Goal: Task Accomplishment & Management: Manage account settings

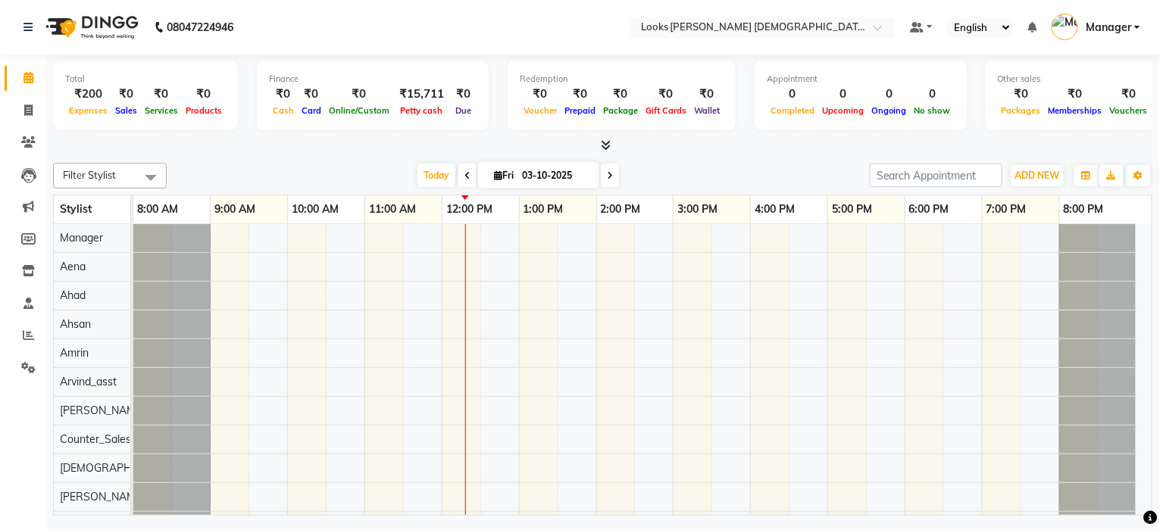
drag, startPoint x: 167, startPoint y: 202, endPoint x: 130, endPoint y: 217, distance: 39.1
click at [131, 217] on td at bounding box center [132, 209] width 2 height 29
click at [131, 202] on td at bounding box center [132, 209] width 2 height 29
click at [133, 202] on td at bounding box center [134, 209] width 2 height 29
click at [1142, 177] on icon "button" at bounding box center [1138, 175] width 9 height 9
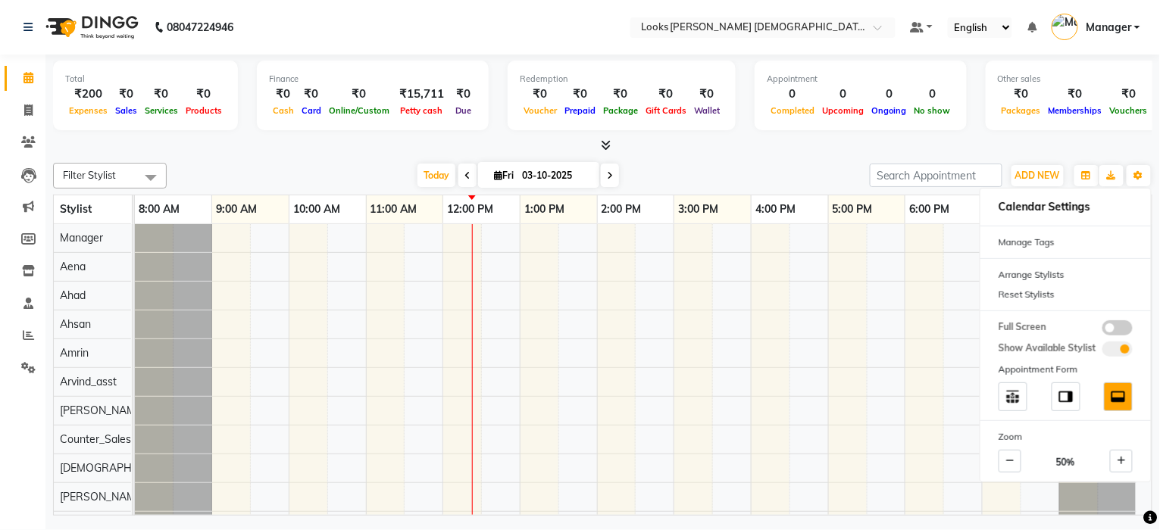
click at [986, 134] on div "Total ₹200 Expenses ₹0 Sales ₹0 Services ₹0 Products Finance ₹0 Cash ₹0 Card ₹0…" at bounding box center [602, 104] width 1099 height 99
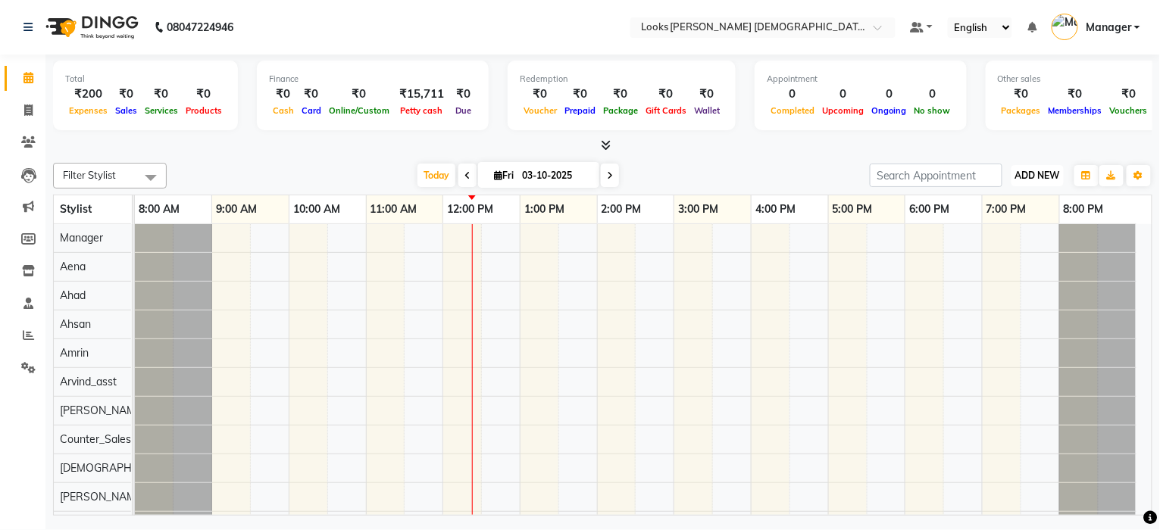
click at [1018, 170] on span "ADD NEW" at bounding box center [1037, 175] width 45 height 11
click at [997, 242] on link "Add Expense" at bounding box center [1004, 243] width 120 height 20
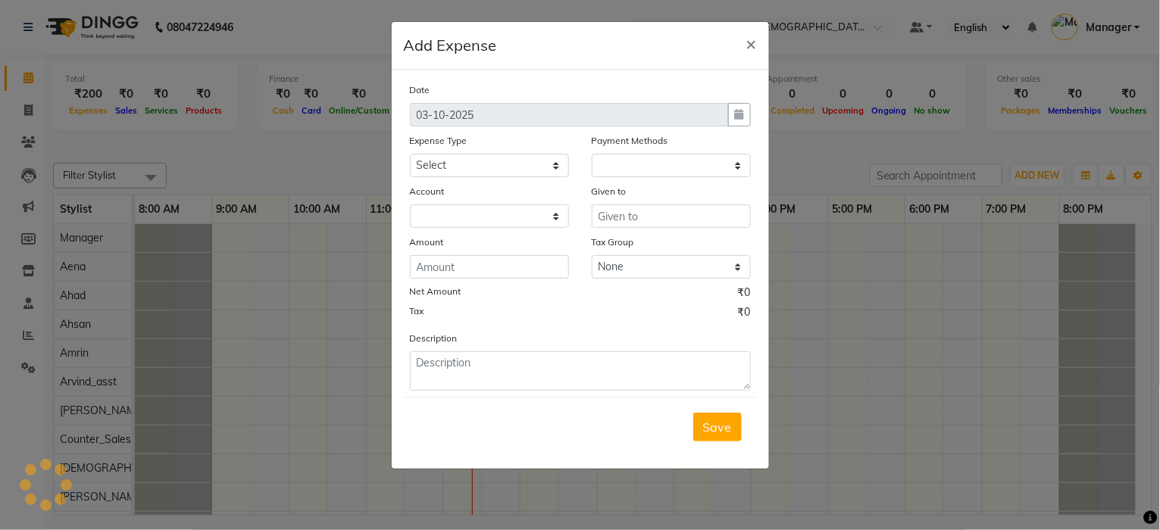
select select "1"
select select "7940"
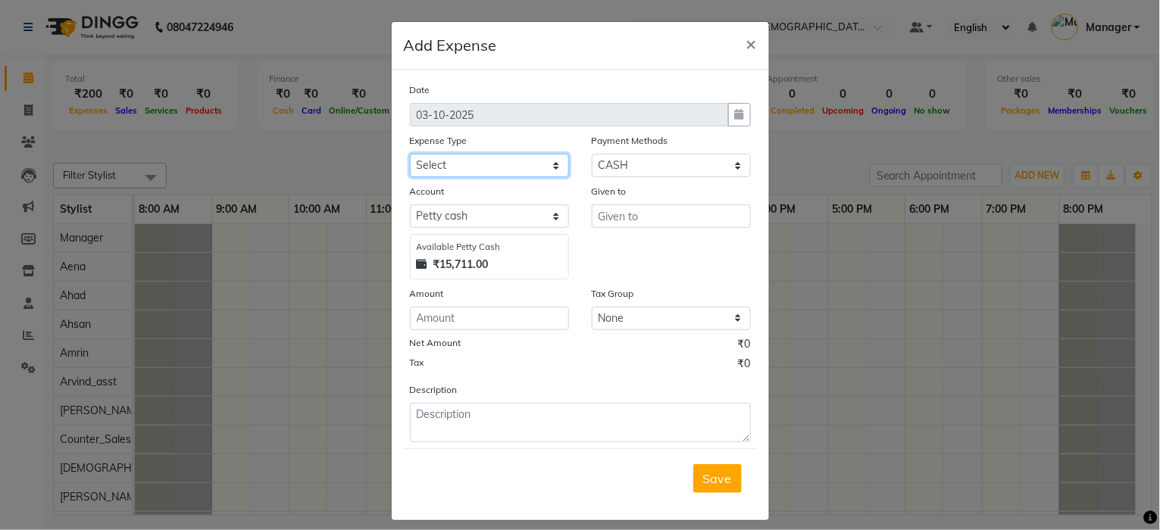
click at [462, 175] on select "Select Accommodation Aesthetics Bank Deposit BLINKIT Cash Handover Client Refun…" at bounding box center [489, 165] width 159 height 23
select select "25010"
click at [410, 154] on select "Select Accommodation Aesthetics Bank Deposit BLINKIT Cash Handover Client Refun…" at bounding box center [489, 165] width 159 height 23
click at [615, 235] on div "Given to" at bounding box center [671, 231] width 182 height 96
click at [619, 224] on input "text" at bounding box center [671, 216] width 159 height 23
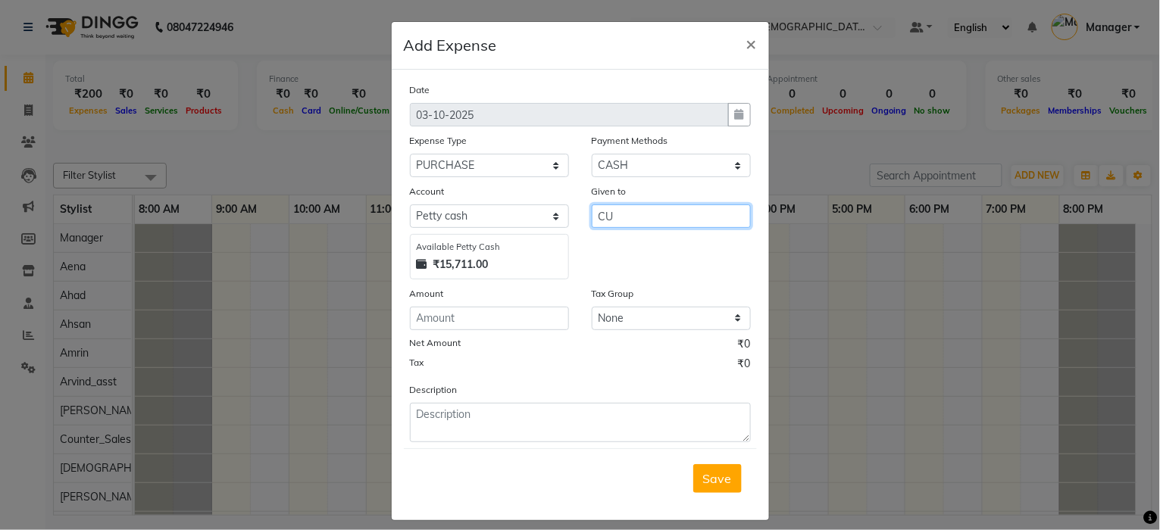
click at [693, 464] on button "Save" at bounding box center [717, 478] width 48 height 29
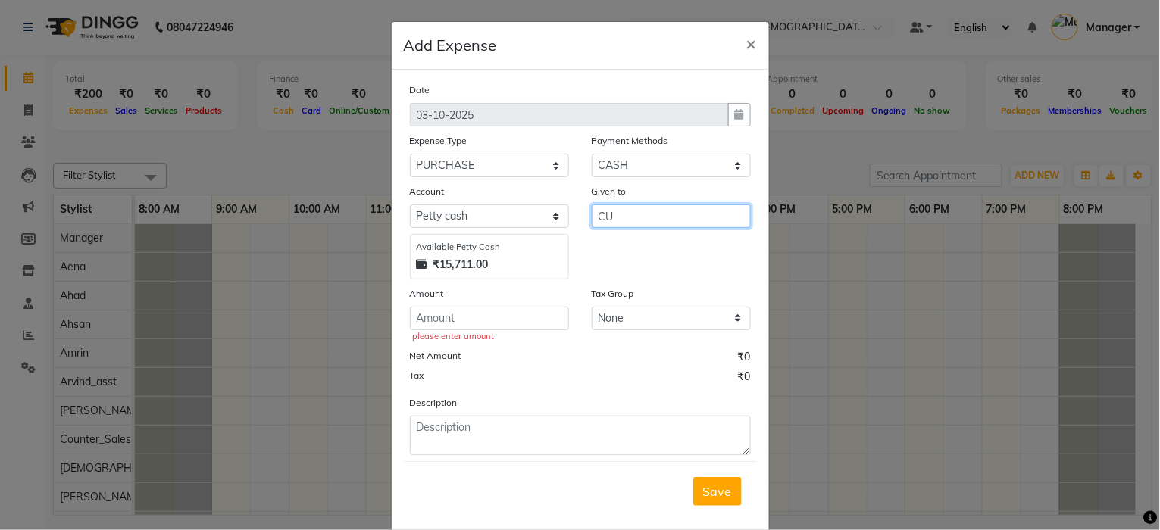
click at [619, 224] on input "CU" at bounding box center [671, 216] width 159 height 23
type input "Counter_Sales"
click at [480, 327] on input "number" at bounding box center [489, 318] width 159 height 23
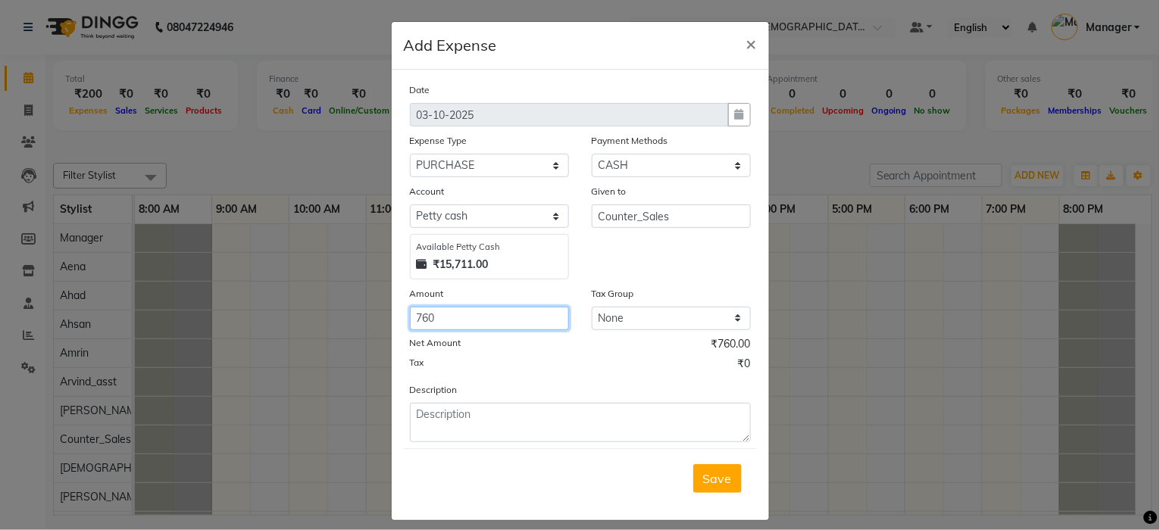
type input "760"
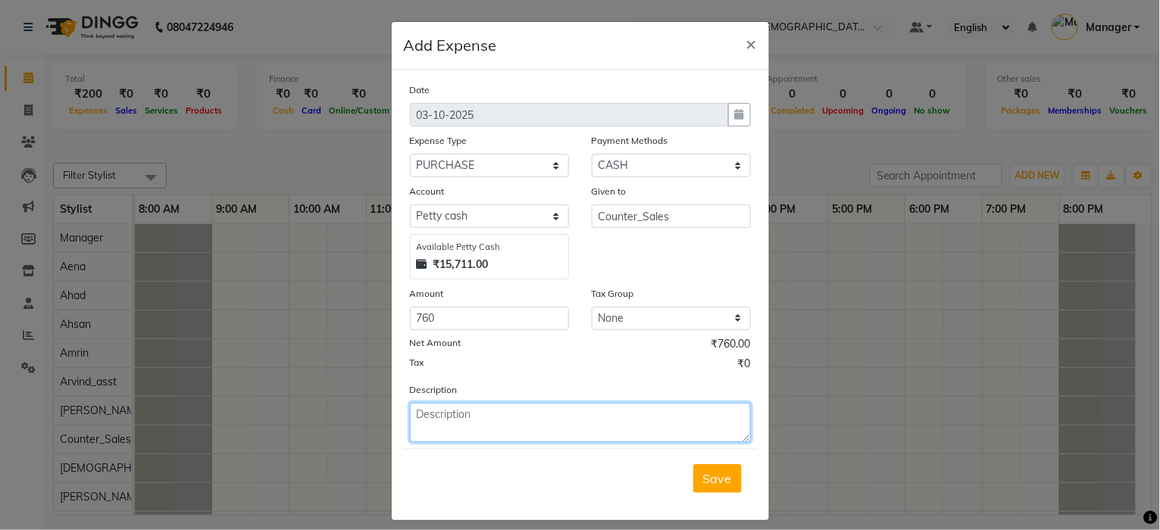
click at [458, 411] on textarea at bounding box center [580, 422] width 341 height 39
click at [461, 421] on textarea "BISKETS" at bounding box center [580, 422] width 341 height 39
type textarea "B"
click at [586, 418] on textarea "BISCUITS.LAZOL.ROOM FRESNESH DISWASH." at bounding box center [580, 422] width 341 height 39
click at [679, 415] on textarea "BISCUITS.LAZOL.ROOM FRESNESH, DISWASH." at bounding box center [580, 422] width 341 height 39
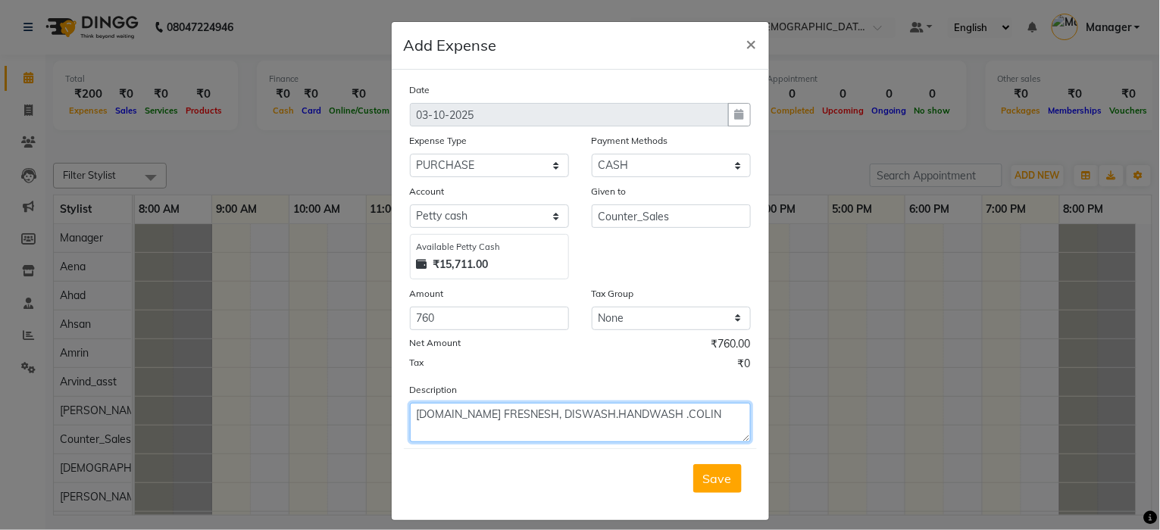
click at [480, 436] on textarea "BISCUITS.LAZOL.ROOM FRESNESH, DISWASH.HANDWASH .COLIN" at bounding box center [580, 422] width 341 height 39
type textarea "BISCUITS.LAZOL.ROOM FRESNESH, DISWASH.HANDWASH .COLIN FOR SALON ."
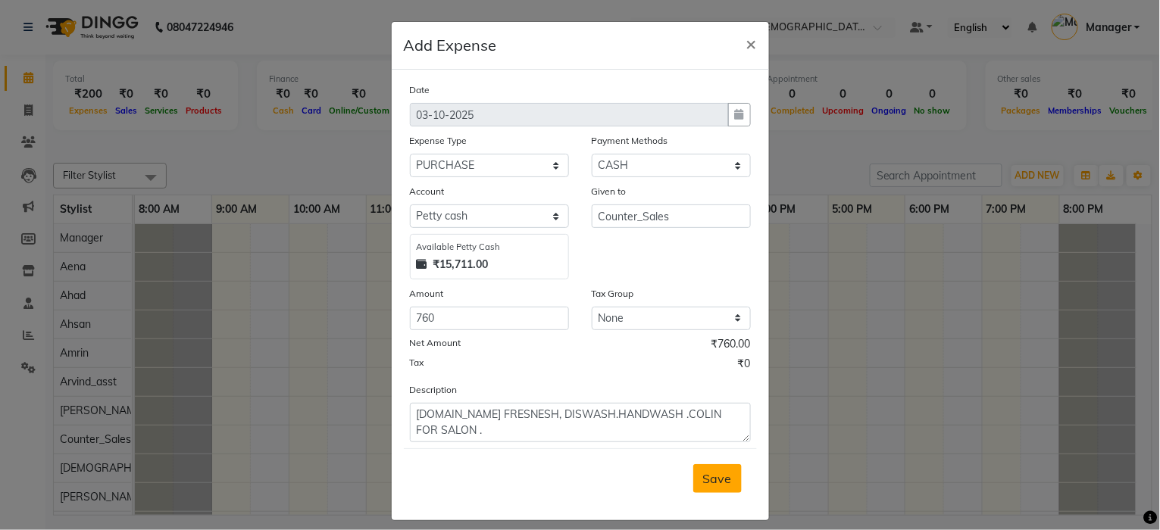
click at [716, 493] on button "Save" at bounding box center [717, 478] width 48 height 29
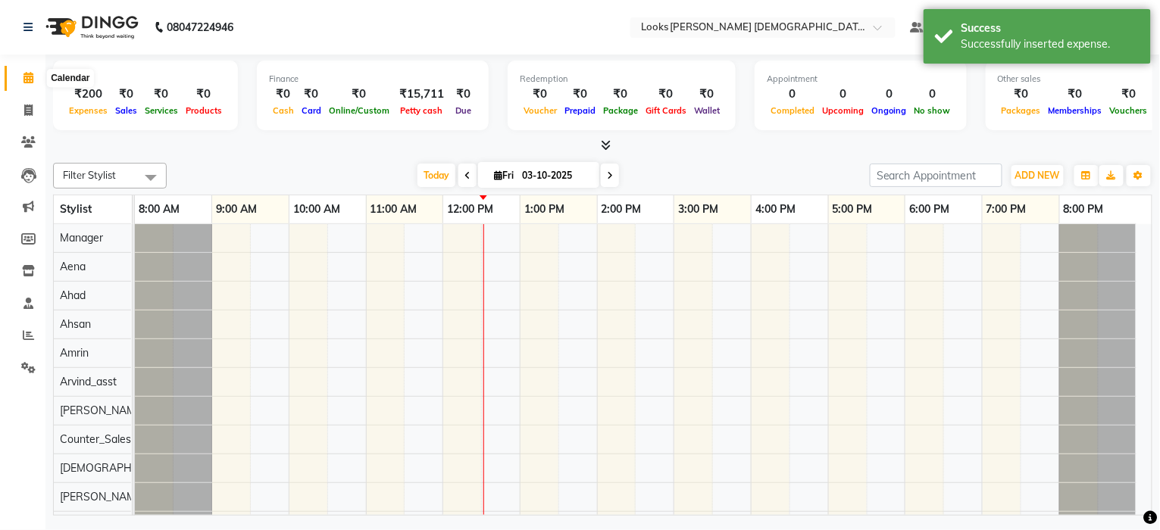
click at [17, 77] on span at bounding box center [28, 78] width 27 height 17
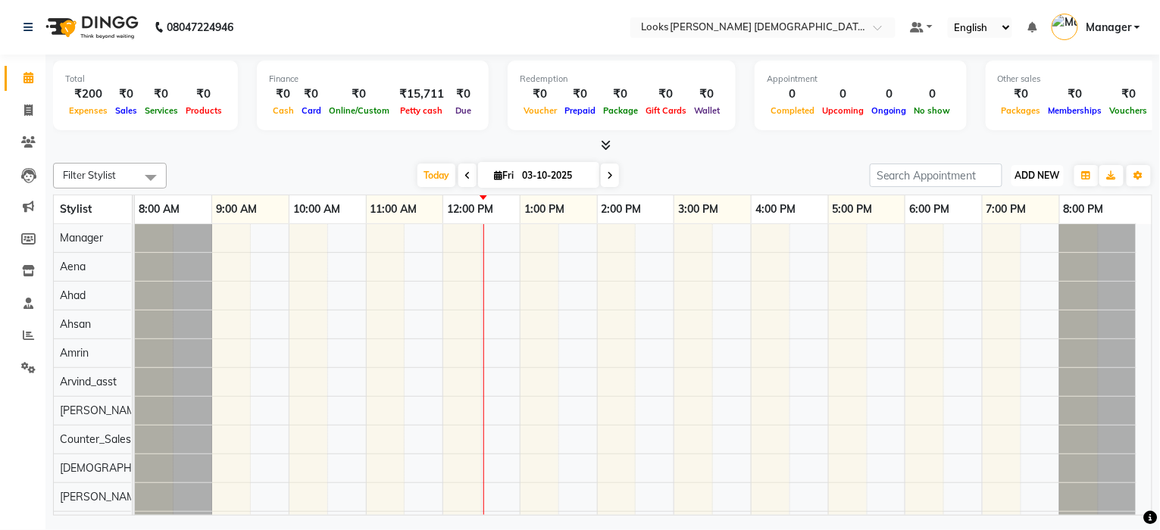
click at [1030, 179] on span "ADD NEW" at bounding box center [1037, 175] width 45 height 11
click at [998, 241] on link "Add Expense" at bounding box center [1004, 243] width 120 height 20
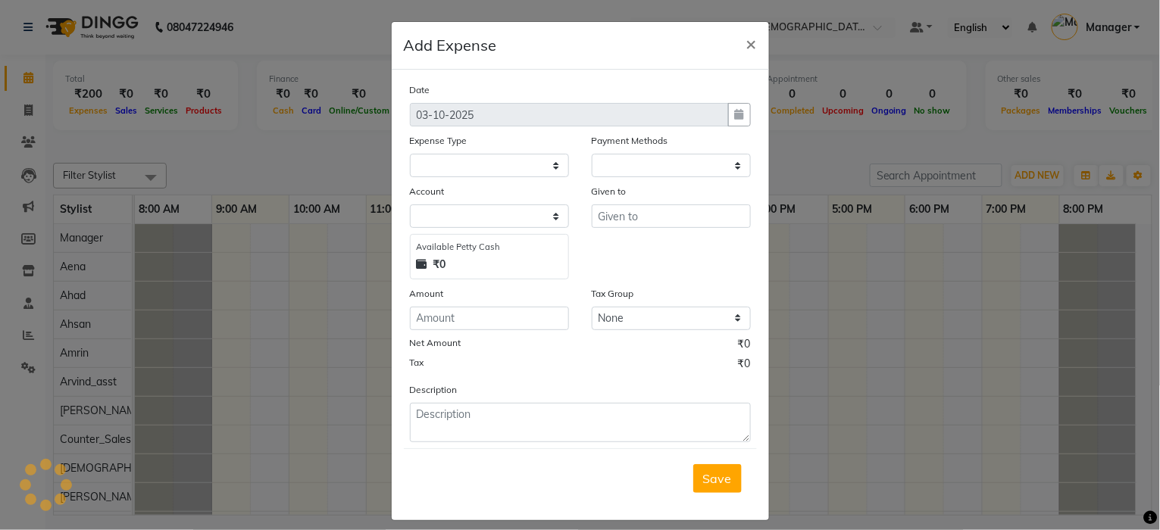
select select "1"
select select "7940"
click at [14, 376] on ngb-modal-window "Add Expense × Date 03-10-2025 Expense Type Select Accommodation Aesthetics Bank…" at bounding box center [580, 265] width 1160 height 530
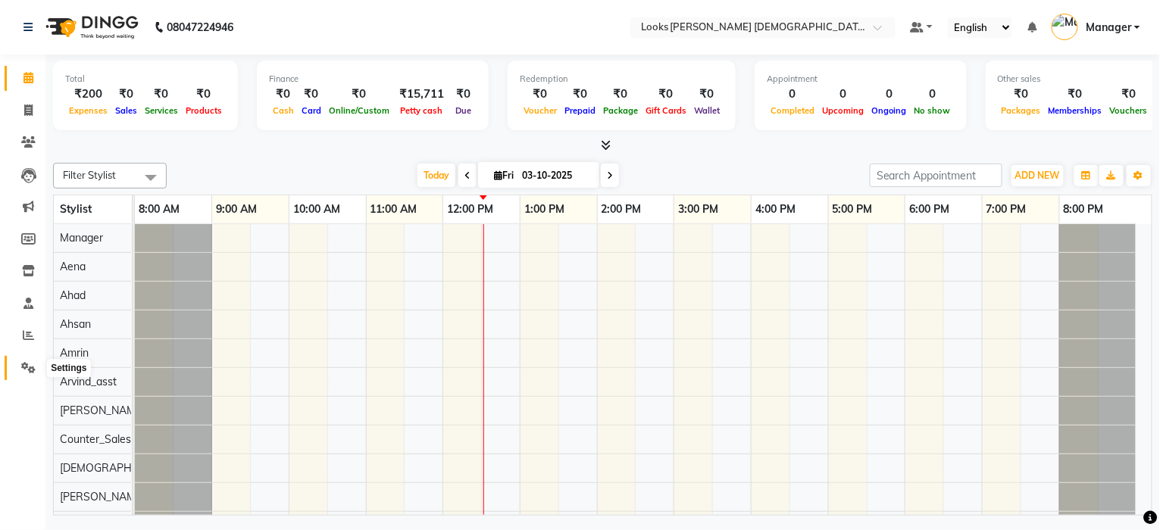
click at [25, 368] on icon at bounding box center [28, 367] width 14 height 11
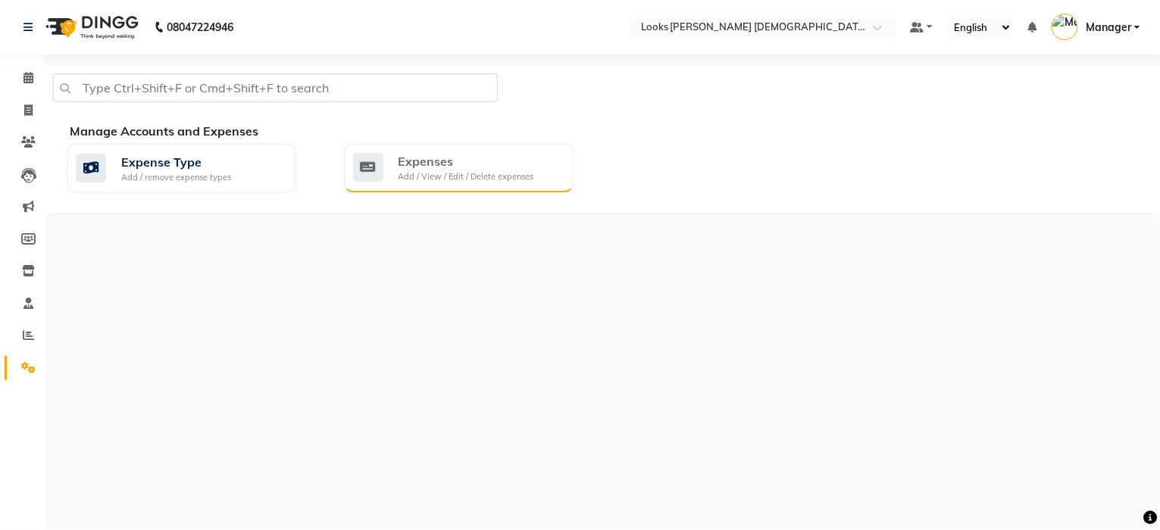
click at [496, 175] on div "Add / View / Edit / Delete expenses" at bounding box center [467, 176] width 136 height 13
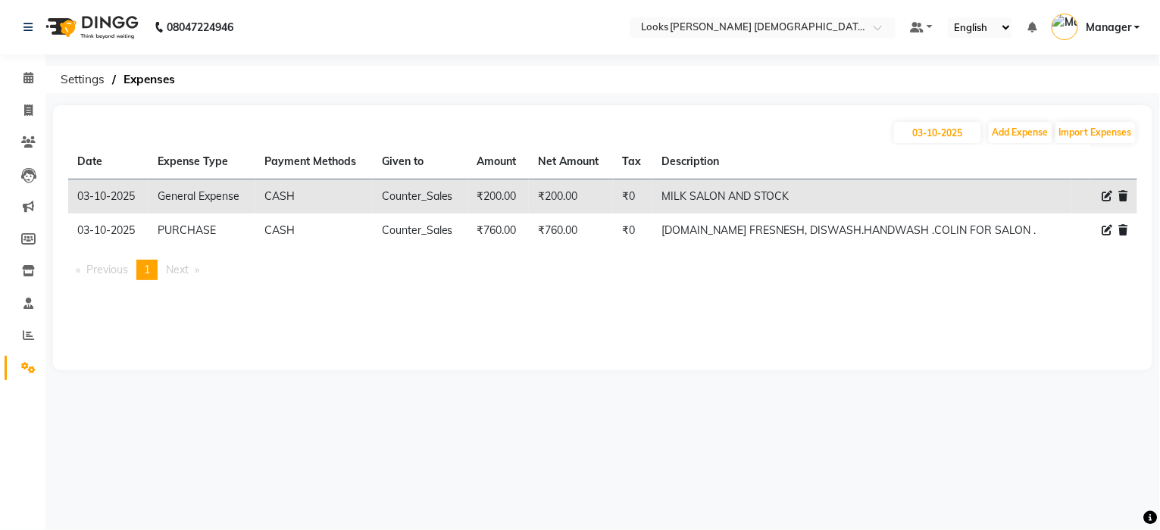
click at [1102, 193] on icon at bounding box center [1107, 196] width 11 height 11
select select "23704"
select select "1"
select select "7940"
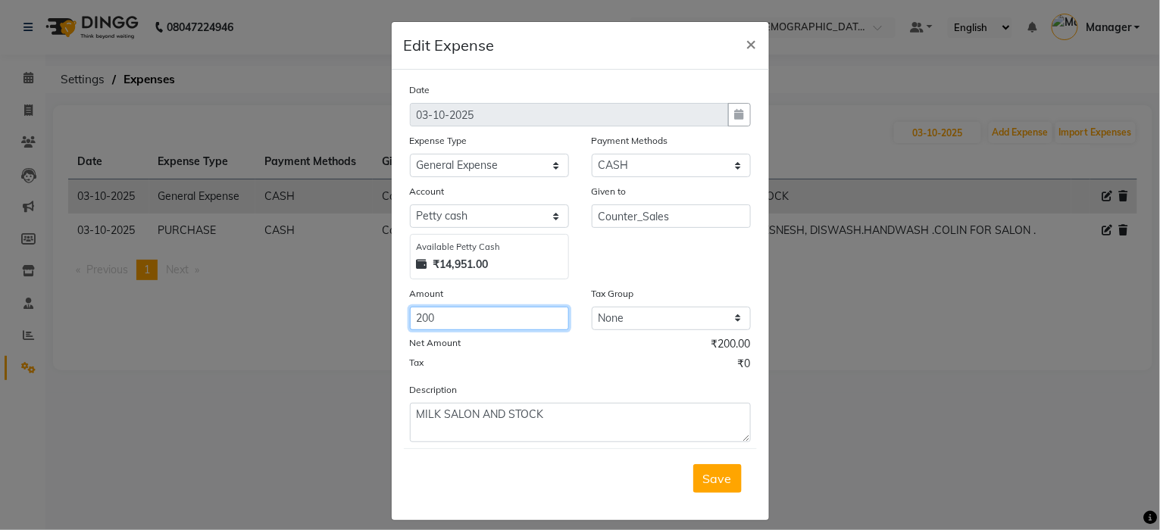
click at [452, 324] on input "200" at bounding box center [489, 318] width 159 height 23
type input "2"
type input "150"
click at [724, 485] on button "Save" at bounding box center [717, 478] width 48 height 29
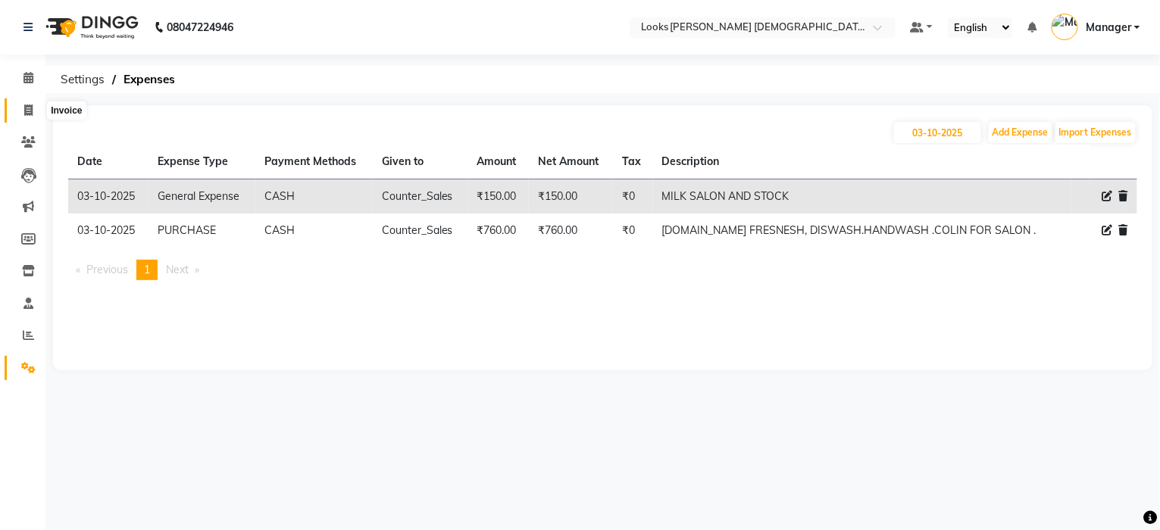
click at [24, 107] on icon at bounding box center [28, 110] width 8 height 11
select select "service"
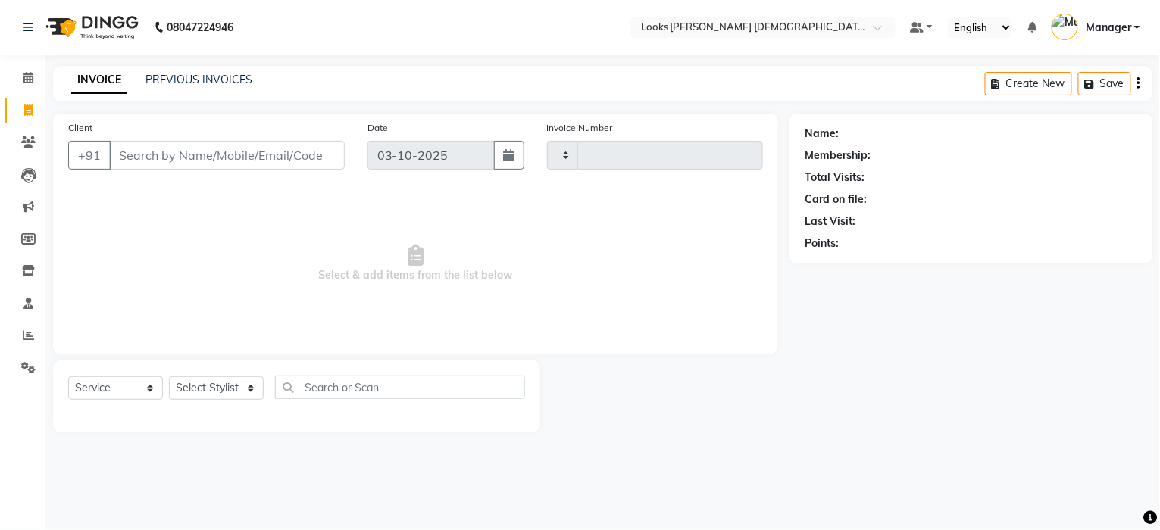
type input "3232"
select select "8706"
click at [202, 389] on select "Select Stylist Aena Ahad Ahsan Amrin Arvind_asst Bijender Counter_Sales Dharmav…" at bounding box center [216, 388] width 95 height 23
select select "87726"
click at [202, 389] on select "Select Stylist Aena Ahad Ahsan Amrin Arvind_asst Bijender Counter_Sales Dharmav…" at bounding box center [216, 388] width 95 height 23
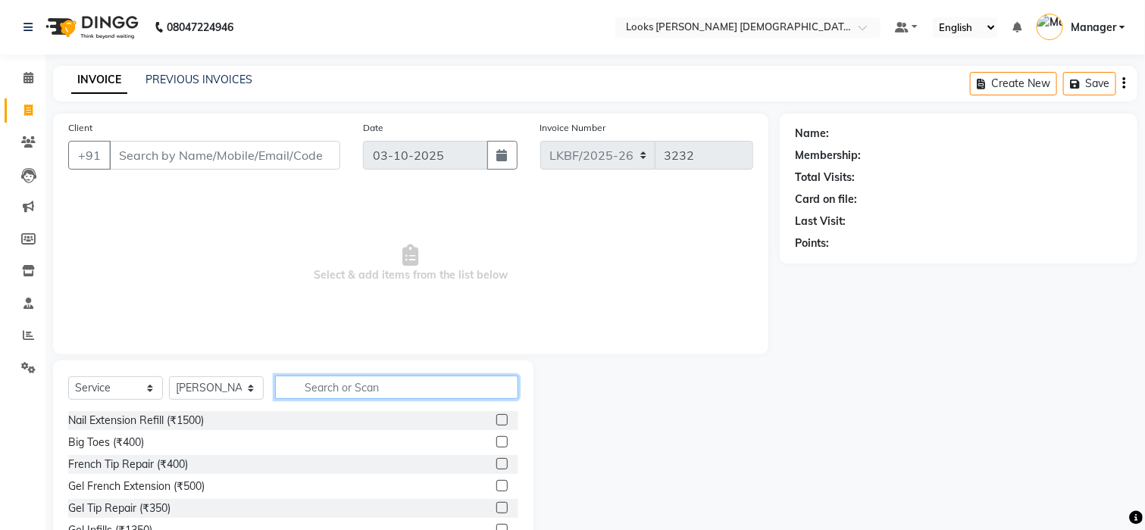
click at [336, 392] on input "text" at bounding box center [396, 387] width 243 height 23
type input "EYE"
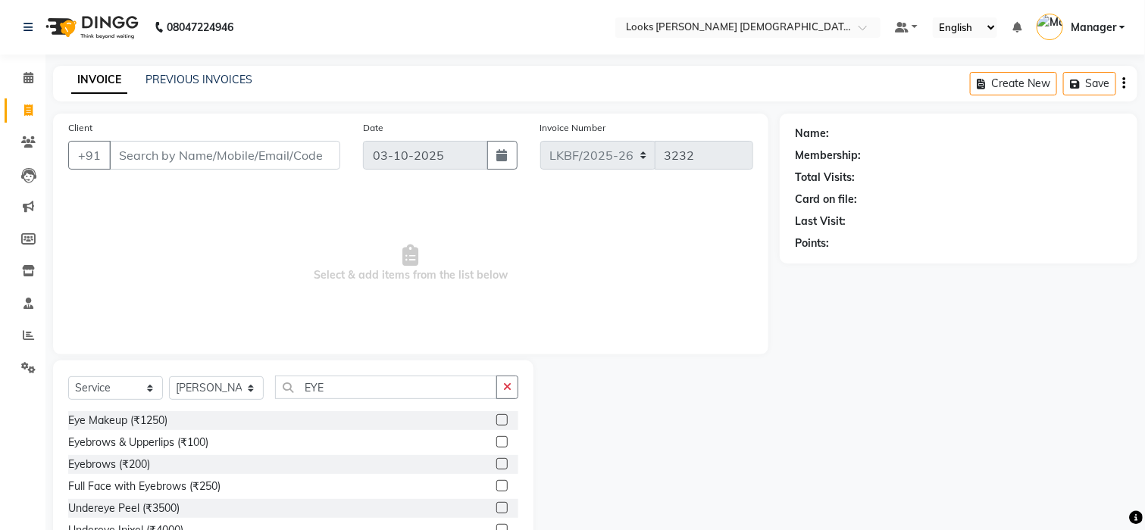
click at [496, 464] on label at bounding box center [501, 463] width 11 height 11
click at [496, 464] on input "checkbox" at bounding box center [501, 465] width 10 height 10
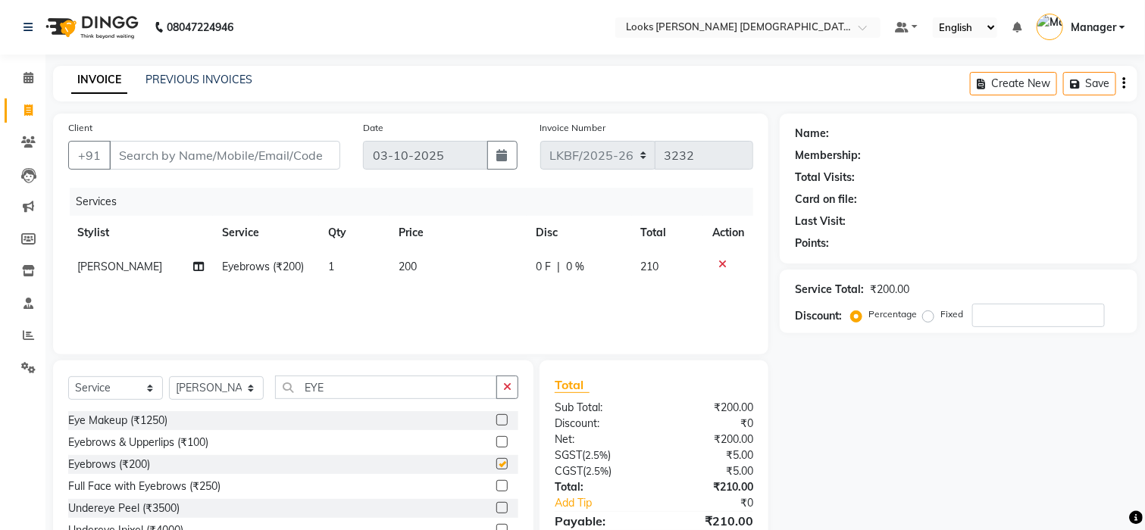
checkbox input "false"
click at [418, 266] on td "200" at bounding box center [457, 267] width 137 height 34
select select "87726"
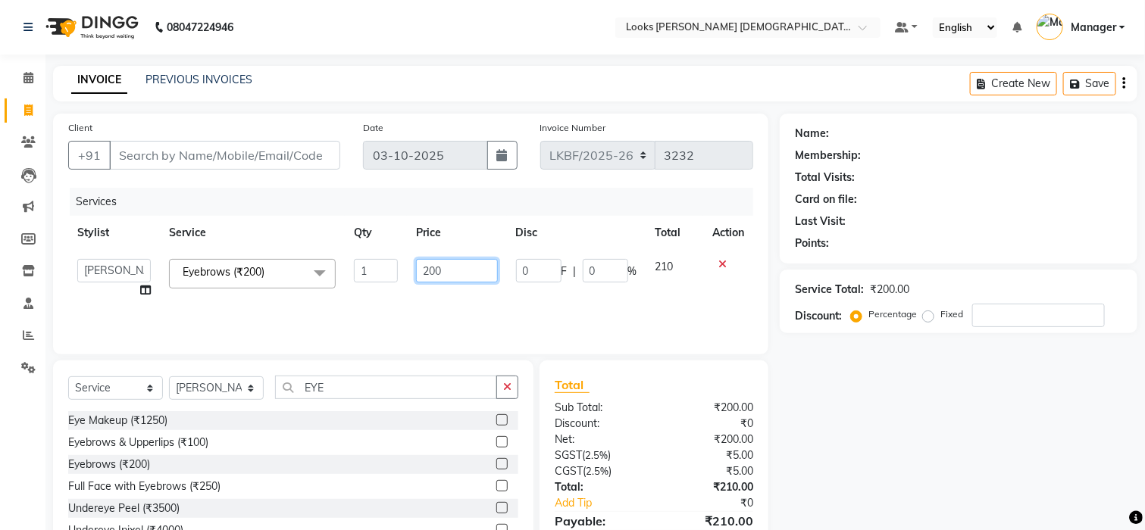
click at [446, 267] on input "200" at bounding box center [457, 270] width 82 height 23
type input "2"
type input "100"
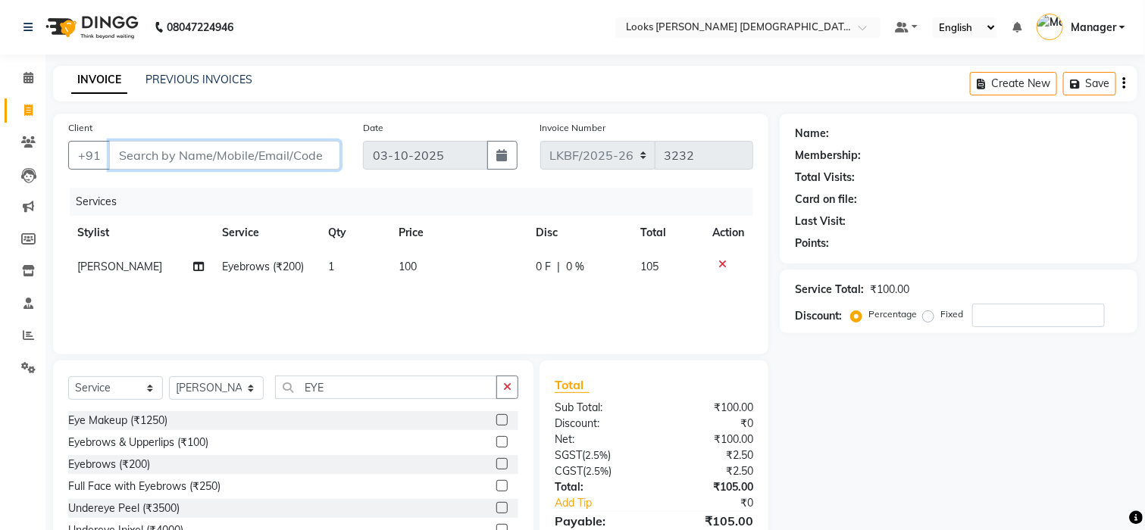
click at [130, 152] on input "Client" at bounding box center [224, 155] width 231 height 29
type input "8"
type input "0"
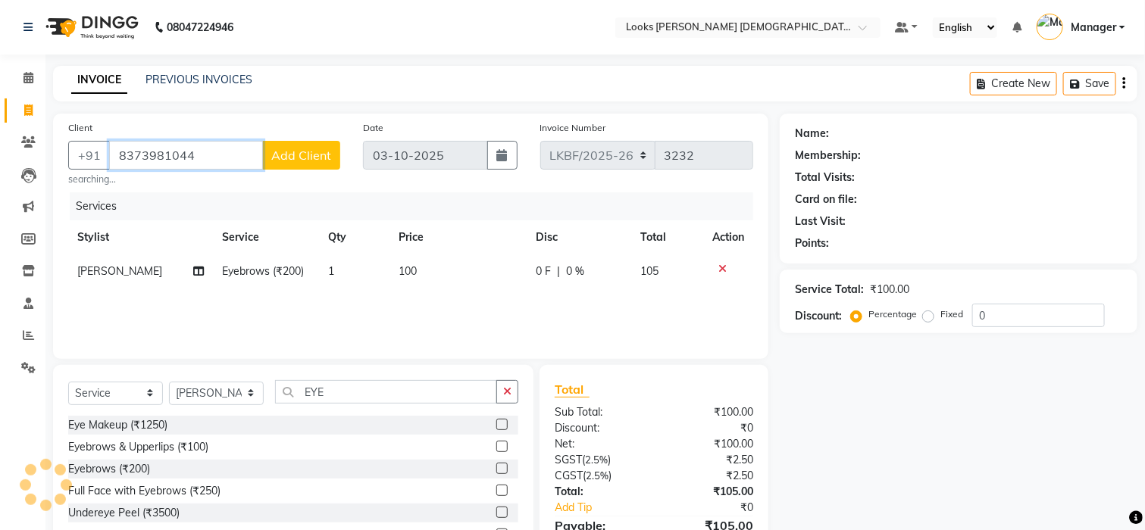
type input "8373981044"
click at [294, 150] on span "Add Client" at bounding box center [301, 155] width 60 height 15
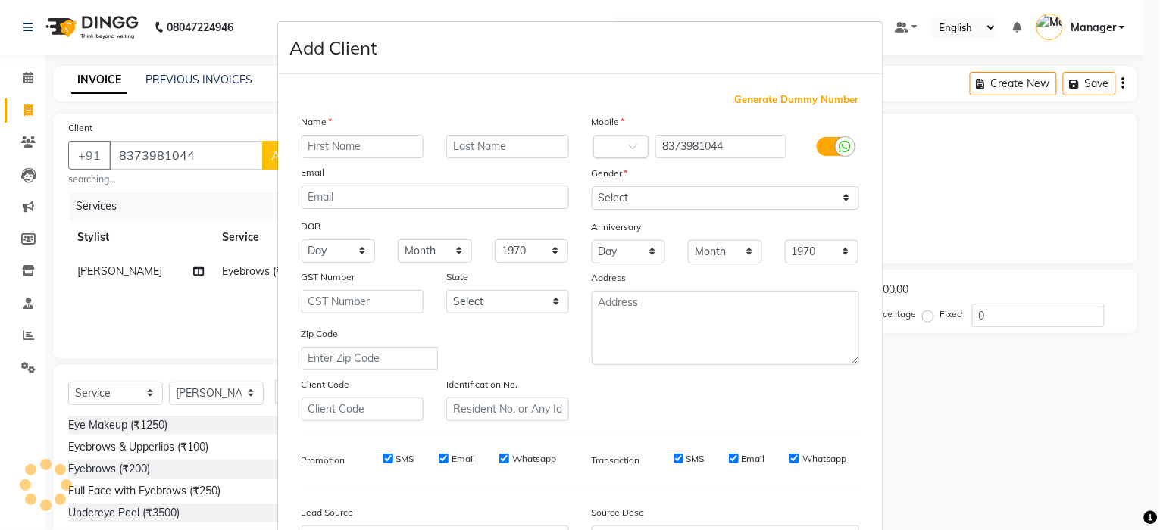
click at [321, 149] on input "text" at bounding box center [363, 146] width 123 height 23
type input "CHANDANI"
click at [474, 145] on input "text" at bounding box center [507, 146] width 123 height 23
type input "K"
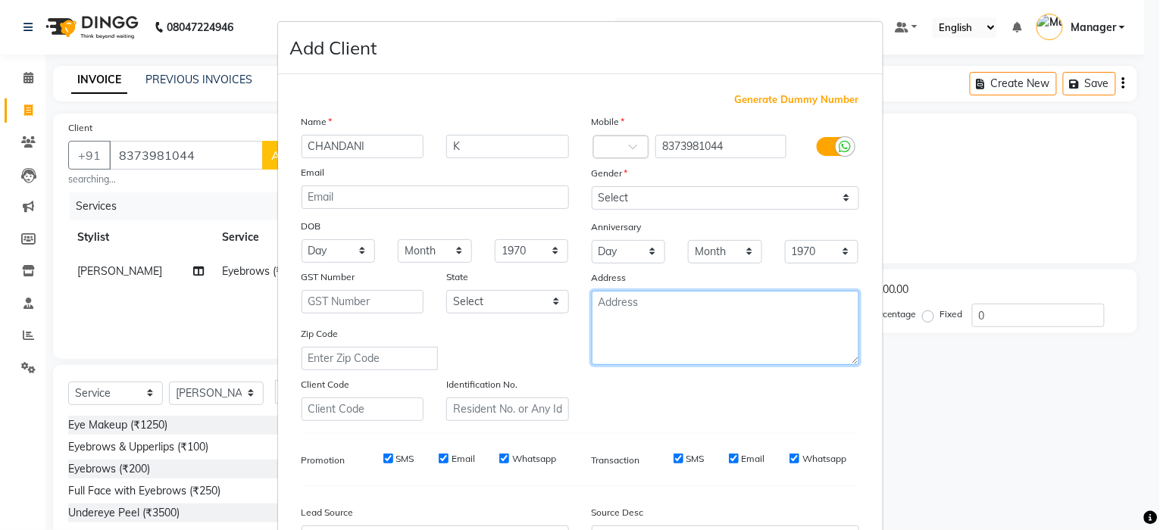
click at [595, 300] on textarea at bounding box center [725, 328] width 267 height 74
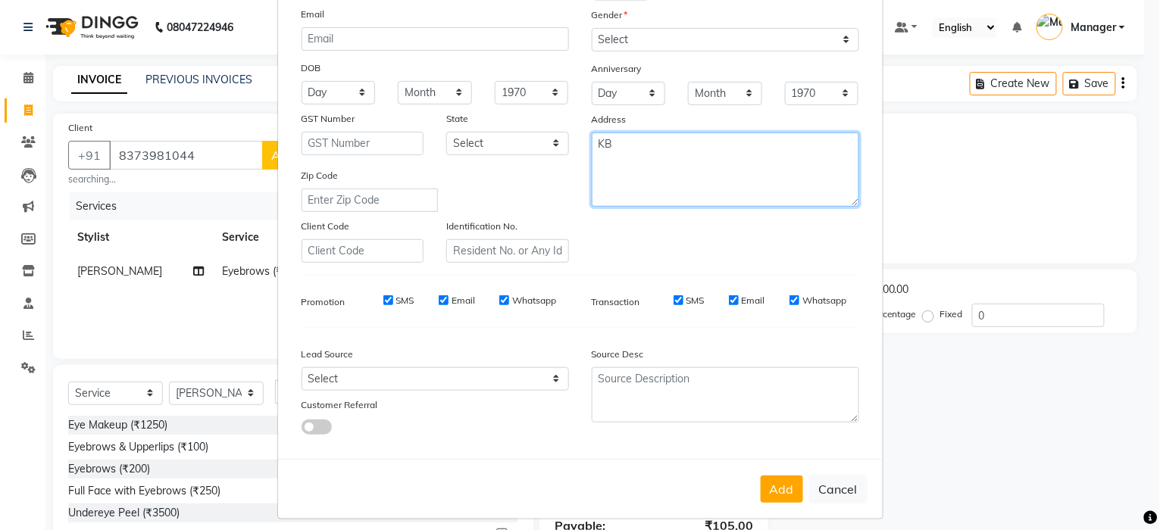
scroll to position [170, 0]
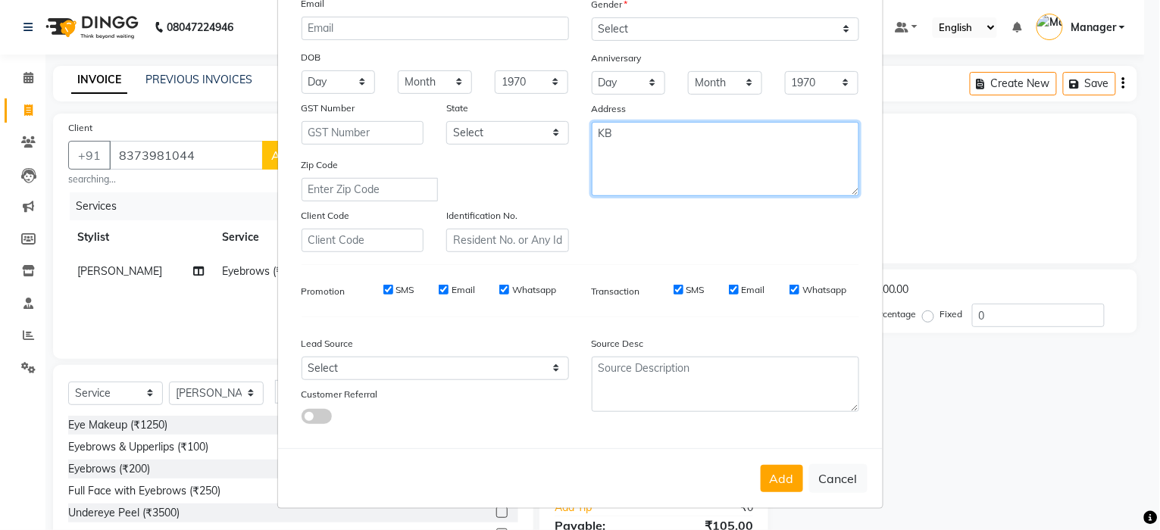
type textarea "KB"
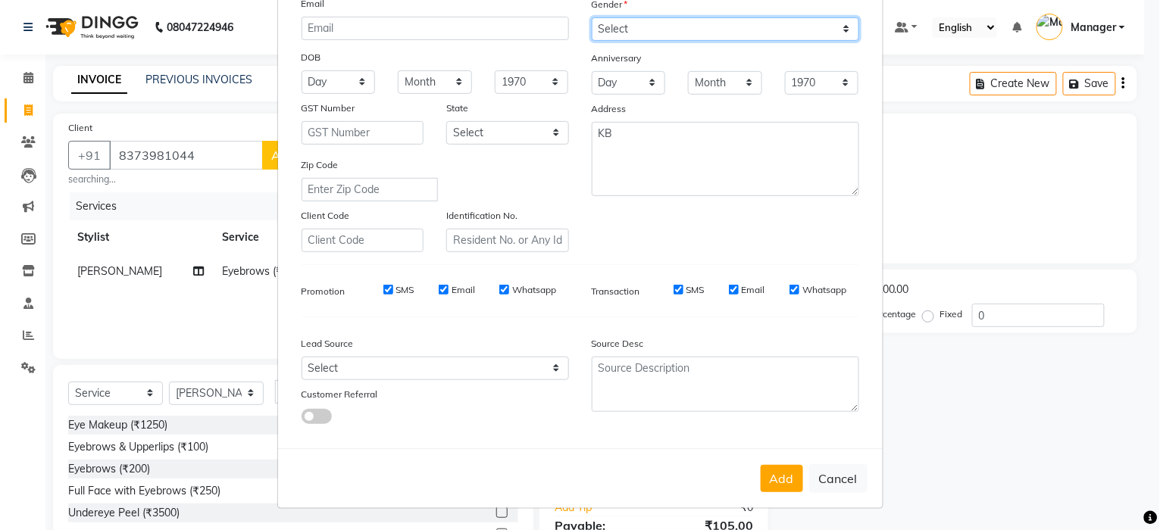
click at [837, 29] on select "Select Male Female Other Prefer Not To Say" at bounding box center [725, 28] width 267 height 23
select select "female"
click at [592, 17] on select "Select Male Female Other Prefer Not To Say" at bounding box center [725, 28] width 267 height 23
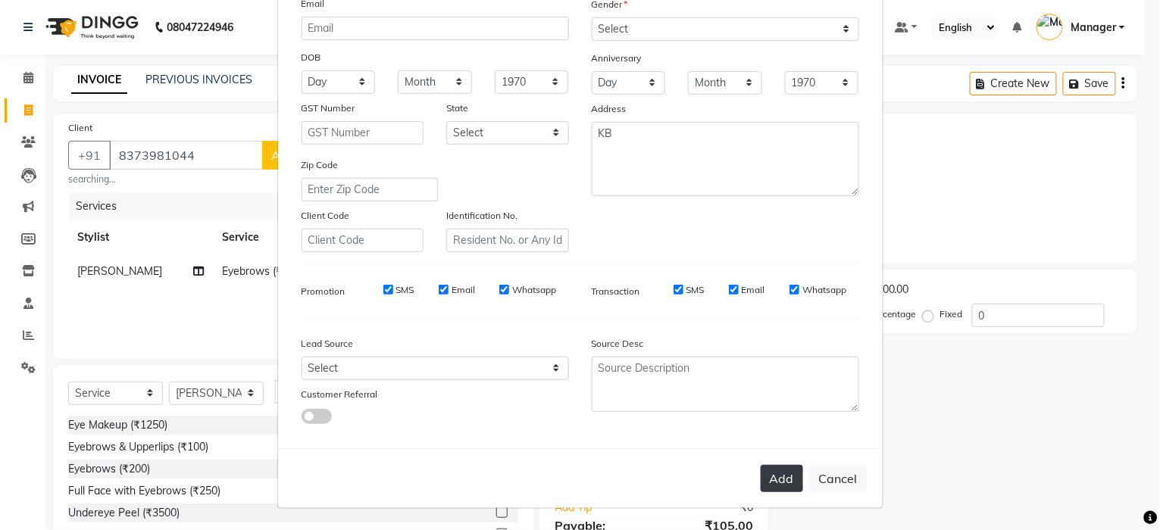
click at [778, 485] on button "Add" at bounding box center [782, 478] width 42 height 27
click at [786, 480] on div "Add Cancel" at bounding box center [580, 479] width 605 height 60
click at [956, 430] on ngb-modal-window "Add Client Generate Dummy Number Name CHANDANI K Email DOB Day 01 02 03 04 05 0…" at bounding box center [580, 265] width 1160 height 530
click at [837, 477] on button "Cancel" at bounding box center [838, 478] width 58 height 29
select select
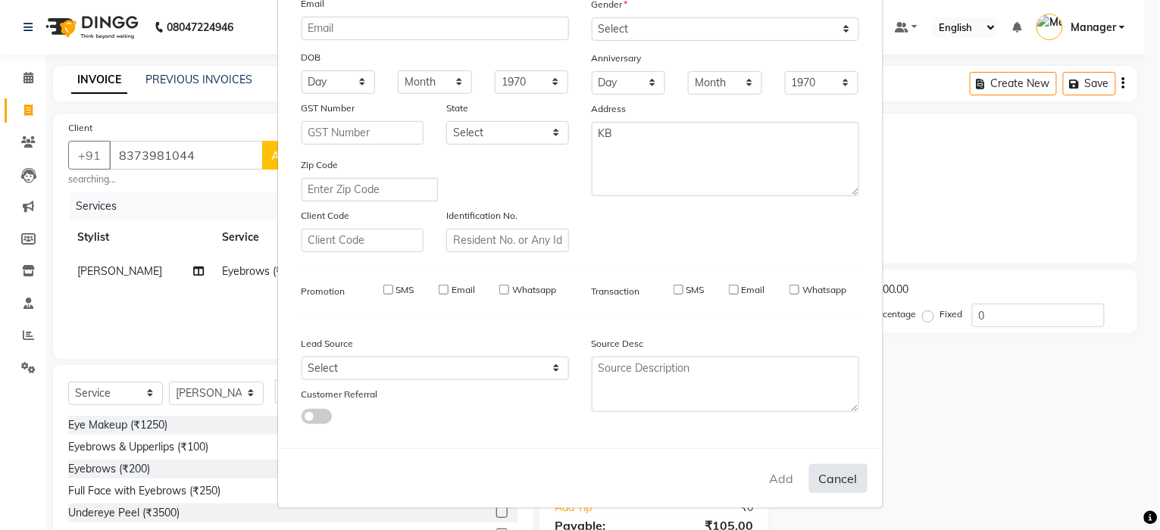
select select
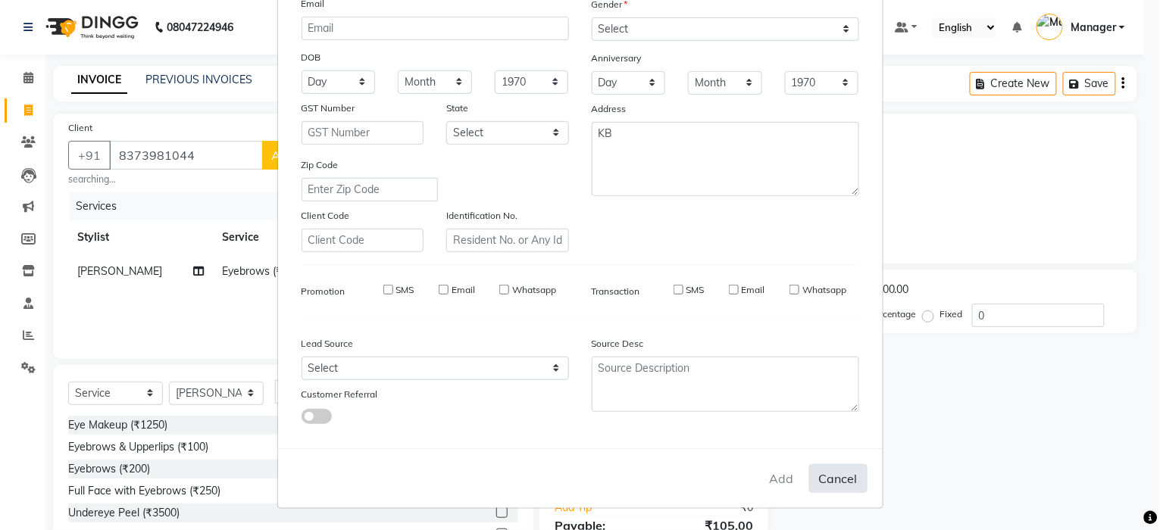
select select
checkbox input "false"
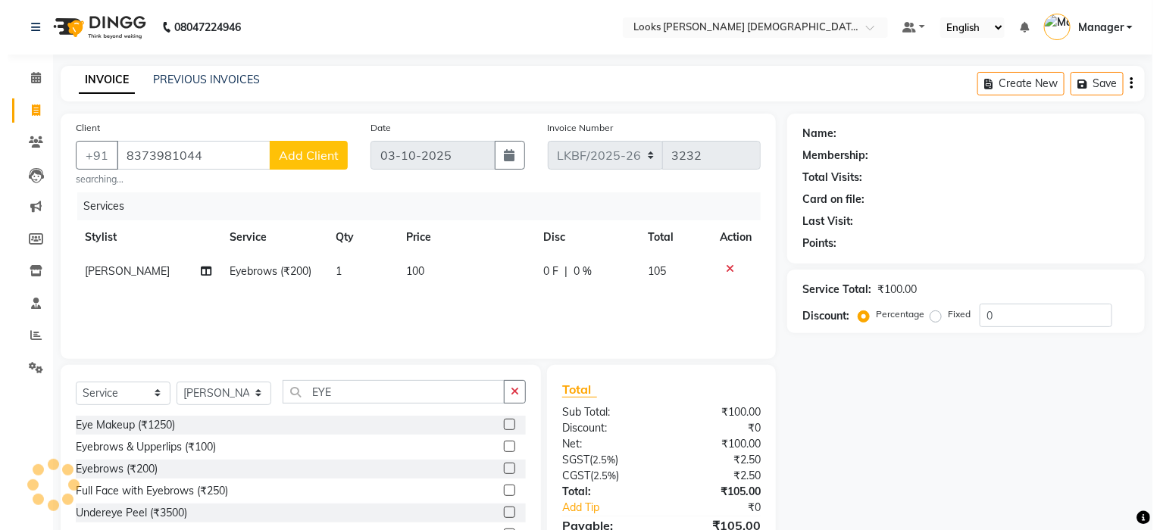
scroll to position [81, 0]
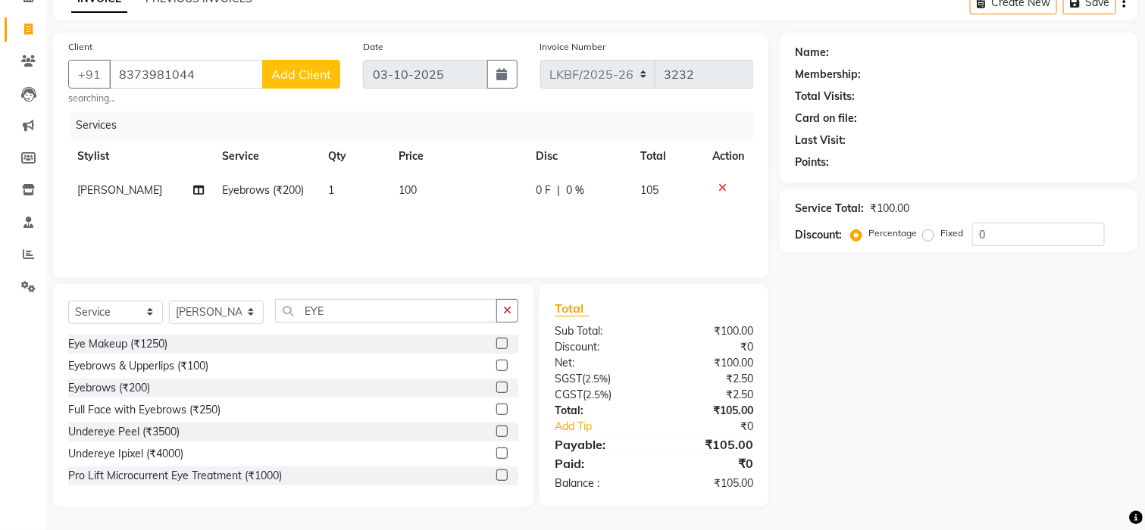
click at [292, 75] on span "Add Client" at bounding box center [301, 74] width 60 height 15
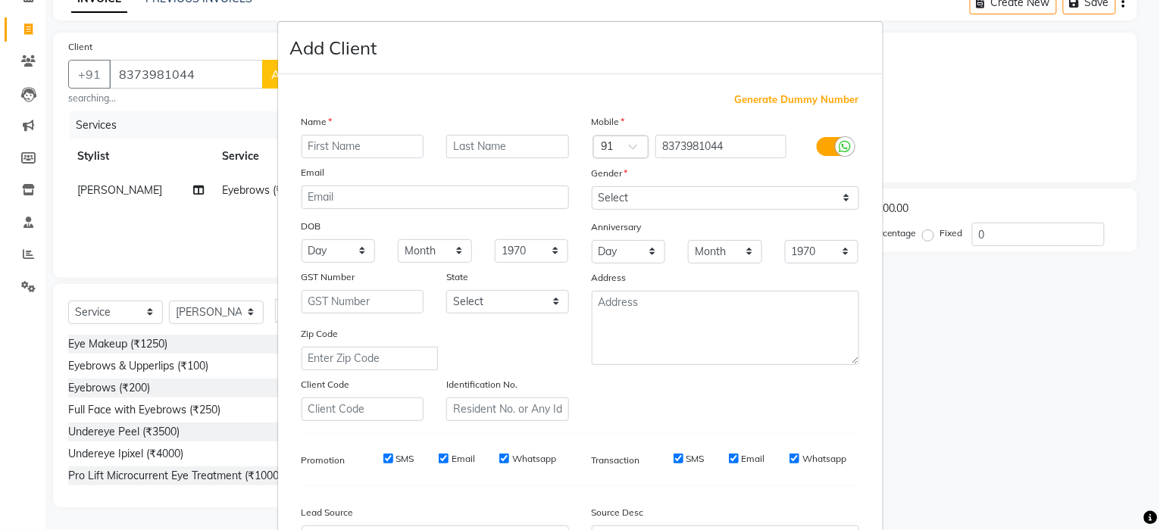
click at [307, 140] on input "text" at bounding box center [363, 146] width 123 height 23
type input "CHANDANI"
click at [455, 149] on input "text" at bounding box center [507, 146] width 123 height 23
type input "K"
click at [837, 199] on select "Select Male Female Other Prefer Not To Say" at bounding box center [725, 197] width 267 height 23
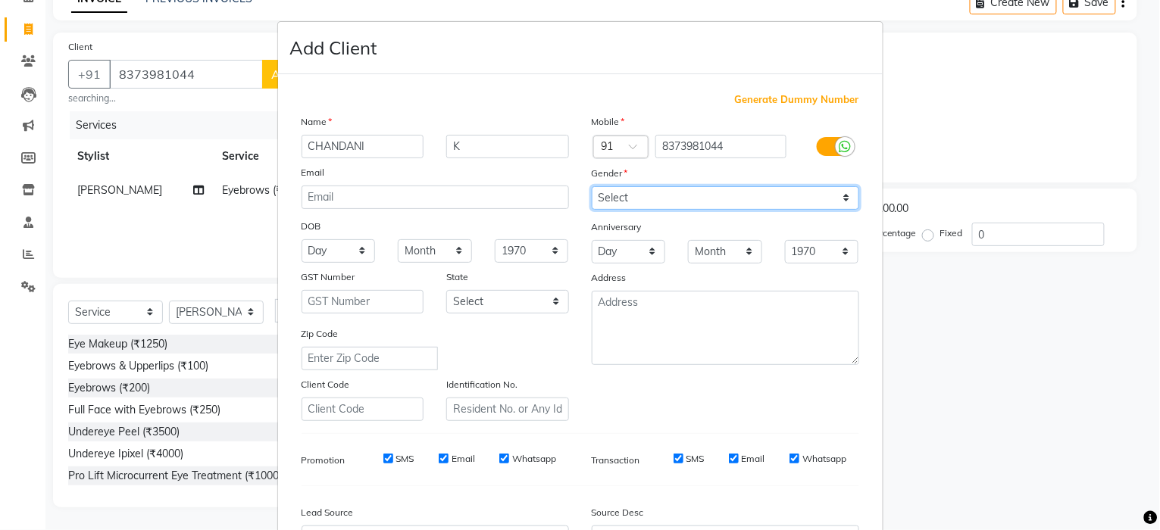
select select "female"
click at [592, 186] on select "Select Male Female Other Prefer Not To Say" at bounding box center [725, 197] width 267 height 23
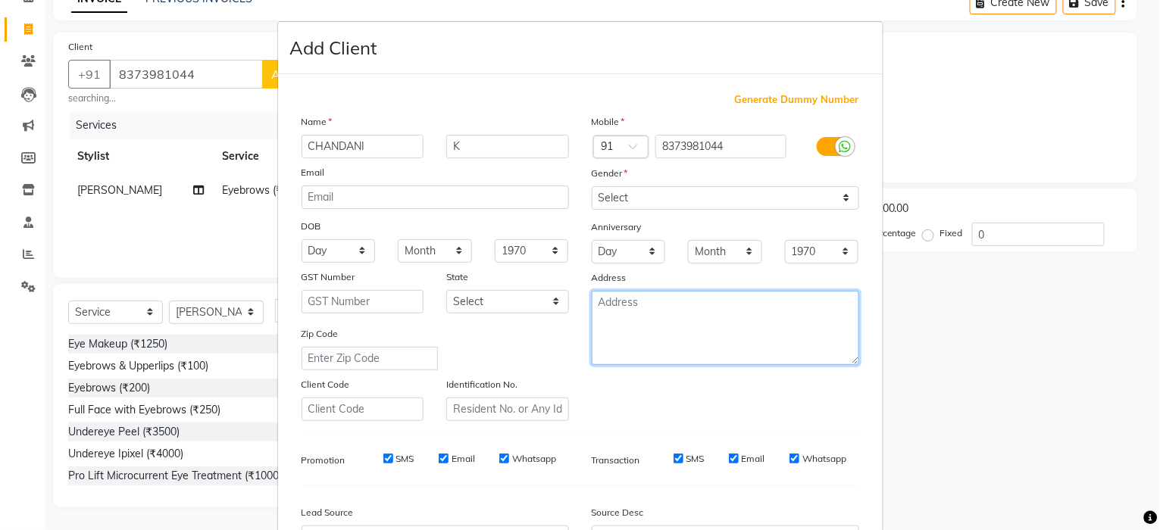
click at [784, 317] on textarea at bounding box center [725, 328] width 267 height 74
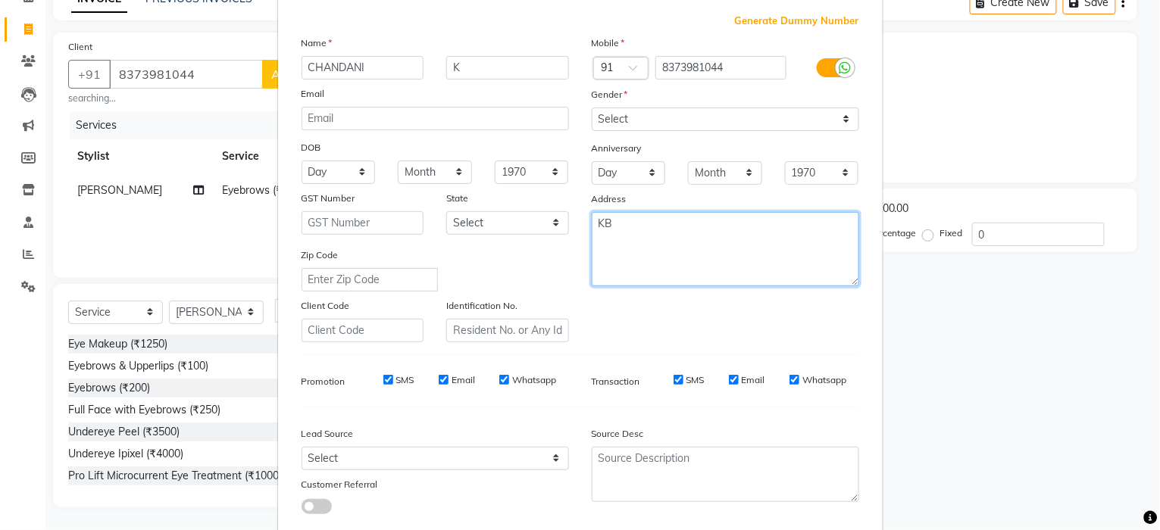
scroll to position [170, 0]
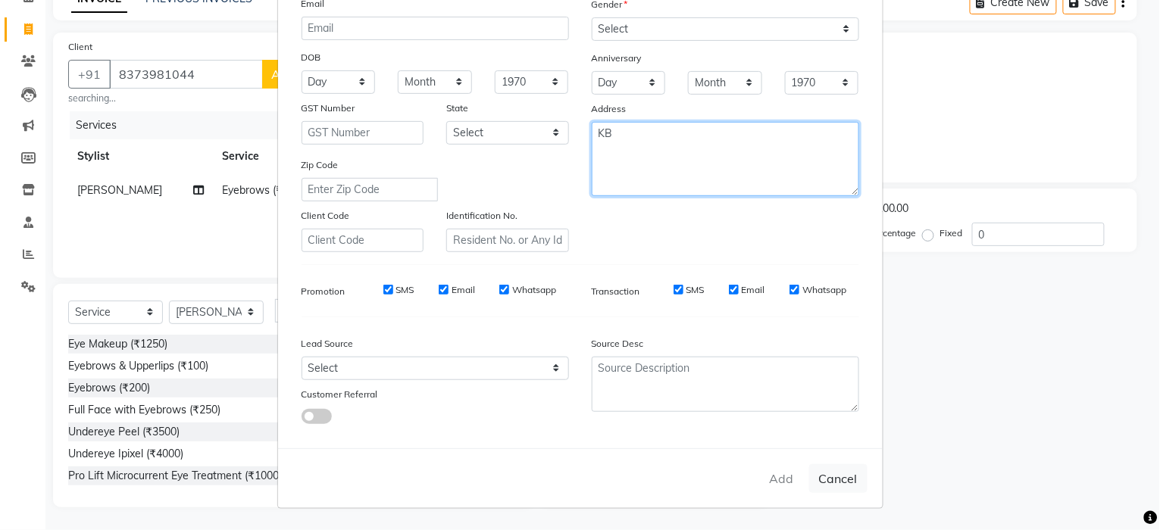
type textarea "KB"
click at [764, 505] on div "Add Cancel" at bounding box center [580, 479] width 605 height 60
click at [783, 477] on div "Add Cancel" at bounding box center [580, 479] width 605 height 60
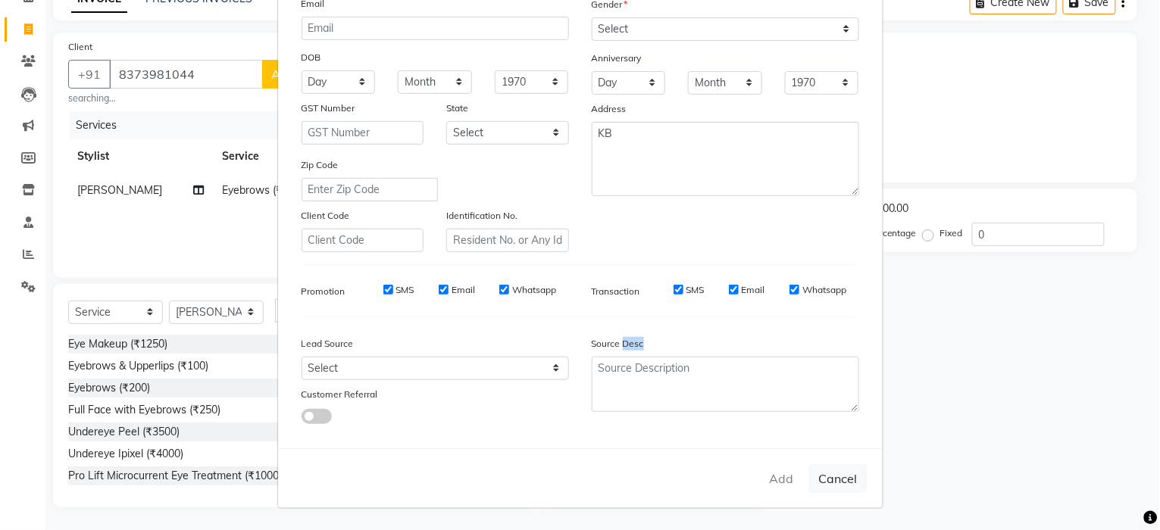
click at [783, 477] on div "Add Cancel" at bounding box center [580, 479] width 605 height 60
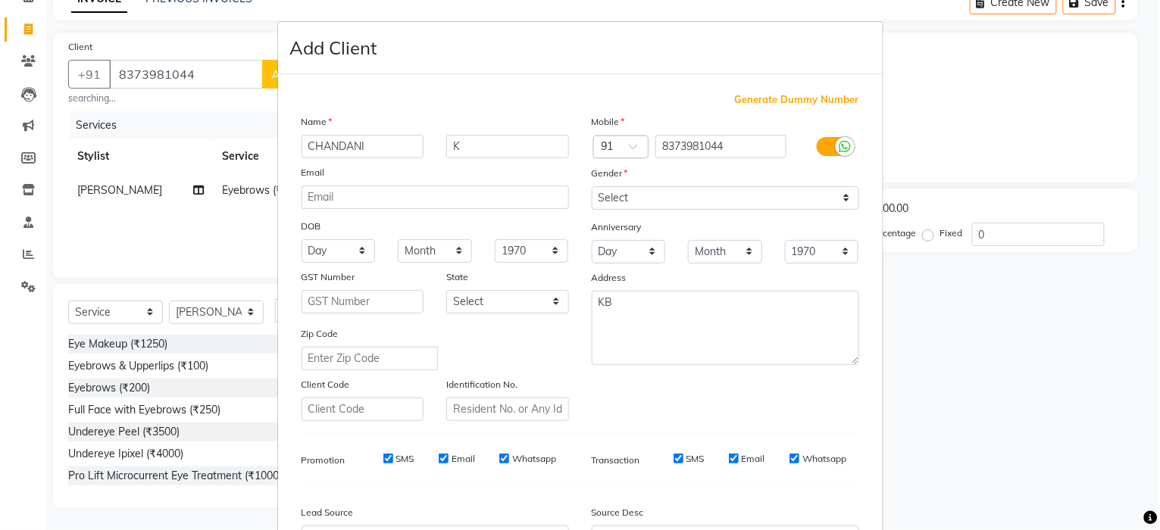
click at [208, 70] on ngb-modal-window "Add Client Generate Dummy Number Name CHANDANI K Email DOB Day 01 02 03 04 05 0…" at bounding box center [580, 265] width 1160 height 530
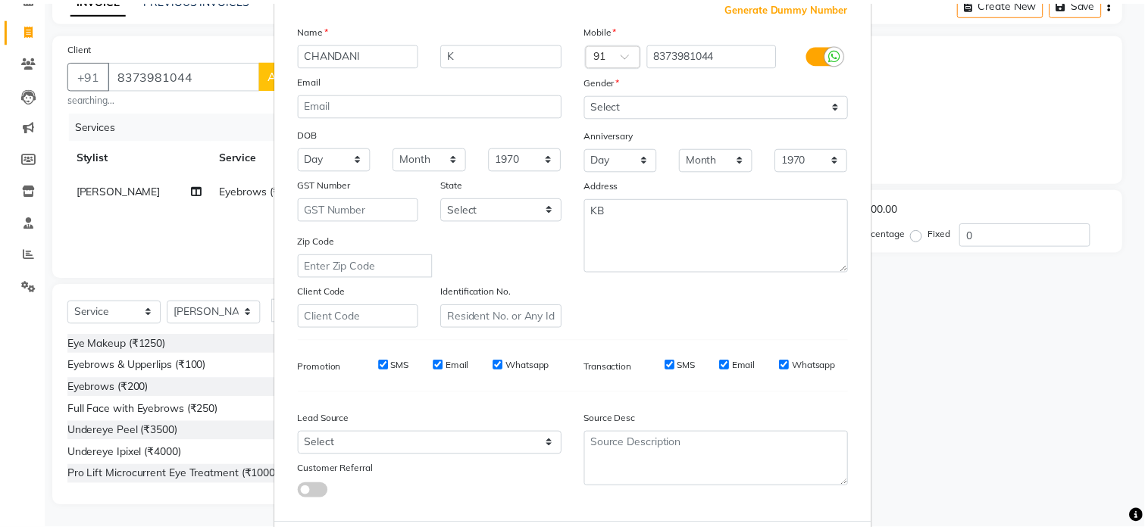
scroll to position [170, 0]
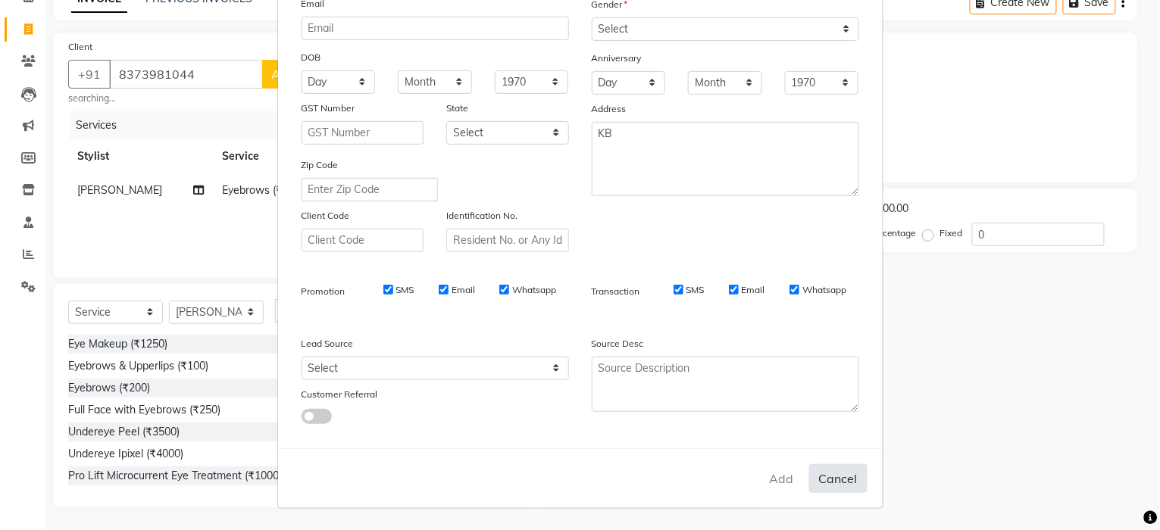
click at [840, 485] on button "Cancel" at bounding box center [838, 478] width 58 height 29
select select
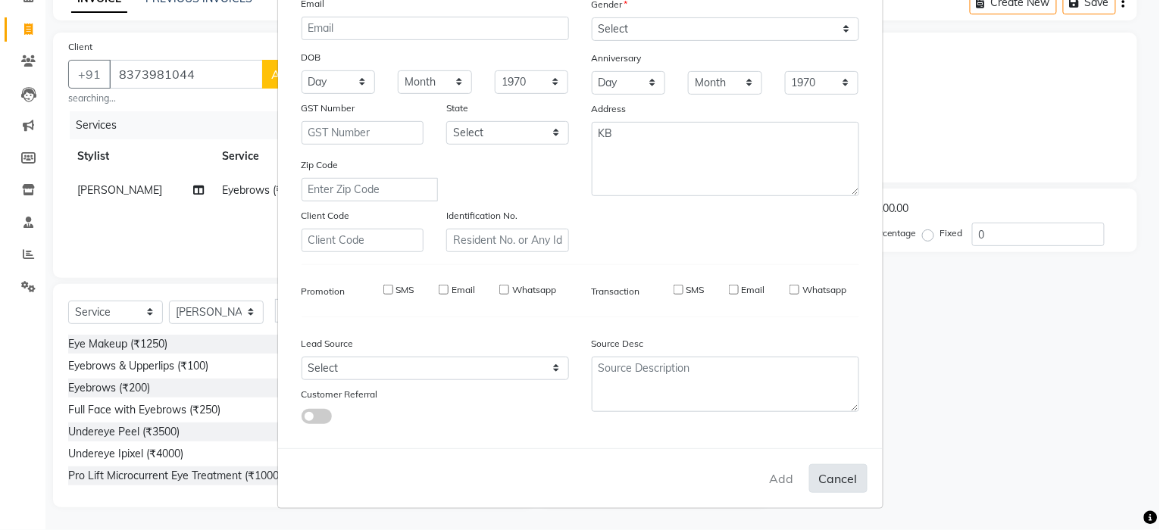
select select
checkbox input "false"
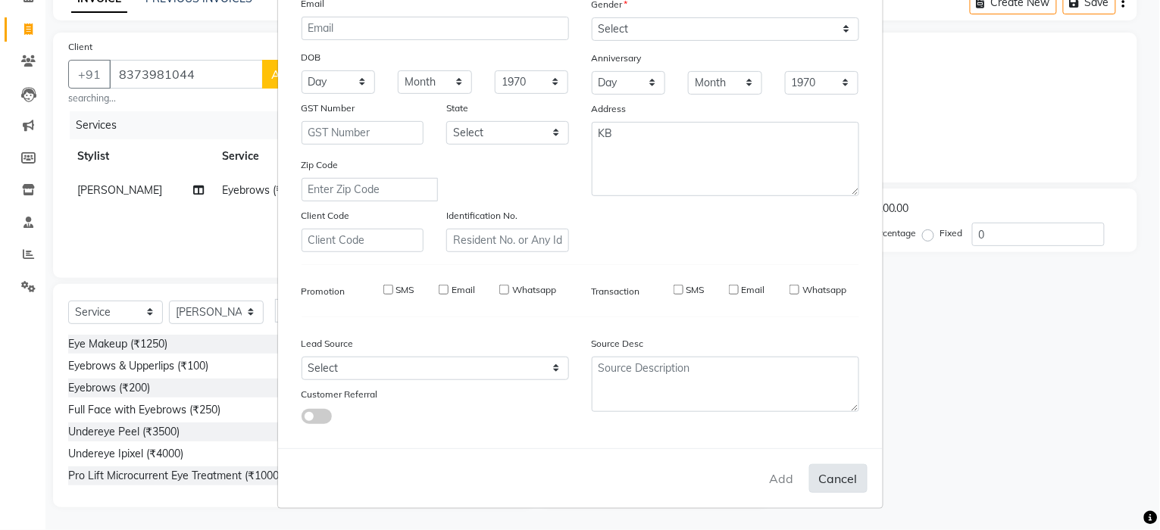
checkbox input "false"
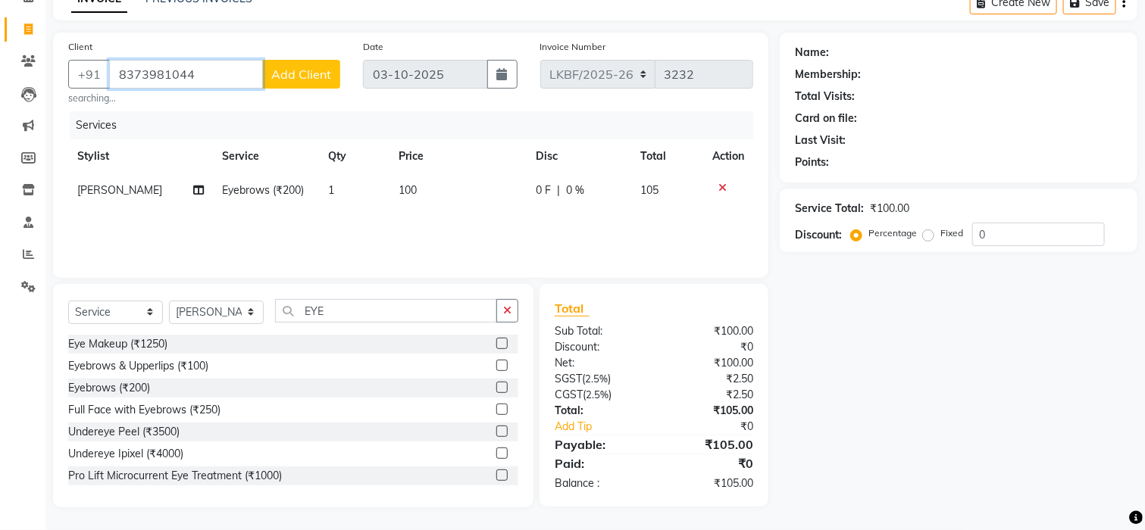
click at [206, 77] on input "8373981044" at bounding box center [186, 74] width 154 height 29
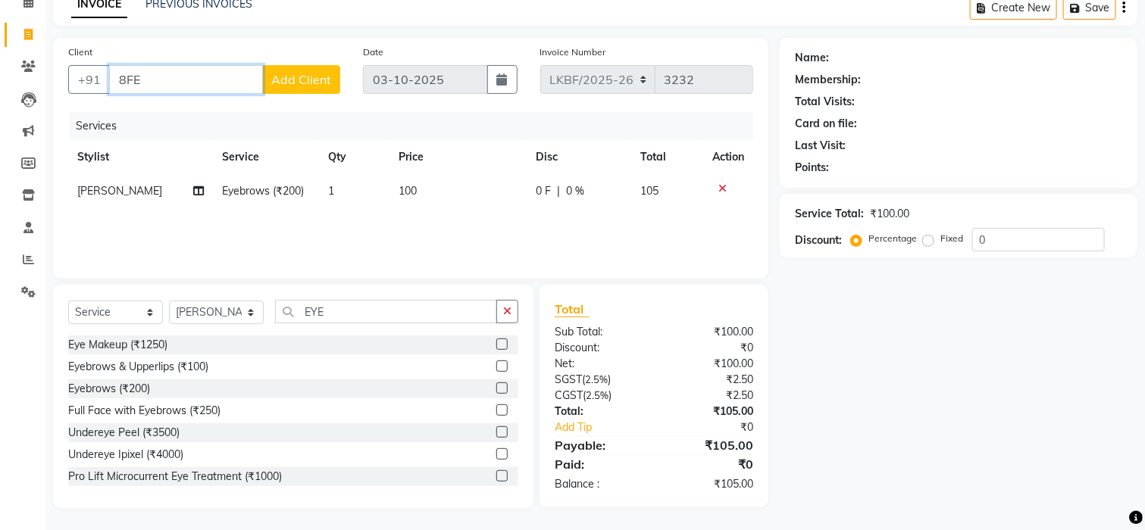
scroll to position [81, 0]
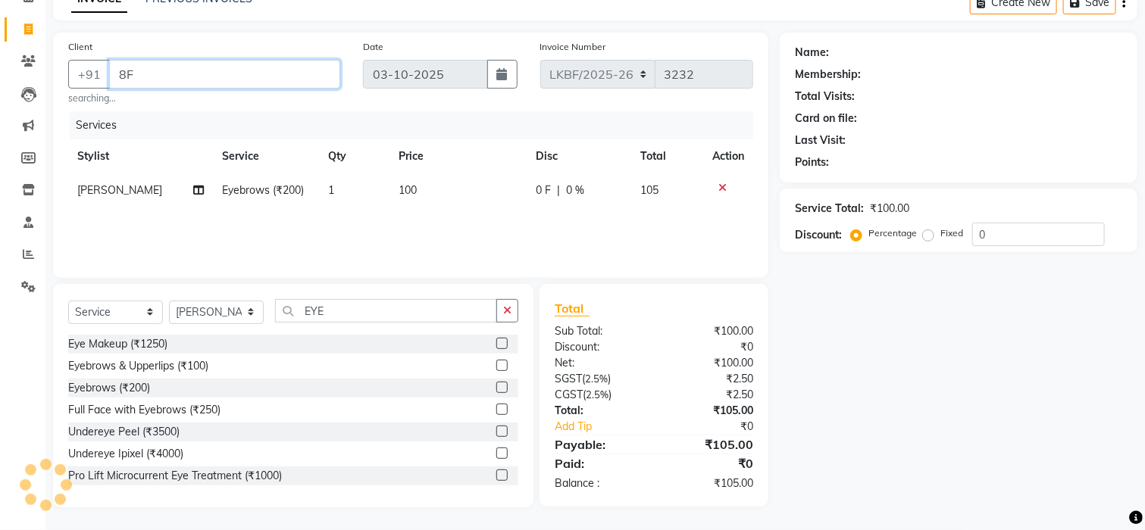
type input "8"
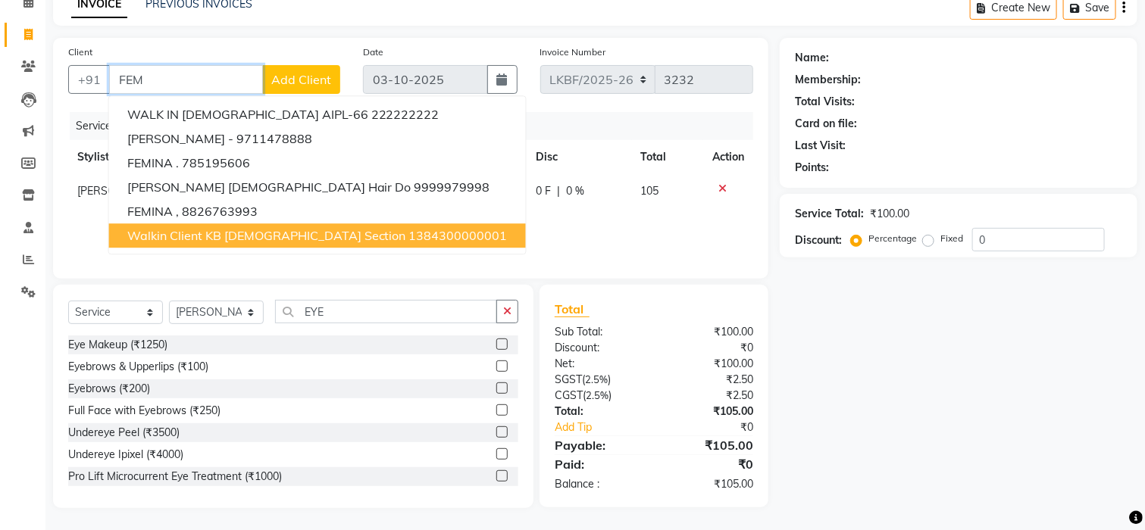
click at [208, 234] on span "Walkin Client KB Female Section" at bounding box center [266, 235] width 279 height 15
type input "1384300000001"
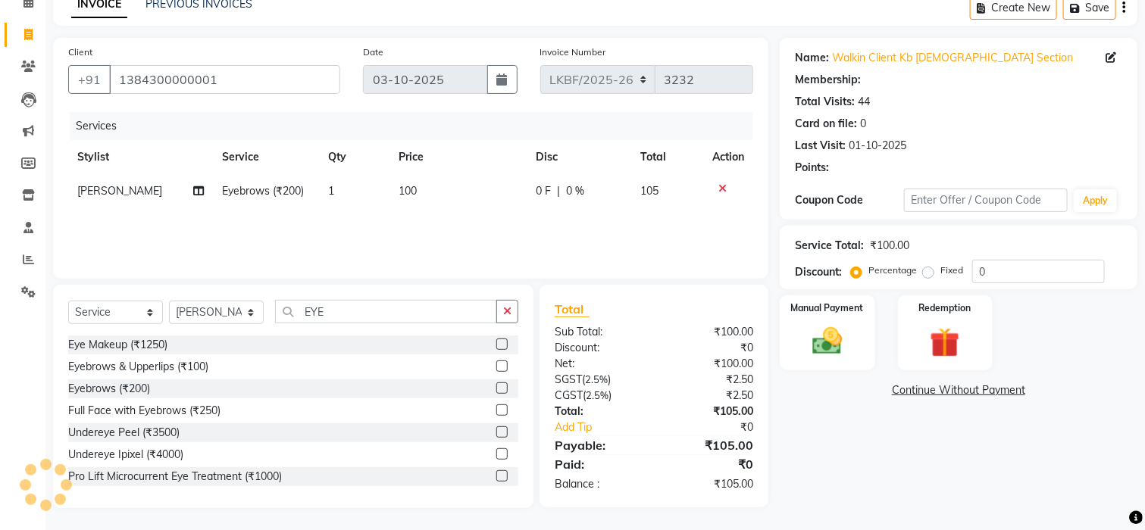
select select "1: Object"
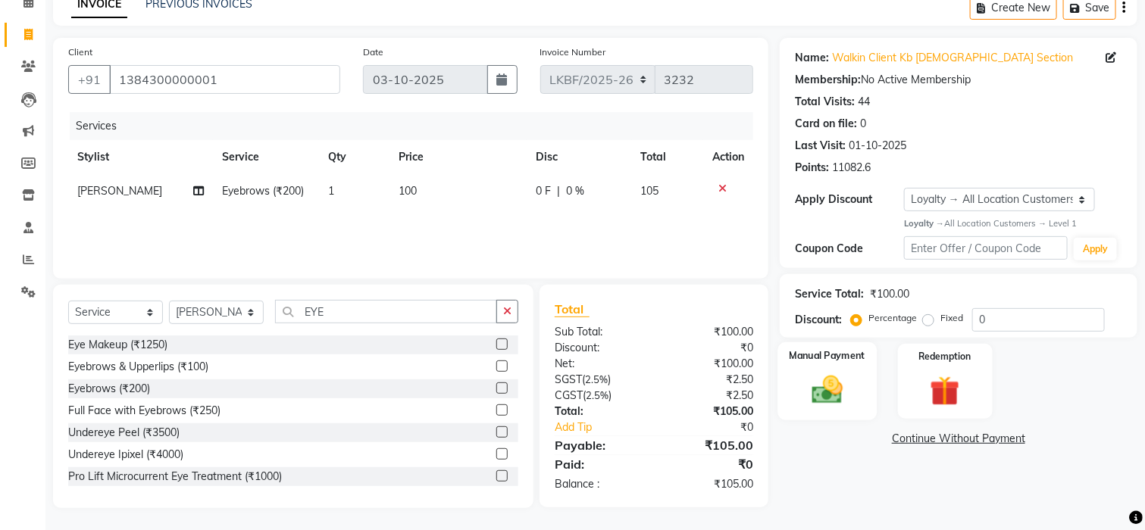
click at [824, 387] on img at bounding box center [827, 390] width 51 height 36
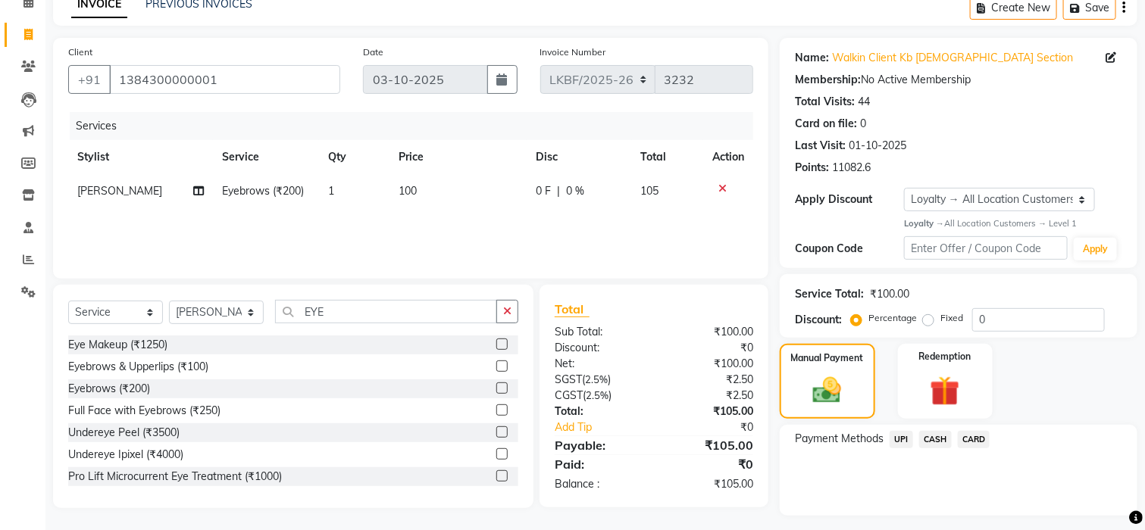
click at [897, 443] on span "UPI" at bounding box center [901, 439] width 23 height 17
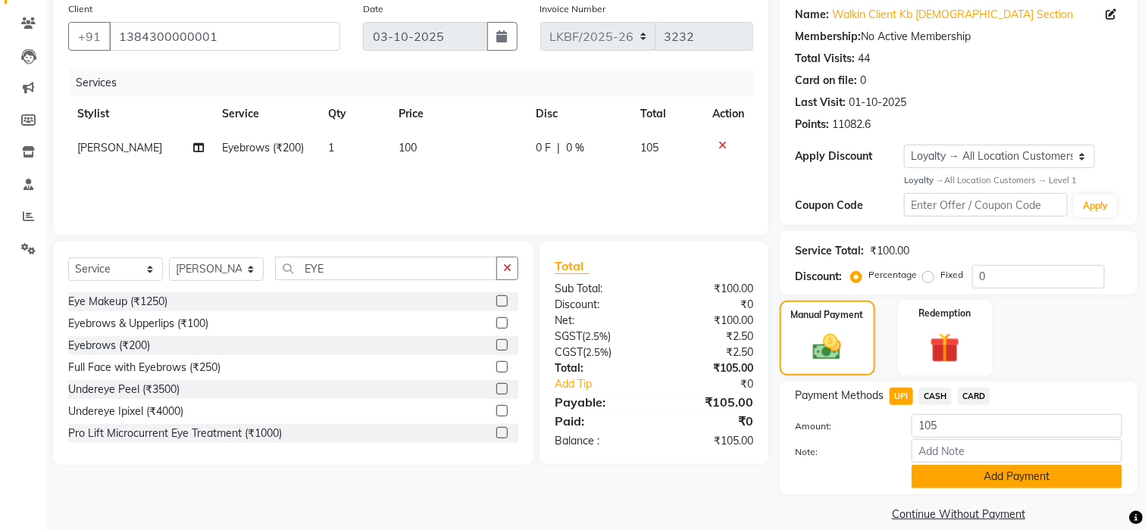
scroll to position [137, 0]
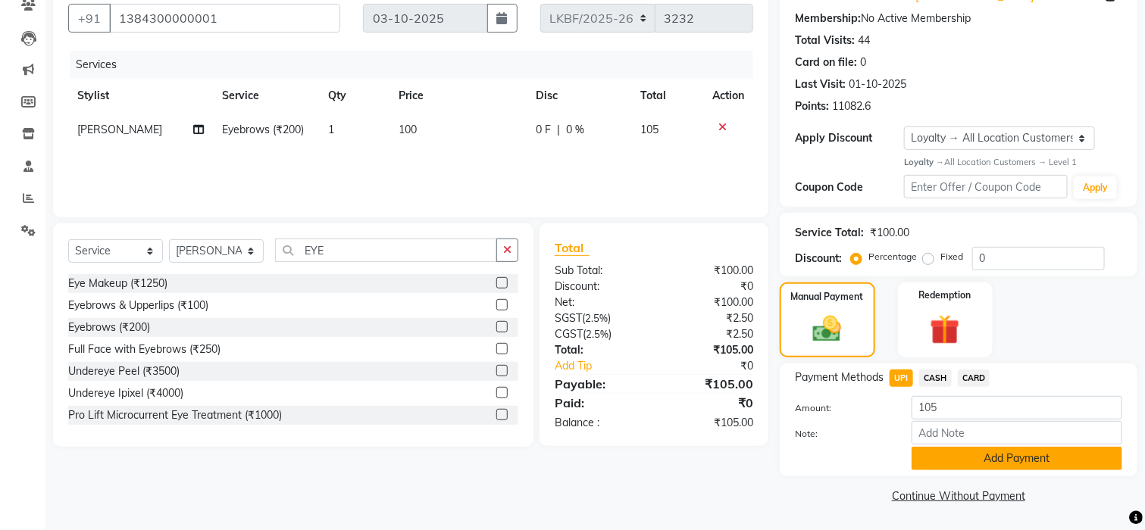
click at [990, 462] on button "Add Payment" at bounding box center [1017, 458] width 211 height 23
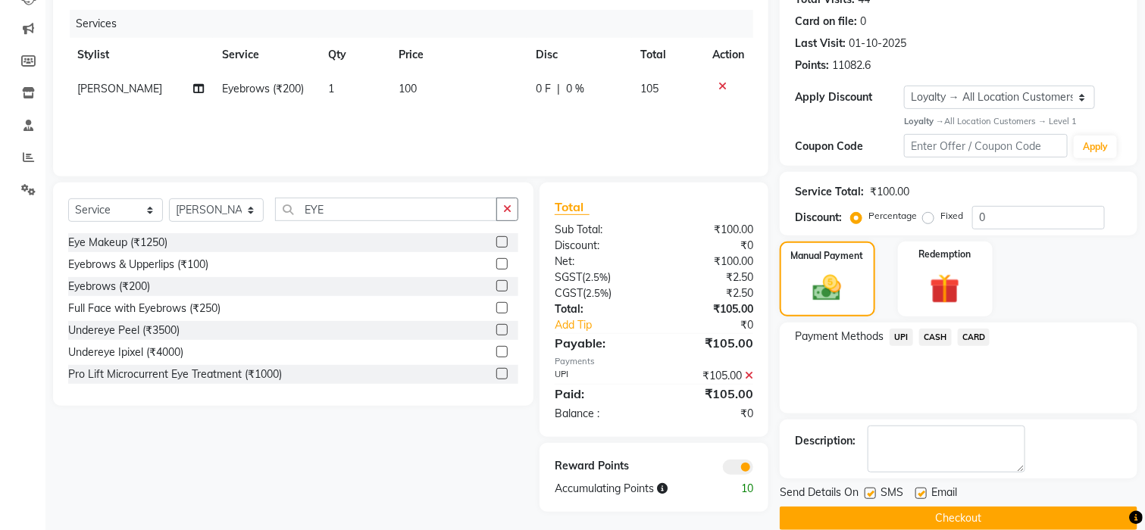
scroll to position [200, 0]
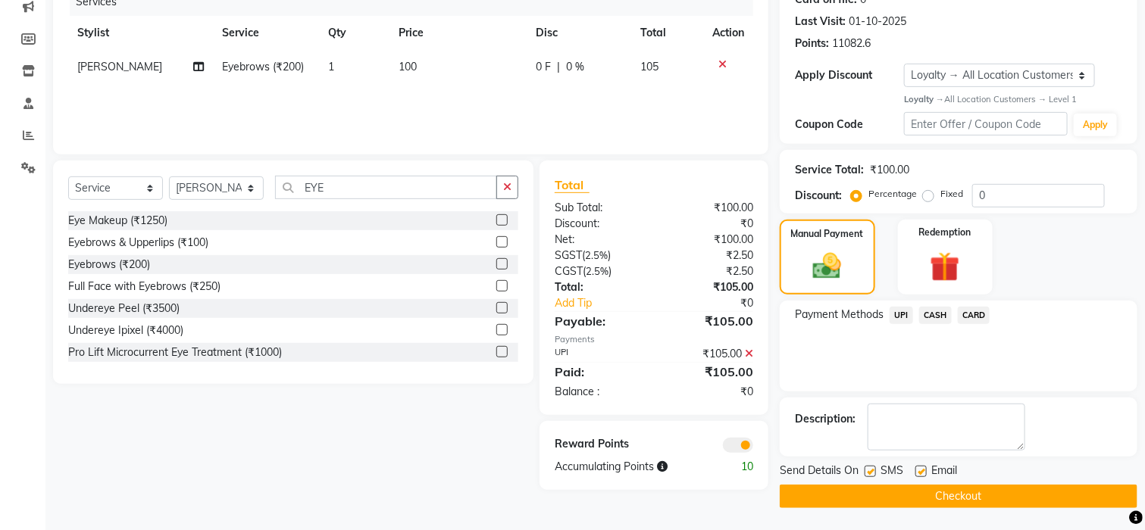
click at [998, 491] on button "Checkout" at bounding box center [959, 496] width 358 height 23
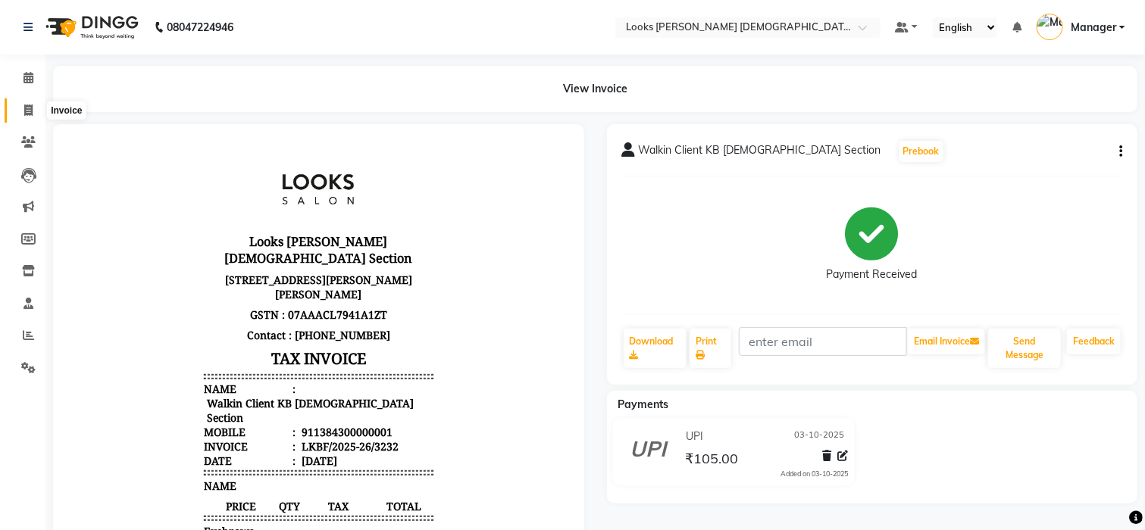
click at [24, 111] on icon at bounding box center [28, 110] width 8 height 11
select select "service"
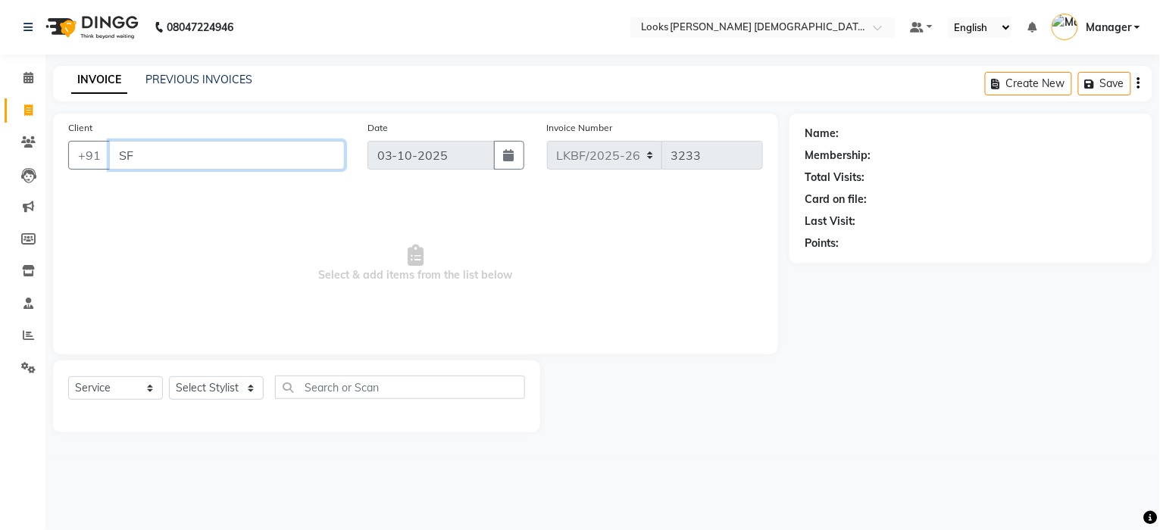
type input "S"
type input "A"
type input "K"
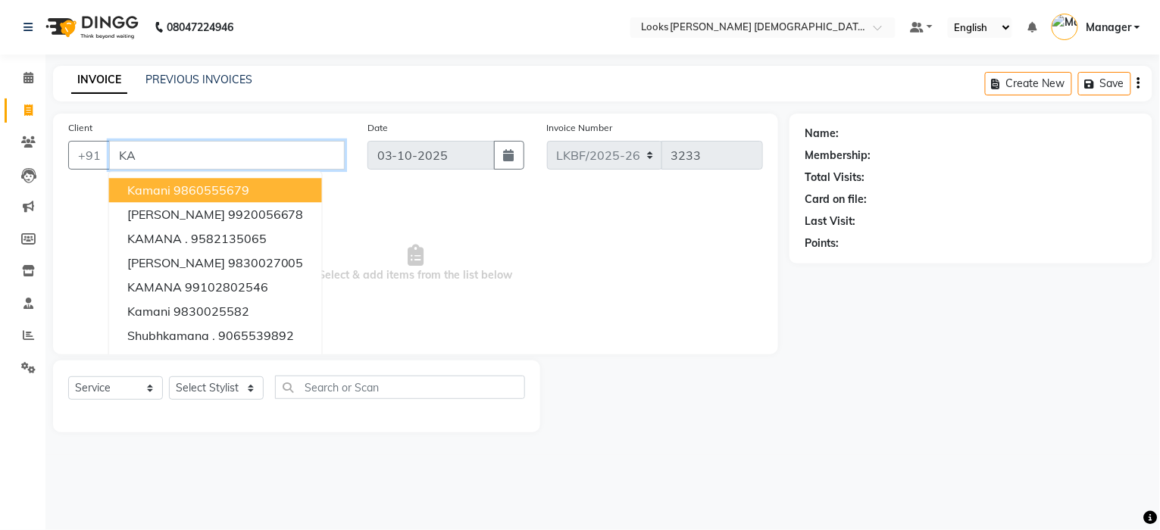
type input "K"
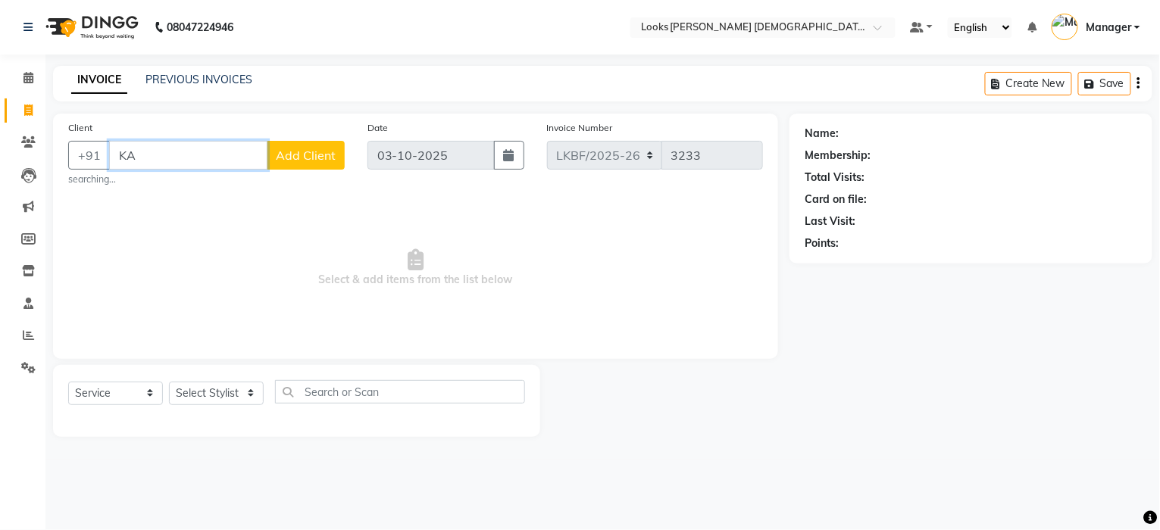
type input "K"
type input "A"
type input "L"
click at [147, 162] on input "Client" at bounding box center [227, 155] width 236 height 29
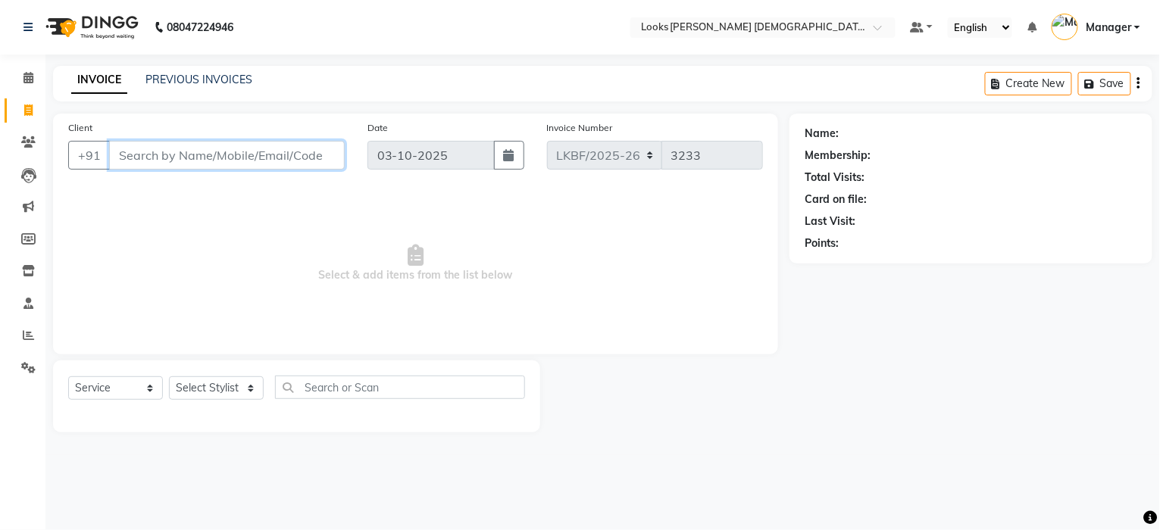
drag, startPoint x: 147, startPoint y: 162, endPoint x: 158, endPoint y: 167, distance: 12.2
click at [158, 167] on input "Client" at bounding box center [227, 155] width 236 height 29
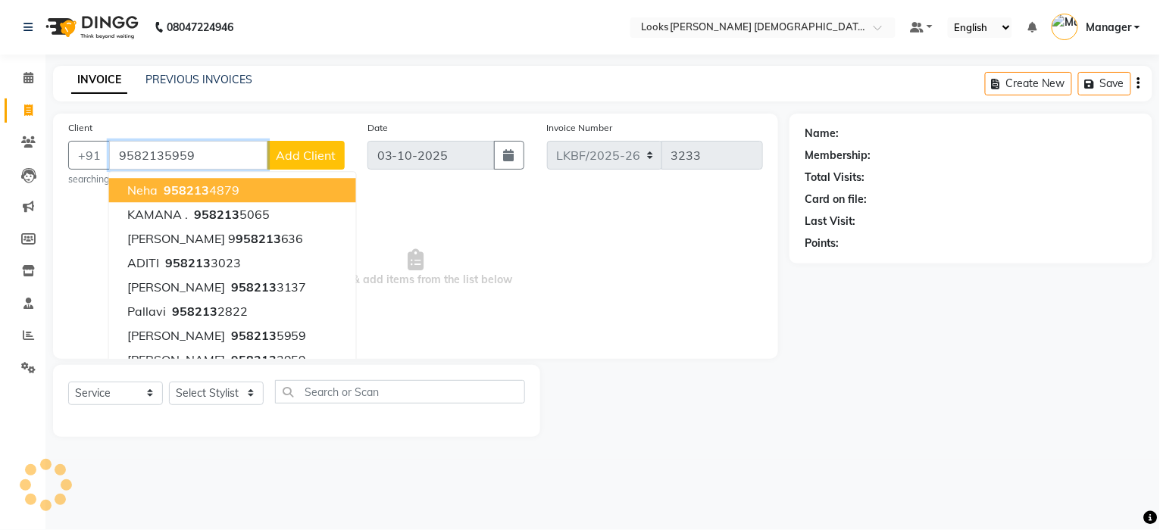
type input "9582135959"
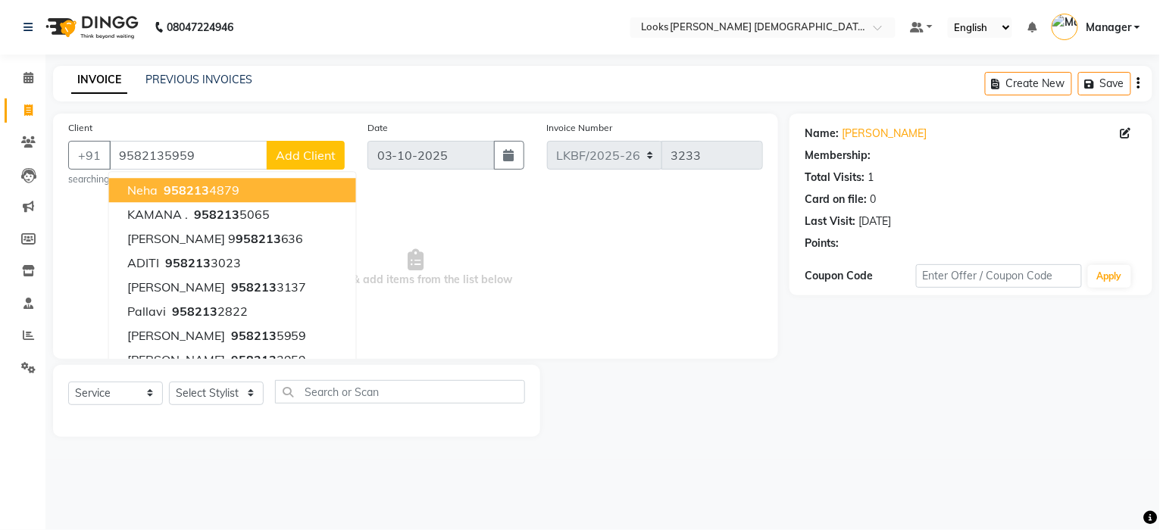
select select "1: Object"
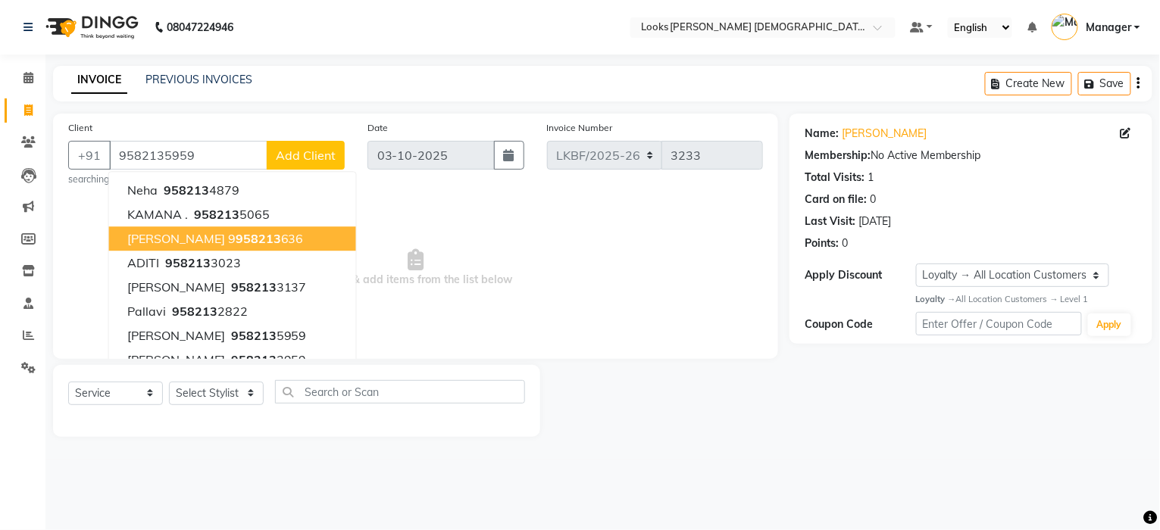
click at [314, 155] on span "Add Client" at bounding box center [306, 155] width 60 height 15
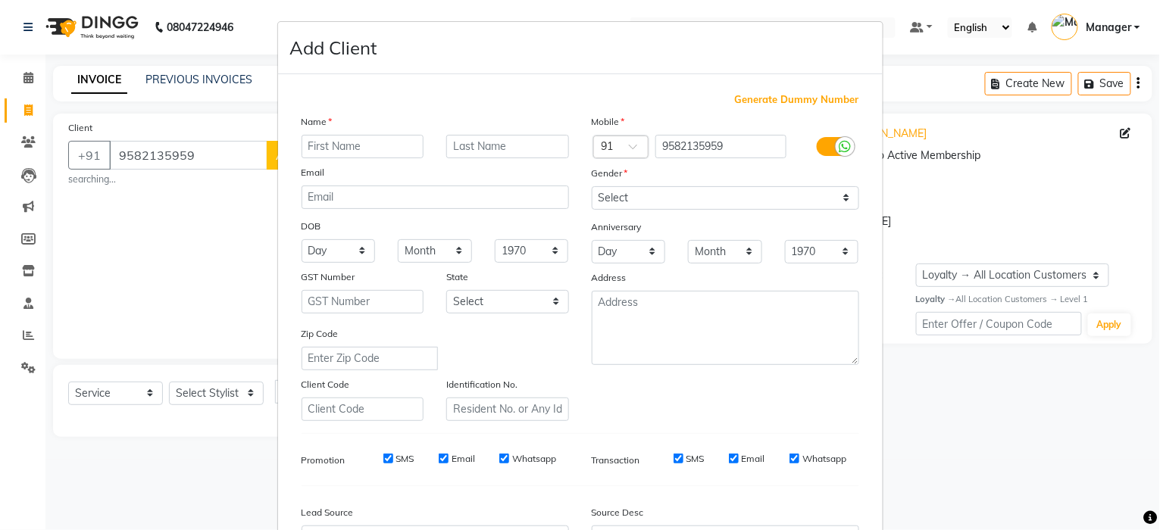
click at [240, 158] on ngb-modal-window "Add Client Generate Dummy Number Name Email DOB Day 01 02 03 04 05 06 07 08 09 …" at bounding box center [580, 265] width 1160 height 530
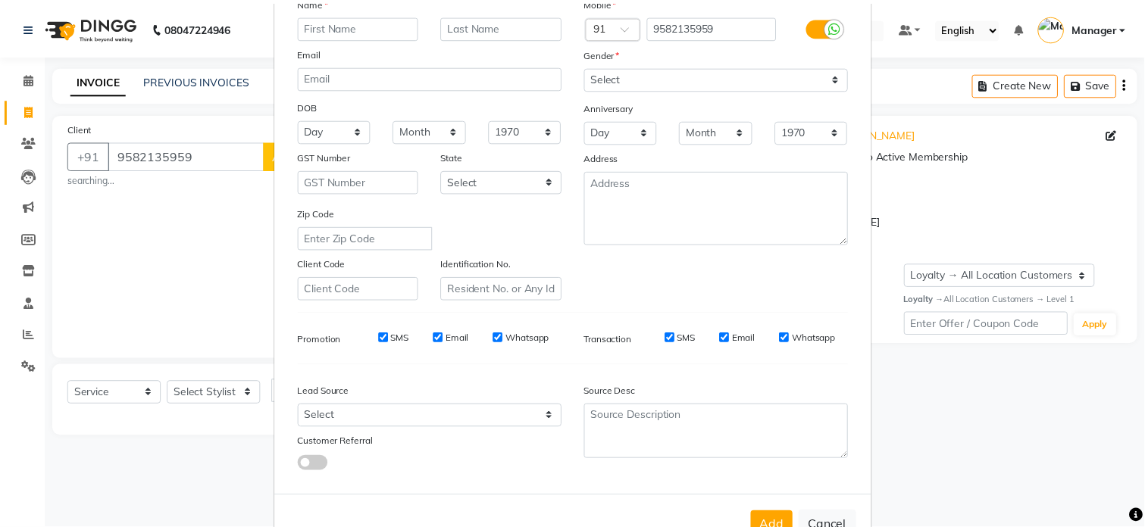
scroll to position [170, 0]
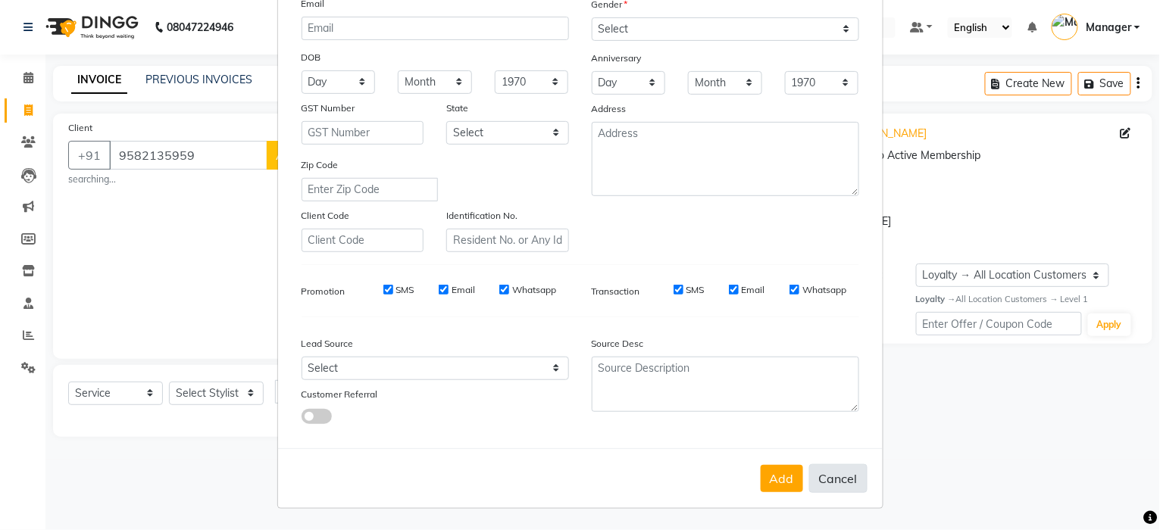
click at [836, 487] on button "Cancel" at bounding box center [838, 478] width 58 height 29
select select
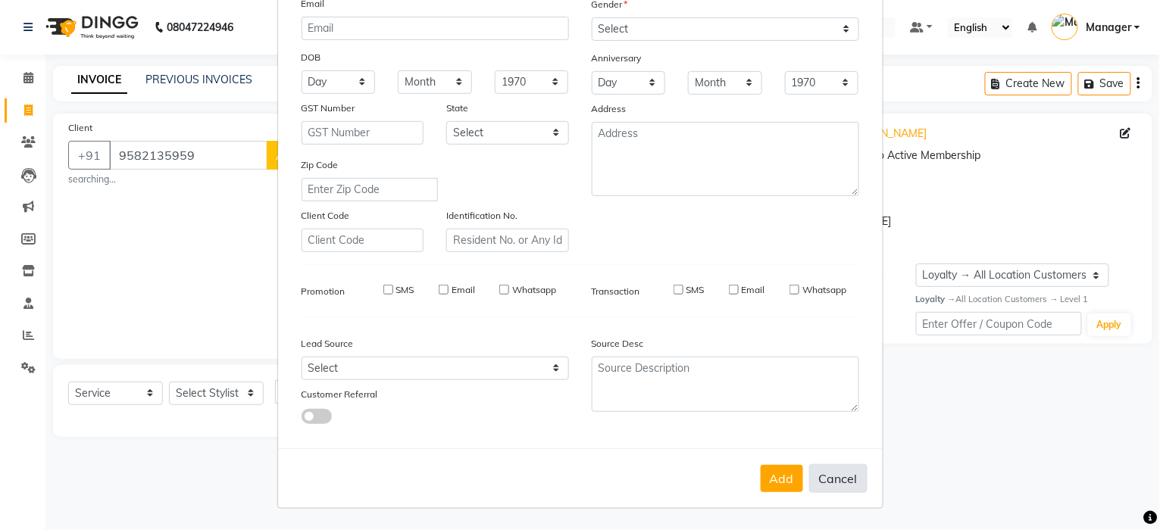
select select
checkbox input "false"
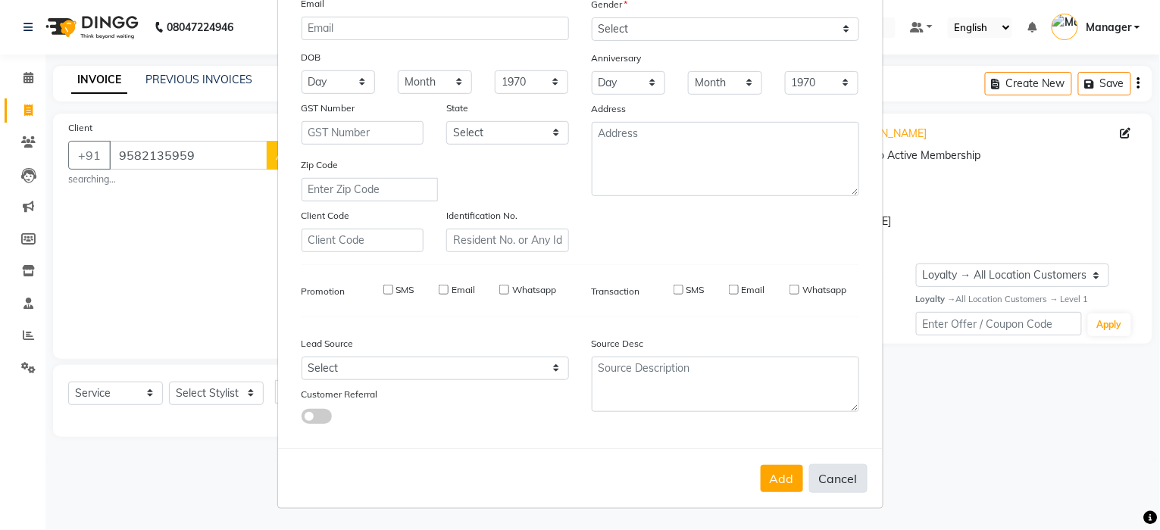
checkbox input "false"
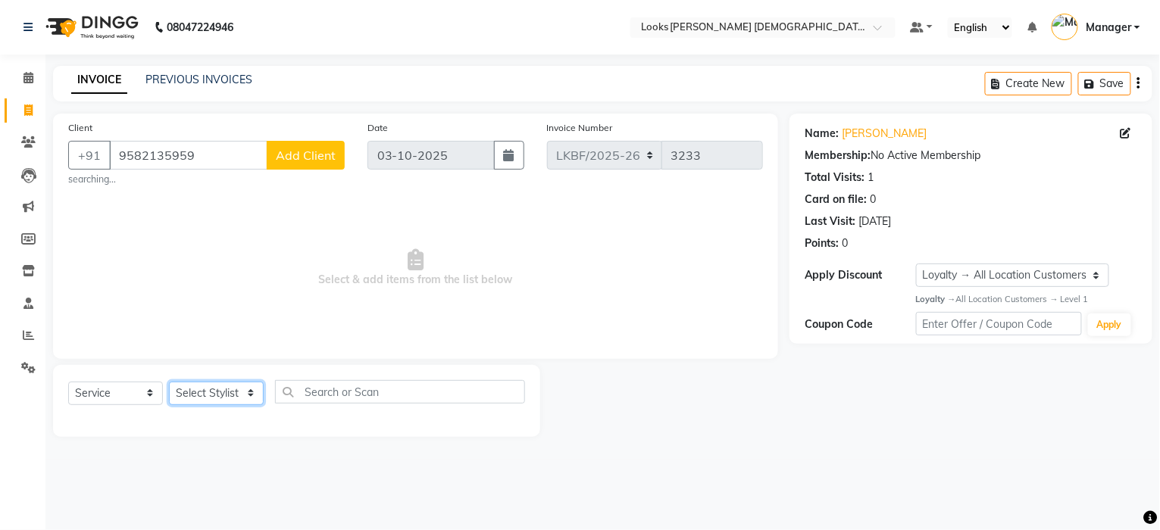
click at [220, 389] on select "Select Stylist Aena [PERSON_NAME] [PERSON_NAME] [PERSON_NAME] Counter_Sales [PE…" at bounding box center [216, 393] width 95 height 23
click at [195, 399] on select "Select Stylist Aena [PERSON_NAME] [PERSON_NAME] [PERSON_NAME] Counter_Sales [PE…" at bounding box center [216, 393] width 95 height 23
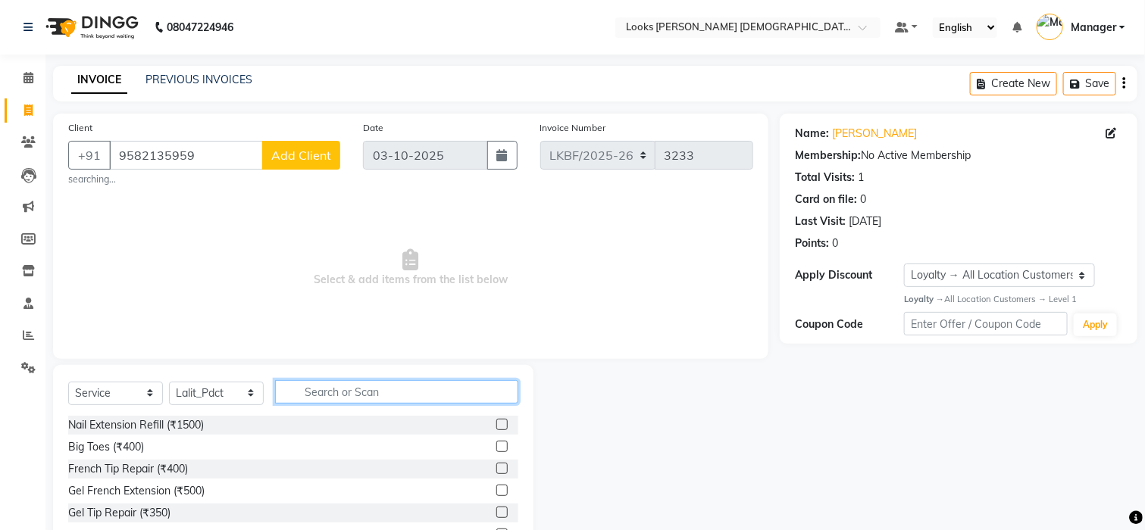
click at [346, 387] on input "text" at bounding box center [396, 391] width 243 height 23
click at [252, 395] on select "Select Stylist Aena [PERSON_NAME] [PERSON_NAME] [PERSON_NAME] Counter_Sales [PE…" at bounding box center [216, 393] width 95 height 23
select select "87546"
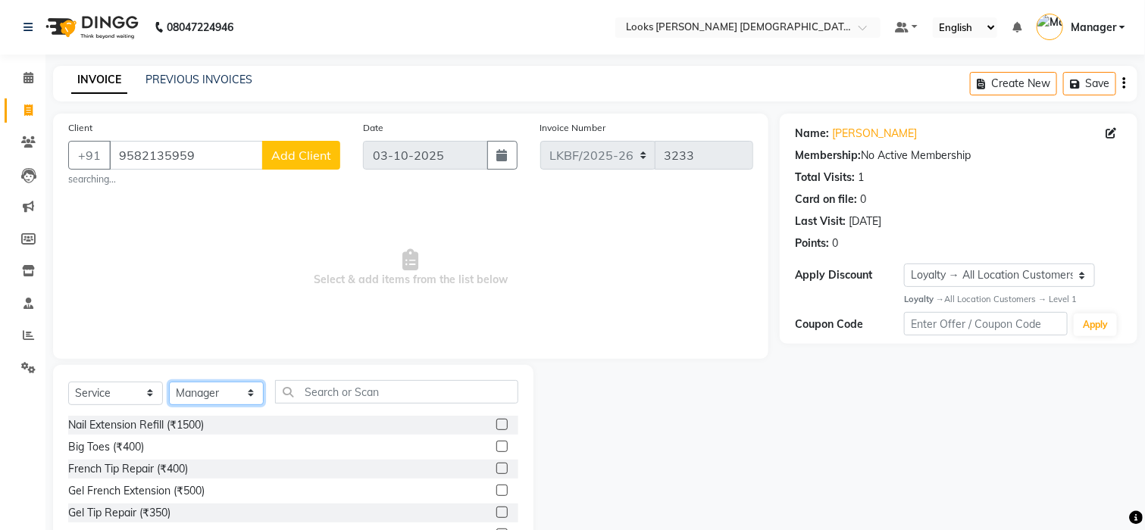
click at [169, 382] on select "Select Stylist Aena [PERSON_NAME] [PERSON_NAME] [PERSON_NAME] Counter_Sales [PE…" at bounding box center [216, 393] width 95 height 23
click at [336, 399] on input "text" at bounding box center [396, 391] width 243 height 23
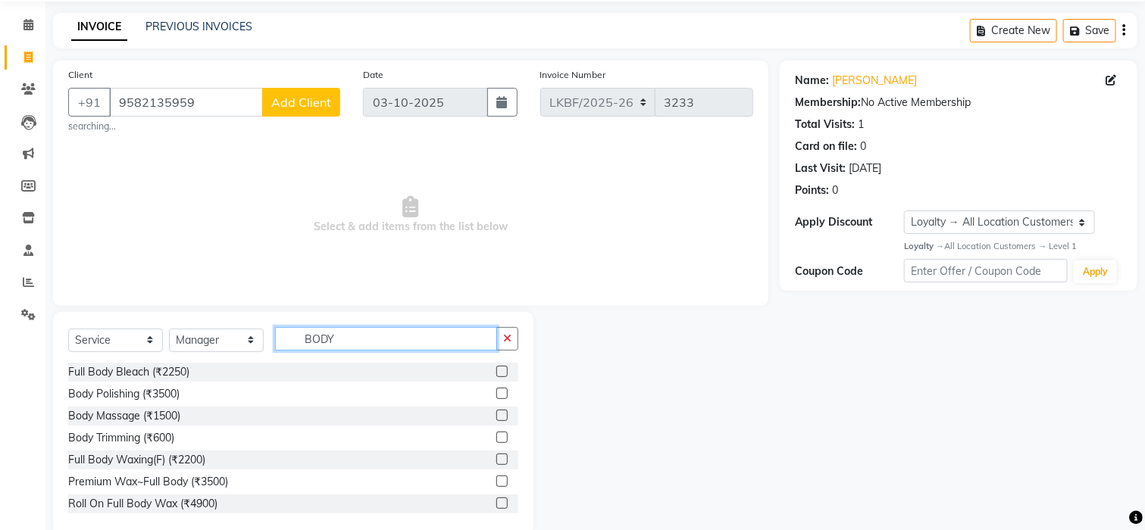
scroll to position [81, 0]
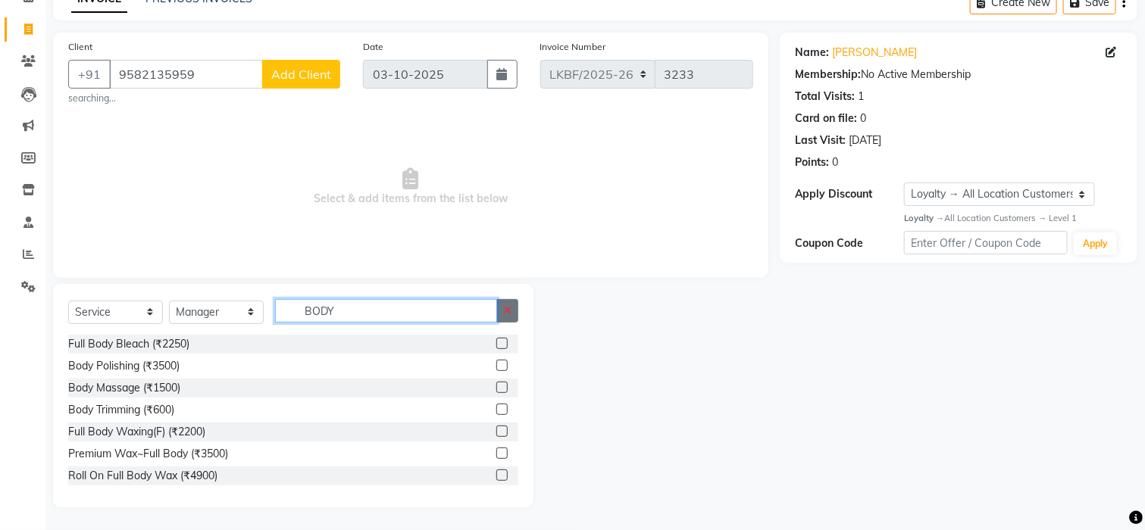
type input "BODY"
click at [510, 316] on icon "button" at bounding box center [507, 310] width 8 height 11
click at [372, 305] on input "text" at bounding box center [396, 310] width 243 height 23
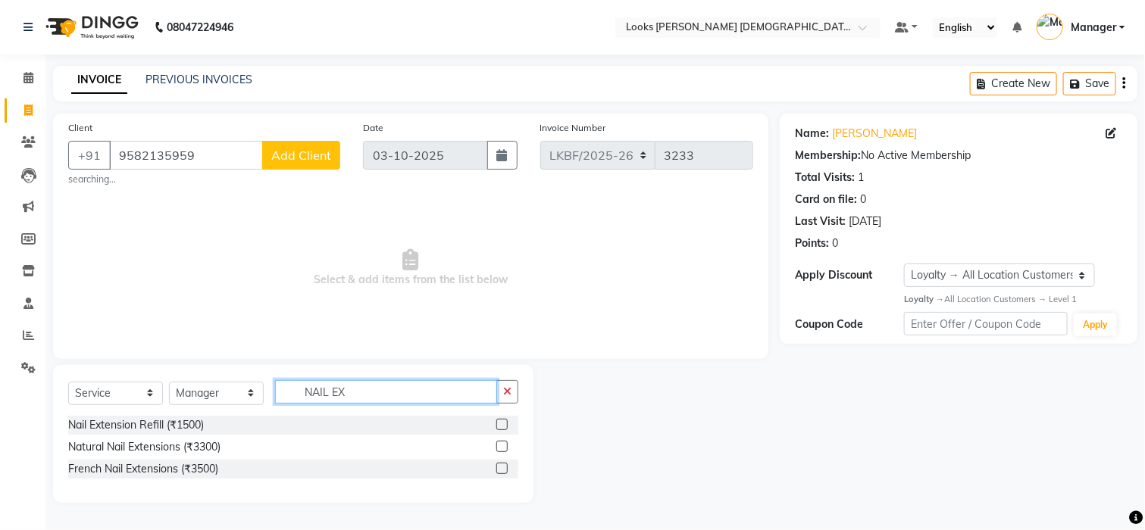
scroll to position [0, 0]
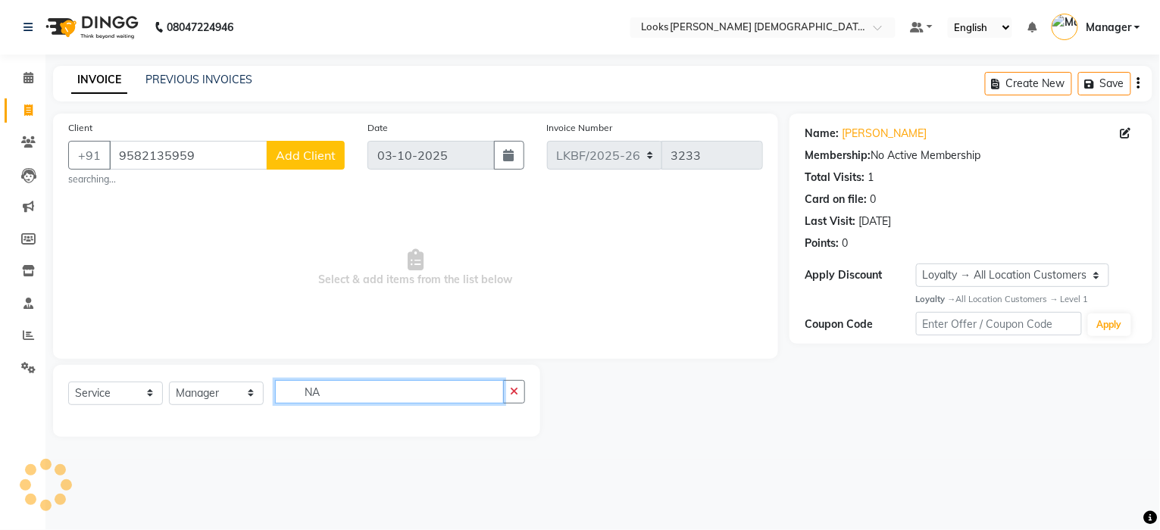
type input "N"
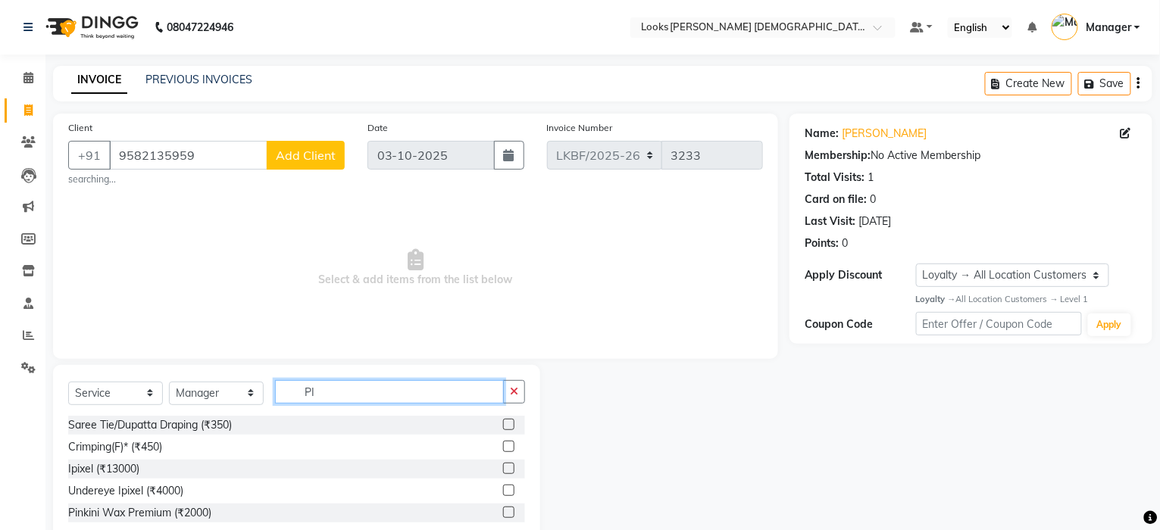
type input "P"
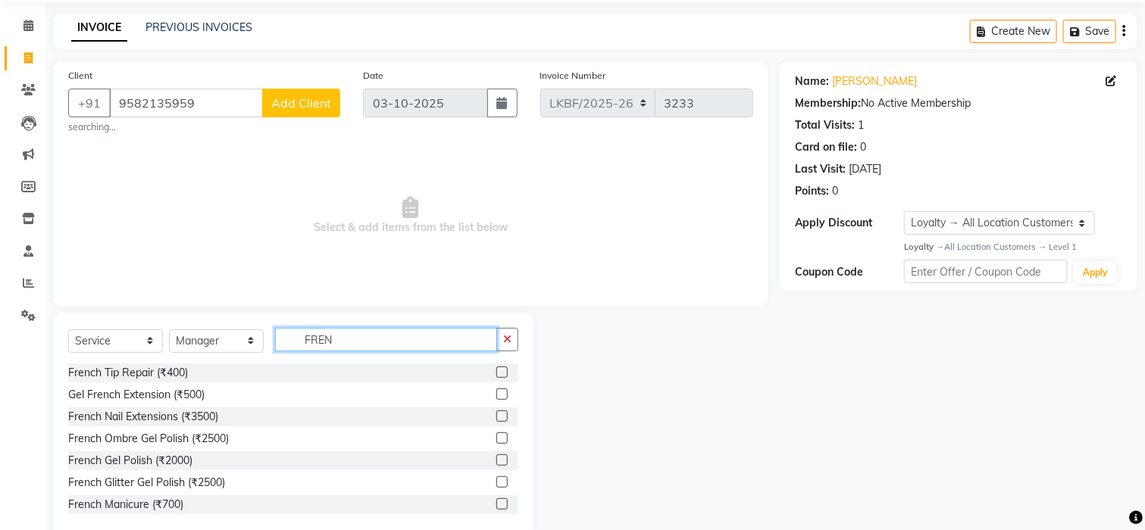
scroll to position [81, 0]
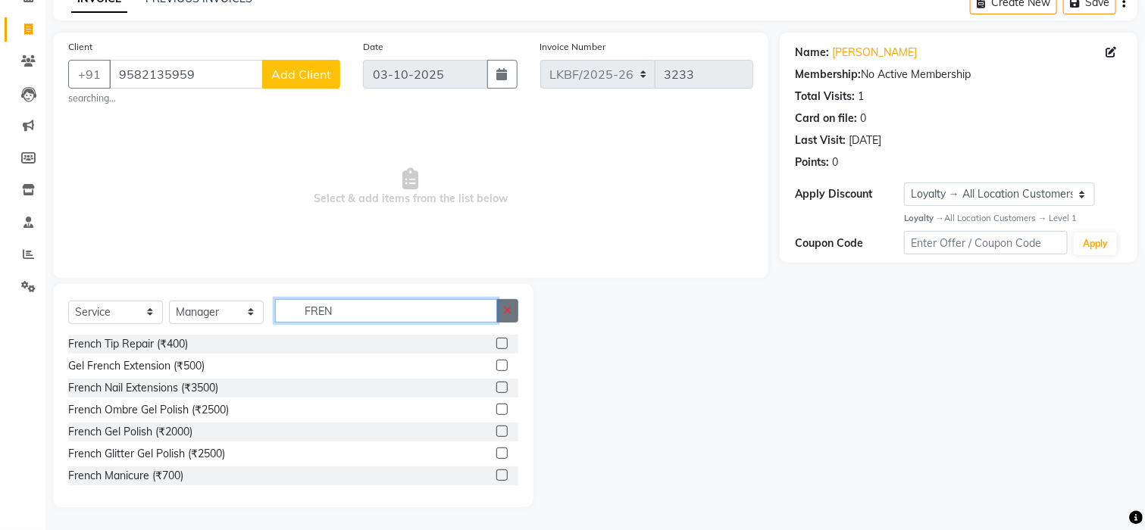
type input "FREN"
click at [514, 315] on button "button" at bounding box center [507, 310] width 22 height 23
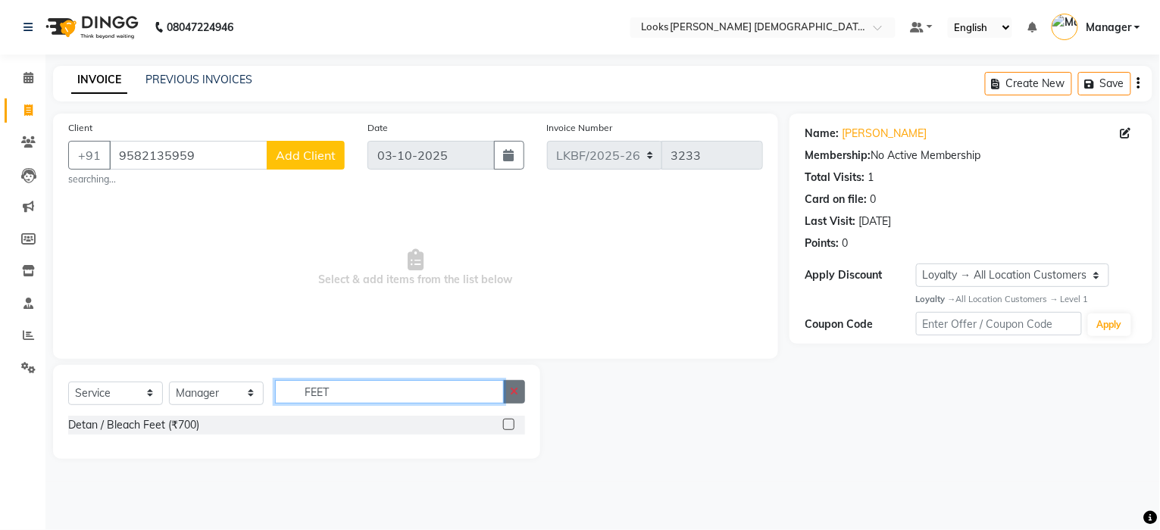
type input "FEET"
click at [506, 397] on button "button" at bounding box center [514, 391] width 22 height 23
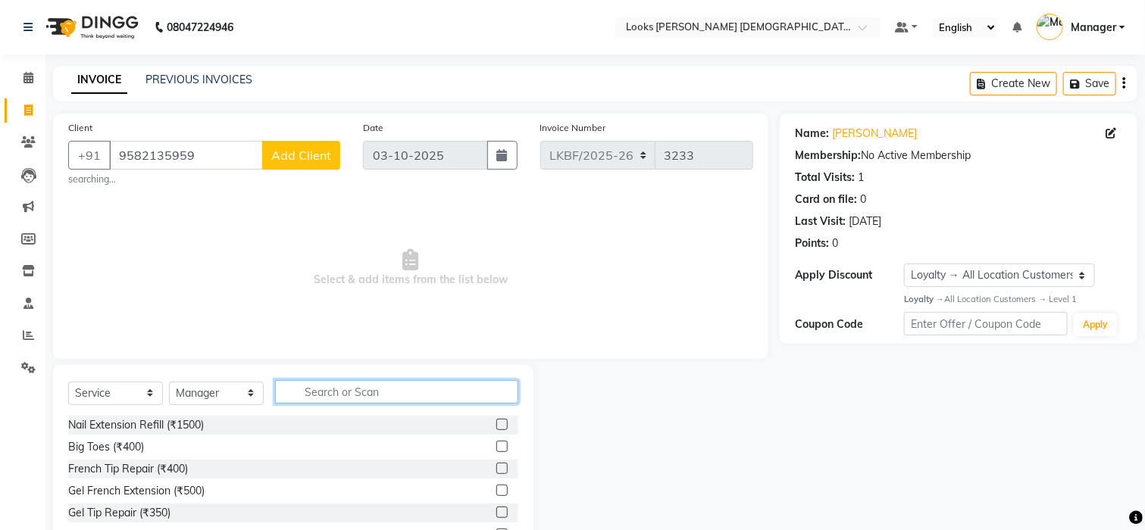
click at [382, 389] on input "text" at bounding box center [396, 391] width 243 height 23
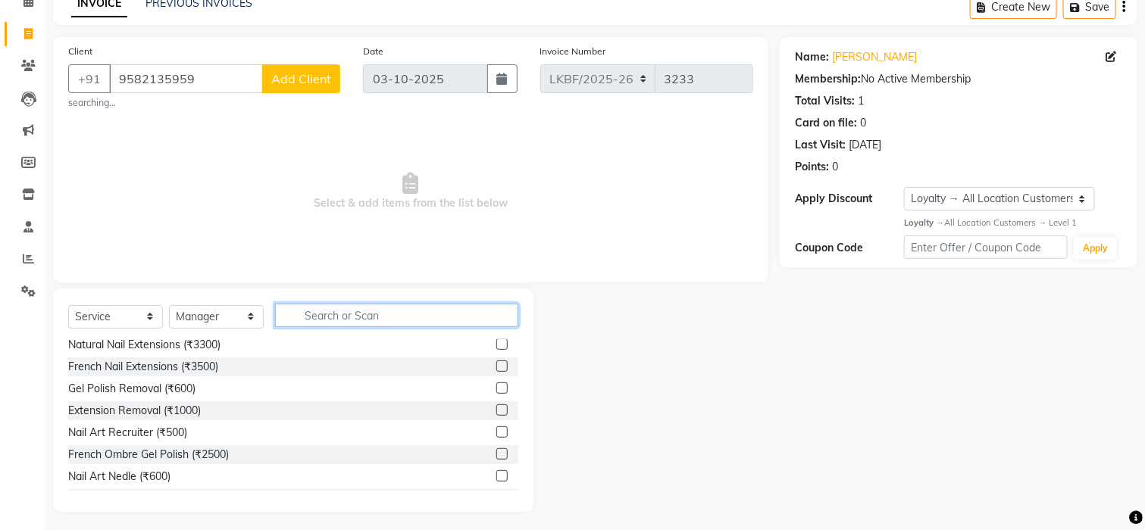
scroll to position [81, 0]
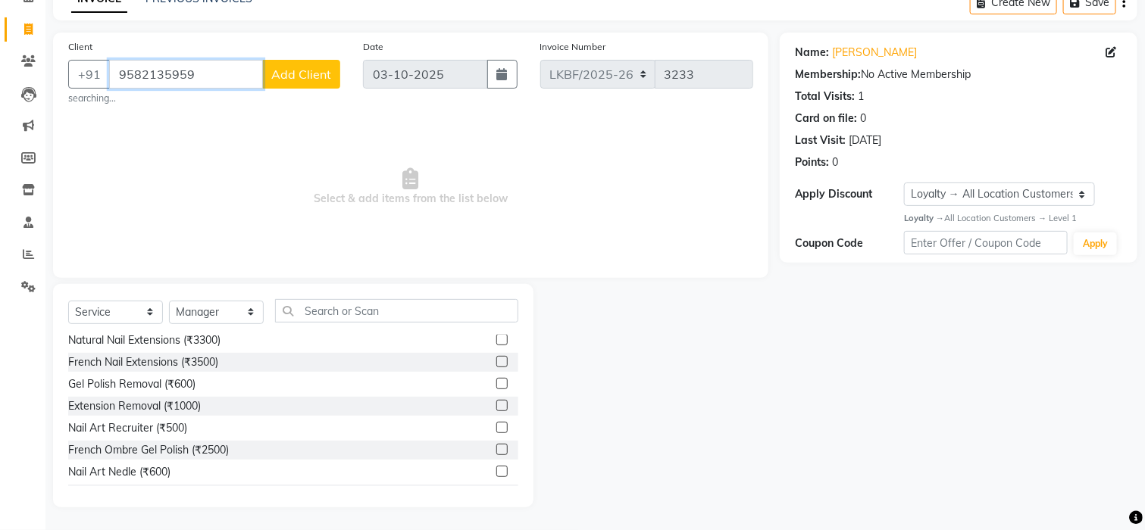
click at [195, 77] on input "9582135959" at bounding box center [186, 74] width 154 height 29
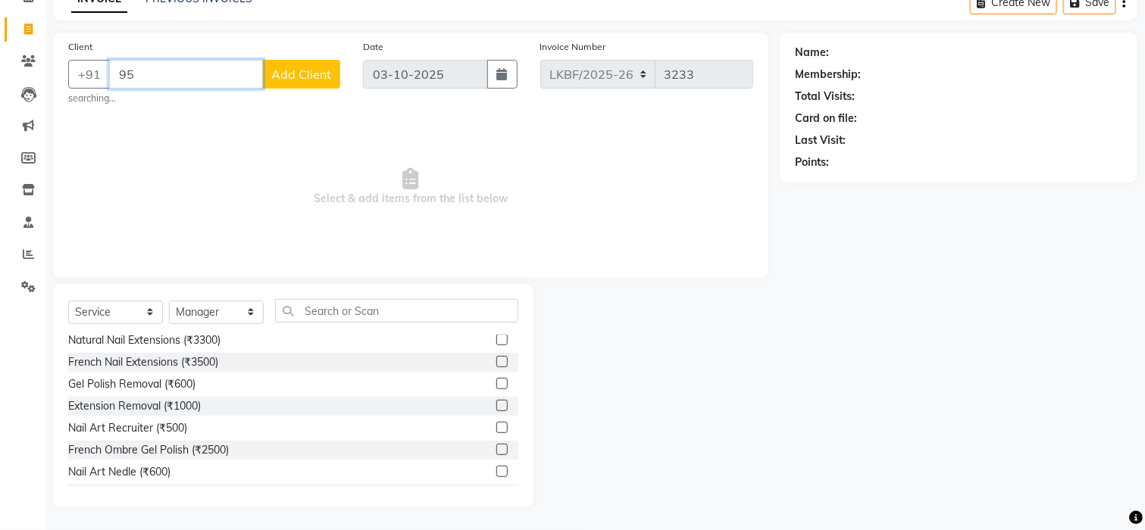
type input "9"
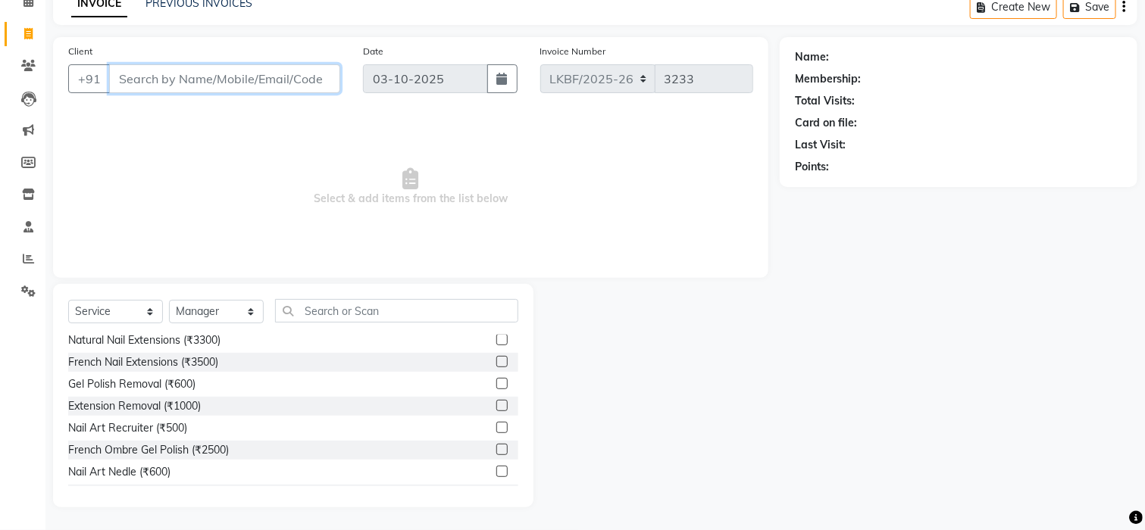
scroll to position [76, 0]
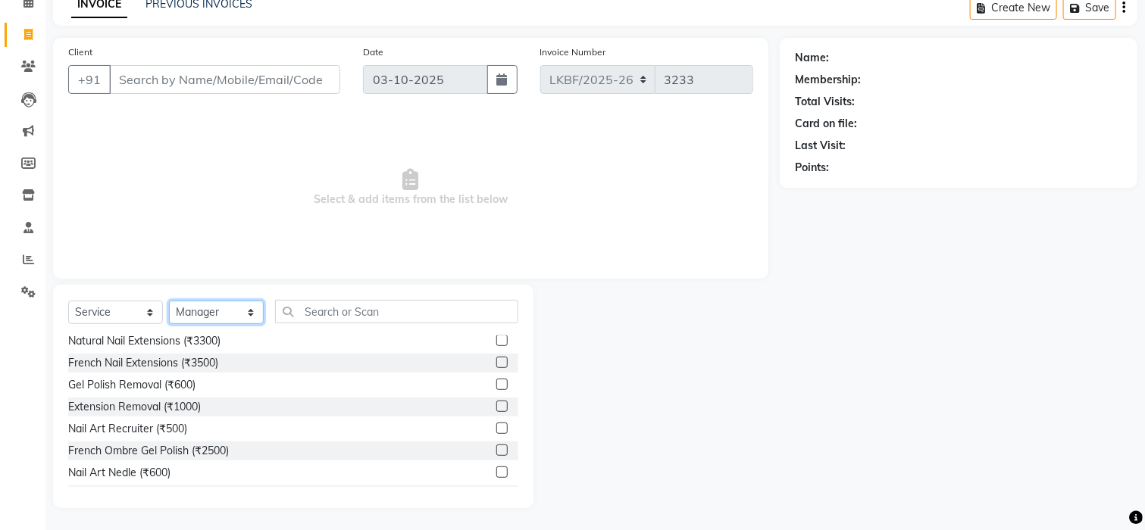
click at [214, 305] on select "Select Stylist Aena [PERSON_NAME] [PERSON_NAME] [PERSON_NAME] Counter_Sales [PE…" at bounding box center [216, 312] width 95 height 23
select select "88112"
click at [214, 305] on select "Select Stylist Aena [PERSON_NAME] [PERSON_NAME] [PERSON_NAME] Counter_Sales [PE…" at bounding box center [216, 312] width 95 height 23
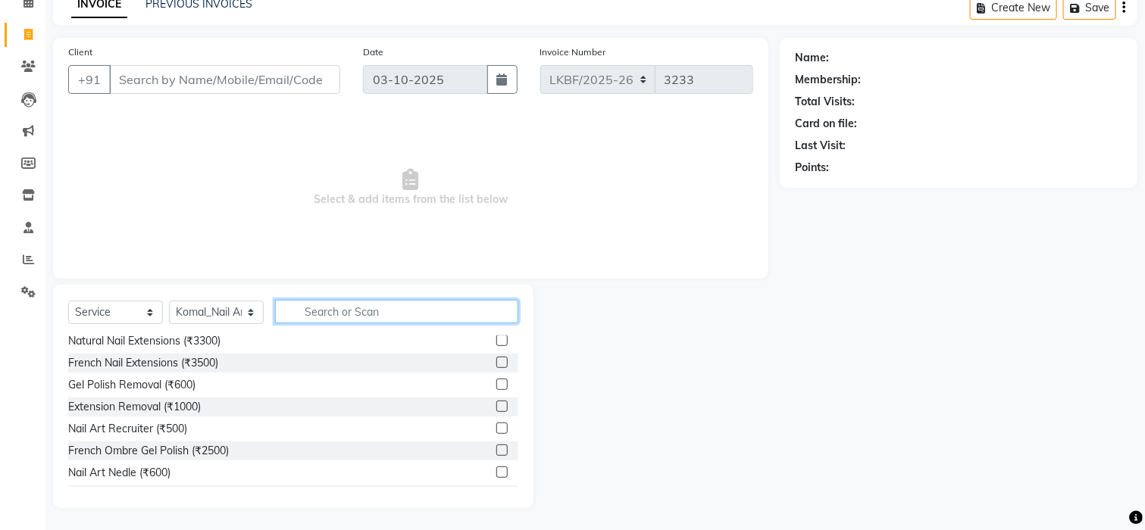
click at [383, 313] on input "text" at bounding box center [396, 311] width 243 height 23
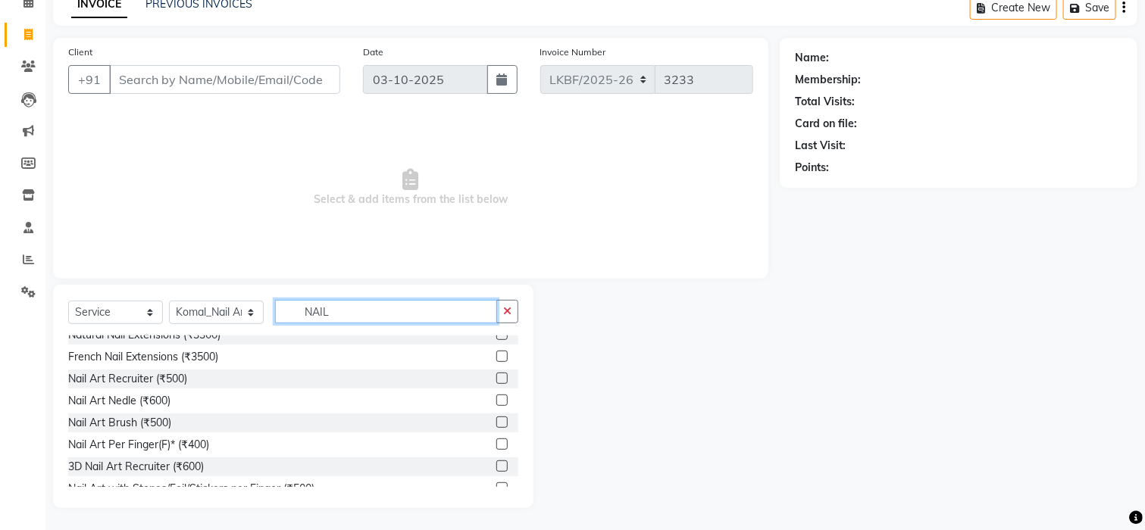
scroll to position [0, 0]
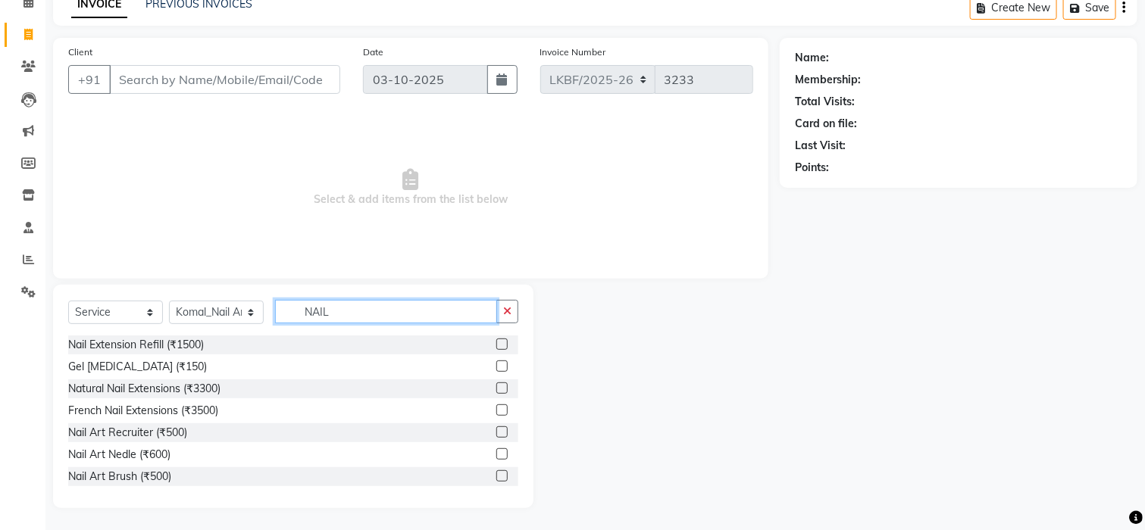
type input "NAIL"
click at [496, 392] on label at bounding box center [501, 388] width 11 height 11
click at [496, 392] on input "checkbox" at bounding box center [501, 389] width 10 height 10
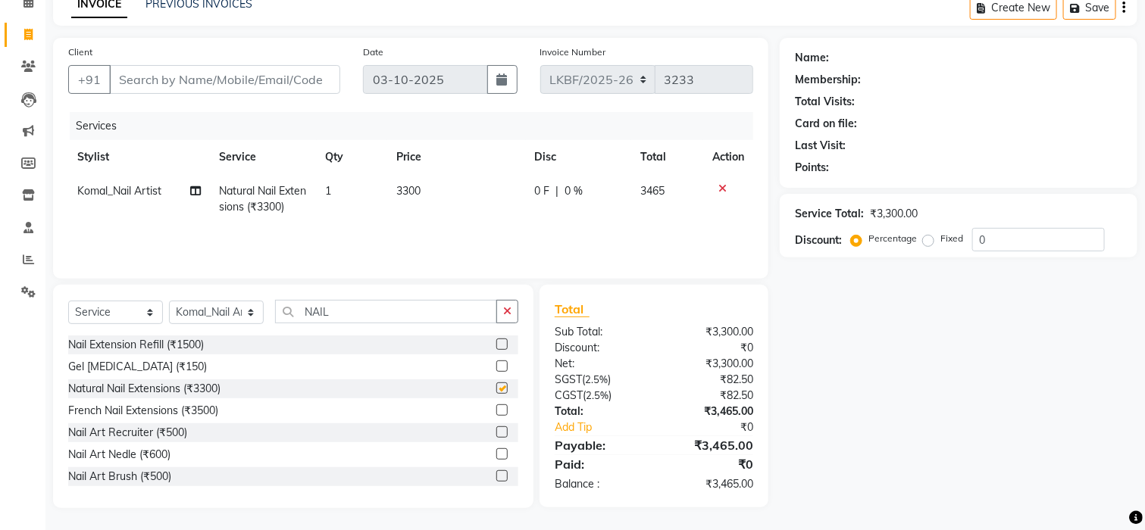
checkbox input "false"
click at [735, 189] on div at bounding box center [728, 188] width 32 height 11
click at [725, 192] on div at bounding box center [728, 188] width 32 height 11
click at [718, 189] on icon at bounding box center [722, 188] width 8 height 11
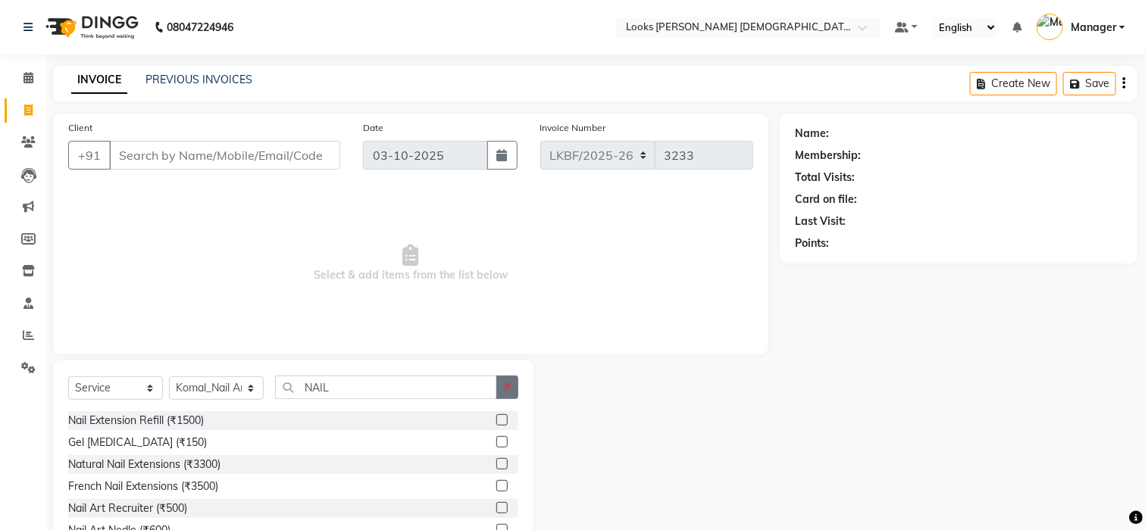
click at [510, 392] on icon "button" at bounding box center [507, 387] width 8 height 11
click at [255, 386] on select "Select Stylist Aena [PERSON_NAME] [PERSON_NAME] [PERSON_NAME] Counter_Sales [PE…" at bounding box center [216, 388] width 95 height 23
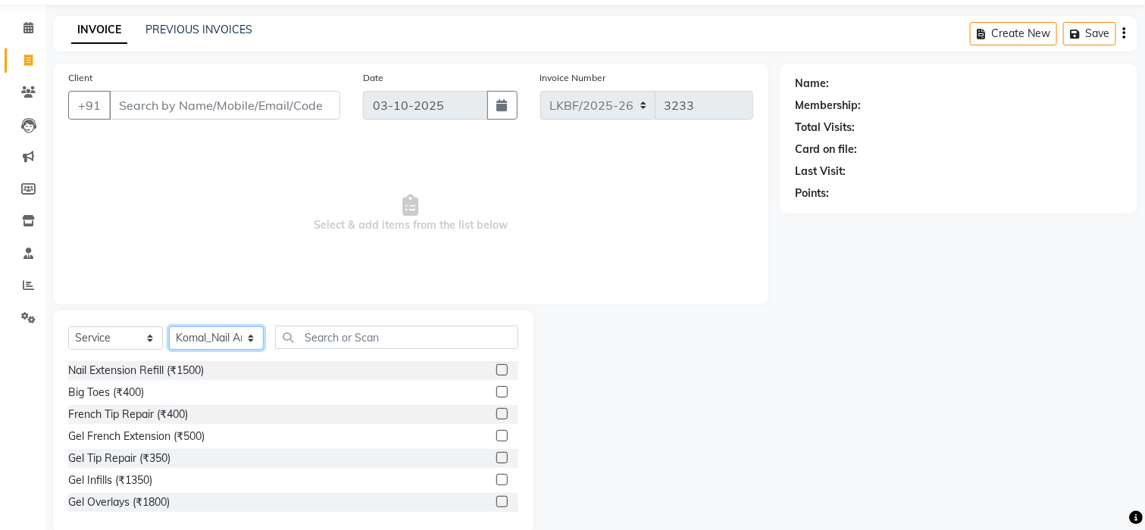
scroll to position [76, 0]
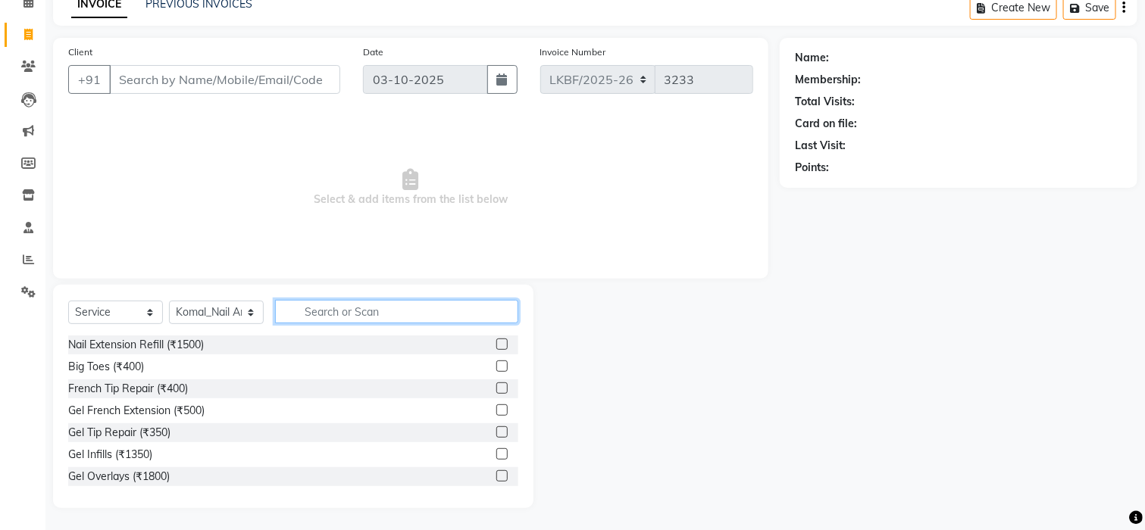
click at [323, 309] on input "text" at bounding box center [396, 311] width 243 height 23
click at [496, 475] on label at bounding box center [501, 476] width 11 height 11
click at [496, 475] on input "checkbox" at bounding box center [501, 477] width 10 height 10
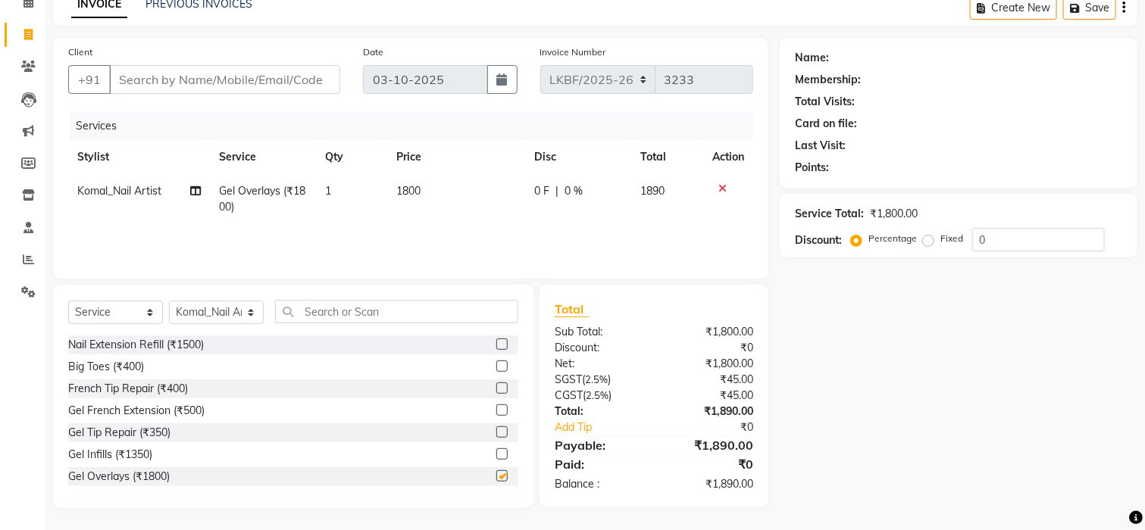
checkbox input "false"
click at [430, 193] on td "1800" at bounding box center [456, 199] width 138 height 50
select select "88112"
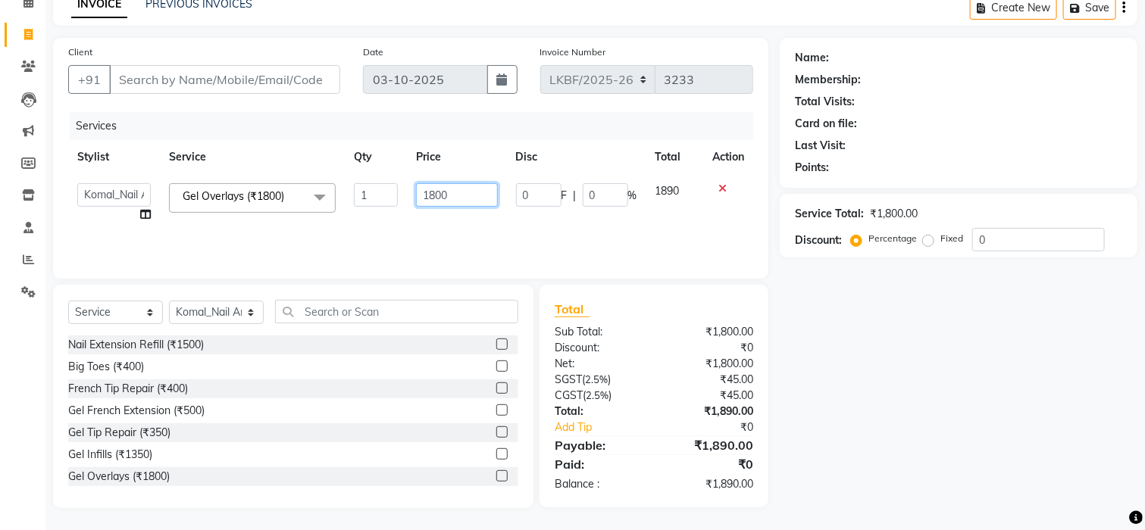
click at [452, 198] on input "1800" at bounding box center [457, 194] width 82 height 23
type input "1400"
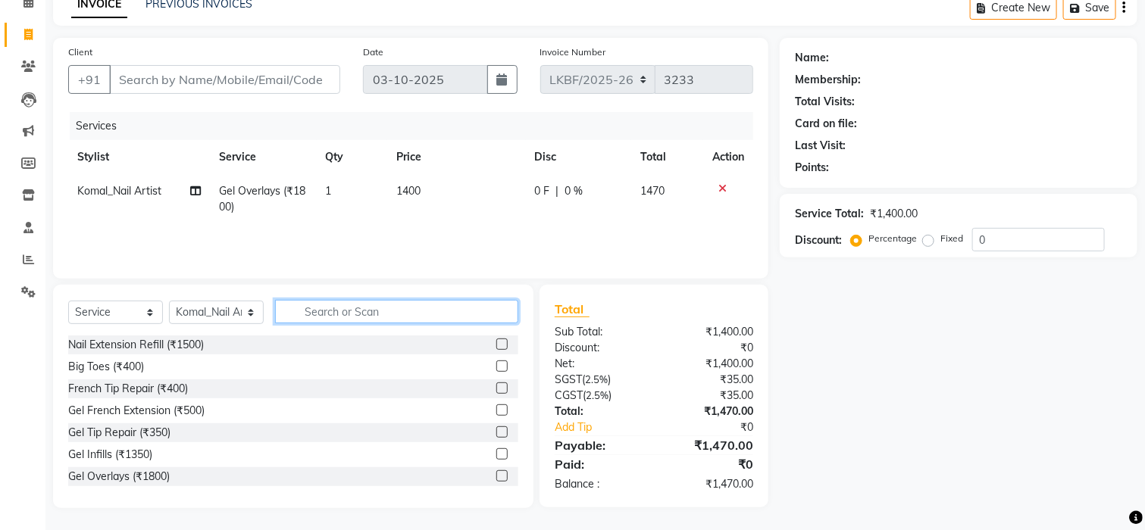
click at [337, 320] on input "text" at bounding box center [396, 311] width 243 height 23
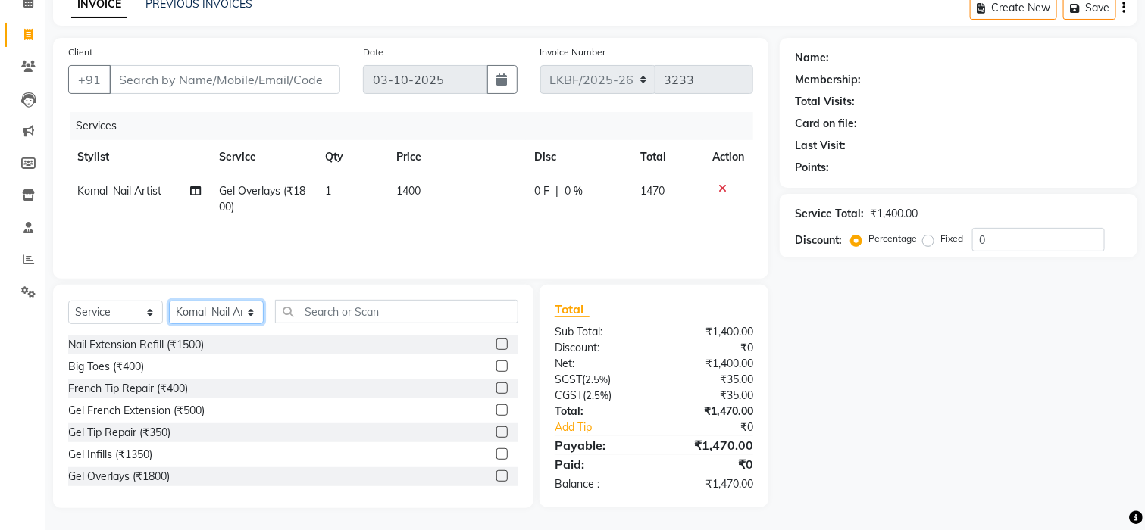
click at [251, 312] on select "Select Stylist Aena [PERSON_NAME] [PERSON_NAME] [PERSON_NAME] Counter_Sales [PE…" at bounding box center [216, 312] width 95 height 23
select select "87720"
click at [222, 313] on select "Select Stylist Aena [PERSON_NAME] [PERSON_NAME] [PERSON_NAME] Counter_Sales [PE…" at bounding box center [216, 312] width 95 height 23
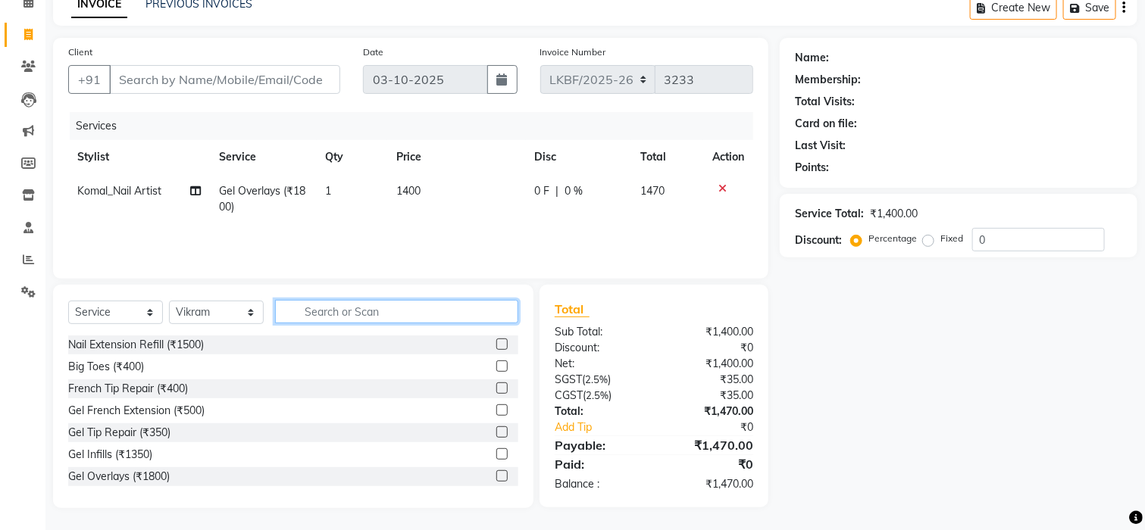
click at [314, 312] on input "text" at bounding box center [396, 311] width 243 height 23
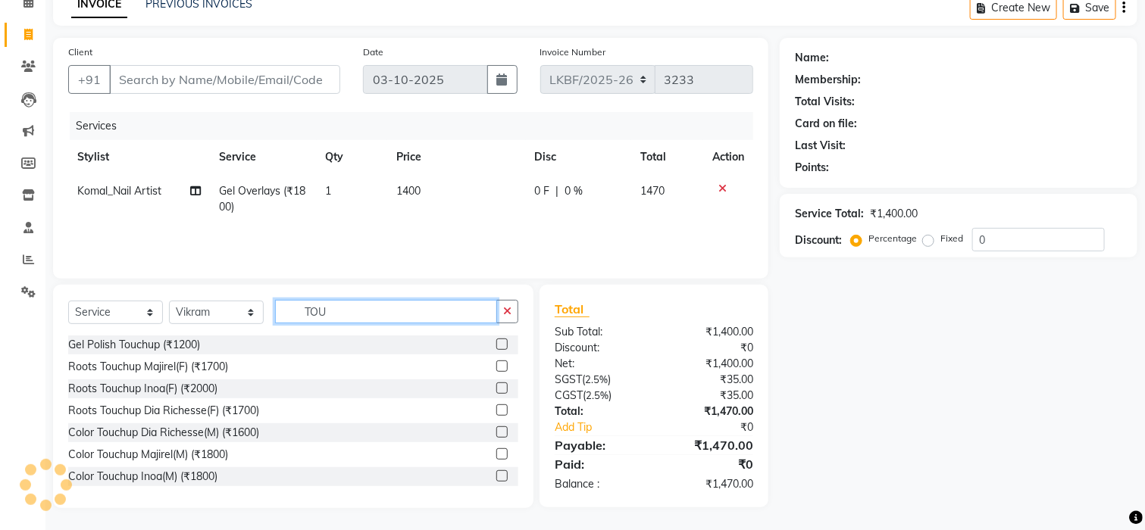
type input "TOU"
click at [496, 367] on label at bounding box center [501, 366] width 11 height 11
click at [496, 367] on input "checkbox" at bounding box center [501, 367] width 10 height 10
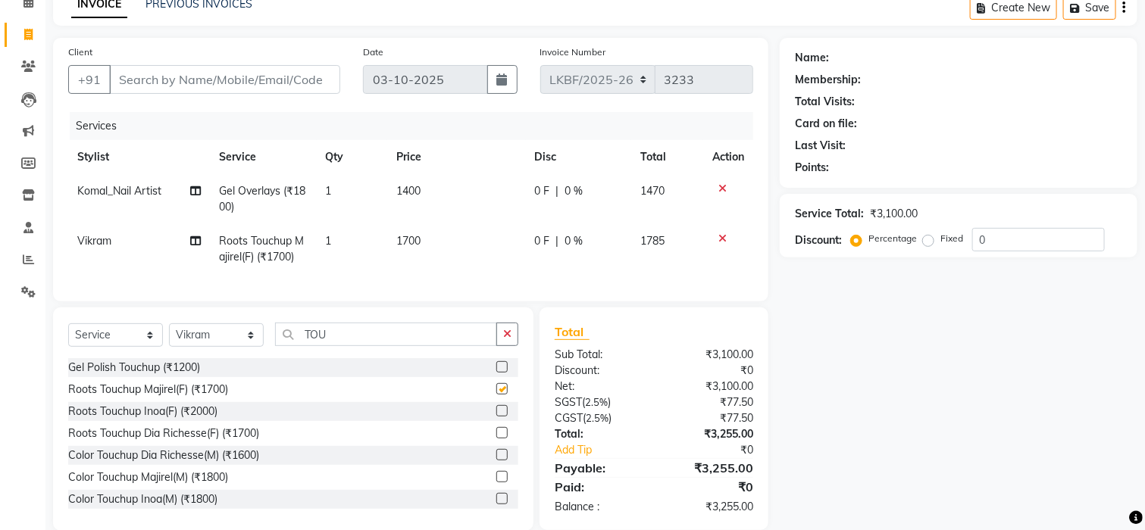
checkbox input "false"
click at [421, 242] on span "1700" at bounding box center [408, 241] width 24 height 14
select select "87720"
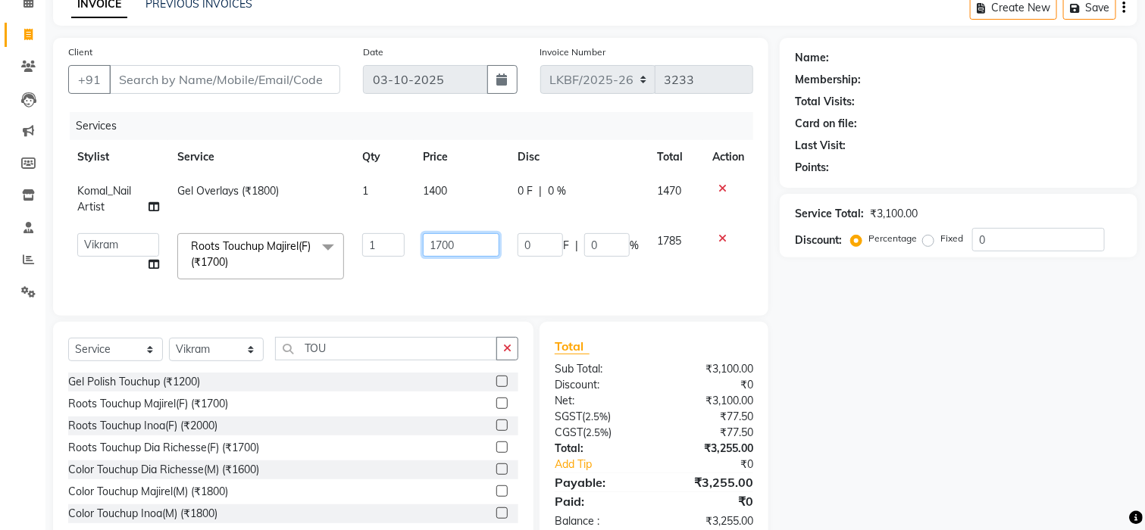
click at [462, 244] on input "1700" at bounding box center [461, 244] width 77 height 23
type input "1"
type input "304"
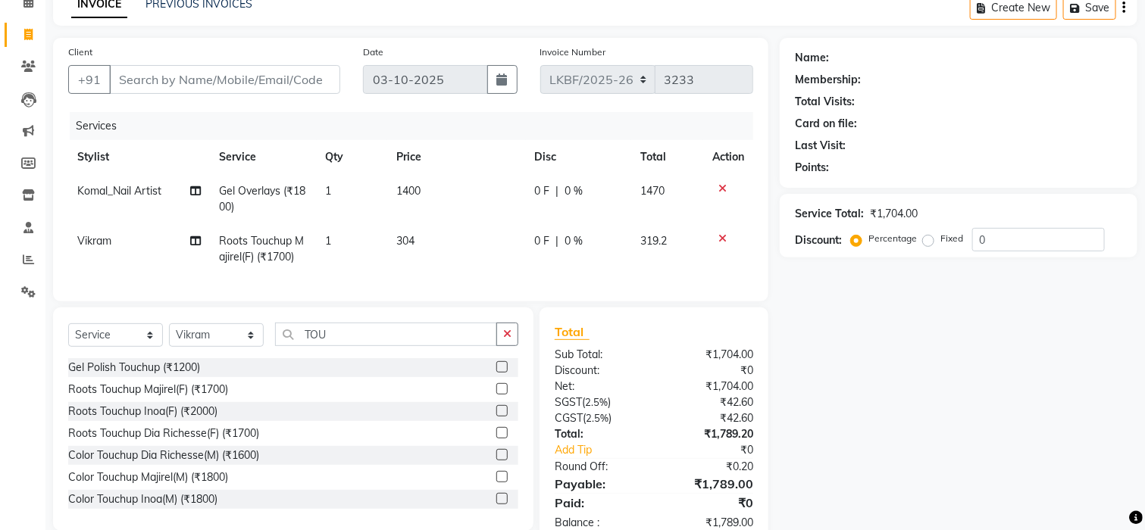
click at [979, 328] on div "Name: Membership: Total Visits: Card on file: Last Visit: Points: Service Total…" at bounding box center [964, 292] width 369 height 508
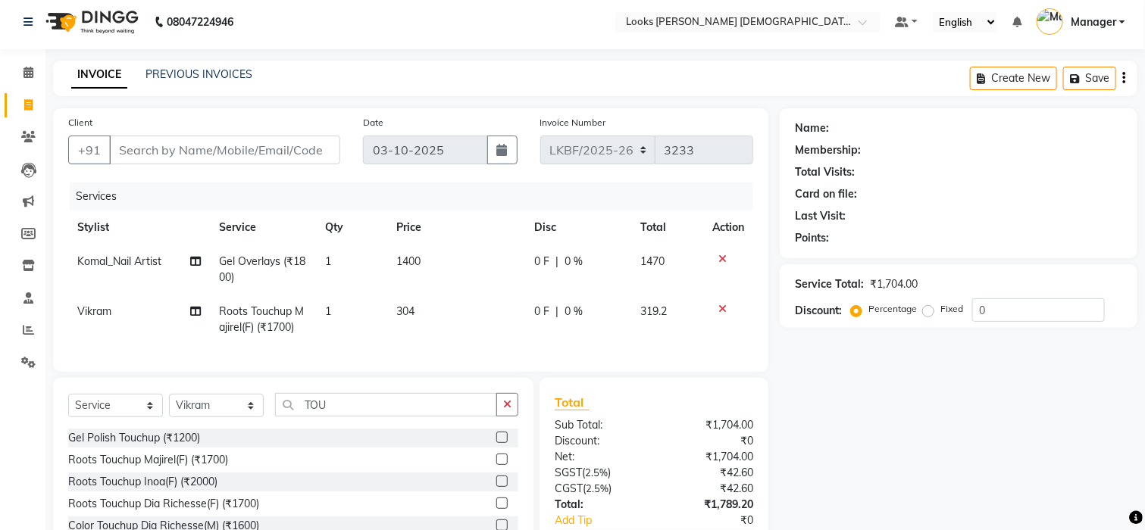
scroll to position [0, 0]
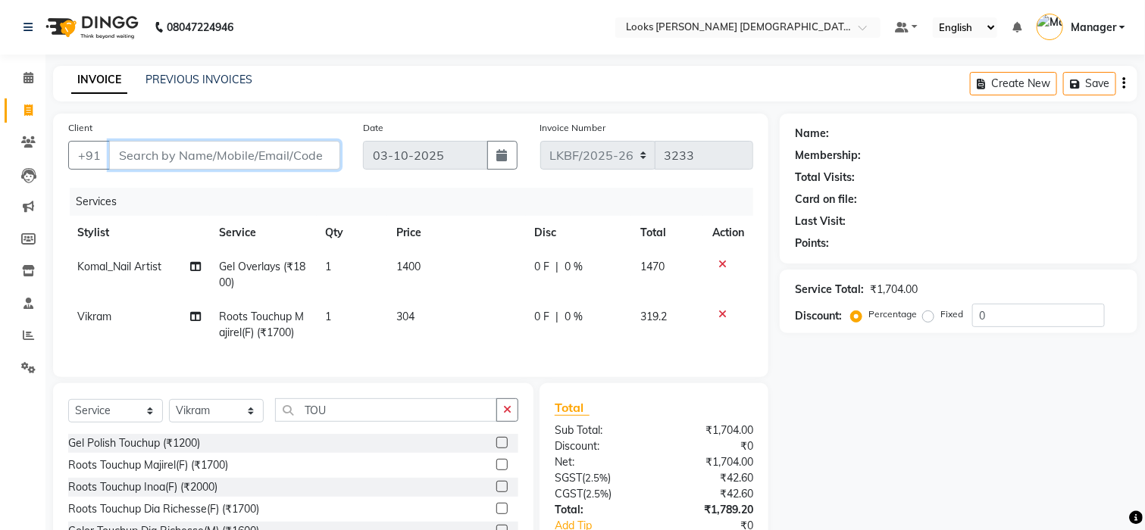
click at [205, 160] on input "Client" at bounding box center [224, 155] width 231 height 29
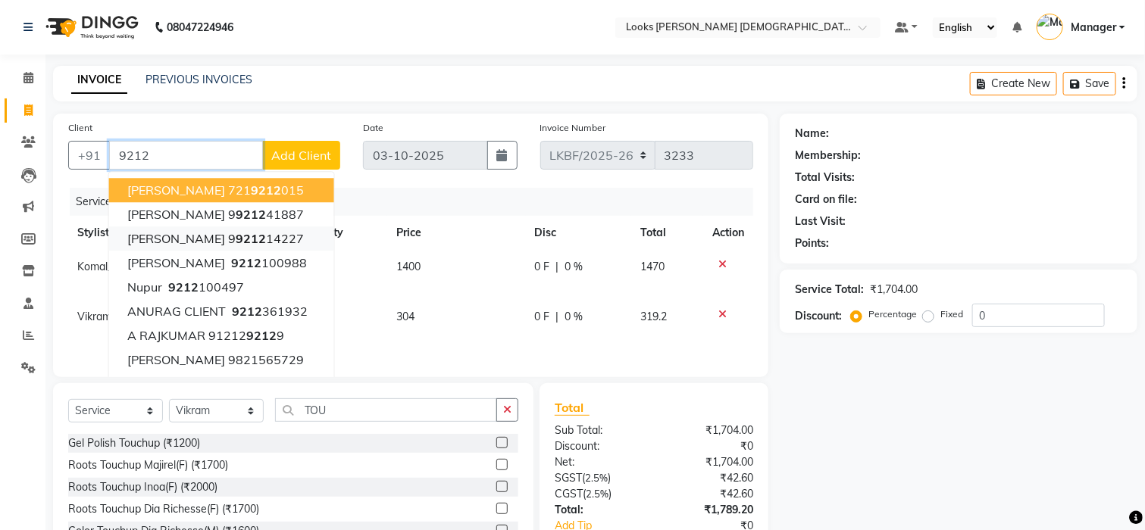
click at [297, 170] on div "+91 9212 ASHWINI SHRINIVAS 721 9212 015 rohit goyal 9 9212 41887 payal 9 9212 1…" at bounding box center [204, 155] width 272 height 29
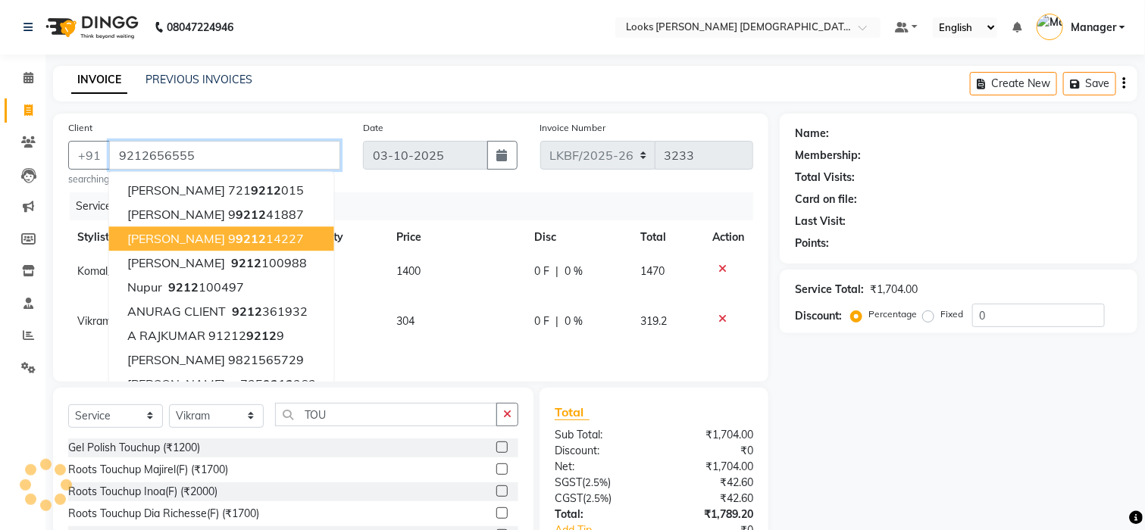
type input "9212656555"
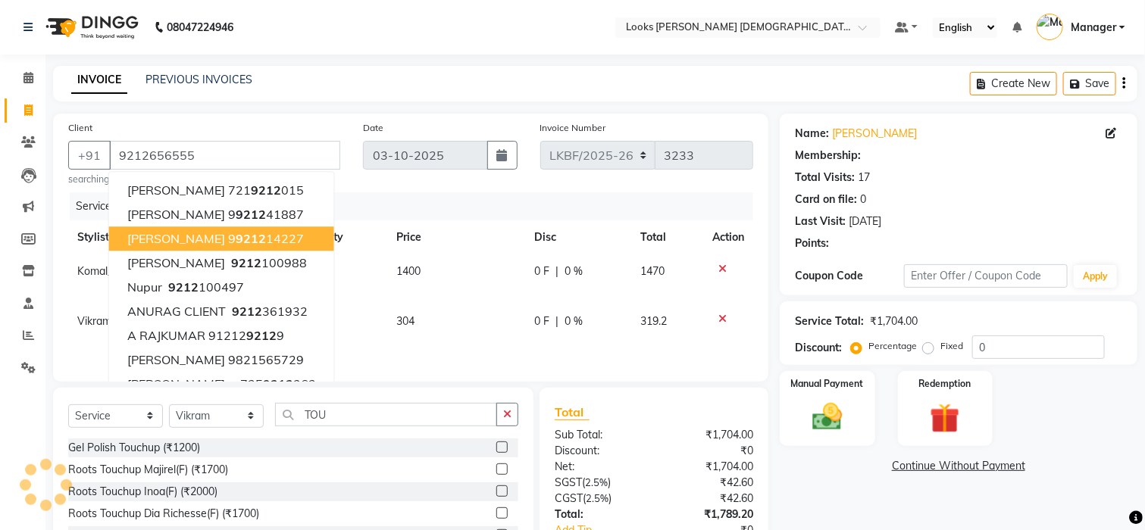
select select "1: Object"
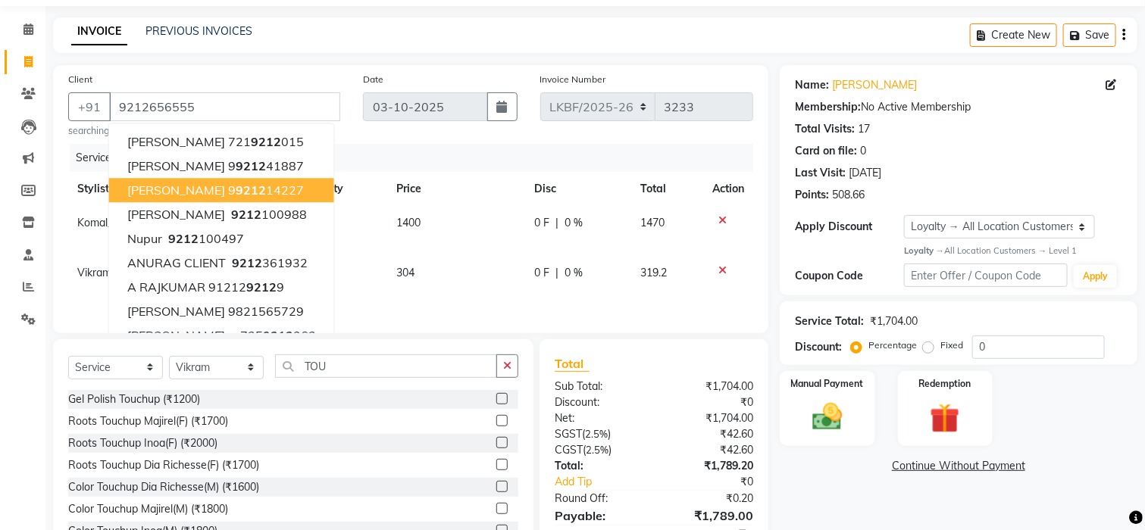
scroll to position [135, 0]
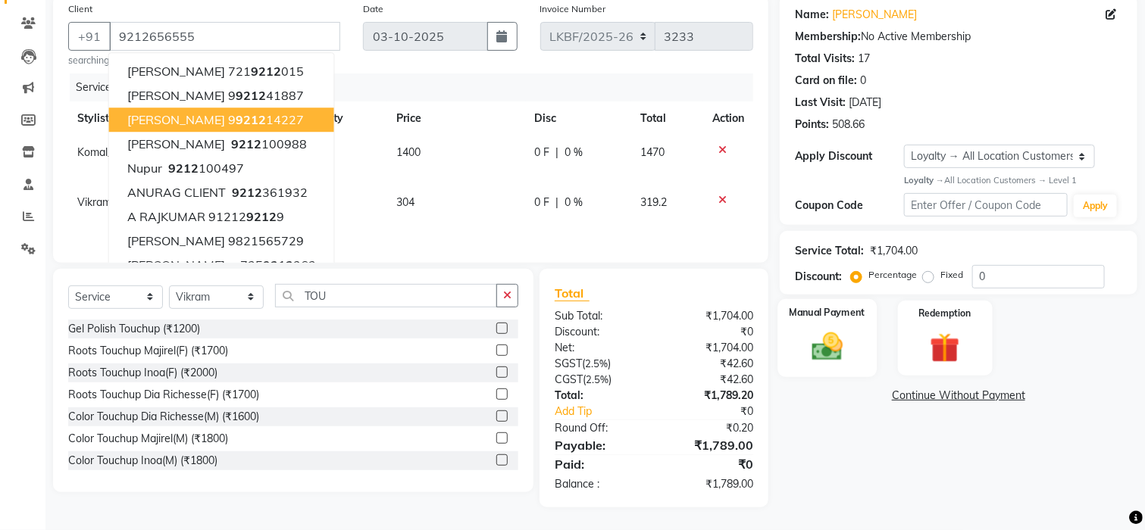
click at [821, 338] on img at bounding box center [827, 347] width 51 height 36
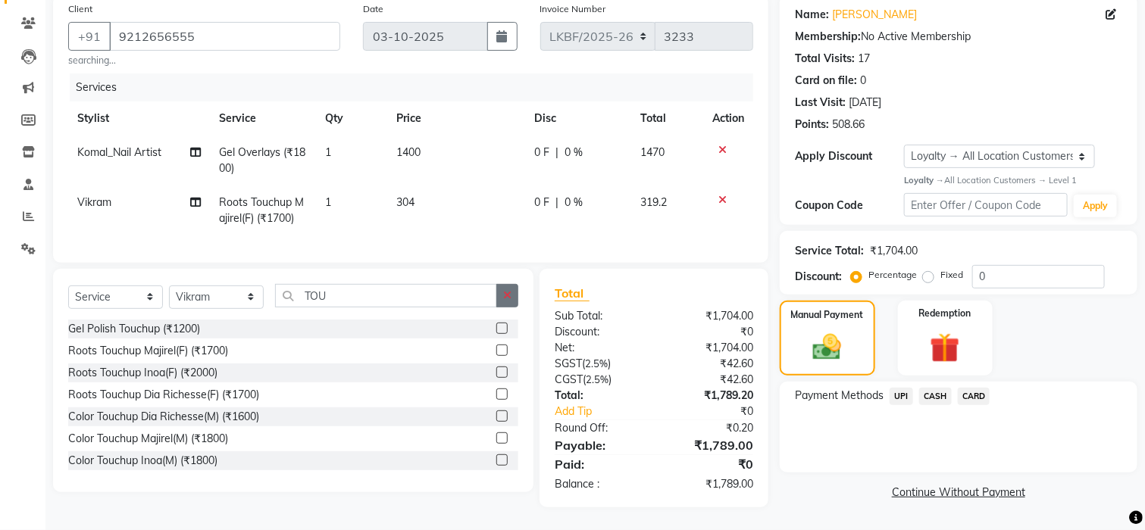
click at [508, 299] on icon "button" at bounding box center [507, 295] width 8 height 11
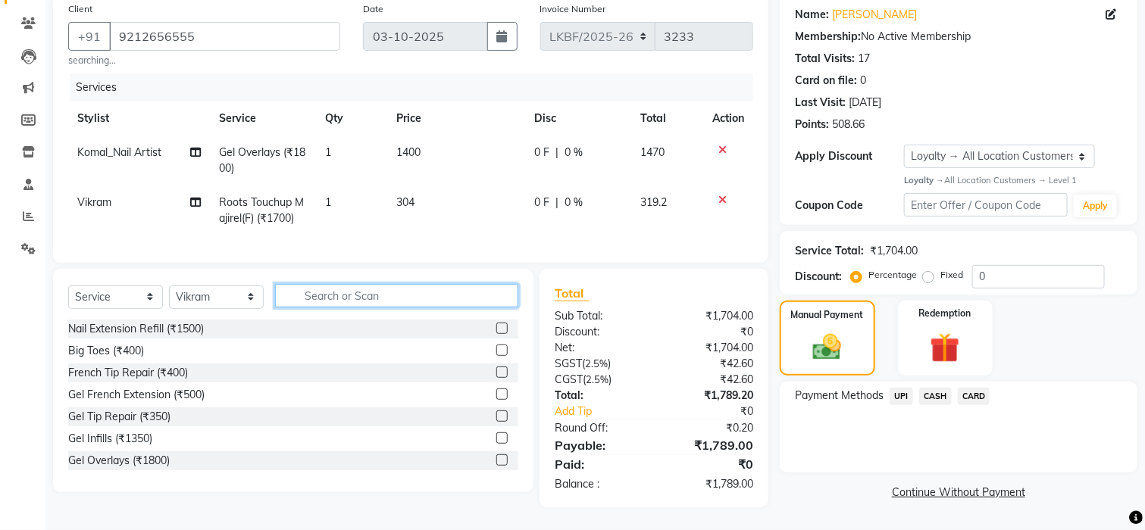
click at [396, 299] on input "text" at bounding box center [396, 295] width 243 height 23
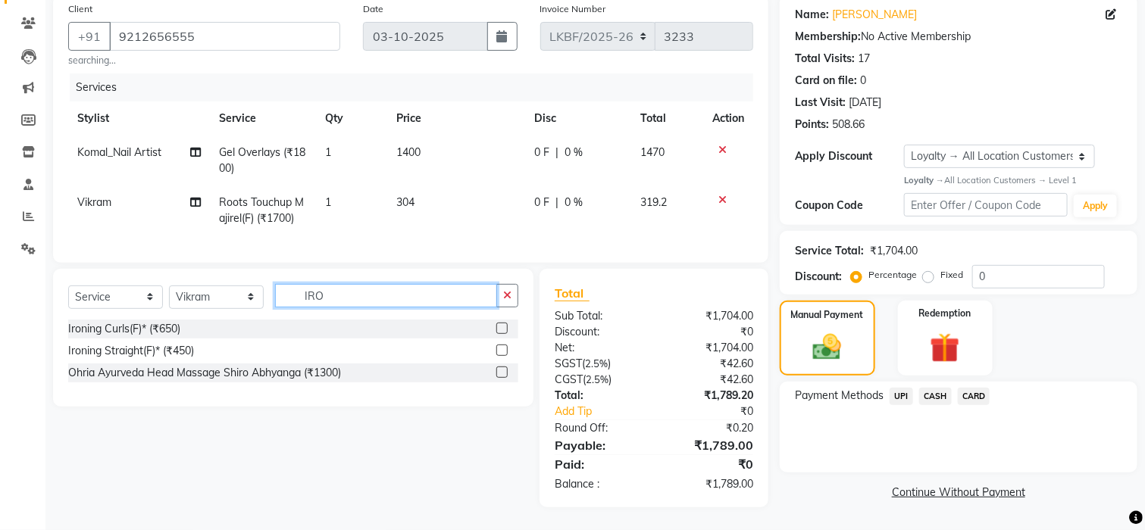
type input "IRO"
click at [502, 323] on label at bounding box center [501, 328] width 11 height 11
click at [502, 324] on input "checkbox" at bounding box center [501, 329] width 10 height 10
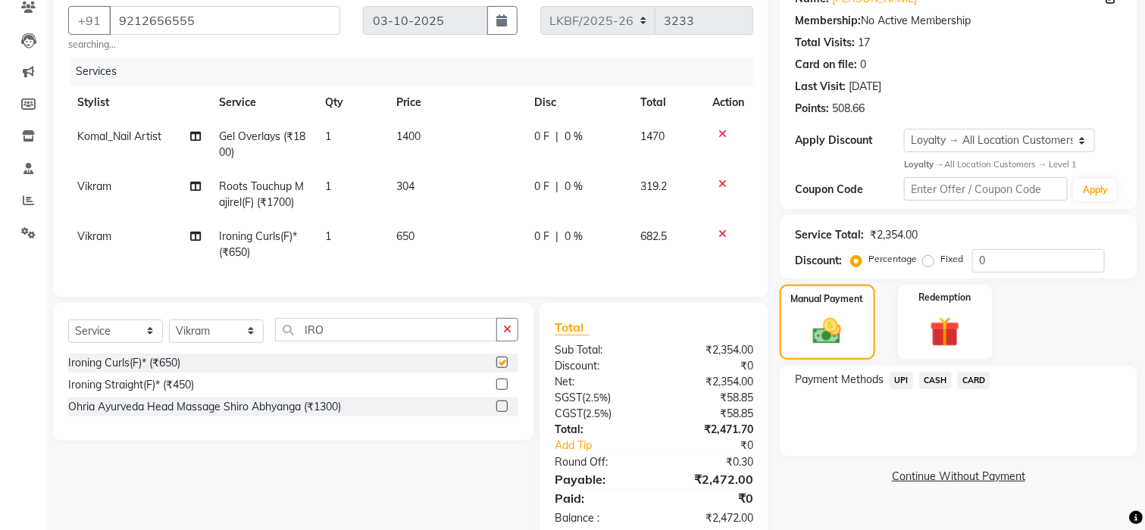
checkbox input "false"
click at [424, 241] on td "650" at bounding box center [456, 245] width 138 height 50
select select "87720"
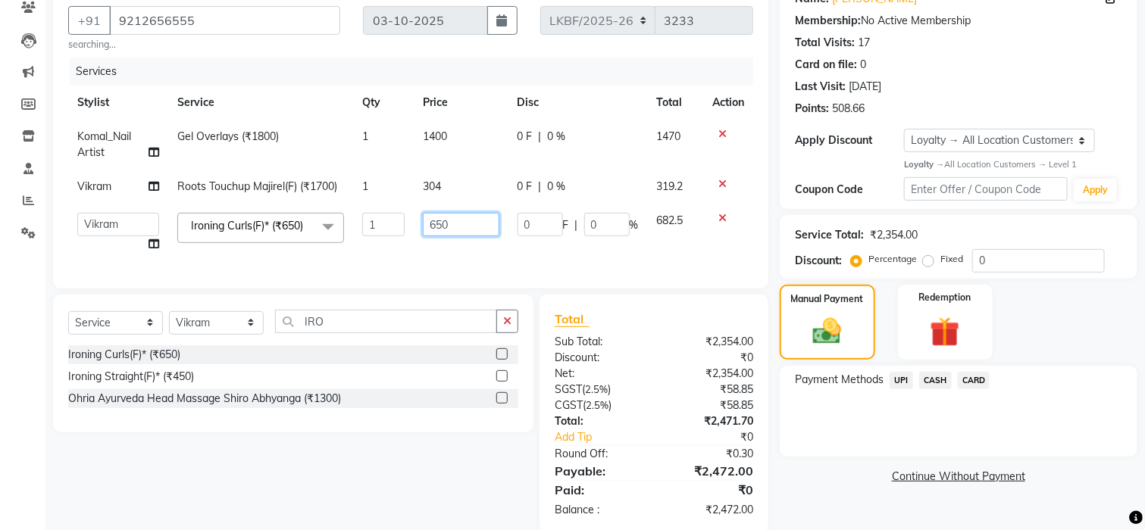
click at [467, 228] on input "650" at bounding box center [461, 224] width 77 height 23
type input "6"
type input "2"
type input "1000"
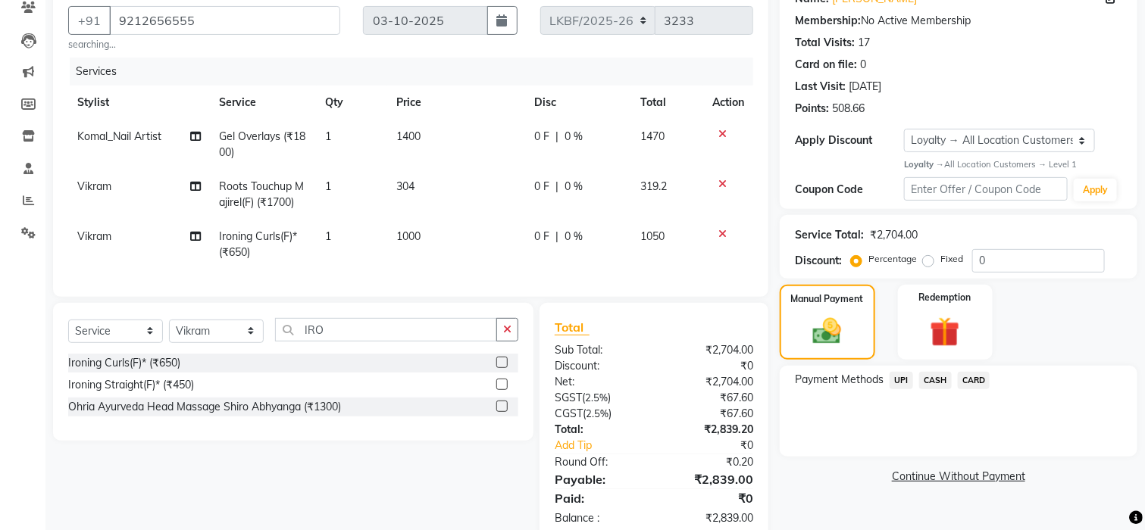
click at [783, 448] on div "Payment Methods UPI CASH CARD" at bounding box center [959, 411] width 358 height 91
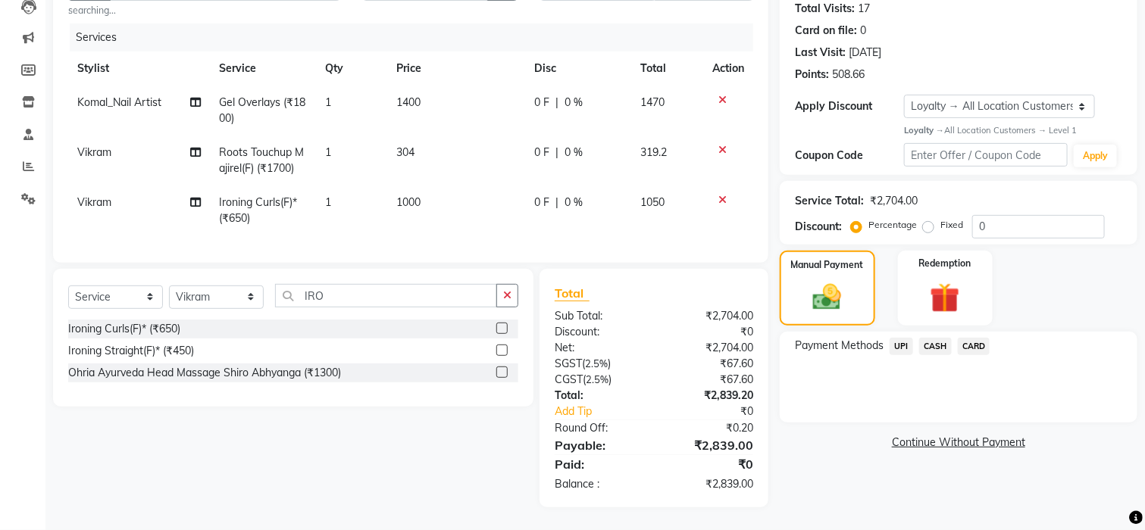
click at [926, 338] on span "CASH" at bounding box center [935, 346] width 33 height 17
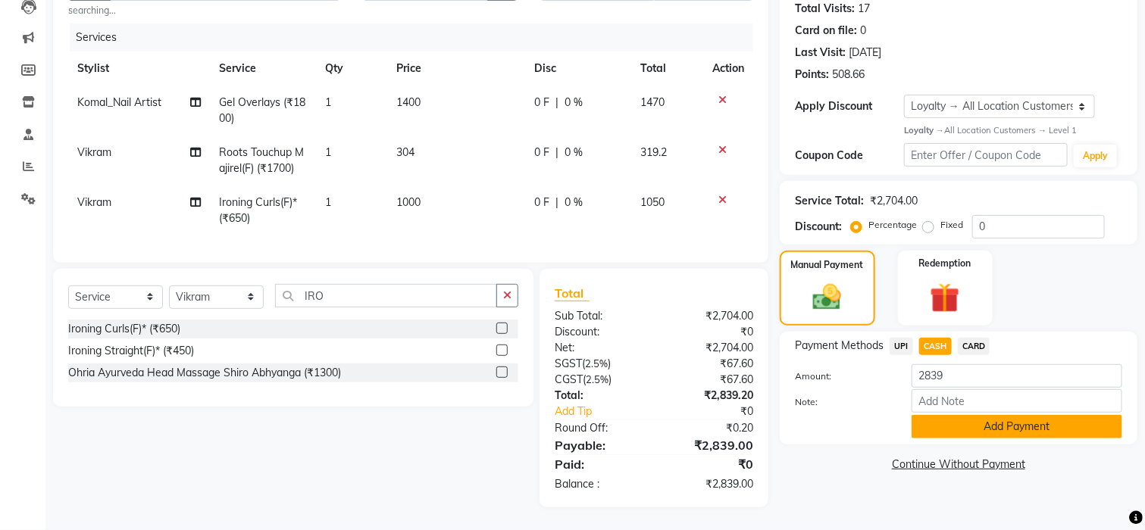
click at [1021, 415] on button "Add Payment" at bounding box center [1017, 426] width 211 height 23
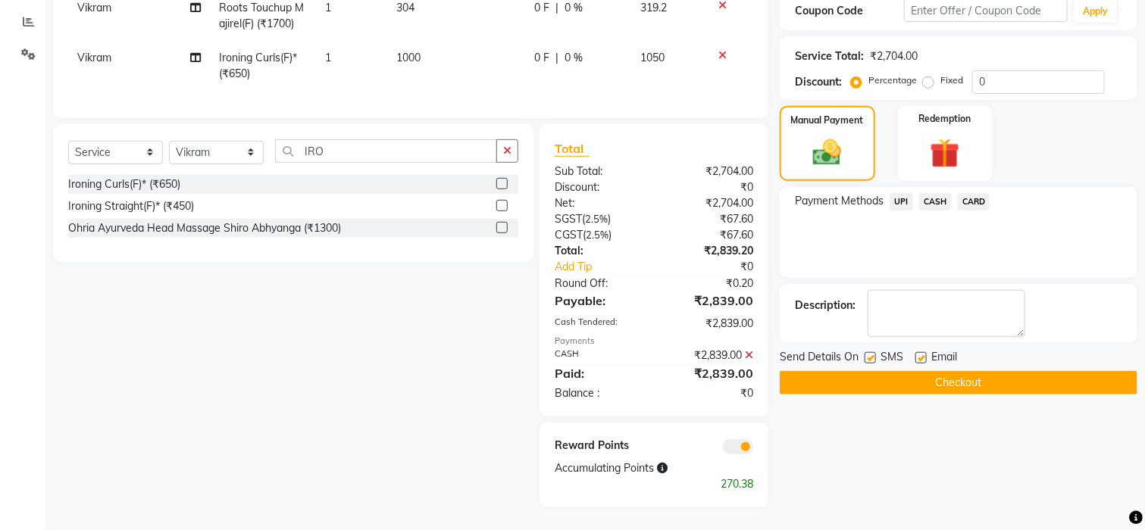
scroll to position [329, 0]
click at [986, 371] on button "Checkout" at bounding box center [959, 382] width 358 height 23
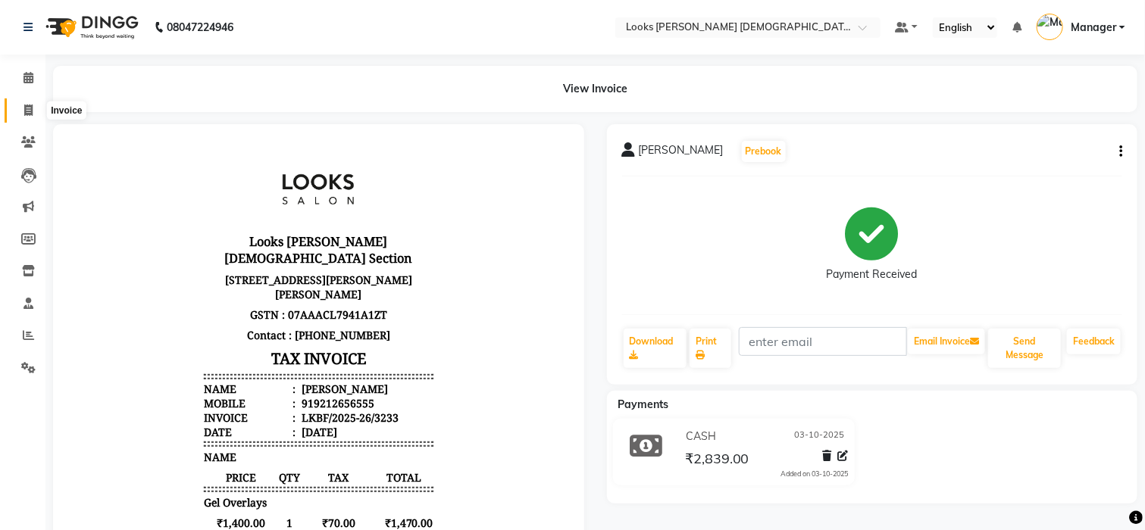
click at [31, 113] on icon at bounding box center [28, 110] width 8 height 11
select select "service"
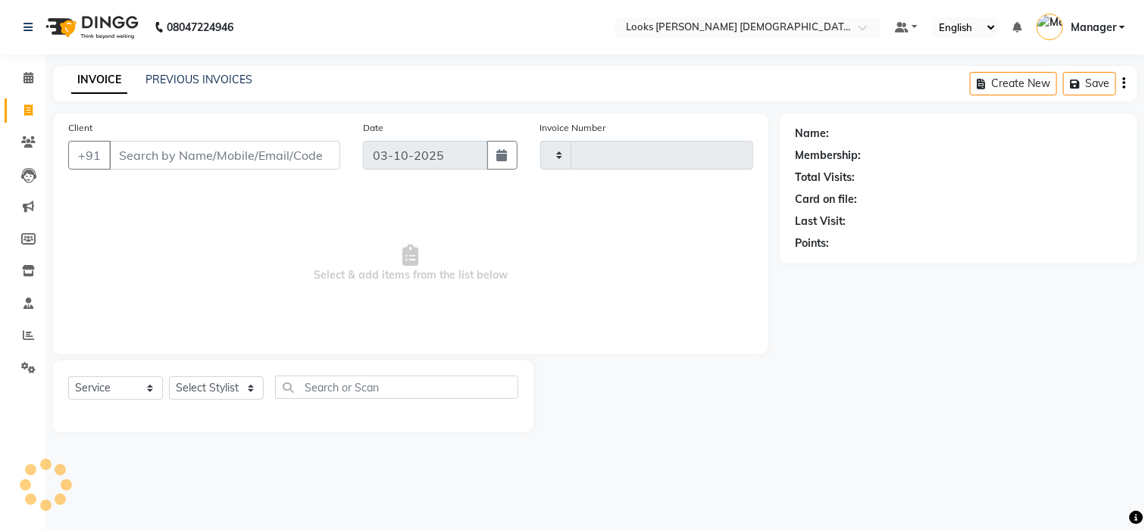
type input "3234"
select select "8706"
click at [29, 367] on icon at bounding box center [28, 367] width 14 height 11
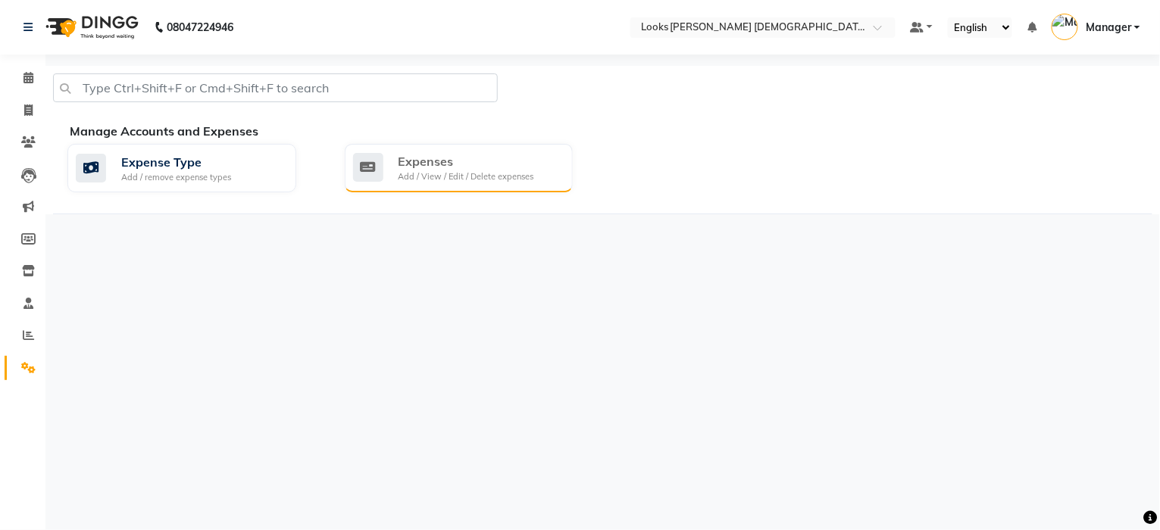
click at [411, 167] on div "Expenses" at bounding box center [467, 161] width 136 height 18
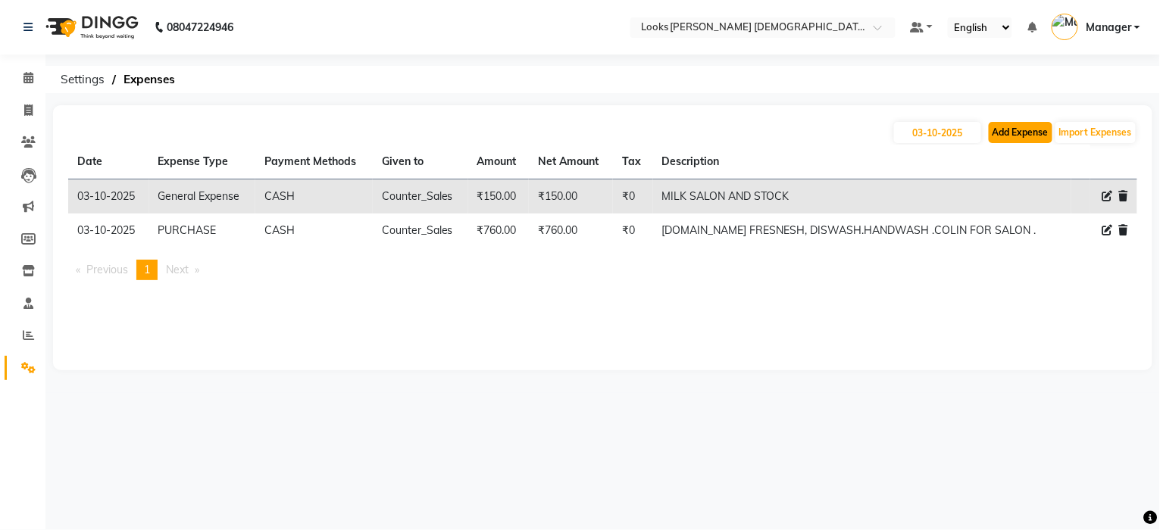
click at [1030, 129] on button "Add Expense" at bounding box center [1021, 132] width 64 height 21
select select "1"
select select "7940"
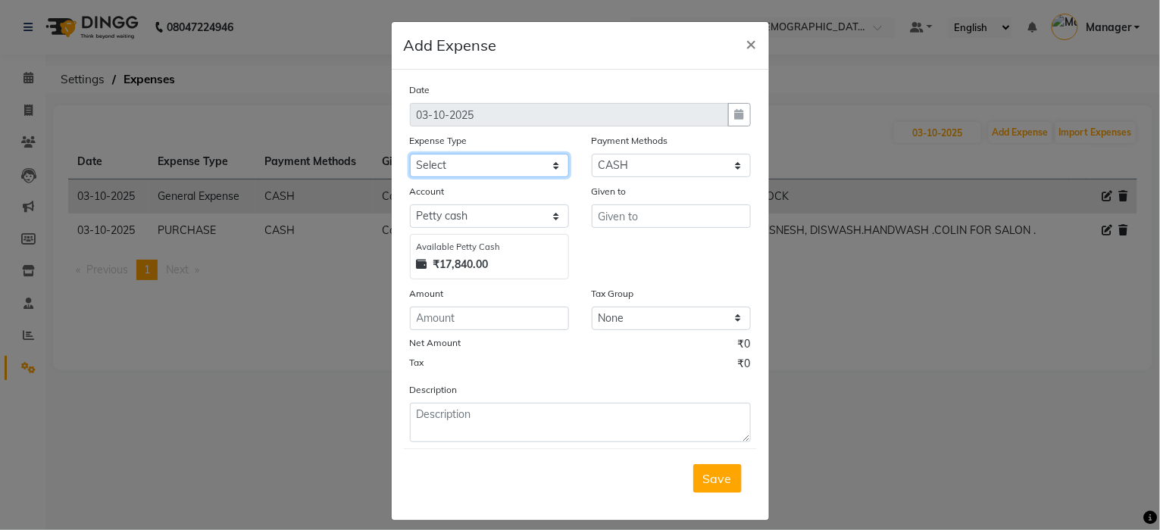
click at [438, 166] on select "Select Accommodation Aesthetics Bank Deposit BLINKIT Cash Handover Client Refun…" at bounding box center [489, 165] width 159 height 23
select select "23749"
click at [410, 154] on select "Select Accommodation Aesthetics Bank Deposit BLINKIT Cash Handover Client Refun…" at bounding box center [489, 165] width 159 height 23
click at [636, 220] on input "text" at bounding box center [671, 216] width 159 height 23
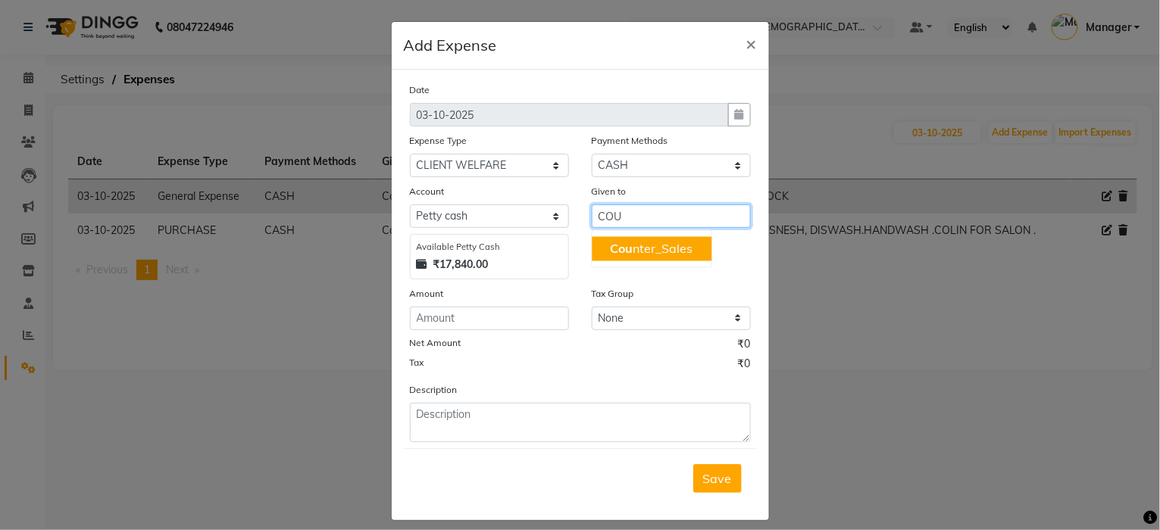
click at [647, 247] on ngb-highlight "Cou nter_Sales" at bounding box center [651, 249] width 83 height 15
type input "Counter_Sales"
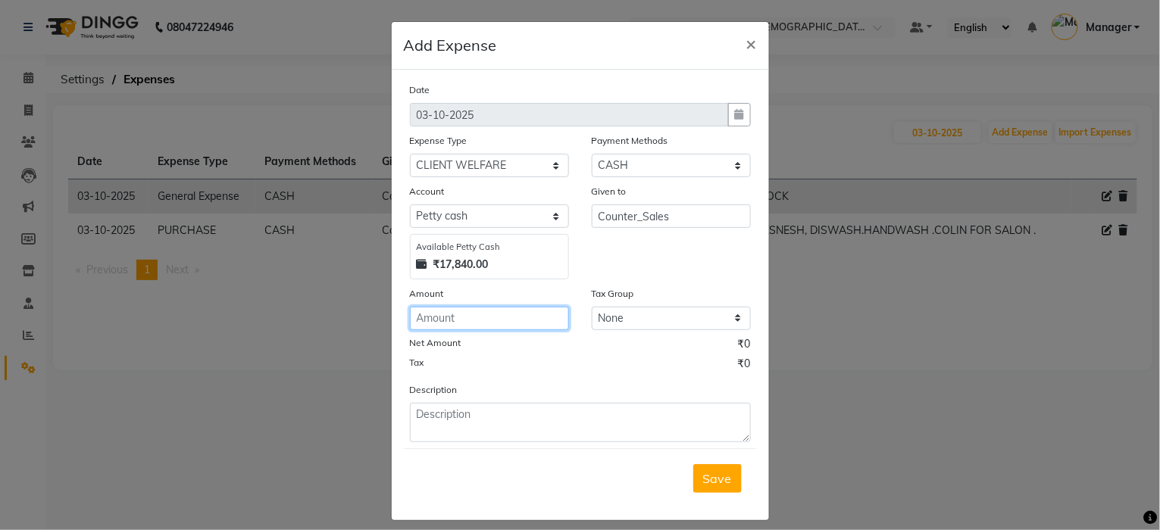
click at [508, 322] on input "number" at bounding box center [489, 318] width 159 height 23
type input "20"
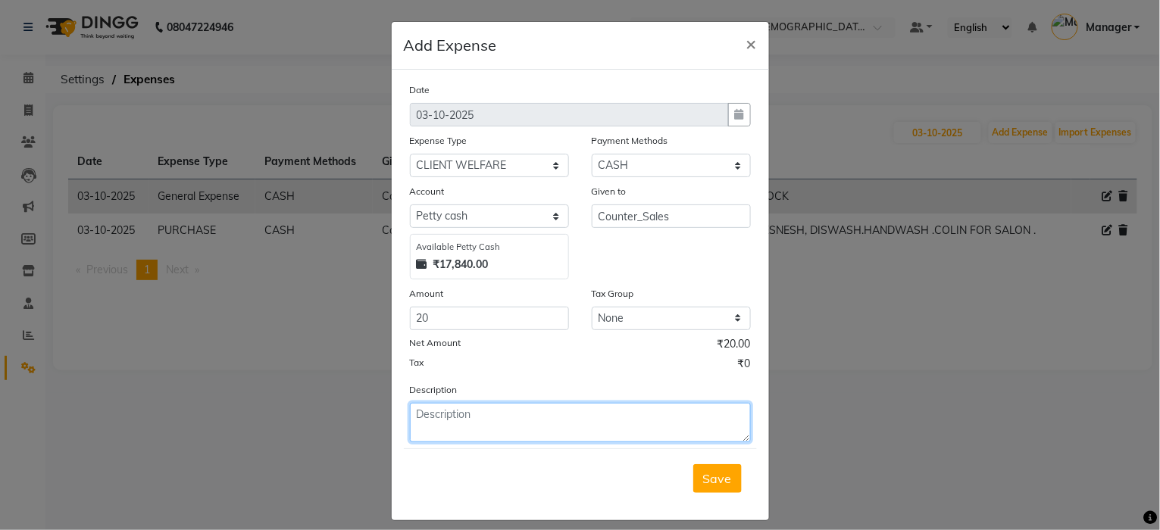
click at [517, 421] on textarea at bounding box center [580, 422] width 341 height 39
type textarea "COKE FOR CLIENT"
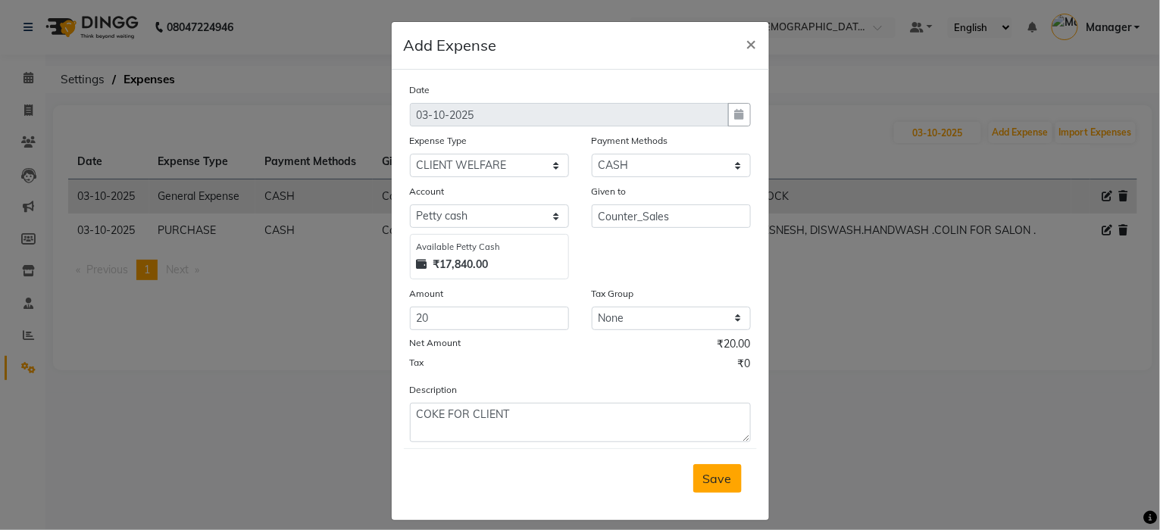
click at [717, 486] on button "Save" at bounding box center [717, 478] width 48 height 29
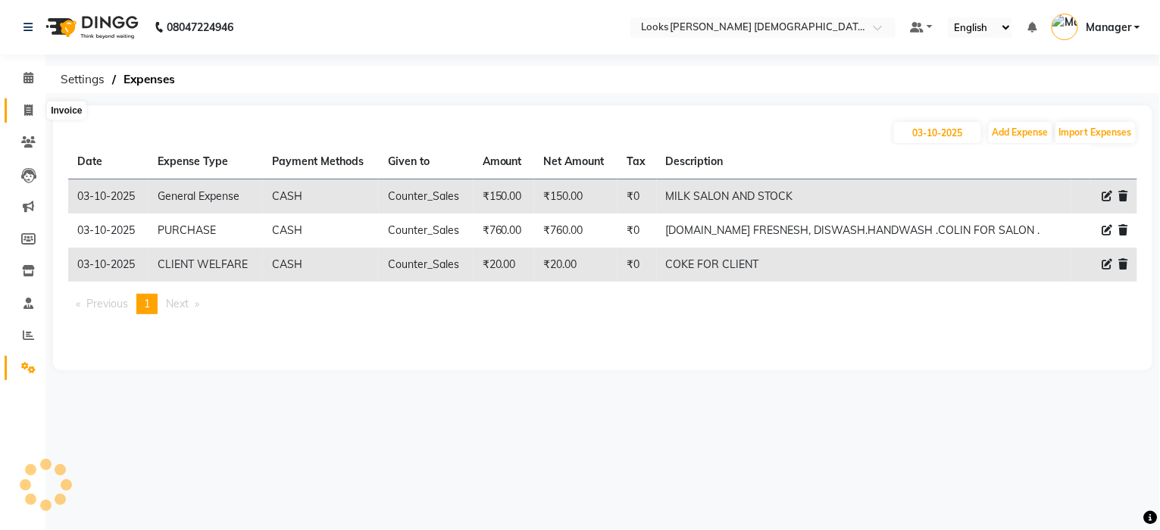
click at [24, 106] on icon at bounding box center [28, 110] width 8 height 11
select select "service"
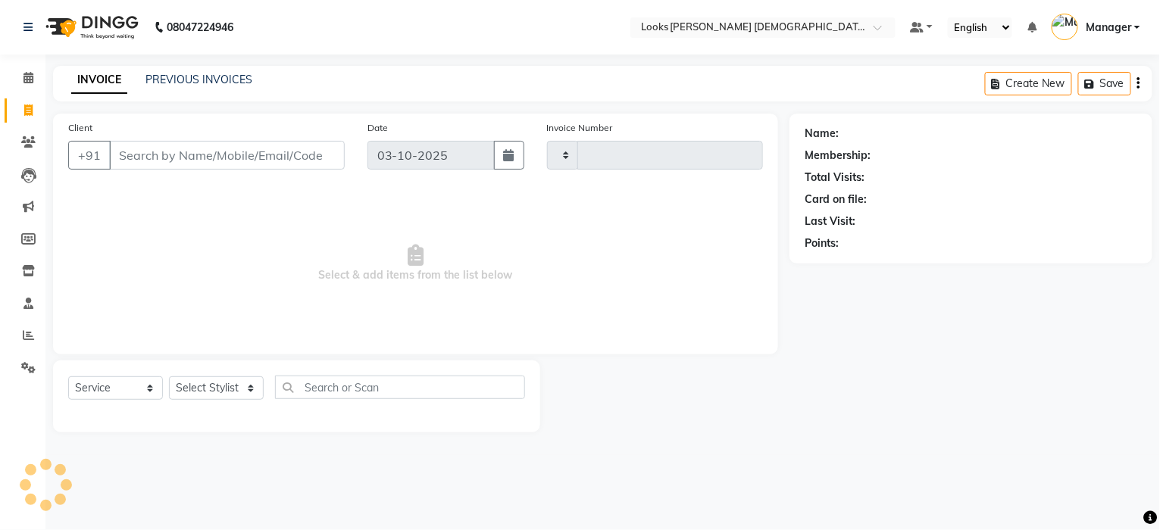
type input "3234"
select select "8706"
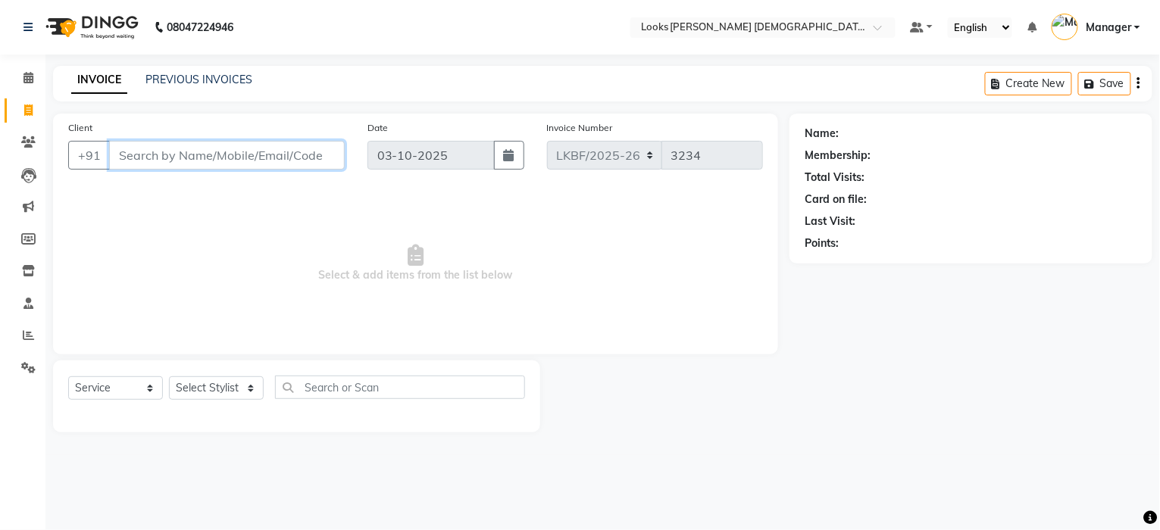
type input "+"
click at [132, 156] on input "1L" at bounding box center [227, 155] width 236 height 29
type input "1"
click at [209, 392] on select "Select Stylist Aena Ahad Ahsan Amrin Arvind_asst Bijender Counter_Sales Dharmav…" at bounding box center [216, 388] width 95 height 23
select select "87720"
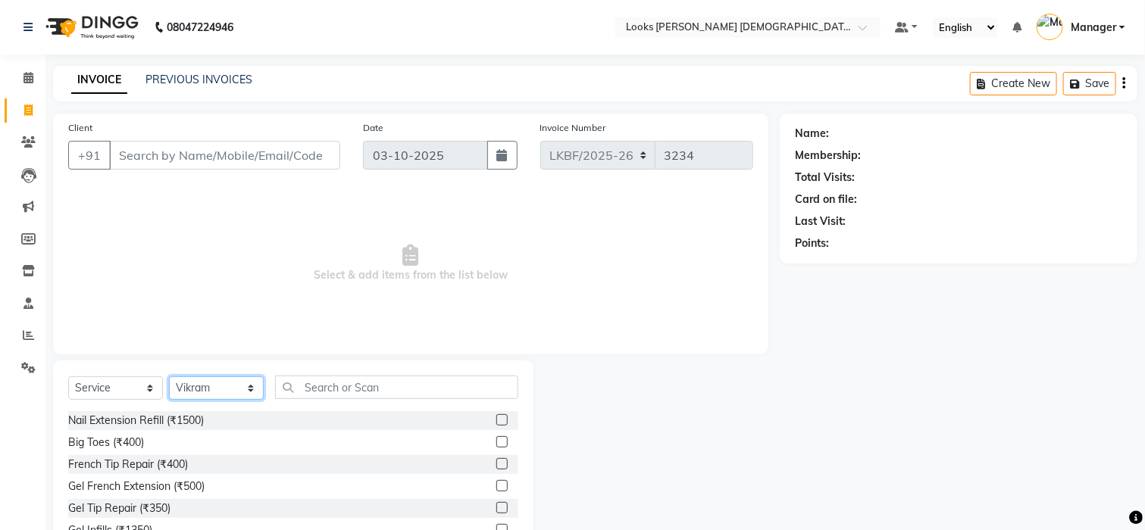
click at [209, 390] on select "Select Stylist Aena Ahad Ahsan Amrin Arvind_asst Bijender Counter_Sales Dharmav…" at bounding box center [216, 388] width 95 height 23
click at [336, 374] on div "Select Service Product Membership Package Voucher Prepaid Gift Card Select Styl…" at bounding box center [293, 473] width 480 height 224
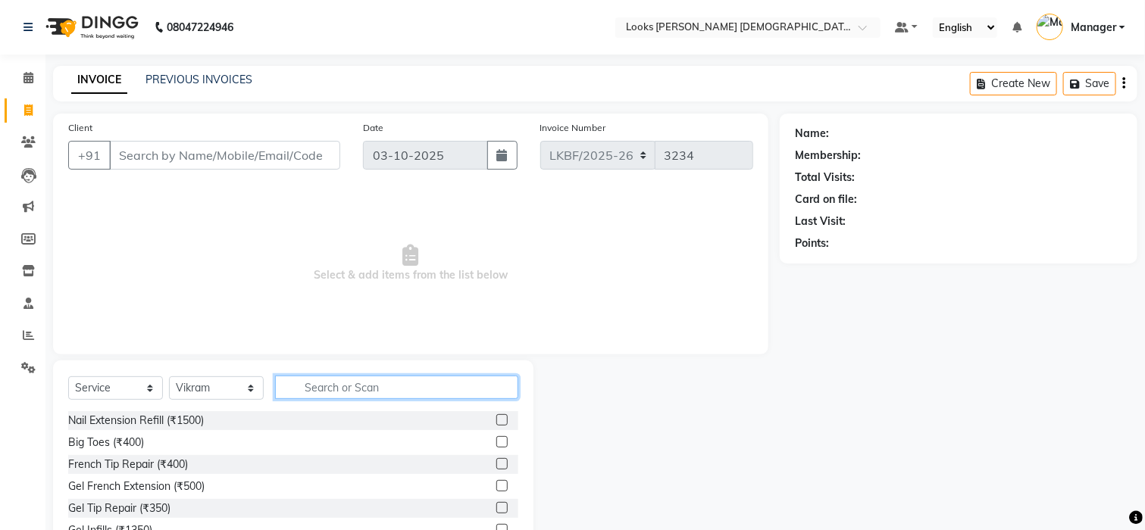
click at [336, 382] on input "text" at bounding box center [396, 387] width 243 height 23
type input "T"
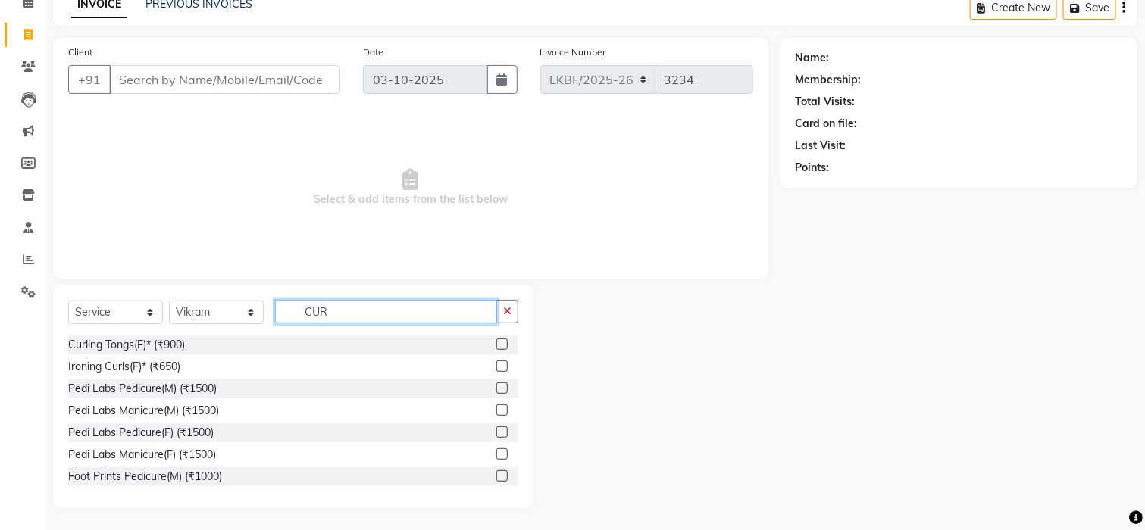
type input "CUR"
click at [496, 365] on label at bounding box center [501, 366] width 11 height 11
click at [496, 365] on input "checkbox" at bounding box center [501, 367] width 10 height 10
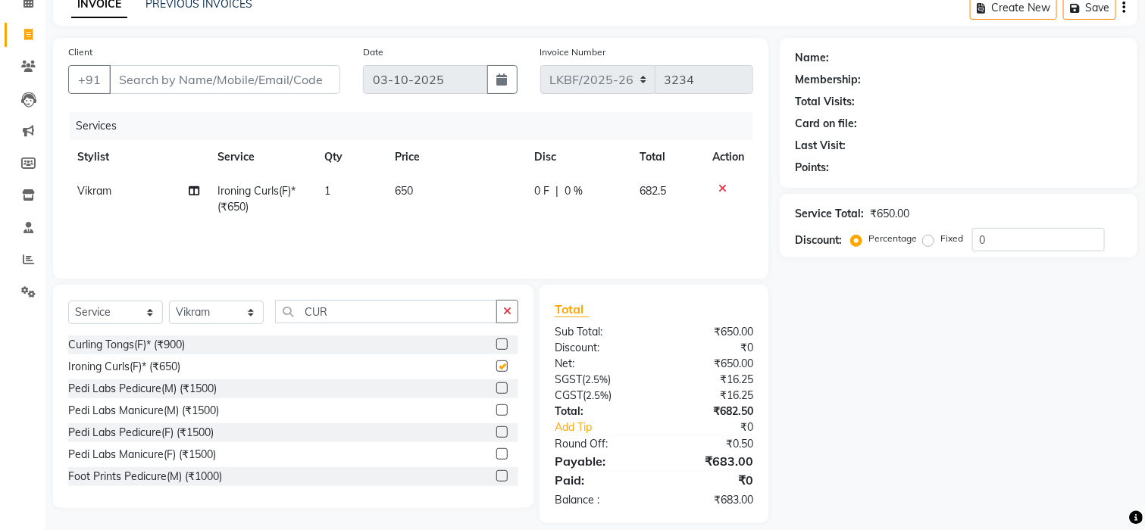
checkbox input "false"
click at [496, 345] on label at bounding box center [501, 344] width 11 height 11
click at [496, 345] on input "checkbox" at bounding box center [501, 345] width 10 height 10
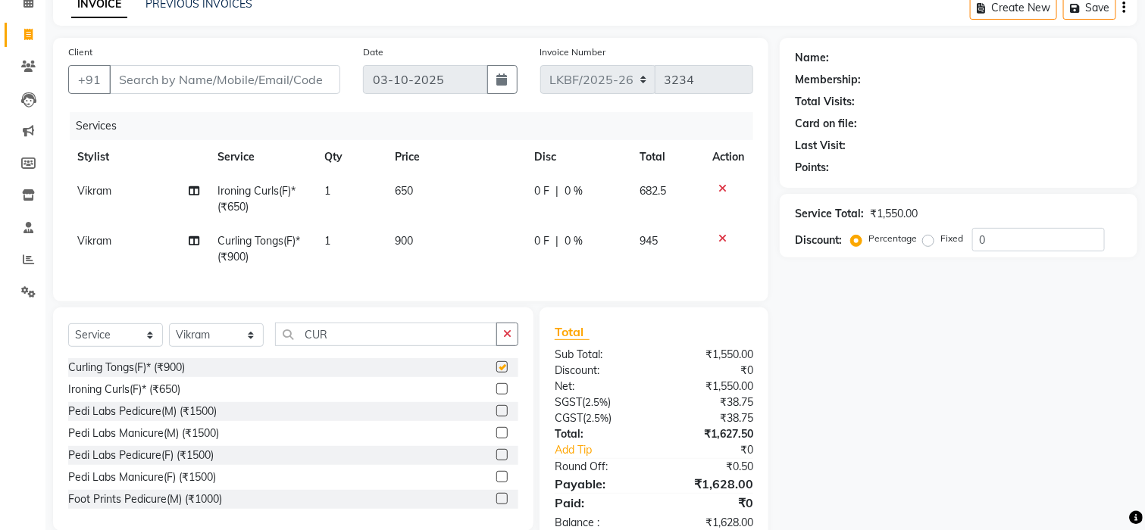
checkbox input "false"
click at [718, 183] on icon at bounding box center [722, 188] width 8 height 11
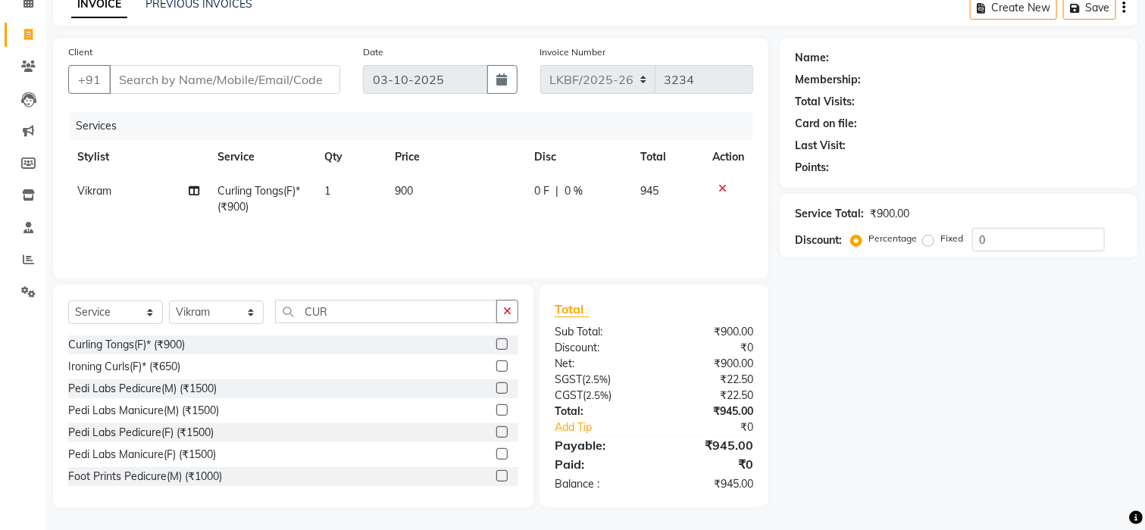
click at [414, 189] on td "900" at bounding box center [455, 199] width 139 height 50
select select "87720"
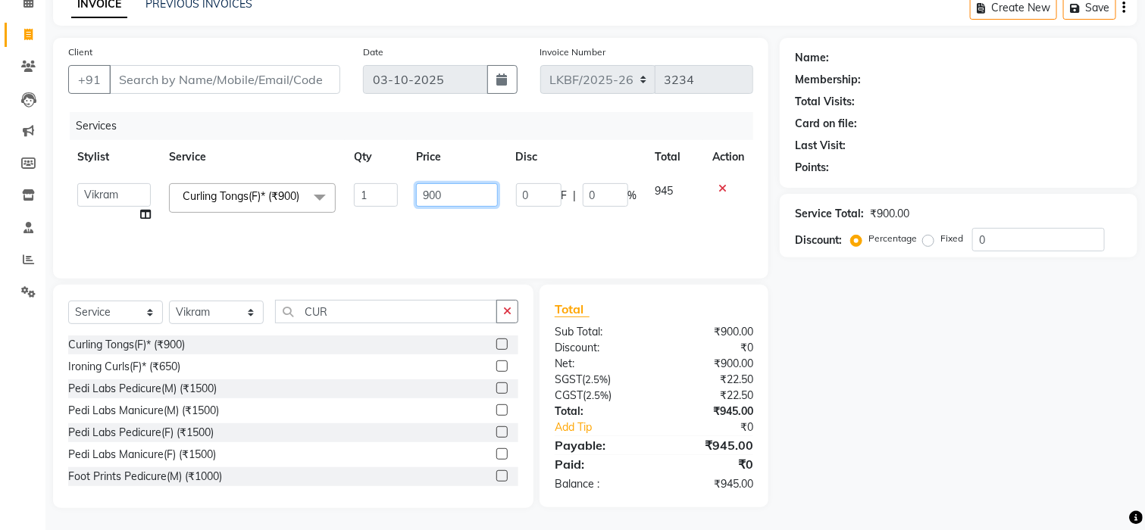
click at [448, 192] on input "900" at bounding box center [457, 194] width 82 height 23
type input "9"
type input "1500"
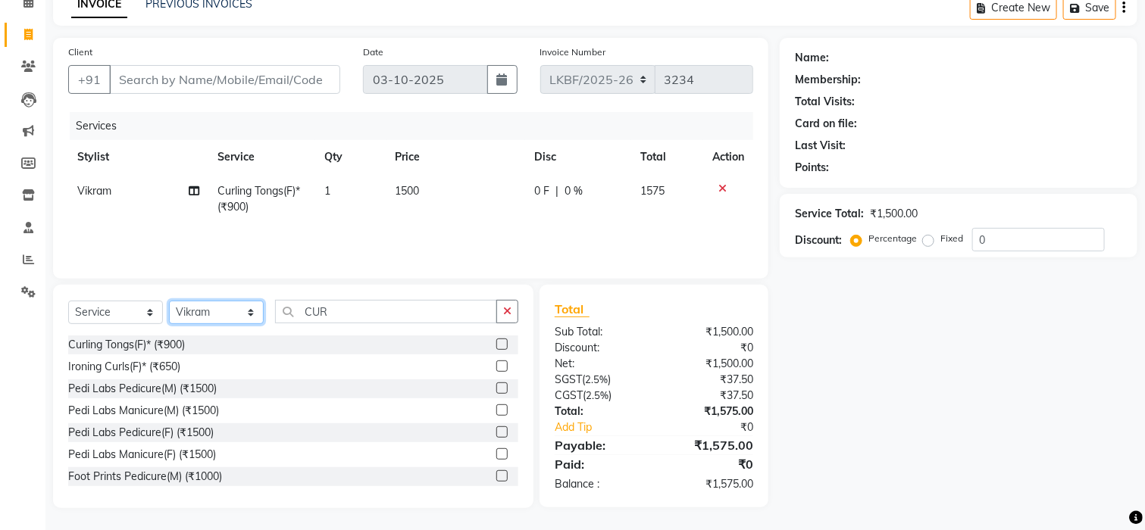
click at [250, 317] on select "Select Stylist Aena Ahad Ahsan Amrin Arvind_asst Bijender Counter_Sales Dharmav…" at bounding box center [216, 312] width 95 height 23
select select "87724"
click at [250, 317] on select "Select Stylist Aena Ahad Ahsan Amrin Arvind_asst Bijender Counter_Sales Dharmav…" at bounding box center [216, 312] width 95 height 23
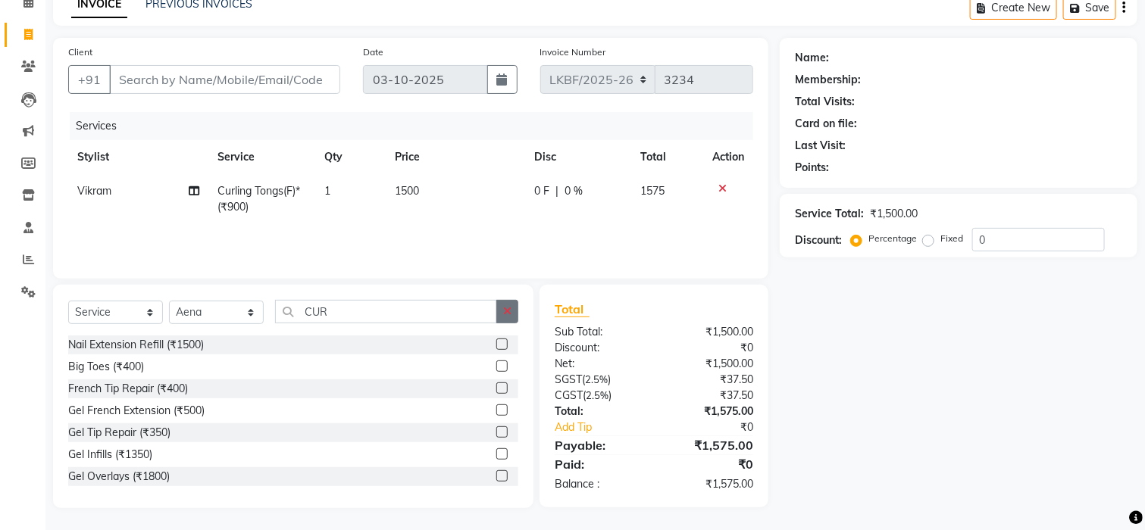
click at [514, 312] on button "button" at bounding box center [507, 311] width 22 height 23
click at [342, 312] on input "text" at bounding box center [396, 311] width 243 height 23
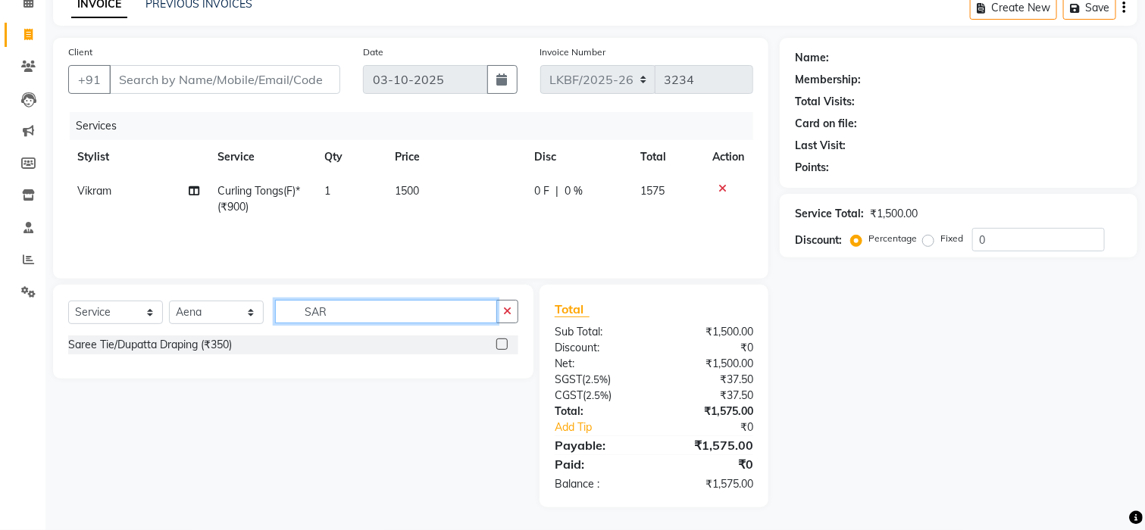
scroll to position [75, 0]
type input "SAR"
click at [496, 346] on label at bounding box center [501, 344] width 11 height 11
click at [496, 346] on input "checkbox" at bounding box center [501, 346] width 10 height 10
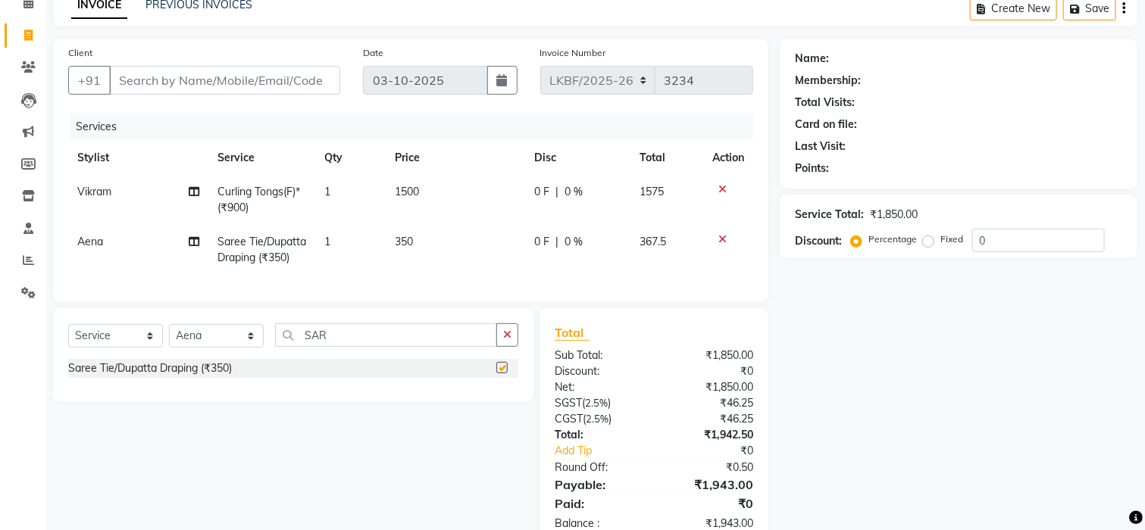
checkbox input "false"
click at [409, 241] on span "350" at bounding box center [405, 242] width 18 height 14
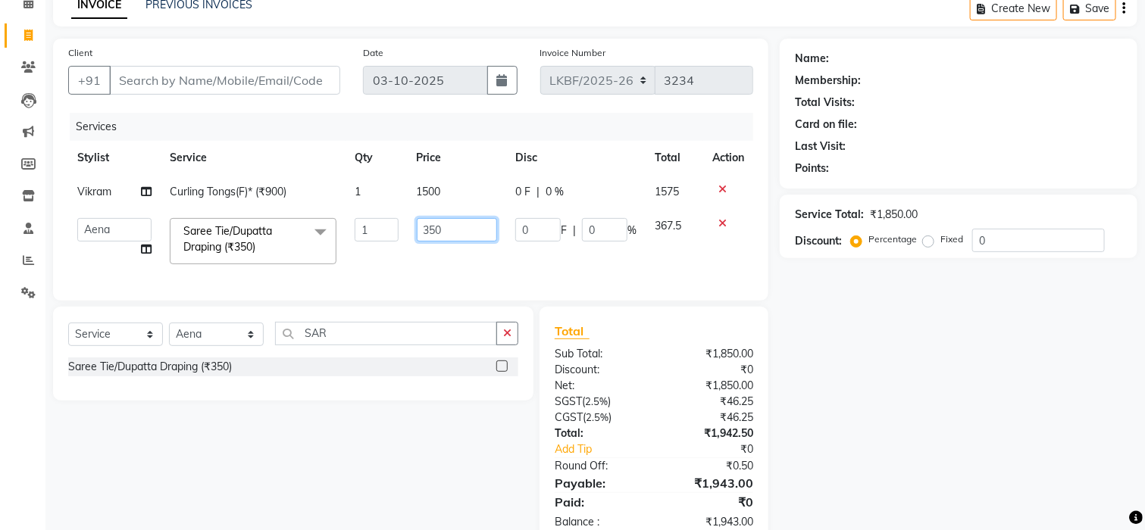
click at [443, 230] on input "350" at bounding box center [457, 229] width 81 height 23
type input "3"
type input "500"
click at [893, 290] on div "Name: Membership: Total Visits: Card on file: Last Visit: Points: Service Total…" at bounding box center [964, 292] width 369 height 507
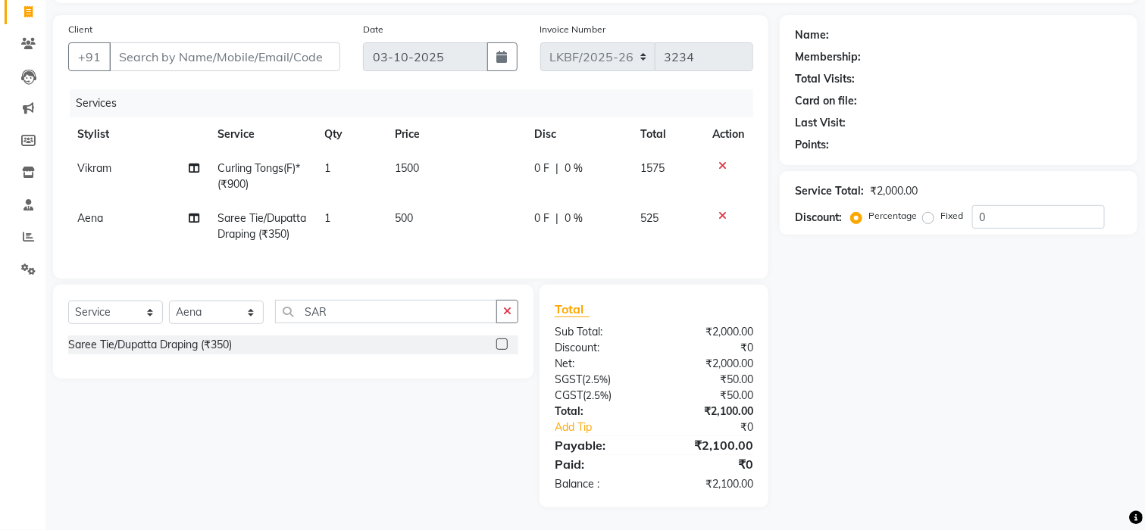
scroll to position [114, 0]
click at [156, 42] on input "Client" at bounding box center [224, 56] width 231 height 29
click at [147, 42] on input "Client" at bounding box center [224, 56] width 231 height 29
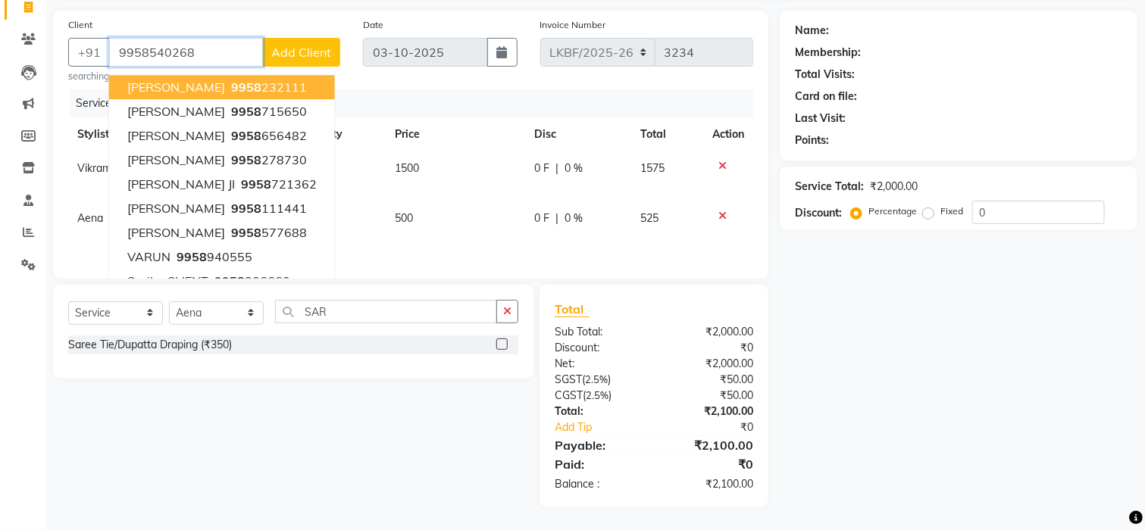
type input "9958540268"
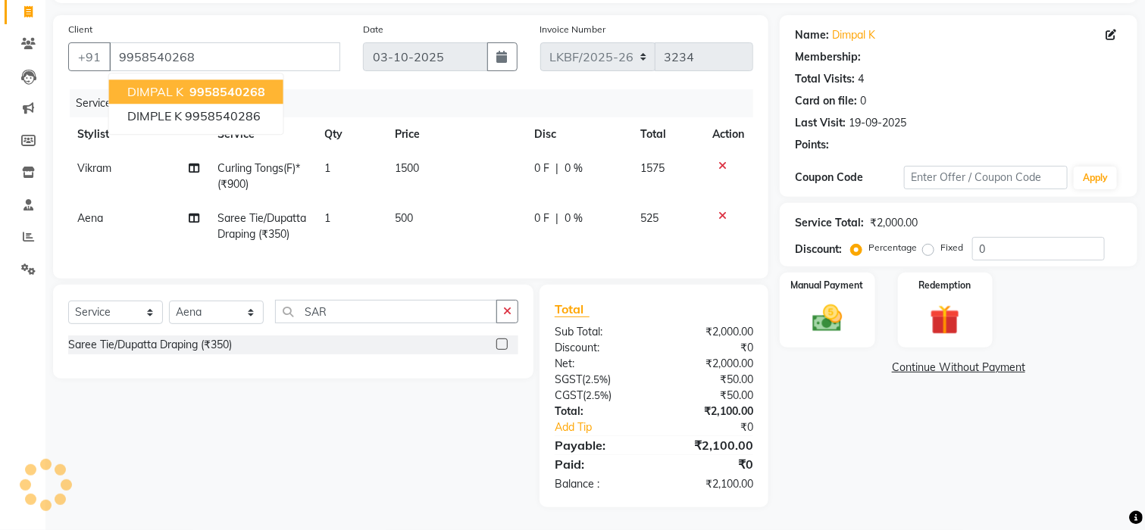
select select "1: Object"
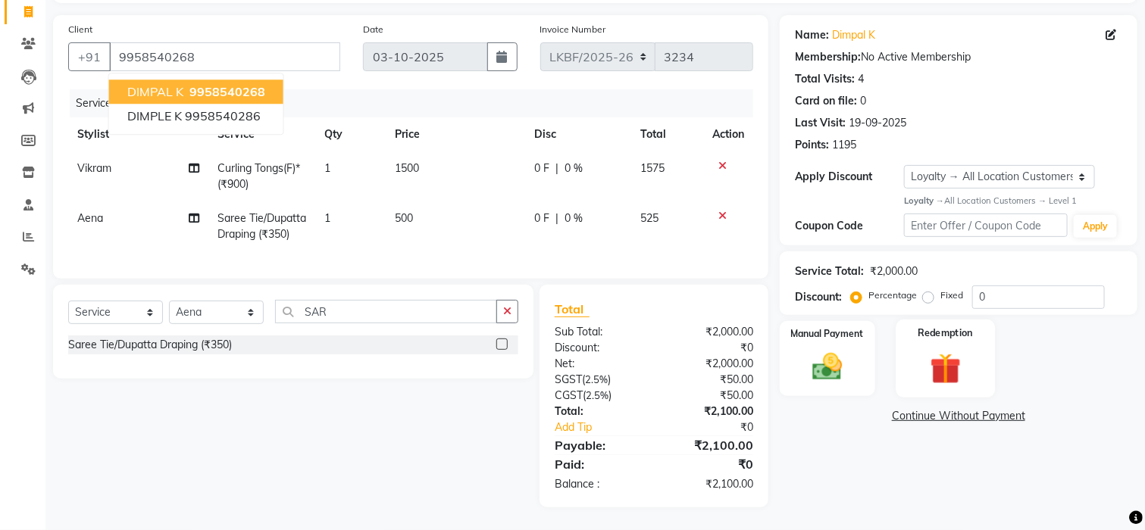
click at [952, 349] on img at bounding box center [945, 368] width 51 height 39
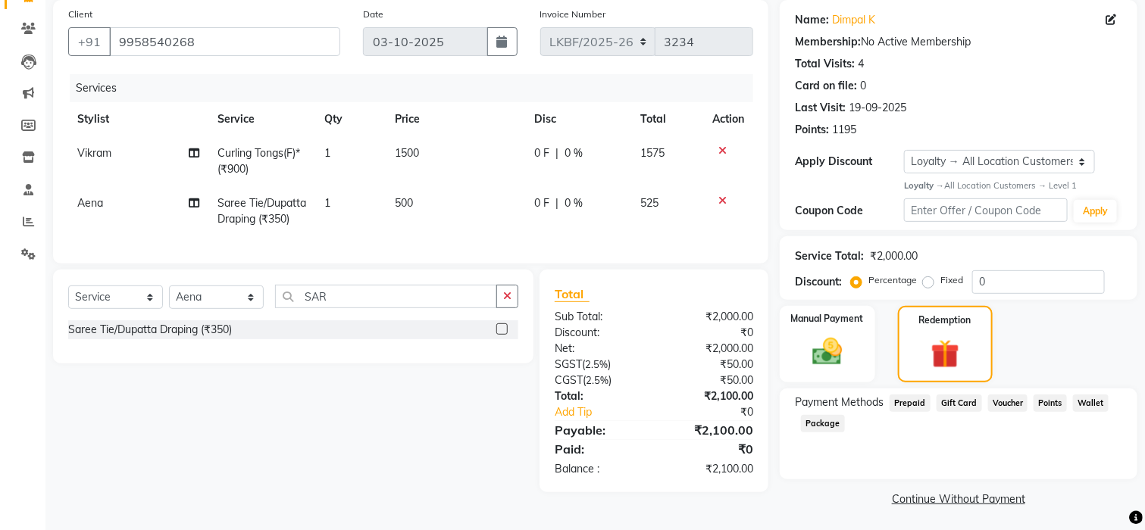
click at [1049, 403] on span "Points" at bounding box center [1050, 403] width 33 height 17
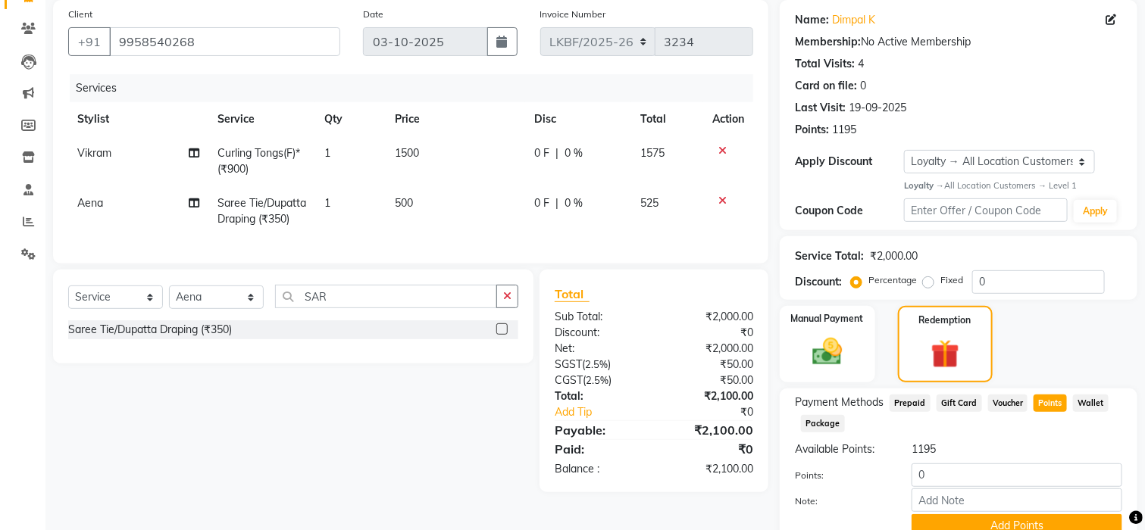
scroll to position [180, 0]
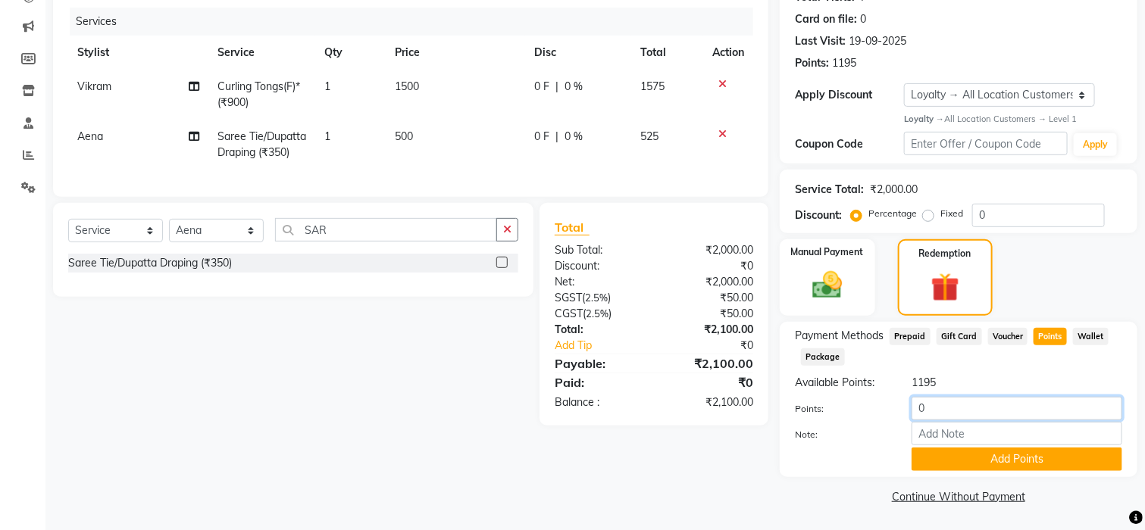
click at [960, 405] on input "0" at bounding box center [1017, 408] width 211 height 23
type input "1195"
click at [985, 458] on button "Add Points" at bounding box center [1017, 459] width 211 height 23
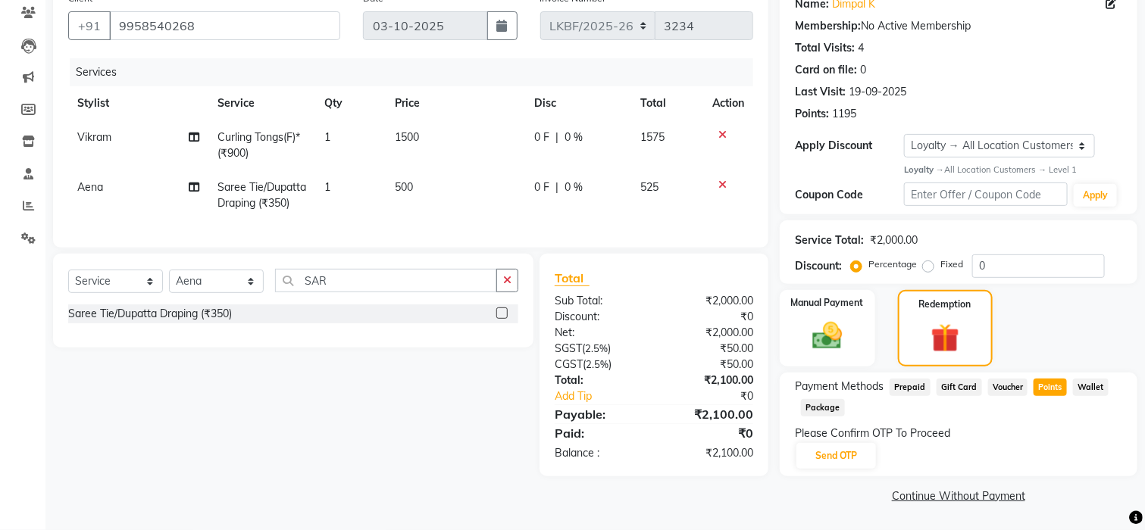
scroll to position [128, 0]
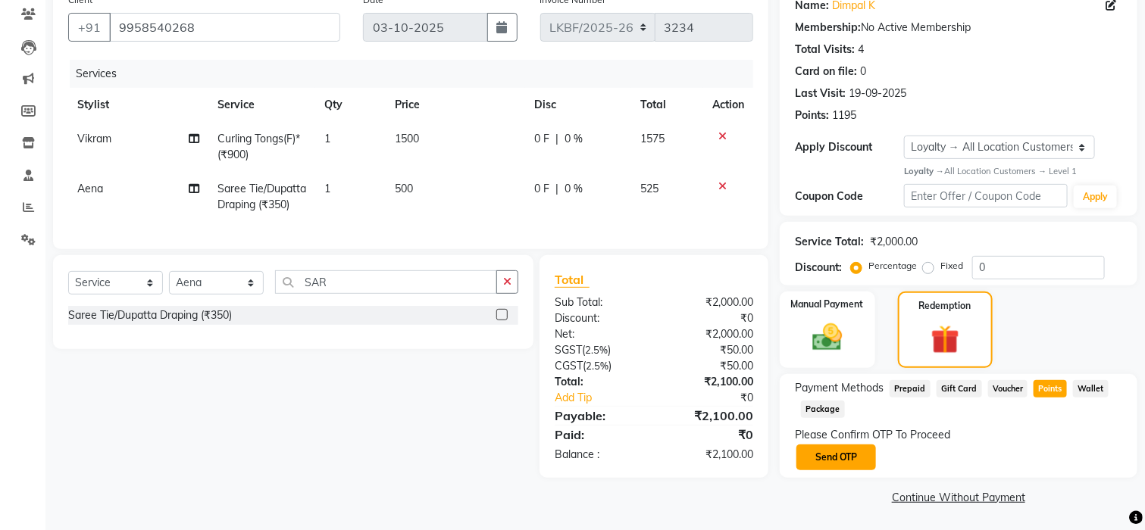
click at [833, 459] on button "Send OTP" at bounding box center [836, 458] width 80 height 26
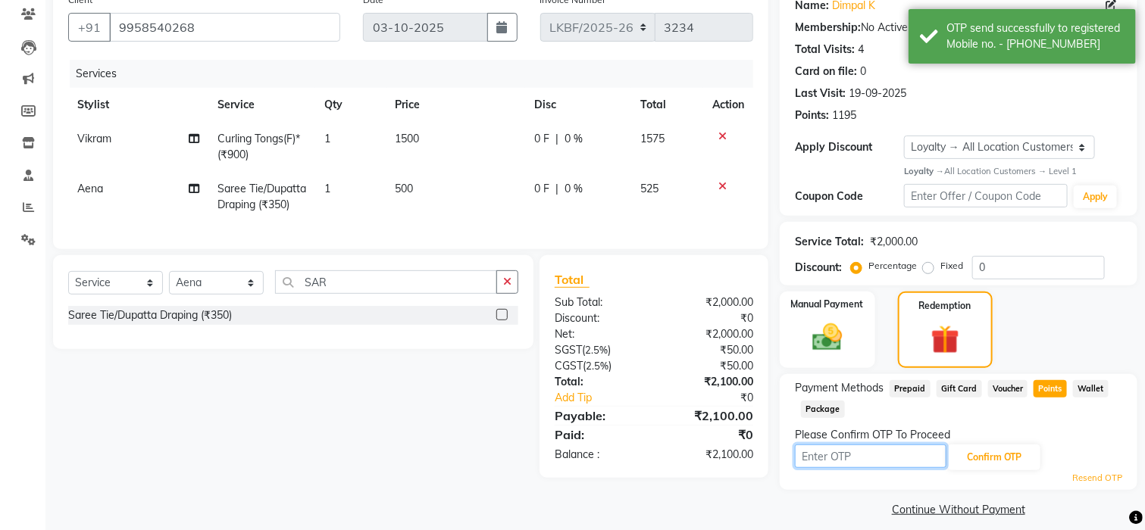
click at [840, 458] on input "text" at bounding box center [871, 456] width 152 height 23
type input "2702"
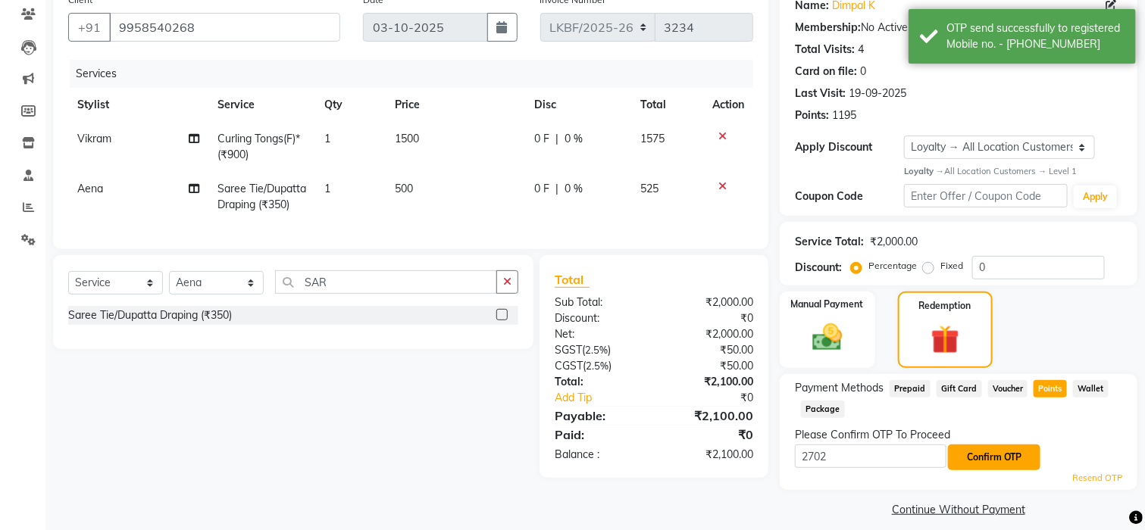
click at [996, 455] on button "Confirm OTP" at bounding box center [994, 458] width 92 height 26
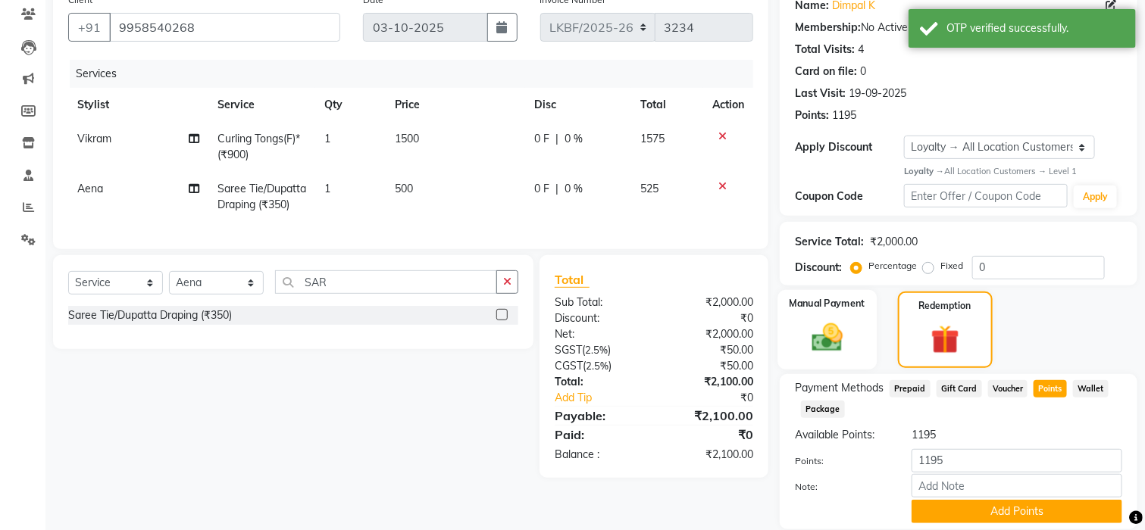
click at [841, 364] on div "Manual Payment" at bounding box center [826, 330] width 99 height 80
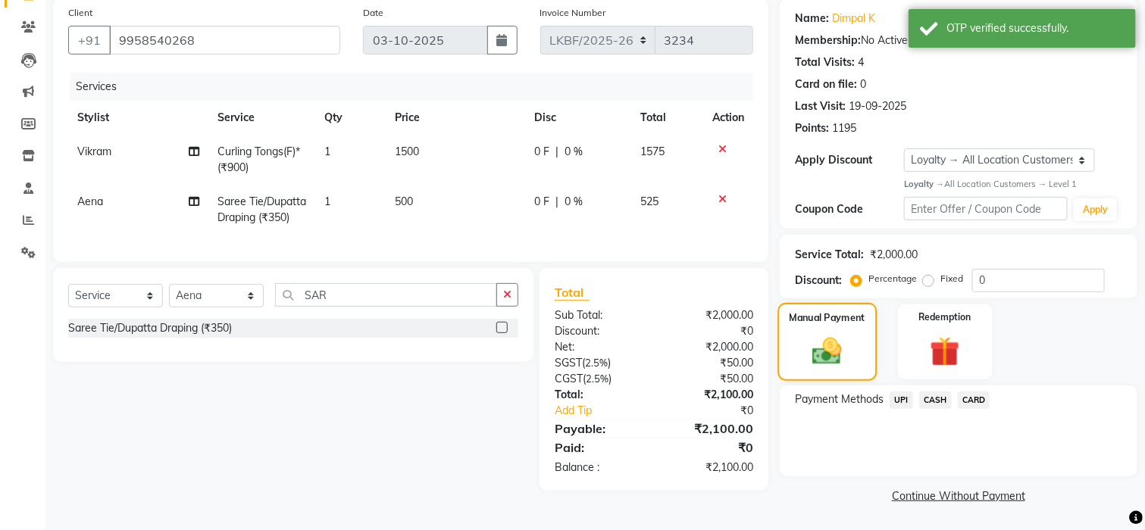
scroll to position [114, 0]
click at [959, 358] on img at bounding box center [945, 352] width 51 height 39
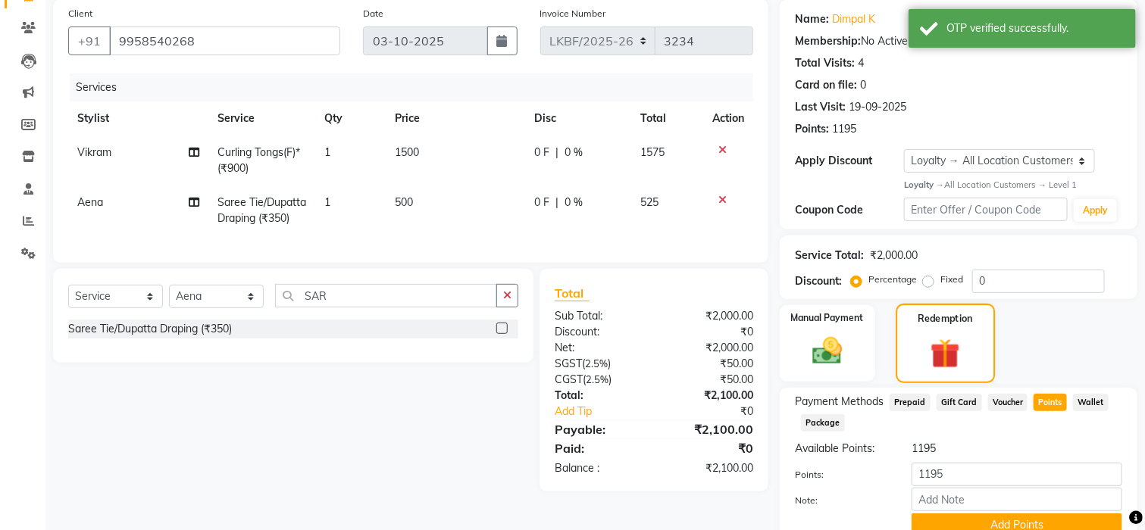
scroll to position [128, 0]
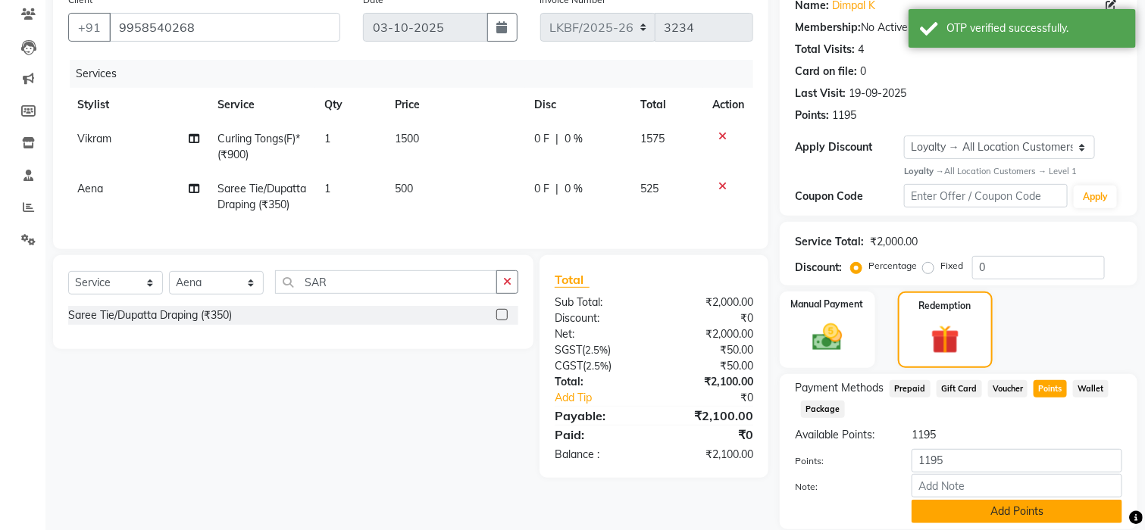
click at [997, 513] on button "Add Points" at bounding box center [1017, 511] width 211 height 23
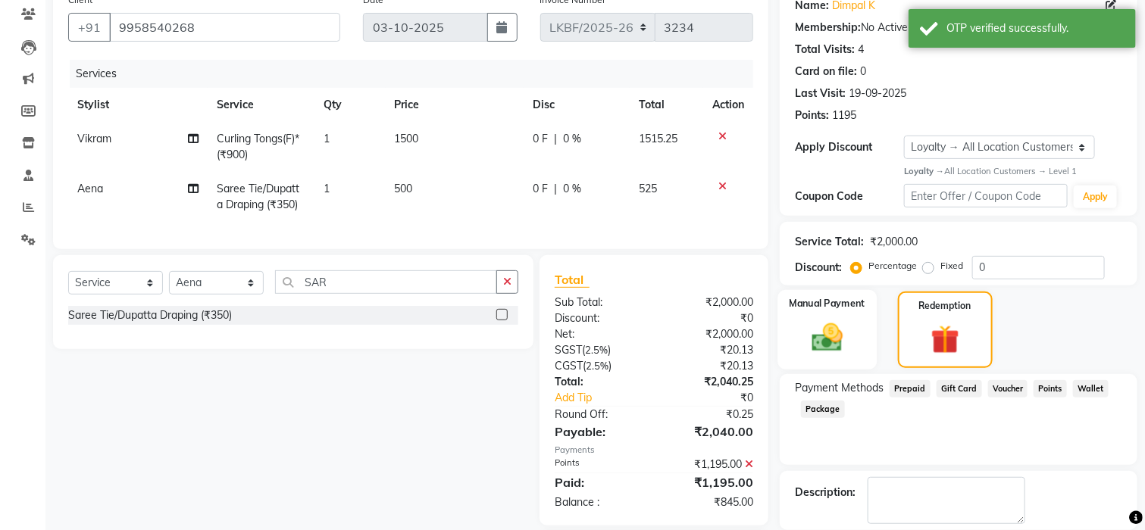
click at [830, 339] on img at bounding box center [827, 338] width 51 height 36
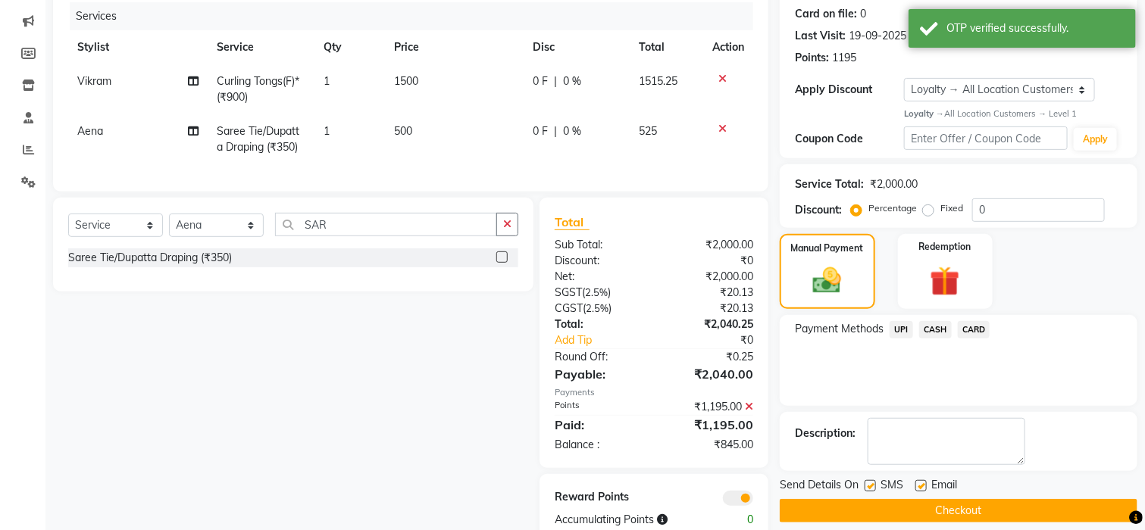
scroll to position [236, 0]
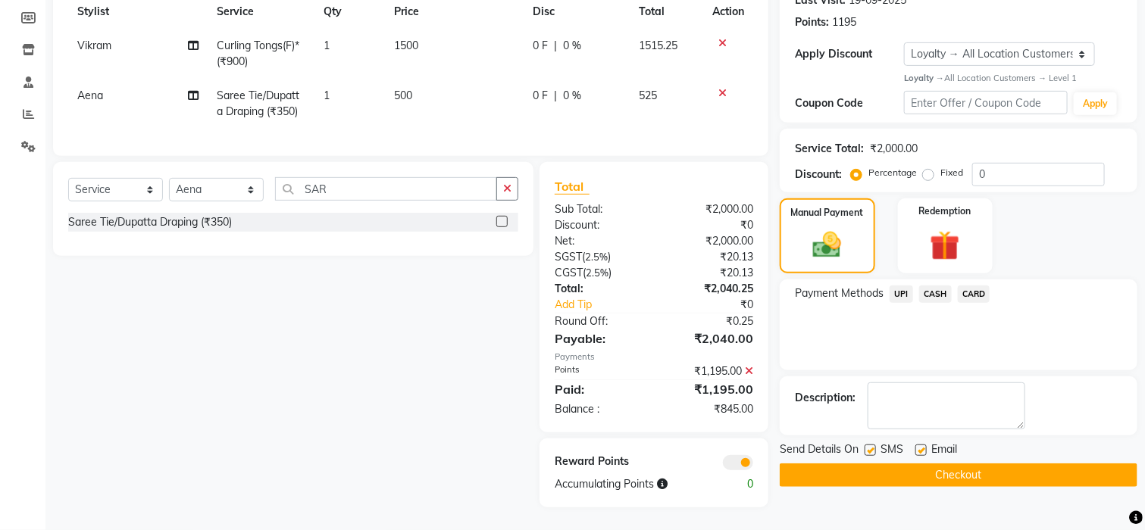
click at [906, 286] on span "UPI" at bounding box center [901, 294] width 23 height 17
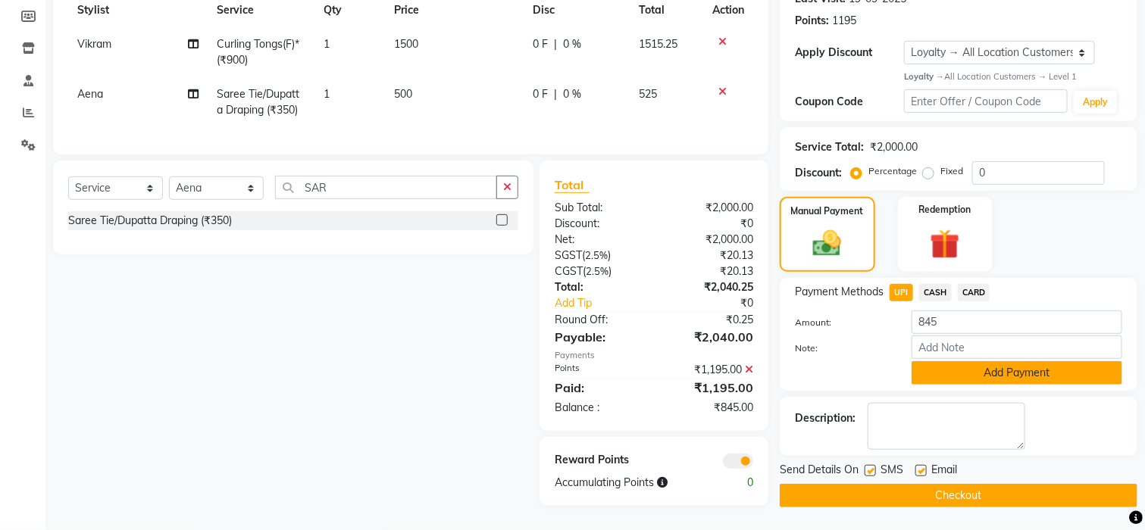
click at [1009, 361] on button "Add Payment" at bounding box center [1017, 372] width 211 height 23
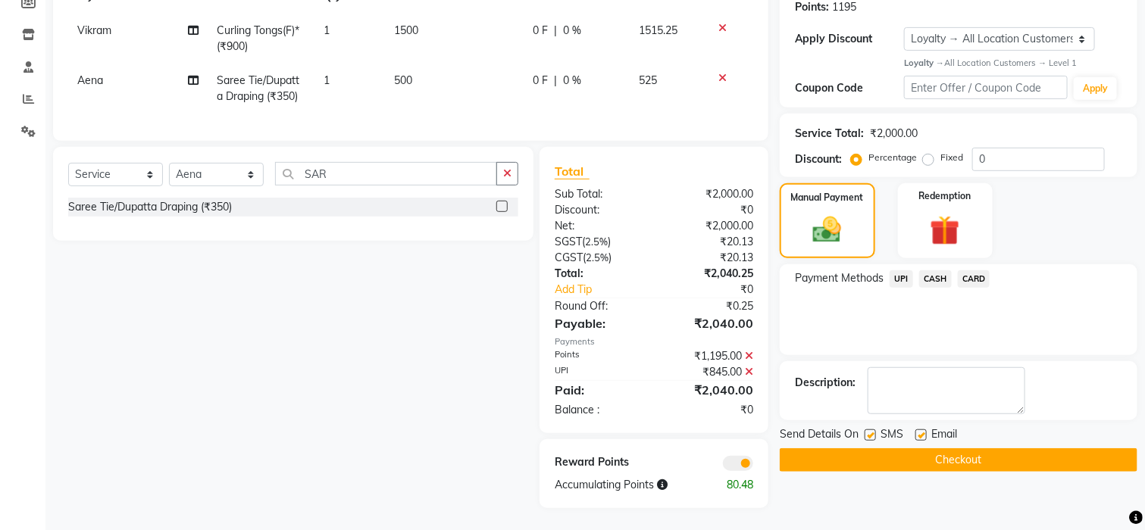
click at [897, 282] on span "UPI" at bounding box center [901, 279] width 23 height 17
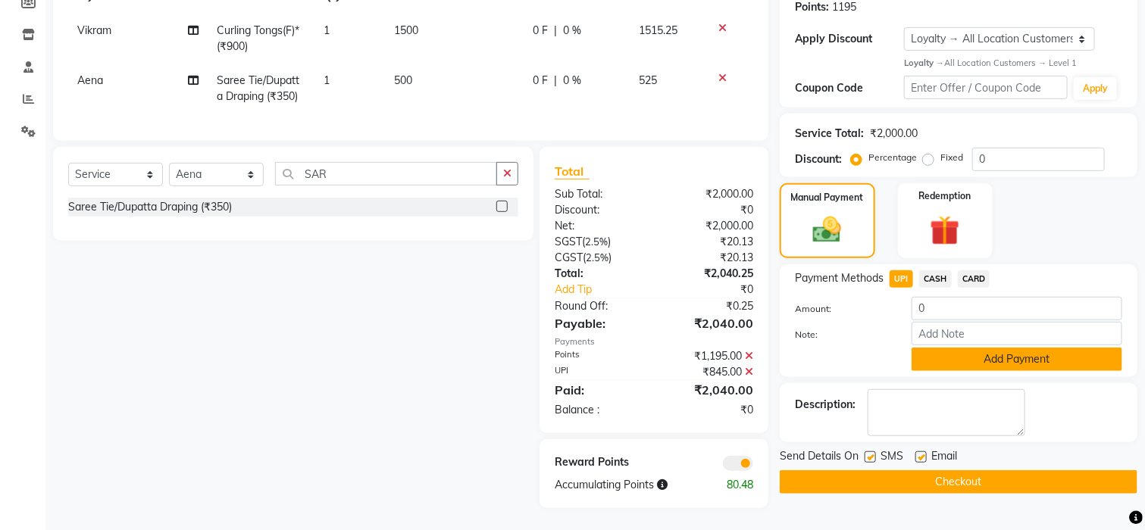
click at [964, 361] on button "Add Payment" at bounding box center [1017, 359] width 211 height 23
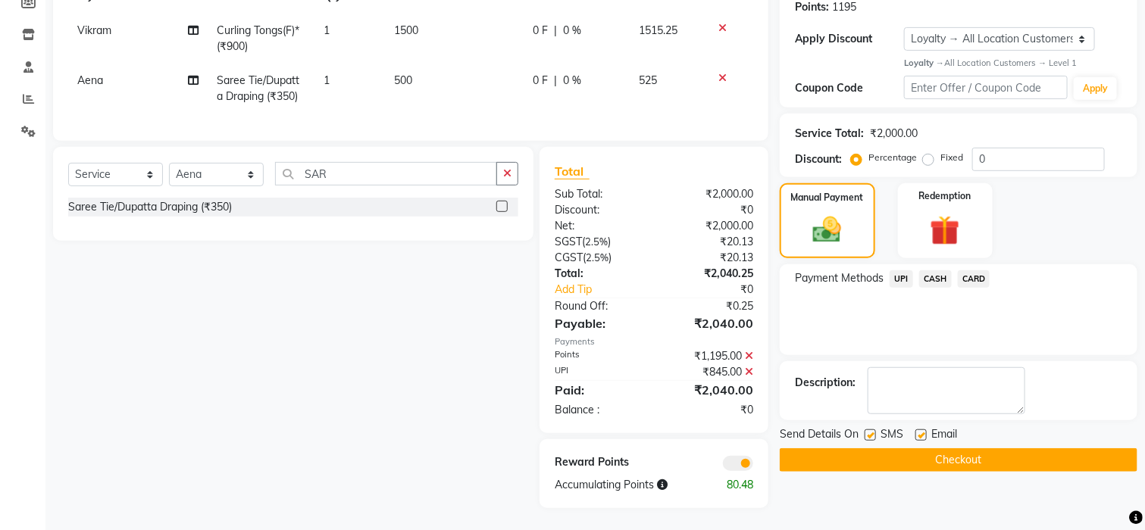
click at [965, 462] on button "Checkout" at bounding box center [959, 460] width 358 height 23
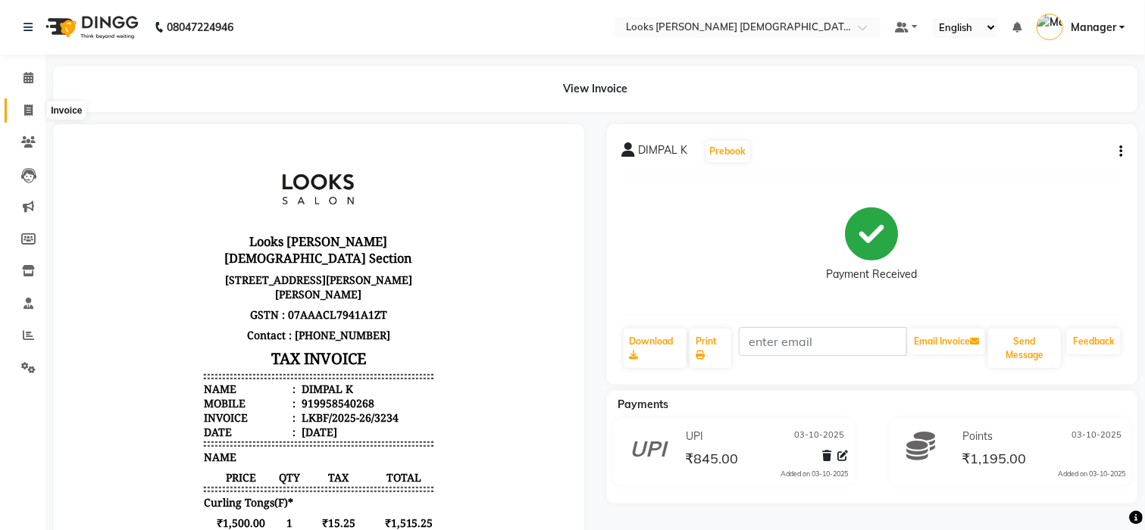
click at [24, 111] on icon at bounding box center [28, 110] width 8 height 11
select select "service"
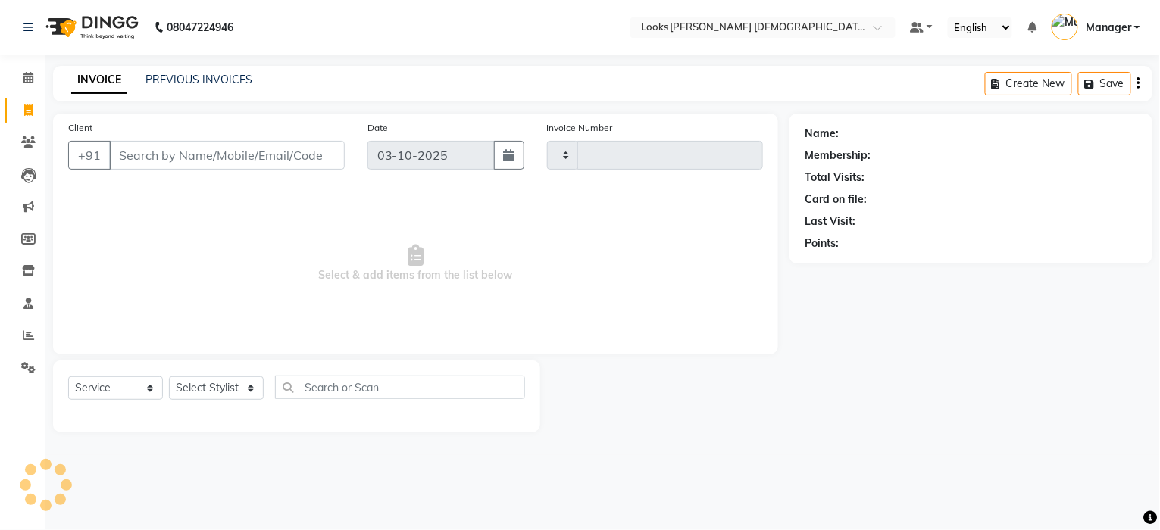
type input "3235"
select select "8706"
click at [192, 385] on select "Select Stylist Aena Ahad Ahsan Amrin Arvind_asst Bijender Counter_Sales Dharmav…" at bounding box center [216, 388] width 95 height 23
click at [201, 392] on select "Select Stylist Aena Ahad Ahsan Amrin Arvind_asst Bijender Counter_Sales Dharmav…" at bounding box center [216, 388] width 95 height 23
click at [189, 394] on select "Select Stylist Aena Ahad Ahsan Amrin Arvind_asst Bijender Counter_Sales Dharmav…" at bounding box center [216, 388] width 95 height 23
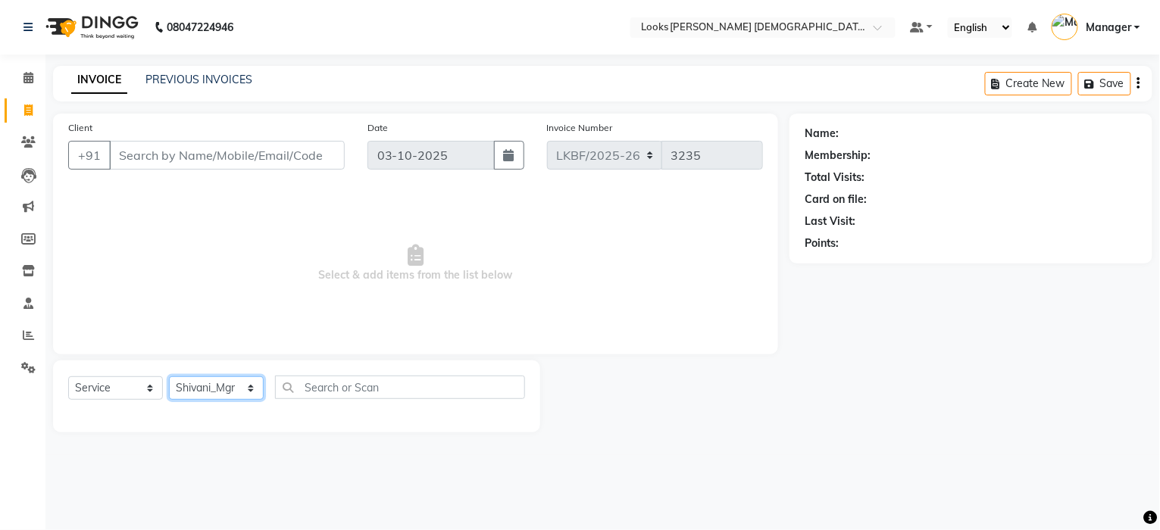
click at [191, 393] on select "Select Stylist Aena Ahad Ahsan Amrin Arvind_asst Bijender Counter_Sales Dharmav…" at bounding box center [216, 388] width 95 height 23
select select "87732"
click at [169, 377] on select "Select Stylist Aena Ahad Ahsan Amrin Arvind_asst Bijender Counter_Sales Dharmav…" at bounding box center [216, 388] width 95 height 23
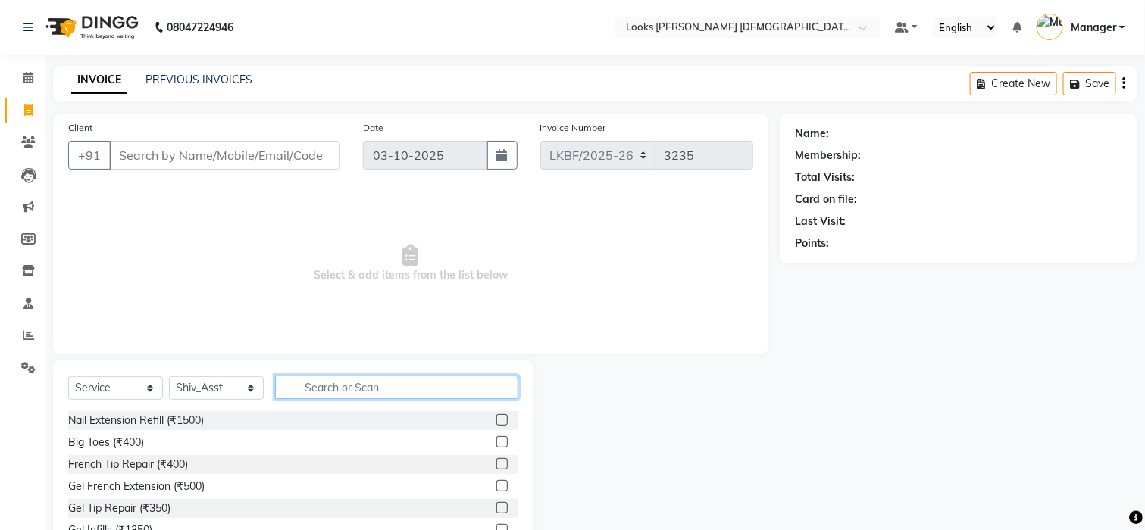
click at [316, 387] on input "text" at bounding box center [396, 387] width 243 height 23
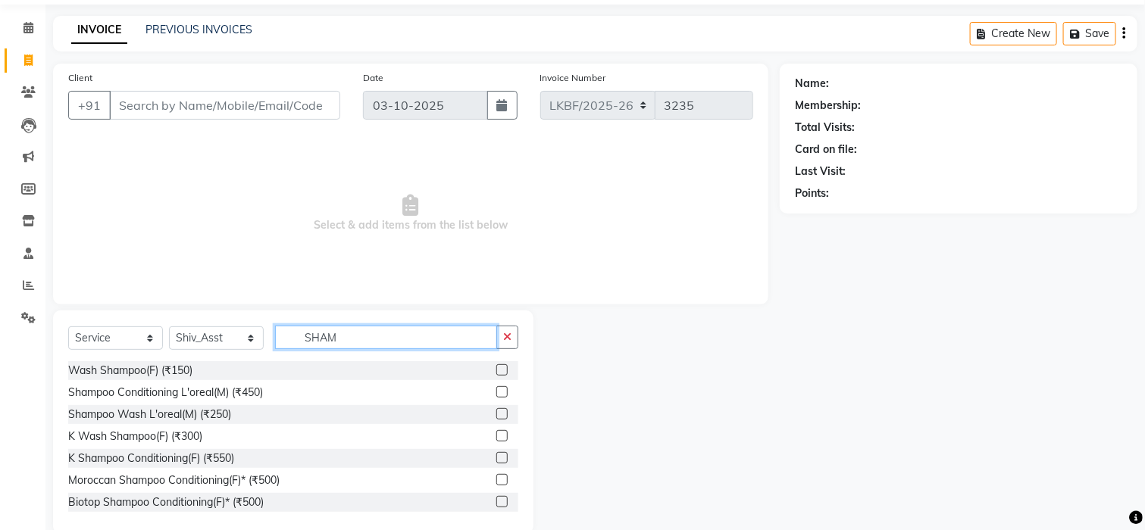
scroll to position [76, 0]
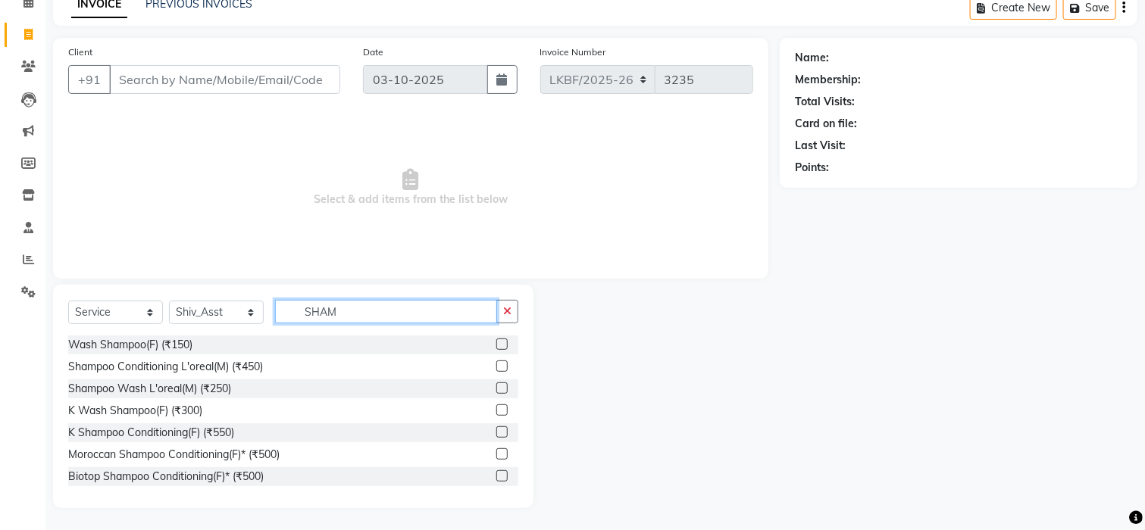
type input "SHAM"
click at [496, 362] on label at bounding box center [501, 366] width 11 height 11
click at [496, 362] on input "checkbox" at bounding box center [501, 367] width 10 height 10
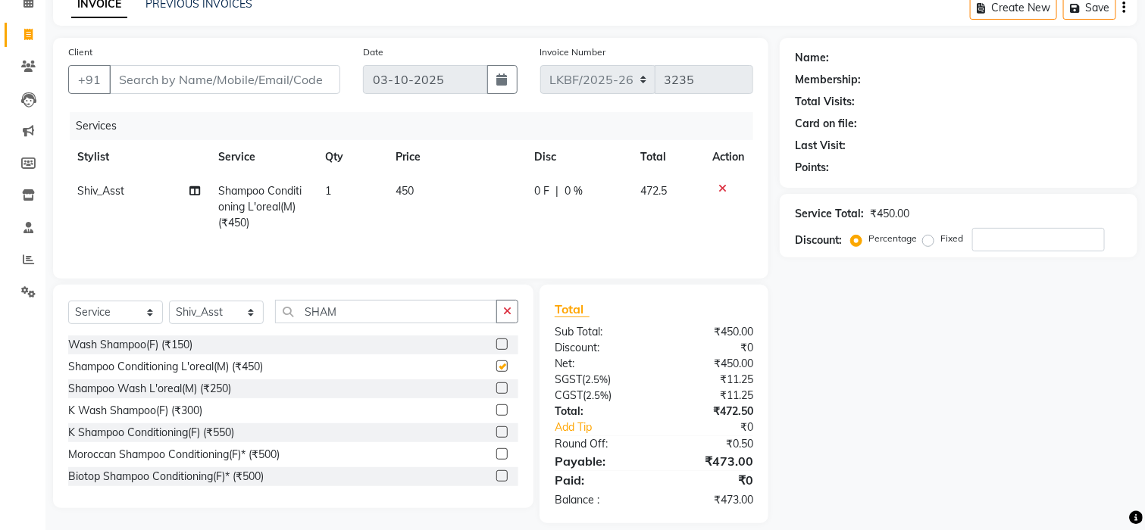
checkbox input "false"
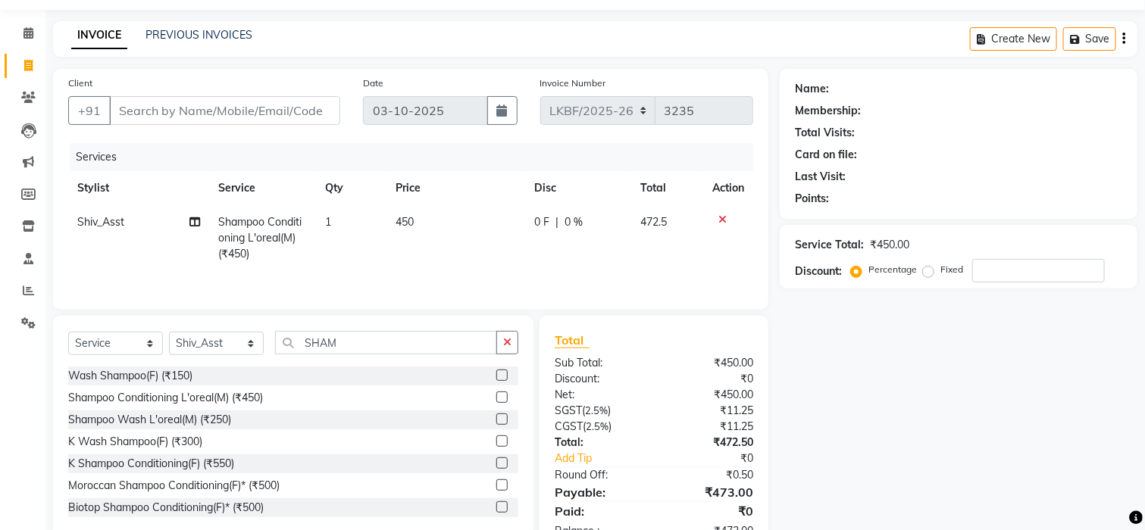
scroll to position [0, 0]
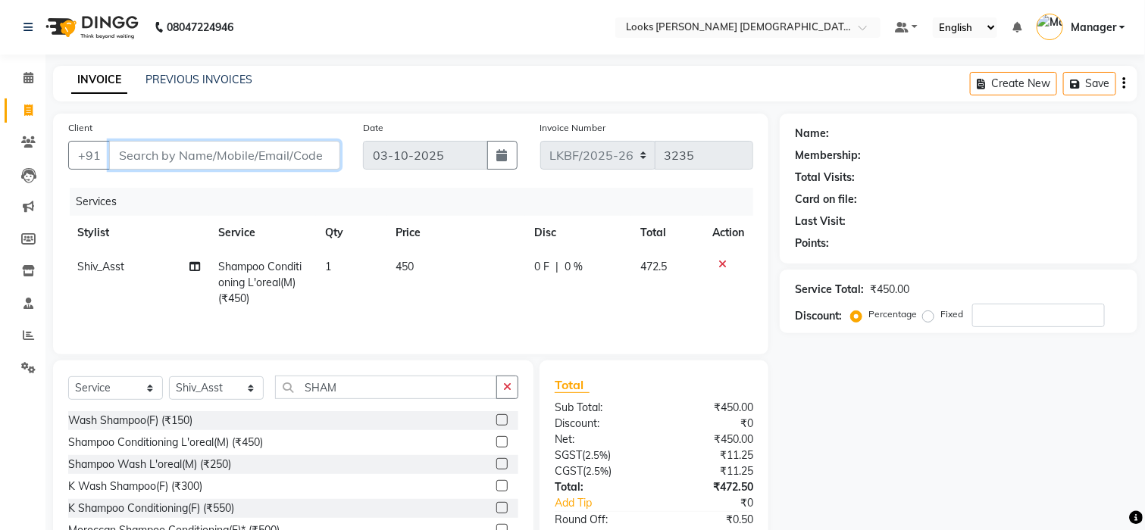
click at [152, 157] on input "Client" at bounding box center [224, 155] width 231 height 29
click at [199, 154] on input "Client" at bounding box center [224, 155] width 231 height 29
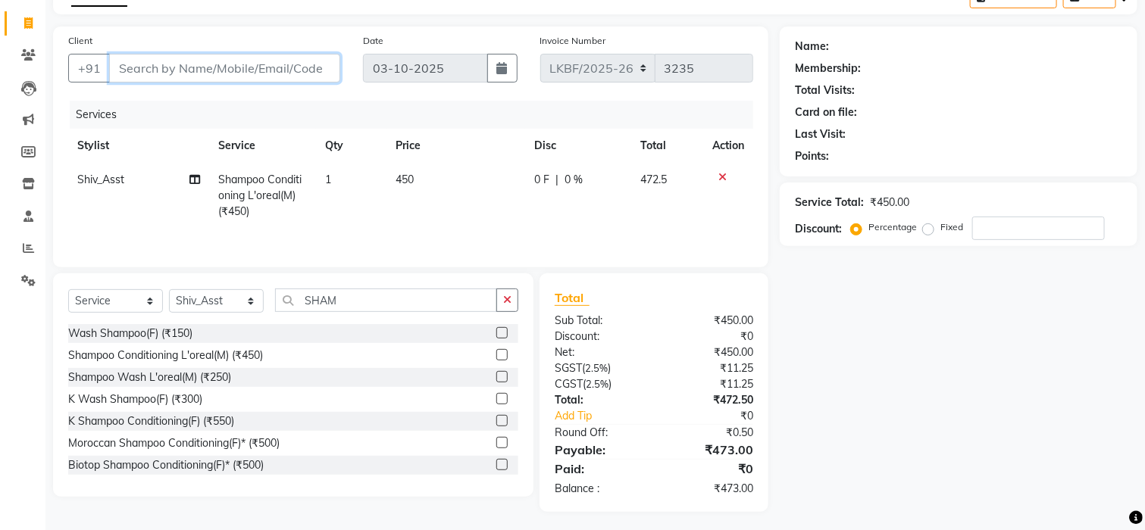
scroll to position [95, 0]
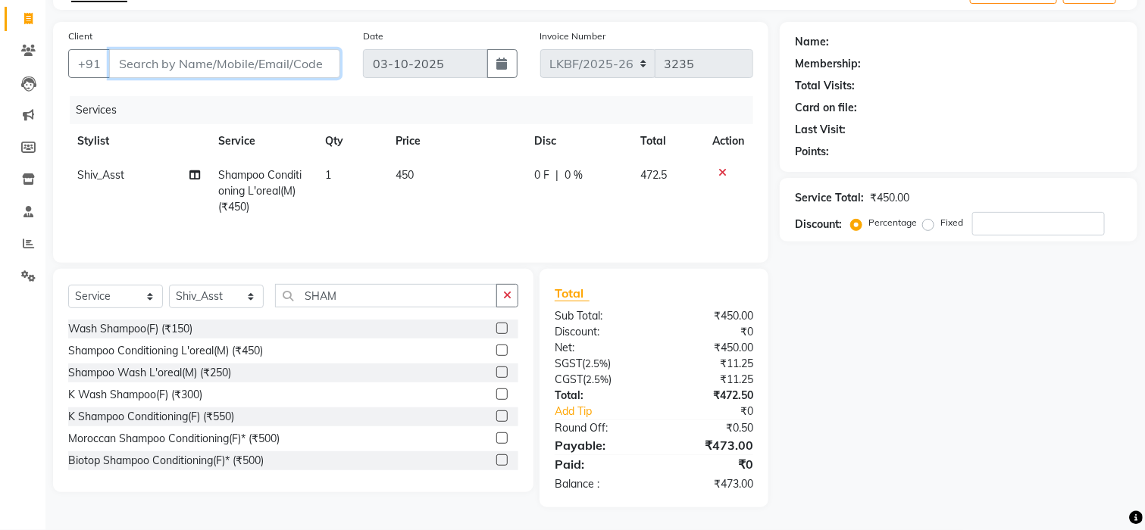
click at [202, 61] on input "Client" at bounding box center [224, 63] width 231 height 29
type input "9"
type input "0"
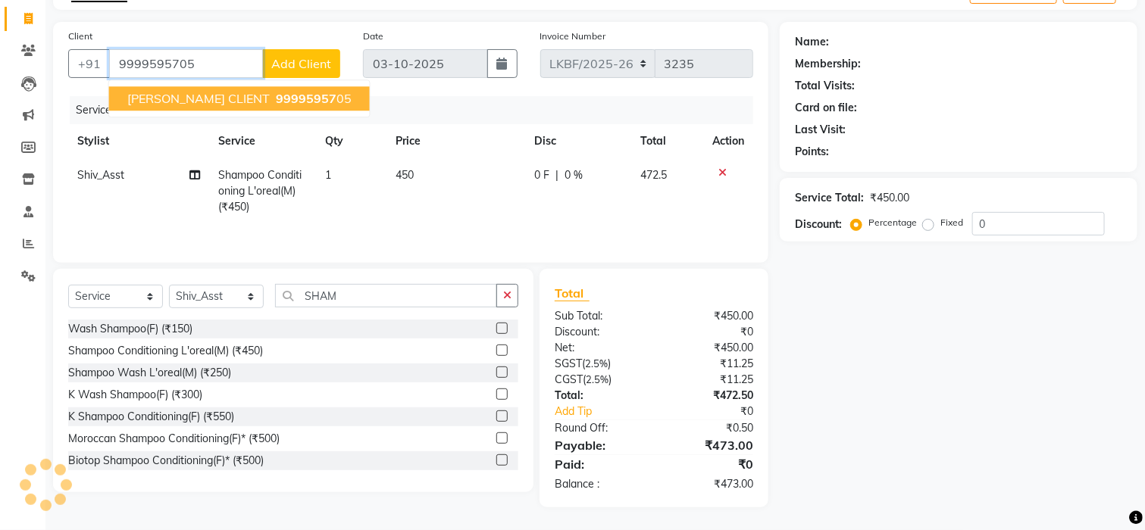
type input "9999595705"
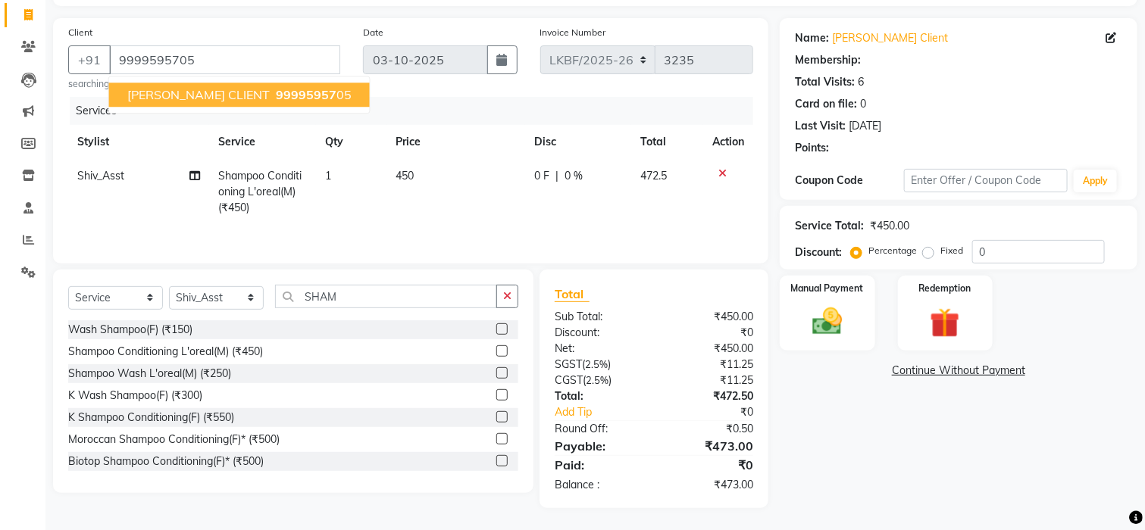
select select "1: Object"
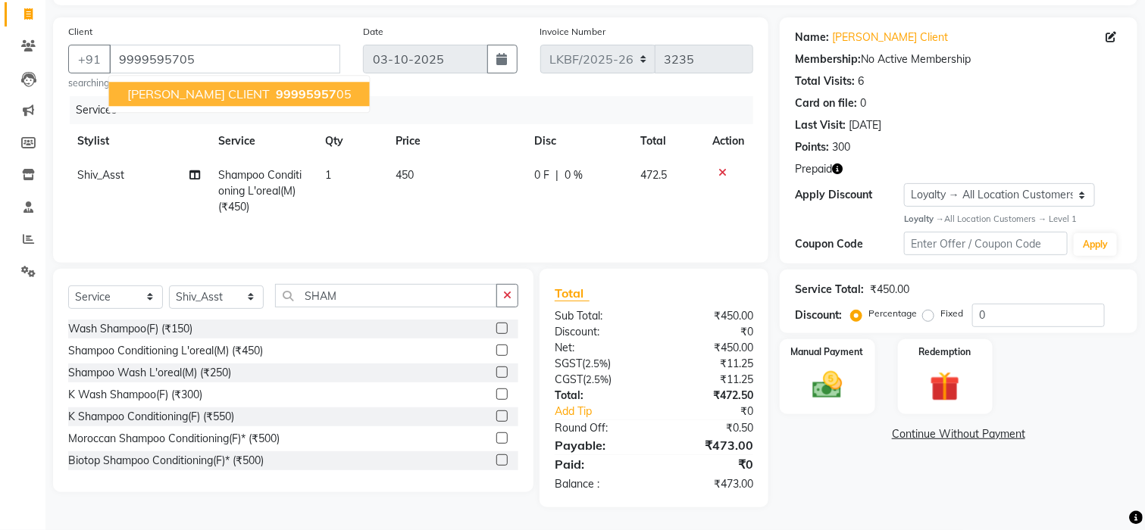
scroll to position [101, 0]
click at [819, 389] on img at bounding box center [827, 385] width 51 height 36
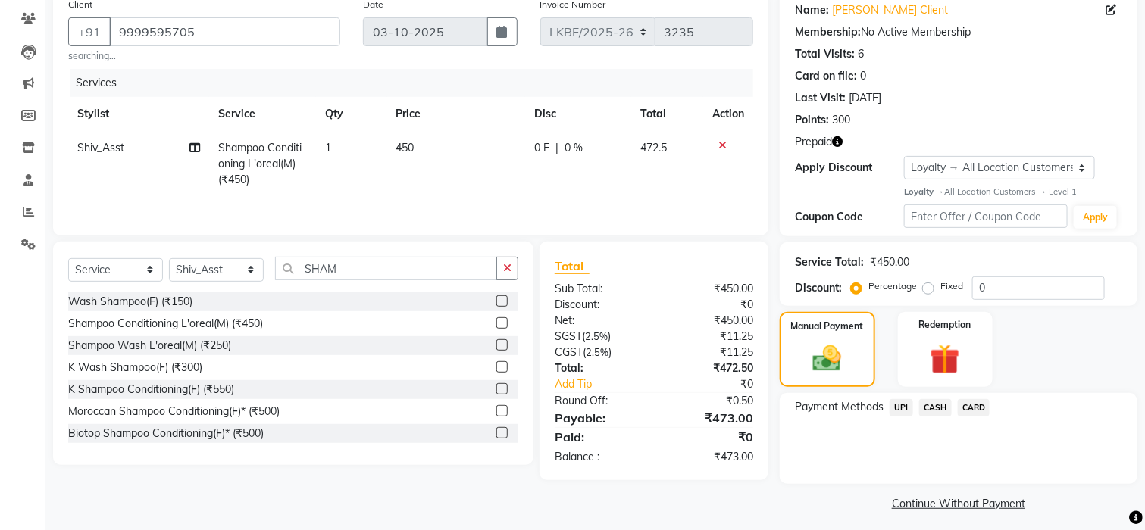
scroll to position [130, 0]
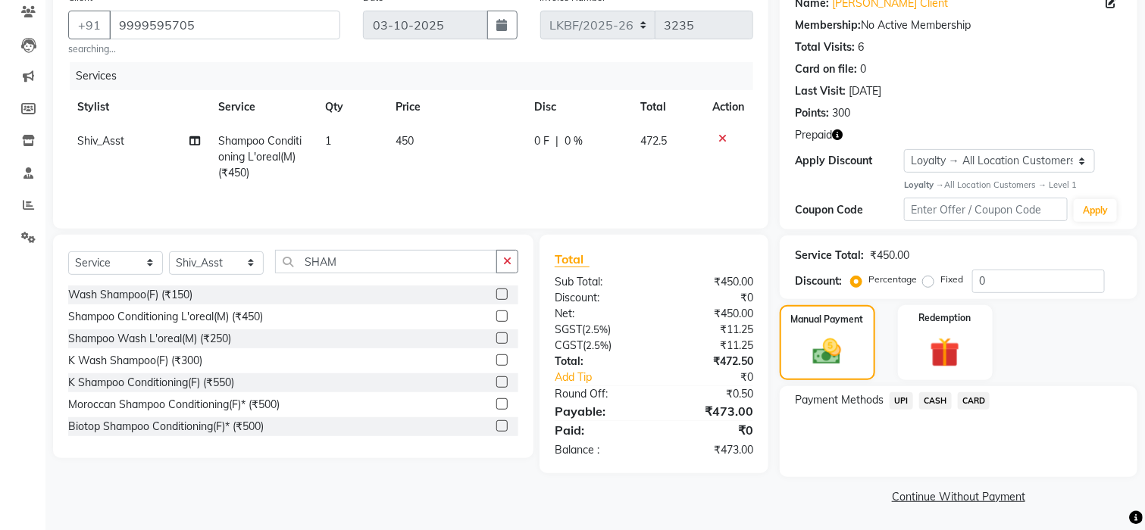
click at [927, 402] on span "CASH" at bounding box center [935, 400] width 33 height 17
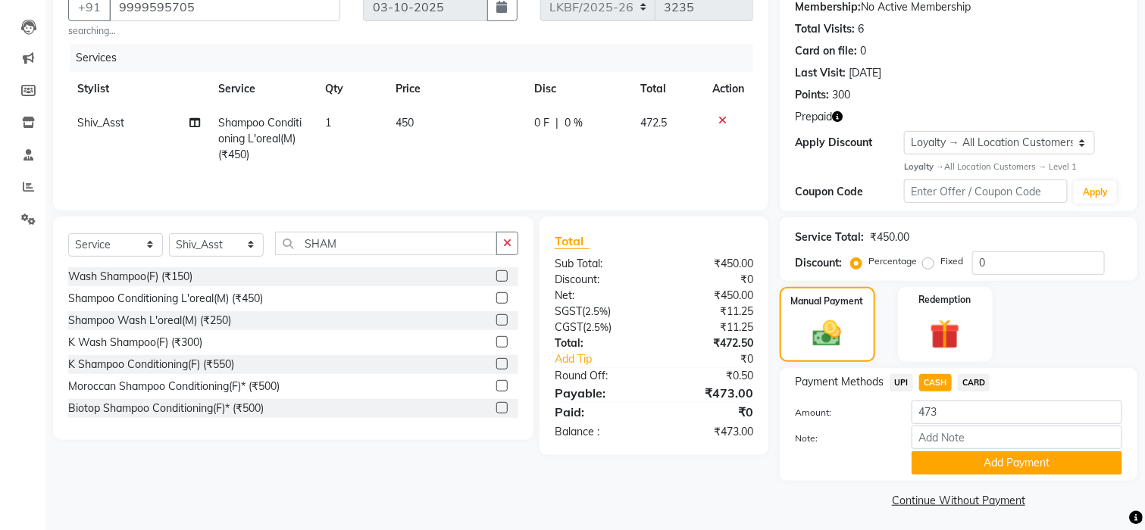
scroll to position [152, 0]
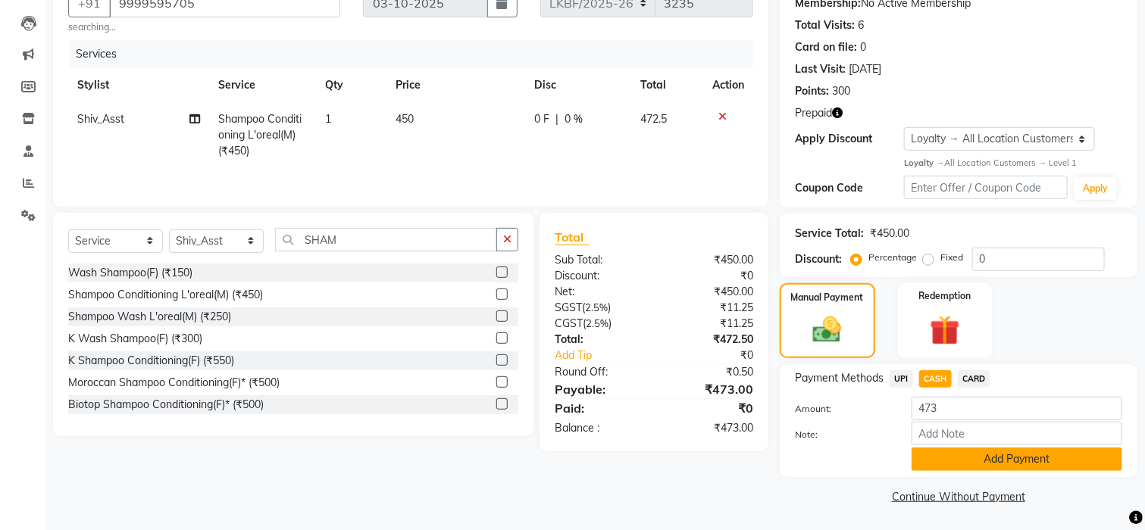
click at [974, 455] on button "Add Payment" at bounding box center [1017, 459] width 211 height 23
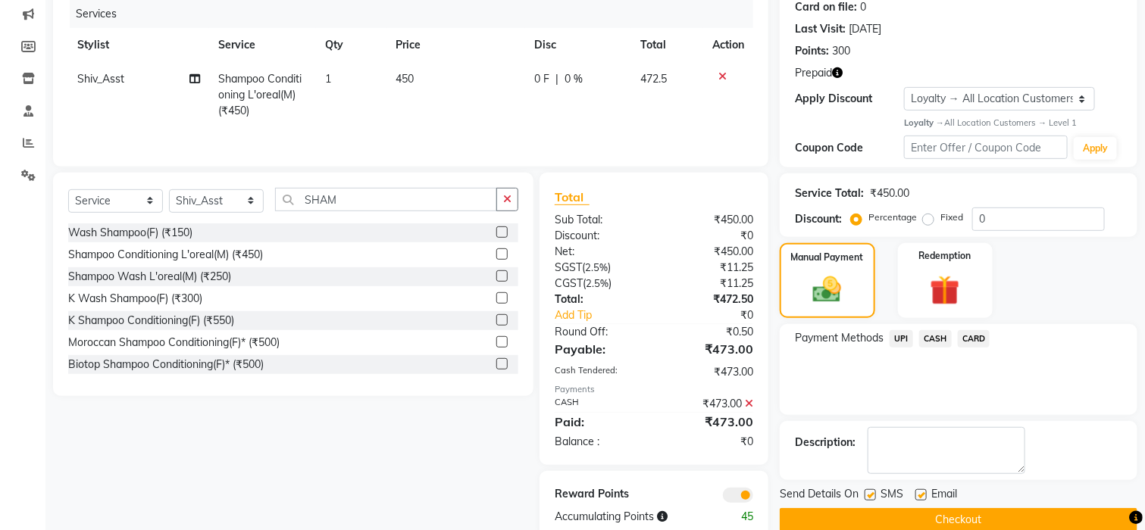
scroll to position [229, 0]
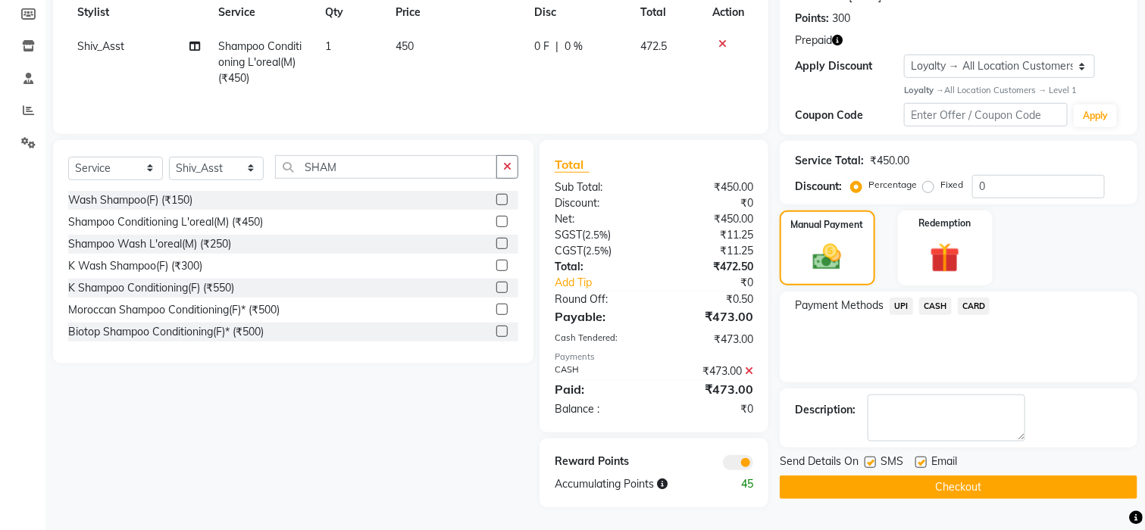
click at [962, 477] on button "Checkout" at bounding box center [959, 487] width 358 height 23
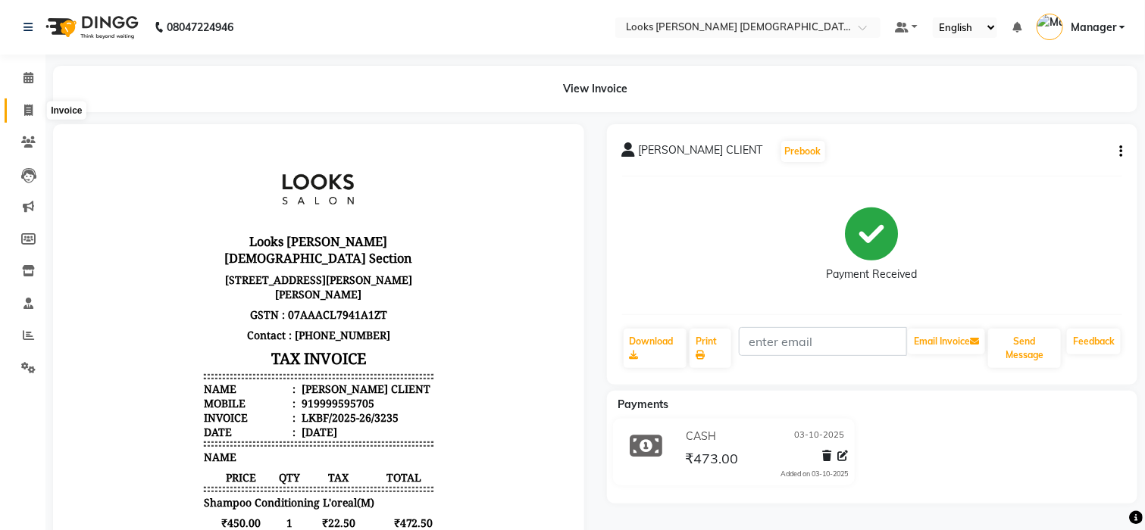
click at [27, 115] on icon at bounding box center [28, 110] width 8 height 11
select select "service"
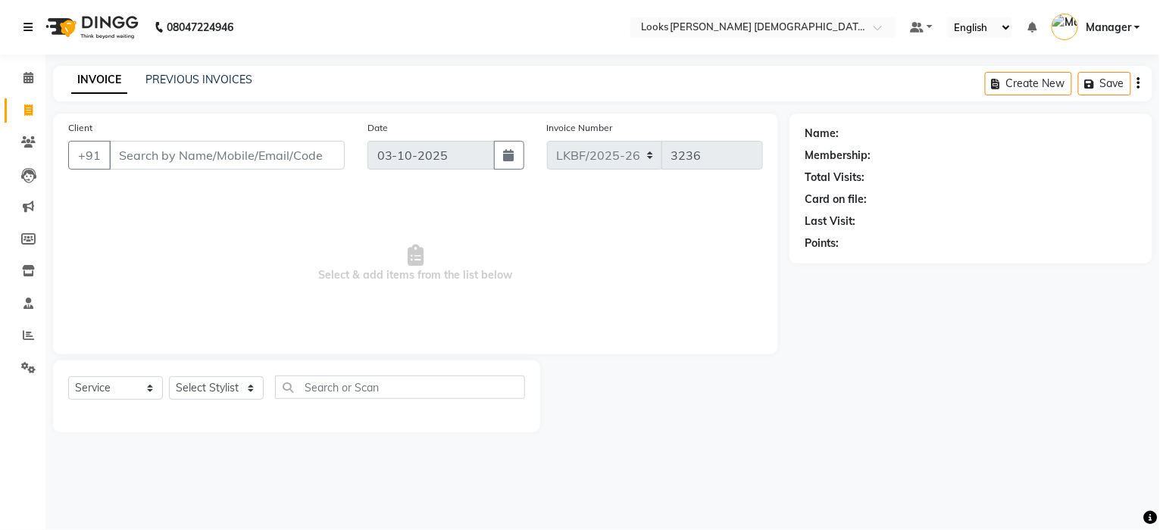
click at [27, 27] on icon at bounding box center [27, 27] width 9 height 11
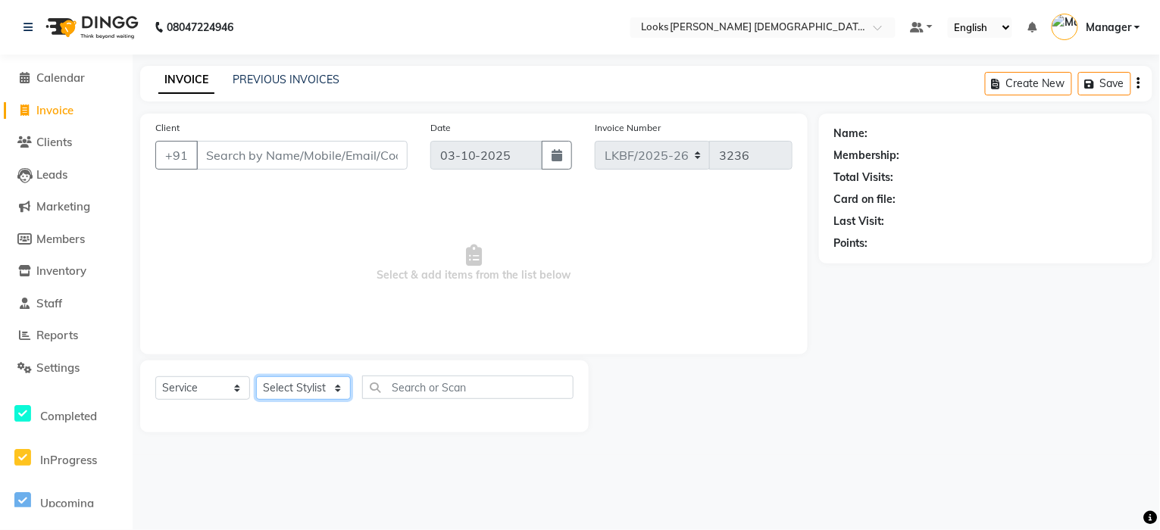
click at [326, 387] on select "Select Stylist Aena Ahad Ahsan Amrin Arvind_asst Bijender Counter_Sales Dharmav…" at bounding box center [303, 388] width 95 height 23
select select "87724"
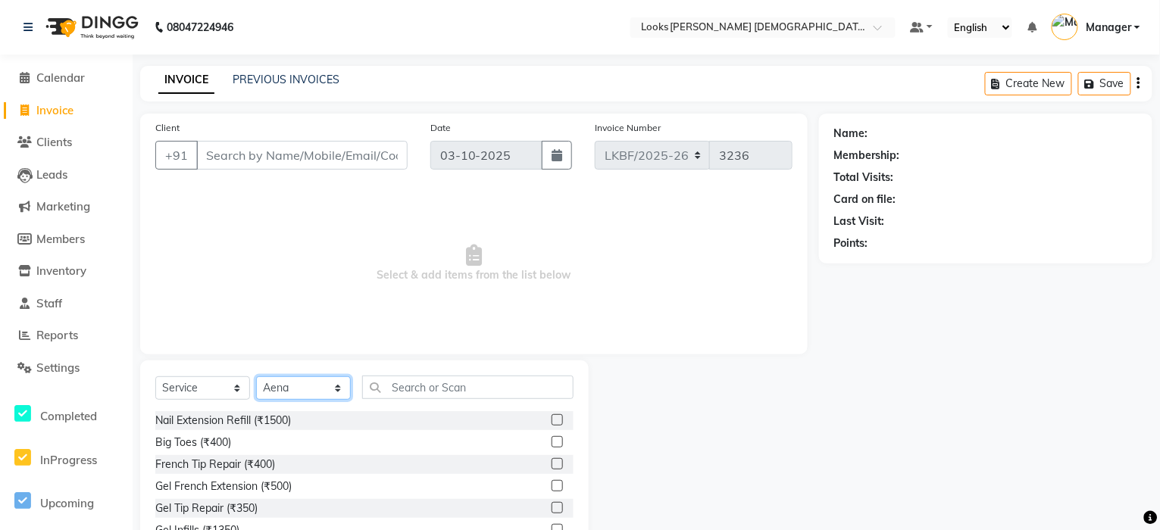
click at [326, 387] on select "Select Stylist Aena Ahad Ahsan Amrin Arvind_asst Bijender Counter_Sales Dharmav…" at bounding box center [303, 388] width 95 height 23
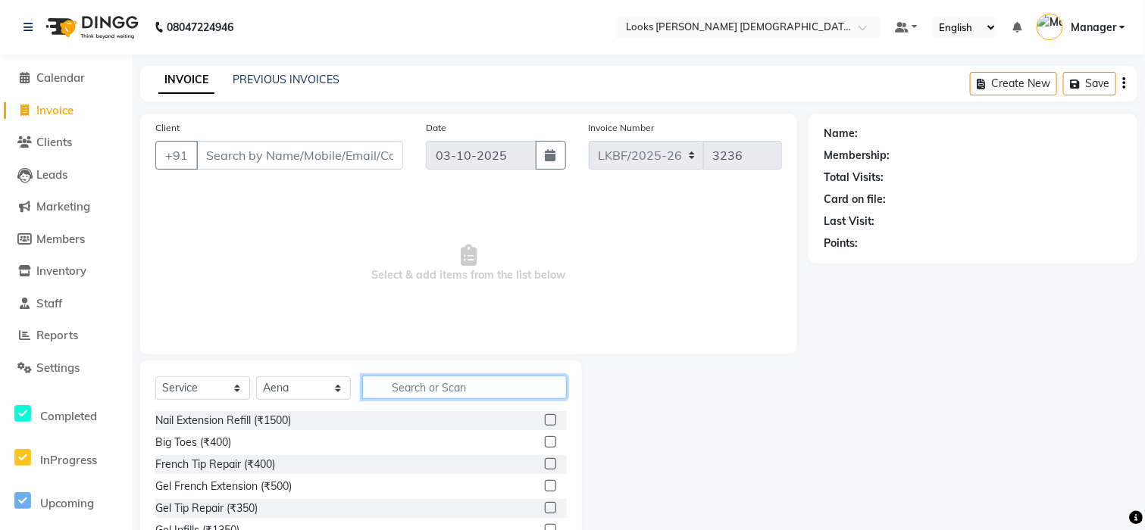
click at [422, 388] on input "text" at bounding box center [464, 387] width 205 height 23
type input "B"
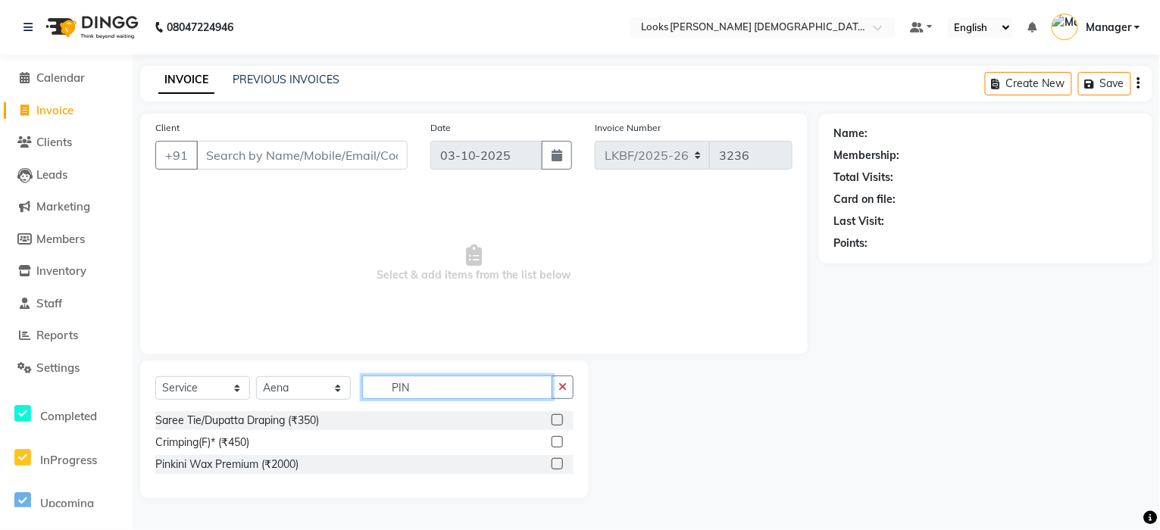
type input "PIN"
click at [566, 462] on div at bounding box center [563, 464] width 22 height 19
click at [558, 465] on label at bounding box center [557, 463] width 11 height 11
click at [558, 465] on input "checkbox" at bounding box center [557, 465] width 10 height 10
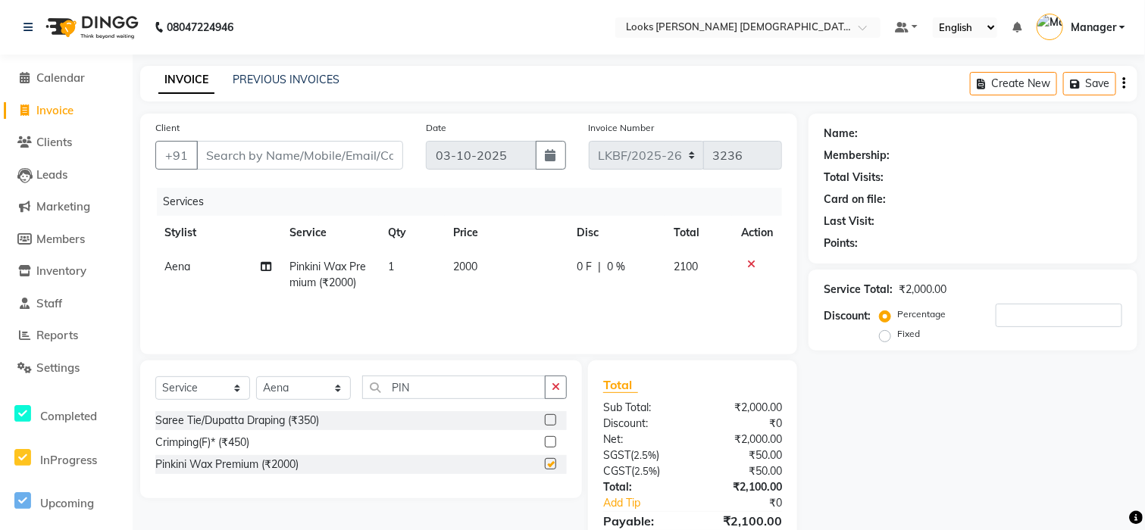
checkbox input "false"
click at [558, 386] on icon "button" at bounding box center [556, 387] width 8 height 11
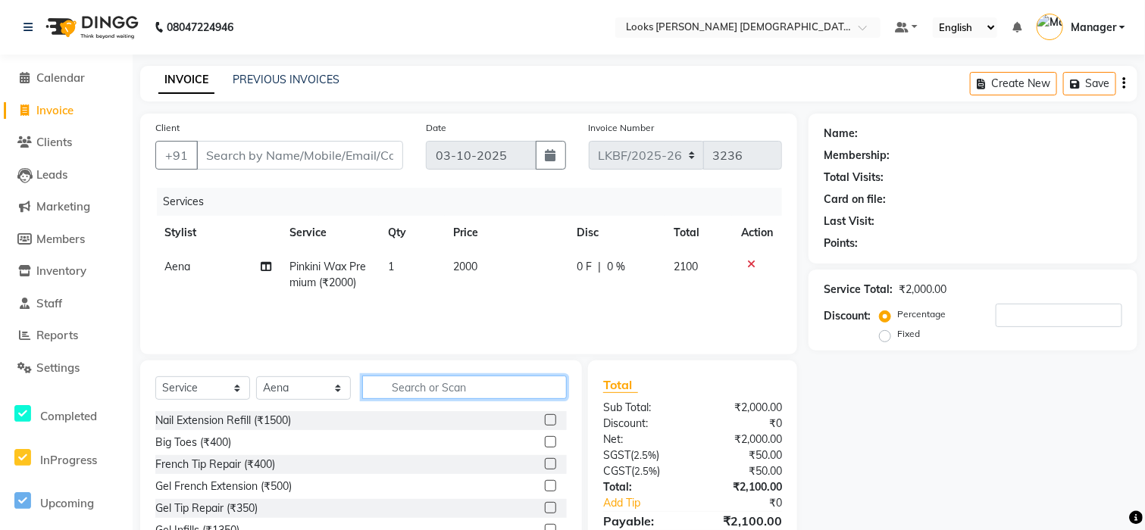
click at [471, 392] on input "text" at bounding box center [464, 387] width 205 height 23
type input "ARM"
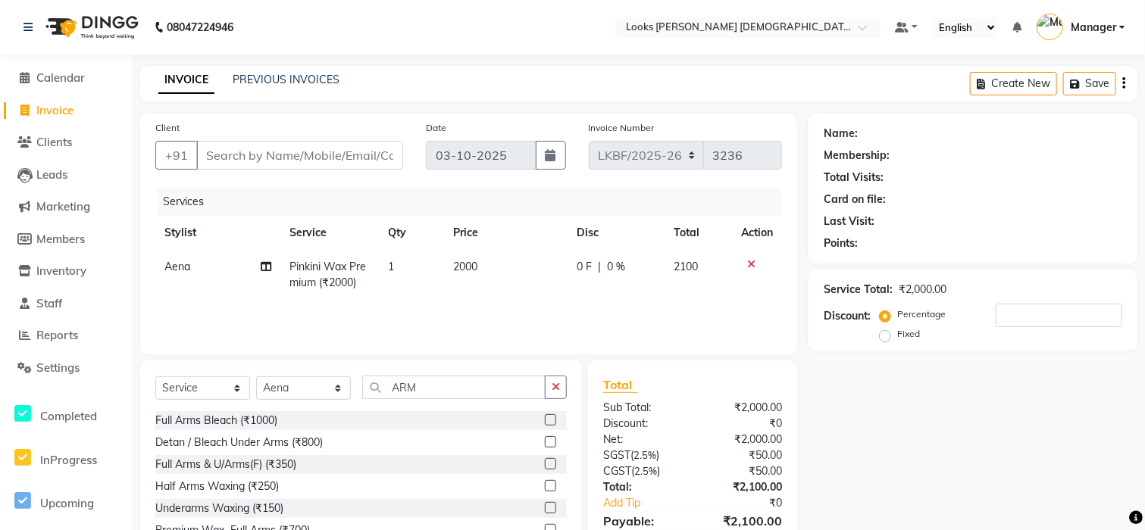
click at [545, 421] on label at bounding box center [550, 419] width 11 height 11
click at [545, 421] on input "checkbox" at bounding box center [550, 421] width 10 height 10
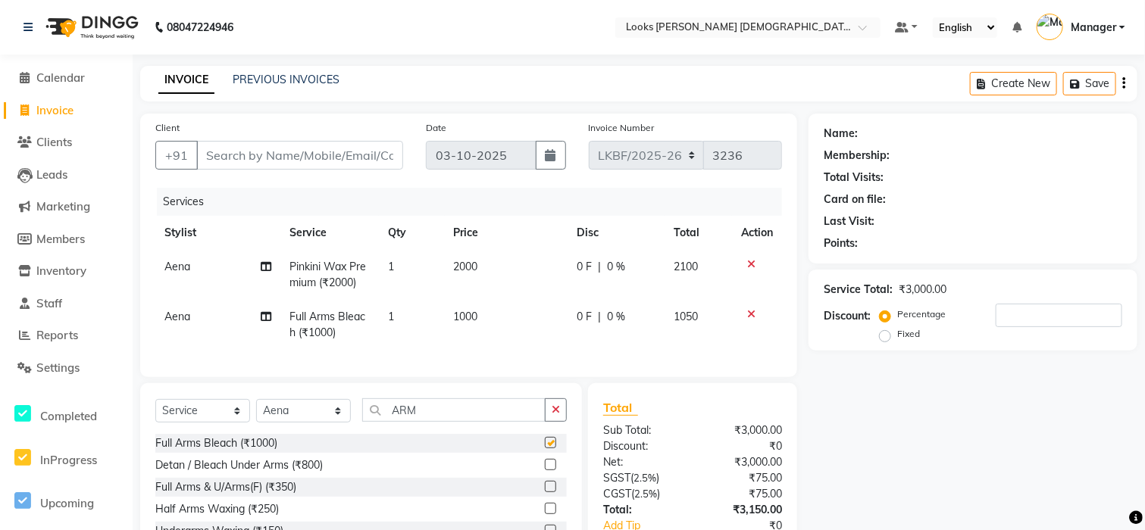
checkbox input "false"
click at [489, 333] on td "1000" at bounding box center [507, 325] width 124 height 50
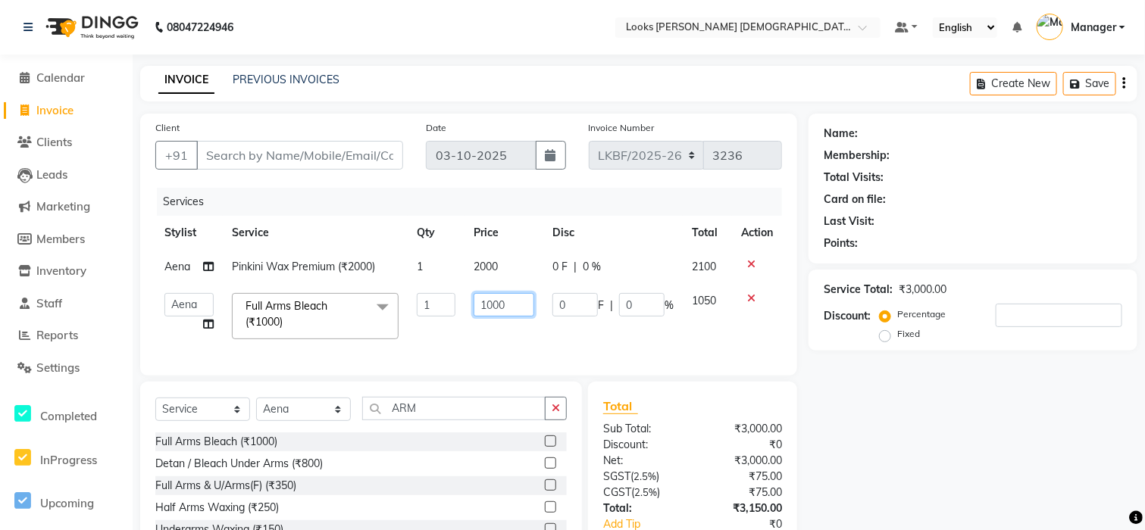
click at [504, 302] on input "1000" at bounding box center [504, 304] width 61 height 23
type input "1"
type input "800"
click at [833, 379] on div "Name: Membership: Total Visits: Card on file: Last Visit: Points: Service Total…" at bounding box center [978, 360] width 340 height 492
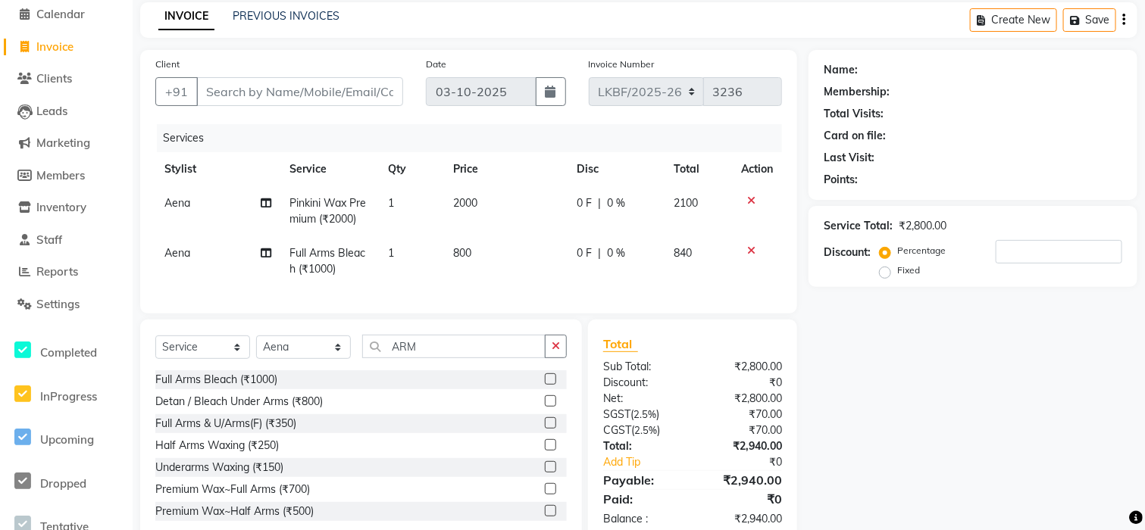
scroll to position [114, 0]
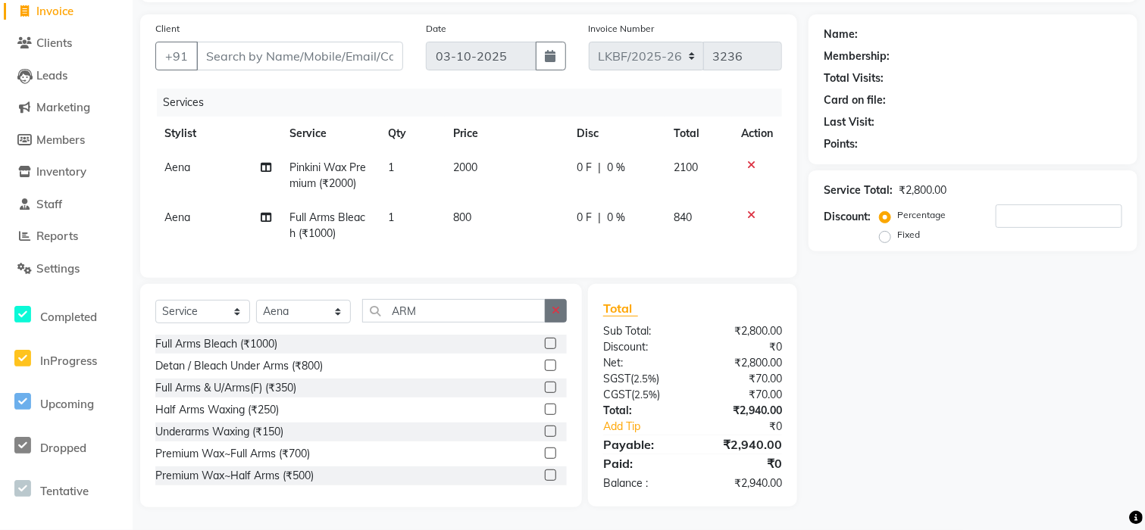
click at [566, 309] on button "button" at bounding box center [556, 310] width 22 height 23
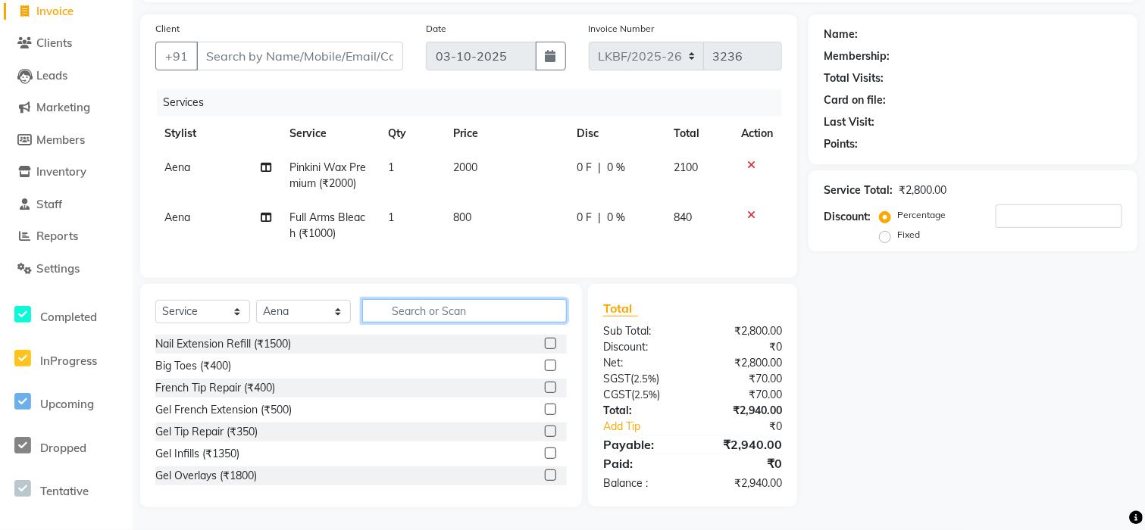
click at [473, 313] on input "text" at bounding box center [464, 310] width 205 height 23
type input "FULL"
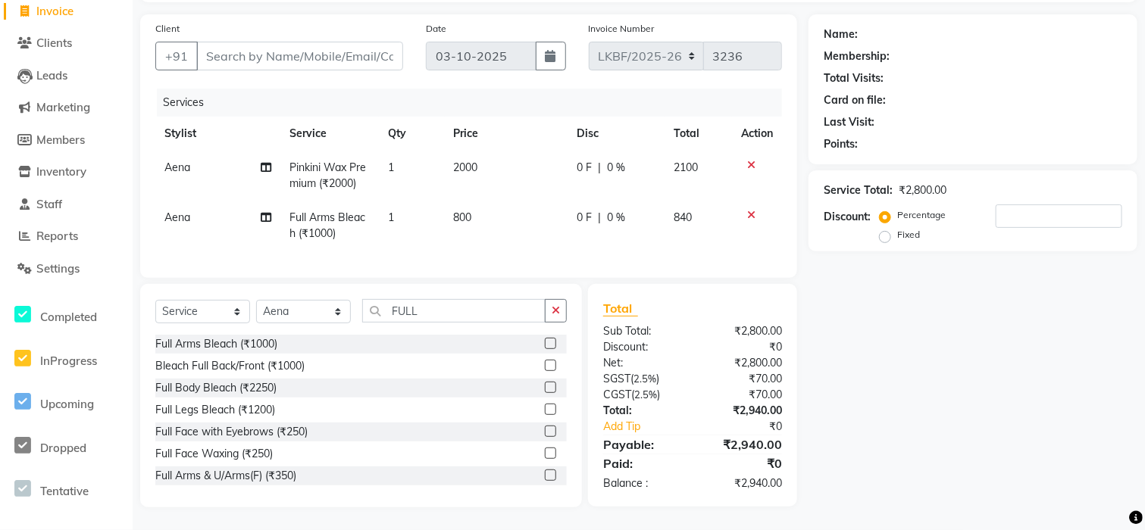
click at [545, 411] on label at bounding box center [550, 409] width 11 height 11
click at [545, 411] on input "checkbox" at bounding box center [550, 410] width 10 height 10
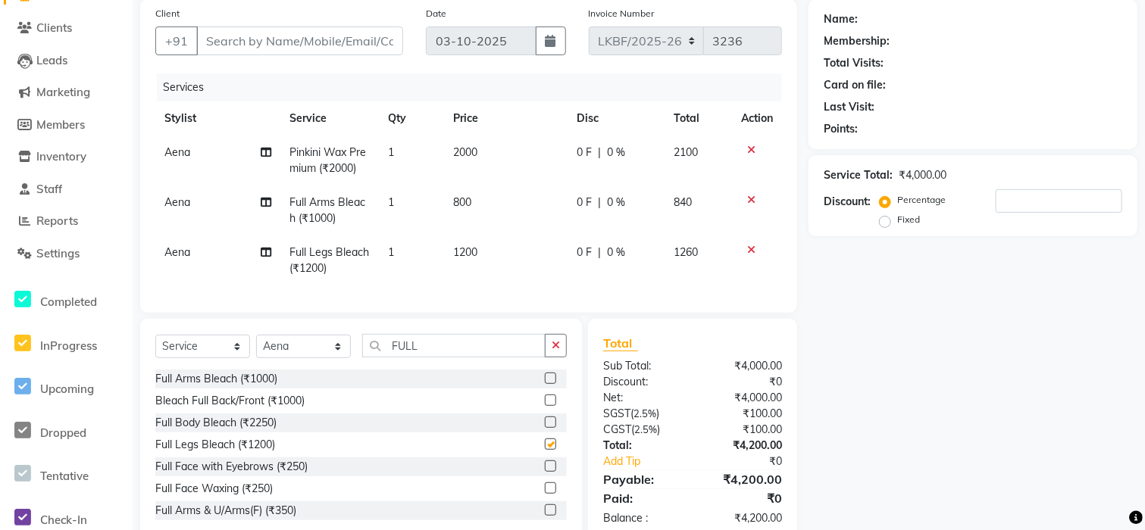
checkbox input "false"
click at [480, 261] on td "1200" at bounding box center [507, 261] width 124 height 50
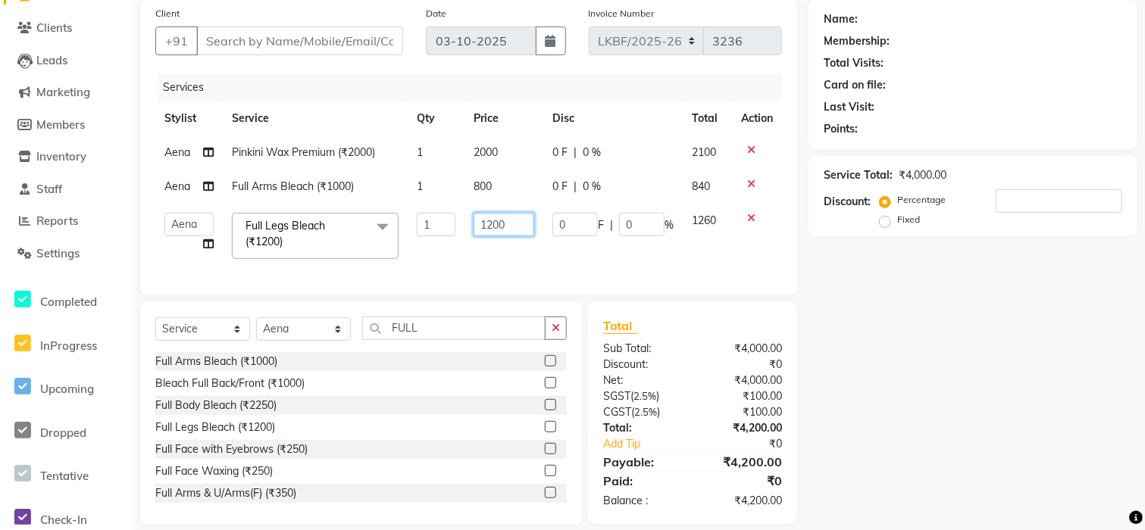
click at [502, 227] on input "1200" at bounding box center [504, 224] width 61 height 23
type input "1"
type input "900"
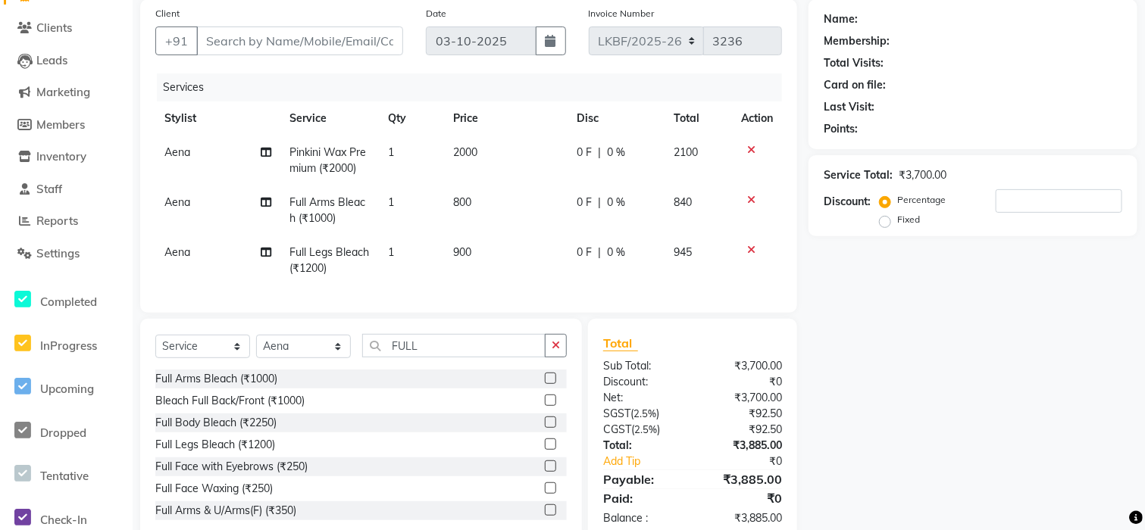
click at [843, 262] on div "Name: Membership: Total Visits: Card on file: Last Visit: Points: Service Total…" at bounding box center [978, 270] width 340 height 543
click at [555, 351] on icon "button" at bounding box center [556, 345] width 8 height 11
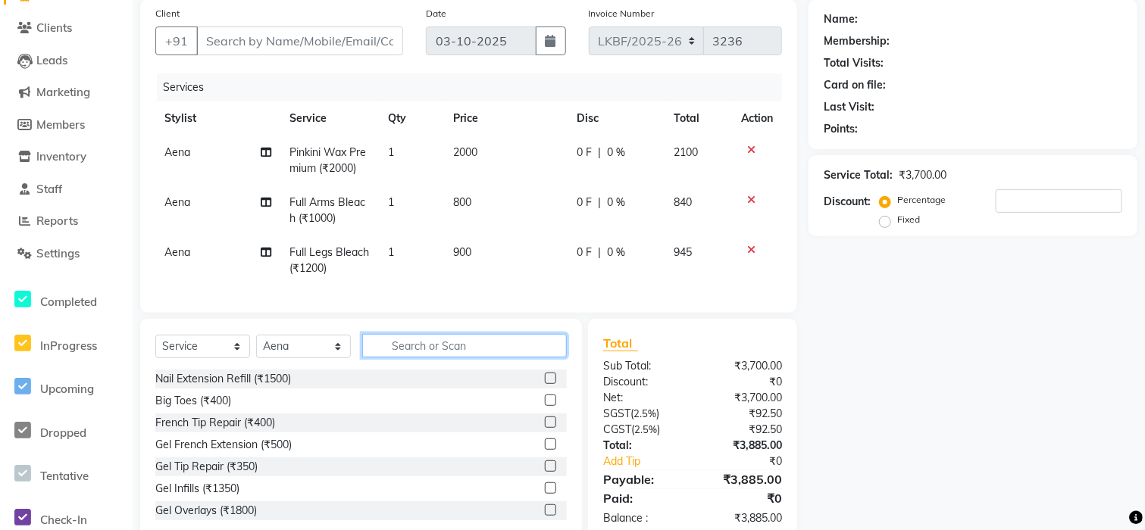
click at [508, 358] on input "text" at bounding box center [464, 345] width 205 height 23
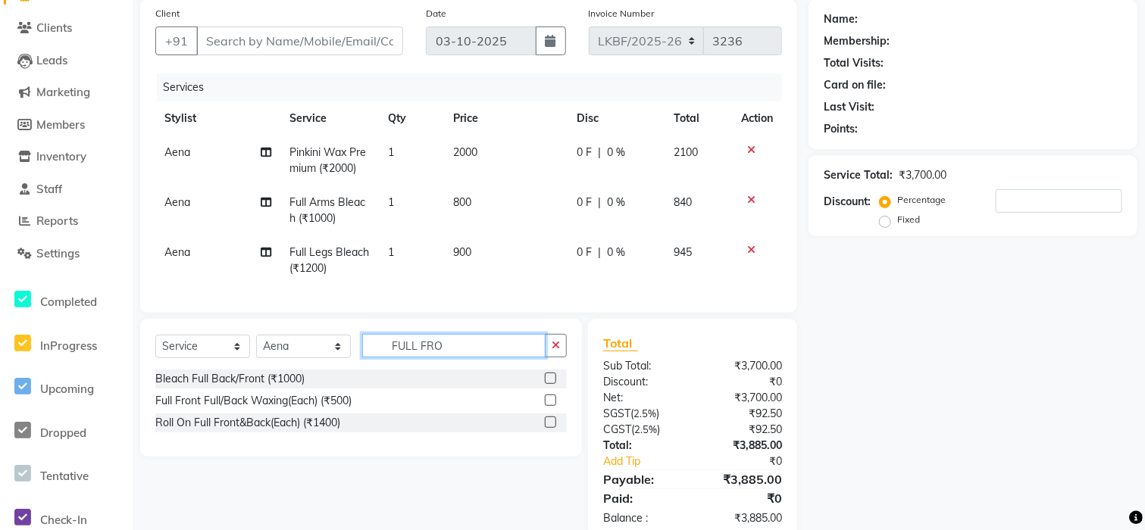
type input "FULL FRO"
click at [547, 384] on label at bounding box center [550, 378] width 11 height 11
click at [547, 384] on input "checkbox" at bounding box center [550, 379] width 10 height 10
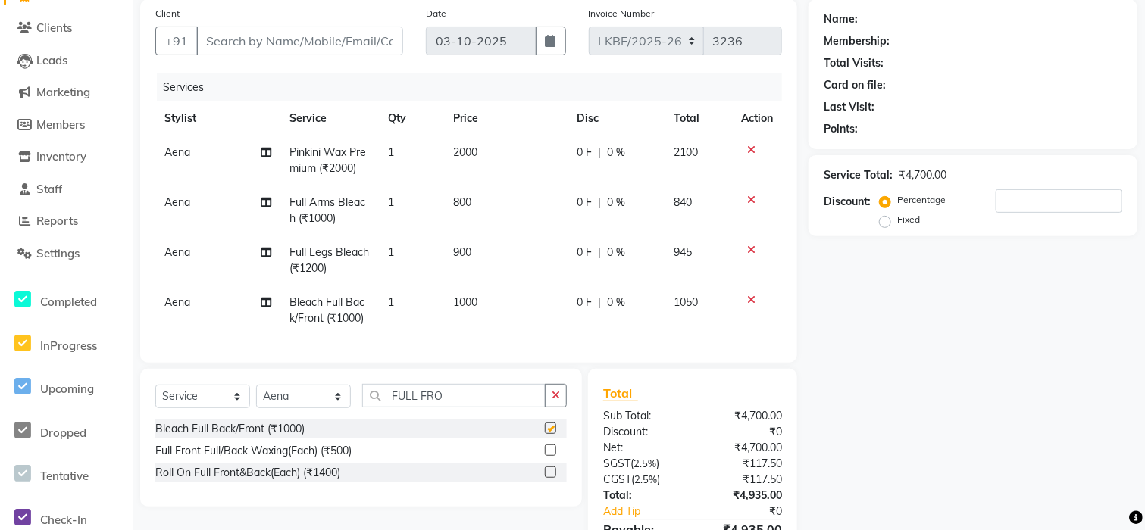
checkbox input "false"
click at [477, 311] on td "1000" at bounding box center [507, 311] width 124 height 50
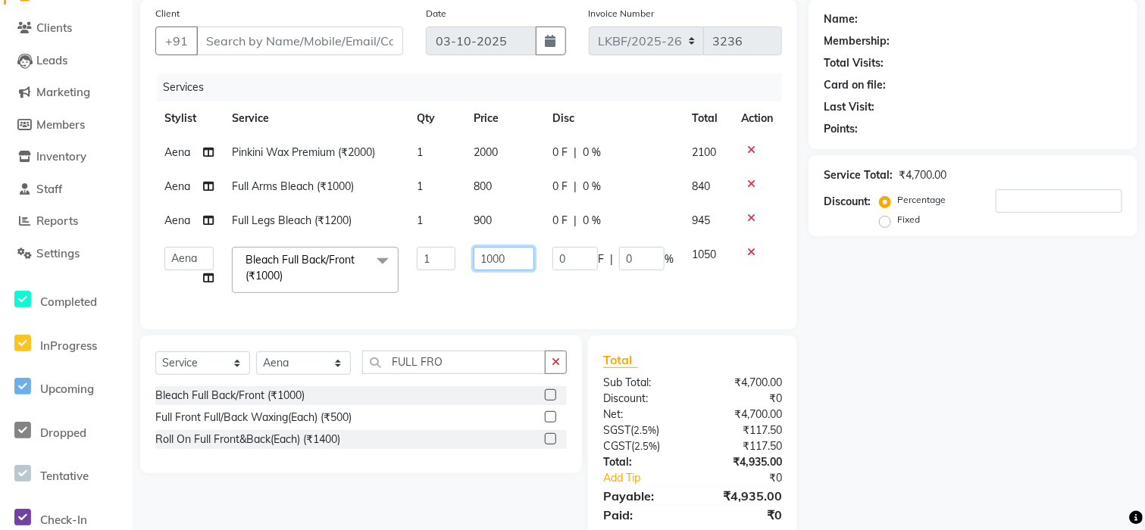
click at [512, 258] on input "1000" at bounding box center [504, 258] width 61 height 23
type input "1200"
click at [1007, 316] on div "Name: Membership: Total Visits: Card on file: Last Visit: Points: Service Total…" at bounding box center [978, 278] width 340 height 559
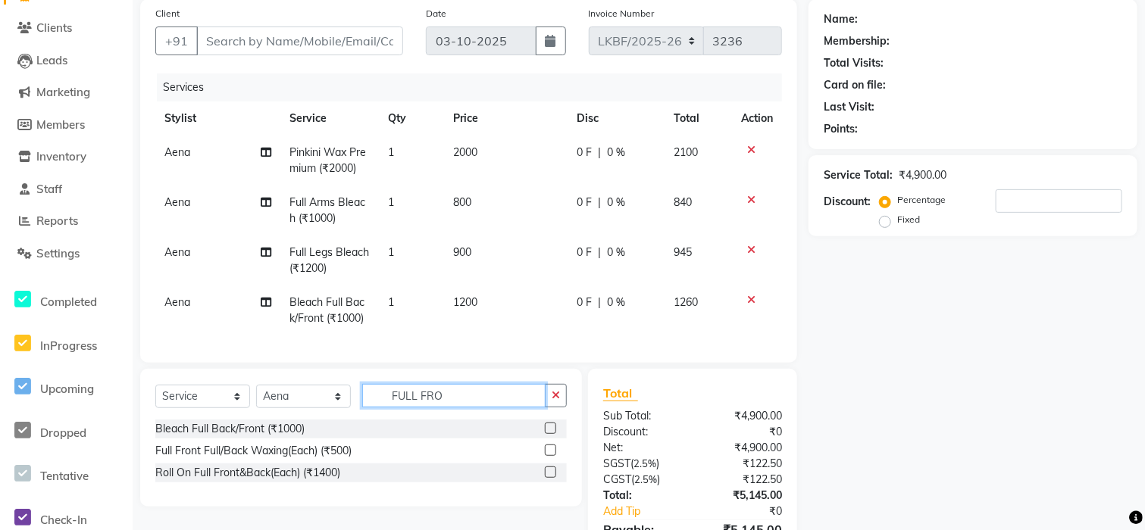
click at [481, 408] on input "FULL FRO" at bounding box center [453, 395] width 183 height 23
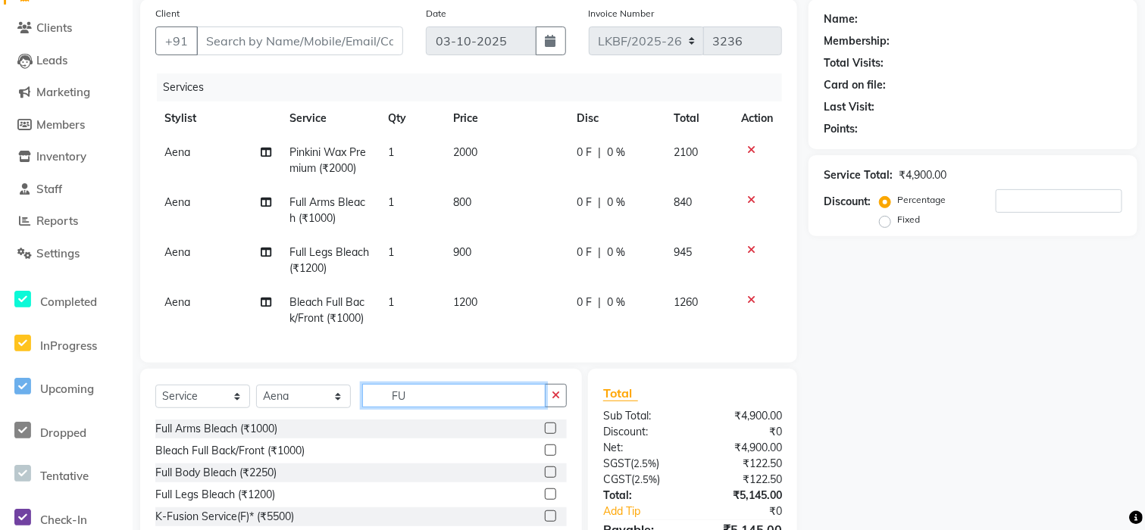
type input "F"
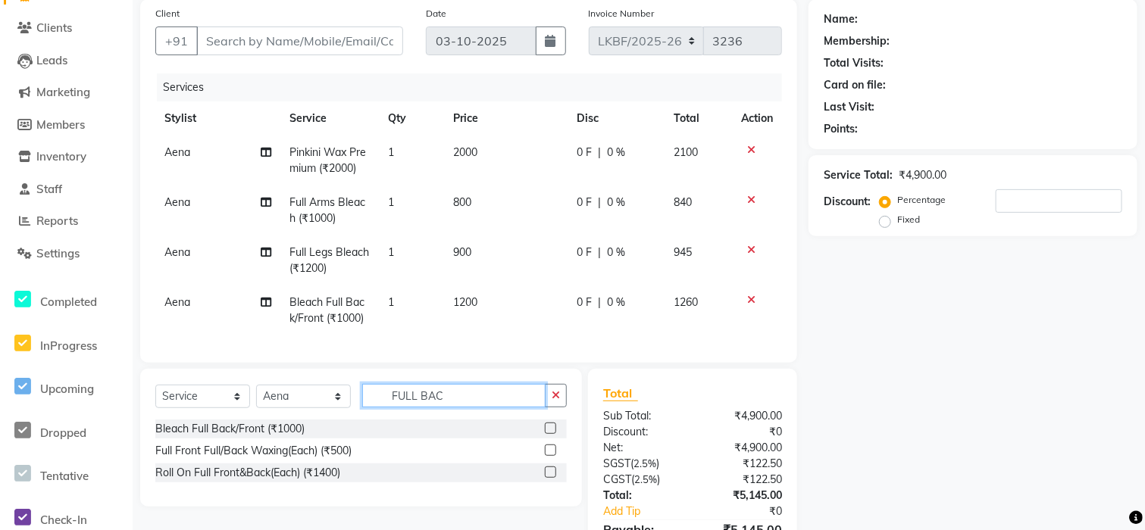
type input "FULL BAC"
click at [548, 478] on label at bounding box center [550, 472] width 11 height 11
click at [548, 478] on input "checkbox" at bounding box center [550, 473] width 10 height 10
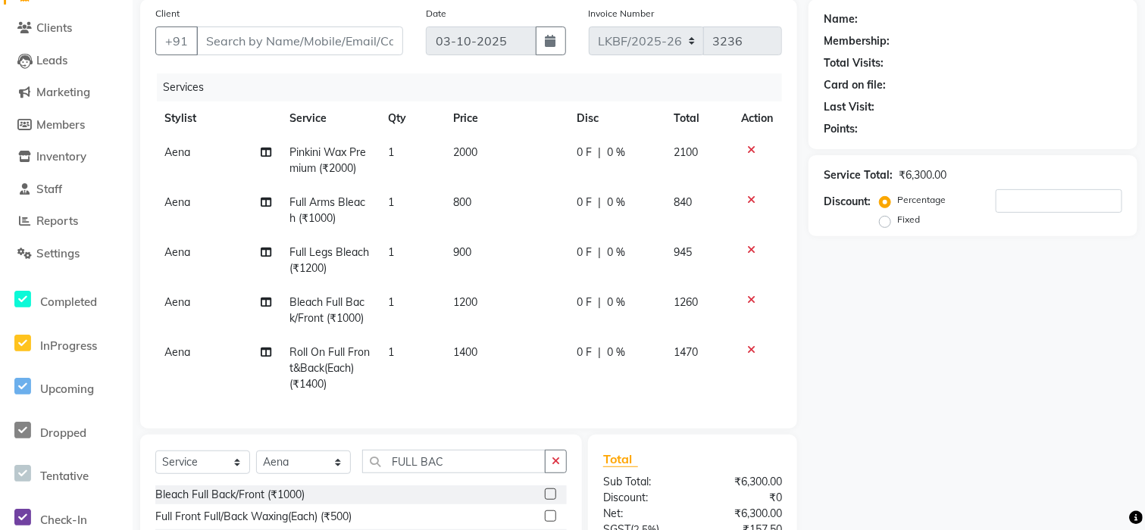
checkbox input "false"
click at [512, 474] on input "FULL BAC" at bounding box center [453, 461] width 183 height 23
type input "F"
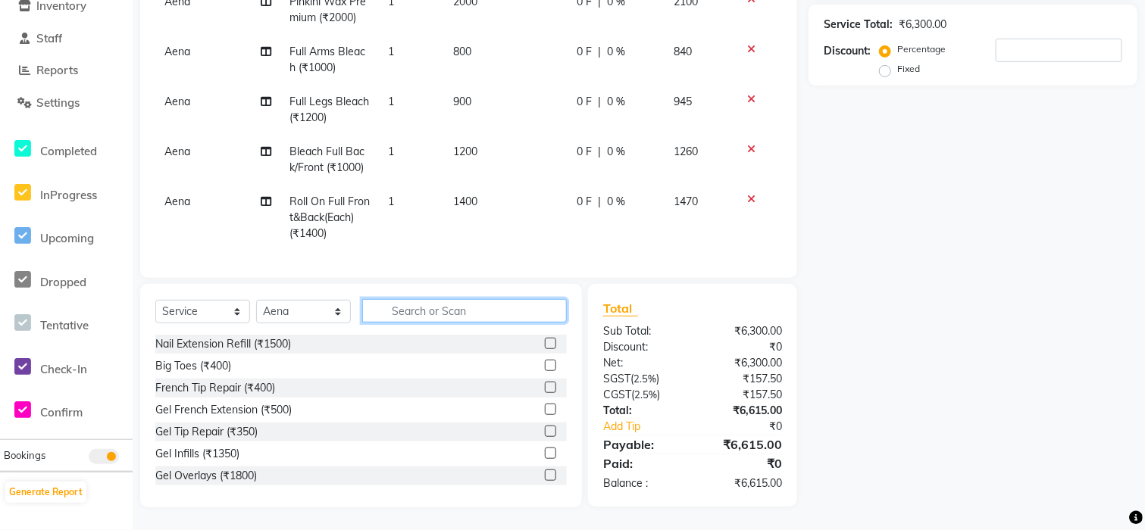
scroll to position [280, 0]
click at [521, 311] on input "text" at bounding box center [464, 310] width 205 height 23
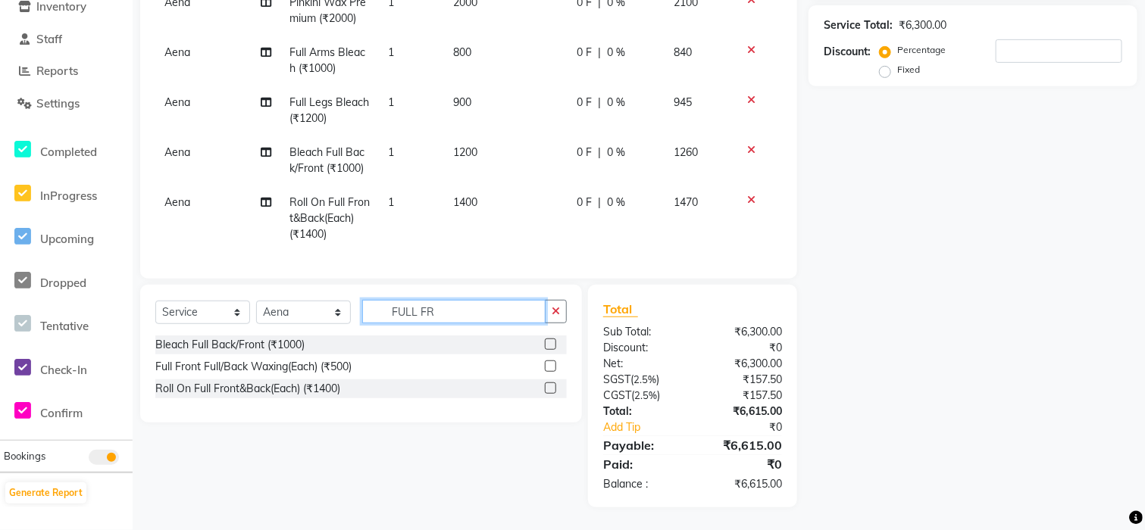
type input "FULL FR"
click at [752, 195] on icon at bounding box center [751, 200] width 8 height 11
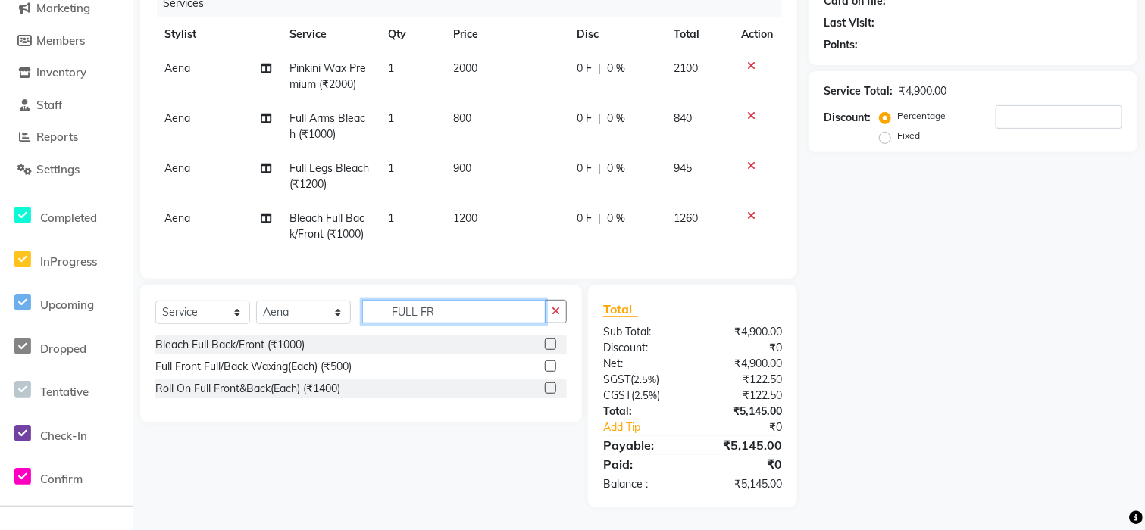
click at [464, 308] on input "FULL FR" at bounding box center [453, 311] width 183 height 23
click at [558, 308] on icon "button" at bounding box center [556, 311] width 8 height 11
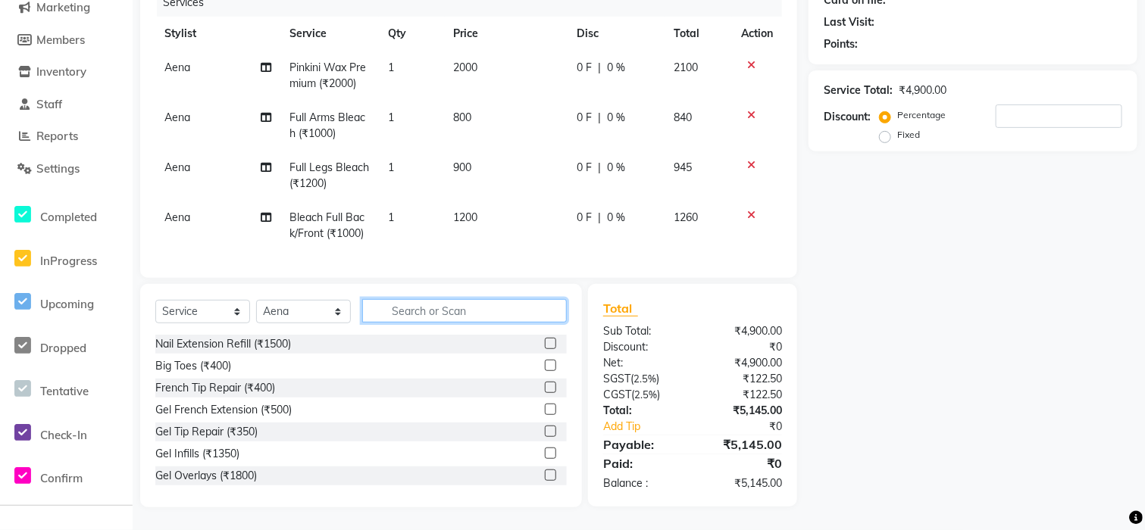
click at [498, 309] on input "text" at bounding box center [464, 310] width 205 height 23
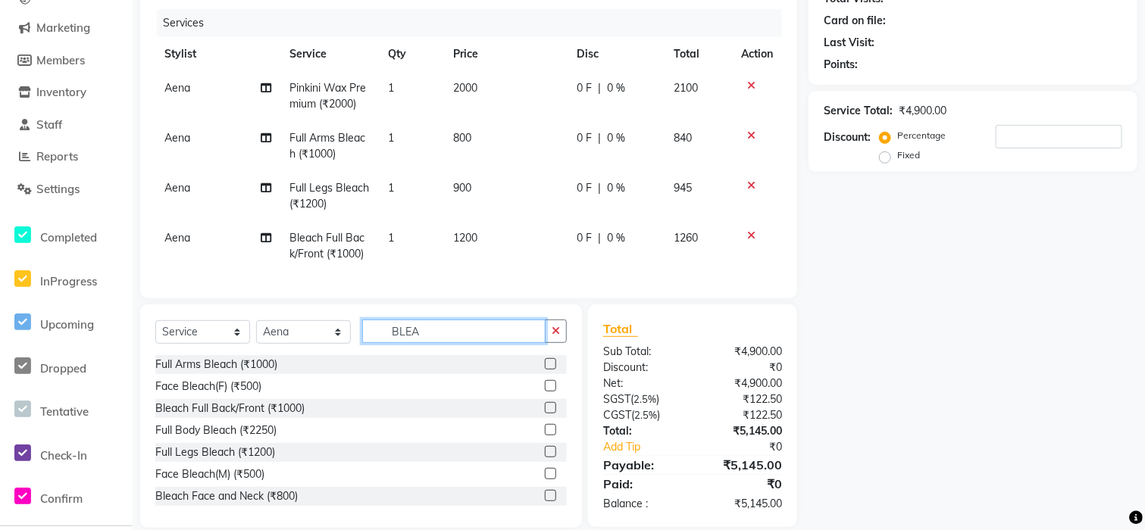
scroll to position [214, 0]
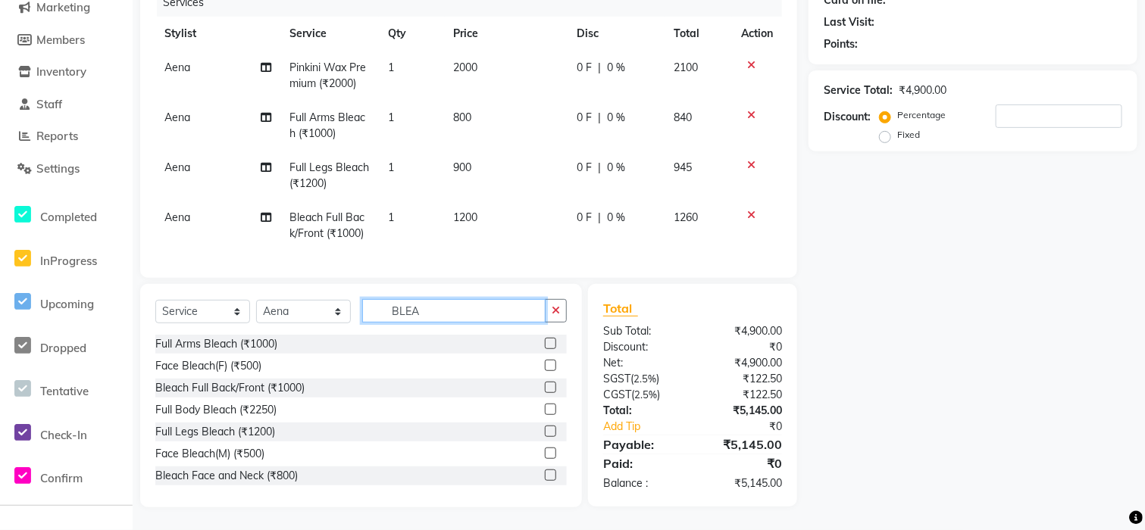
type input "BLEA"
click at [545, 387] on label at bounding box center [550, 387] width 11 height 11
click at [545, 387] on input "checkbox" at bounding box center [550, 388] width 10 height 10
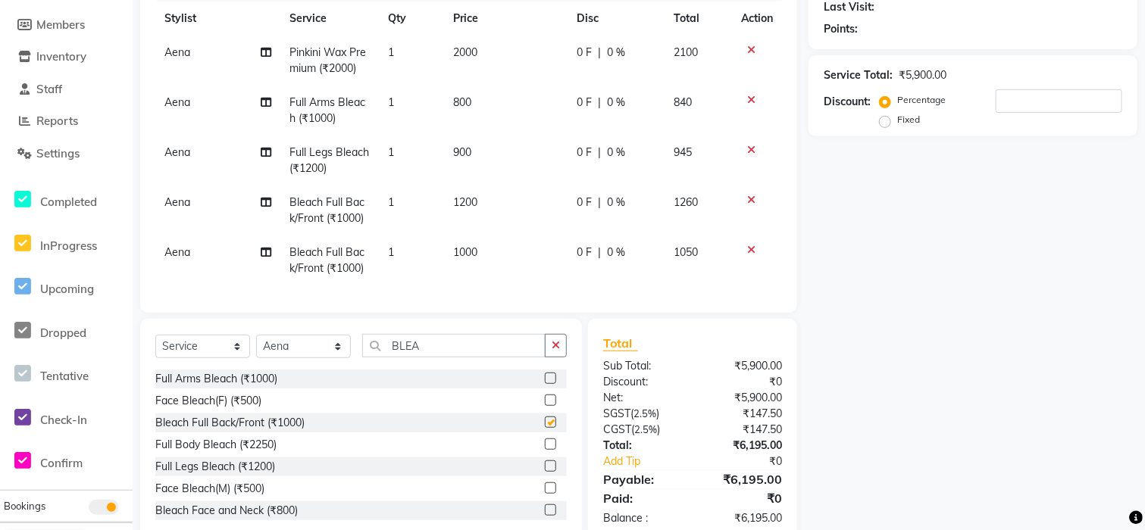
checkbox input "false"
click at [487, 254] on td "1000" at bounding box center [507, 261] width 124 height 50
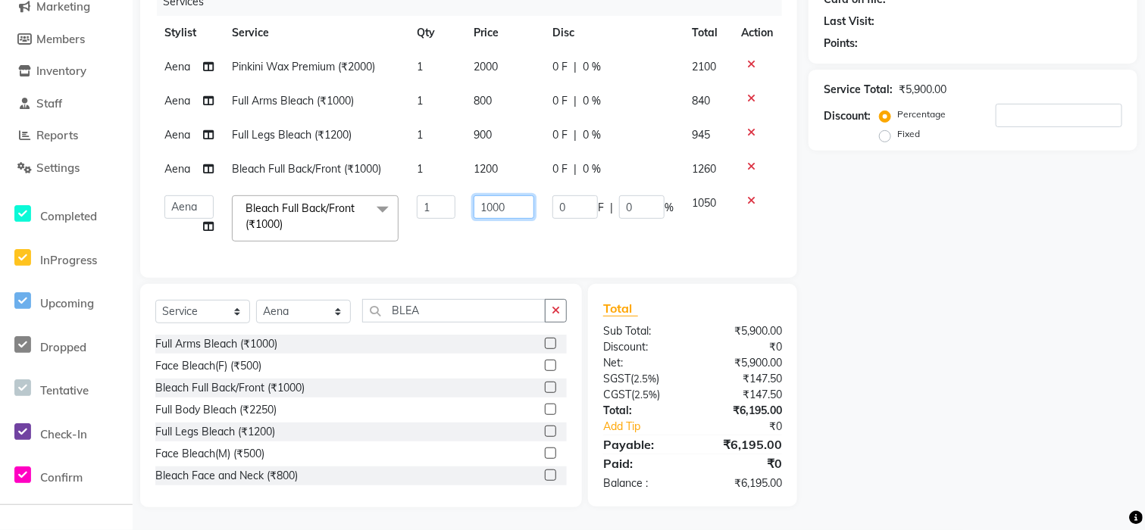
click at [514, 195] on input "1000" at bounding box center [504, 206] width 61 height 23
type input "1200"
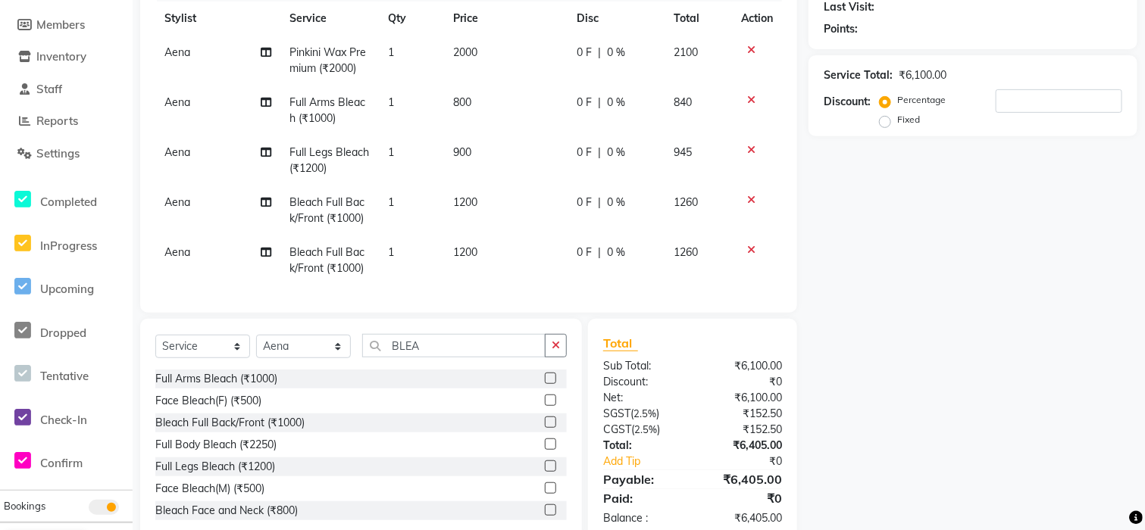
click at [1067, 353] on div "Name: Membership: Total Visits: Card on file: Last Visit: Points: Service Total…" at bounding box center [978, 220] width 340 height 643
click at [561, 358] on button "button" at bounding box center [556, 345] width 22 height 23
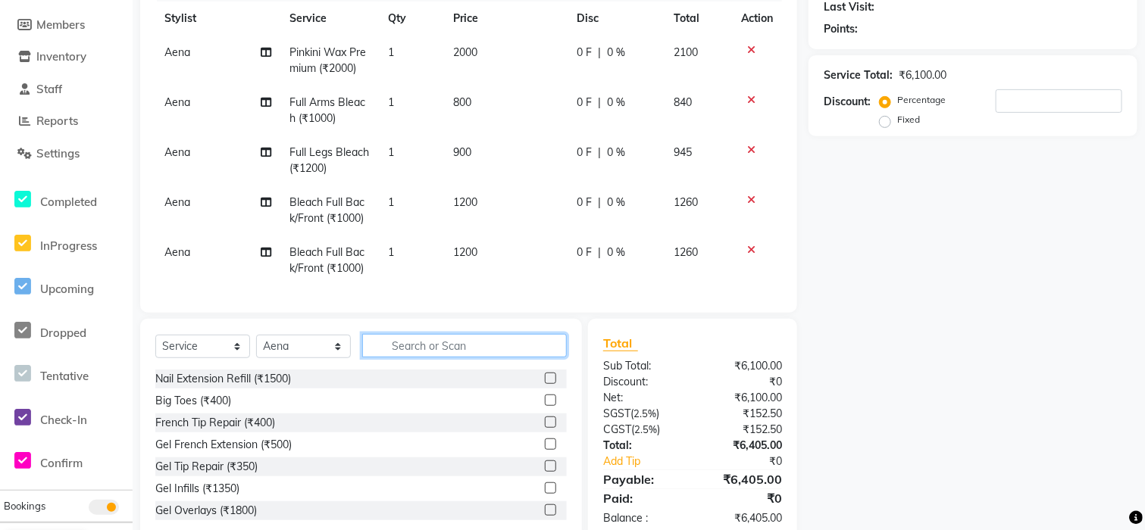
click at [468, 358] on input "text" at bounding box center [464, 345] width 205 height 23
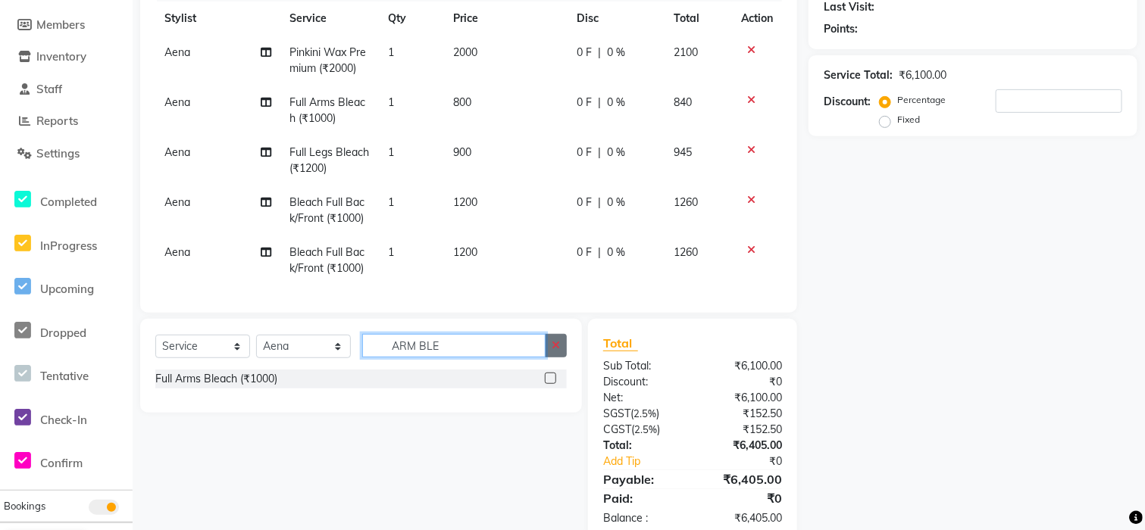
type input "ARM BLE"
click at [558, 351] on icon "button" at bounding box center [556, 345] width 8 height 11
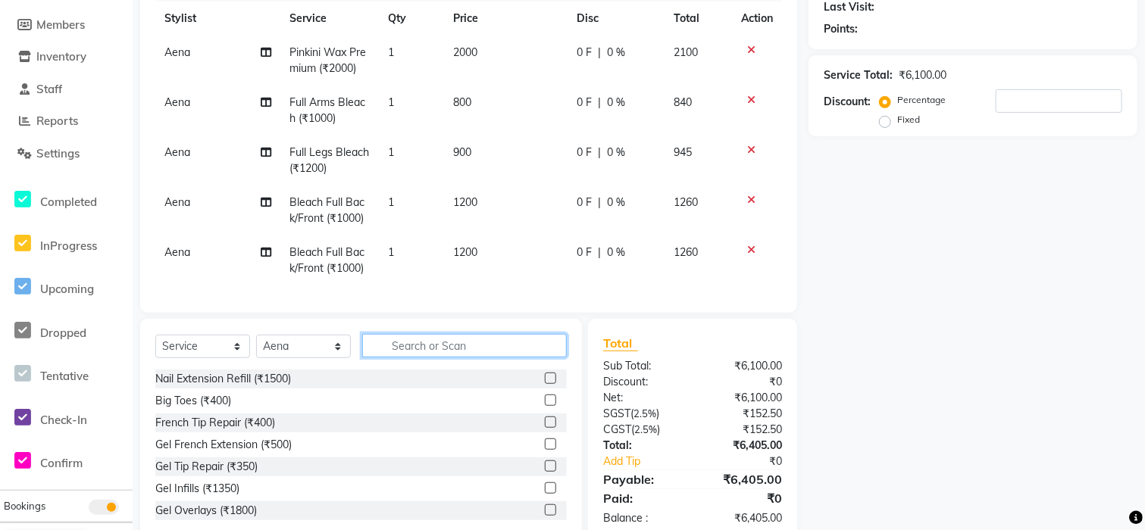
click at [509, 358] on input "text" at bounding box center [464, 345] width 205 height 23
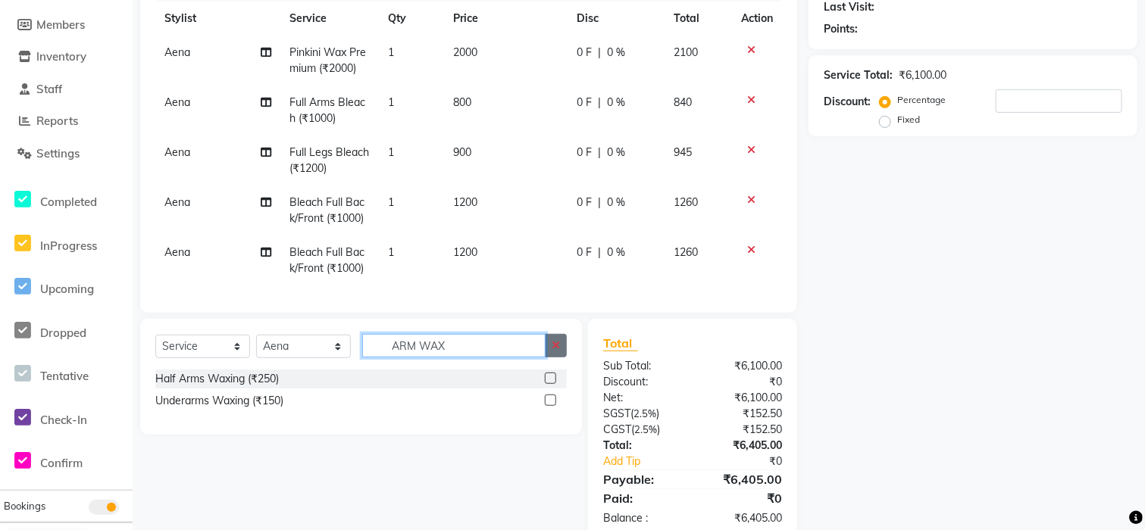
type input "ARM WAX"
click at [554, 351] on icon "button" at bounding box center [556, 345] width 8 height 11
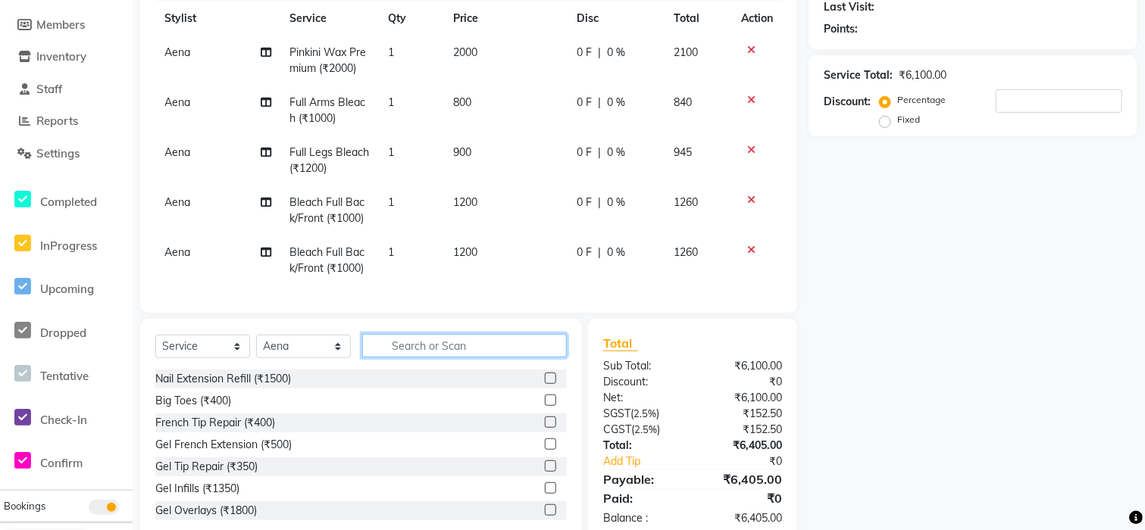
click at [510, 358] on input "text" at bounding box center [464, 345] width 205 height 23
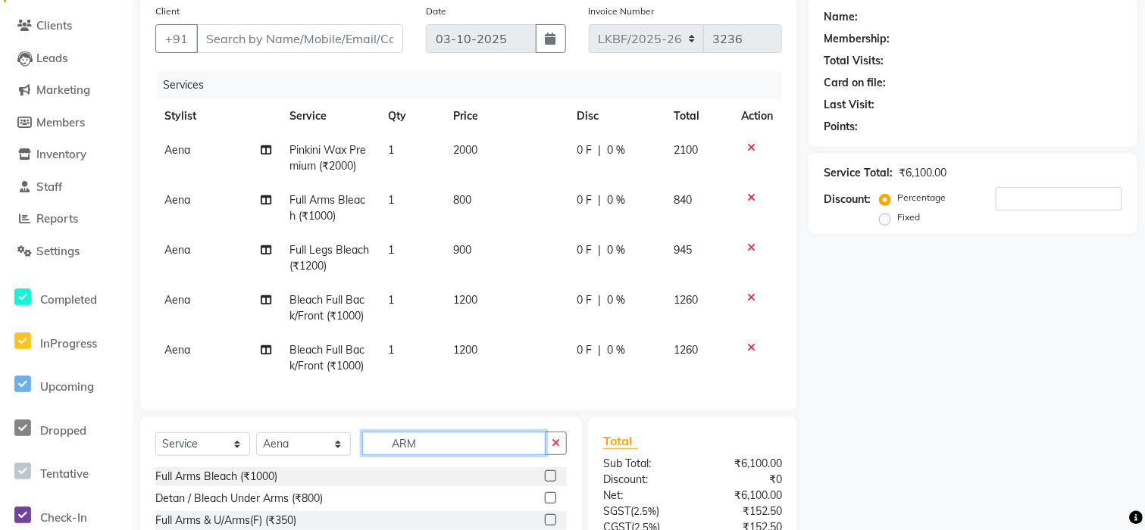
scroll to position [164, 0]
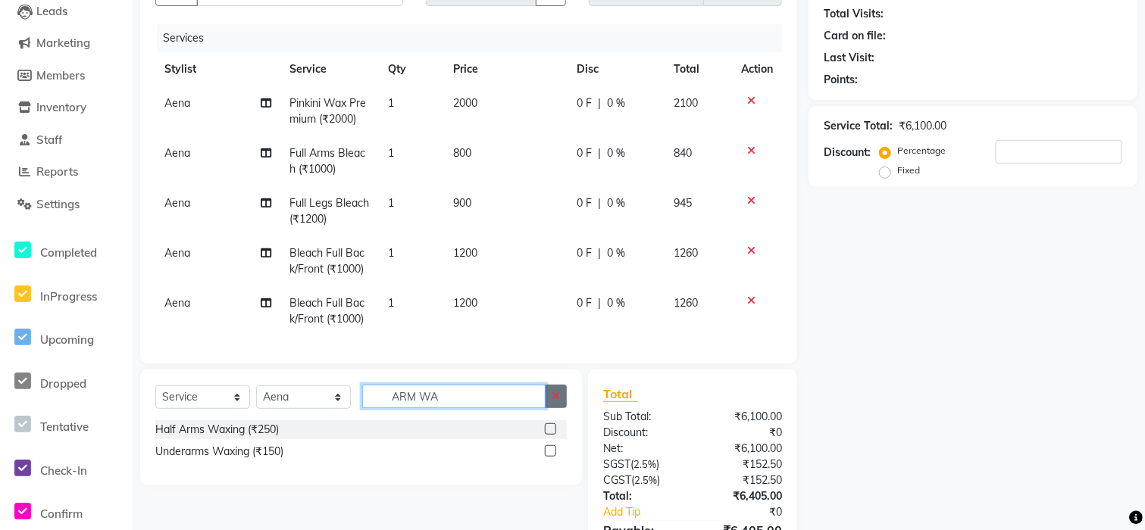
type input "ARM WA"
click at [554, 402] on icon "button" at bounding box center [556, 396] width 8 height 11
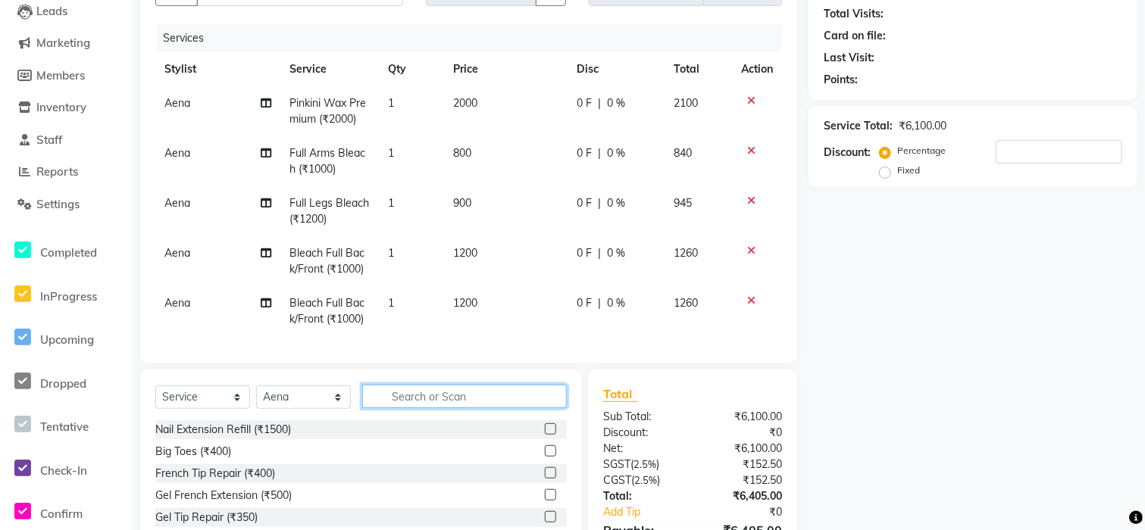
click at [468, 408] on input "text" at bounding box center [464, 396] width 205 height 23
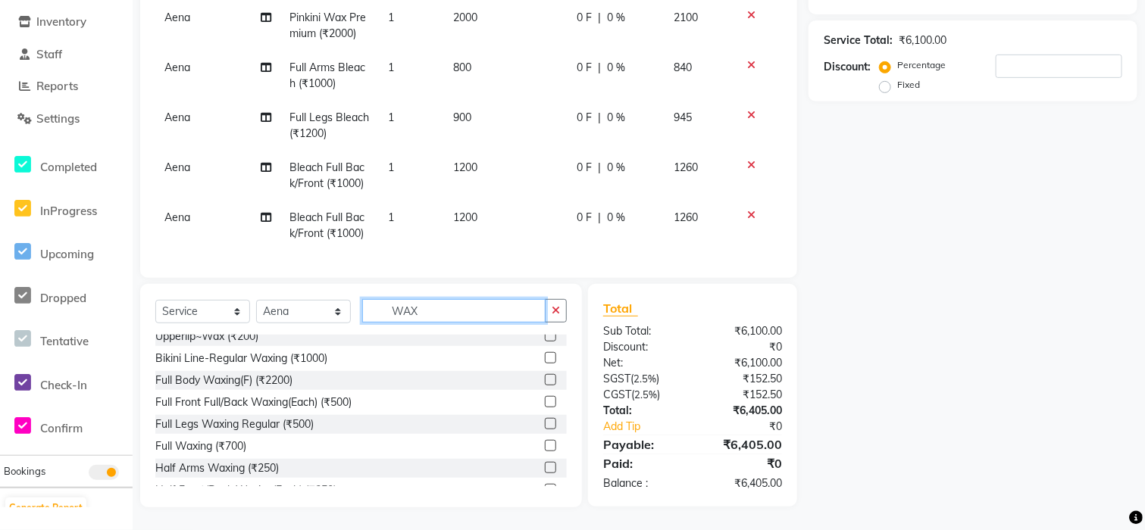
scroll to position [101, 0]
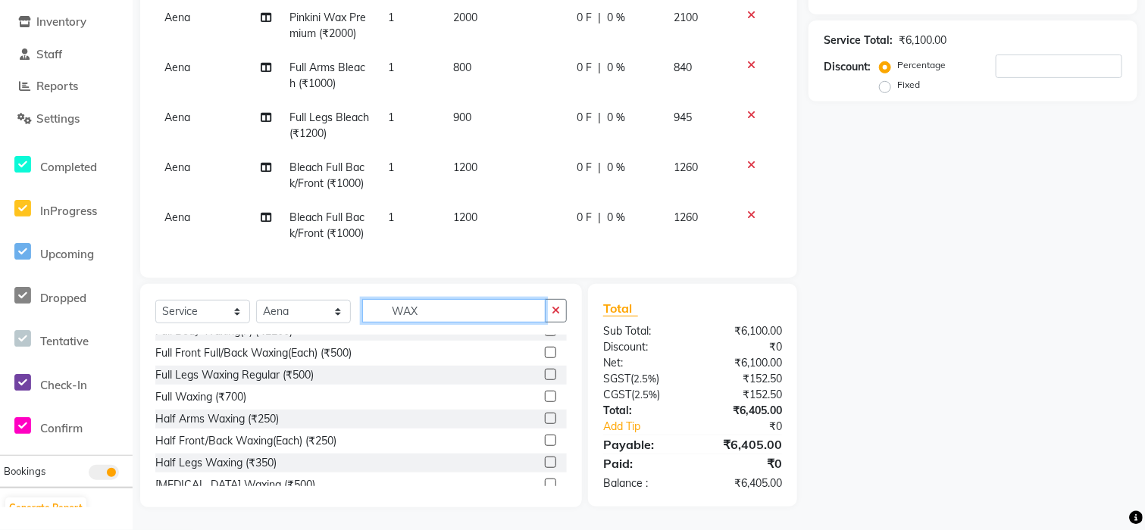
click at [505, 311] on input "WAX" at bounding box center [453, 310] width 183 height 23
type input "W"
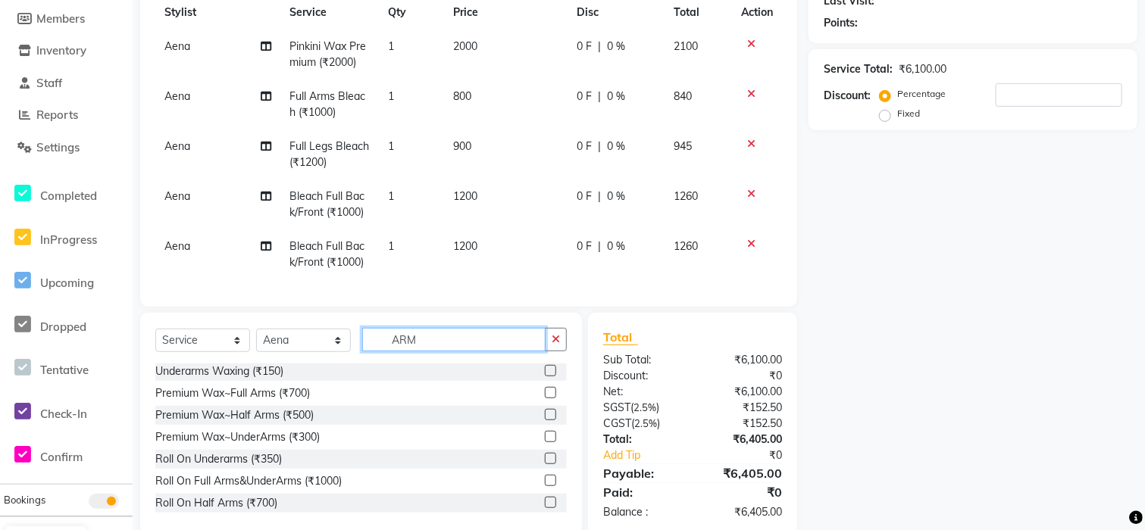
scroll to position [264, 0]
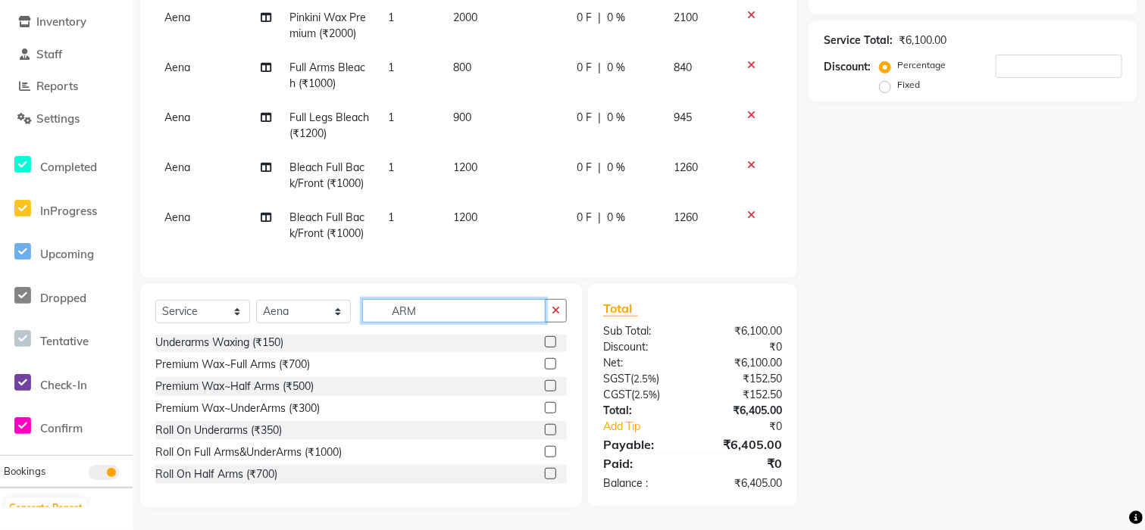
type input "ARM"
click at [545, 359] on label at bounding box center [550, 363] width 11 height 11
click at [545, 360] on input "checkbox" at bounding box center [550, 365] width 10 height 10
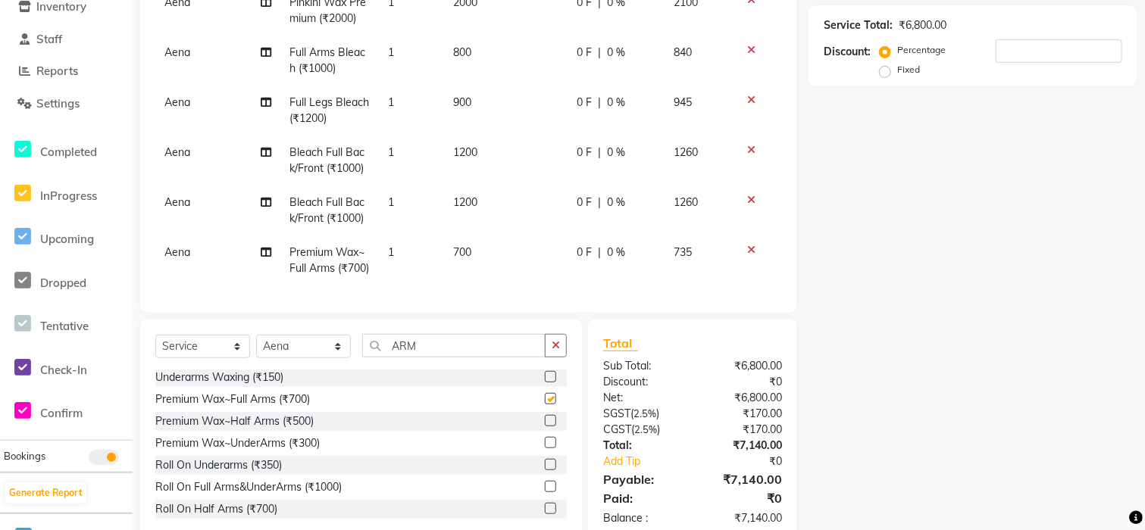
checkbox input "false"
click at [469, 248] on td "700" at bounding box center [507, 261] width 124 height 50
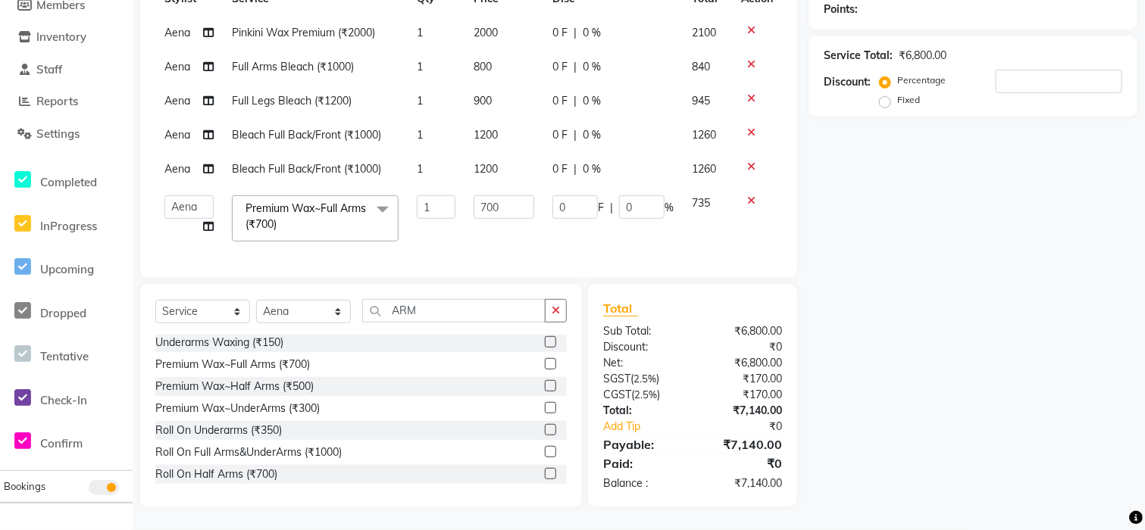
scroll to position [249, 0]
click at [515, 195] on input "700" at bounding box center [504, 206] width 61 height 23
type input "7"
type input "800"
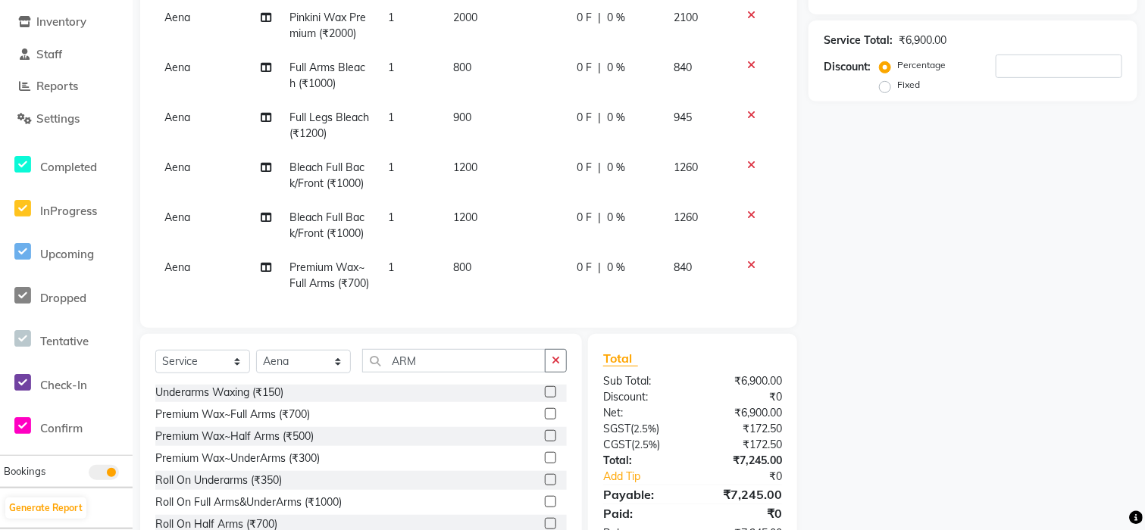
click at [823, 237] on div "Name: Membership: Total Visits: Card on file: Last Visit: Points: Service Total…" at bounding box center [978, 210] width 340 height 693
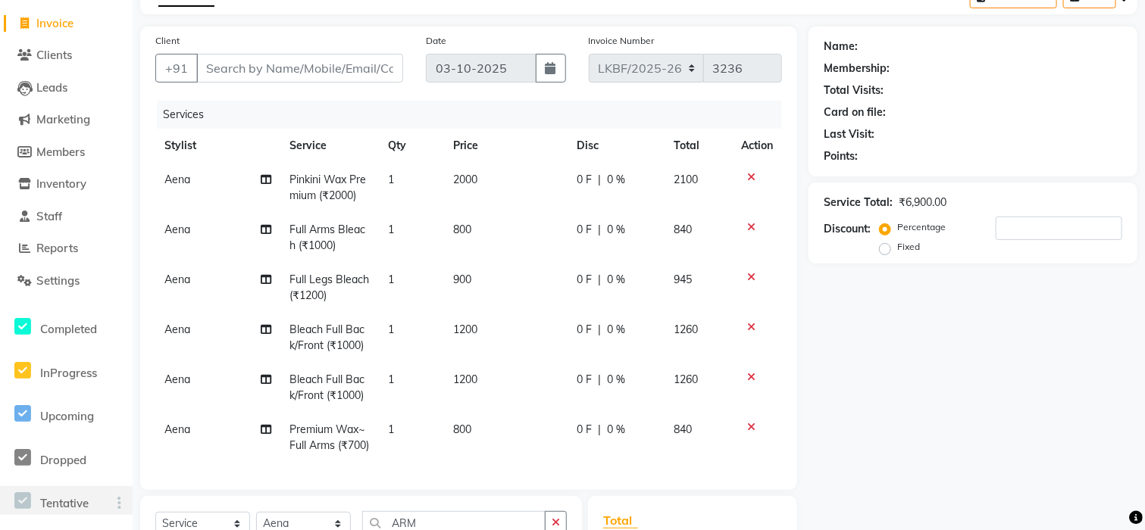
scroll to position [0, 0]
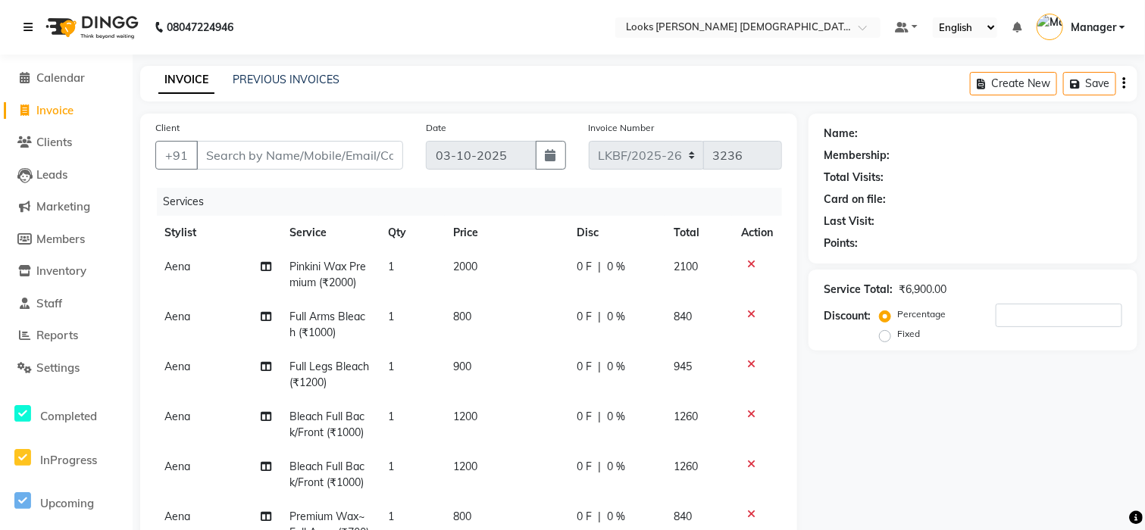
click at [23, 29] on icon at bounding box center [27, 27] width 9 height 11
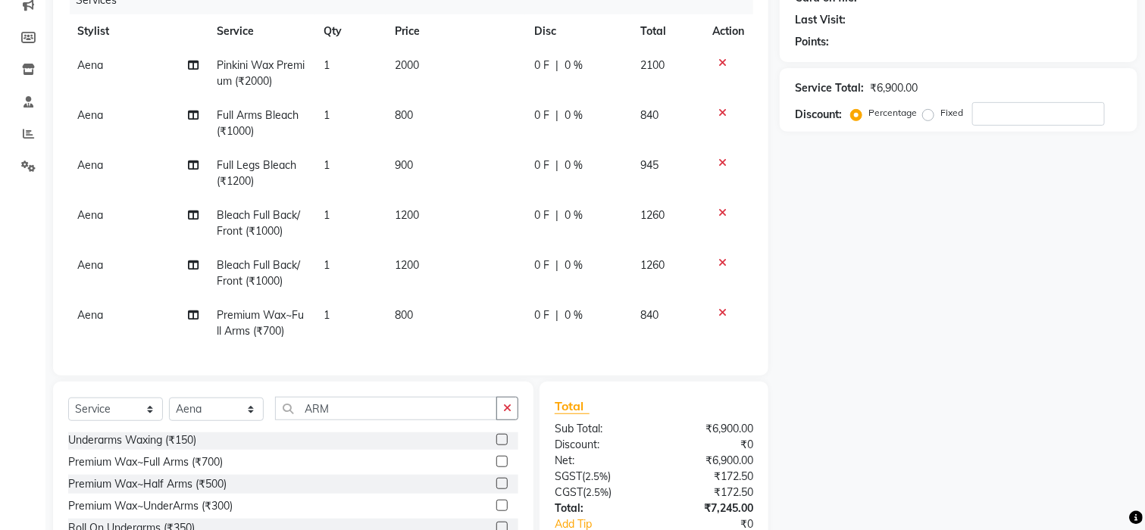
scroll to position [302, 0]
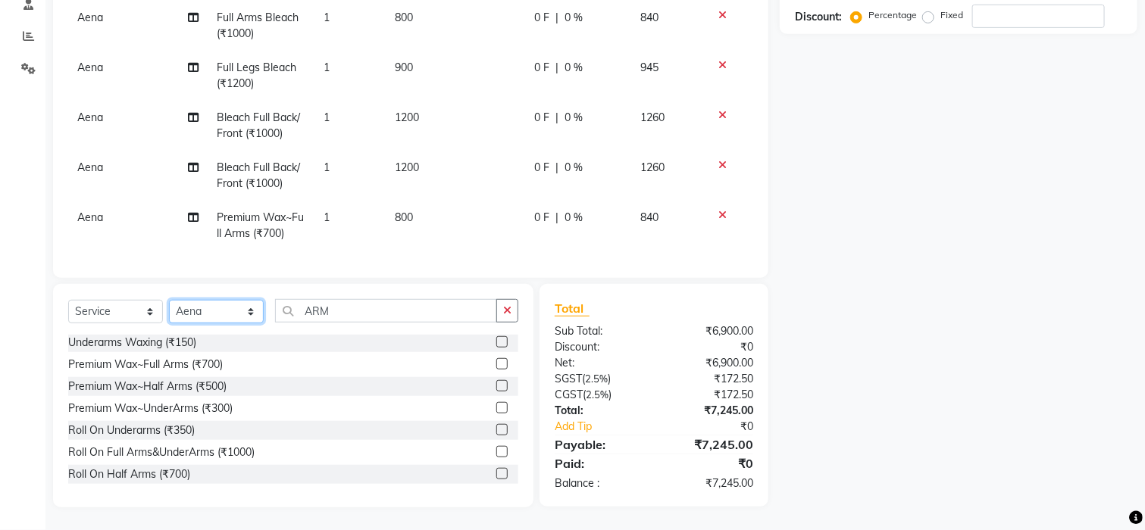
click at [247, 312] on select "Select Stylist Aena Ahad Ahsan Amrin Arvind_asst Bijender Counter_Sales Dharmav…" at bounding box center [216, 311] width 95 height 23
select select "87719"
click at [247, 312] on select "Select Stylist Aena Ahad Ahsan Amrin Arvind_asst Bijender Counter_Sales Dharmav…" at bounding box center [216, 311] width 95 height 23
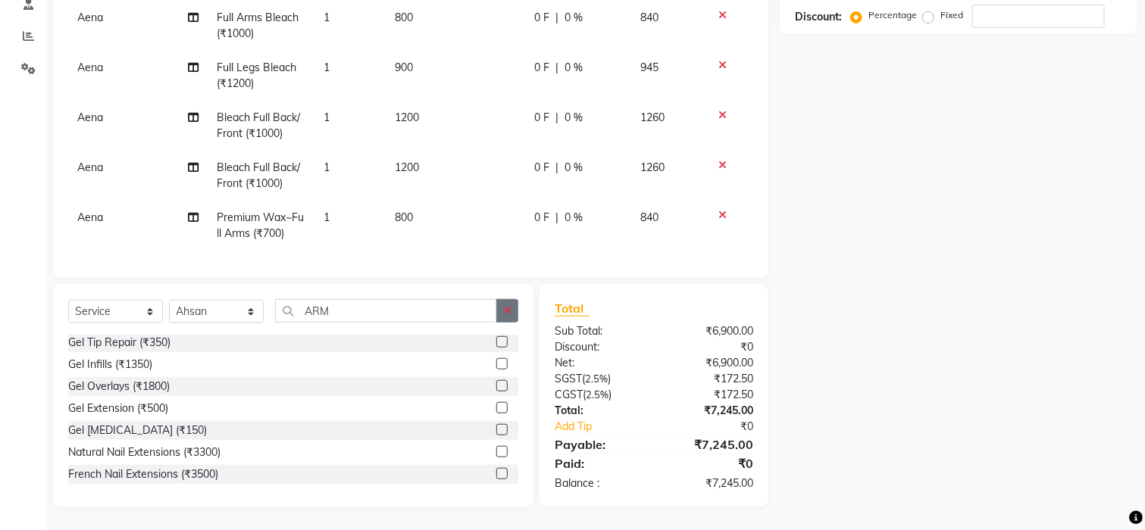
click at [509, 313] on icon "button" at bounding box center [507, 310] width 8 height 11
click at [336, 311] on input "text" at bounding box center [396, 310] width 243 height 23
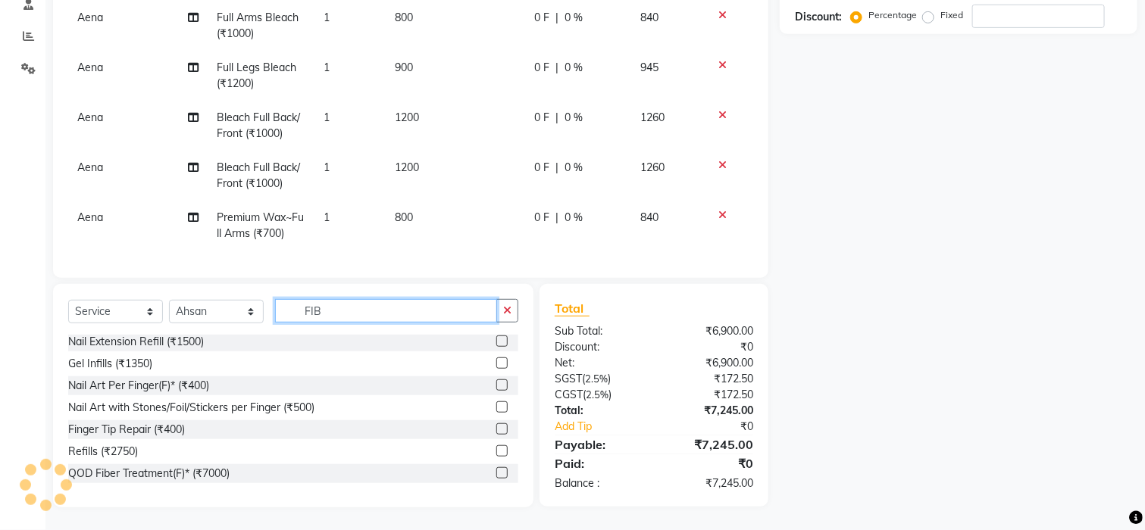
scroll to position [0, 0]
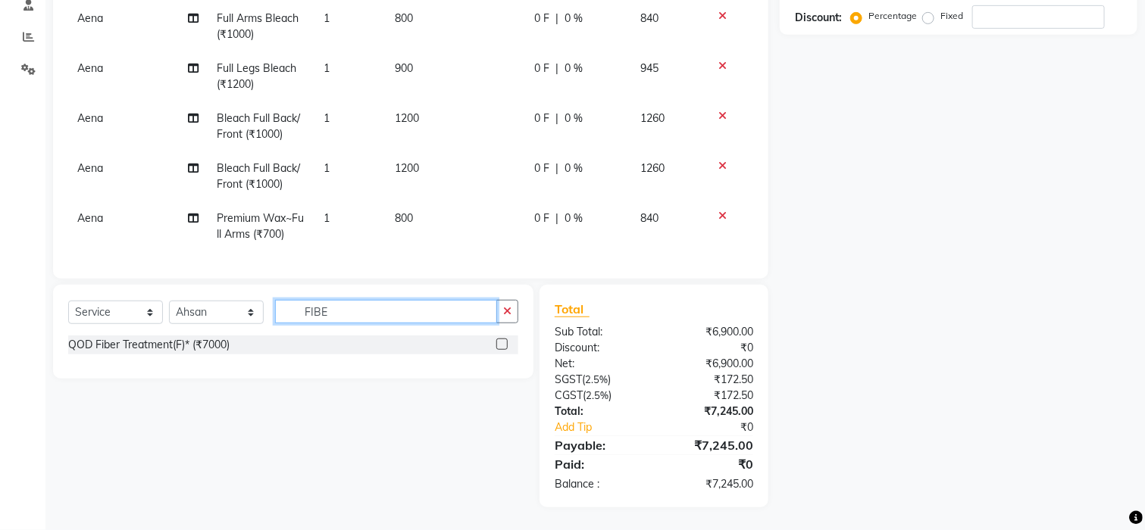
type input "FIBE"
click at [505, 343] on label at bounding box center [501, 344] width 11 height 11
click at [505, 343] on input "checkbox" at bounding box center [501, 345] width 10 height 10
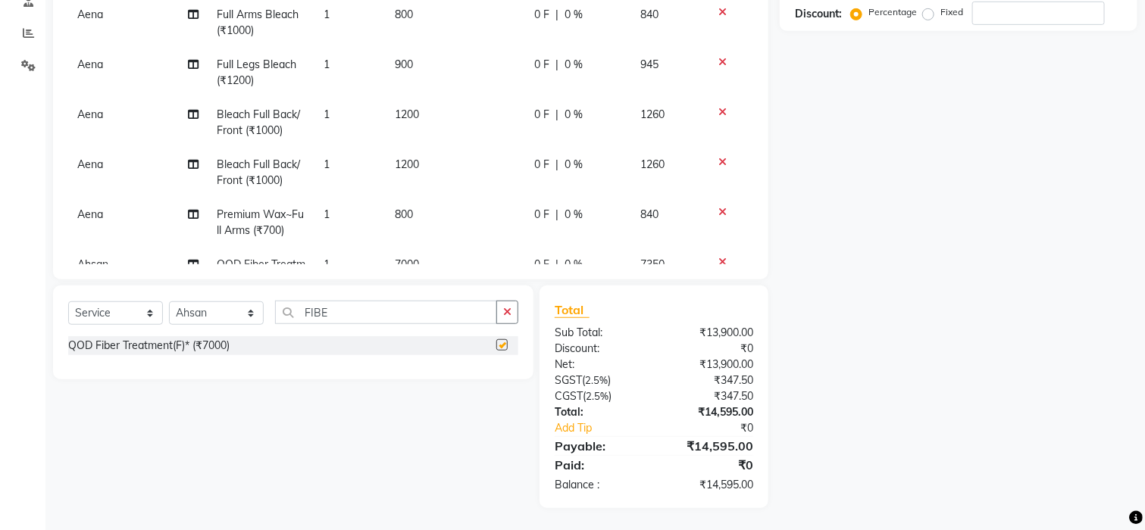
checkbox input "false"
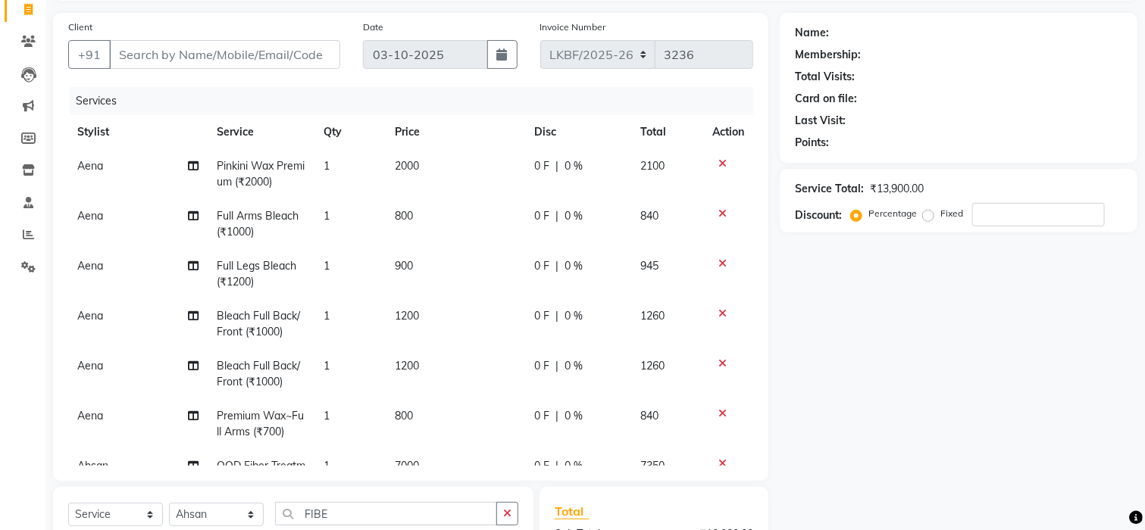
scroll to position [40, 0]
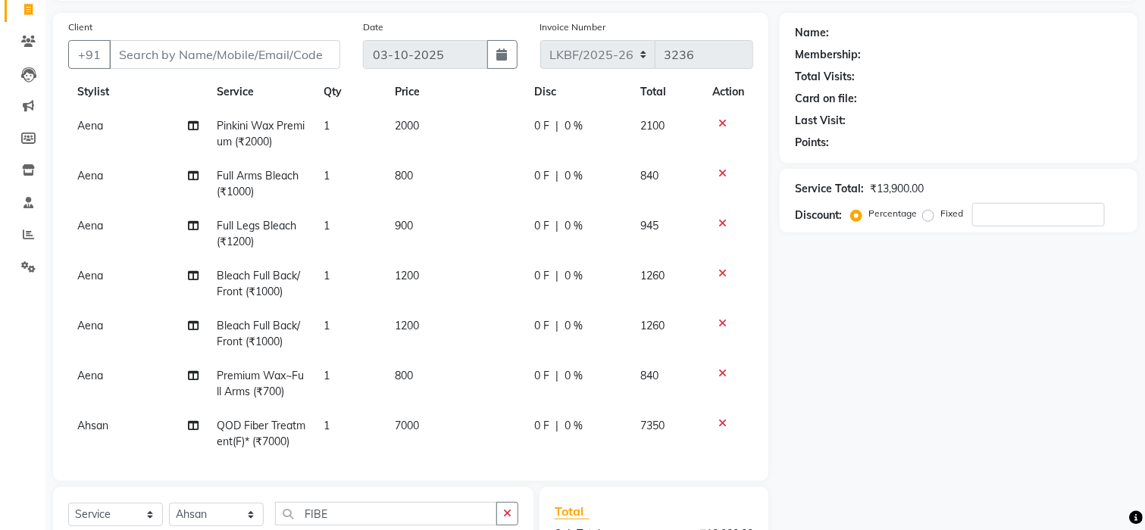
click at [410, 425] on span "7000" at bounding box center [407, 426] width 24 height 14
select select "87719"
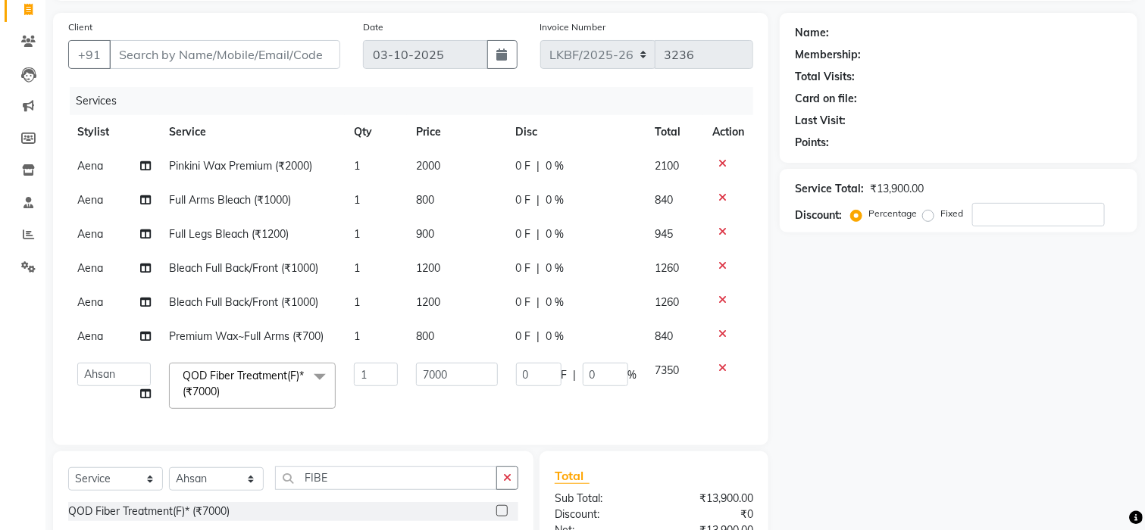
scroll to position [0, 0]
click at [455, 374] on input "7000" at bounding box center [457, 374] width 82 height 23
type input "7"
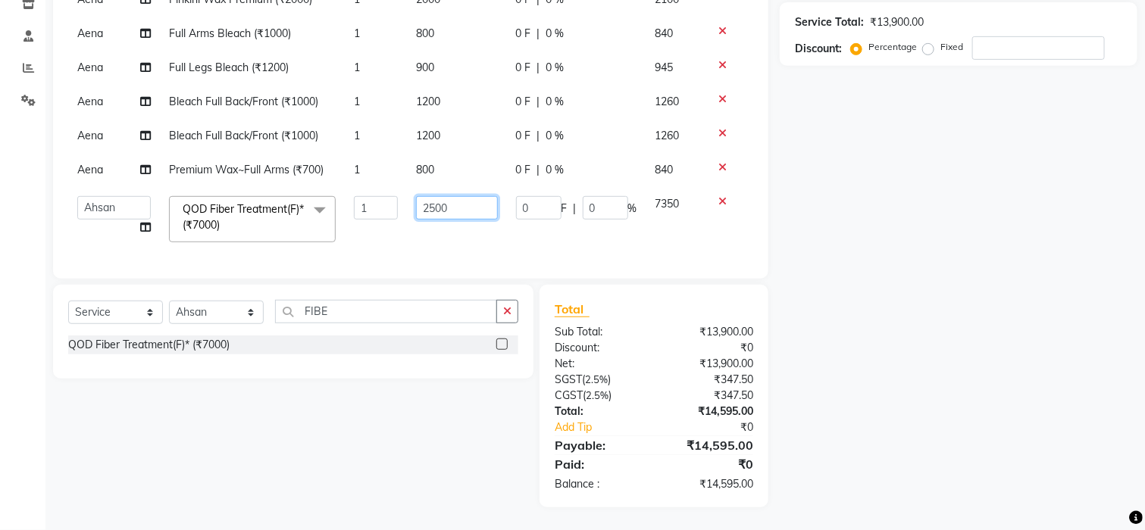
scroll to position [283, 0]
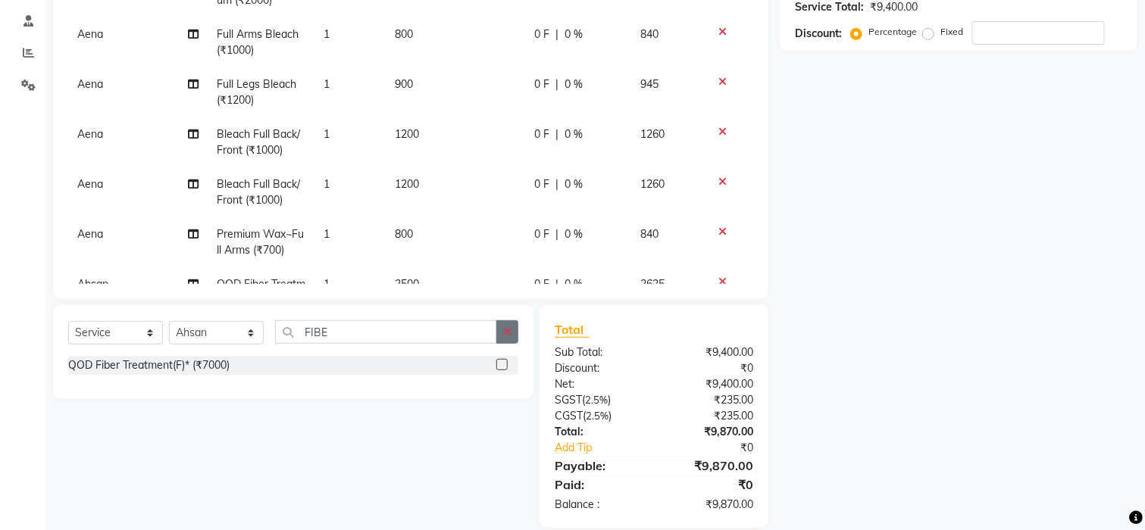
click at [511, 316] on div "Select Service Product Membership Package Voucher Prepaid Gift Card Select Styl…" at bounding box center [293, 352] width 480 height 94
click at [411, 324] on input "FIBE" at bounding box center [386, 332] width 222 height 23
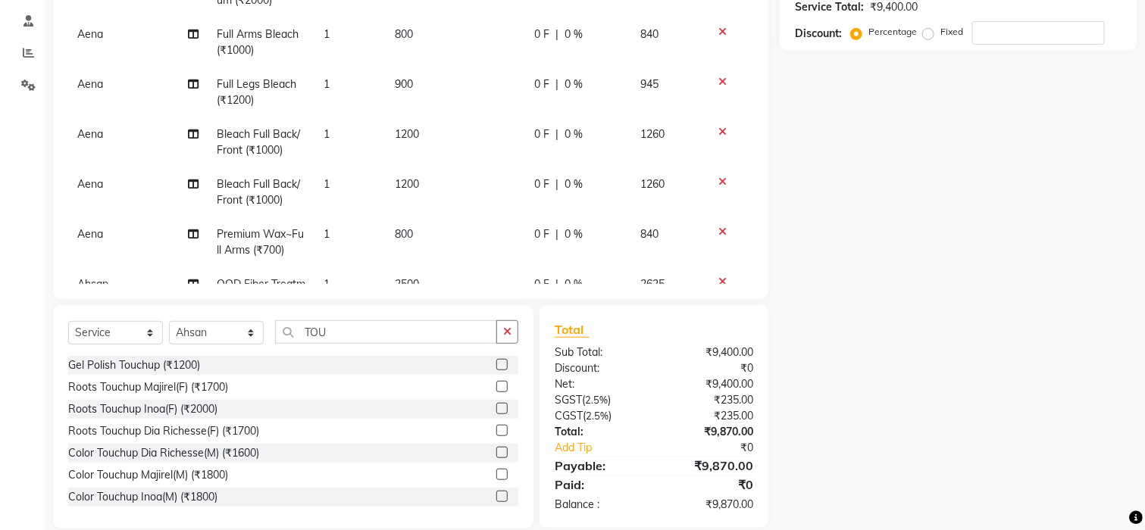
click at [496, 389] on label at bounding box center [501, 386] width 11 height 11
click at [496, 389] on input "checkbox" at bounding box center [501, 388] width 10 height 10
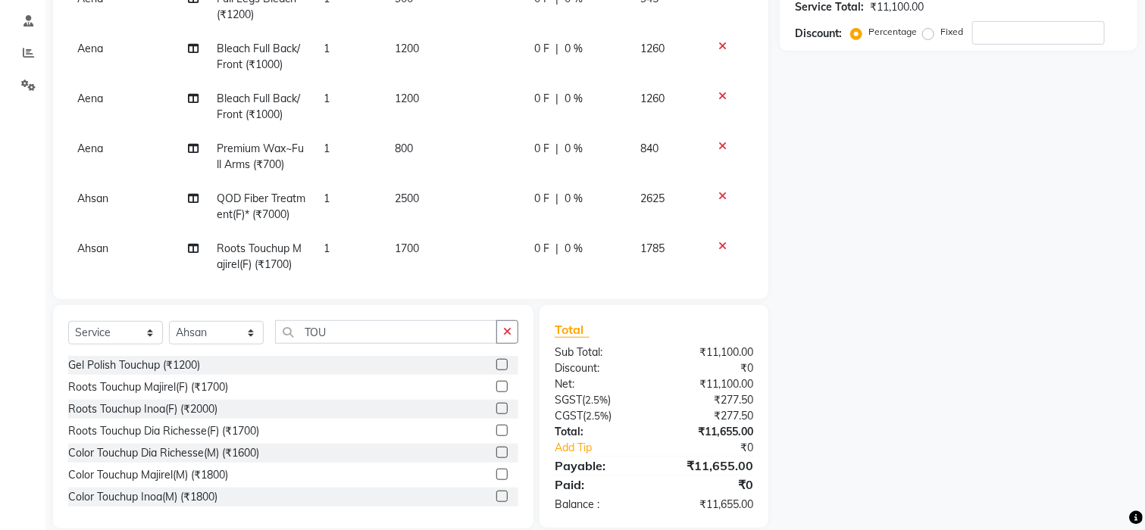
scroll to position [110, 0]
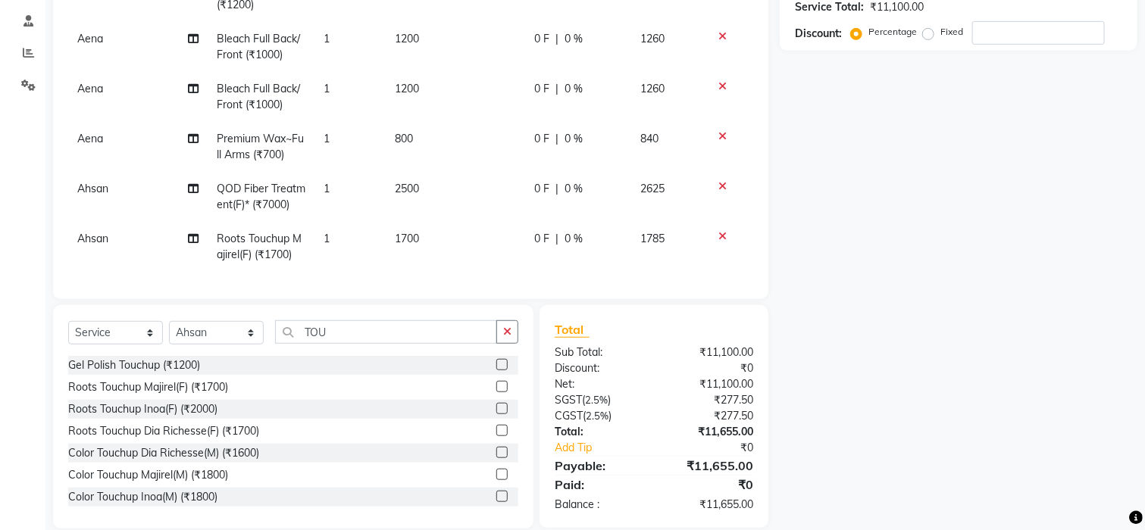
click at [417, 222] on td "1700" at bounding box center [455, 247] width 139 height 50
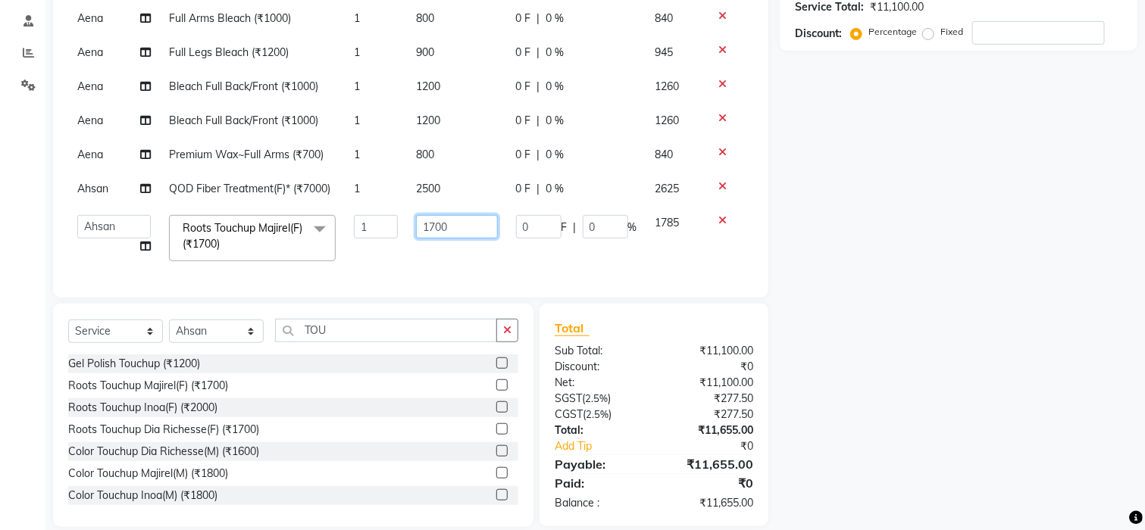
click at [454, 224] on input "1700" at bounding box center [457, 226] width 82 height 23
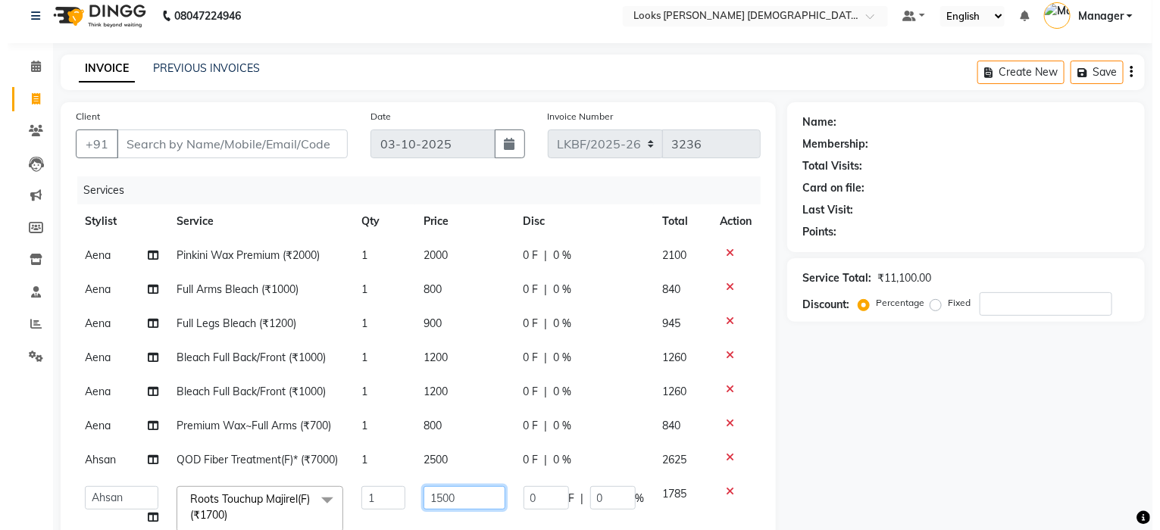
scroll to position [1, 0]
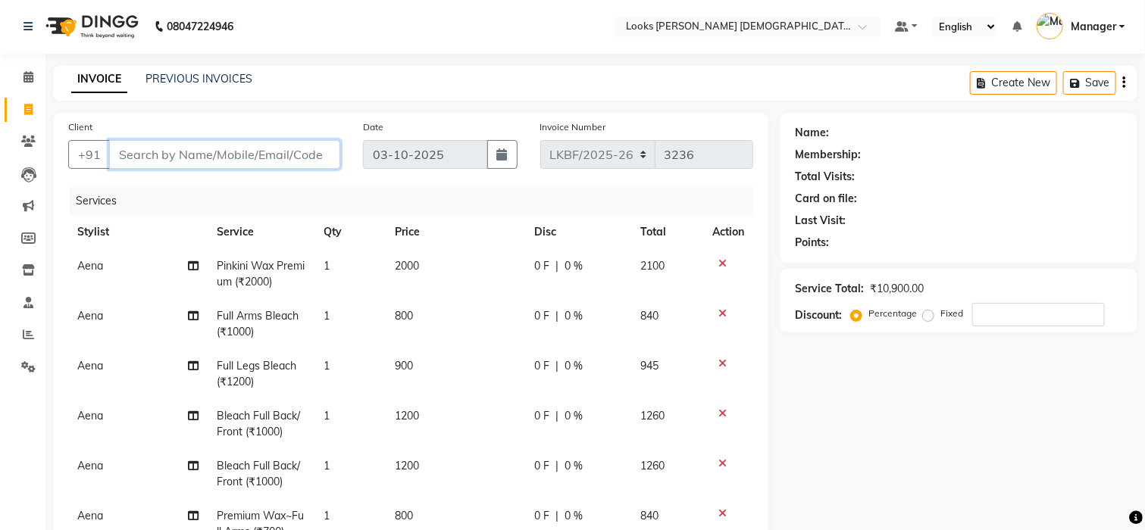
click at [236, 149] on input "Client" at bounding box center [224, 154] width 231 height 29
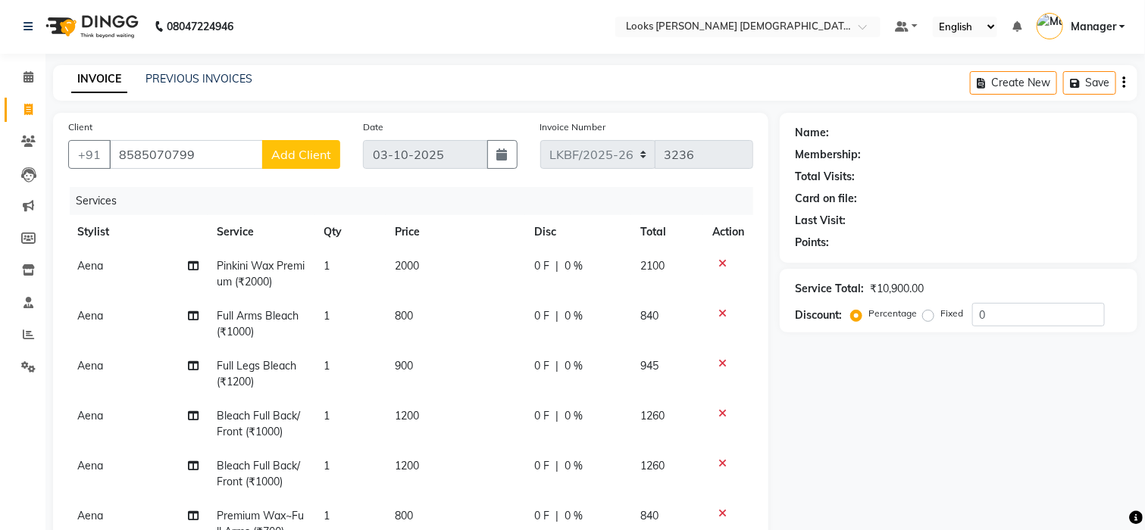
click at [318, 157] on span "Add Client" at bounding box center [301, 154] width 60 height 15
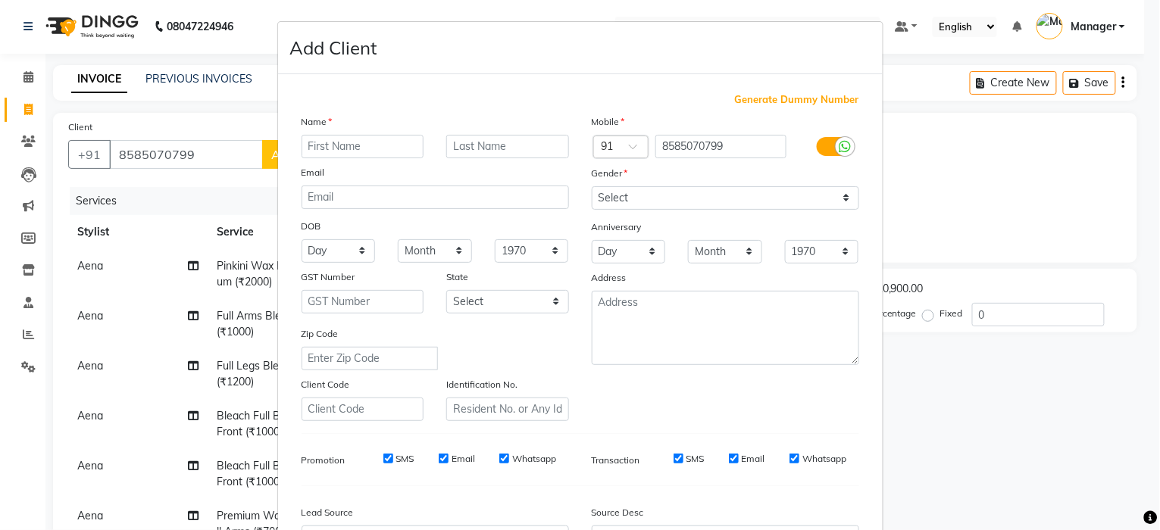
click at [364, 147] on input "text" at bounding box center [363, 146] width 123 height 23
click at [219, 154] on ngb-modal-window "Add Client Generate Dummy Number Name Email DOB Day 01 02 03 04 05 06 07 08 09 …" at bounding box center [580, 265] width 1160 height 530
click at [217, 156] on ngb-modal-window "Add Client Generate Dummy Number Name Email DOB Day 01 02 03 04 05 06 07 08 09 …" at bounding box center [580, 265] width 1160 height 530
click at [195, 155] on ngb-modal-window "Add Client Generate Dummy Number Name Email DOB Day 01 02 03 04 05 06 07 08 09 …" at bounding box center [580, 265] width 1160 height 530
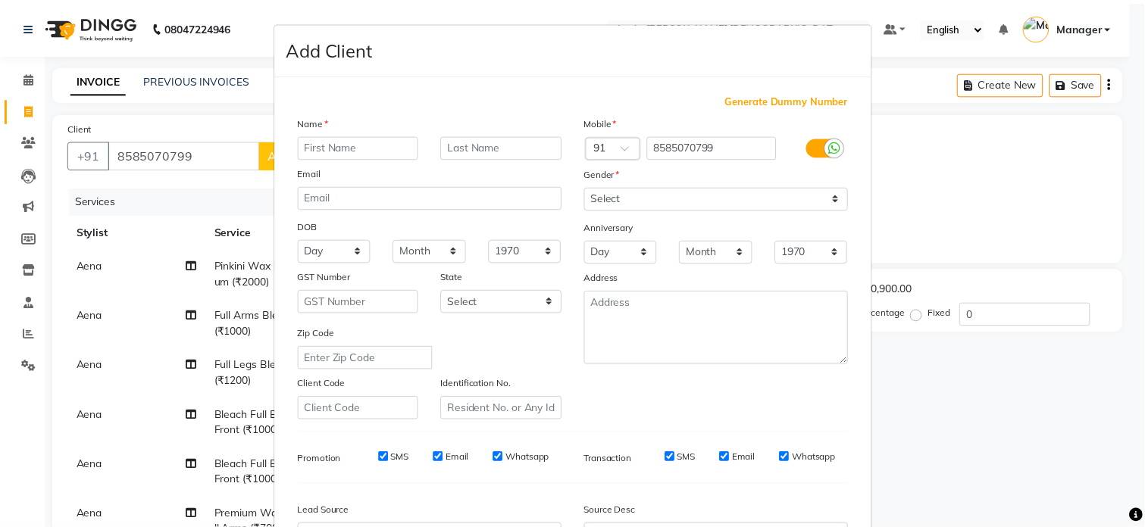
scroll to position [170, 0]
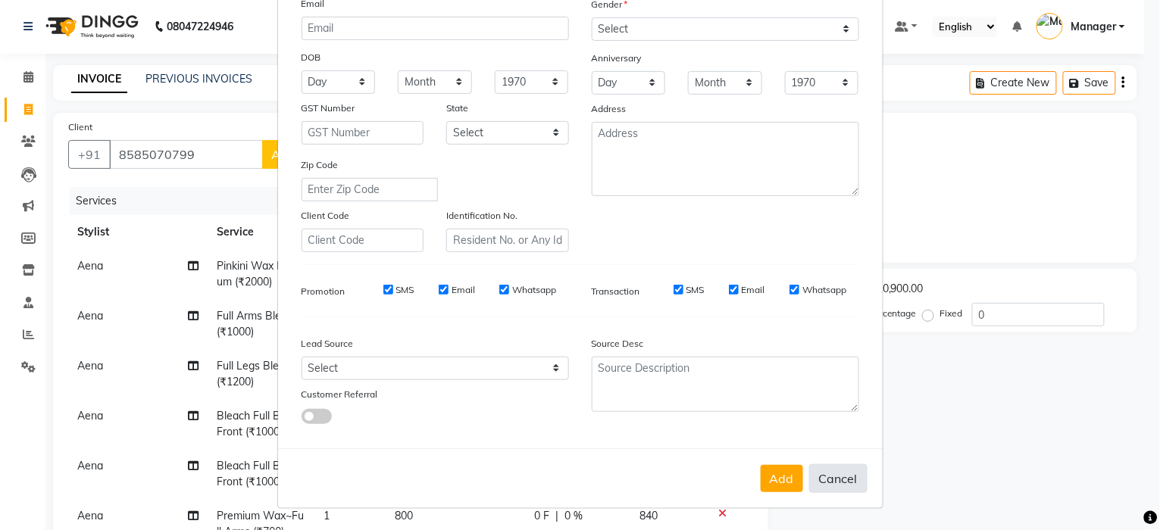
click at [827, 471] on button "Cancel" at bounding box center [838, 478] width 58 height 29
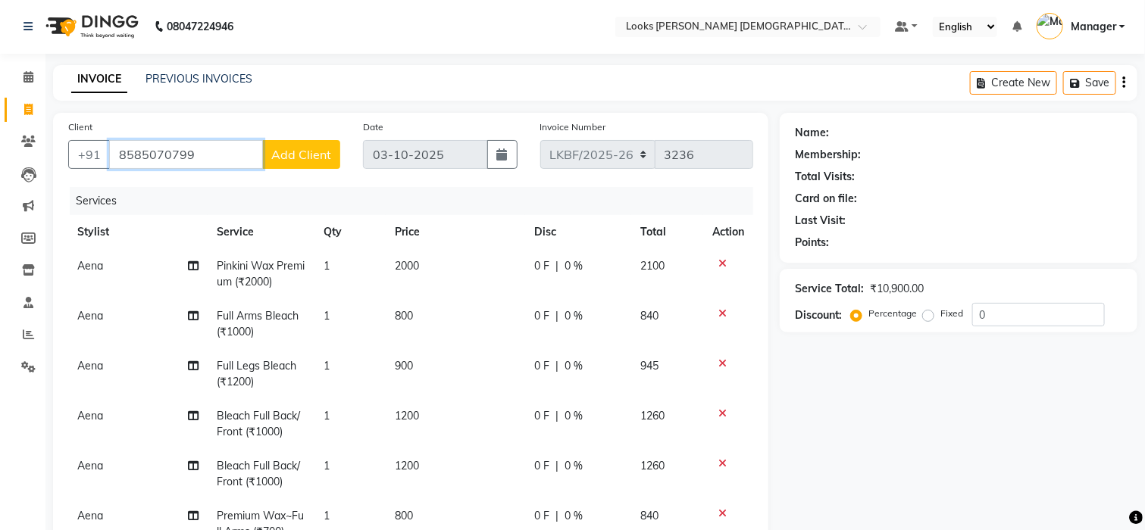
click at [237, 154] on input "8585070799" at bounding box center [186, 154] width 154 height 29
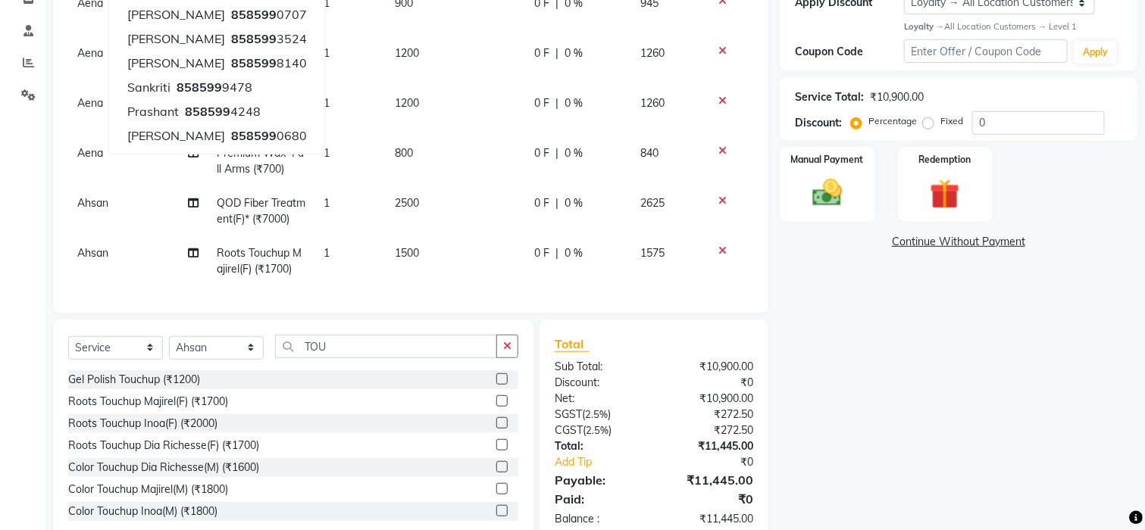
scroll to position [308, 0]
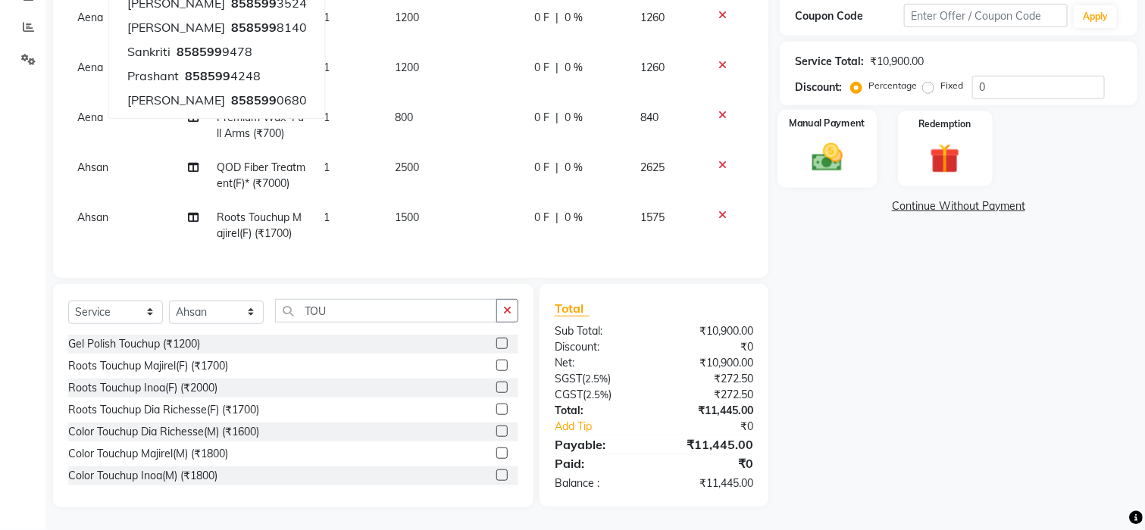
click at [843, 161] on img at bounding box center [827, 157] width 51 height 36
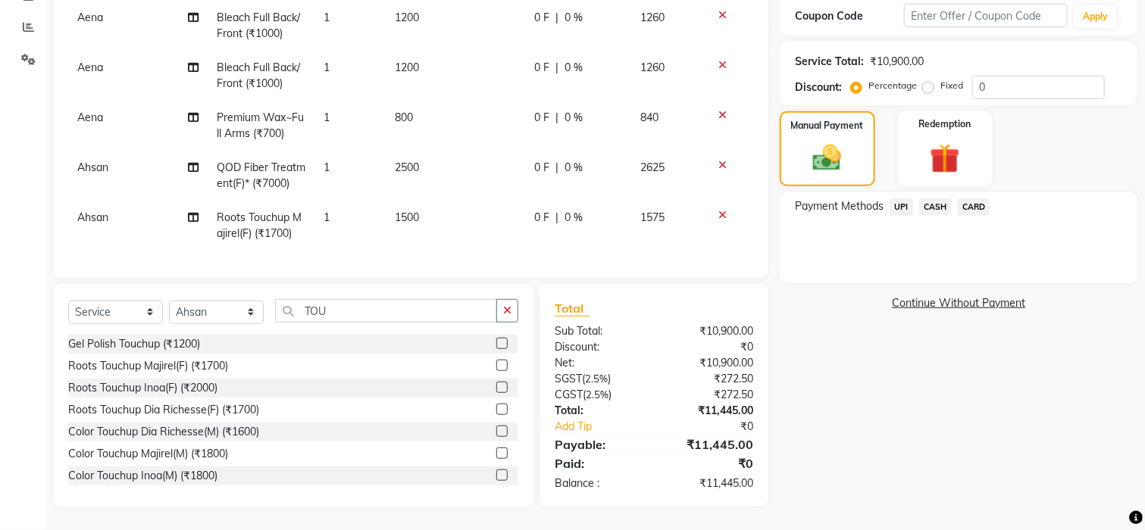
click at [936, 202] on span "CASH" at bounding box center [935, 207] width 33 height 17
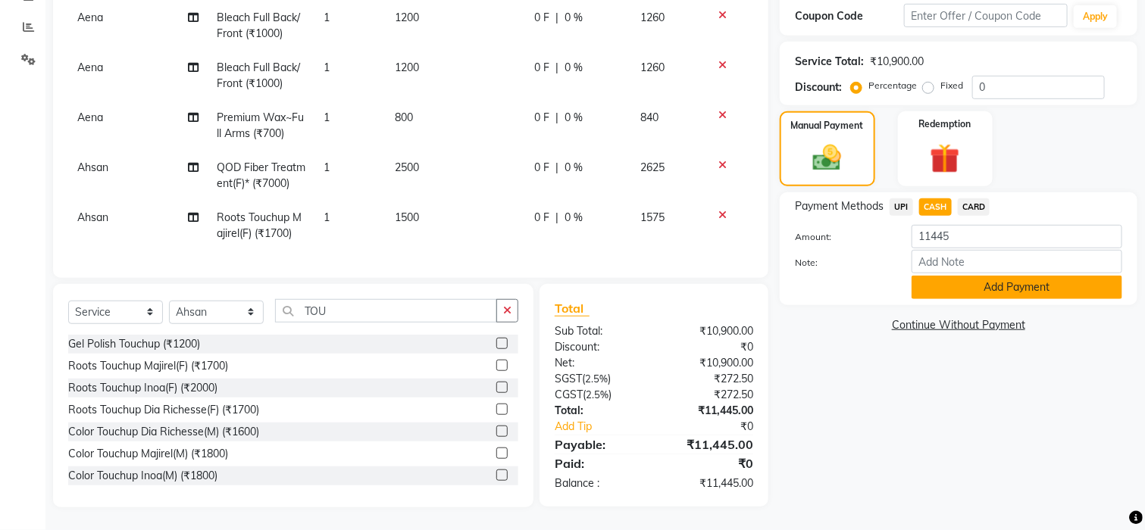
click at [983, 289] on button "Add Payment" at bounding box center [1017, 287] width 211 height 23
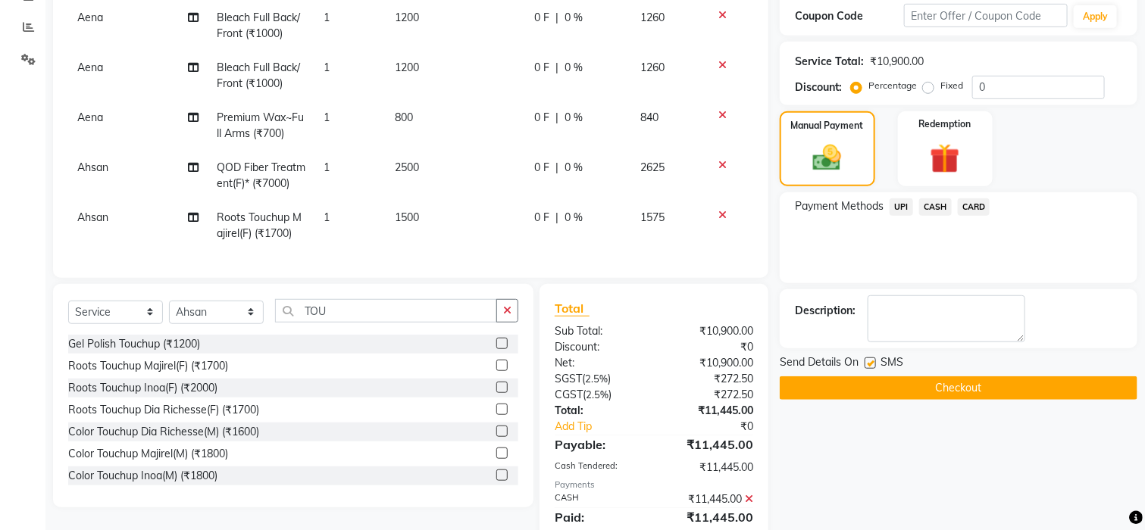
click at [918, 381] on button "Checkout" at bounding box center [959, 388] width 358 height 23
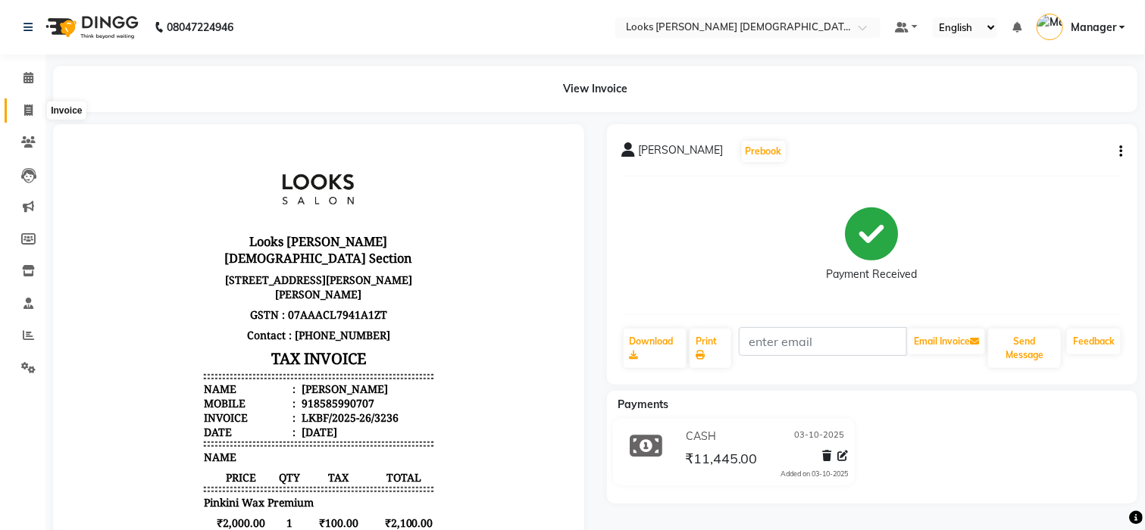
click at [24, 111] on icon at bounding box center [28, 110] width 8 height 11
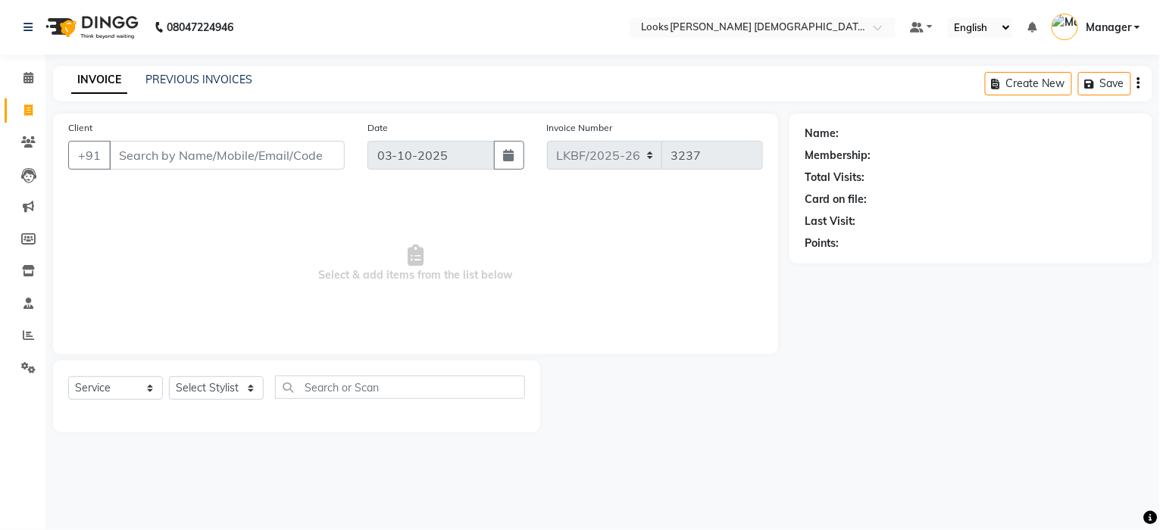
click at [276, 189] on span "Select & add items from the list below" at bounding box center [415, 264] width 695 height 152
click at [30, 77] on icon at bounding box center [28, 77] width 10 height 11
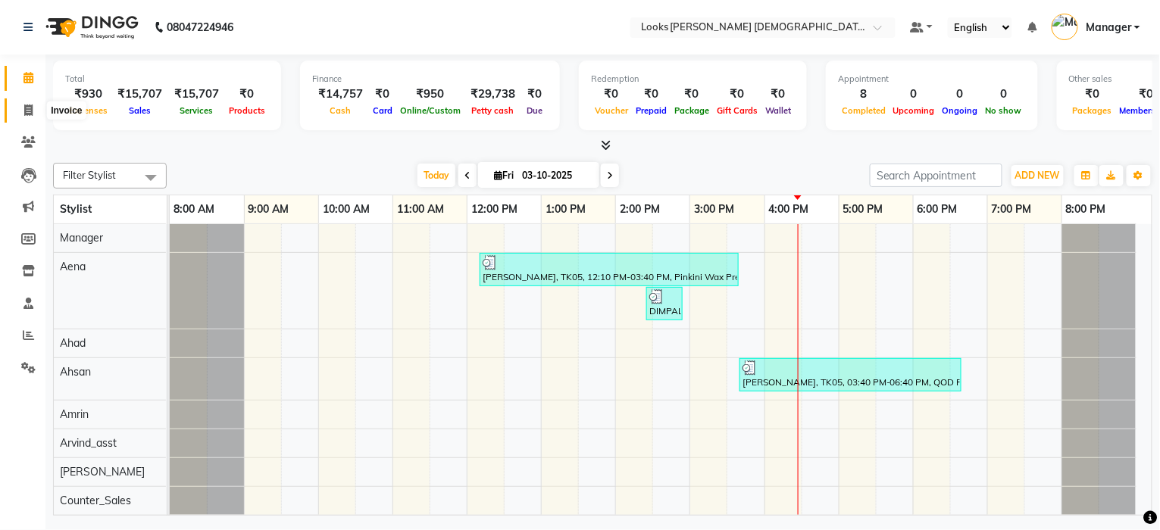
click at [24, 108] on icon at bounding box center [28, 110] width 8 height 11
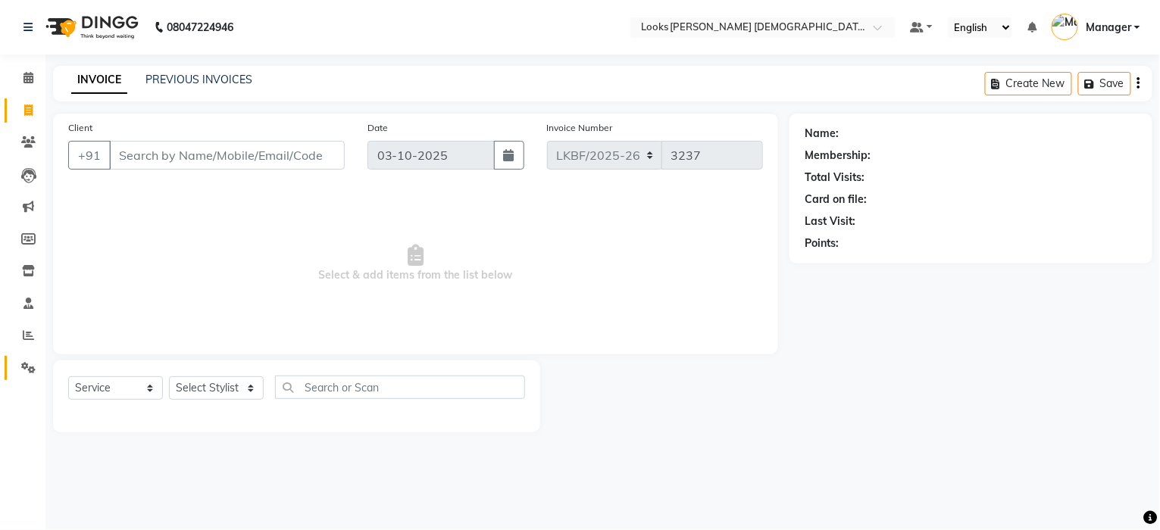
click at [17, 377] on link "Settings" at bounding box center [23, 368] width 36 height 25
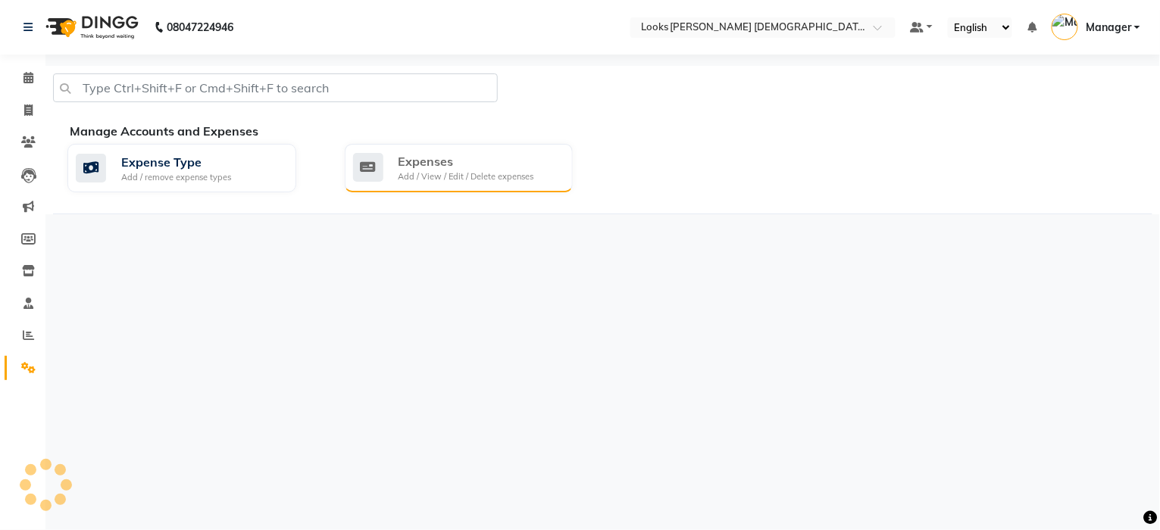
click at [418, 171] on div "Add / View / Edit / Delete expenses" at bounding box center [467, 176] width 136 height 13
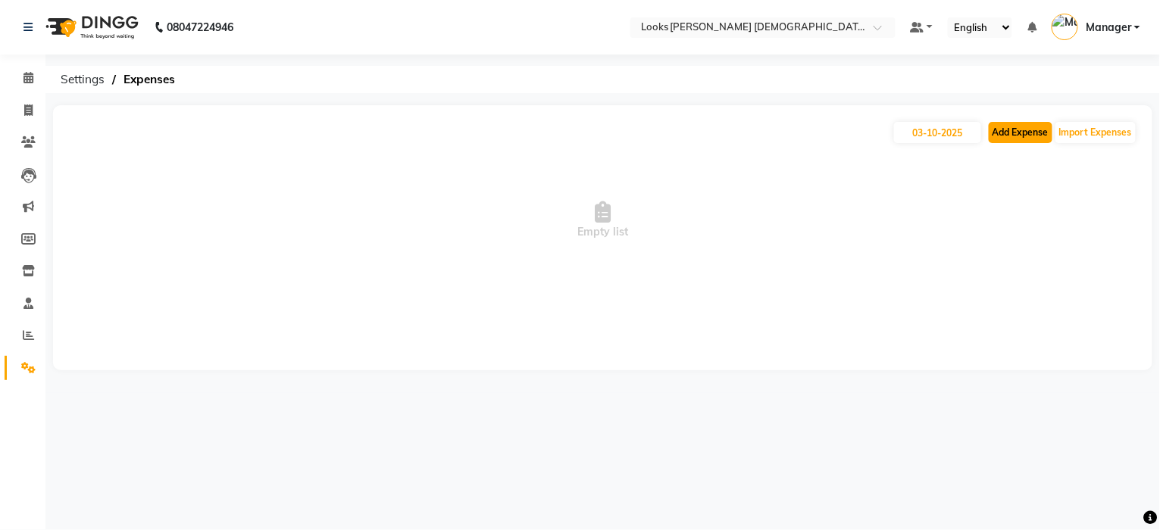
click at [1005, 126] on button "Add Expense" at bounding box center [1021, 132] width 64 height 21
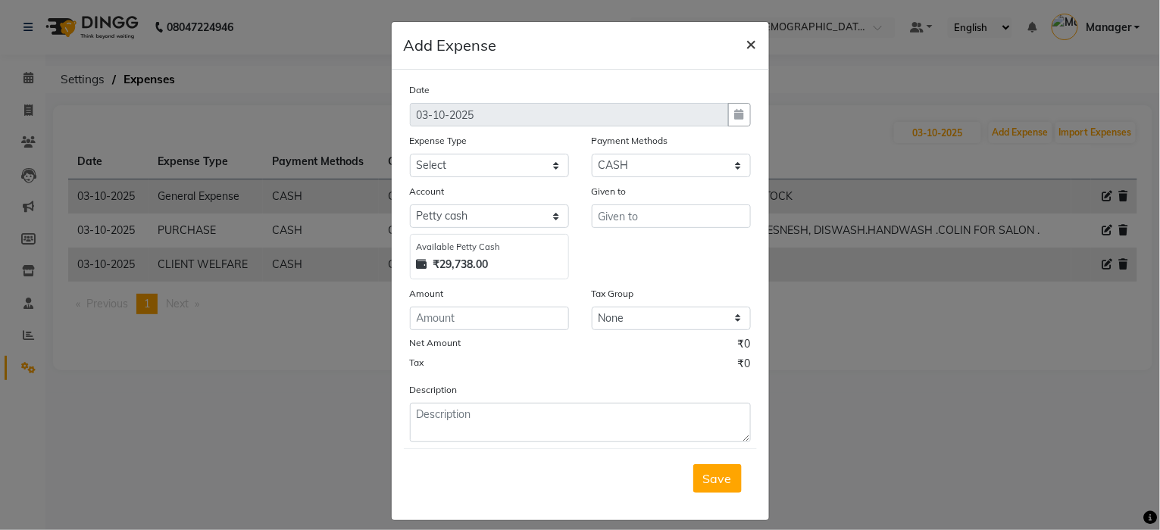
click at [746, 50] on span "×" at bounding box center [751, 43] width 11 height 23
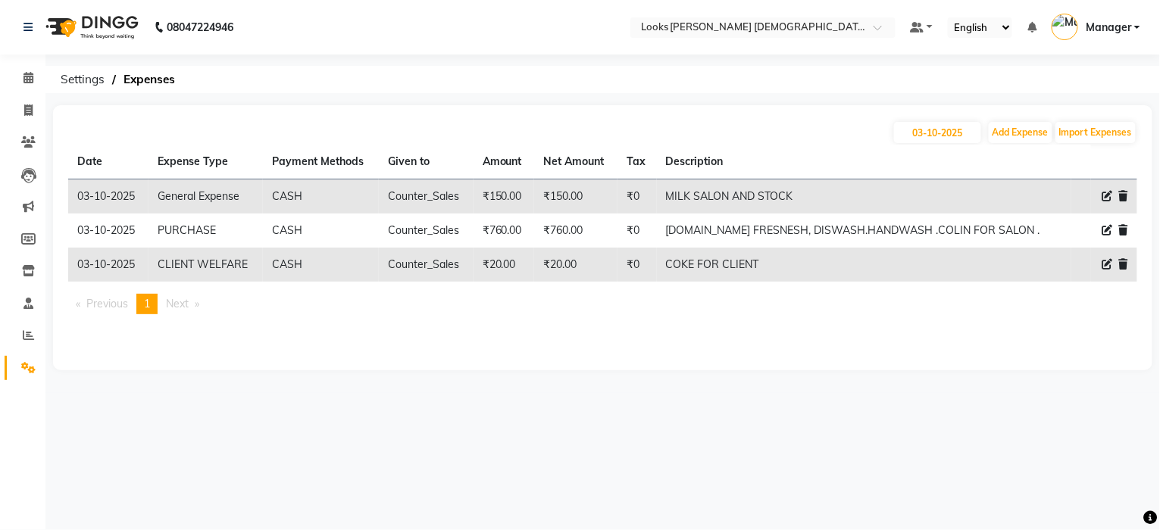
click at [30, 367] on icon at bounding box center [28, 367] width 14 height 11
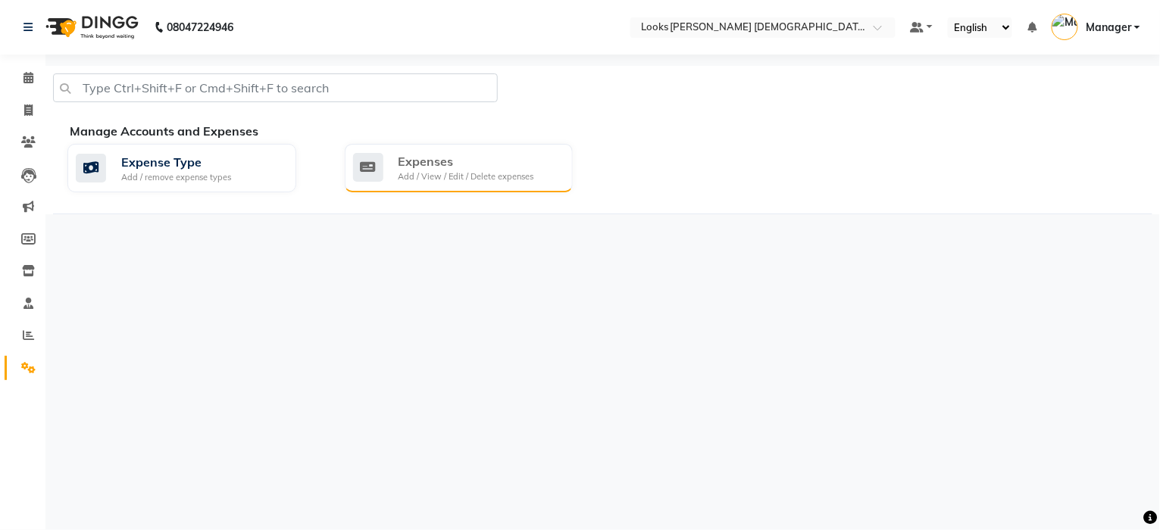
click at [439, 171] on div "Add / View / Edit / Delete expenses" at bounding box center [467, 176] width 136 height 13
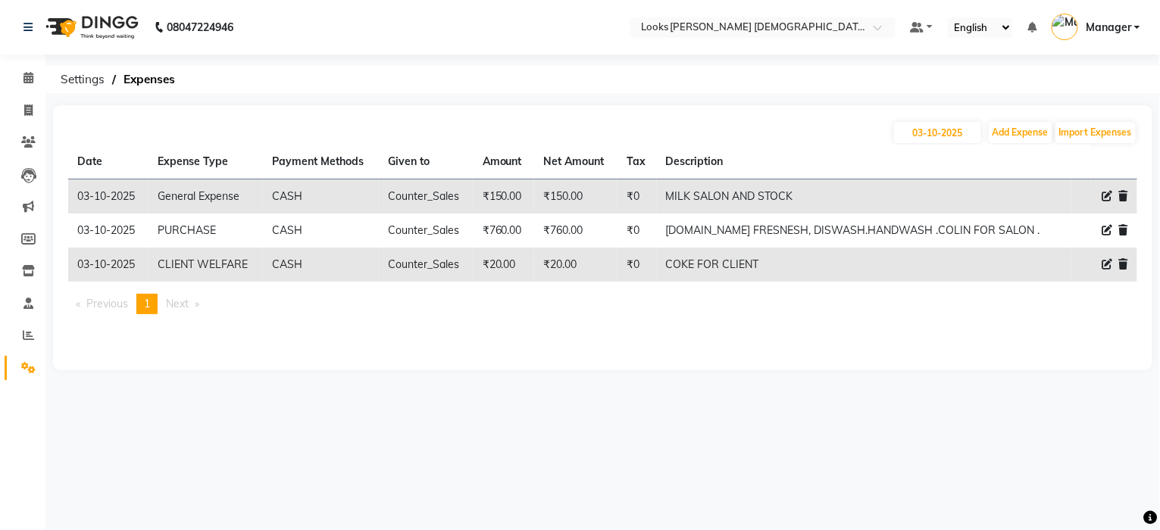
click at [1107, 195] on icon at bounding box center [1107, 196] width 11 height 11
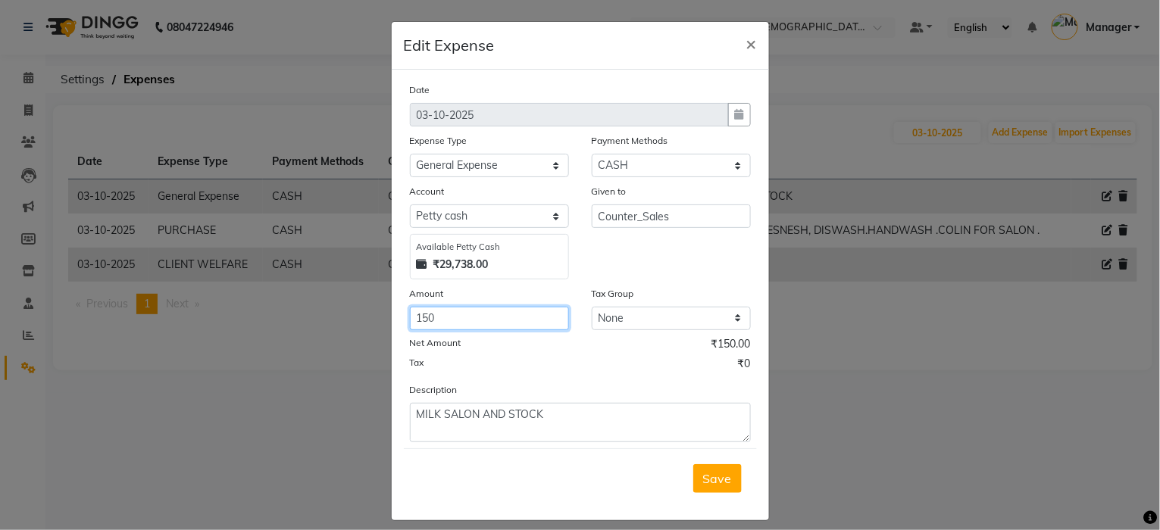
click at [450, 322] on input "150" at bounding box center [489, 318] width 159 height 23
click at [717, 478] on span "Save" at bounding box center [717, 478] width 29 height 15
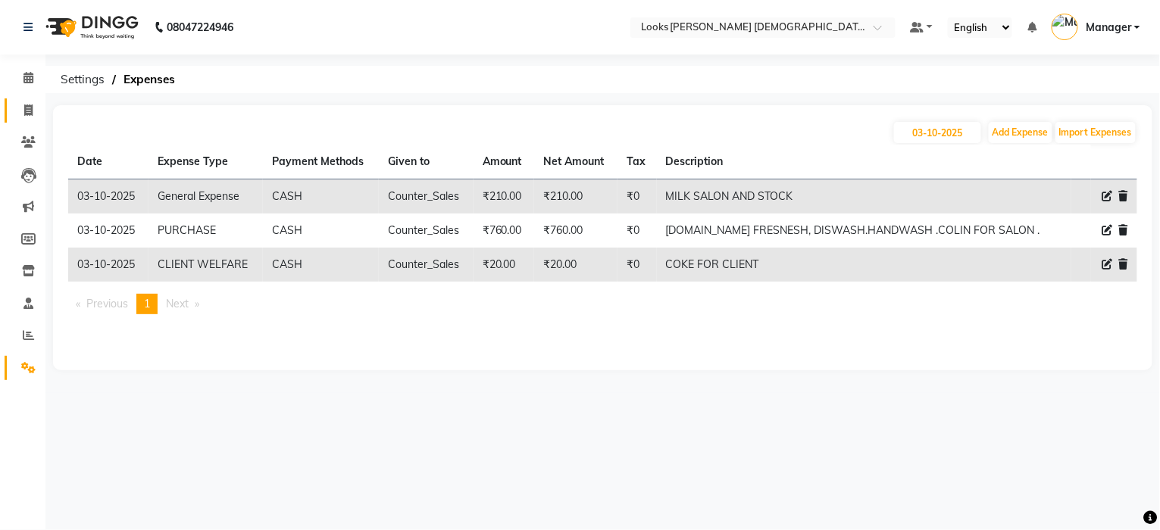
click at [33, 110] on span at bounding box center [28, 110] width 27 height 17
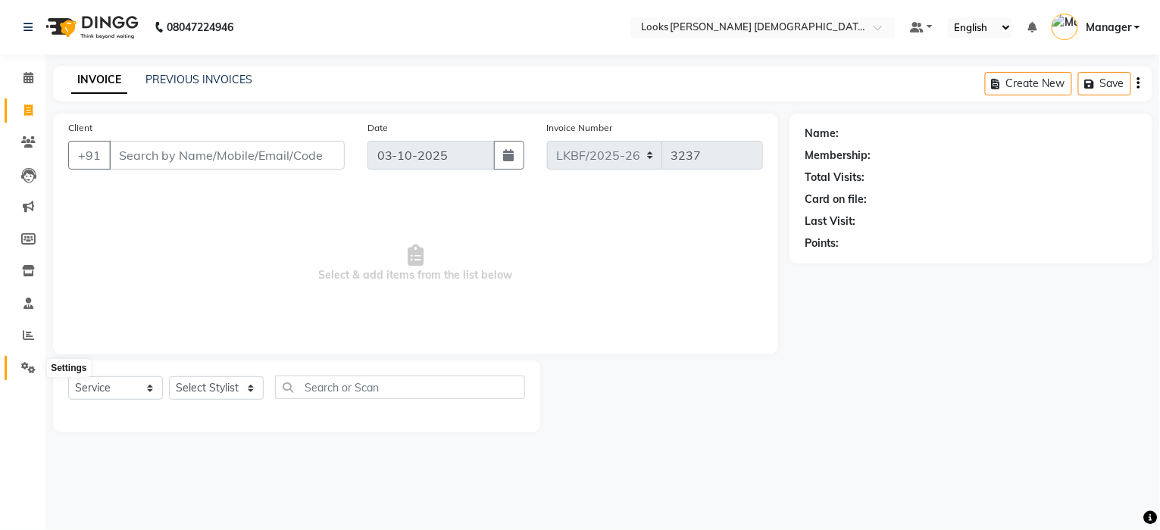
click at [27, 372] on icon at bounding box center [28, 367] width 14 height 11
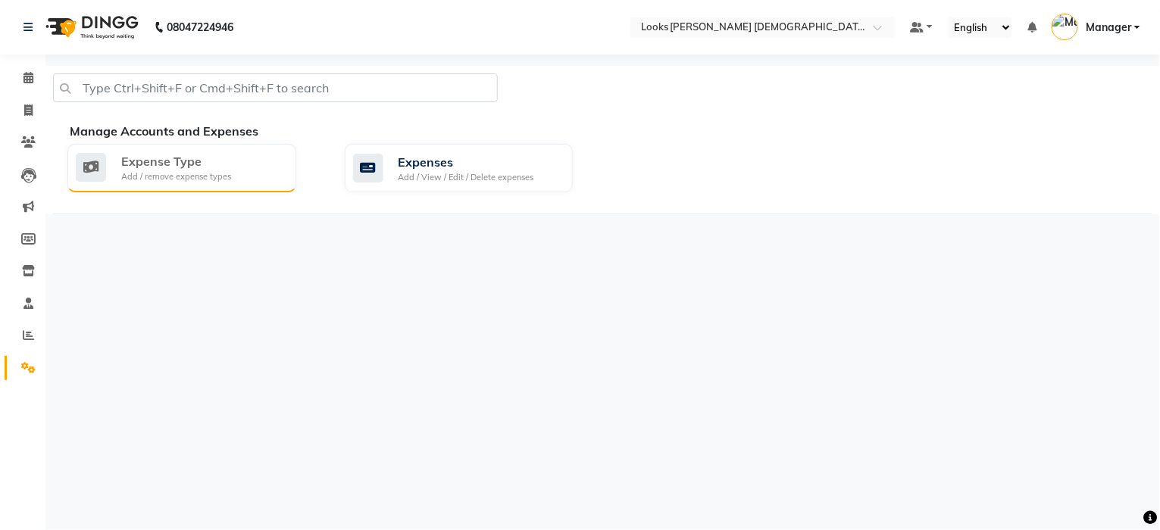
click at [207, 172] on div "Add / remove expense types" at bounding box center [176, 176] width 110 height 13
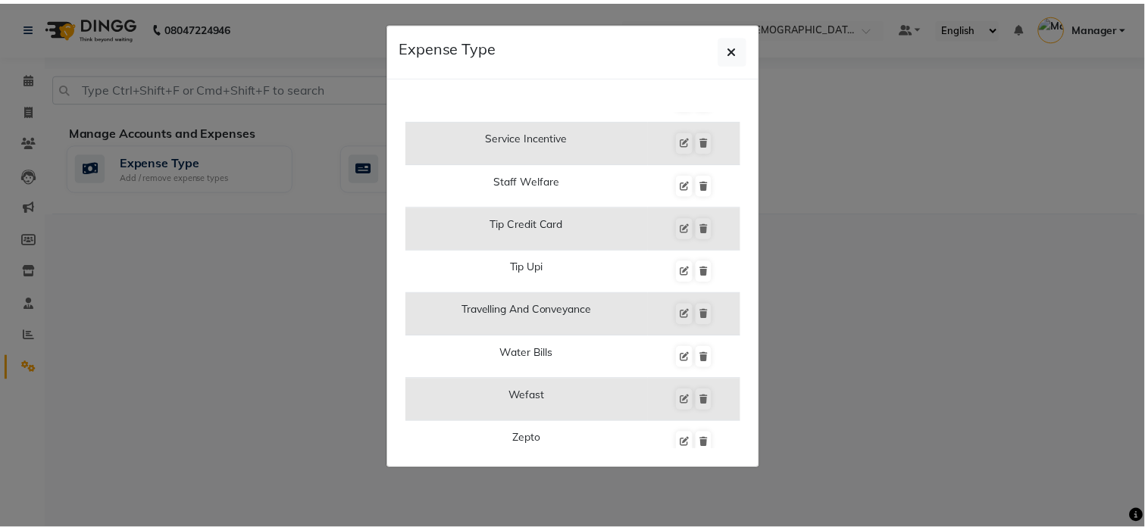
scroll to position [1392, 0]
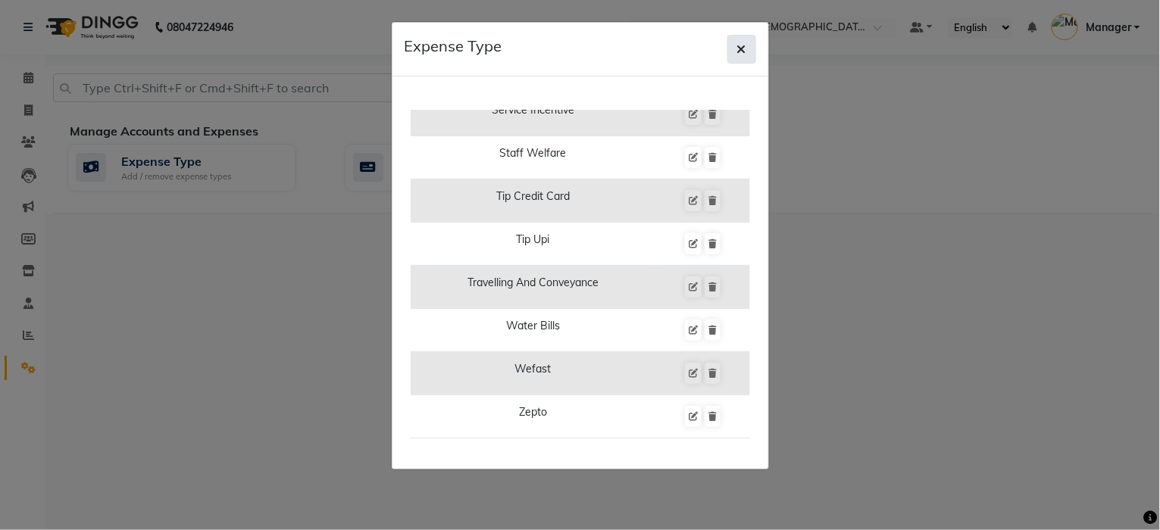
click at [749, 52] on button "button" at bounding box center [741, 49] width 29 height 29
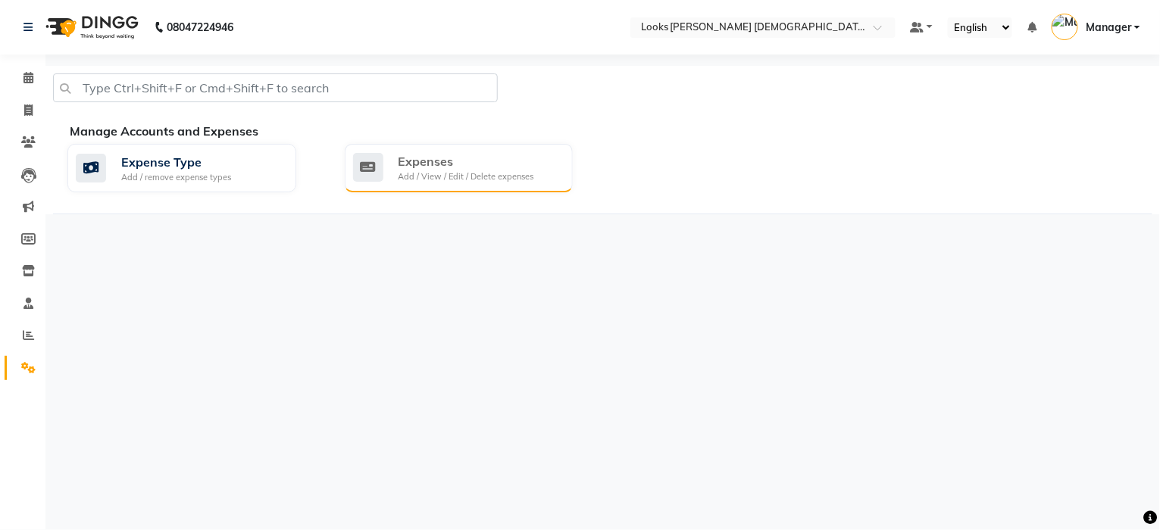
click at [457, 177] on div "Add / View / Edit / Delete expenses" at bounding box center [467, 176] width 136 height 13
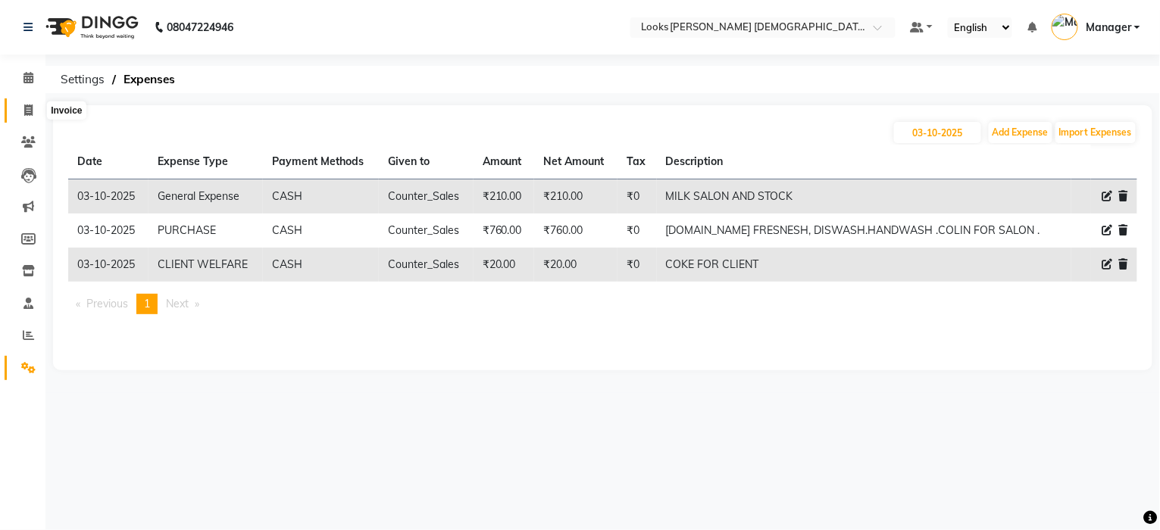
click at [24, 111] on icon at bounding box center [28, 110] width 8 height 11
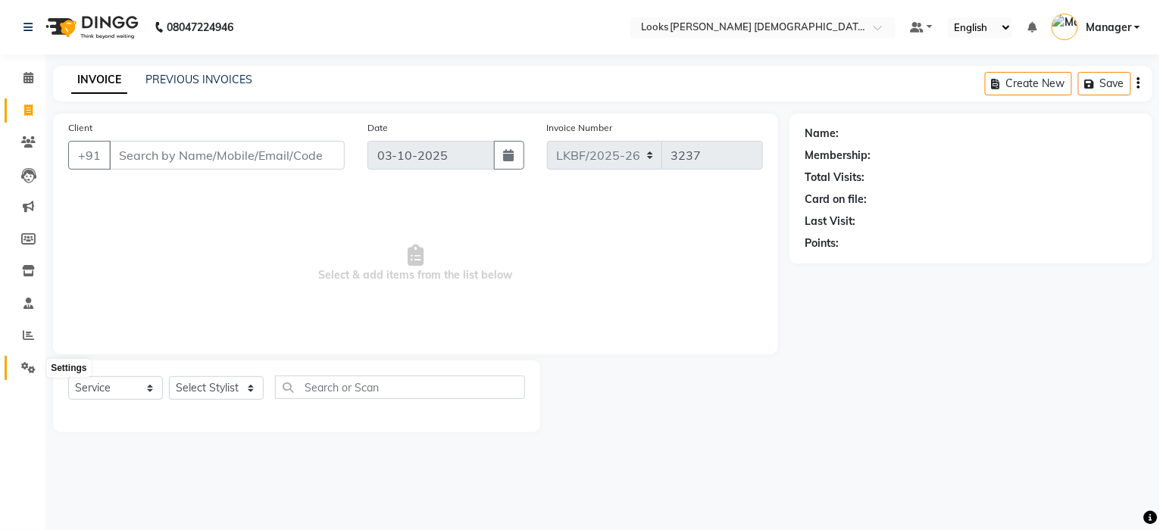
click at [22, 374] on icon at bounding box center [28, 367] width 14 height 11
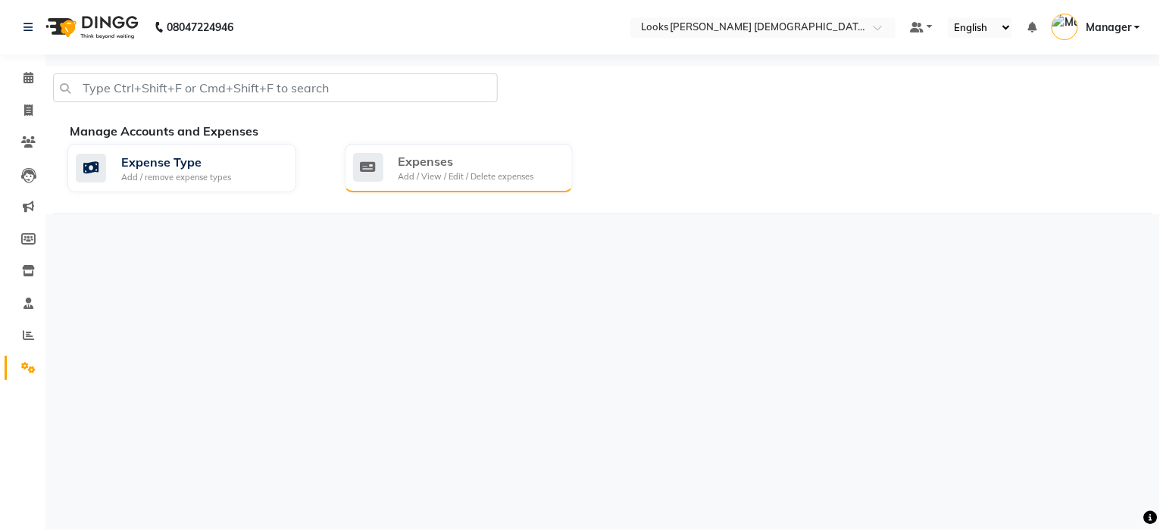
click at [434, 167] on div "Expenses" at bounding box center [467, 161] width 136 height 18
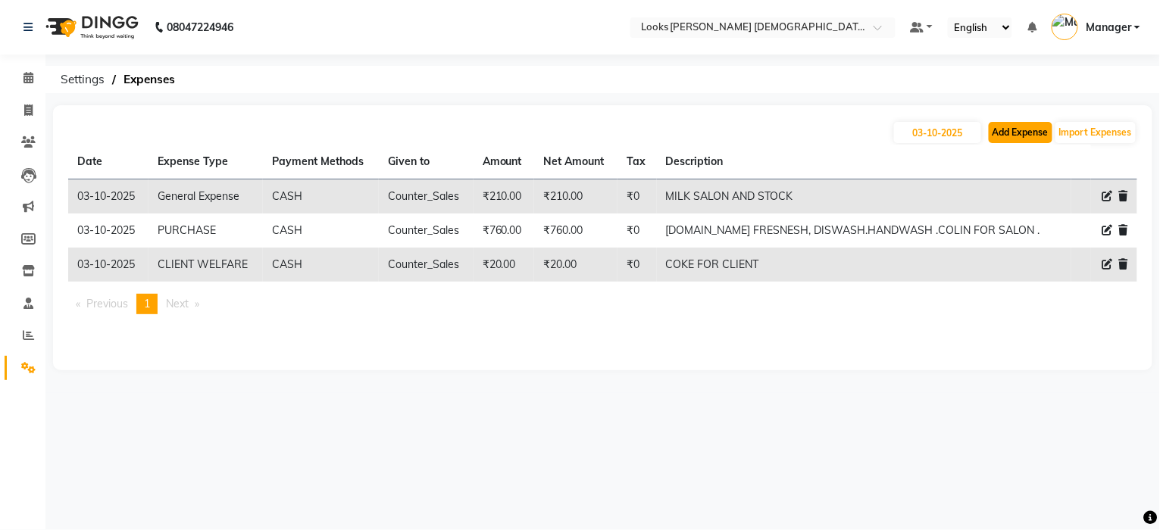
click at [1023, 136] on button "Add Expense" at bounding box center [1021, 132] width 64 height 21
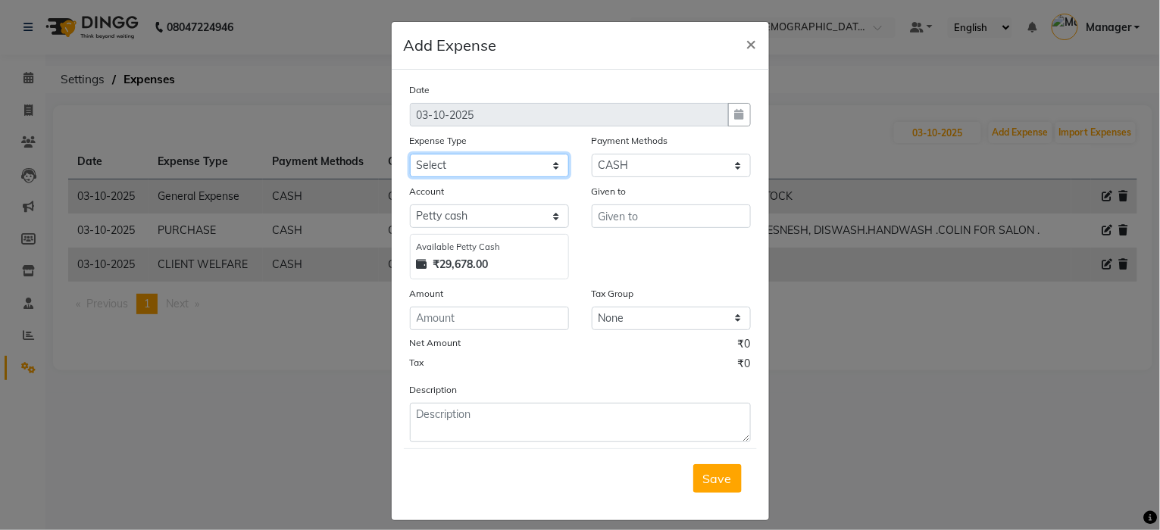
click at [453, 171] on select "Select Accommodation Aesthetics Bank Deposit BLINKIT Cash Handover Client Refun…" at bounding box center [489, 165] width 159 height 23
click at [630, 224] on input "text" at bounding box center [671, 216] width 159 height 23
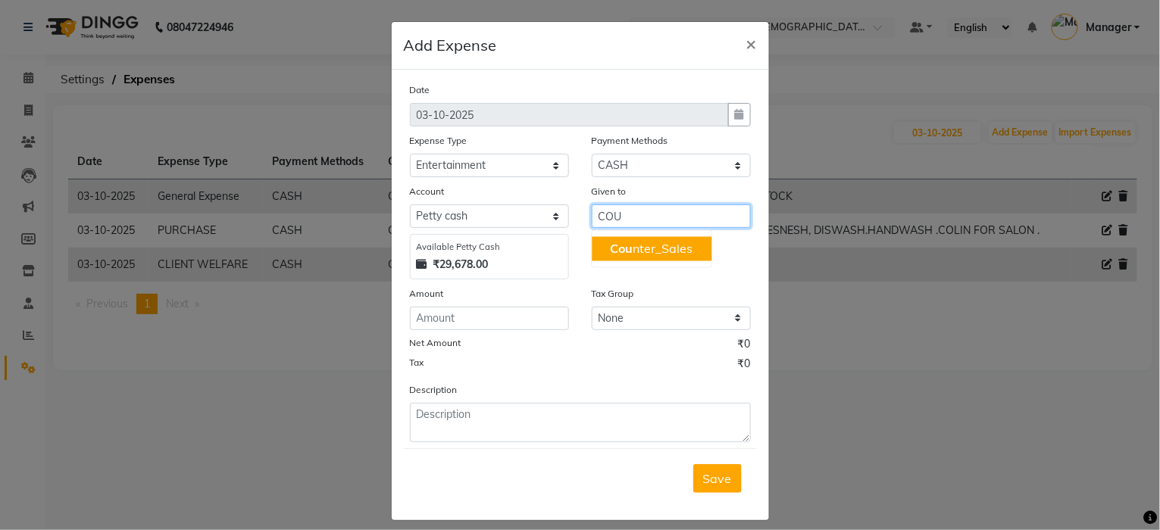
click at [627, 245] on ngb-highlight "Cou nter_Sales" at bounding box center [651, 249] width 83 height 15
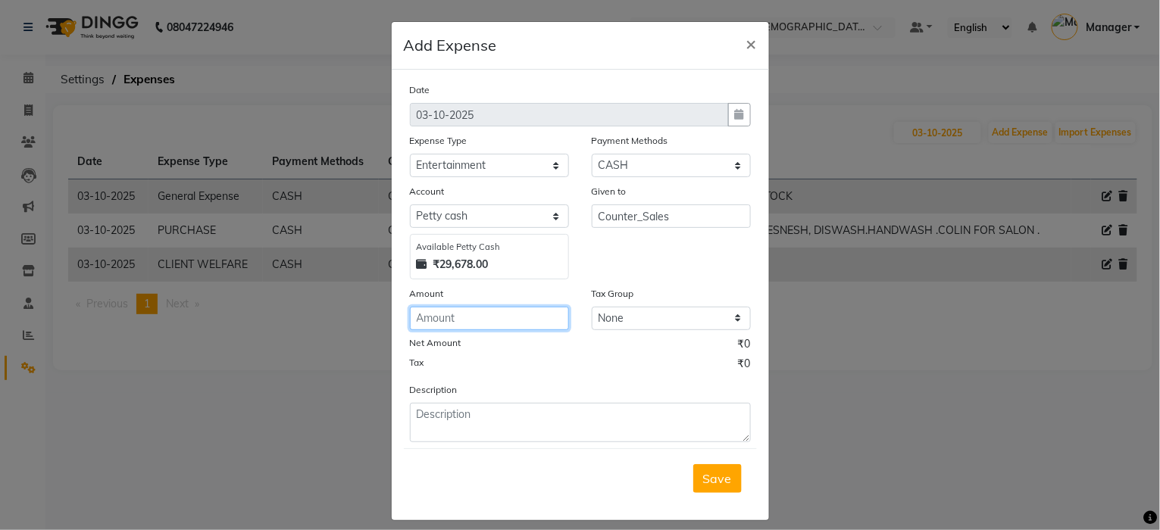
click at [533, 319] on input "number" at bounding box center [489, 318] width 159 height 23
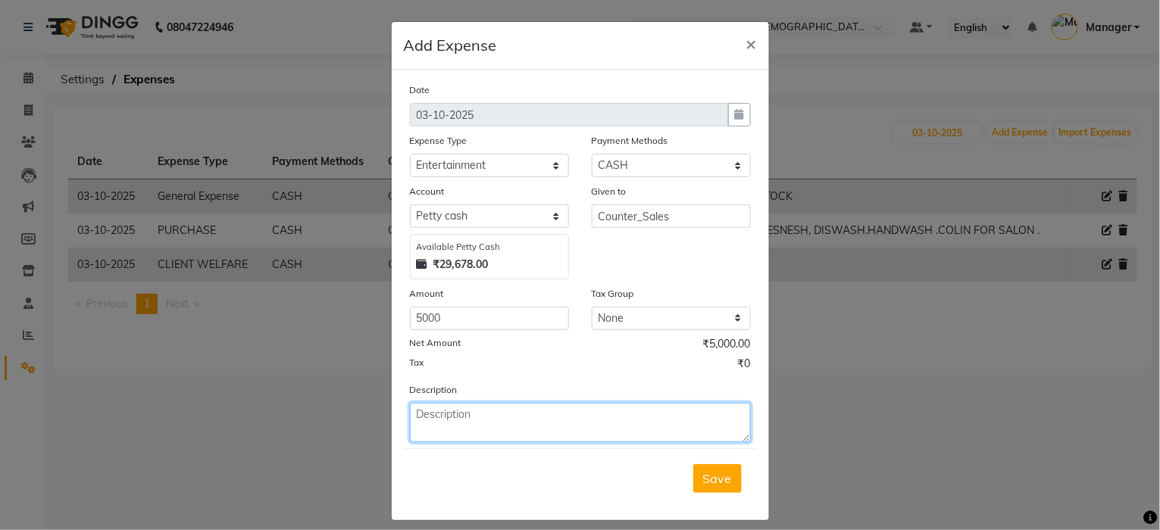
click at [511, 417] on textarea at bounding box center [580, 422] width 341 height 39
click at [615, 416] on textarea "PENDING AMOUNT FOR INDORE EVENT" at bounding box center [580, 422] width 341 height 39
click at [502, 432] on textarea "PENDING AMOUNT FOR INDORE EVENT" at bounding box center [580, 422] width 341 height 39
click at [611, 414] on textarea "PENDING AMOUNT FOR INDORE EVENT" at bounding box center [580, 422] width 341 height 39
click at [615, 417] on textarea "PENDING AMOUNT FOR INDORE EVENT" at bounding box center [580, 422] width 341 height 39
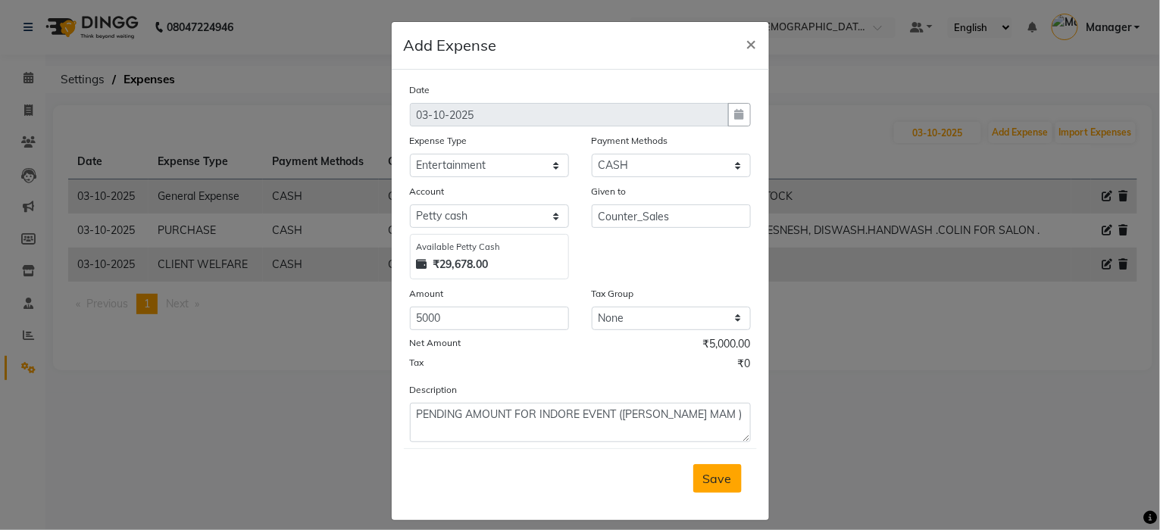
click at [725, 475] on button "Save" at bounding box center [717, 478] width 48 height 29
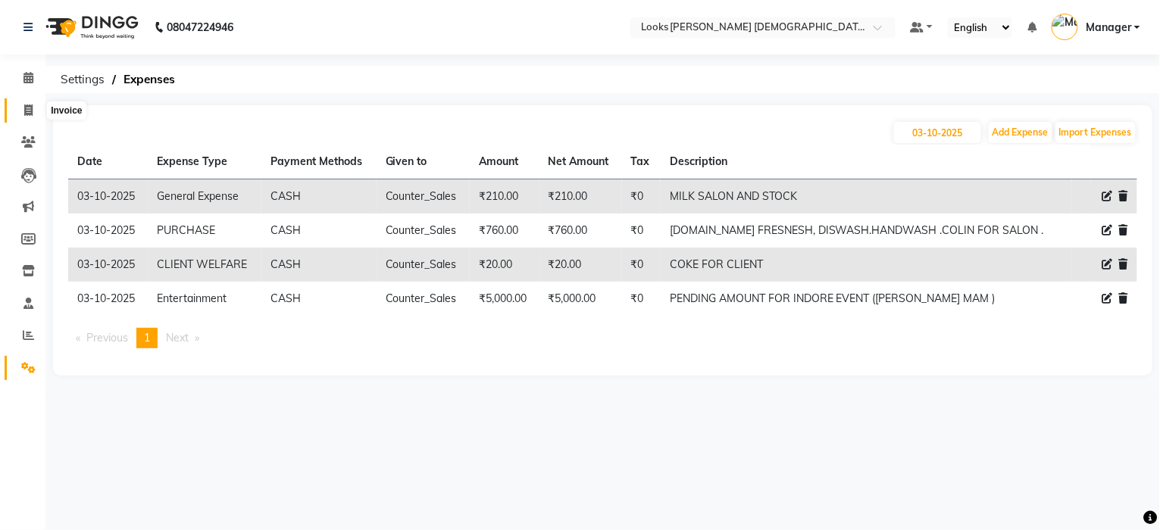
click at [27, 117] on span at bounding box center [28, 110] width 27 height 17
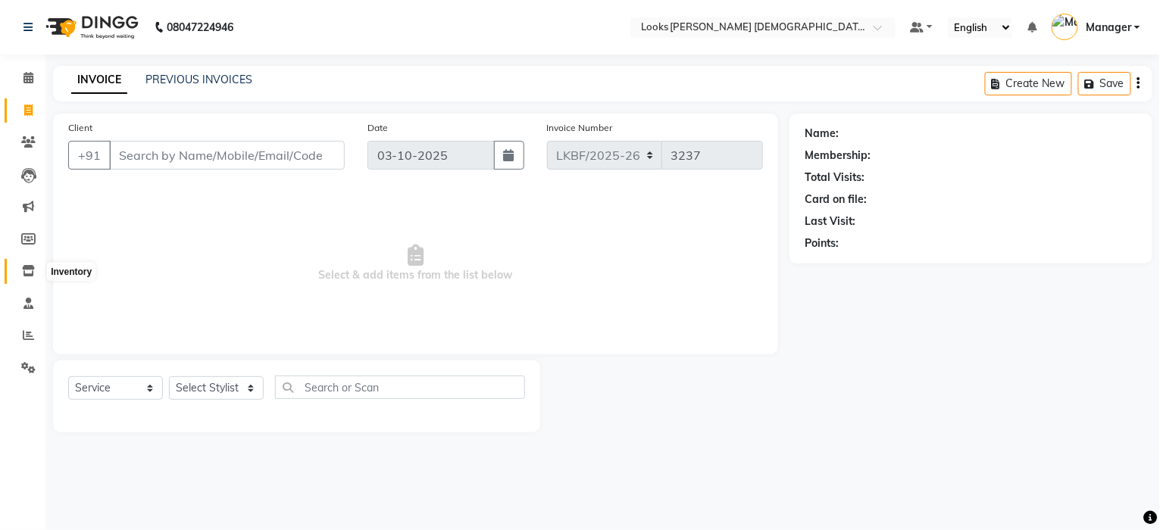
click at [27, 272] on icon at bounding box center [28, 270] width 13 height 11
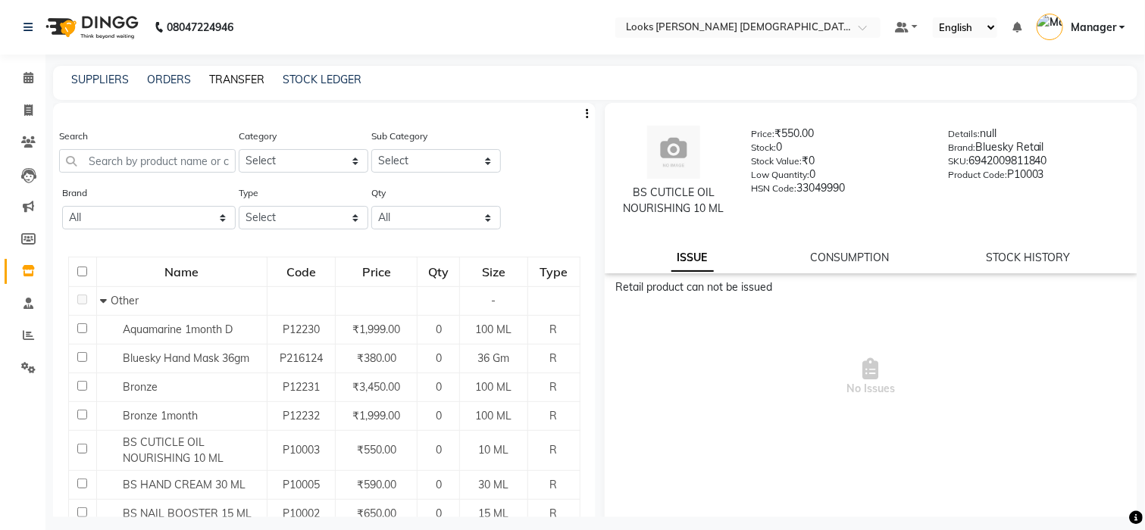
click at [214, 82] on link "TRANSFER" at bounding box center [236, 80] width 55 height 14
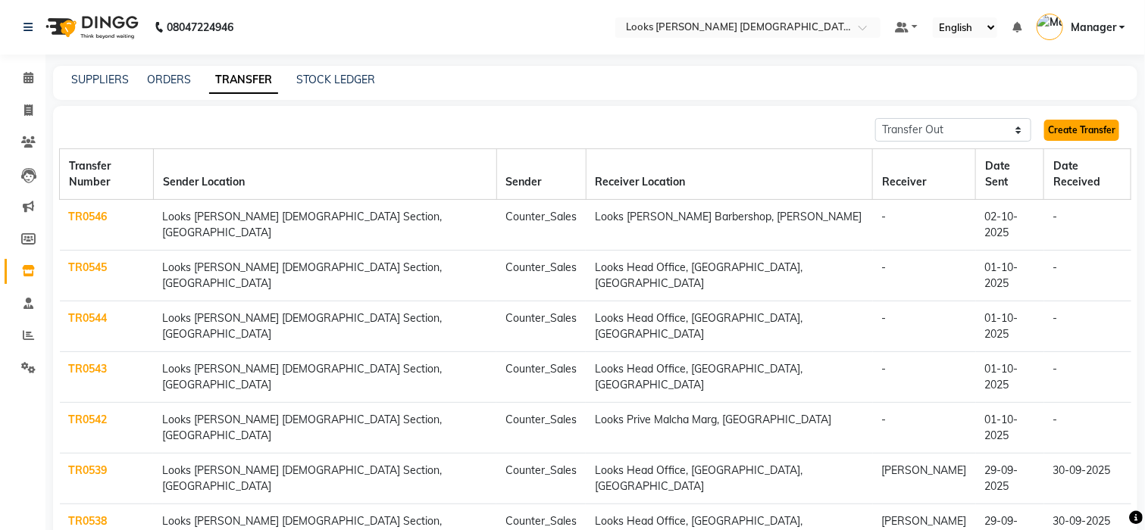
click at [1081, 127] on link "Create Transfer" at bounding box center [1081, 130] width 75 height 21
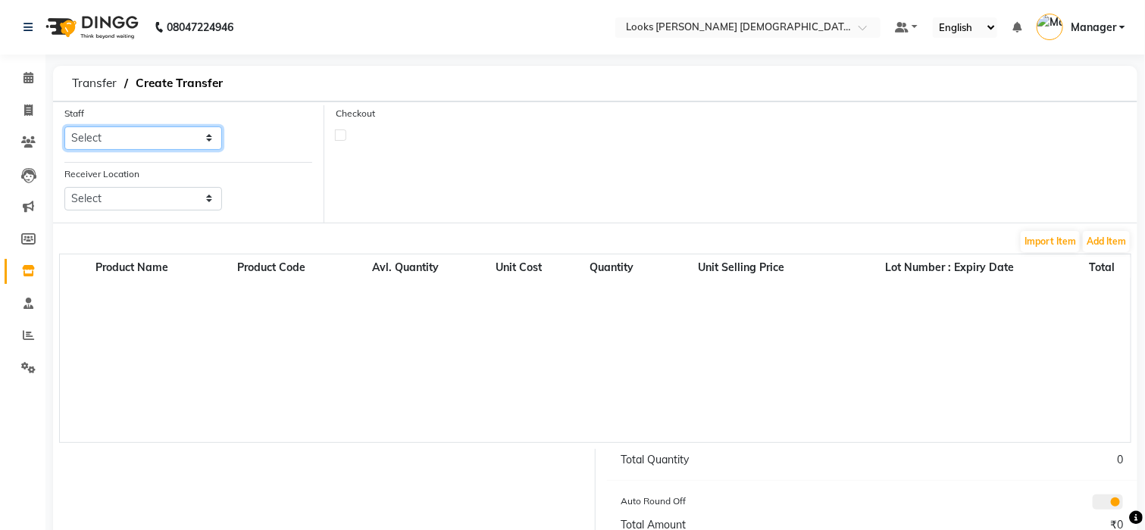
click at [105, 139] on select "Select Aena Ahad Ahsan Amrin Arvind_asst Bijender Counter_Sales Dharmaveer Farh…" at bounding box center [143, 138] width 158 height 23
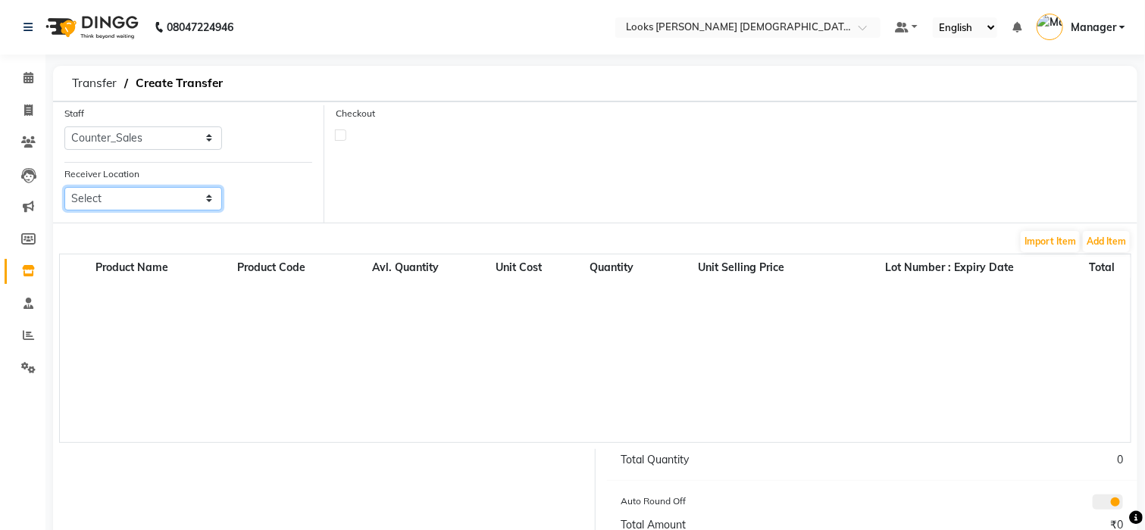
click at [105, 199] on select "Select Looks Prive Rajouri Garden, New Delhi Looks Golf Avenue, Gurgaon Sector-…" at bounding box center [143, 198] width 158 height 23
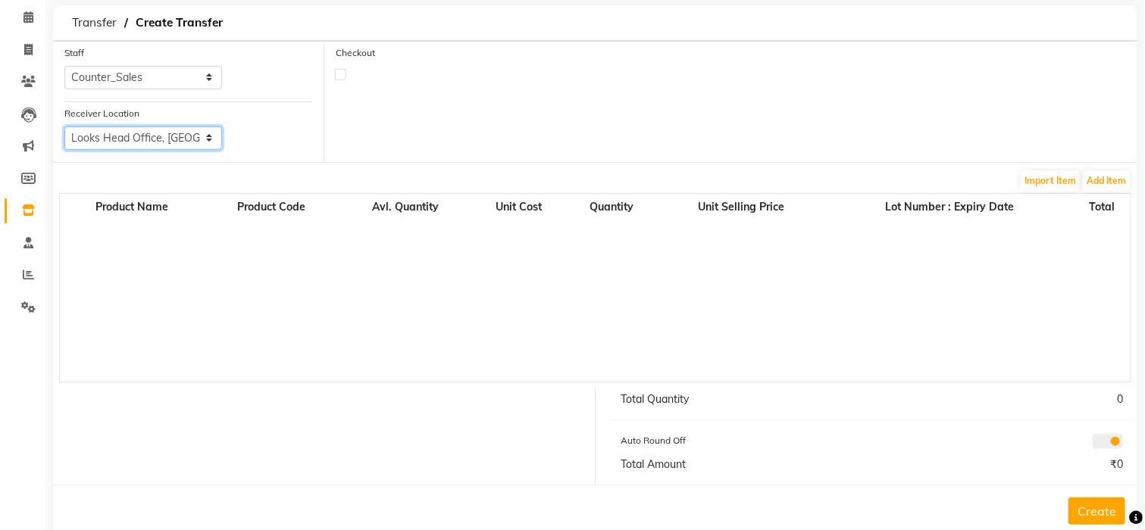
scroll to position [93, 0]
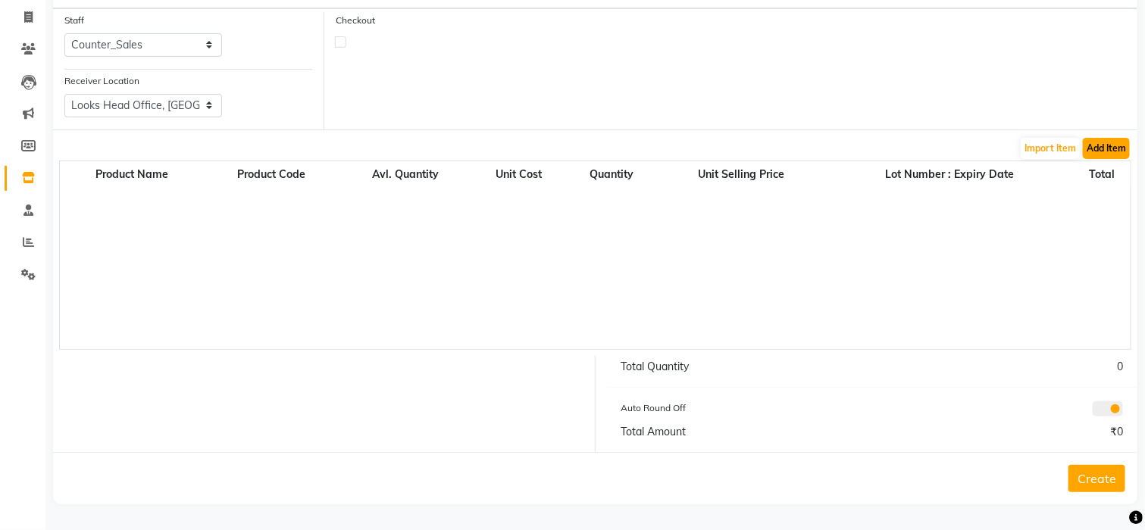
click at [1099, 143] on button "Add Item" at bounding box center [1106, 148] width 47 height 21
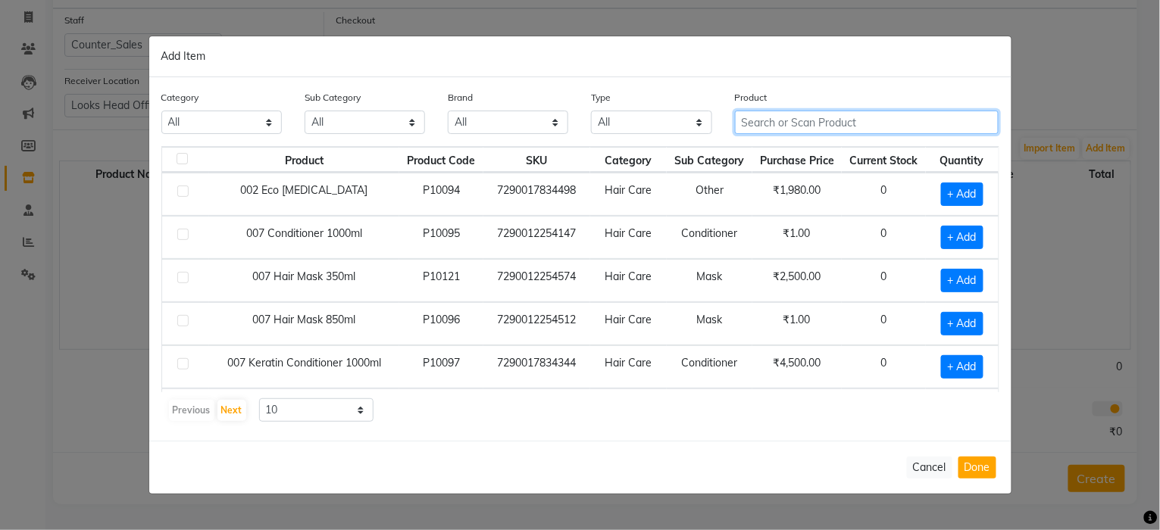
click at [819, 118] on input "text" at bounding box center [867, 122] width 264 height 23
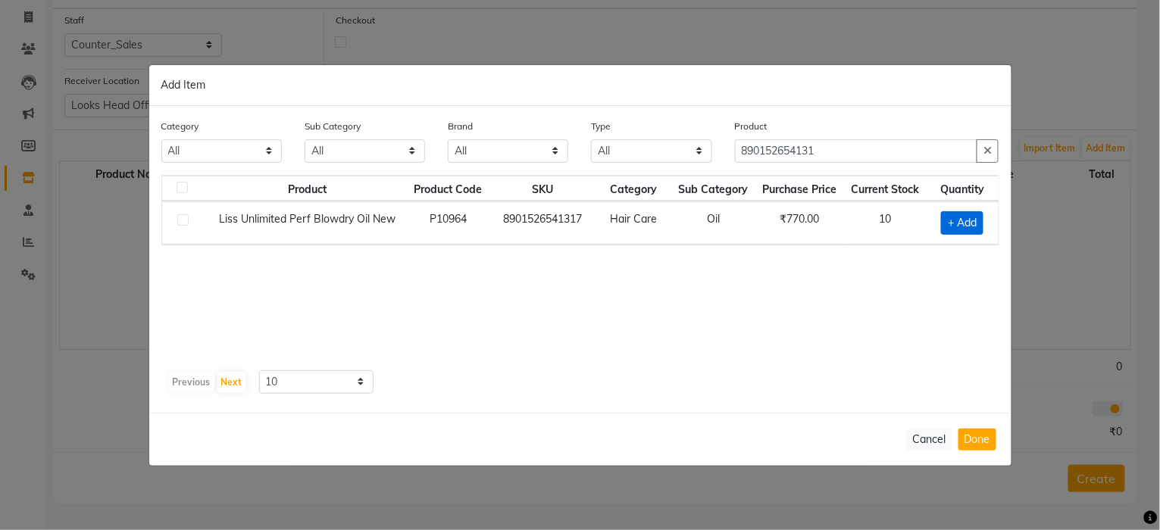
click at [974, 219] on span "+ Add" at bounding box center [962, 222] width 42 height 23
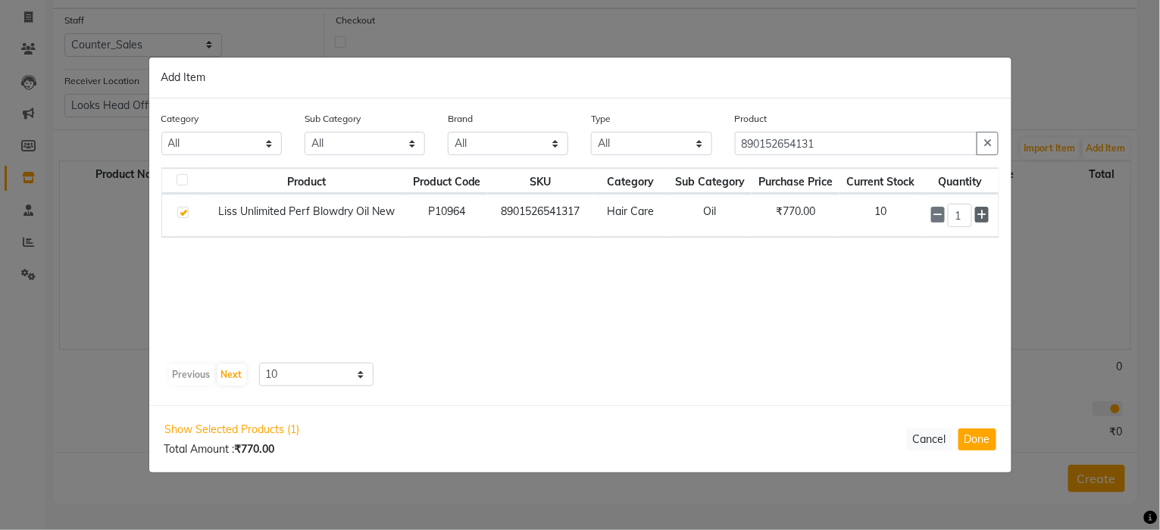
click at [978, 214] on icon at bounding box center [982, 215] width 10 height 11
click at [980, 213] on icon at bounding box center [982, 215] width 10 height 11
click at [949, 146] on input "890152654131" at bounding box center [856, 144] width 243 height 23
click at [990, 142] on icon "button" at bounding box center [988, 144] width 8 height 11
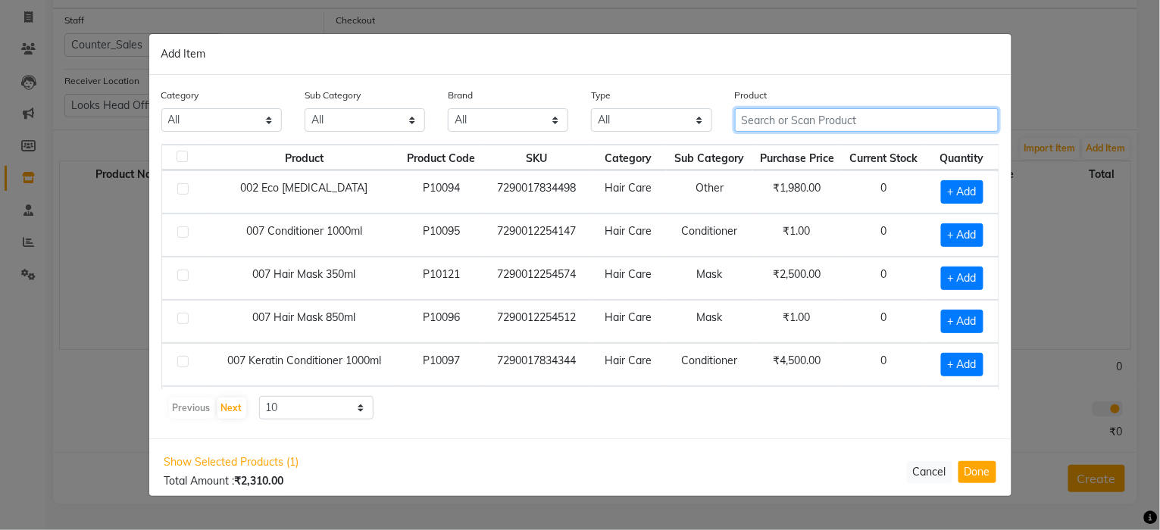
click at [927, 117] on input "text" at bounding box center [867, 119] width 264 height 23
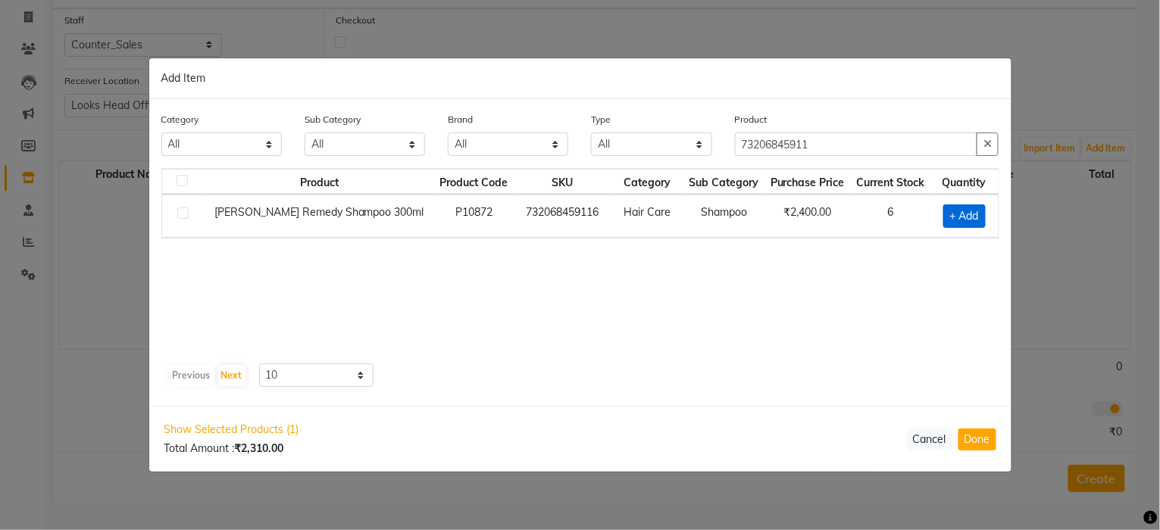
click at [966, 212] on span "+ Add" at bounding box center [964, 216] width 42 height 23
click at [983, 217] on icon at bounding box center [982, 216] width 10 height 11
click at [990, 151] on button "button" at bounding box center [988, 144] width 22 height 23
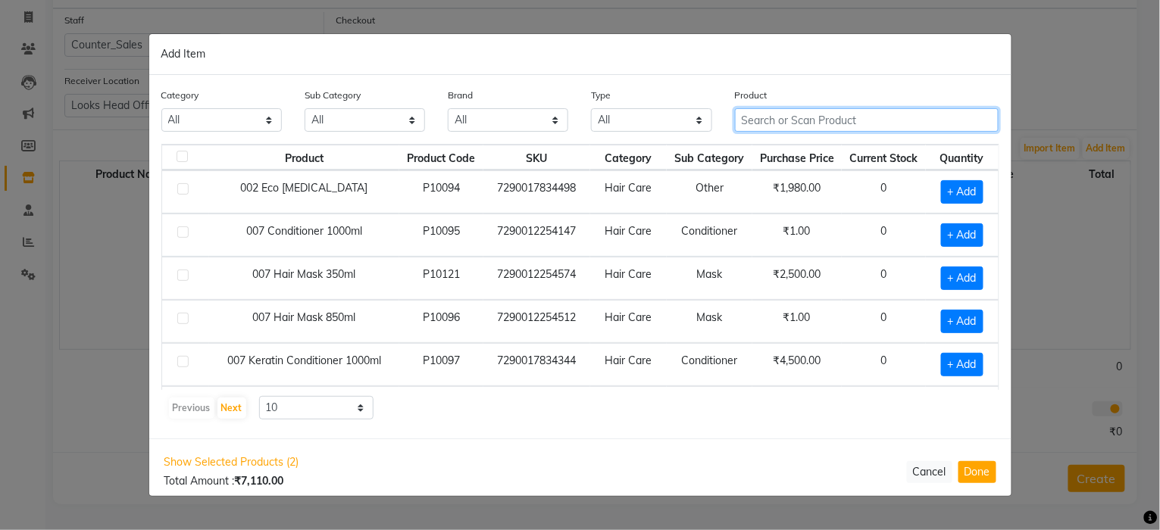
click at [917, 127] on input "text" at bounding box center [867, 119] width 264 height 23
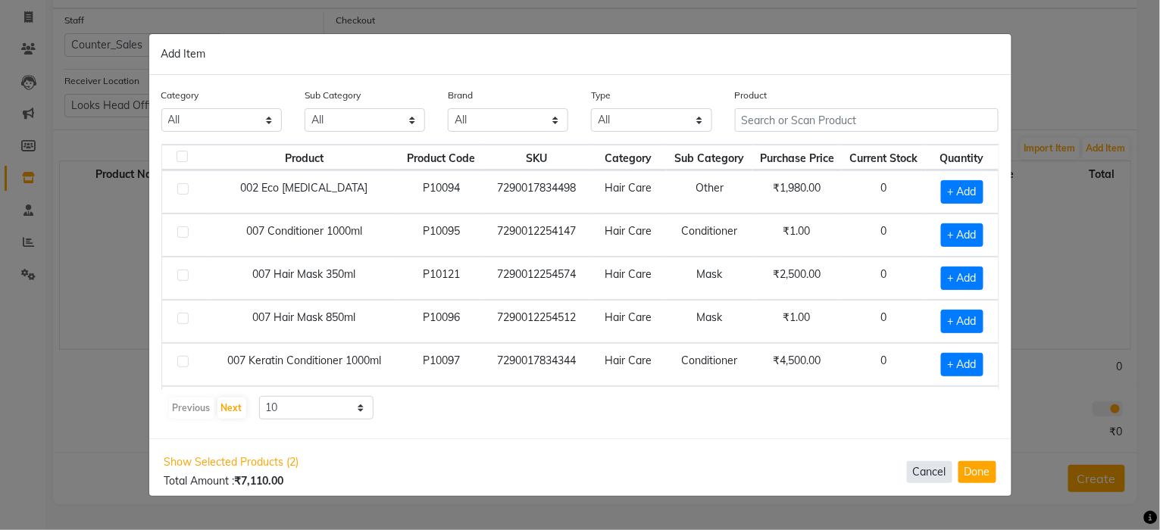
click at [912, 464] on button "Cancel" at bounding box center [929, 472] width 45 height 22
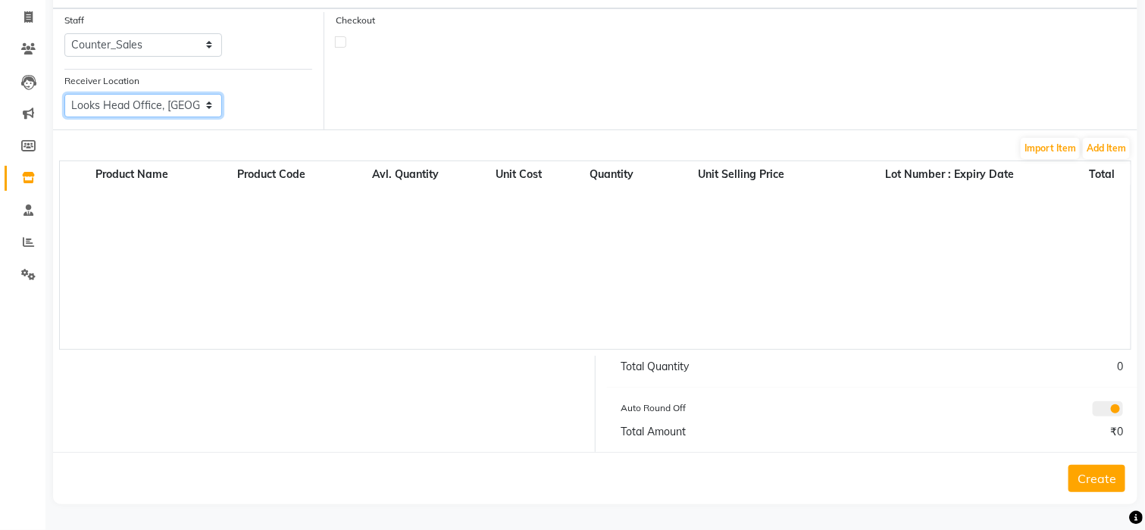
click at [183, 104] on select "Select Looks Prive Rajouri Garden, New Delhi Looks Golf Avenue, Gurgaon Sector-…" at bounding box center [143, 105] width 158 height 23
click at [202, 106] on select "Select Looks Prive Rajouri Garden, New Delhi Looks Golf Avenue, Gurgaon Sector-…" at bounding box center [143, 105] width 158 height 23
click at [214, 110] on select "Select Looks Prive Rajouri Garden, New Delhi Looks Golf Avenue, Gurgaon Sector-…" at bounding box center [143, 105] width 158 height 23
click at [178, 102] on select "Select Looks Prive Rajouri Garden, New Delhi Looks Golf Avenue, Gurgaon Sector-…" at bounding box center [143, 105] width 158 height 23
click at [202, 138] on div "Import Item Add Item" at bounding box center [595, 148] width 1072 height 24
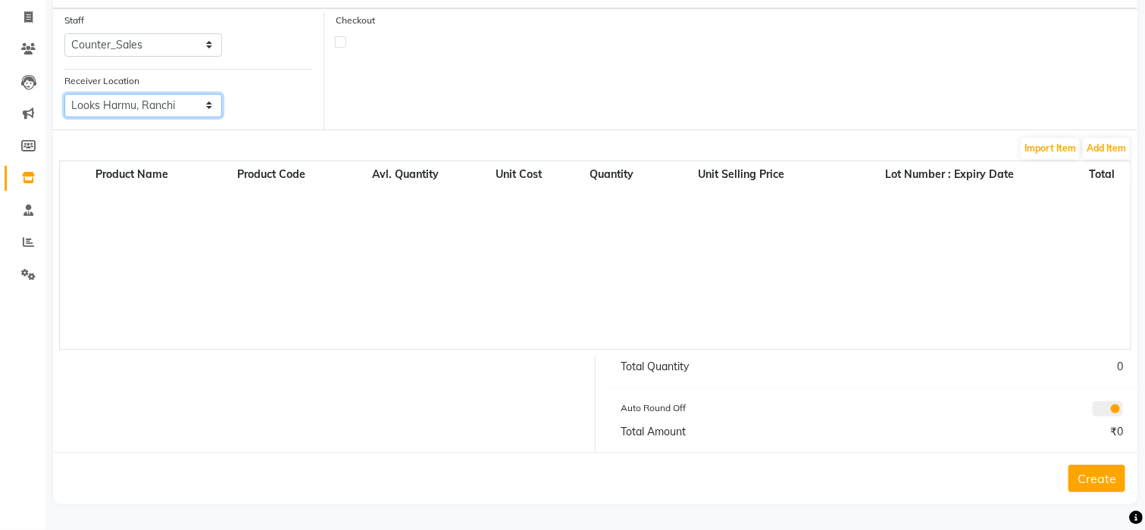
click at [184, 111] on select "Select Looks Prive Rajouri Garden, New Delhi Looks Golf Avenue, Gurgaon Sector-…" at bounding box center [143, 105] width 158 height 23
click at [168, 100] on select "Select Looks Prive Rajouri Garden, New Delhi Looks Golf Avenue, Gurgaon Sector-…" at bounding box center [143, 105] width 158 height 23
click at [171, 107] on select "Select Looks Prive Rajouri Garden, New Delhi Looks Golf Avenue, Gurgaon Sector-…" at bounding box center [143, 105] width 158 height 23
click at [268, 227] on div "Product Name Product Code Avl. Quantity Unit Cost Quantity Unit Selling Price L…" at bounding box center [595, 255] width 1072 height 189
click at [206, 113] on select "Select Looks Prive Rajouri Garden, New Delhi Looks Golf Avenue, Gurgaon Sector-…" at bounding box center [143, 105] width 158 height 23
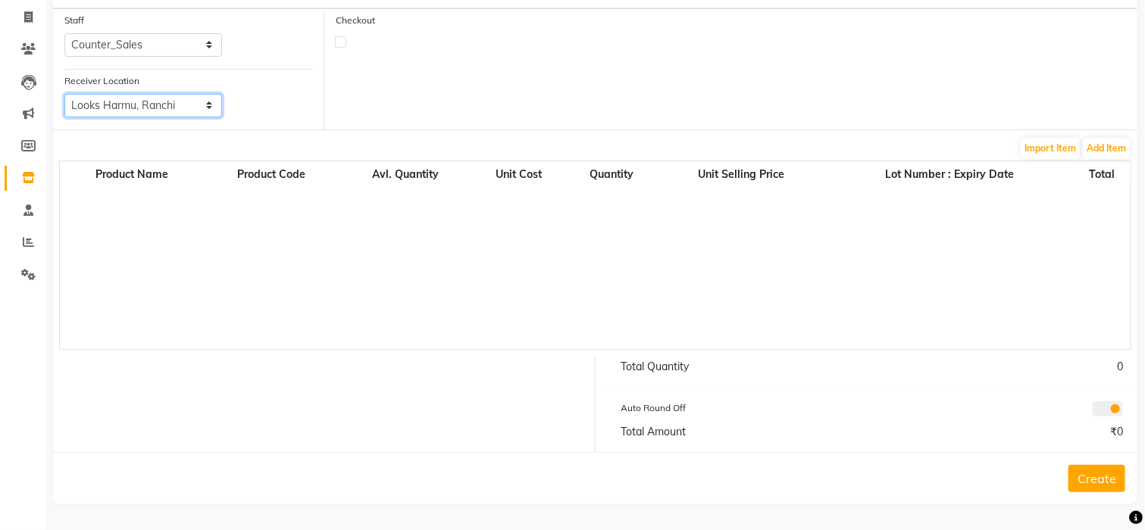
click at [173, 99] on select "Select Looks Prive Rajouri Garden, New Delhi Looks Golf Avenue, Gurgaon Sector-…" at bounding box center [143, 105] width 158 height 23
click at [174, 104] on select "Select Looks Prive Rajouri Garden, New Delhi Looks Golf Avenue, Gurgaon Sector-…" at bounding box center [143, 105] width 158 height 23
click at [64, 94] on select "Select Looks Prive Rajouri Garden, New Delhi Looks Golf Avenue, Gurgaon Sector-…" at bounding box center [143, 105] width 158 height 23
click at [208, 106] on select "Select Looks Prive Rajouri Garden, New Delhi Looks Golf Avenue, Gurgaon Sector-…" at bounding box center [143, 105] width 158 height 23
click at [203, 111] on select "Select Looks Prive Rajouri Garden, New Delhi Looks Golf Avenue, Gurgaon Sector-…" at bounding box center [143, 105] width 158 height 23
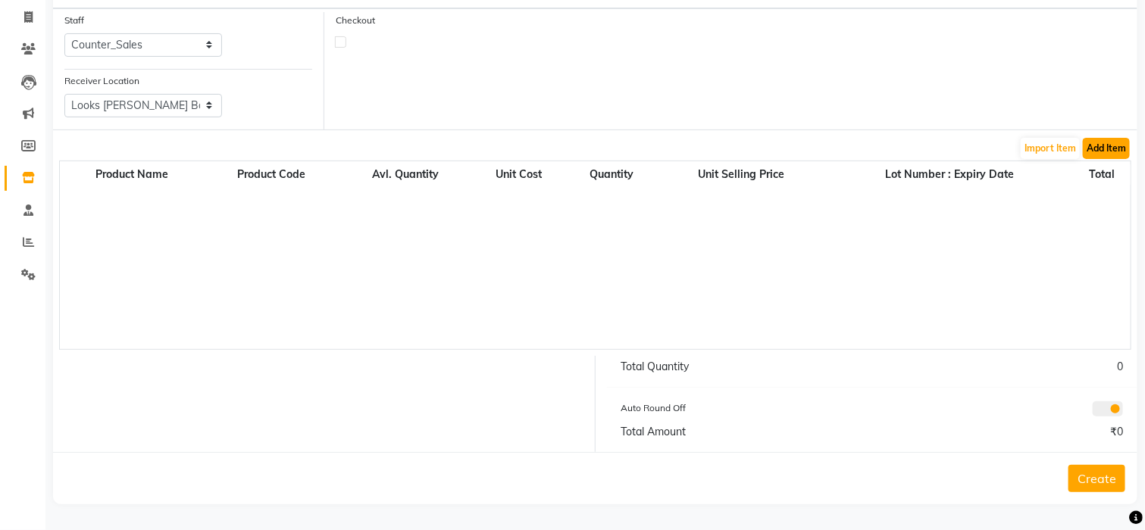
click at [1102, 147] on button "Add Item" at bounding box center [1106, 148] width 47 height 21
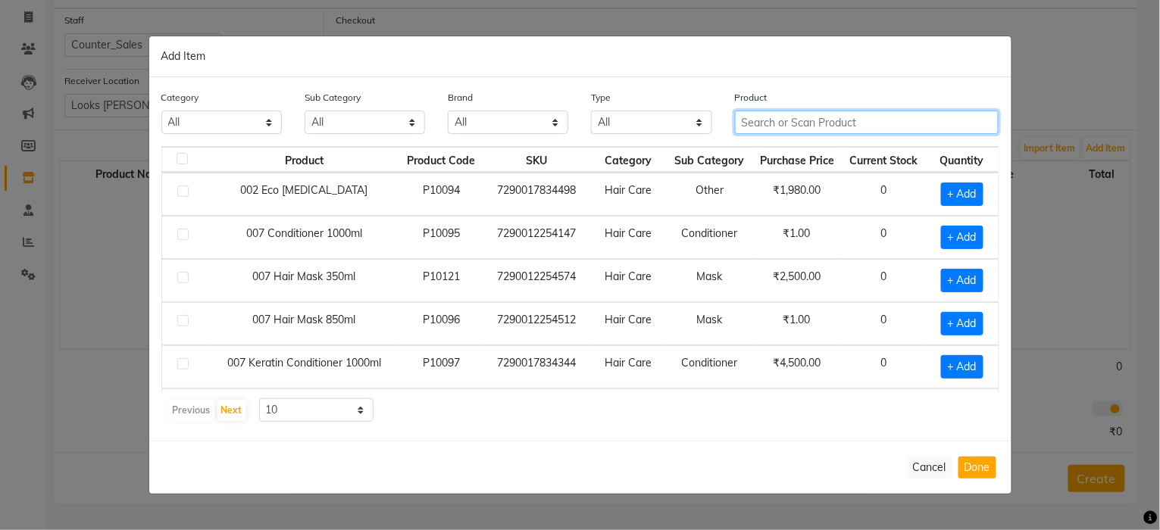
click at [755, 124] on input "text" at bounding box center [867, 122] width 264 height 23
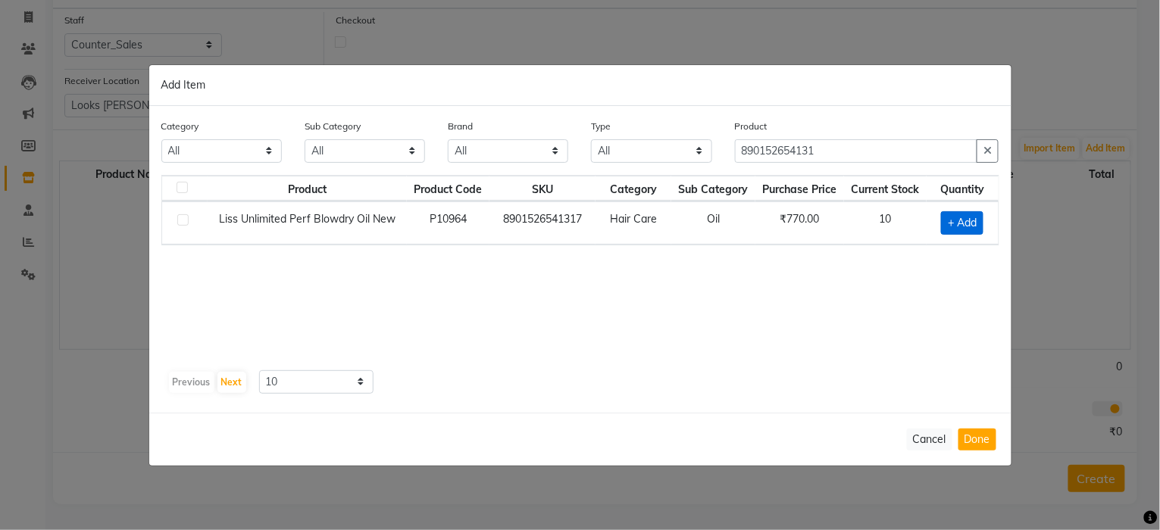
click at [971, 216] on span "+ Add" at bounding box center [962, 222] width 42 height 23
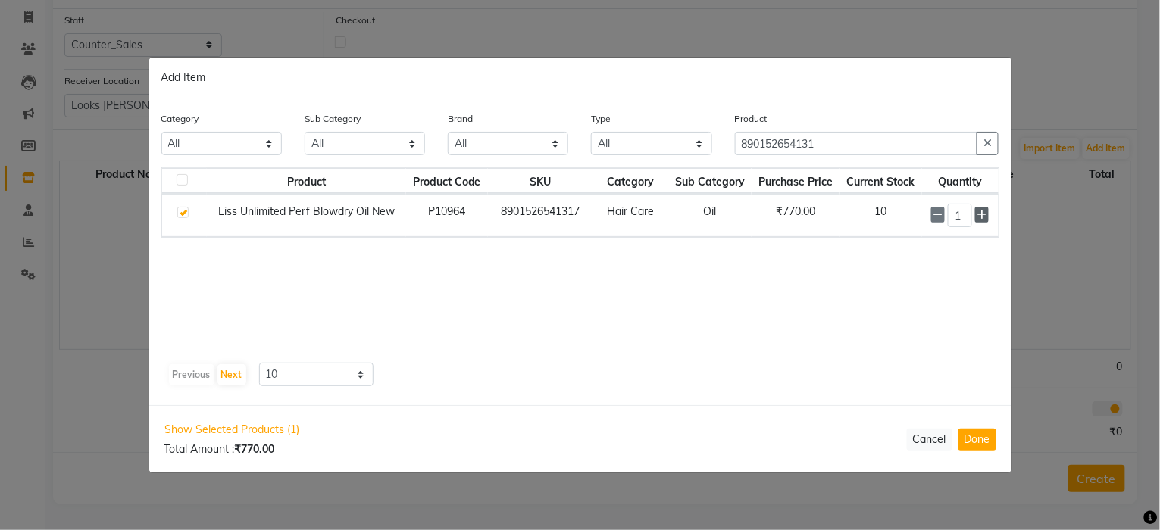
click at [979, 219] on icon at bounding box center [982, 215] width 10 height 11
click at [980, 216] on icon at bounding box center [982, 215] width 10 height 11
click at [980, 444] on button "Done" at bounding box center [978, 440] width 38 height 22
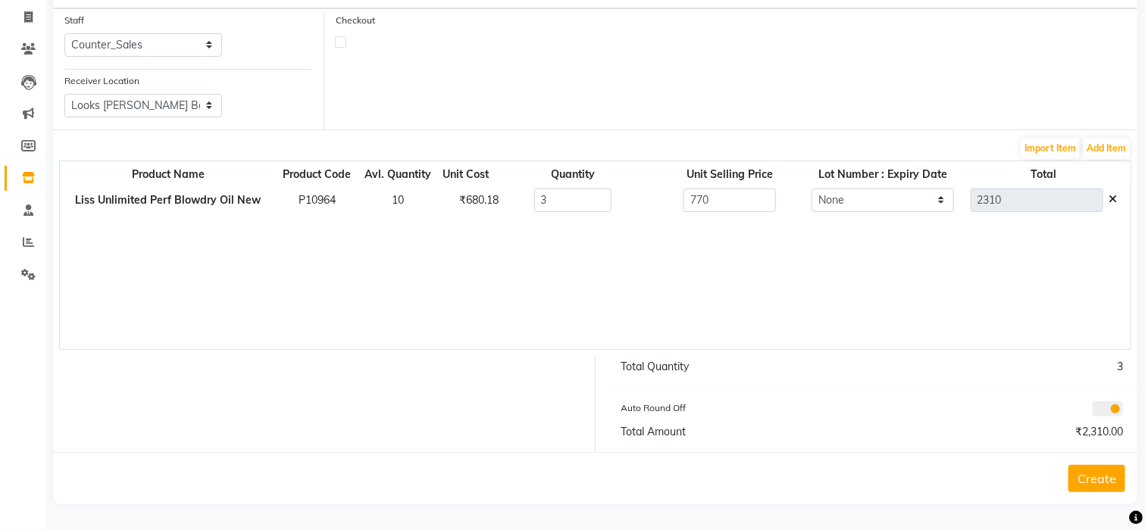
click at [1090, 484] on button "Create" at bounding box center [1096, 478] width 57 height 27
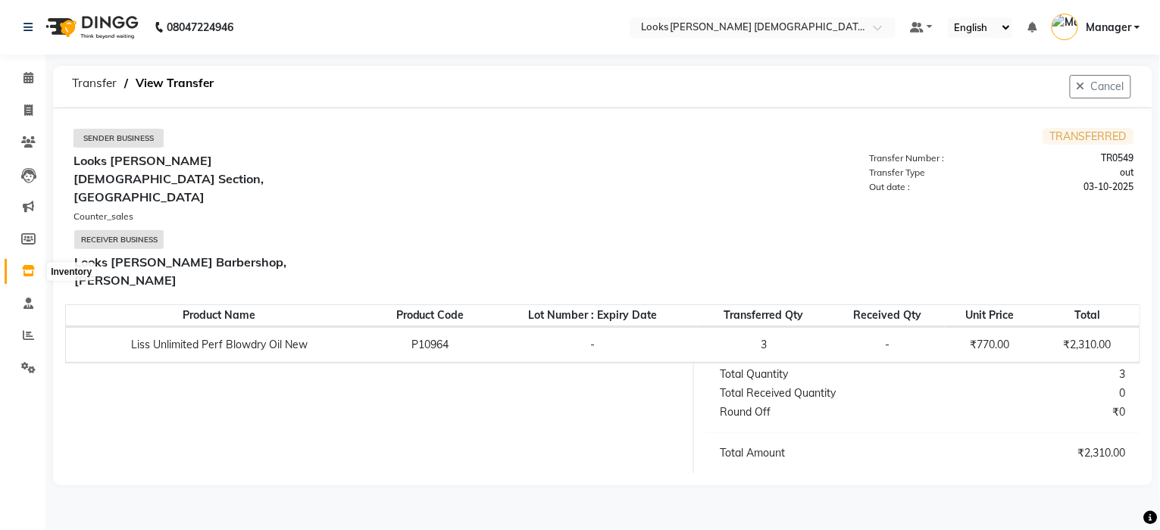
click at [20, 267] on span at bounding box center [28, 271] width 27 height 17
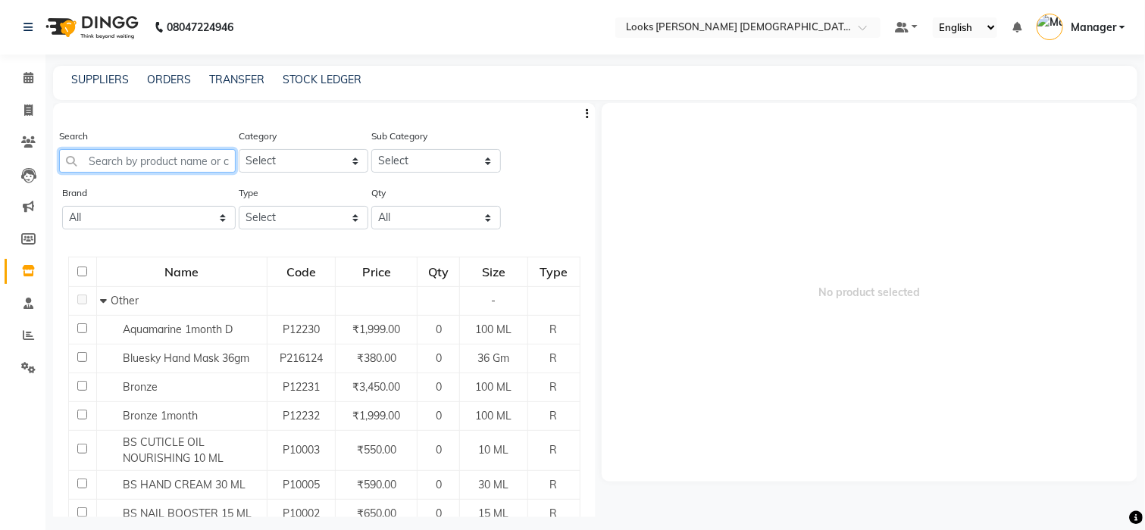
click at [138, 162] on input "text" at bounding box center [147, 160] width 177 height 23
click at [214, 75] on link "TRANSFER" at bounding box center [236, 80] width 55 height 14
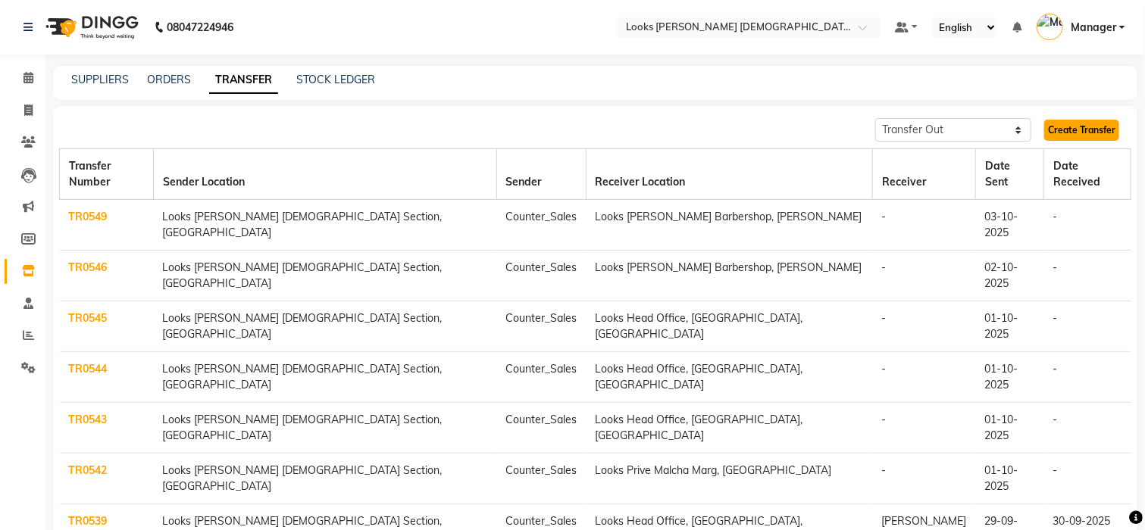
click at [1055, 128] on link "Create Transfer" at bounding box center [1081, 130] width 75 height 21
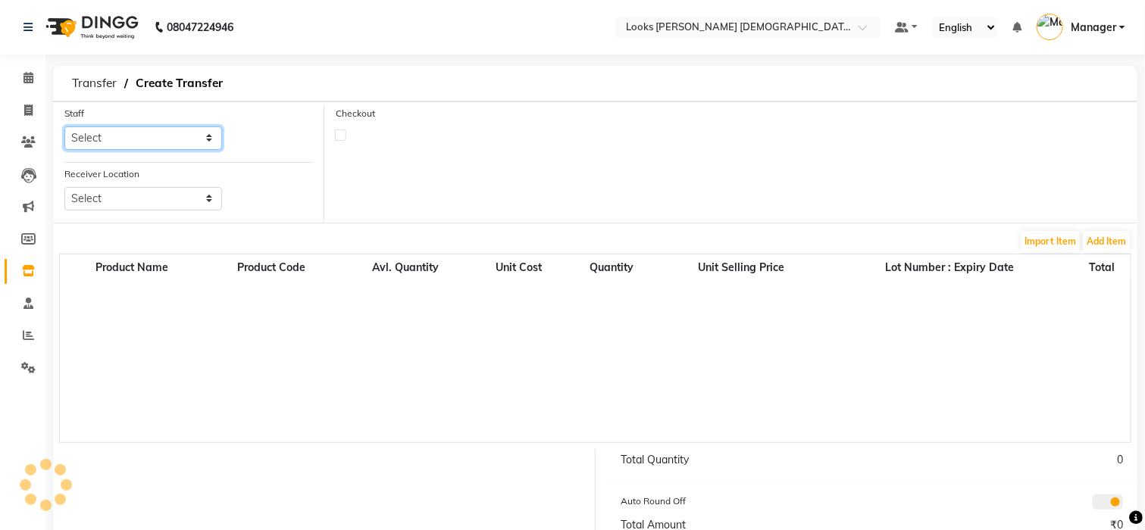
click at [168, 128] on select "Select" at bounding box center [143, 138] width 158 height 23
click at [168, 130] on select "Select Aena Ahad Ahsan Amrin Arvind_asst Bijender Counter_Sales Dharmaveer Farh…" at bounding box center [143, 138] width 158 height 23
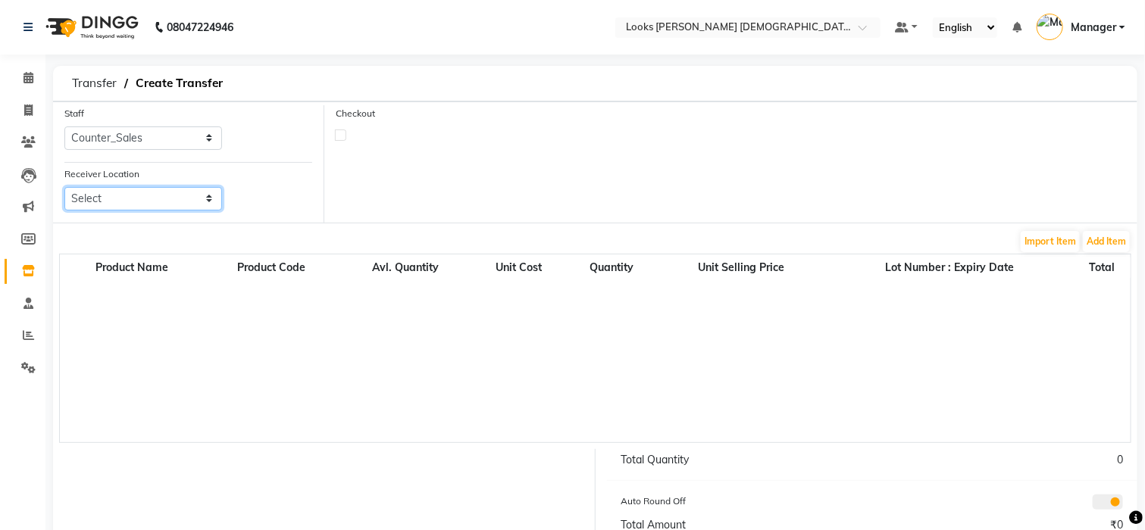
click at [150, 199] on select "Select Looks Prive Rajouri Garden, New Delhi Looks Golf Avenue, Gurgaon Sector-…" at bounding box center [143, 198] width 158 height 23
click at [64, 187] on select "Select Looks Prive Rajouri Garden, New Delhi Looks Golf Avenue, Gurgaon Sector-…" at bounding box center [143, 198] width 158 height 23
click at [1097, 233] on button "Add Item" at bounding box center [1106, 241] width 47 height 21
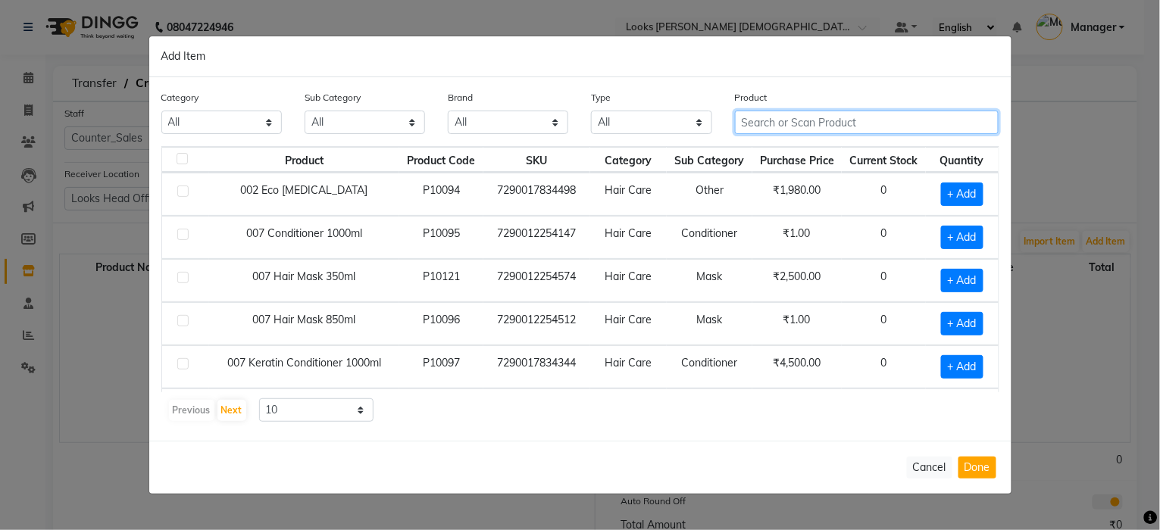
click at [861, 118] on input "text" at bounding box center [867, 122] width 264 height 23
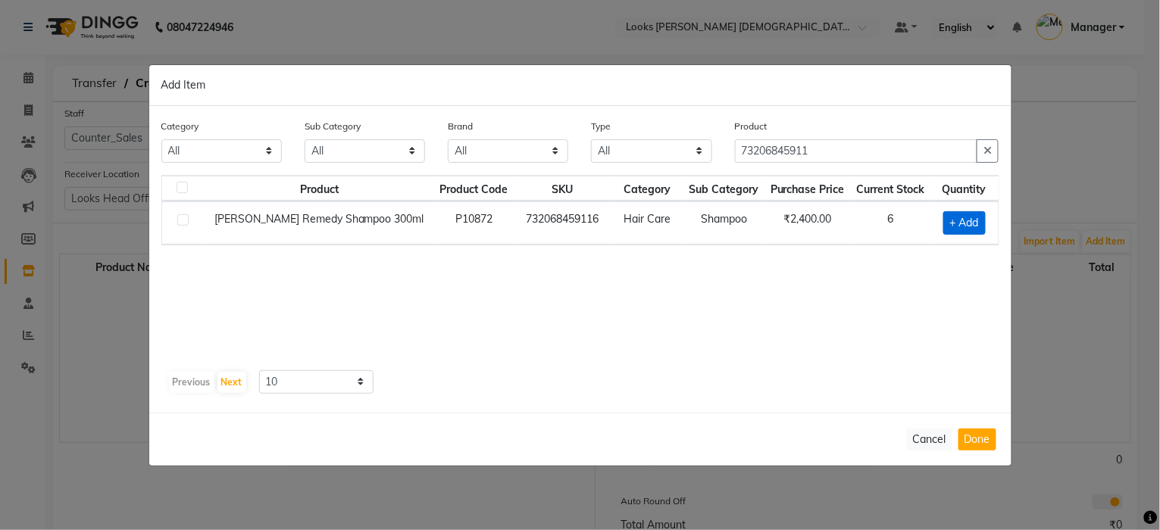
click at [949, 214] on span "+ Add" at bounding box center [964, 222] width 42 height 23
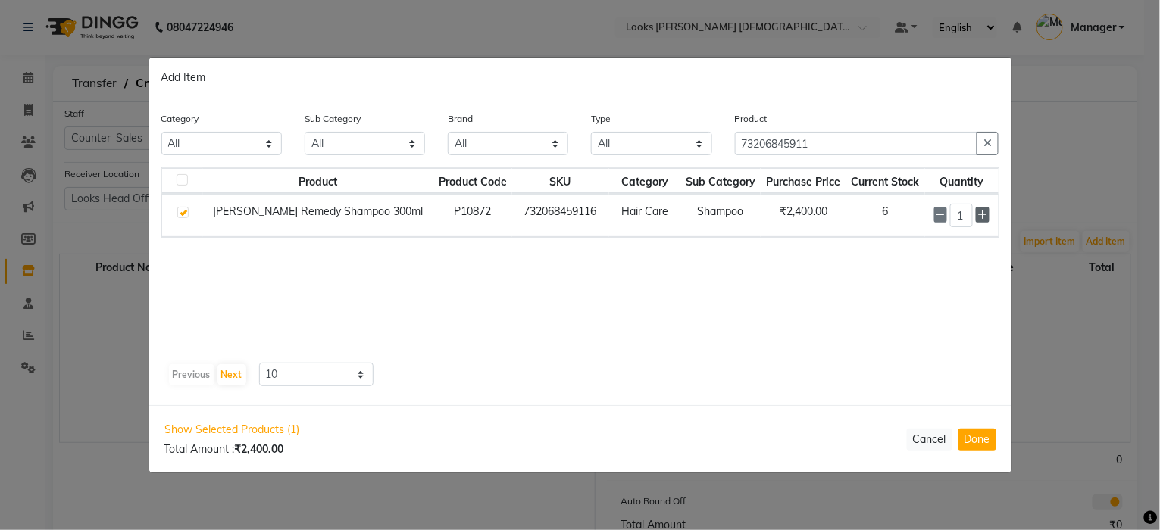
click at [979, 214] on icon at bounding box center [982, 215] width 10 height 11
click at [989, 148] on icon "button" at bounding box center [988, 144] width 8 height 11
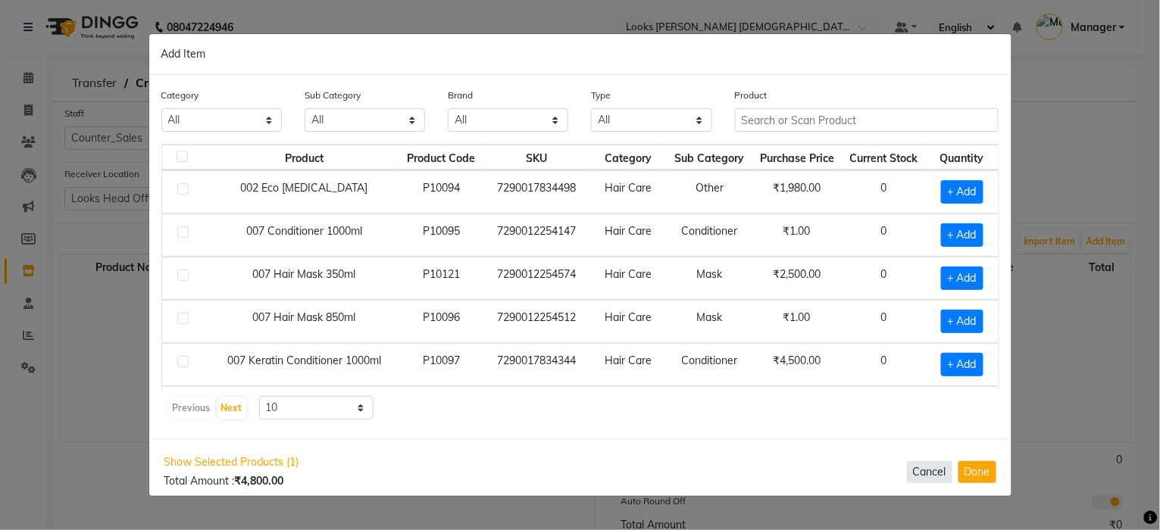
click at [931, 464] on button "Cancel" at bounding box center [929, 472] width 45 height 22
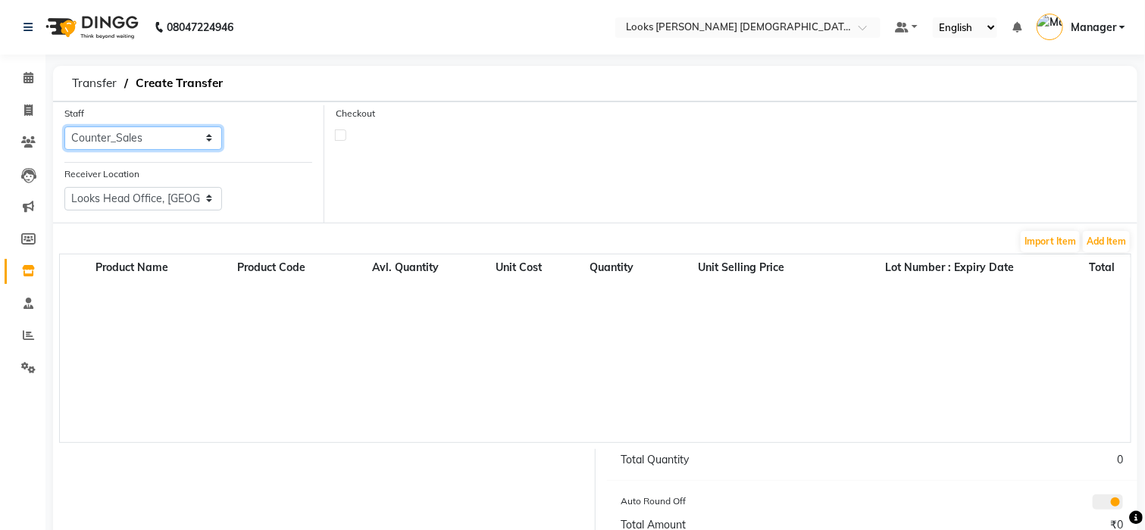
click at [136, 132] on select "Select Aena Ahad Ahsan Amrin Arvind_asst Bijender Counter_Sales Dharmaveer Farh…" at bounding box center [143, 138] width 158 height 23
click at [150, 202] on select "Select Looks Prive Rajouri Garden, New Delhi Looks Golf Avenue, Gurgaon Sector-…" at bounding box center [143, 198] width 158 height 23
click at [1109, 239] on button "Add Item" at bounding box center [1106, 241] width 47 height 21
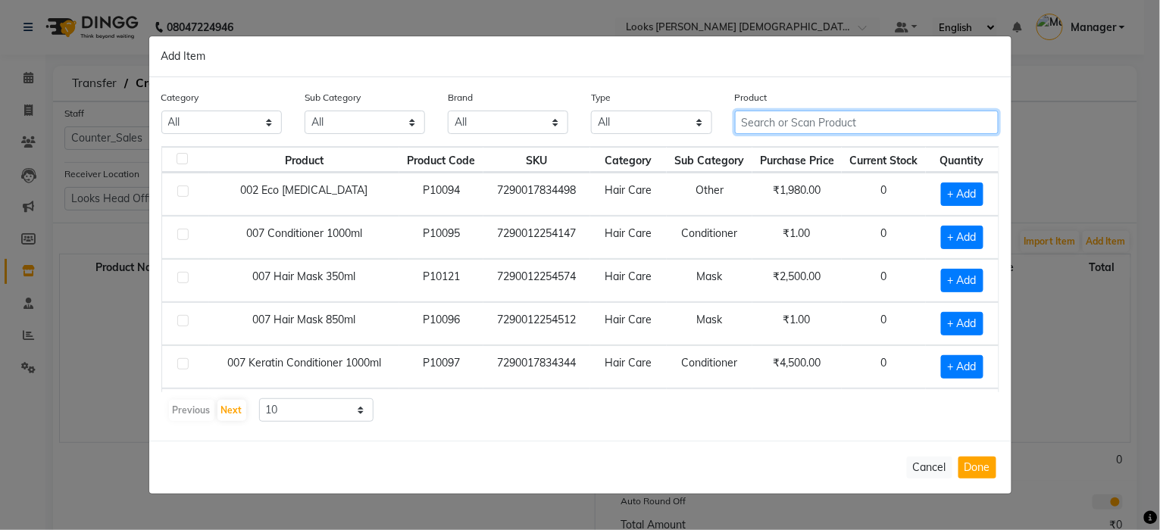
click at [865, 124] on input "text" at bounding box center [867, 122] width 264 height 23
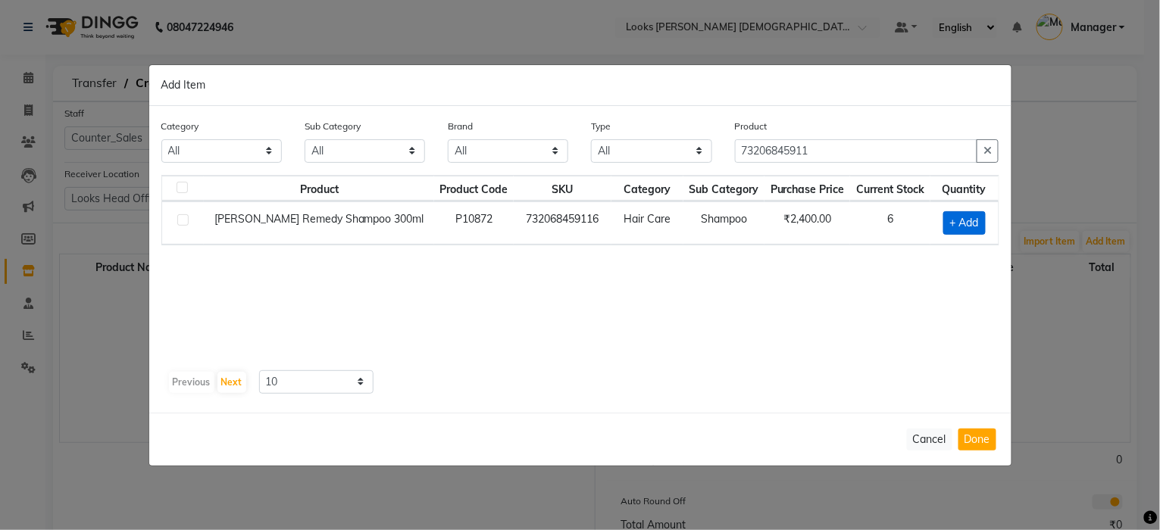
click at [966, 217] on span "+ Add" at bounding box center [964, 222] width 42 height 23
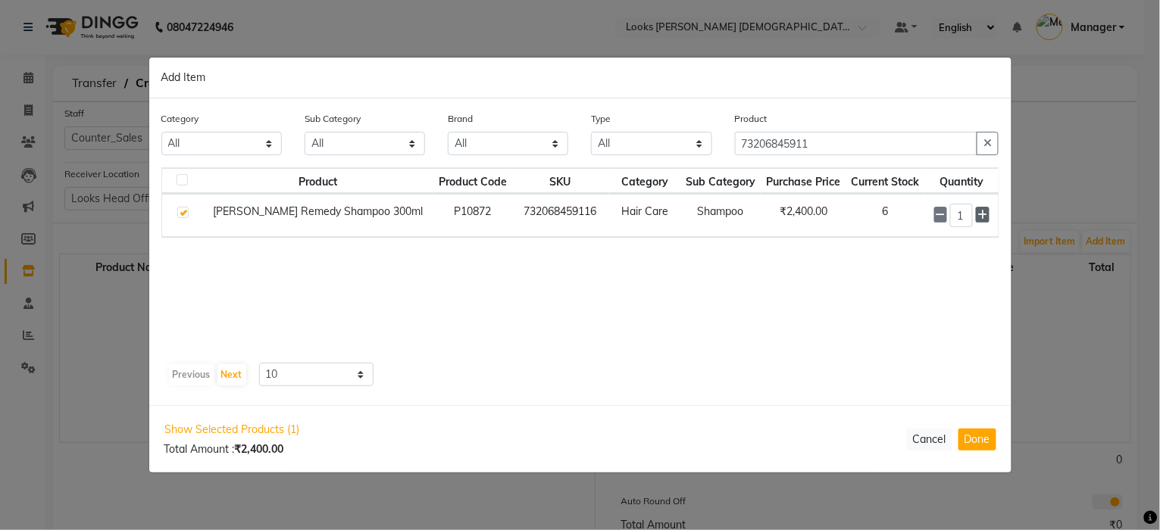
click at [986, 213] on icon at bounding box center [982, 215] width 10 height 11
click at [990, 145] on icon "button" at bounding box center [988, 144] width 8 height 11
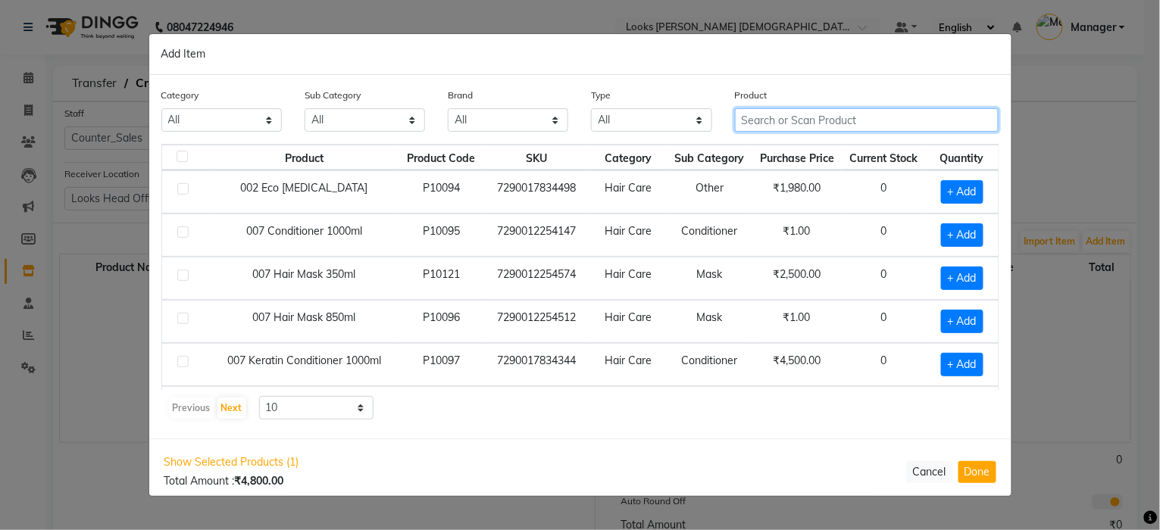
click at [809, 120] on input "text" at bounding box center [867, 119] width 264 height 23
click at [833, 120] on input "3474636692231" at bounding box center [856, 119] width 243 height 23
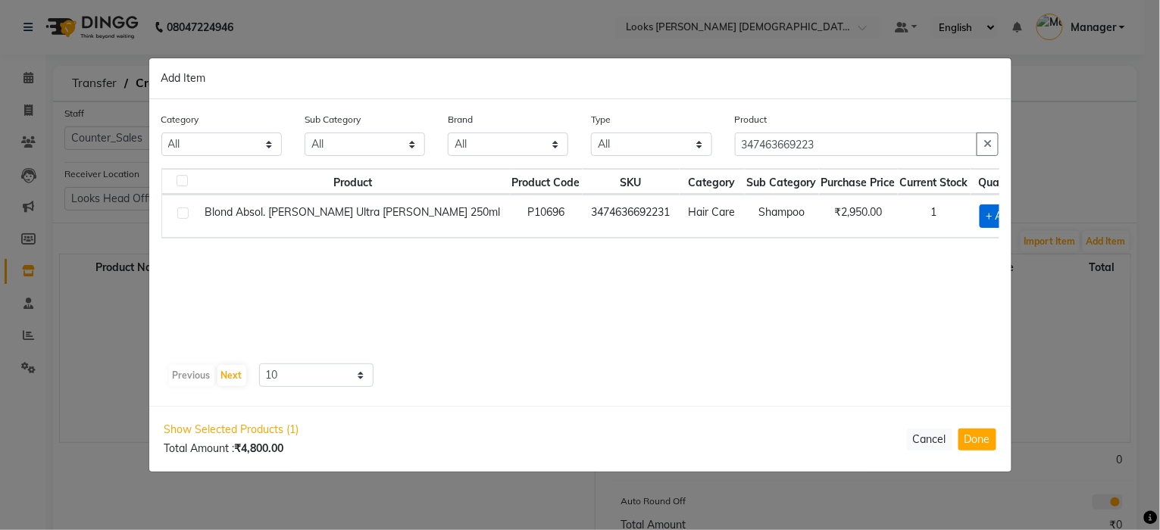
click at [980, 211] on span "+ Add" at bounding box center [1001, 216] width 42 height 23
click at [987, 142] on icon "button" at bounding box center [988, 144] width 8 height 11
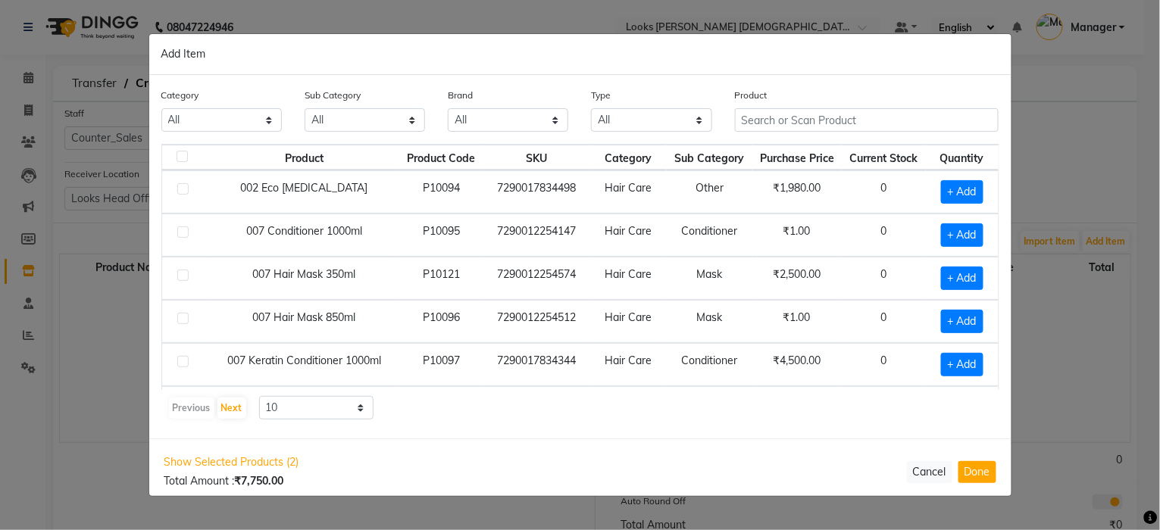
click at [932, 139] on div "Product" at bounding box center [867, 115] width 287 height 57
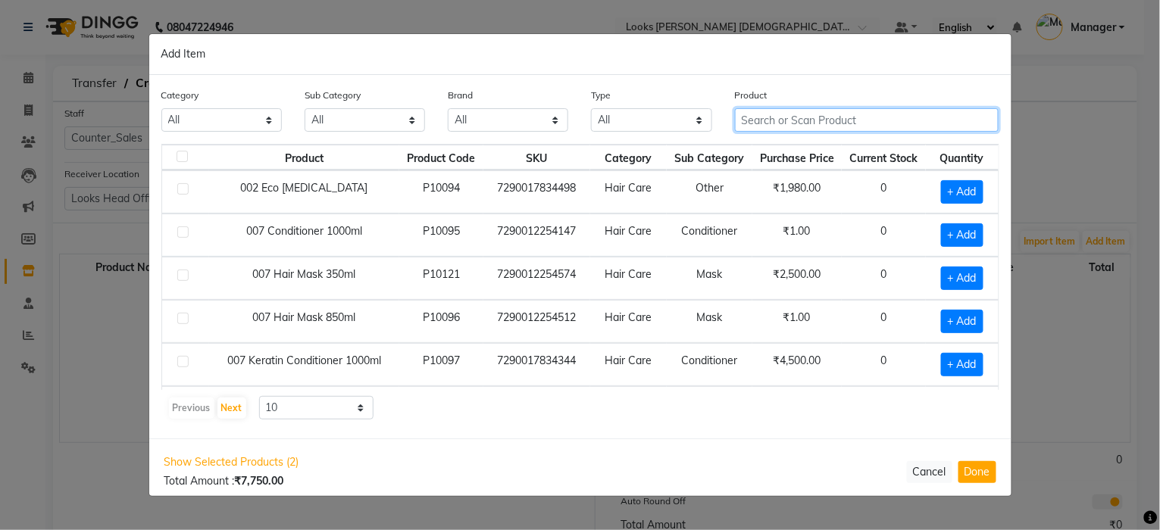
click at [932, 125] on input "text" at bounding box center [867, 119] width 264 height 23
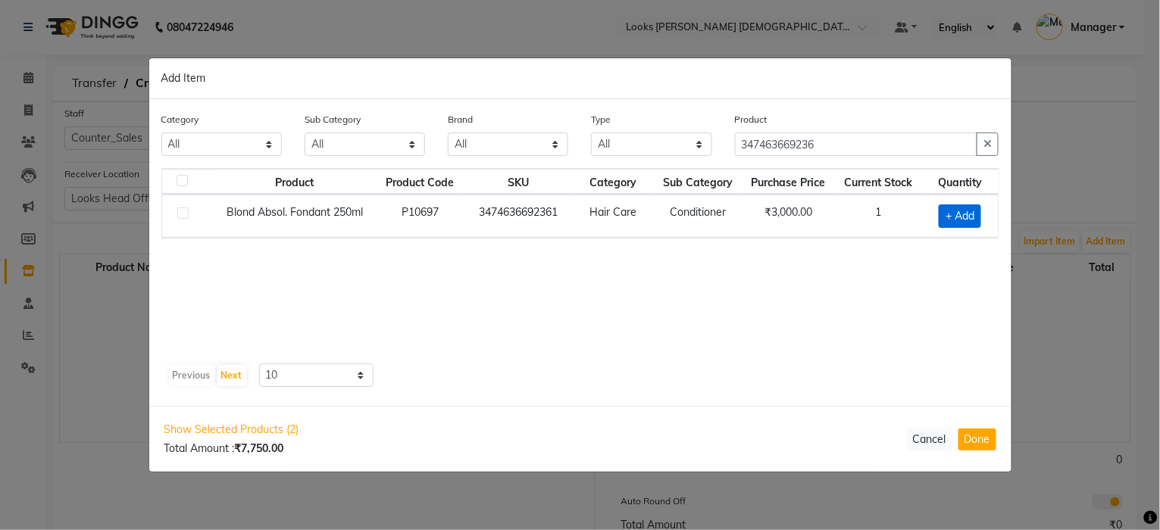
click at [954, 212] on span "+ Add" at bounding box center [960, 216] width 42 height 23
click at [990, 149] on icon "button" at bounding box center [988, 143] width 8 height 11
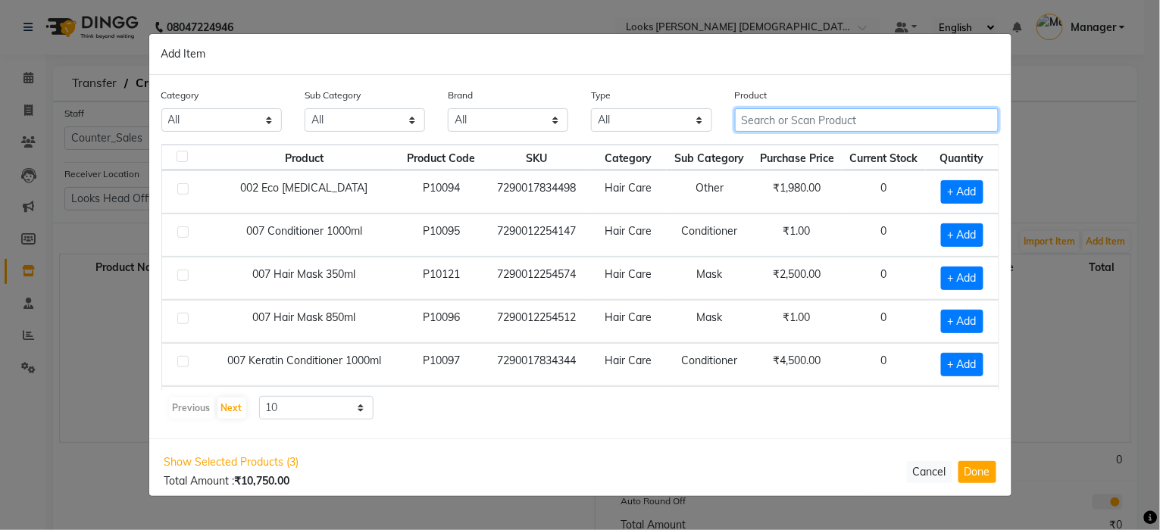
click at [870, 120] on input "text" at bounding box center [867, 119] width 264 height 23
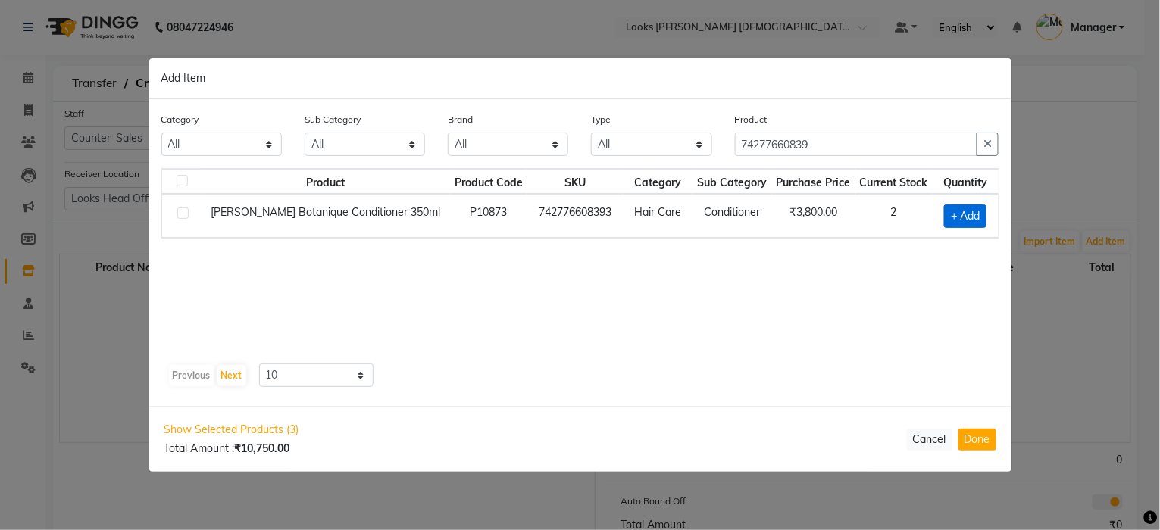
click at [962, 217] on span "+ Add" at bounding box center [965, 216] width 42 height 23
click at [980, 211] on icon at bounding box center [983, 215] width 10 height 11
click at [943, 216] on icon at bounding box center [943, 216] width 10 height 11
click at [985, 140] on icon "button" at bounding box center [988, 144] width 8 height 11
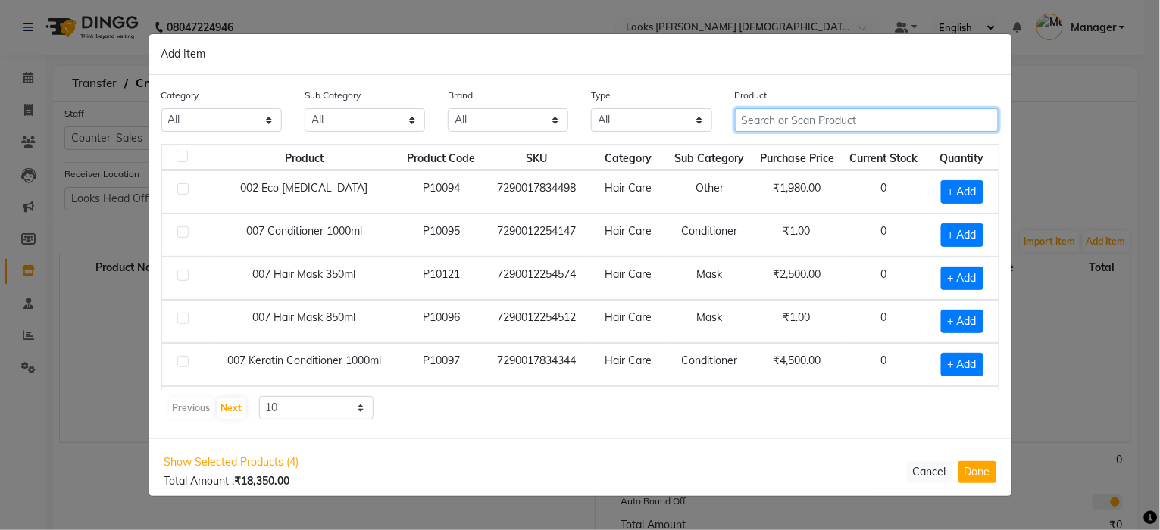
click at [910, 120] on input "text" at bounding box center [867, 119] width 264 height 23
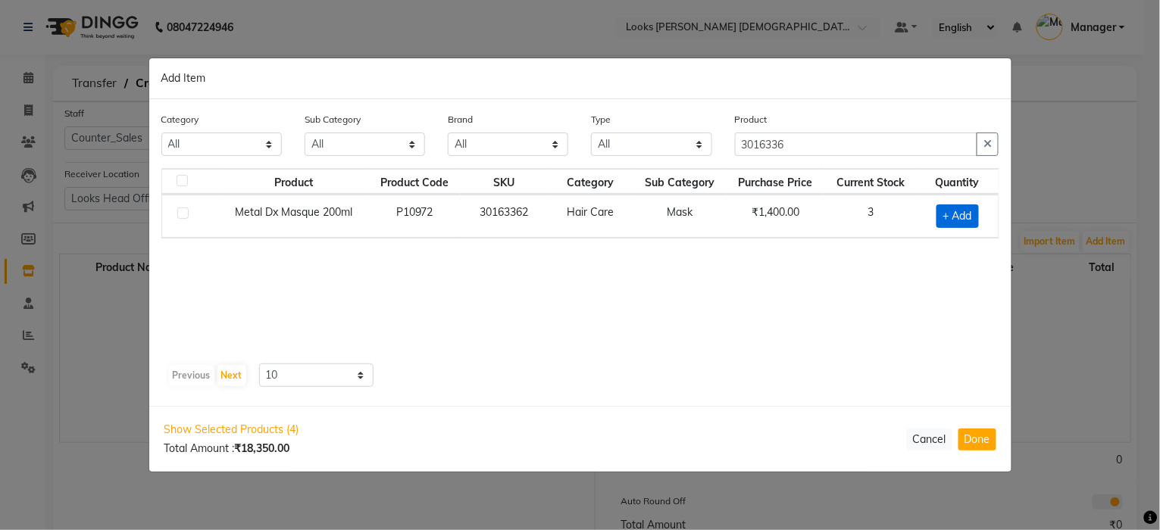
click at [949, 217] on span "+ Add" at bounding box center [958, 216] width 42 height 23
click at [988, 145] on icon "button" at bounding box center [988, 143] width 8 height 11
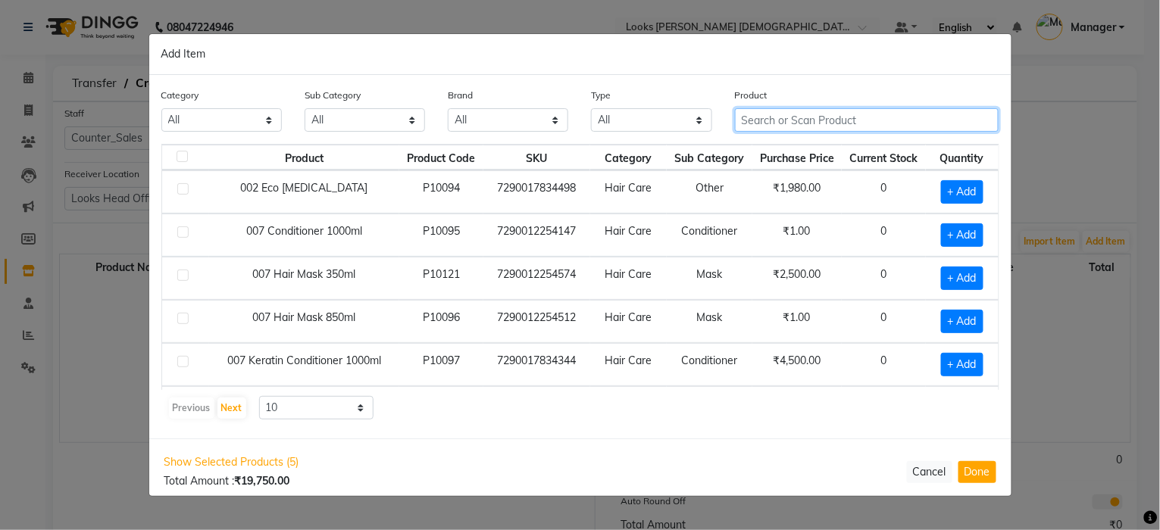
click at [939, 123] on input "text" at bounding box center [867, 119] width 264 height 23
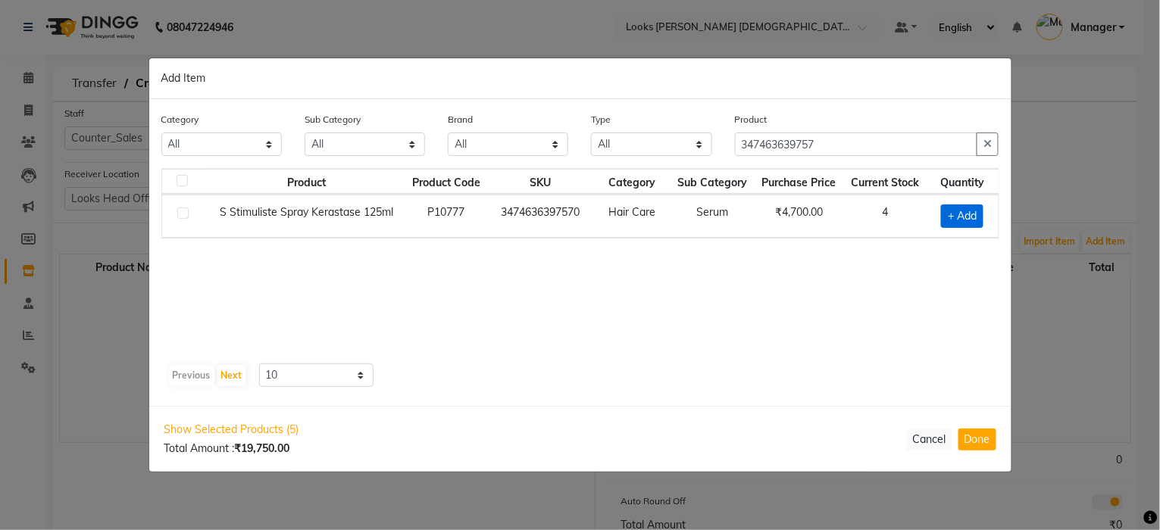
drag, startPoint x: 961, startPoint y: 230, endPoint x: 967, endPoint y: 220, distance: 11.6
click at [966, 224] on td "+ Add" at bounding box center [963, 216] width 72 height 43
click at [967, 220] on span "+ Add" at bounding box center [962, 216] width 42 height 23
click at [989, 148] on icon "button" at bounding box center [988, 143] width 8 height 11
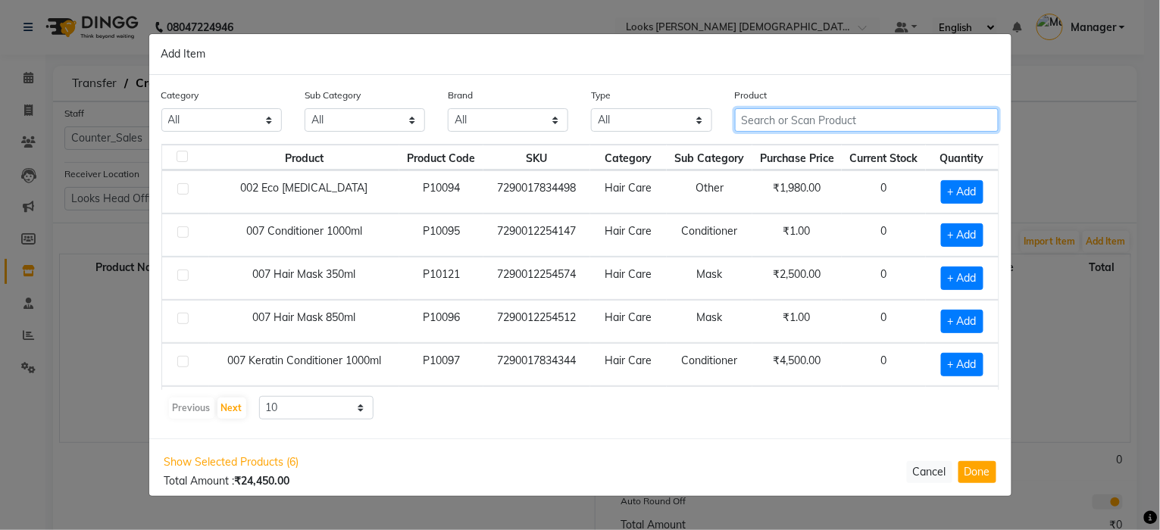
click at [929, 125] on input "text" at bounding box center [867, 119] width 264 height 23
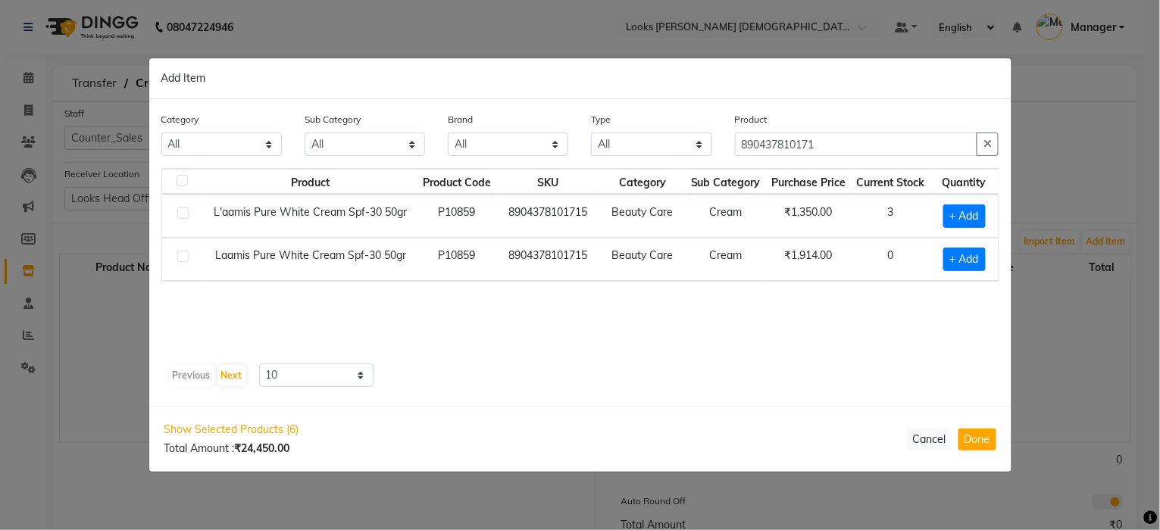
click at [896, 132] on div "Product 890437810171" at bounding box center [867, 133] width 264 height 45
click at [892, 142] on input "890437810171" at bounding box center [856, 144] width 243 height 23
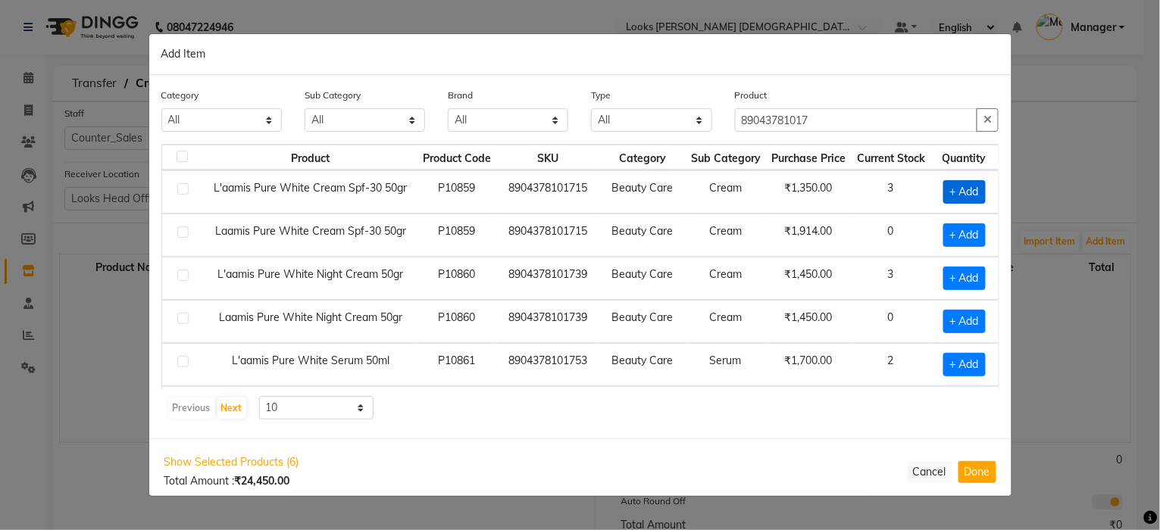
click at [958, 192] on span "+ Add" at bounding box center [964, 191] width 42 height 23
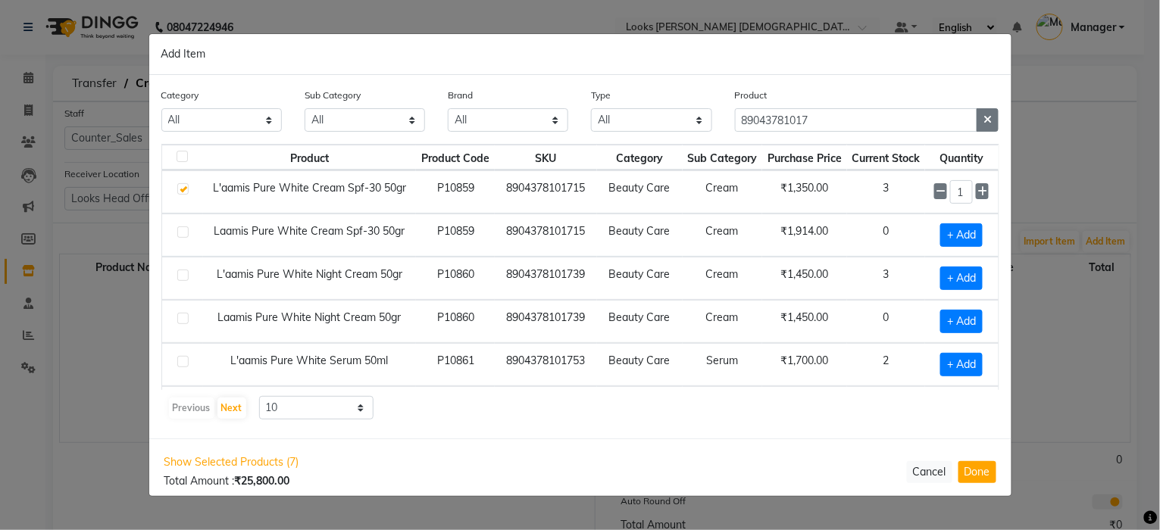
click at [994, 118] on button "button" at bounding box center [988, 119] width 22 height 23
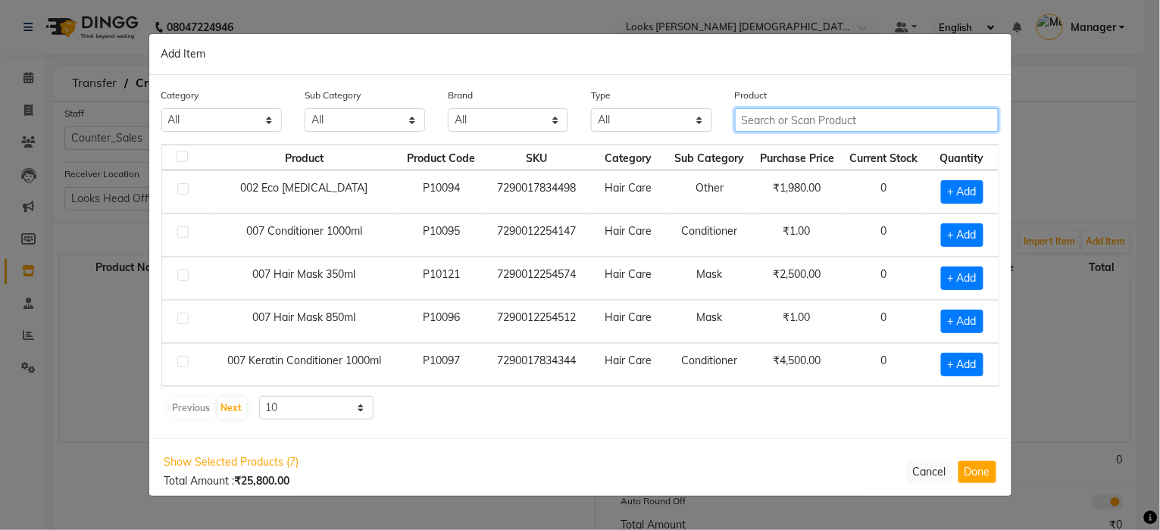
click at [908, 121] on input "text" at bounding box center [867, 119] width 264 height 23
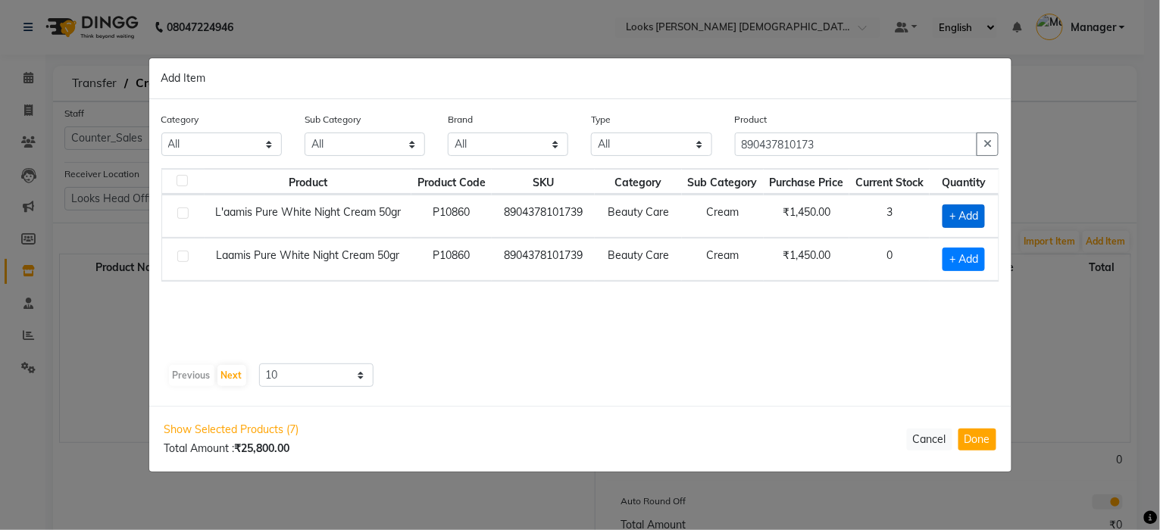
click at [970, 214] on span "+ Add" at bounding box center [964, 216] width 42 height 23
click at [987, 140] on icon "button" at bounding box center [988, 143] width 8 height 11
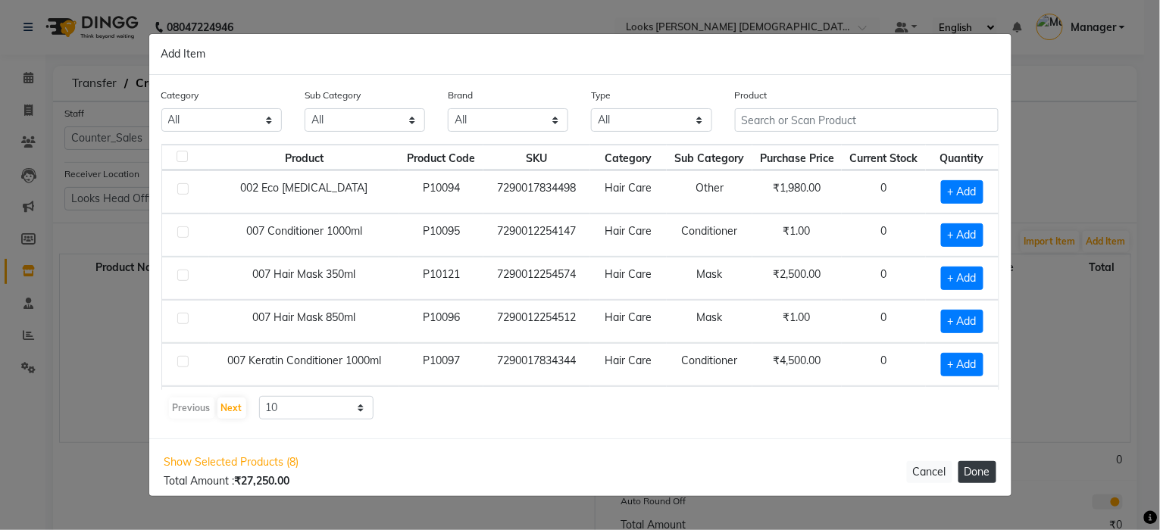
click at [969, 477] on button "Done" at bounding box center [978, 472] width 38 height 22
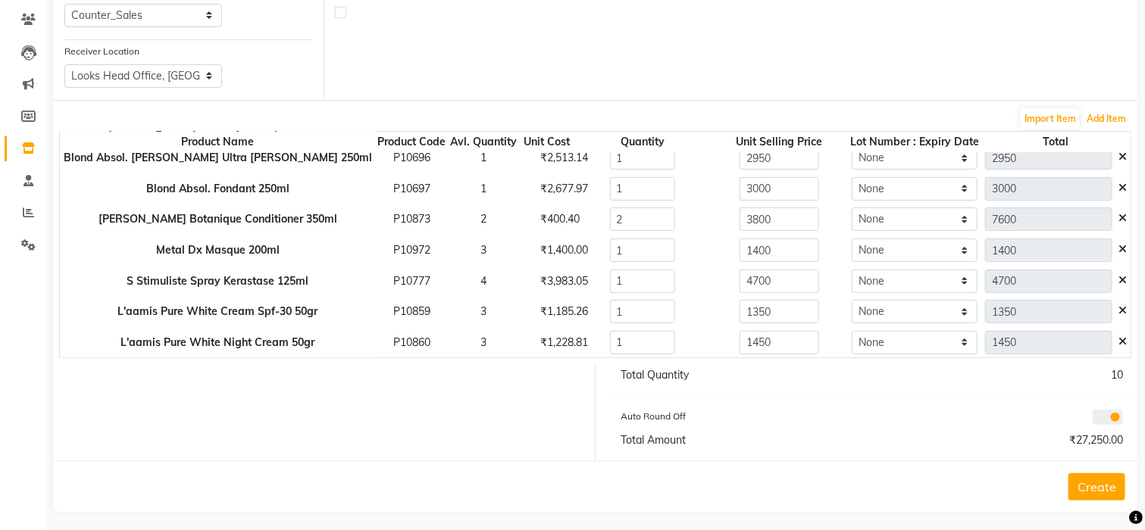
scroll to position [131, 0]
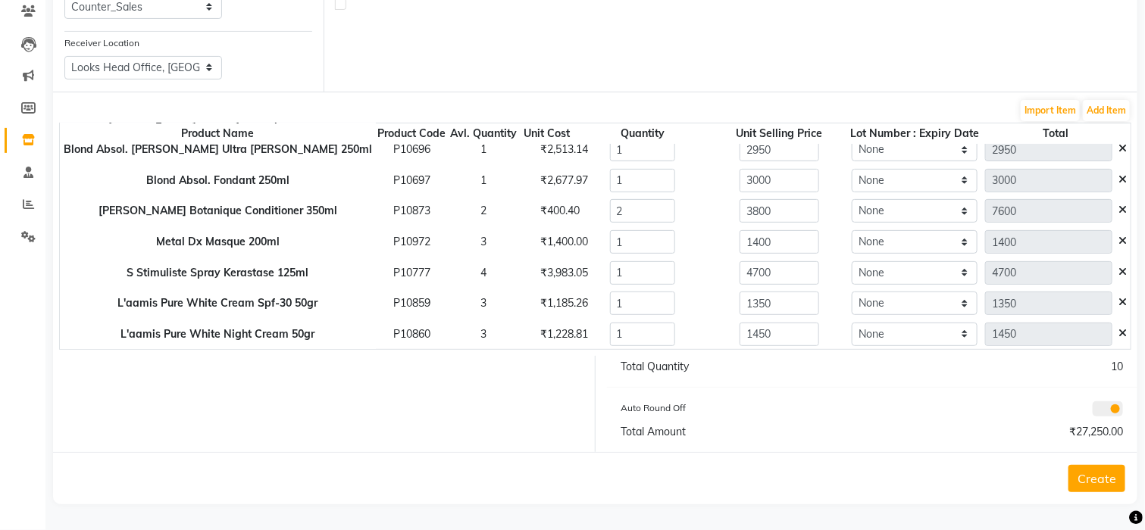
click at [1099, 478] on button "Create" at bounding box center [1096, 478] width 57 height 27
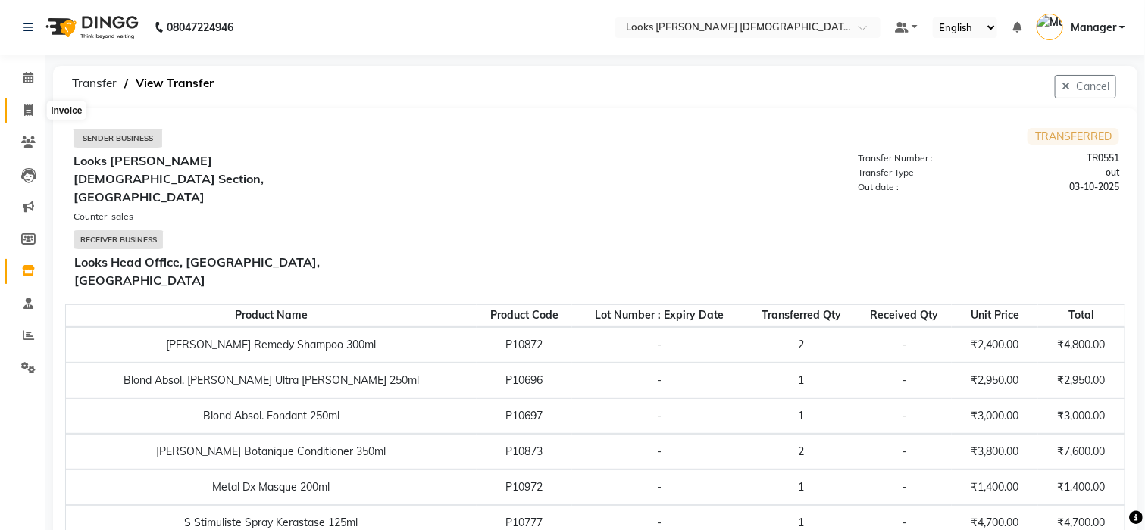
click at [30, 110] on icon at bounding box center [28, 110] width 8 height 11
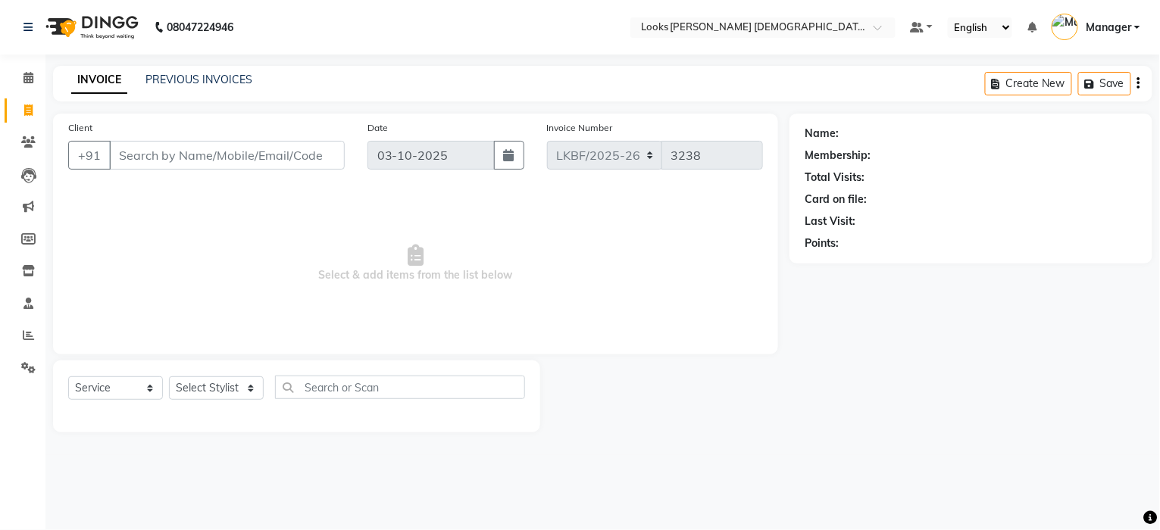
drag, startPoint x: 216, startPoint y: 375, endPoint x: 209, endPoint y: 382, distance: 9.6
click at [214, 376] on div "Select Service Product Membership Package Voucher Prepaid Gift Card Select Styl…" at bounding box center [296, 394] width 457 height 36
click at [209, 382] on select "Select Stylist Aena Ahad Ahsan Amrin Arvind_asst Bijender Counter_Sales Dharmav…" at bounding box center [216, 388] width 95 height 23
click at [224, 387] on select "Select Stylist Aena Ahad Ahsan Amrin Arvind_asst Bijender Counter_Sales Dharmav…" at bounding box center [216, 388] width 95 height 23
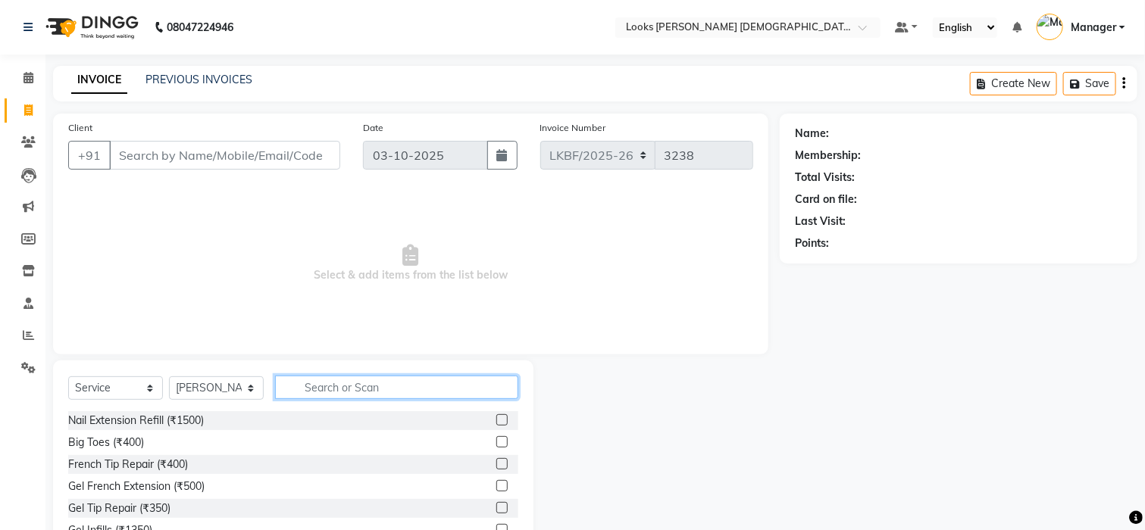
click at [363, 392] on input "text" at bounding box center [396, 387] width 243 height 23
click at [346, 389] on input "EYE" at bounding box center [386, 387] width 222 height 23
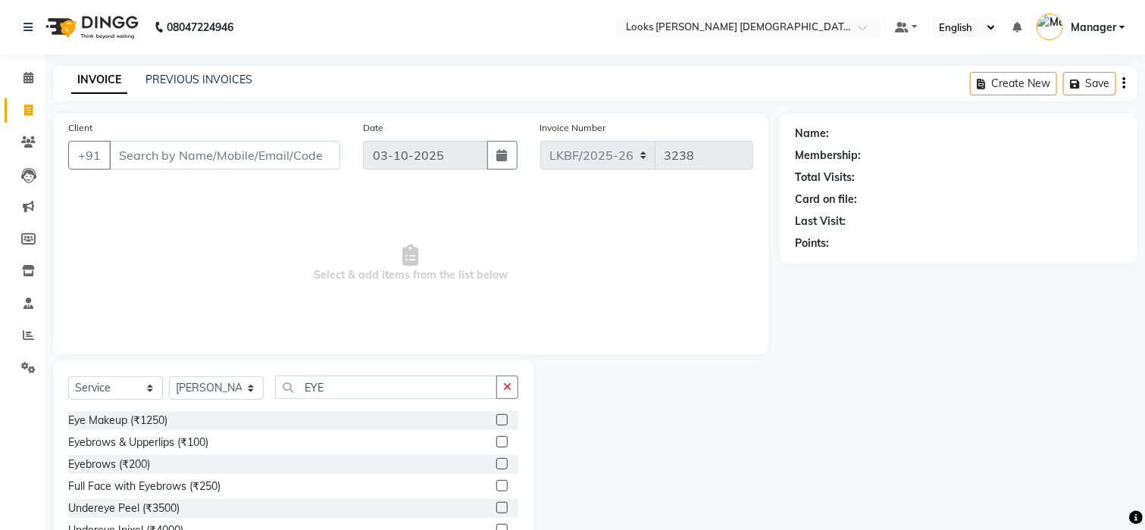
click at [496, 465] on label at bounding box center [501, 463] width 11 height 11
click at [496, 465] on input "checkbox" at bounding box center [501, 465] width 10 height 10
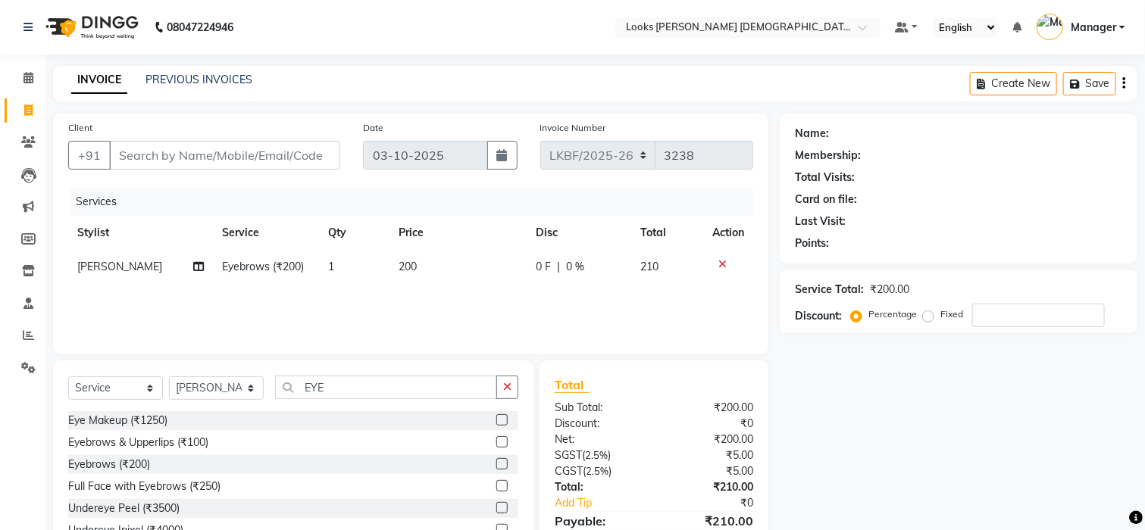
click at [413, 267] on span "200" at bounding box center [408, 267] width 18 height 14
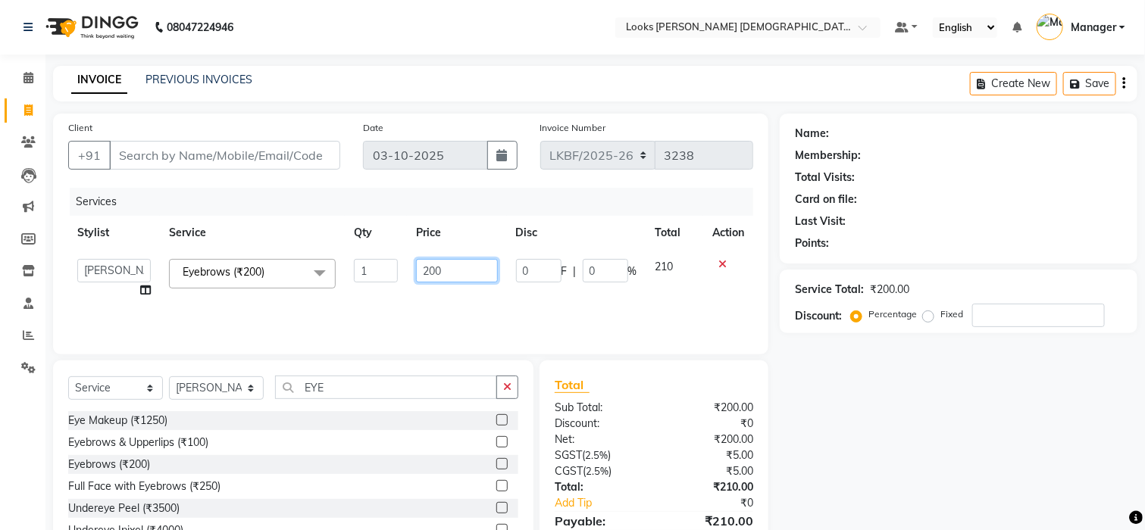
click at [446, 268] on input "200" at bounding box center [457, 270] width 82 height 23
click at [446, 268] on input "100" at bounding box center [457, 270] width 82 height 23
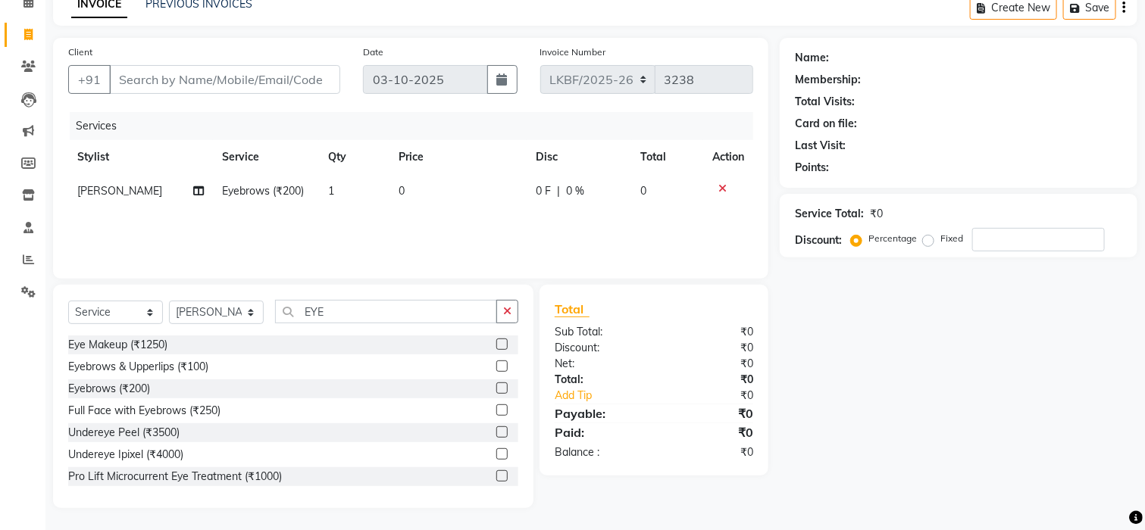
click at [496, 366] on label at bounding box center [501, 366] width 11 height 11
click at [496, 366] on input "checkbox" at bounding box center [501, 367] width 10 height 10
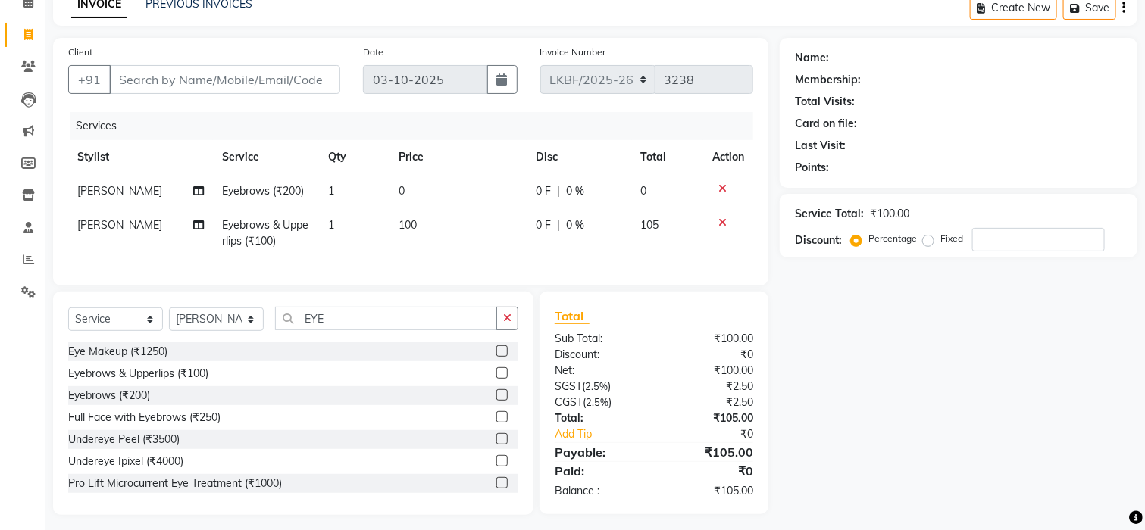
click at [719, 186] on icon at bounding box center [722, 188] width 8 height 11
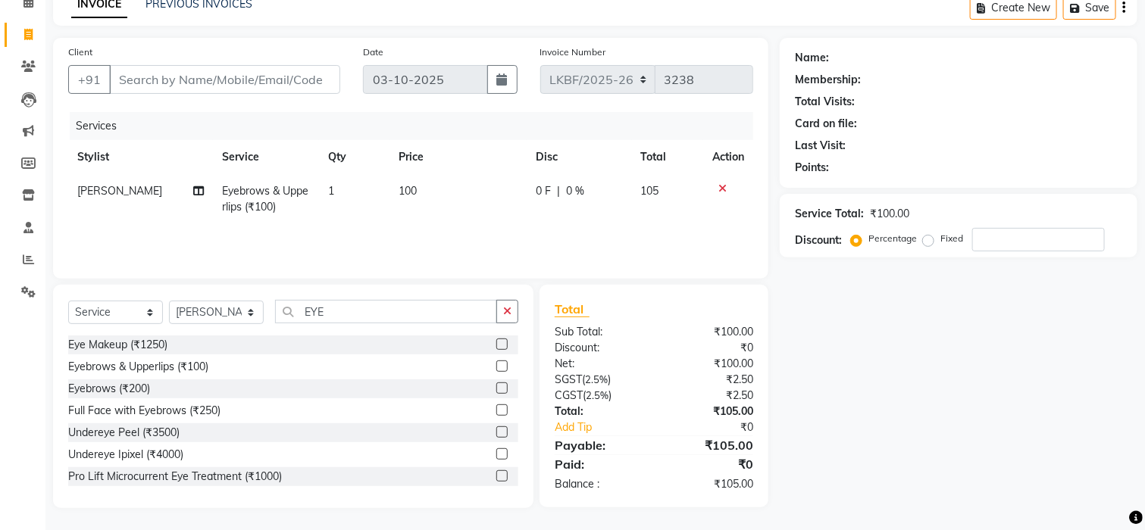
click at [414, 189] on span "100" at bounding box center [408, 191] width 18 height 14
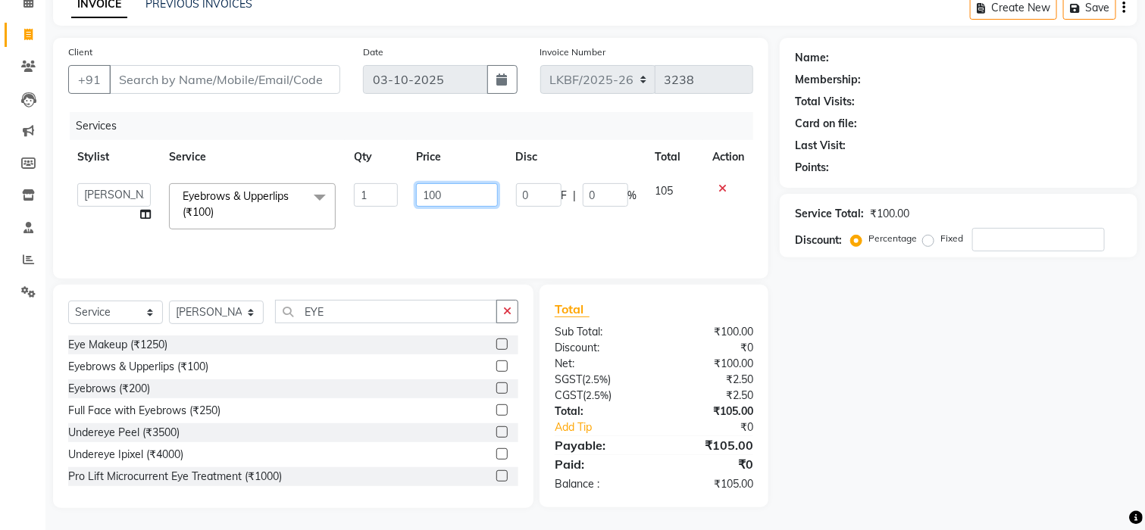
click at [443, 190] on input "100" at bounding box center [457, 194] width 82 height 23
click at [815, 310] on div "Name: Membership: Total Visits: Card on file: Last Visit: Points: Service Total…" at bounding box center [964, 273] width 369 height 471
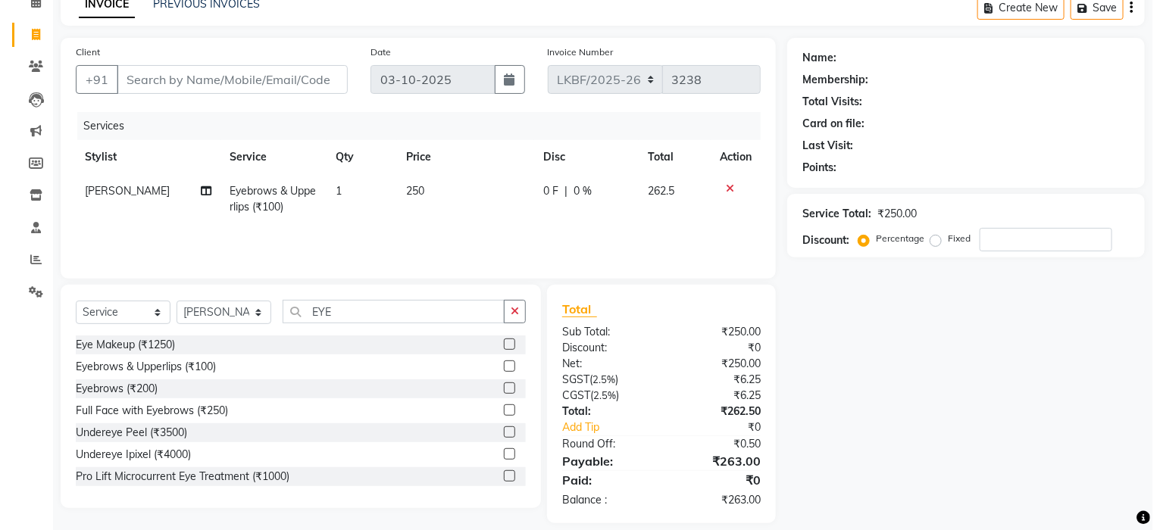
scroll to position [92, 0]
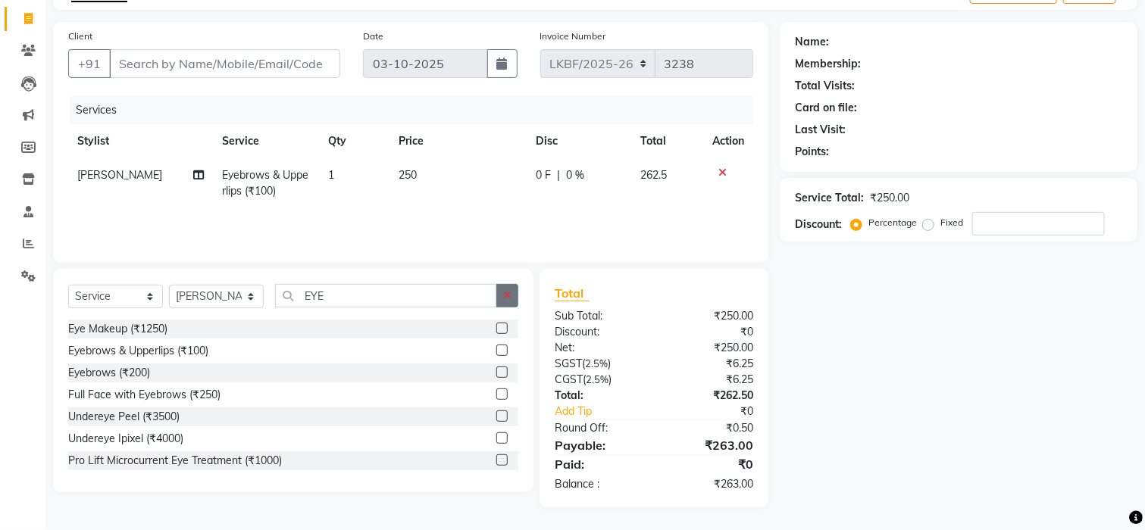
click at [502, 302] on button "button" at bounding box center [507, 295] width 22 height 23
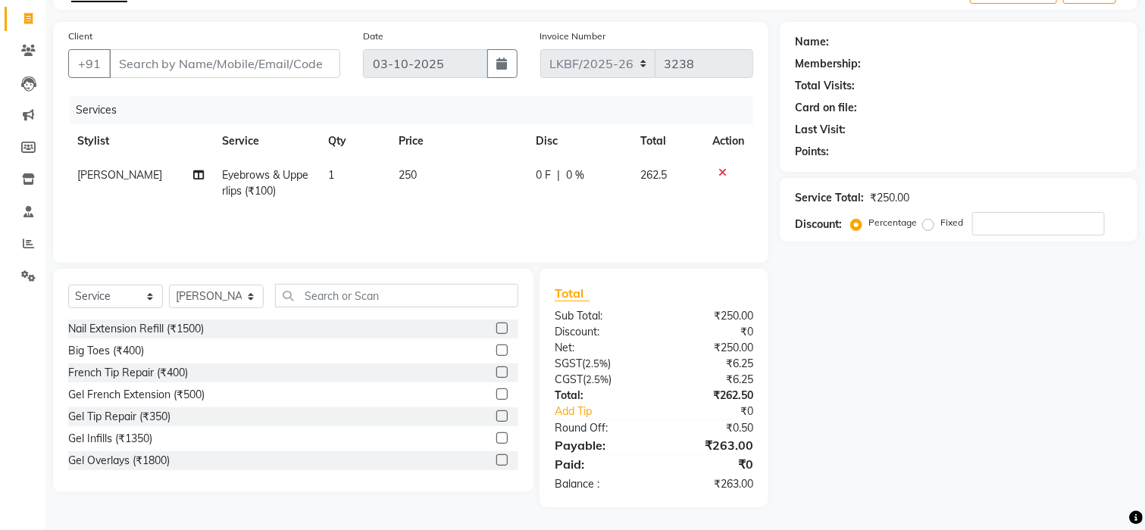
click at [383, 269] on div "Select Service Product Membership Package Voucher Prepaid Gift Card Select Styl…" at bounding box center [293, 381] width 480 height 224
click at [186, 62] on input "Client" at bounding box center [224, 63] width 231 height 29
click at [304, 68] on span "Add Client" at bounding box center [301, 63] width 60 height 15
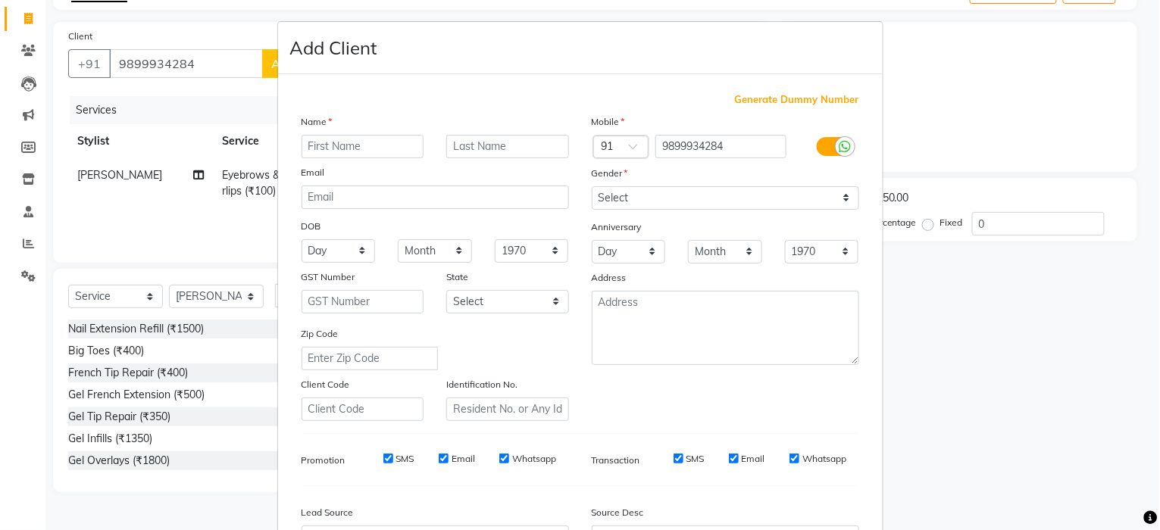
click at [367, 146] on input "text" at bounding box center [363, 146] width 123 height 23
click at [457, 142] on input "text" at bounding box center [507, 146] width 123 height 23
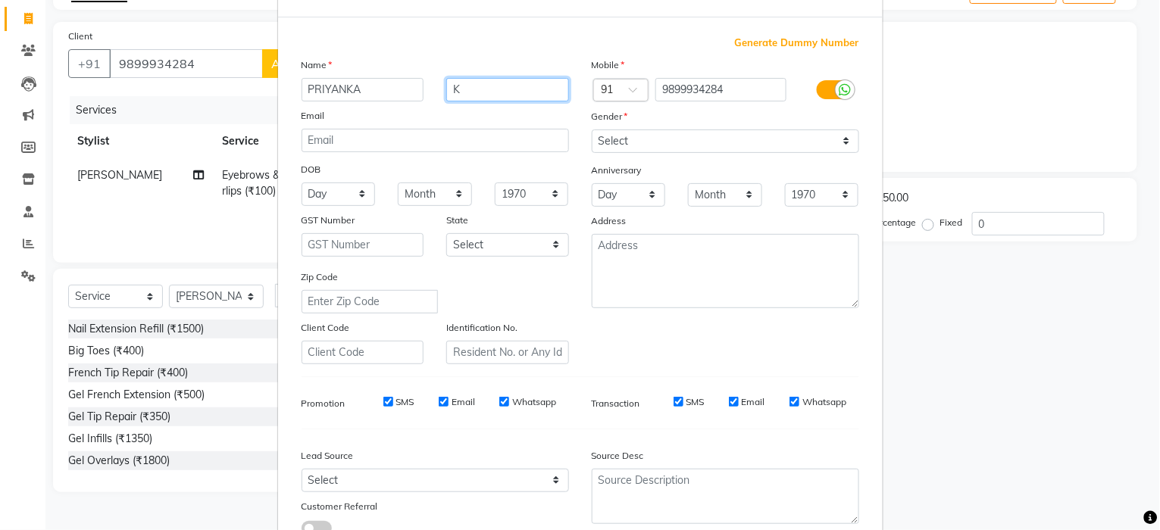
scroll to position [101, 0]
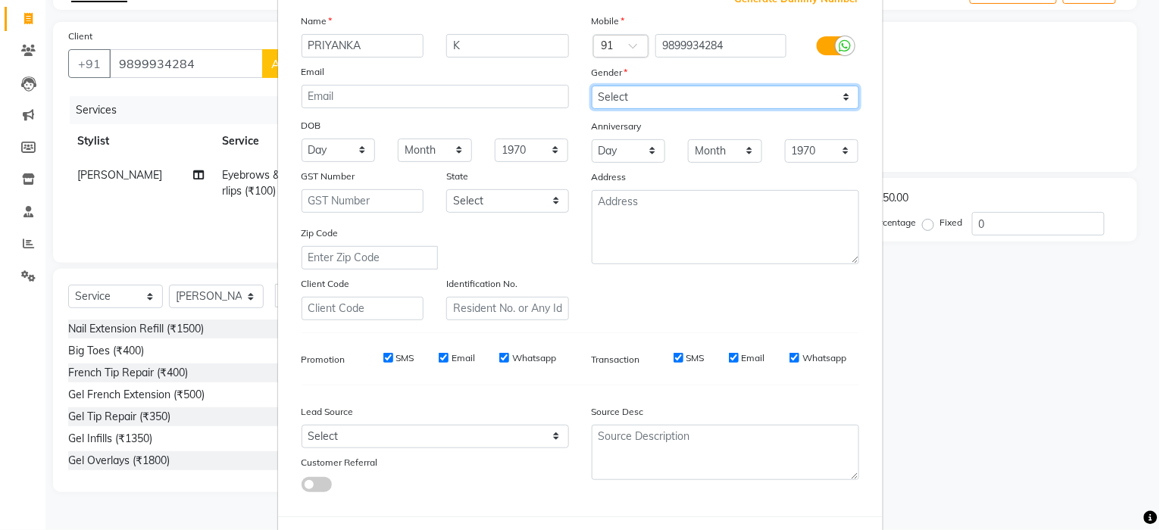
drag, startPoint x: 840, startPoint y: 97, endPoint x: 835, endPoint y: 106, distance: 10.2
click at [840, 97] on select "Select Male Female Other Prefer Not To Say" at bounding box center [725, 97] width 267 height 23
click at [592, 86] on select "Select Male Female Other Prefer Not To Say" at bounding box center [725, 97] width 267 height 23
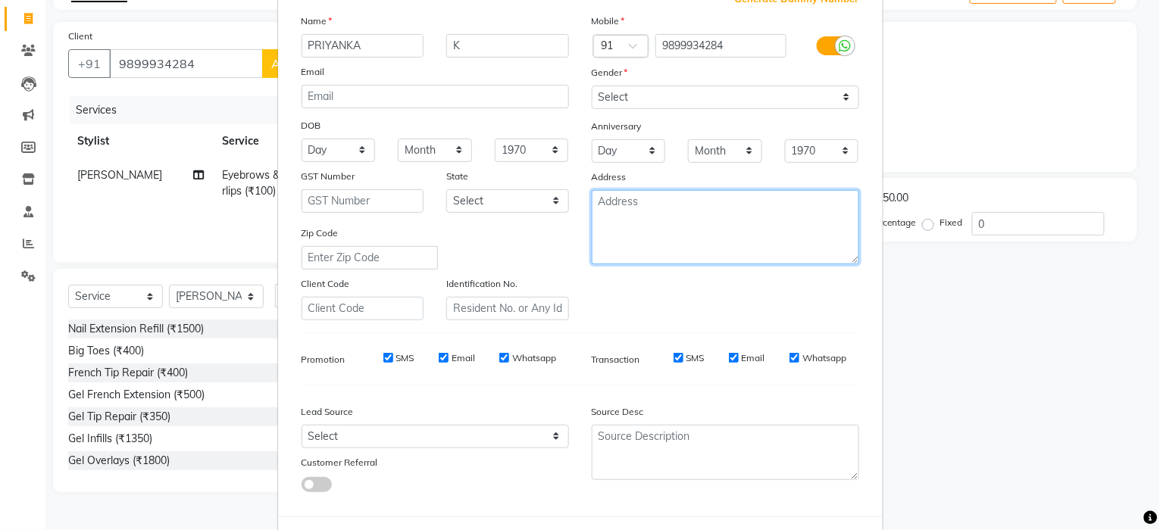
click at [792, 223] on textarea at bounding box center [725, 227] width 267 height 74
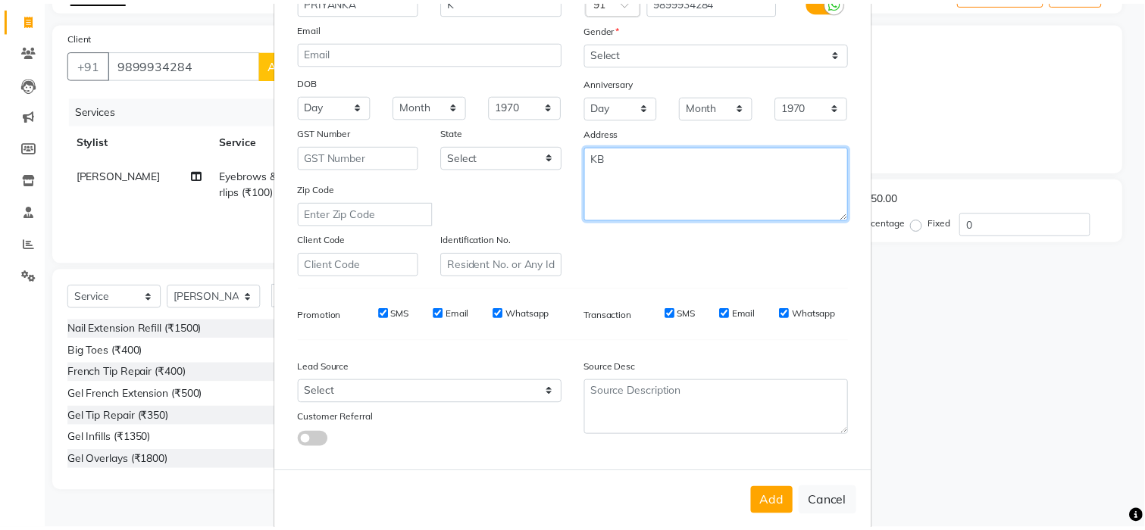
scroll to position [170, 0]
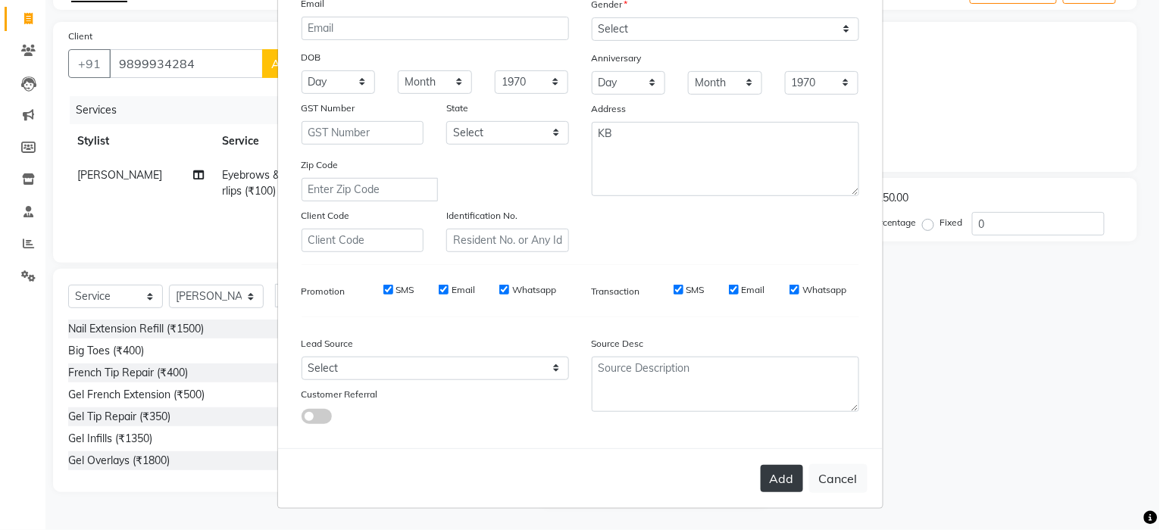
click at [776, 481] on button "Add" at bounding box center [782, 478] width 42 height 27
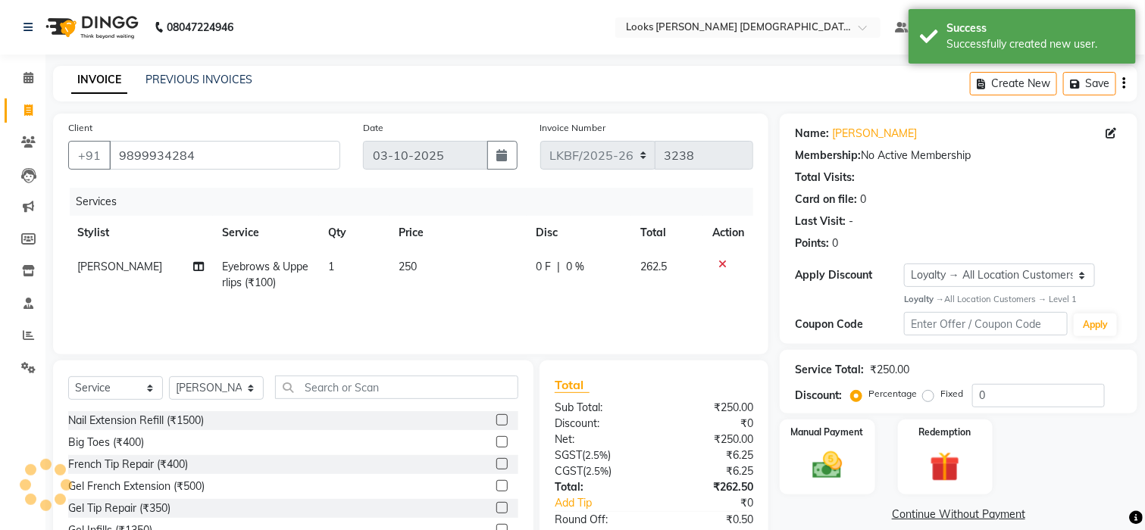
scroll to position [92, 0]
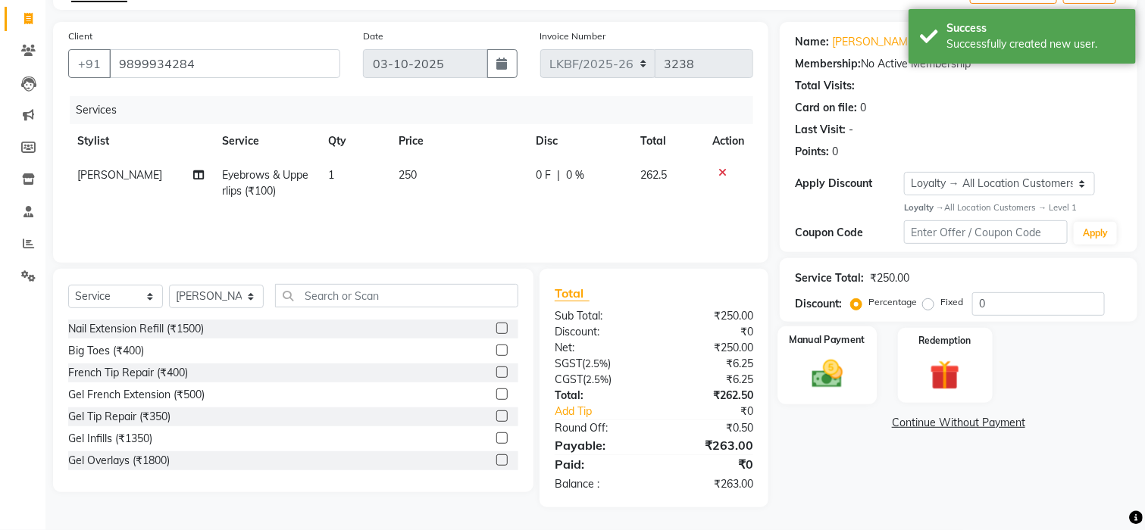
click at [835, 382] on img at bounding box center [827, 374] width 51 height 36
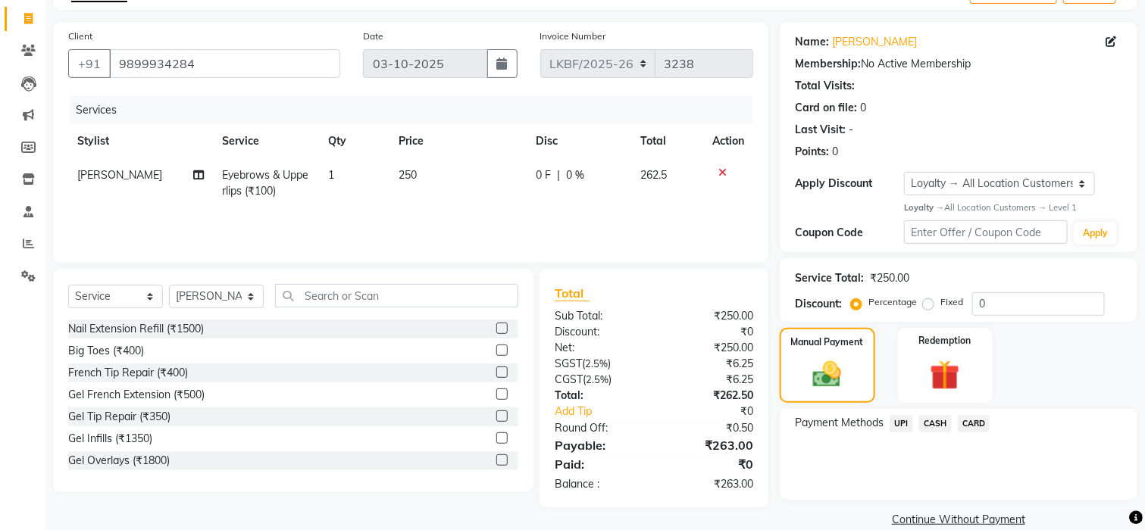
click at [897, 421] on span "UPI" at bounding box center [901, 423] width 23 height 17
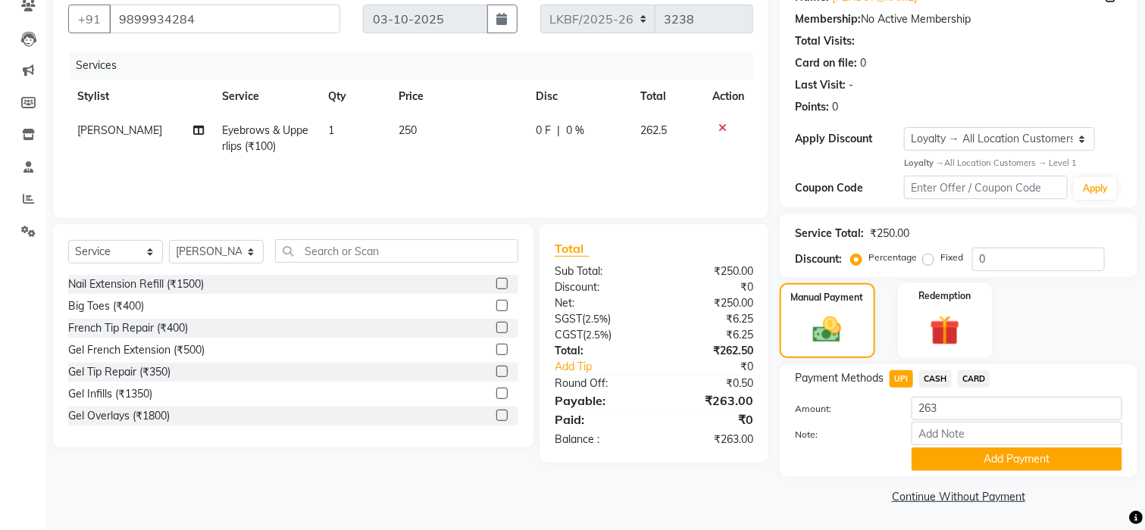
scroll to position [137, 0]
click at [941, 409] on input "263" at bounding box center [1017, 407] width 211 height 23
click at [414, 127] on td "250" at bounding box center [457, 138] width 137 height 50
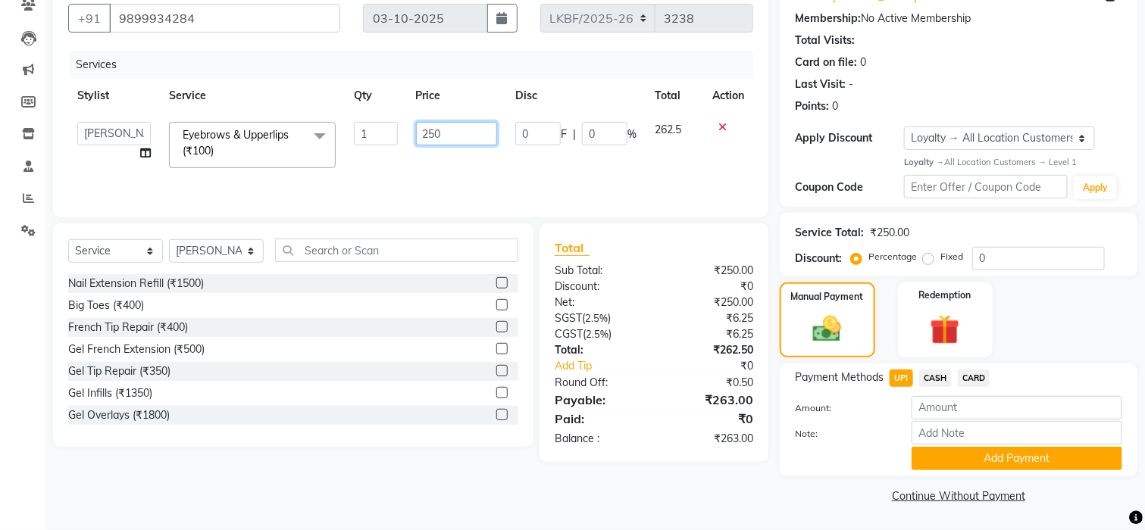
click at [455, 133] on input "250" at bounding box center [457, 133] width 82 height 23
click at [642, 474] on div "Client +91 9899934284 Date 03-10-2025 Invoice Number LKBF/2025-26 V/2025 V/2025…" at bounding box center [411, 242] width 738 height 531
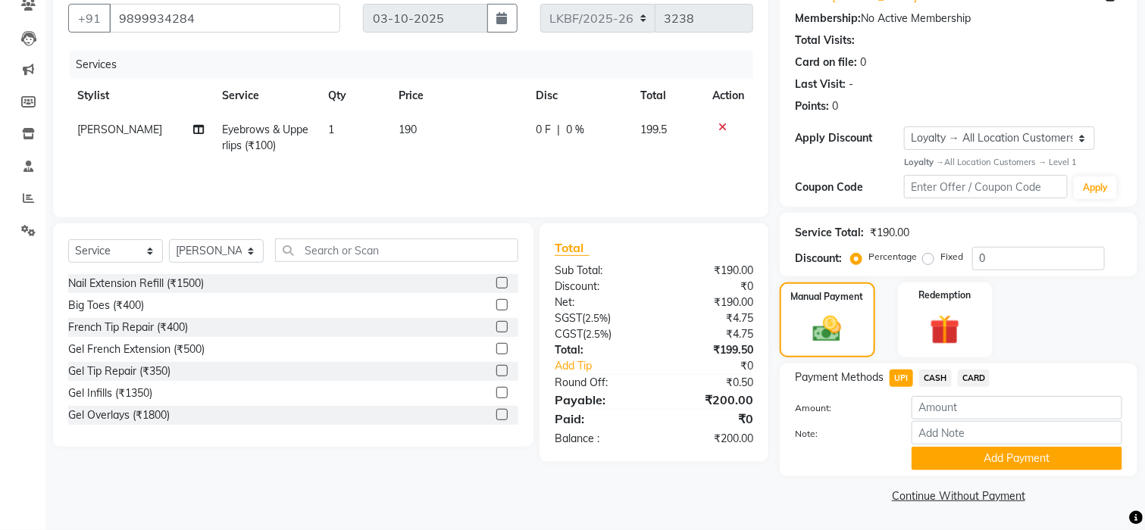
click at [926, 373] on span "CASH" at bounding box center [935, 378] width 33 height 17
click at [984, 465] on button "Add Payment" at bounding box center [1017, 458] width 211 height 23
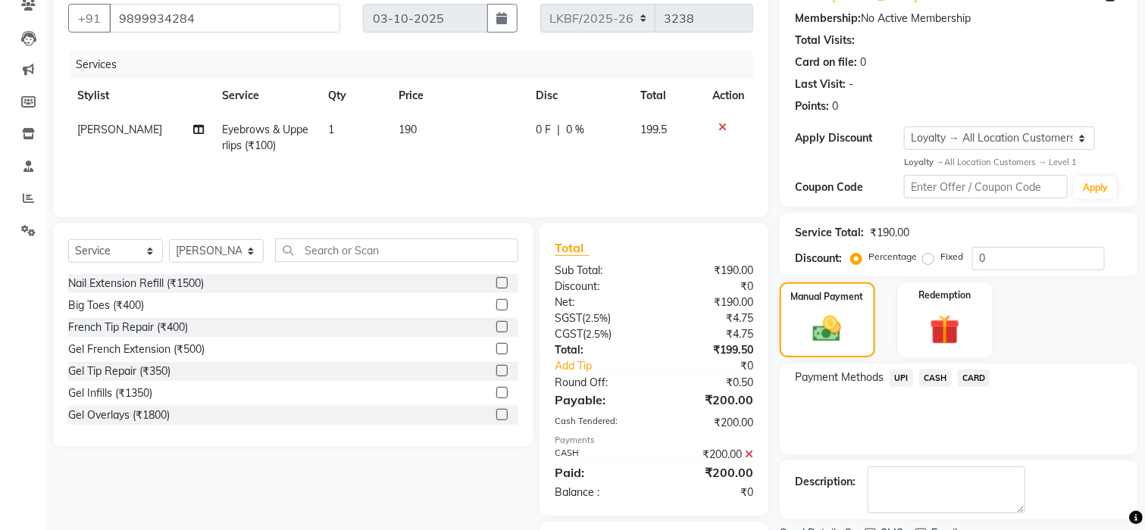
scroll to position [220, 0]
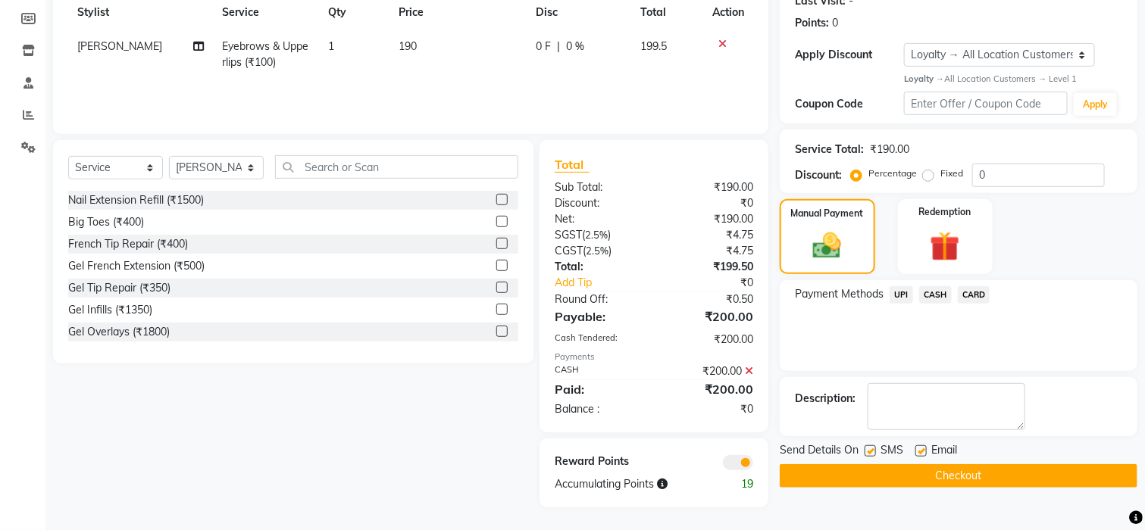
click at [982, 475] on button "Checkout" at bounding box center [959, 475] width 358 height 23
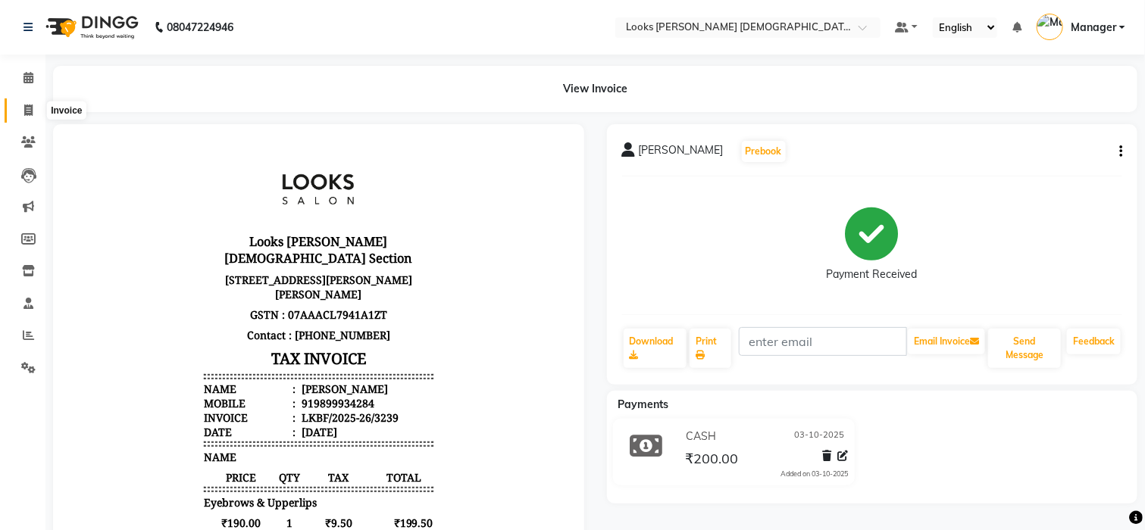
click at [27, 110] on icon at bounding box center [28, 110] width 8 height 11
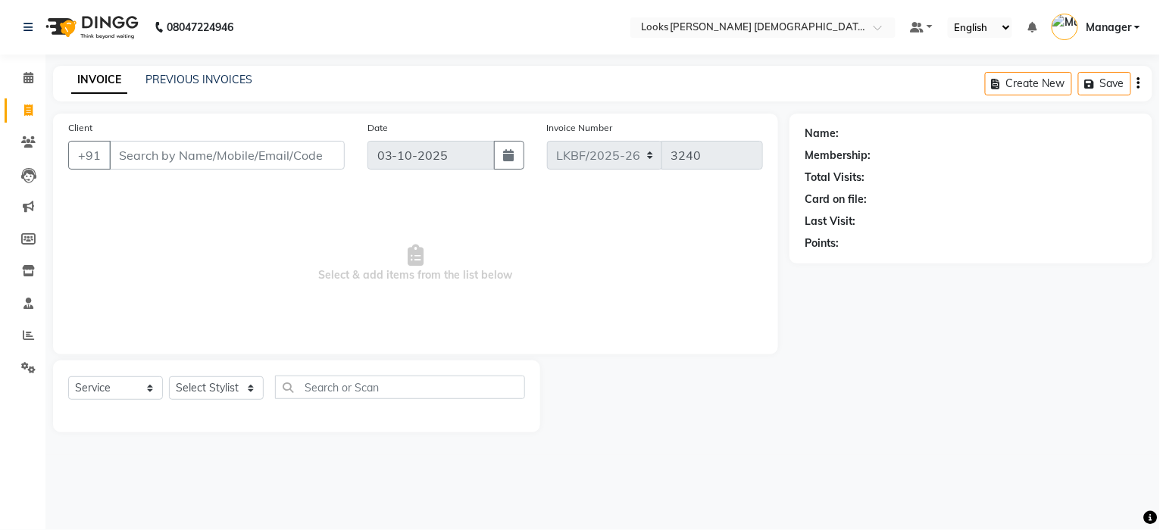
click at [209, 149] on input "Client" at bounding box center [227, 155] width 236 height 29
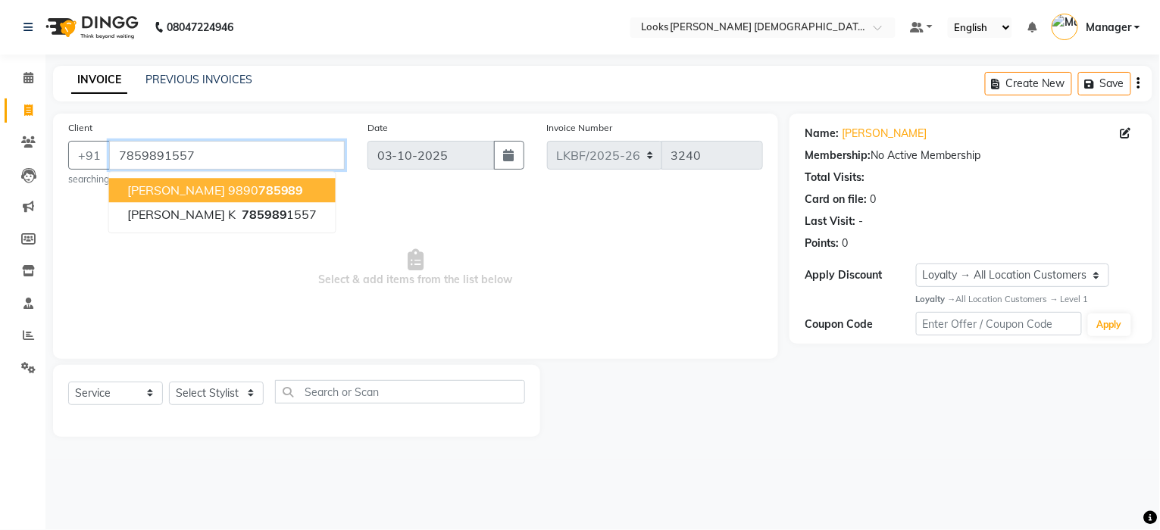
drag, startPoint x: 115, startPoint y: 155, endPoint x: 199, endPoint y: 164, distance: 83.8
click at [199, 164] on input "7859891557" at bounding box center [227, 155] width 236 height 29
click at [24, 106] on icon at bounding box center [28, 110] width 8 height 11
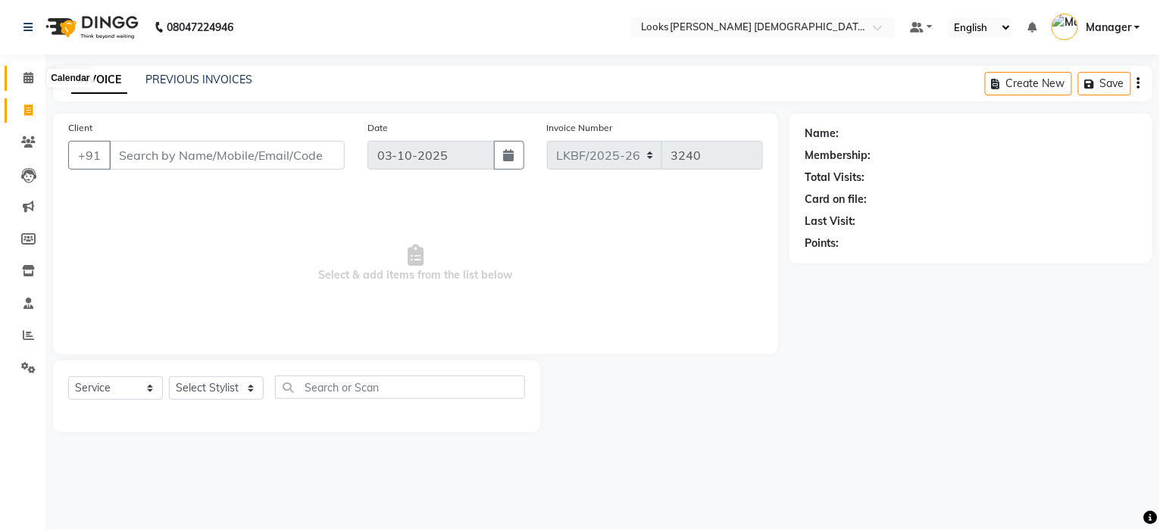
click at [21, 82] on span at bounding box center [28, 78] width 27 height 17
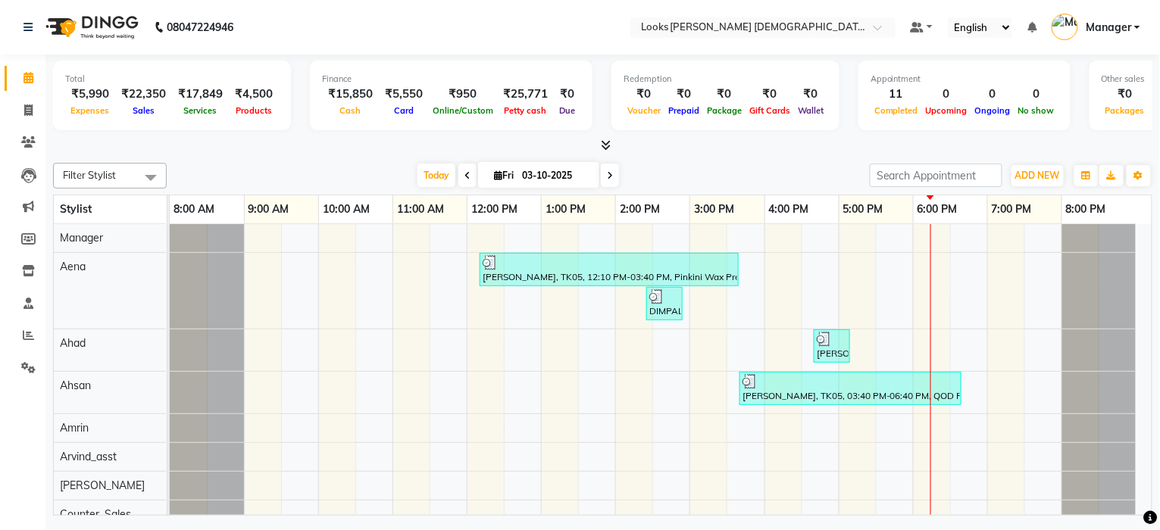
click at [22, 123] on li "Invoice" at bounding box center [22, 111] width 45 height 33
click at [39, 113] on span at bounding box center [28, 110] width 27 height 17
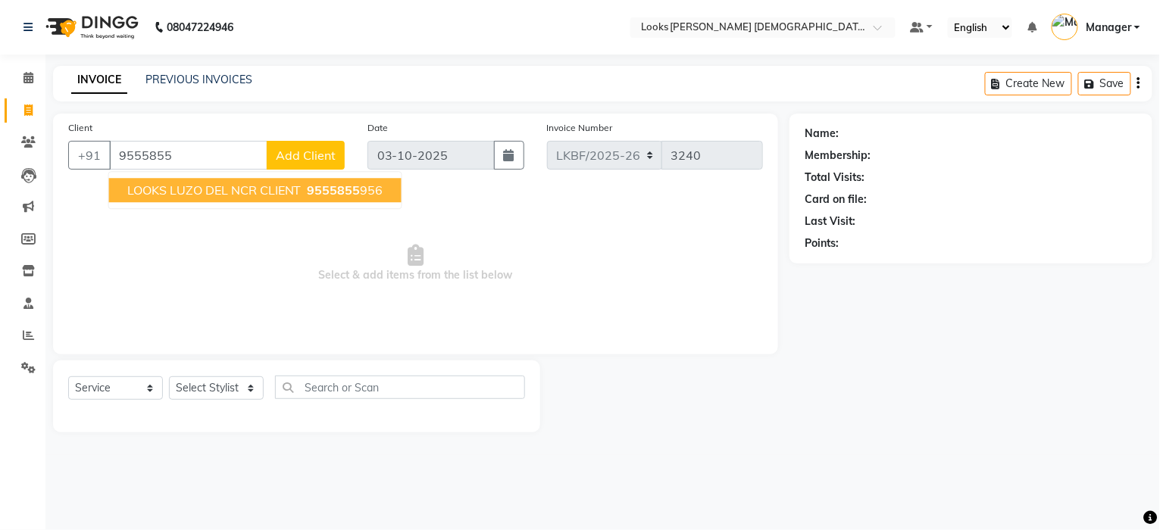
click at [254, 206] on ngb-typeahead-window "LOOKS LUZO DEL NCR CLIENT 9555855 956" at bounding box center [255, 190] width 294 height 38
click at [230, 195] on span "LOOKS LUZO DEL NCR CLIENT" at bounding box center [214, 190] width 174 height 15
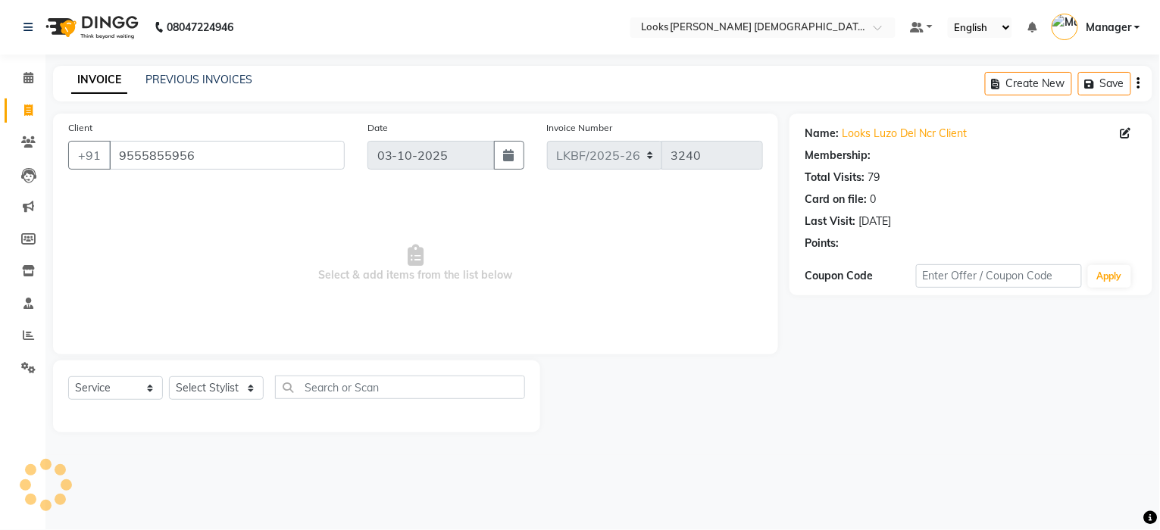
click at [455, 264] on span "Select & add items from the list below" at bounding box center [415, 264] width 695 height 152
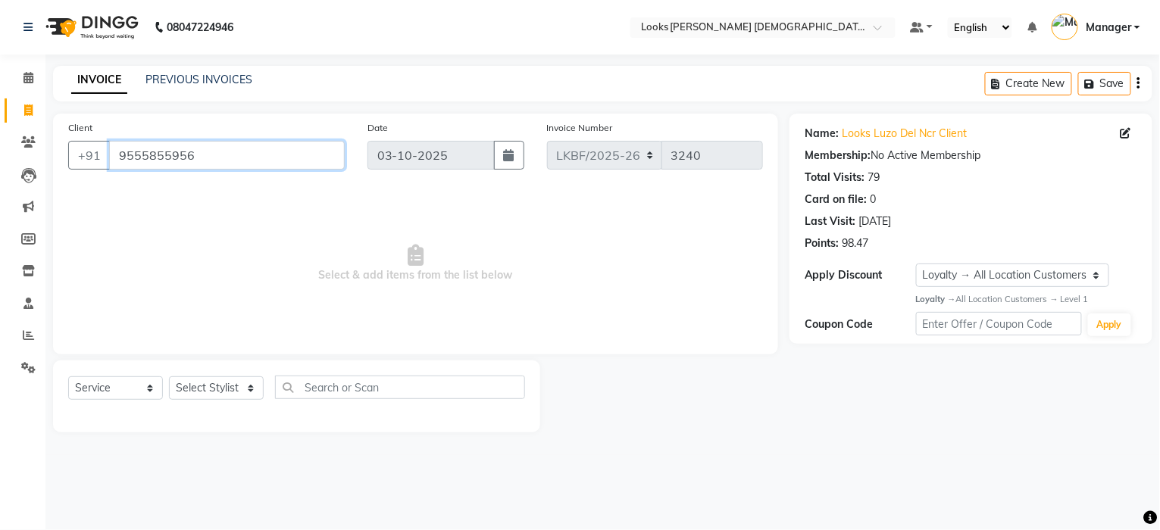
click at [245, 155] on input "9555855956" at bounding box center [227, 155] width 236 height 29
click at [481, 244] on span "Select & add items from the list below" at bounding box center [415, 264] width 695 height 152
click at [200, 154] on input "9555855956" at bounding box center [227, 155] width 236 height 29
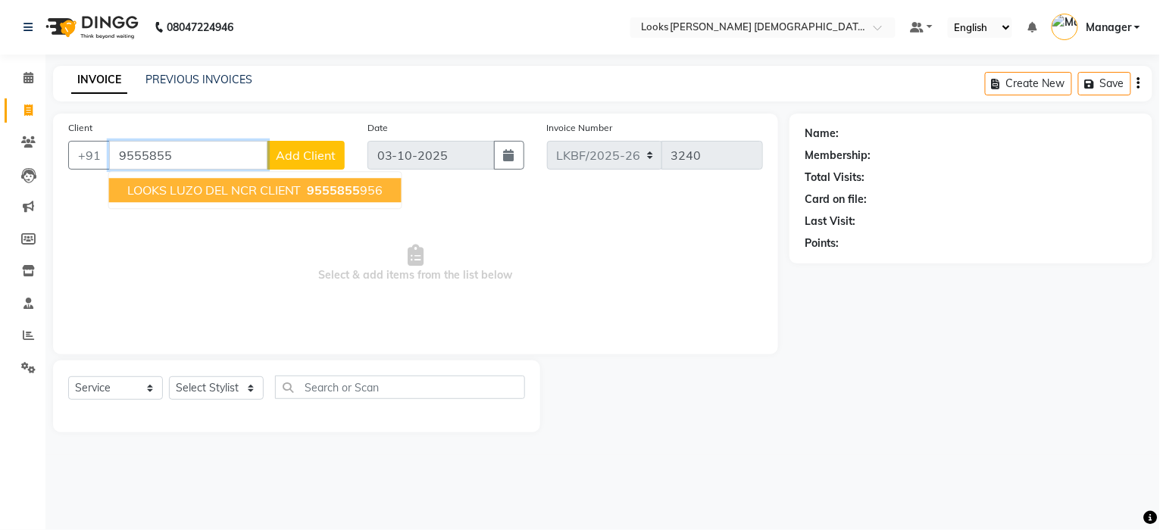
click at [243, 193] on span "LOOKS LUZO DEL NCR CLIENT" at bounding box center [214, 190] width 174 height 15
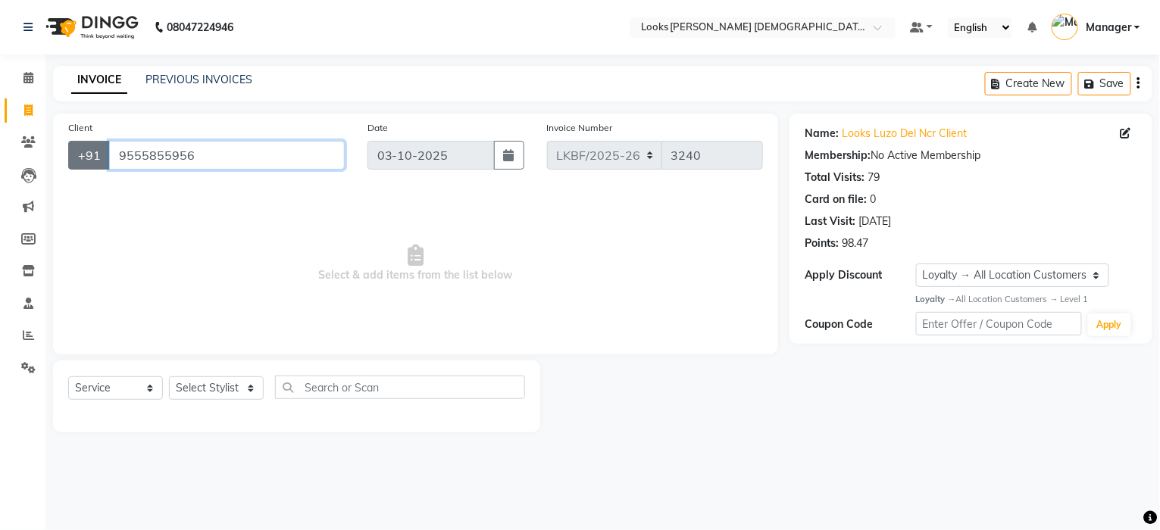
drag, startPoint x: 237, startPoint y: 155, endPoint x: 78, endPoint y: 141, distance: 159.7
click at [80, 141] on div "+91 9555855956" at bounding box center [206, 155] width 277 height 29
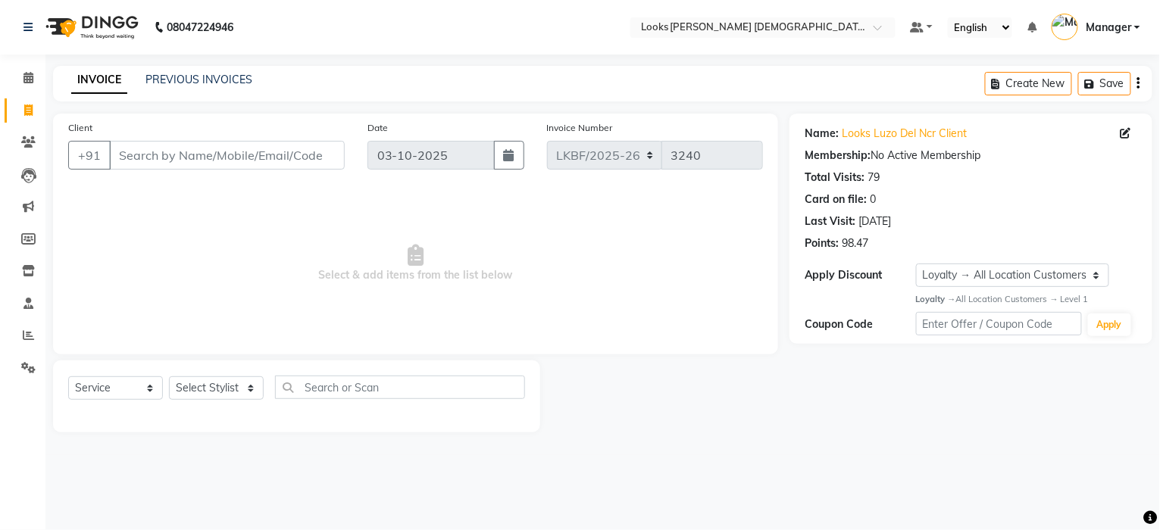
click at [29, 99] on link "Invoice" at bounding box center [23, 111] width 36 height 25
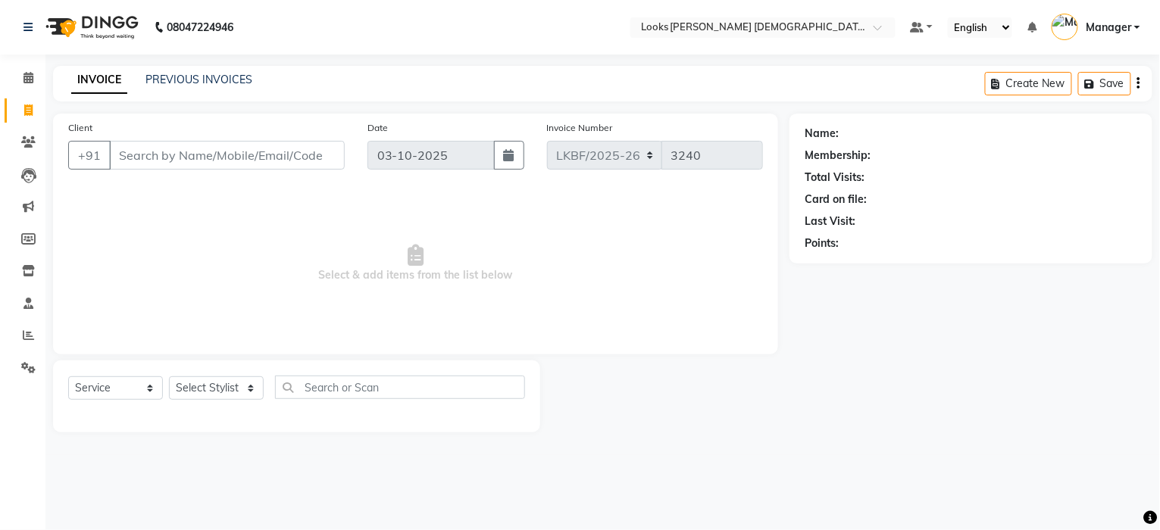
click at [189, 203] on span "Select & add items from the list below" at bounding box center [415, 264] width 695 height 152
click at [29, 82] on icon at bounding box center [28, 77] width 10 height 11
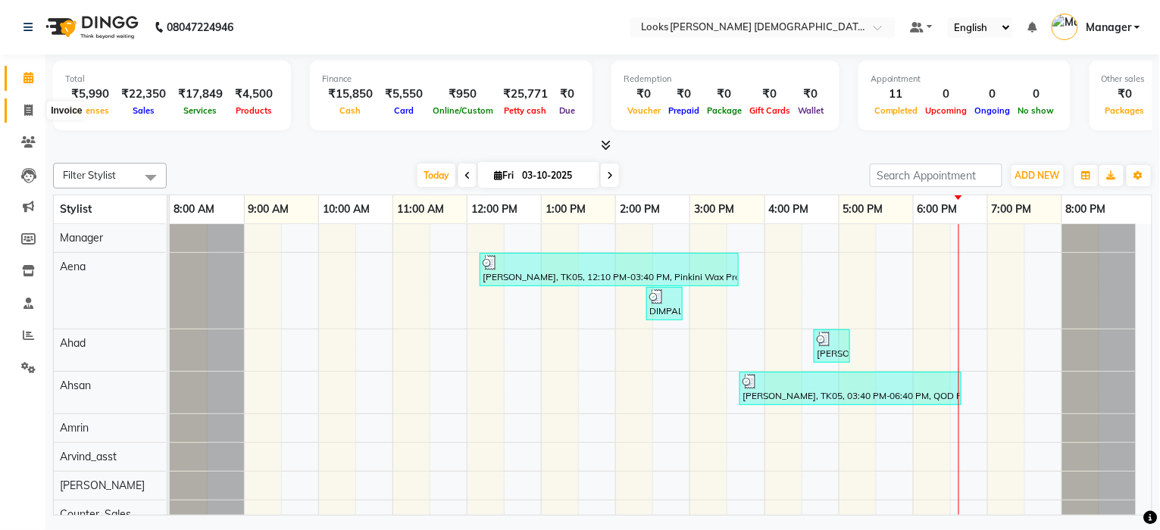
click at [24, 111] on icon at bounding box center [28, 110] width 8 height 11
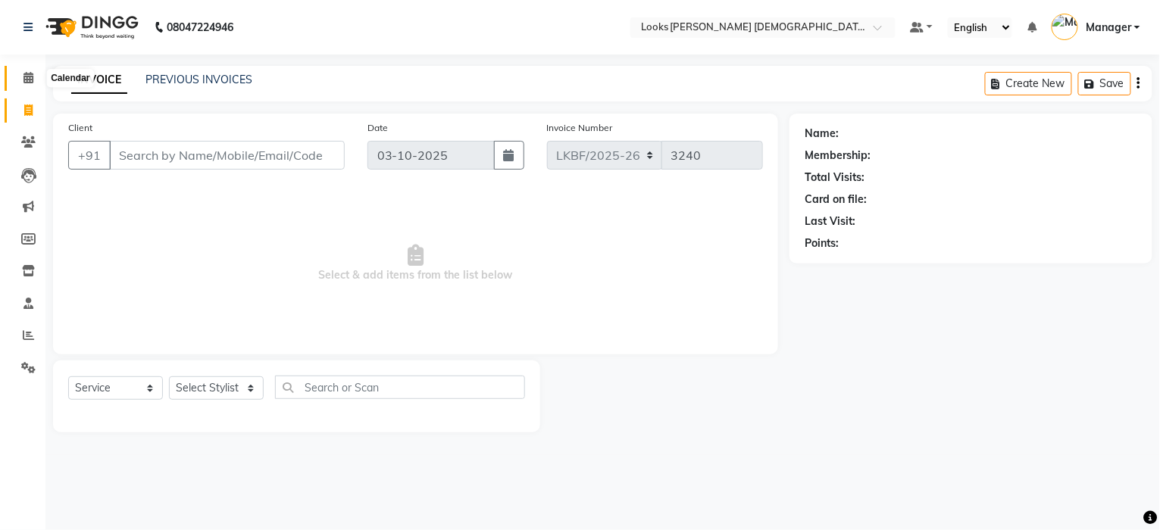
click at [21, 79] on span at bounding box center [28, 78] width 27 height 17
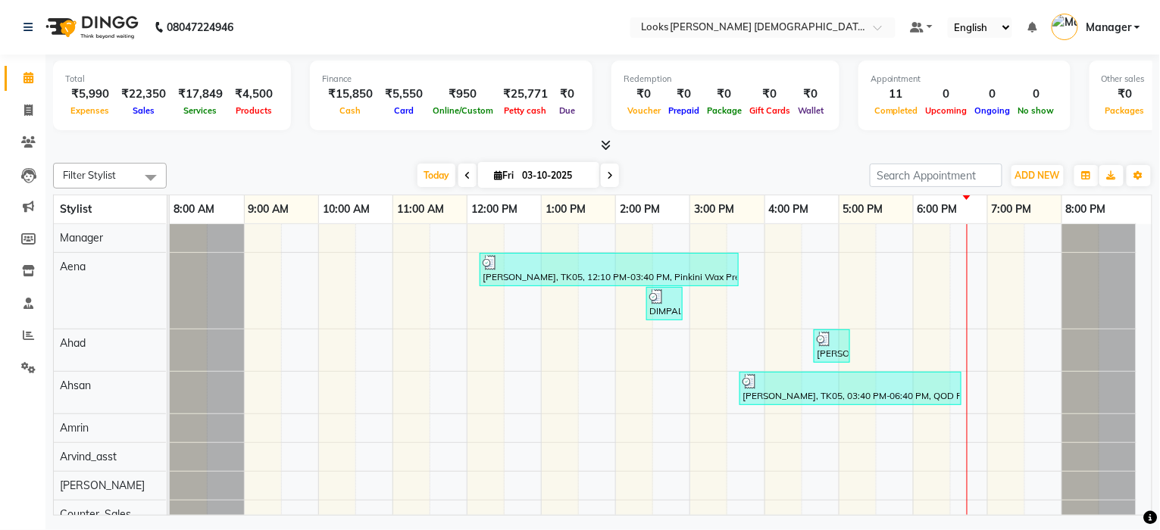
click at [607, 176] on icon at bounding box center [610, 175] width 6 height 9
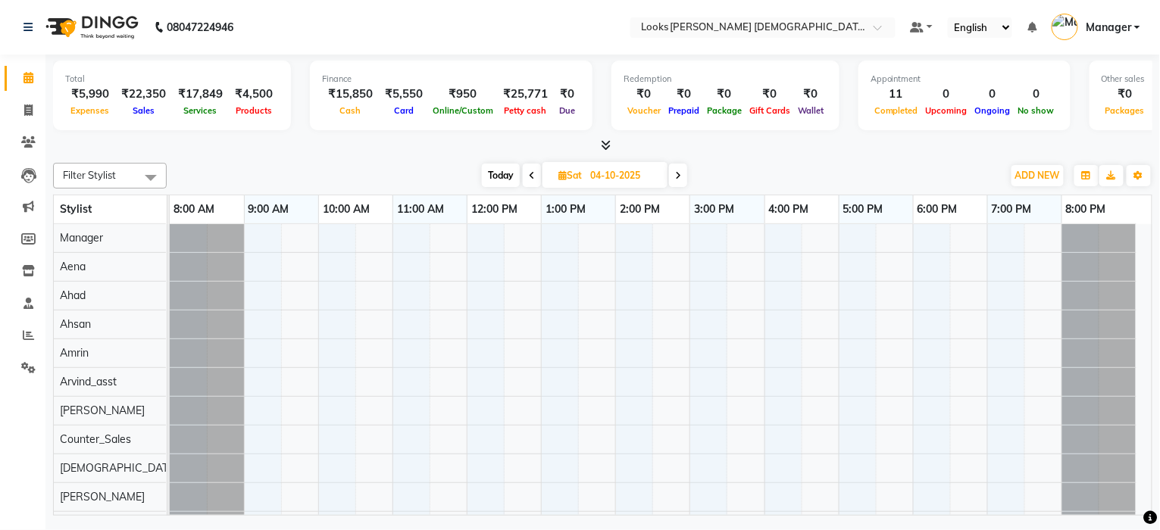
click at [677, 180] on span at bounding box center [678, 175] width 18 height 23
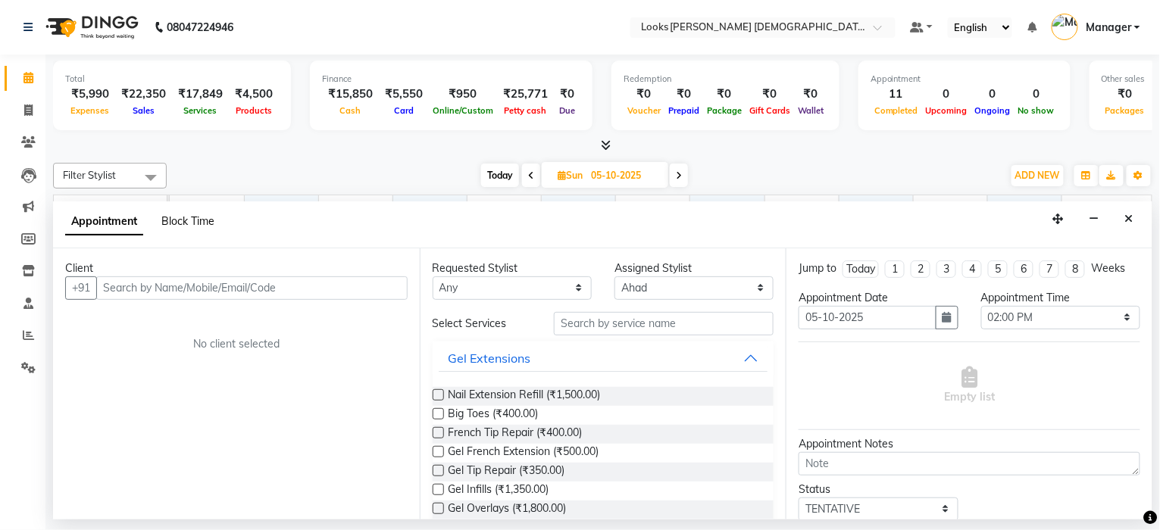
click at [180, 226] on span "Block Time" at bounding box center [187, 221] width 53 height 14
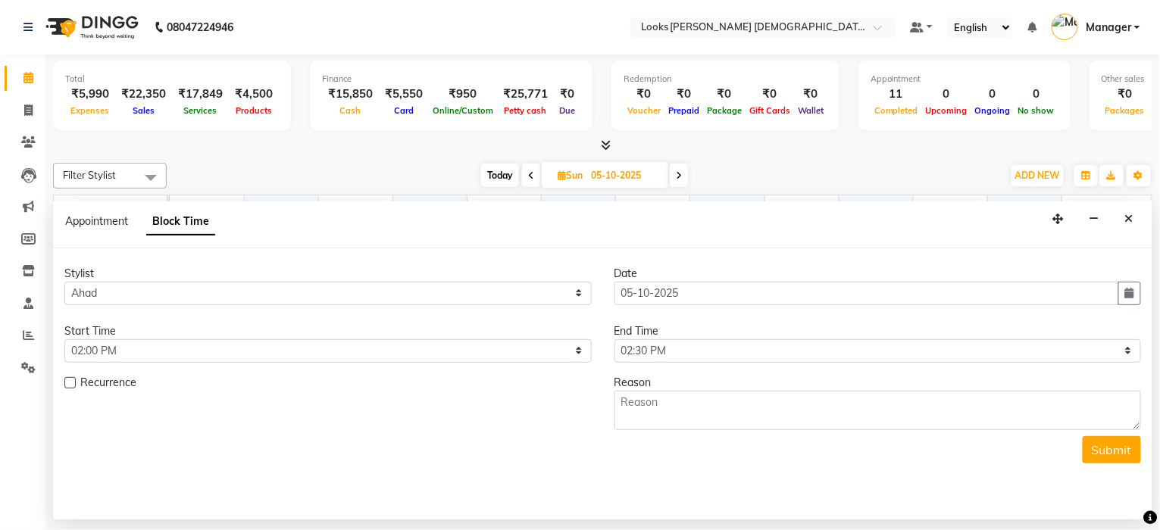
click at [88, 227] on div "Appointment" at bounding box center [96, 222] width 63 height 16
click at [101, 219] on span "Appointment" at bounding box center [96, 221] width 63 height 14
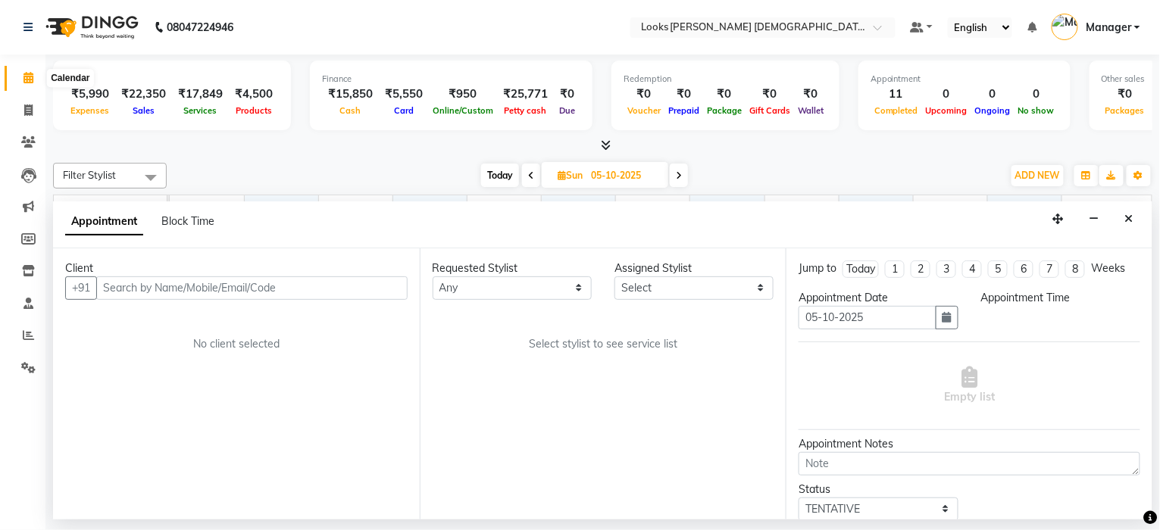
click at [27, 72] on icon at bounding box center [28, 77] width 10 height 11
click at [1131, 214] on icon "Close" at bounding box center [1129, 219] width 8 height 11
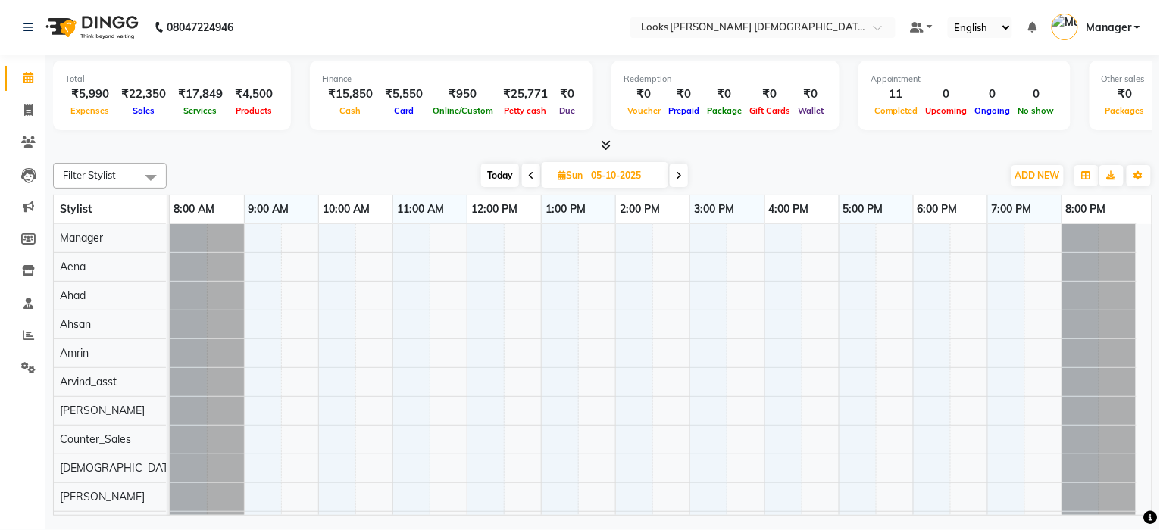
click at [26, 76] on icon at bounding box center [28, 77] width 10 height 11
click at [25, 114] on icon at bounding box center [28, 110] width 8 height 11
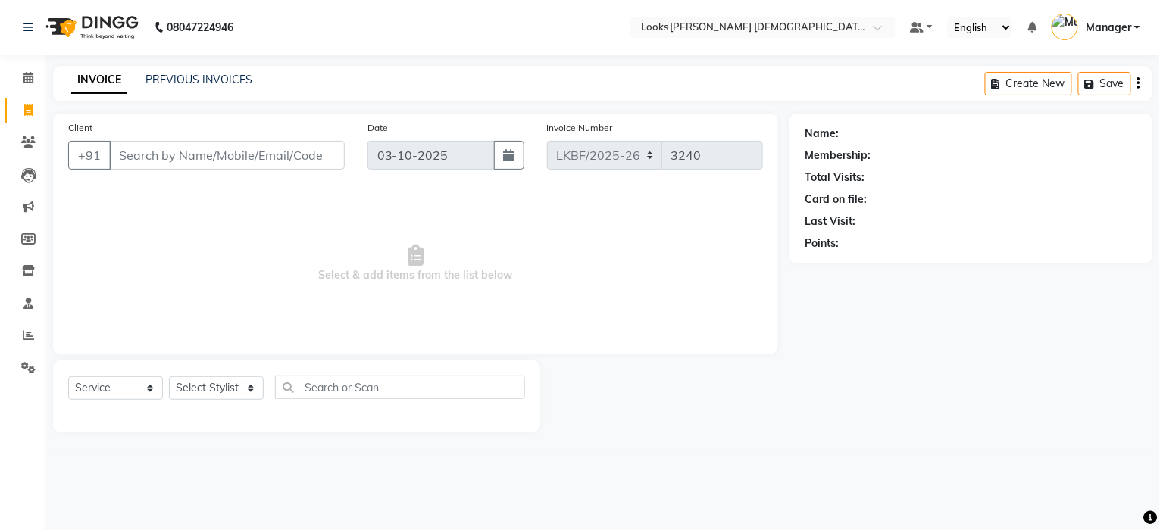
click at [180, 86] on div "PREVIOUS INVOICES" at bounding box center [198, 80] width 107 height 16
click at [212, 70] on div "INVOICE PREVIOUS INVOICES Create New Save" at bounding box center [602, 84] width 1099 height 36
click at [214, 93] on div "INVOICE PREVIOUS INVOICES Create New Save" at bounding box center [602, 84] width 1099 height 36
click at [213, 83] on link "PREVIOUS INVOICES" at bounding box center [198, 80] width 107 height 14
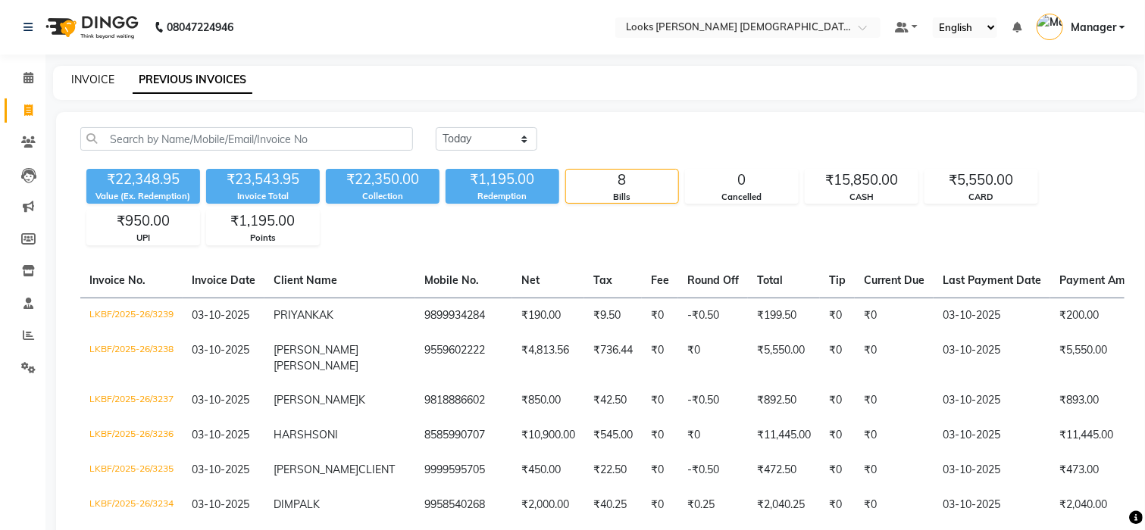
click at [94, 83] on link "INVOICE" at bounding box center [92, 80] width 43 height 14
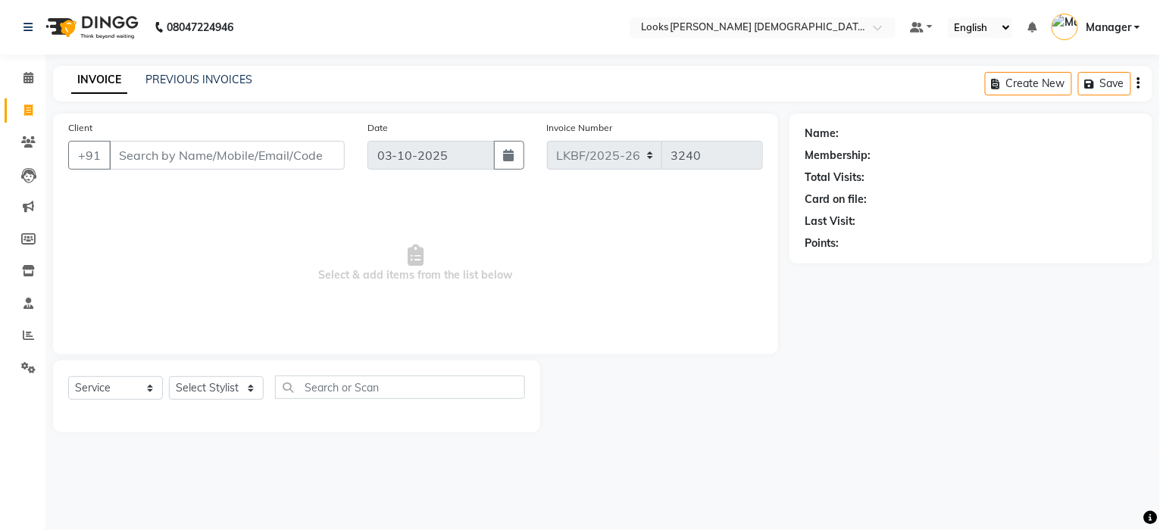
click at [206, 164] on input "Client" at bounding box center [227, 155] width 236 height 29
click at [145, 151] on input "96667642461" at bounding box center [188, 155] width 158 height 29
click at [199, 157] on input "9667642461" at bounding box center [188, 155] width 158 height 29
click at [327, 161] on span "Add Client" at bounding box center [306, 155] width 60 height 15
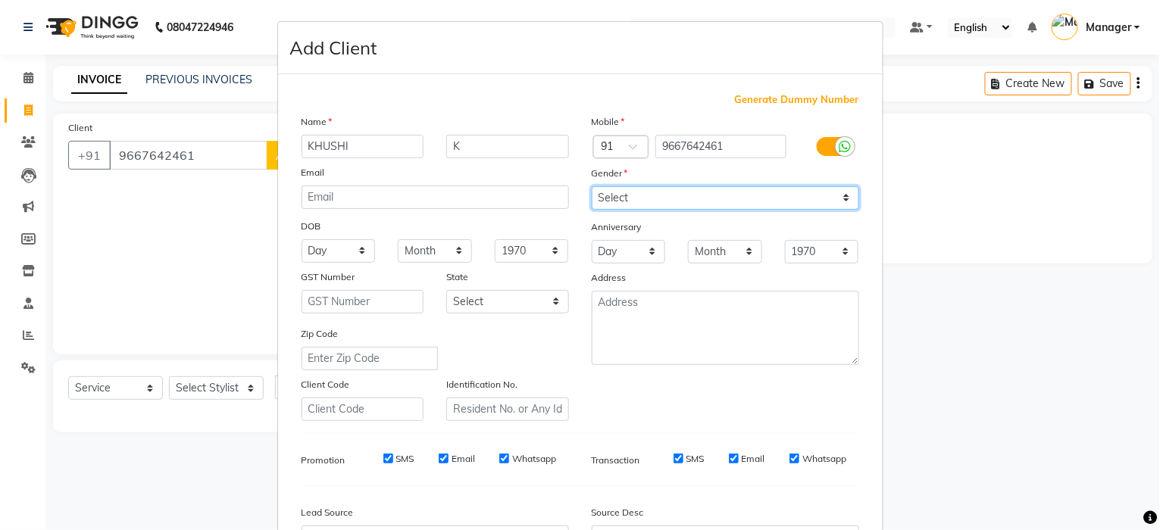
click at [644, 195] on select "Select Male Female Other Prefer Not To Say" at bounding box center [725, 197] width 267 height 23
click at [592, 186] on select "Select Male Female Other Prefer Not To Say" at bounding box center [725, 197] width 267 height 23
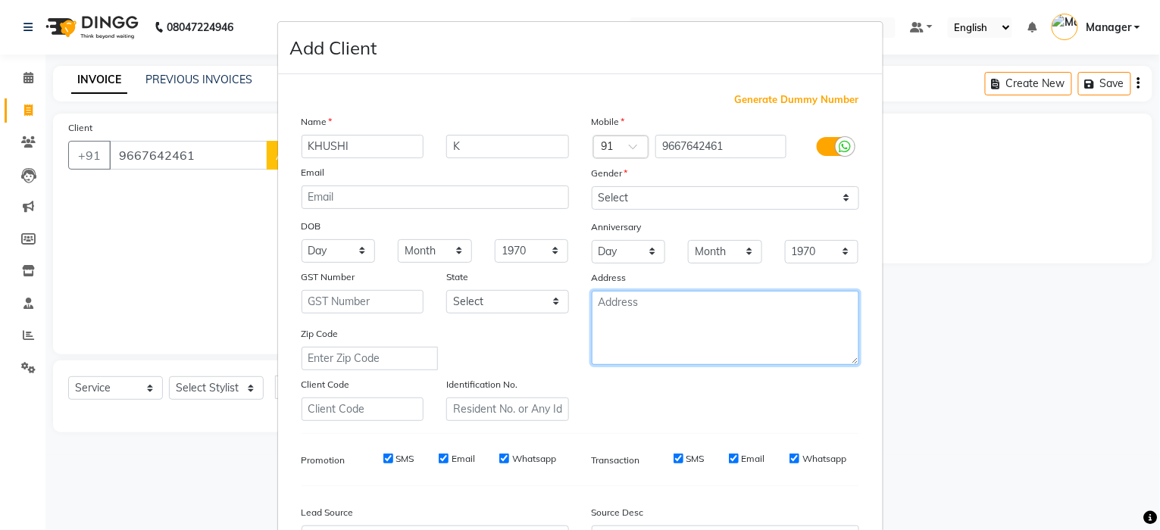
click at [633, 320] on textarea at bounding box center [725, 328] width 267 height 74
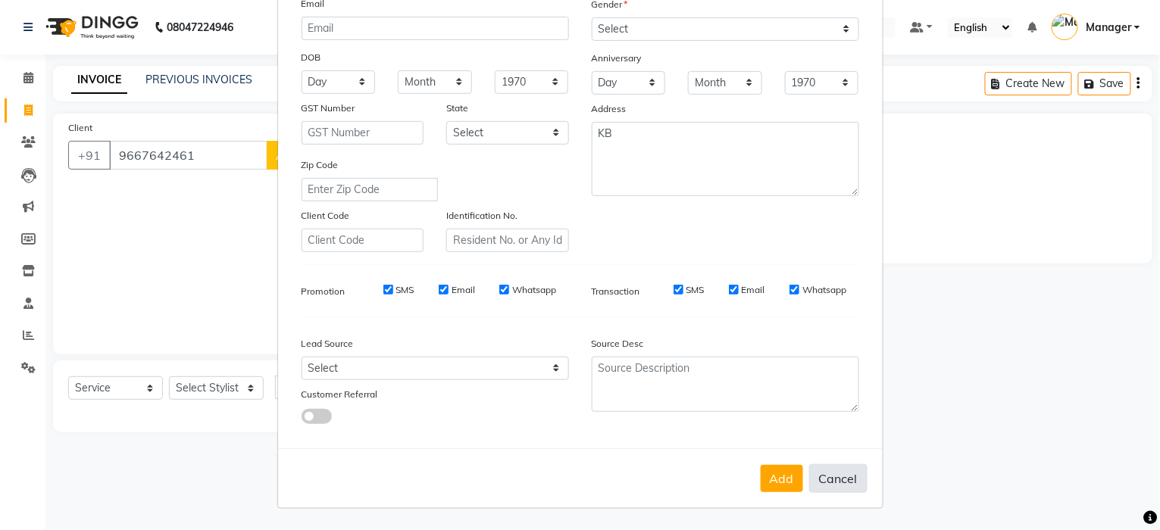
click at [836, 480] on button "Cancel" at bounding box center [838, 478] width 58 height 29
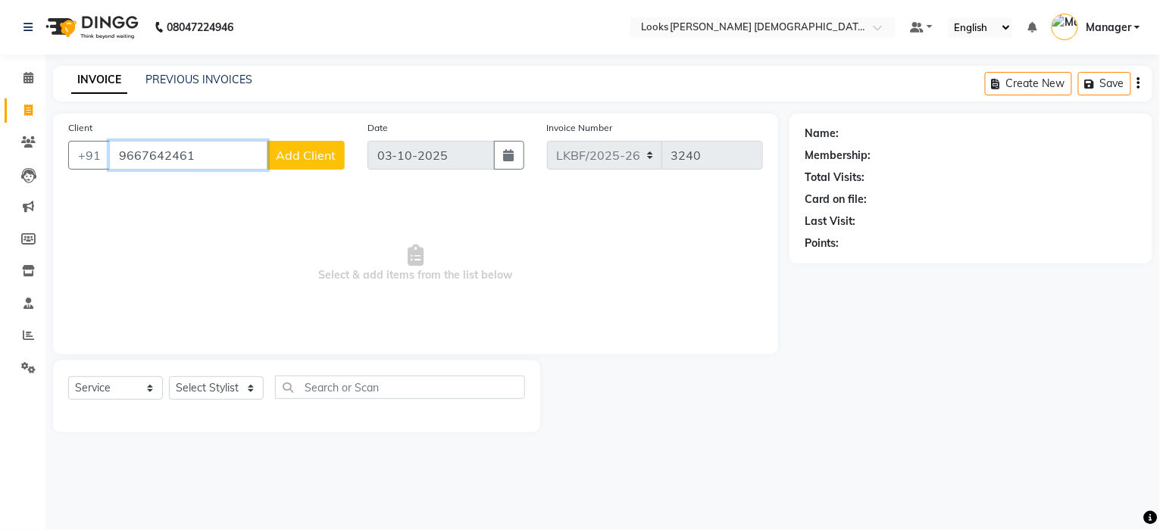
drag, startPoint x: 236, startPoint y: 153, endPoint x: 119, endPoint y: 151, distance: 116.7
click at [119, 151] on input "9667642461" at bounding box center [188, 155] width 158 height 29
click at [287, 159] on span "Add Client" at bounding box center [306, 155] width 60 height 15
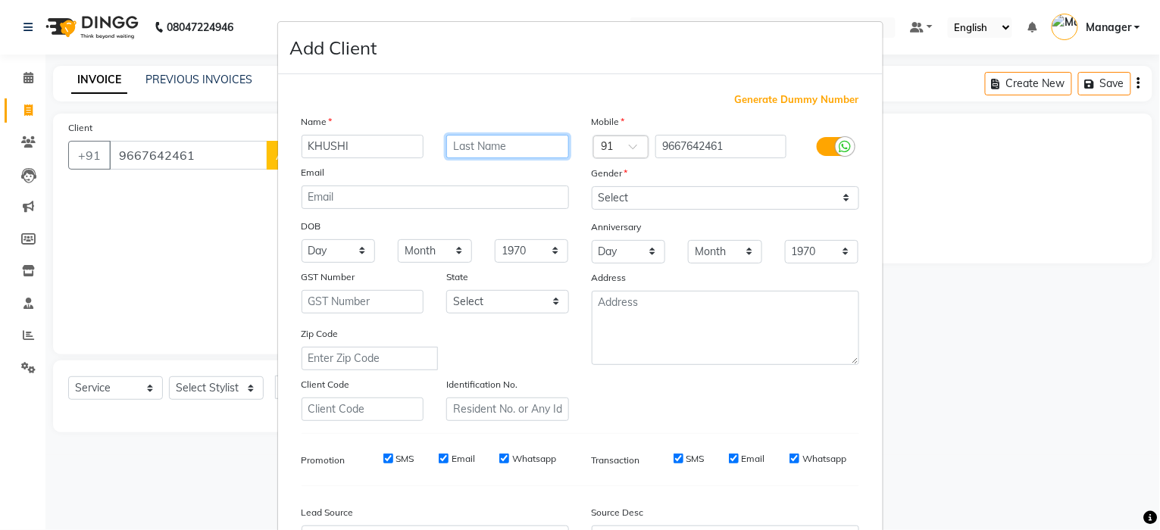
click at [496, 141] on input "text" at bounding box center [507, 146] width 123 height 23
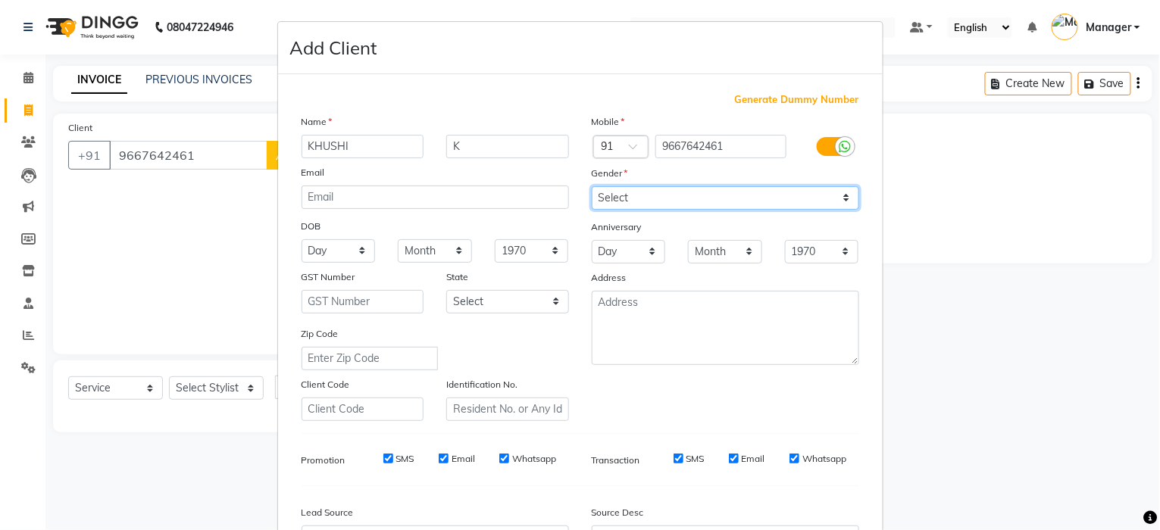
click at [668, 202] on select "Select Male Female Other Prefer Not To Say" at bounding box center [725, 197] width 267 height 23
click at [592, 186] on select "Select Male Female Other Prefer Not To Say" at bounding box center [725, 197] width 267 height 23
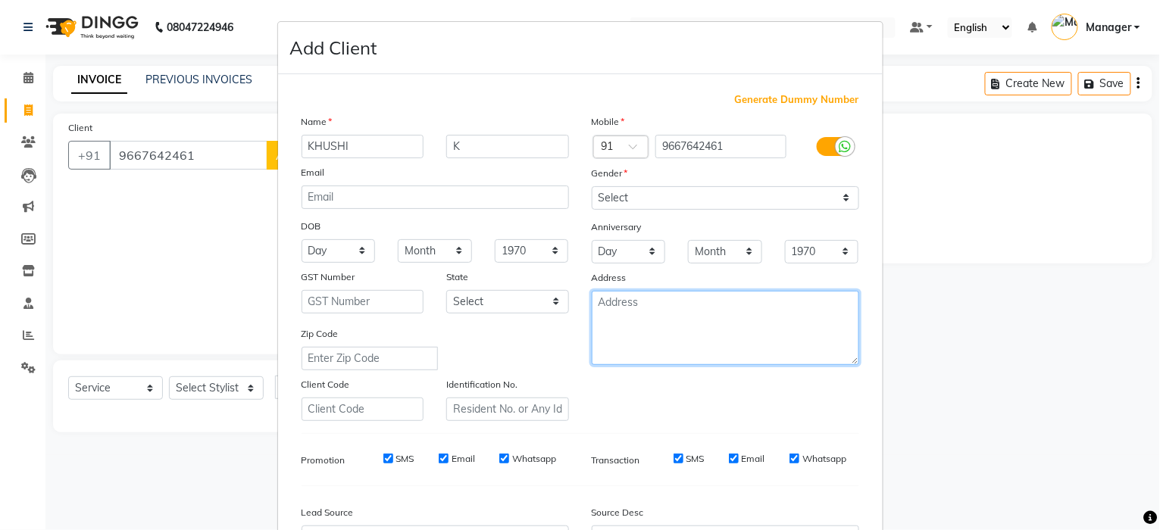
click at [630, 313] on textarea at bounding box center [725, 328] width 267 height 74
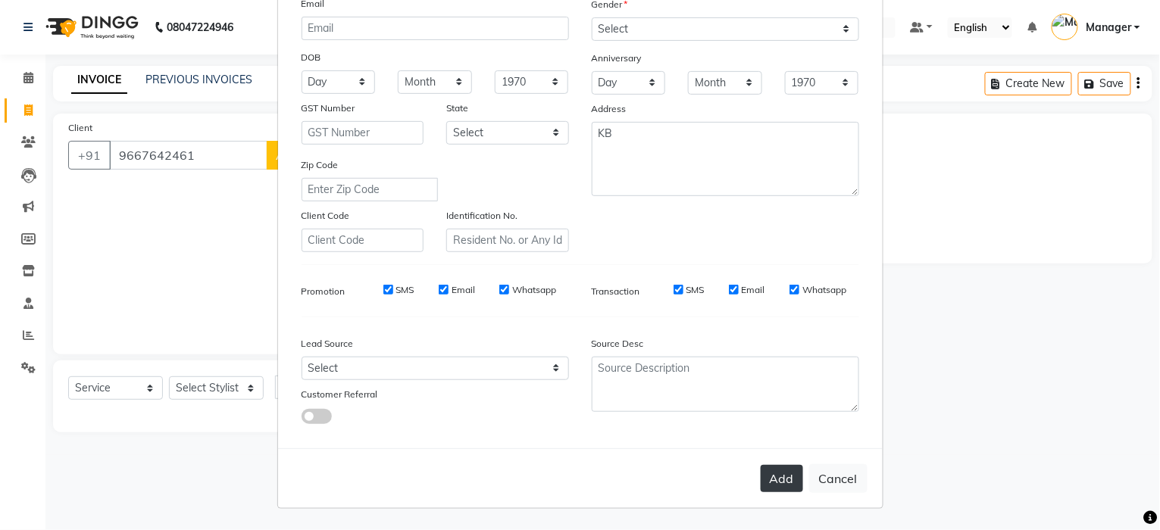
click at [765, 486] on button "Add" at bounding box center [782, 478] width 42 height 27
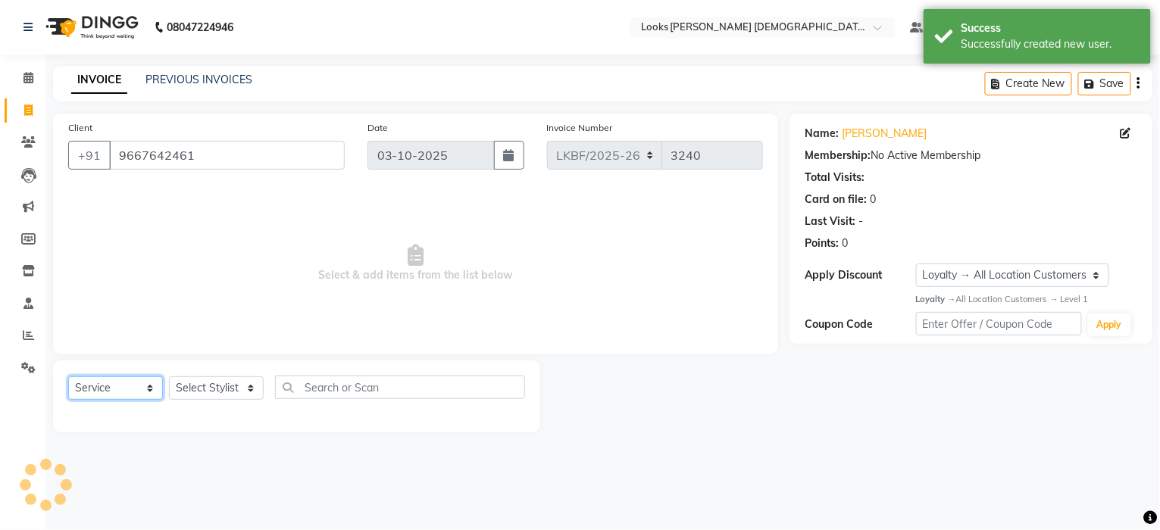
click at [106, 396] on select "Select Service Product Membership Package Voucher Prepaid Gift Card" at bounding box center [115, 388] width 95 height 23
click at [68, 377] on select "Select Service Product Membership Package Voucher Prepaid Gift Card" at bounding box center [115, 388] width 95 height 23
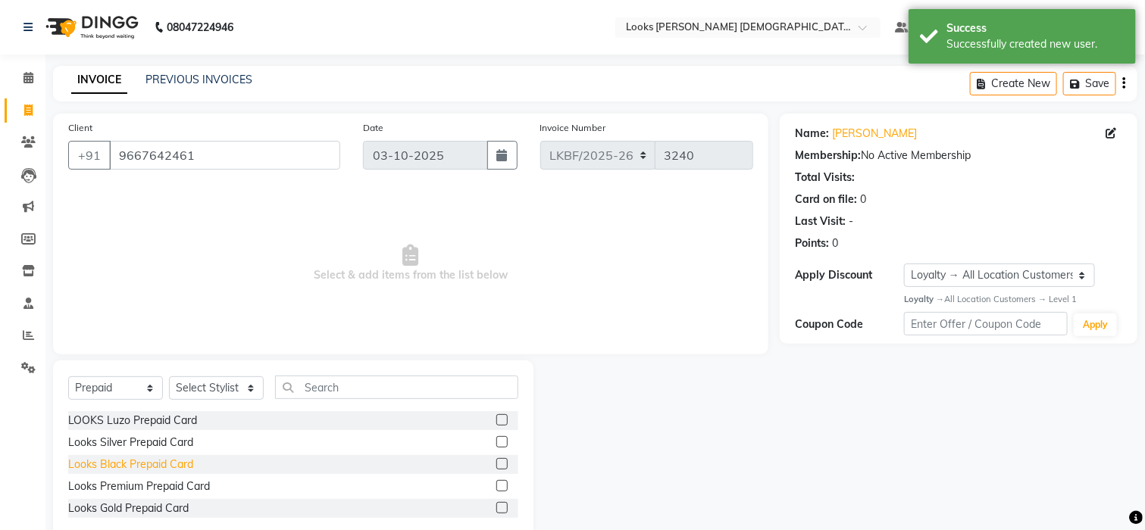
click at [166, 464] on div "Looks Black Prepaid Card" at bounding box center [130, 465] width 125 height 16
click at [241, 383] on select "Select Stylist Aena Ahad Ahsan Amrin Arvind_asst Bijender Counter_Sales Dharmav…" at bounding box center [216, 388] width 95 height 23
click at [169, 377] on select "Select Stylist Aena Ahad Ahsan Amrin Arvind_asst Bijender Counter_Sales Dharmav…" at bounding box center [216, 388] width 95 height 23
click at [133, 458] on div "Looks Black Prepaid Card" at bounding box center [130, 465] width 125 height 16
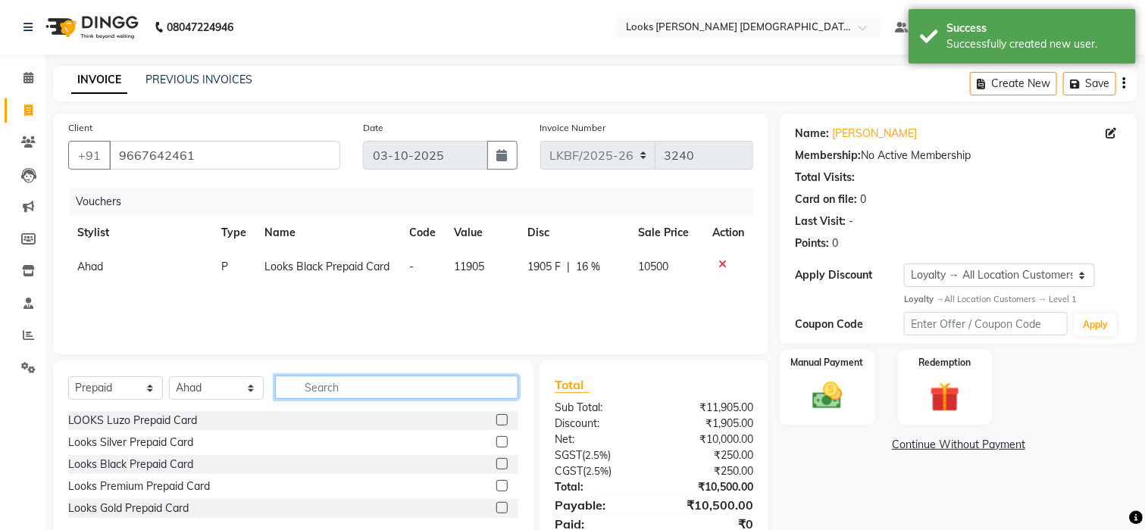
click at [307, 390] on input "text" at bounding box center [396, 387] width 243 height 23
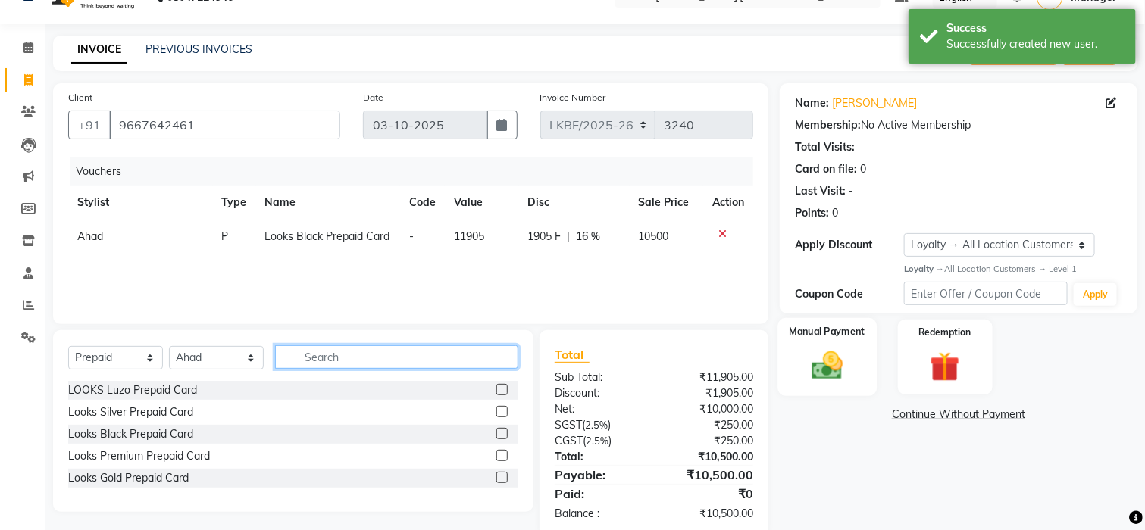
scroll to position [60, 0]
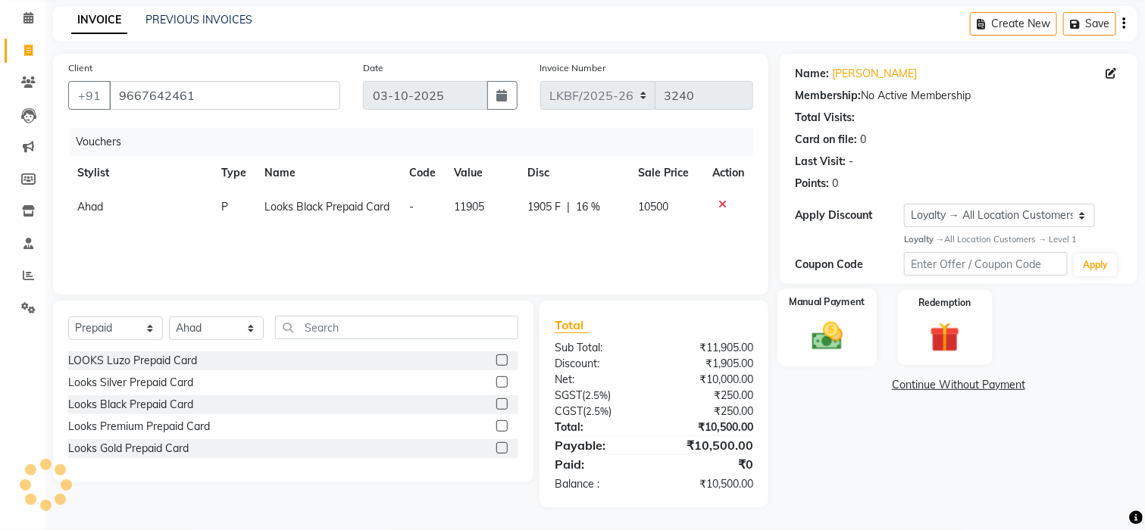
click at [834, 339] on img at bounding box center [827, 336] width 51 height 36
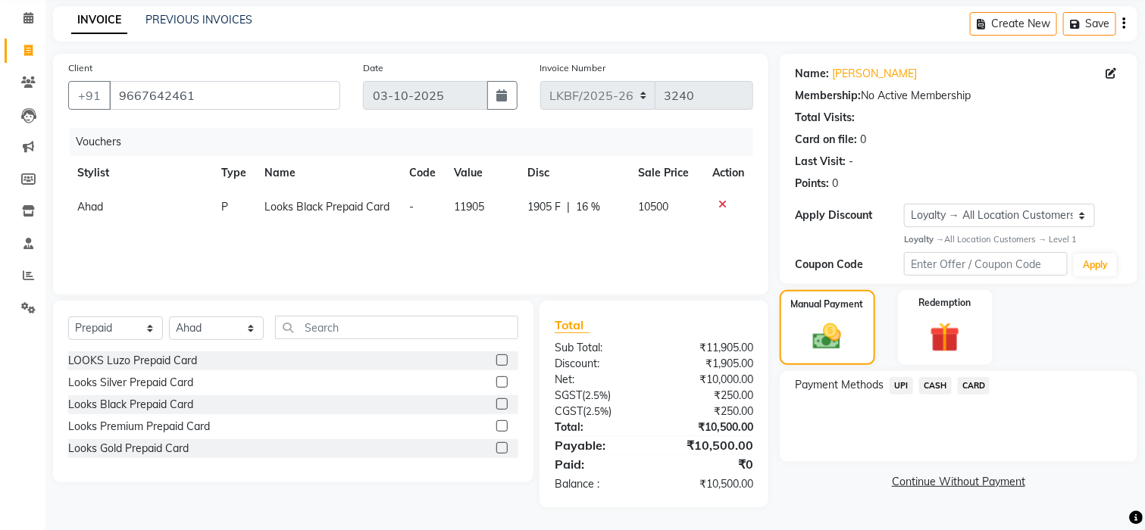
click at [904, 386] on span "UPI" at bounding box center [901, 385] width 23 height 17
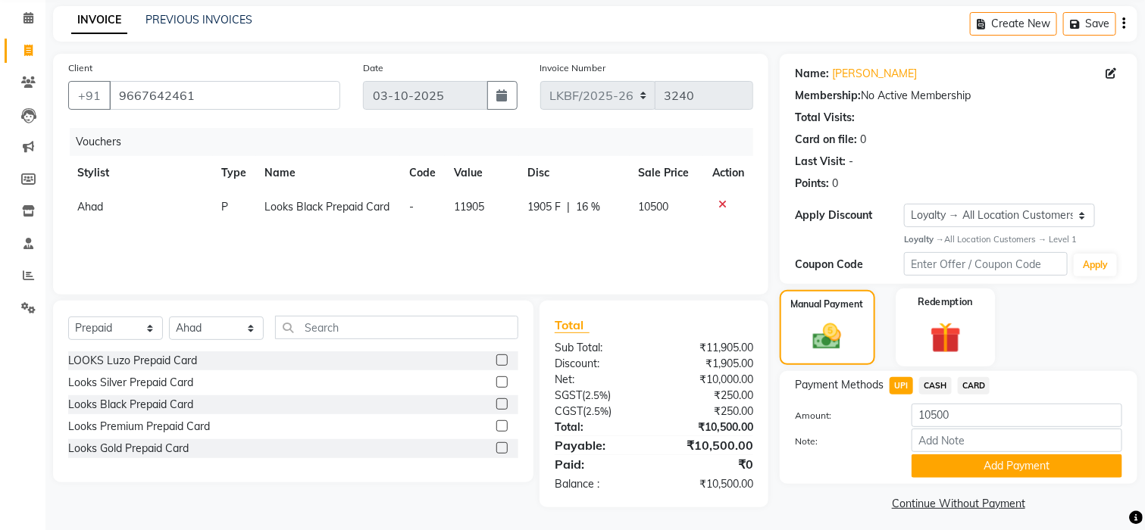
scroll to position [67, 0]
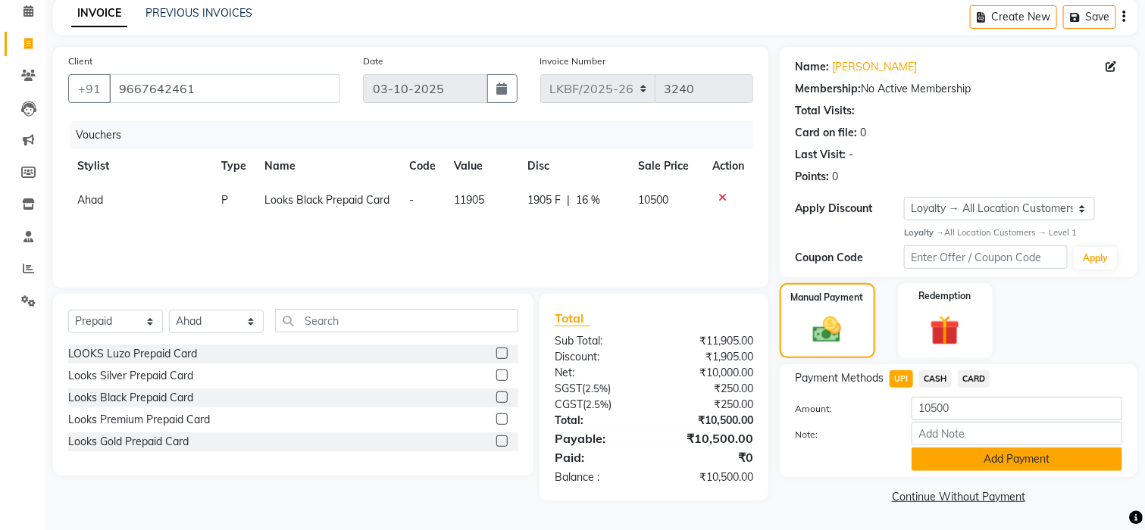
click at [1002, 458] on button "Add Payment" at bounding box center [1017, 459] width 211 height 23
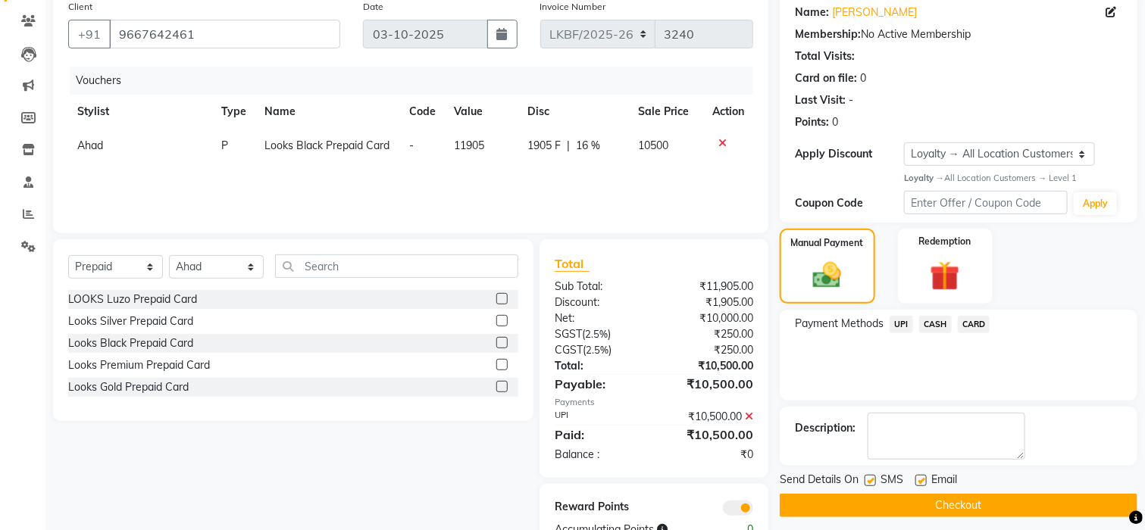
scroll to position [167, 0]
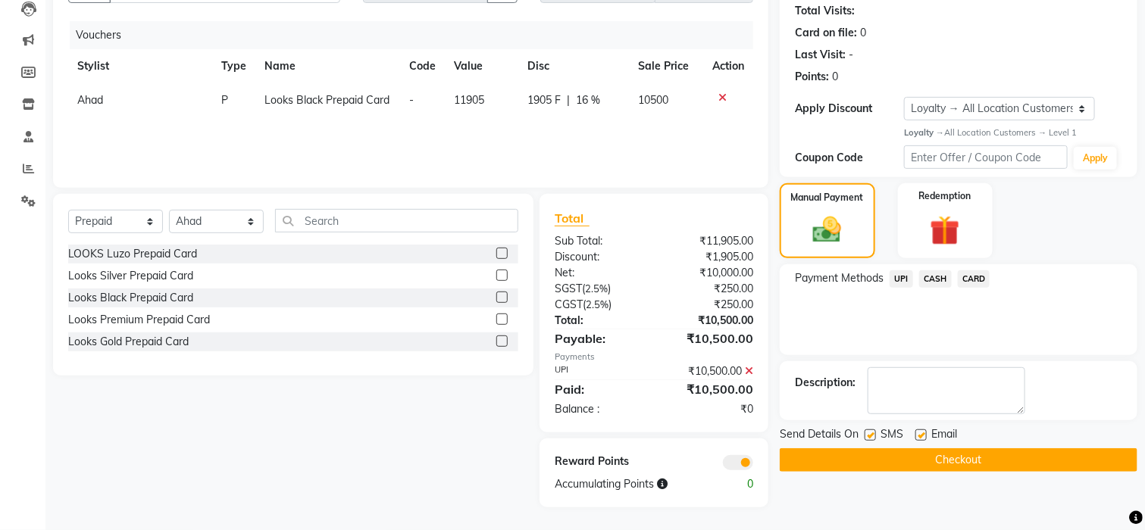
click at [932, 461] on button "Checkout" at bounding box center [959, 460] width 358 height 23
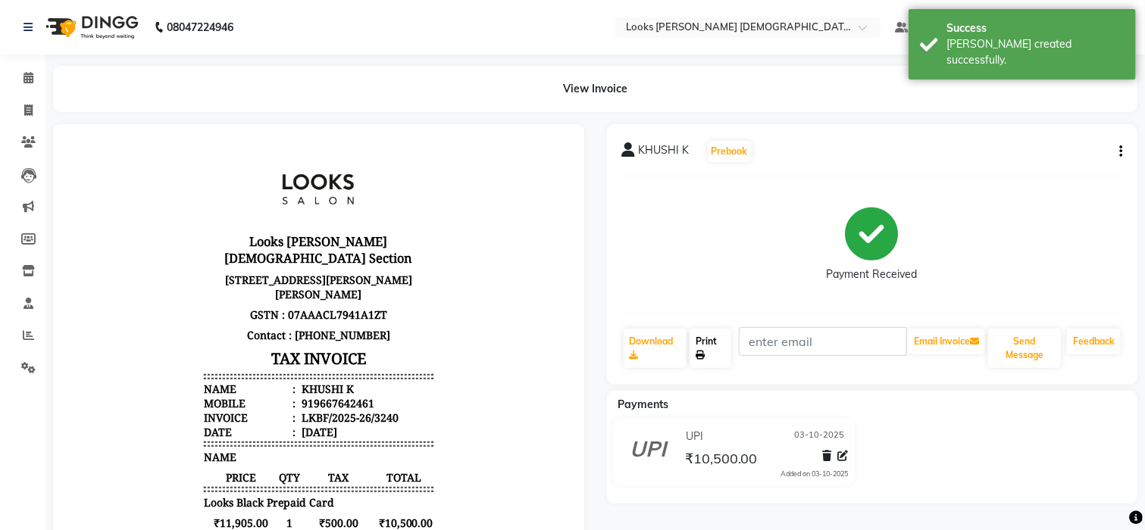
click at [702, 352] on icon at bounding box center [700, 355] width 9 height 9
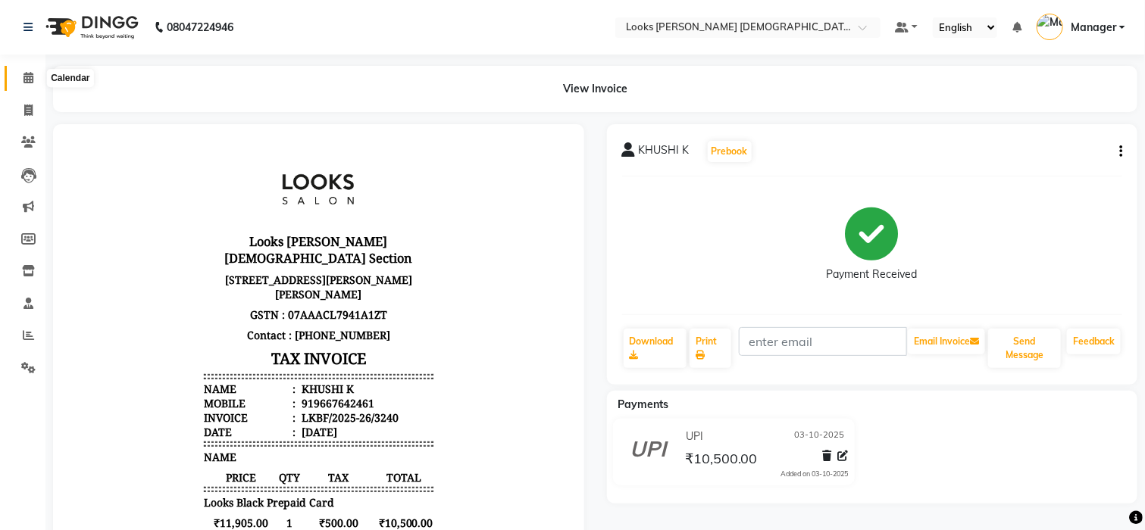
click at [17, 79] on span at bounding box center [28, 78] width 27 height 17
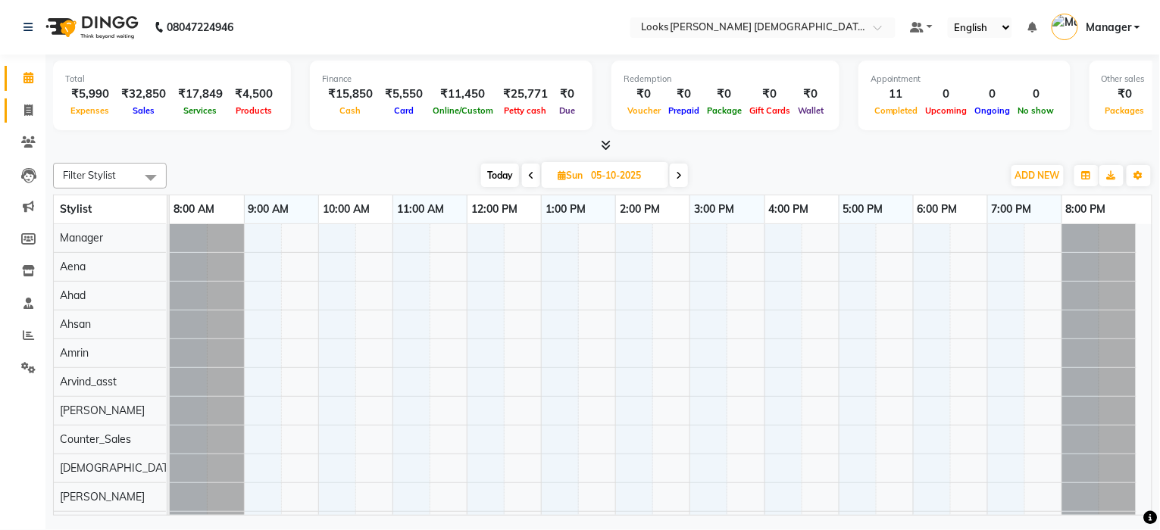
click at [36, 113] on span at bounding box center [28, 110] width 27 height 17
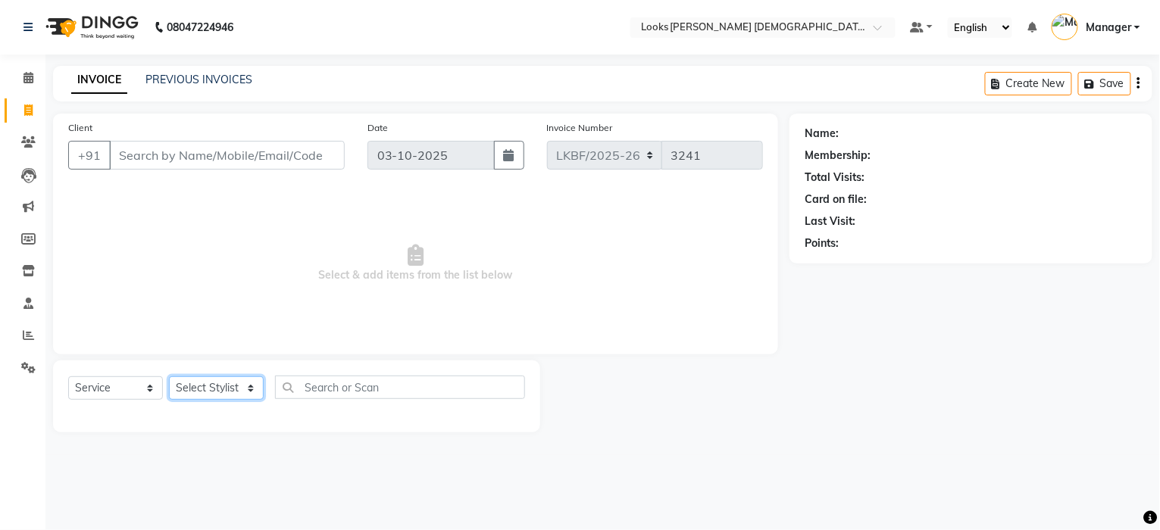
click at [201, 385] on select "Select Stylist" at bounding box center [216, 388] width 95 height 23
click at [169, 377] on select "Select Stylist Aena Ahad Ahsan Amrin Arvind_asst Bijender Counter_Sales Dharmav…" at bounding box center [216, 388] width 95 height 23
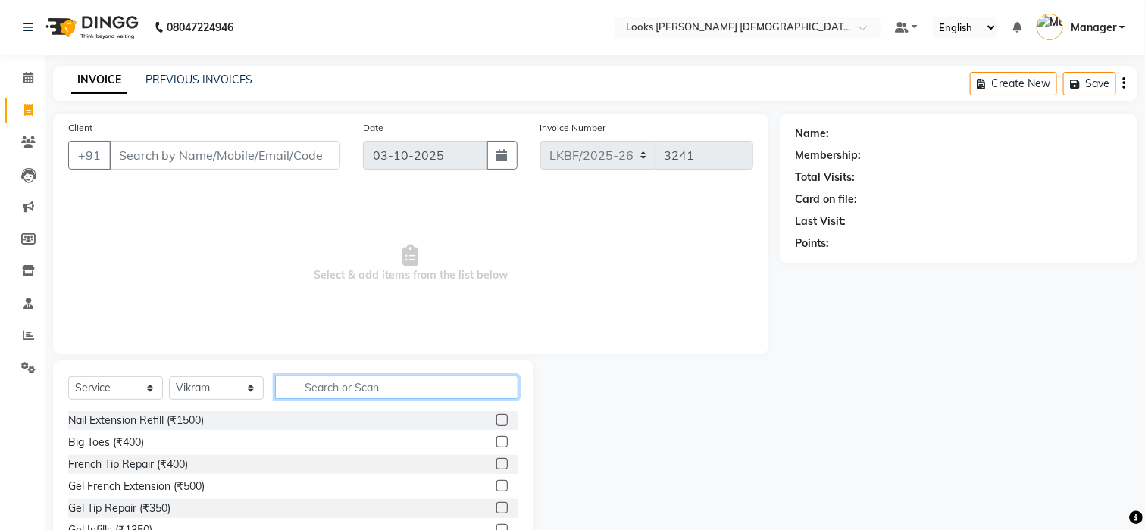
click at [315, 395] on input "text" at bounding box center [396, 387] width 243 height 23
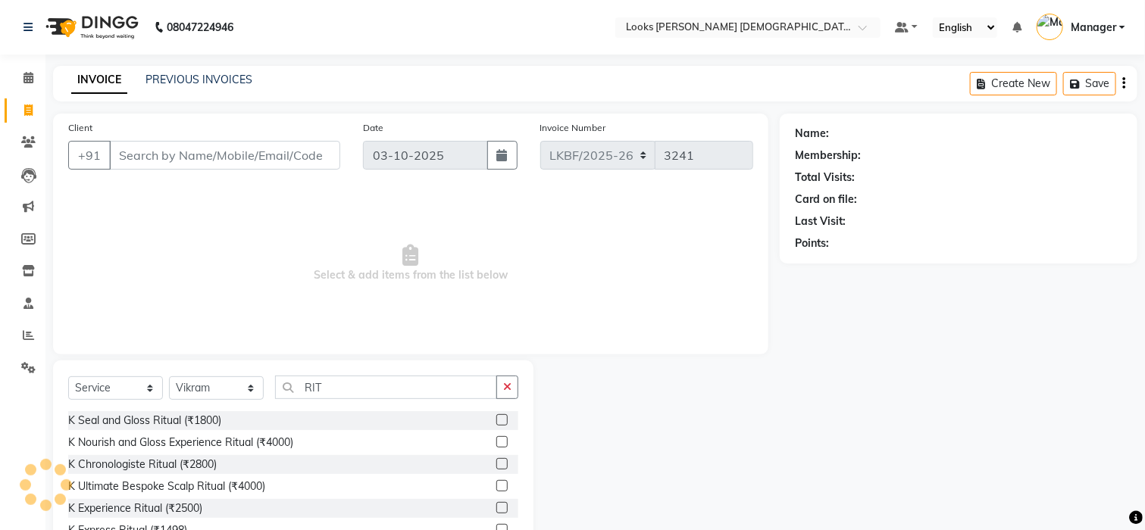
click at [199, 456] on div "K Chronologiste Ritual (₹2800)" at bounding box center [293, 464] width 450 height 19
click at [146, 501] on div "K Experience Ritual (₹2500)" at bounding box center [135, 509] width 134 height 16
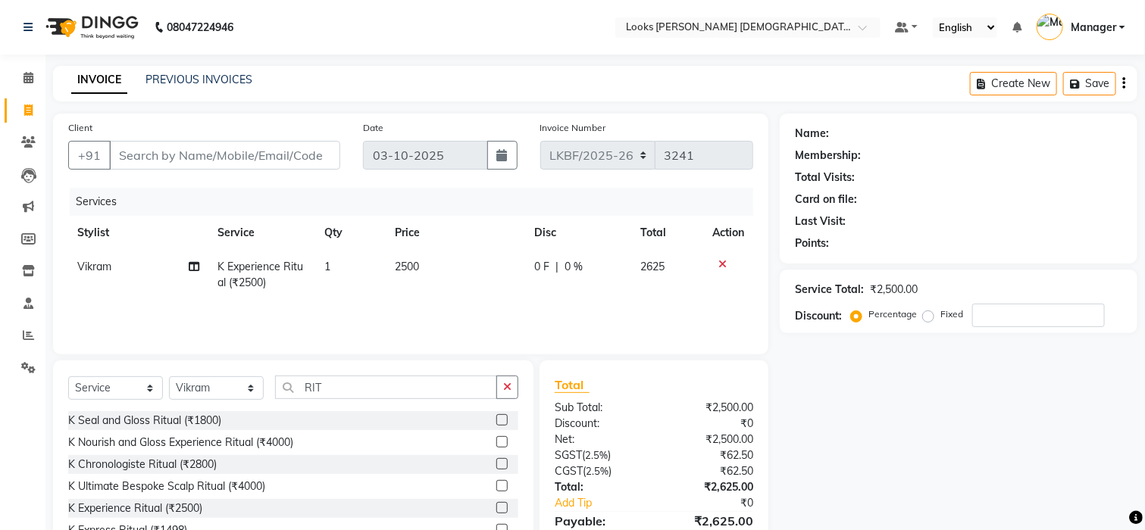
click at [421, 270] on td "2500" at bounding box center [455, 275] width 139 height 50
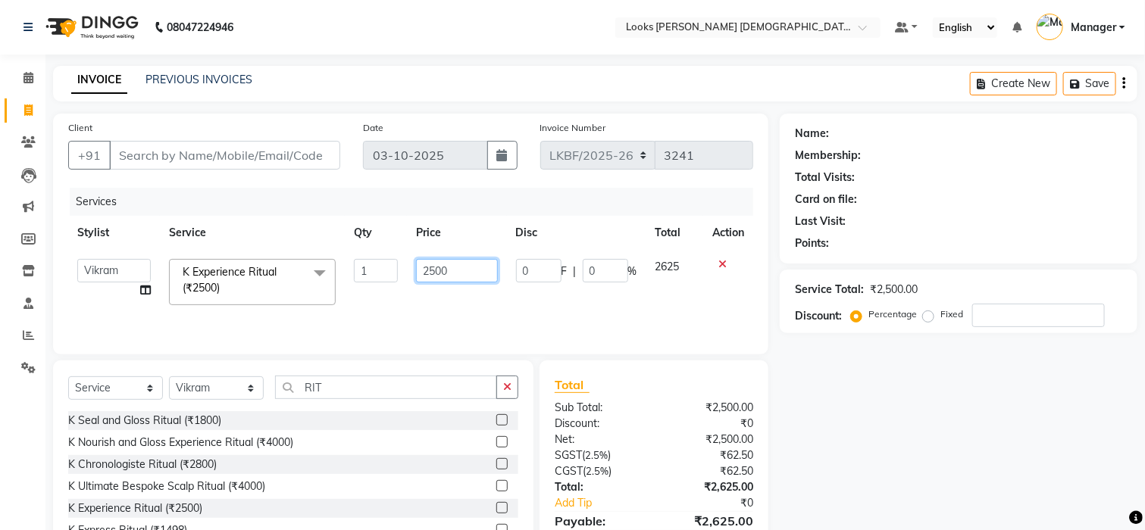
drag, startPoint x: 443, startPoint y: 268, endPoint x: 382, endPoint y: 268, distance: 60.6
click at [301, 268] on tr "Aena Ahad Ahsan Amrin Arvind_asst Bijender Counter_Sales Dharmaveer Farhan Farh…" at bounding box center [410, 282] width 685 height 64
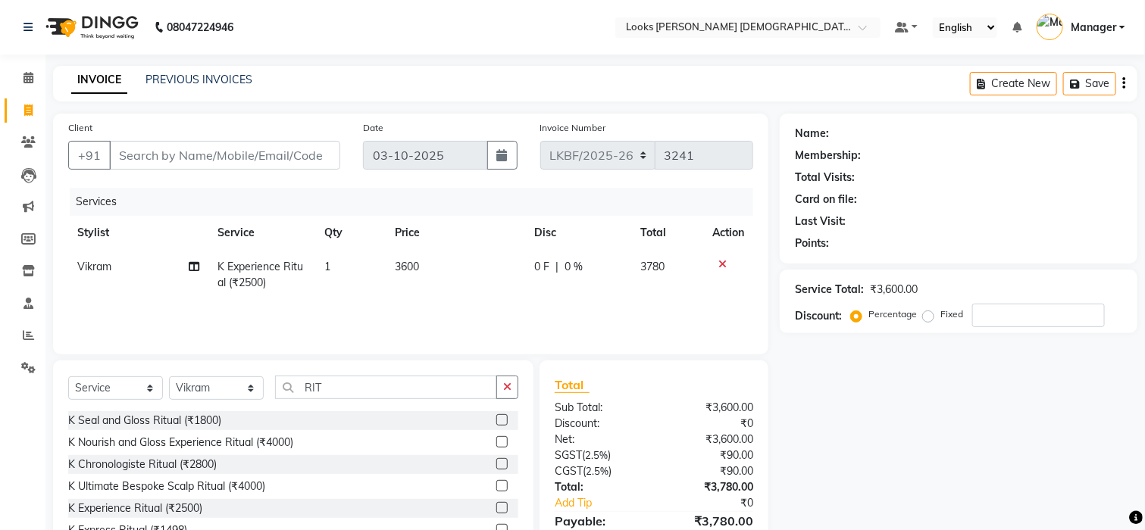
click at [483, 305] on div "Services Stylist Service Qty Price Disc Total Action Vikram K Experience Ritual…" at bounding box center [410, 264] width 685 height 152
click at [506, 392] on icon "button" at bounding box center [507, 387] width 8 height 11
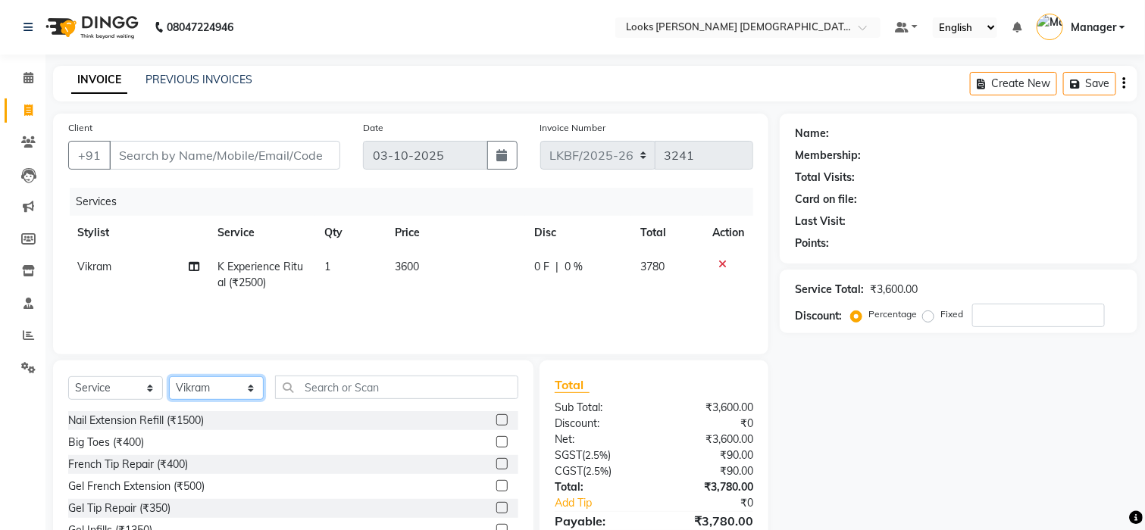
click at [234, 380] on select "Select Stylist Aena Ahad Ahsan Amrin Arvind_asst Bijender Counter_Sales Dharmav…" at bounding box center [216, 388] width 95 height 23
click at [169, 377] on select "Select Stylist Aena Ahad Ahsan Amrin Arvind_asst Bijender Counter_Sales Dharmav…" at bounding box center [216, 388] width 95 height 23
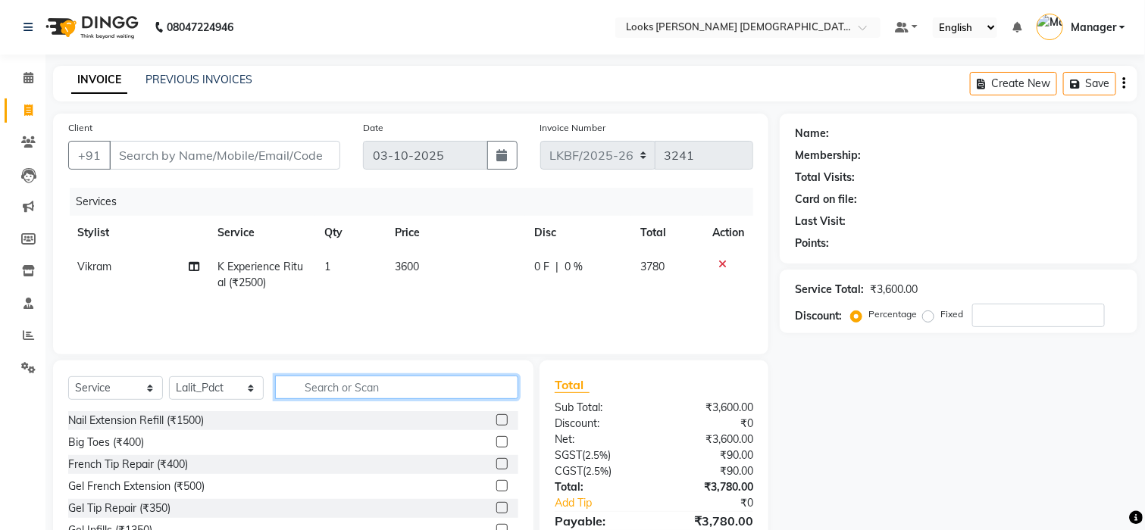
click at [308, 386] on input "text" at bounding box center [396, 387] width 243 height 23
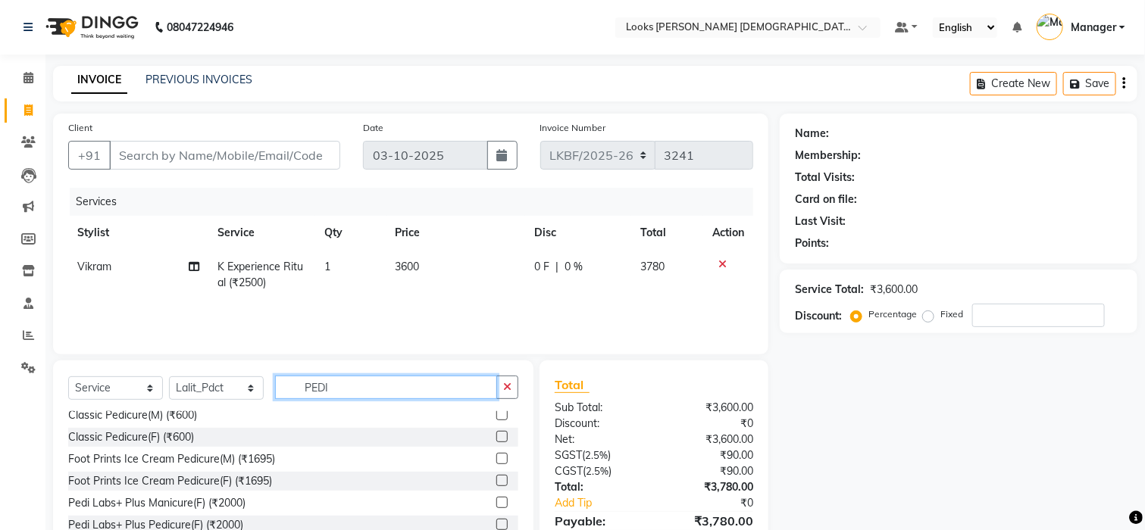
scroll to position [202, 0]
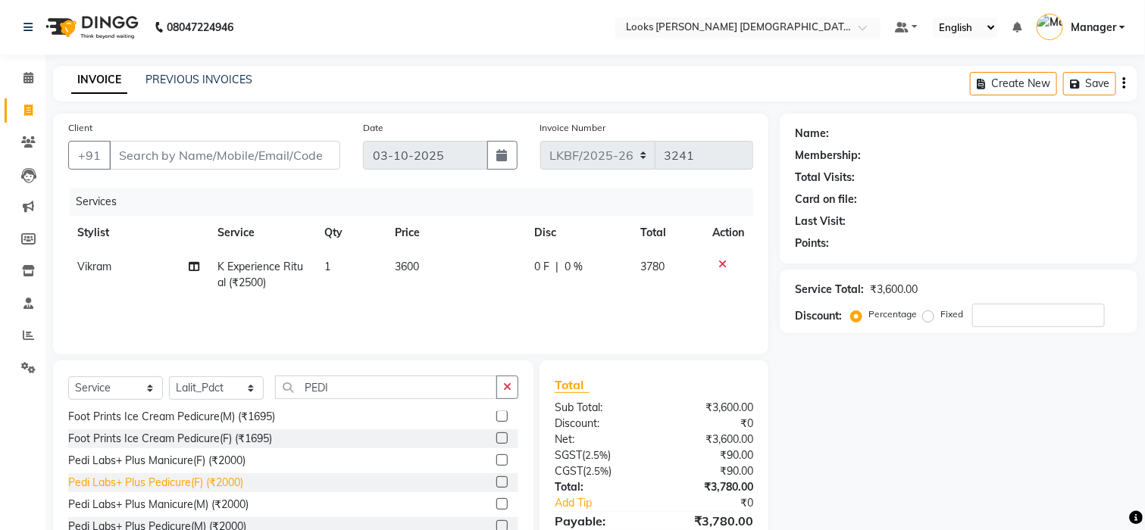
click at [170, 481] on div "Pedi Labs+ Plus Pedicure(F) (₹2000)" at bounding box center [155, 483] width 175 height 16
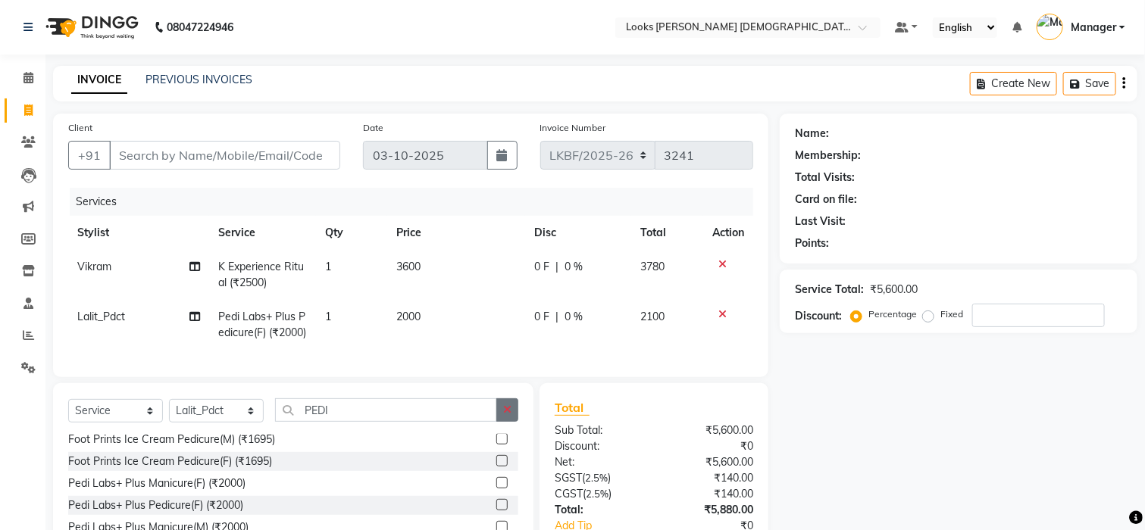
click at [508, 415] on icon "button" at bounding box center [507, 410] width 8 height 11
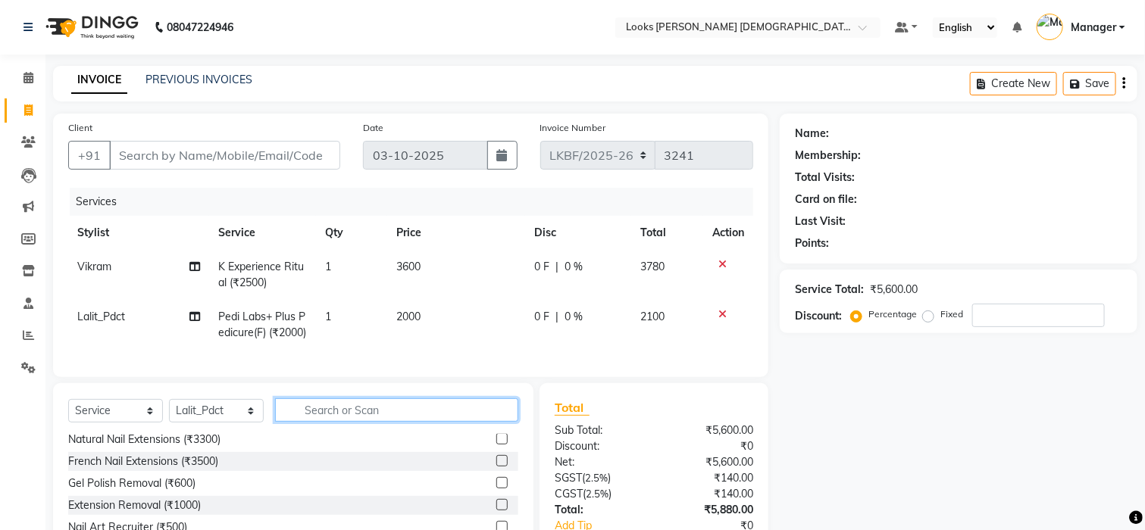
click at [408, 422] on input "text" at bounding box center [396, 410] width 243 height 23
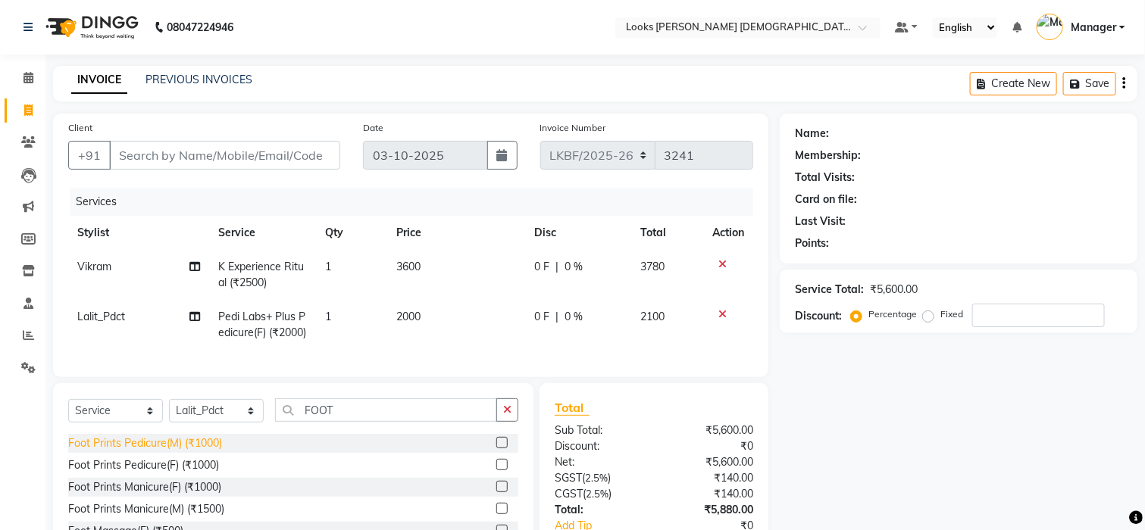
click at [136, 452] on div "Foot Prints Pedicure(M) (₹1000)" at bounding box center [145, 444] width 154 height 16
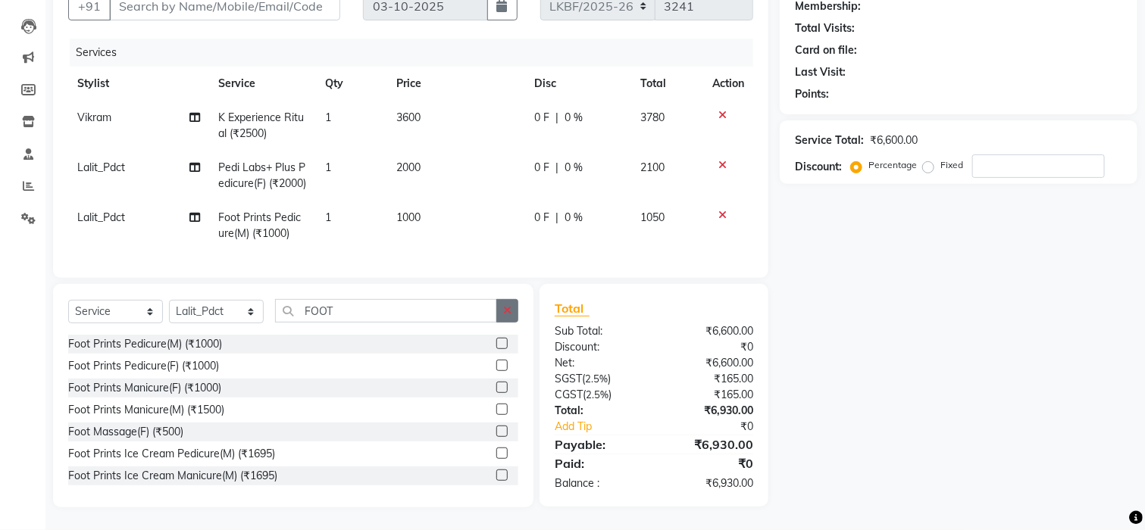
click at [505, 313] on icon "button" at bounding box center [507, 310] width 8 height 11
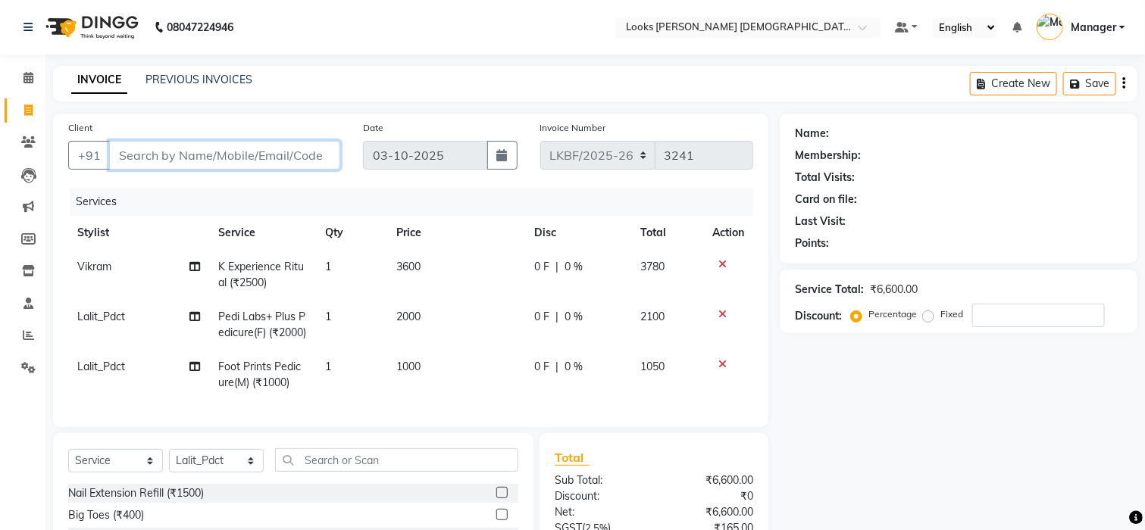
click at [209, 168] on input "Client" at bounding box center [224, 155] width 231 height 29
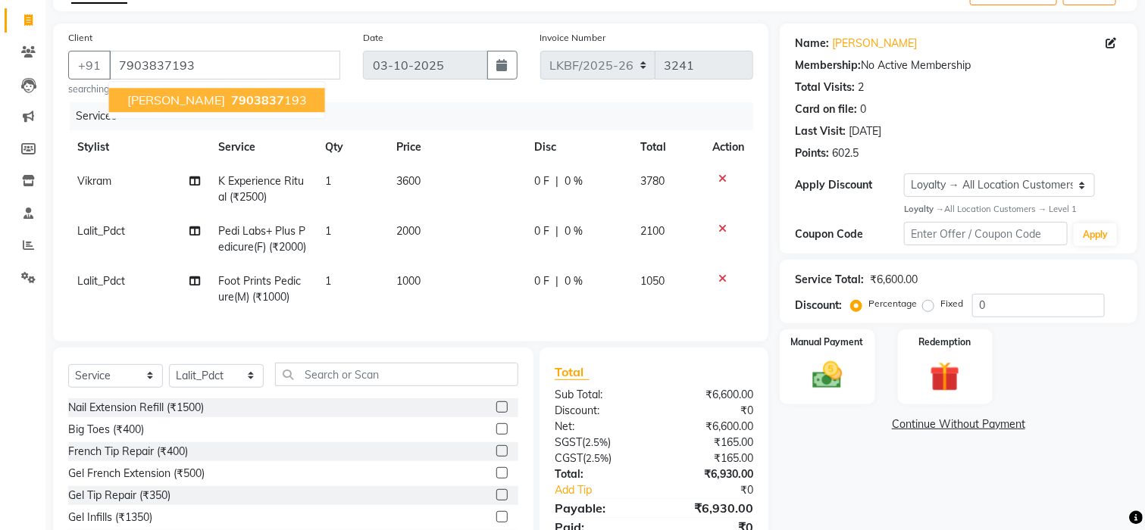
scroll to position [185, 0]
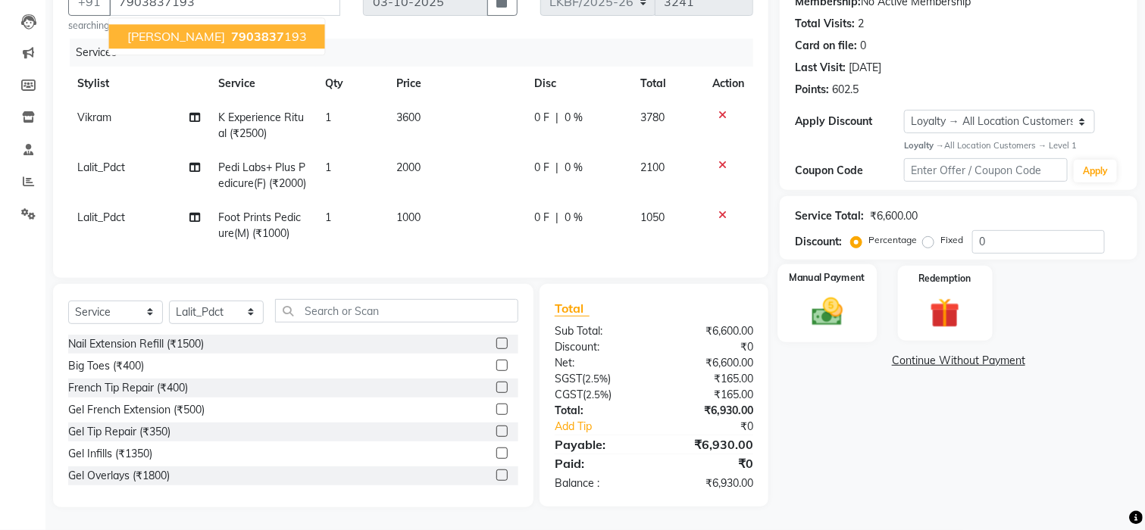
click at [833, 294] on img at bounding box center [827, 312] width 51 height 36
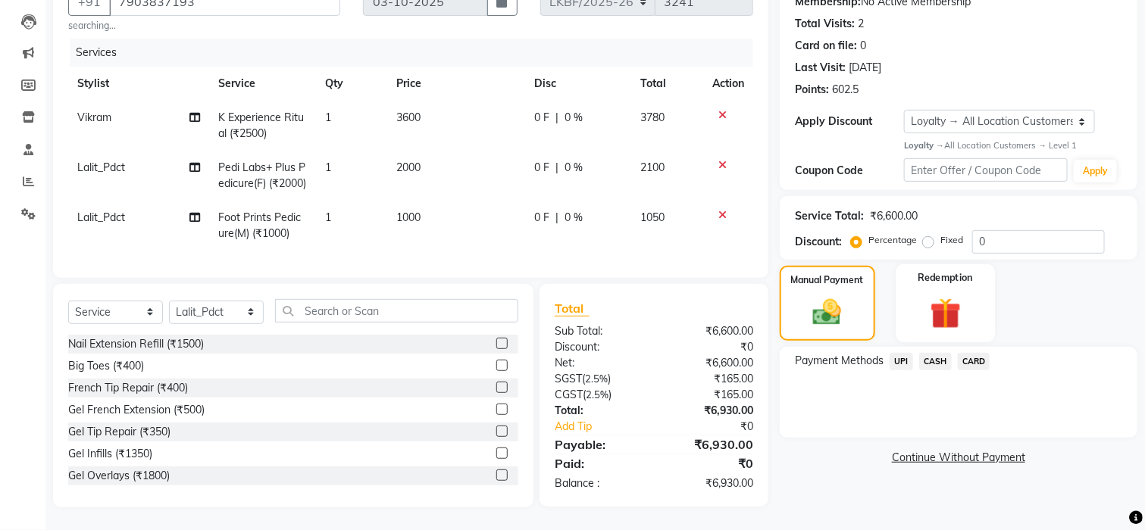
click at [936, 294] on img at bounding box center [945, 313] width 51 height 39
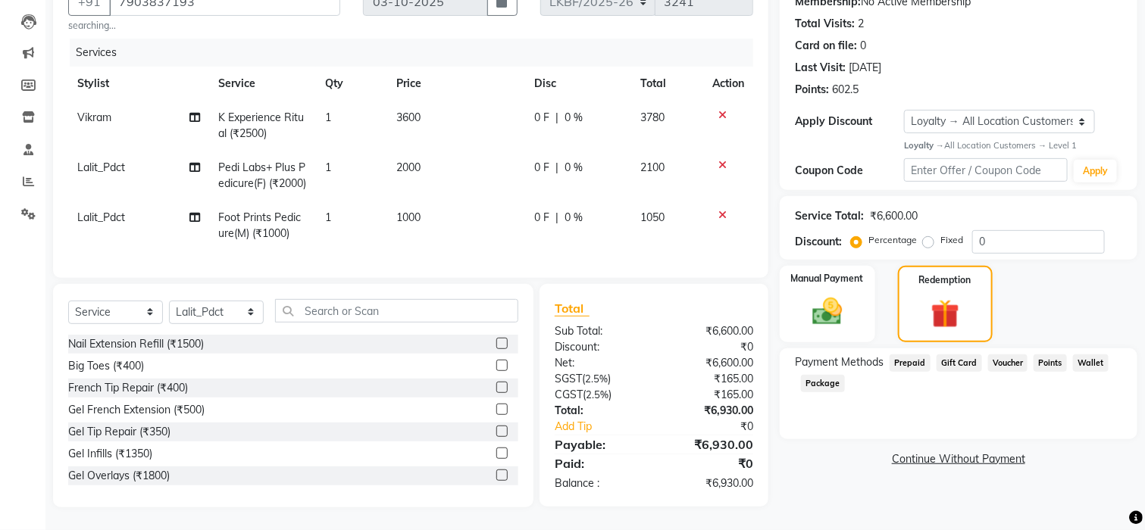
click at [1045, 355] on span "Points" at bounding box center [1050, 363] width 33 height 17
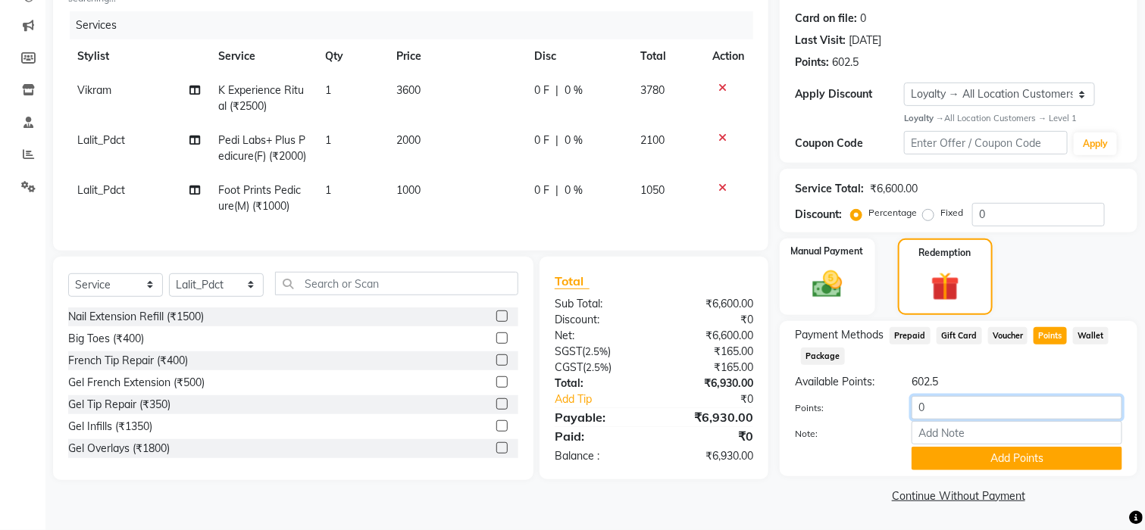
click at [962, 403] on input "0" at bounding box center [1017, 407] width 211 height 23
click at [968, 461] on button "Add Points" at bounding box center [1017, 458] width 211 height 23
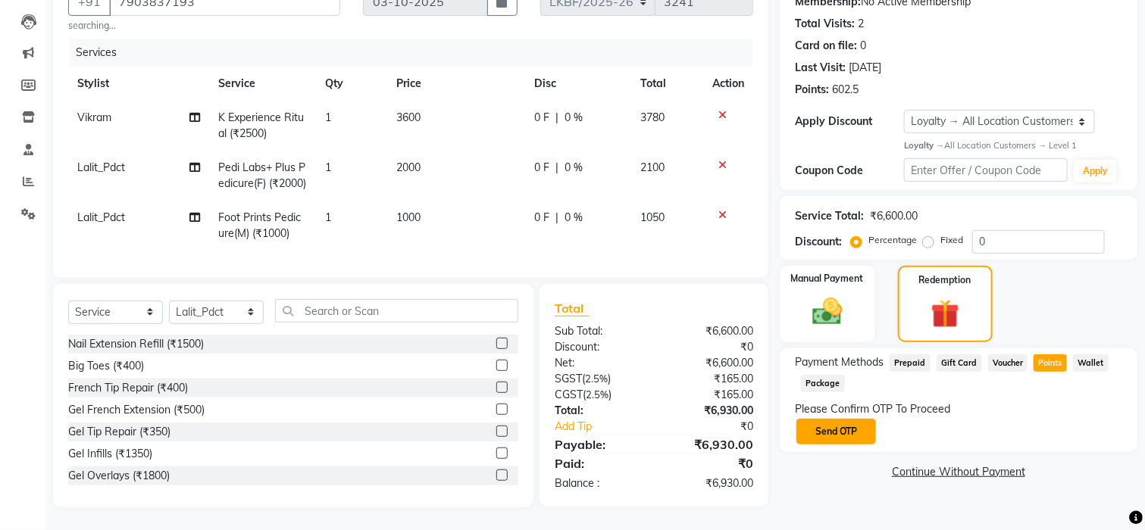
click at [840, 419] on button "Send OTP" at bounding box center [836, 432] width 80 height 26
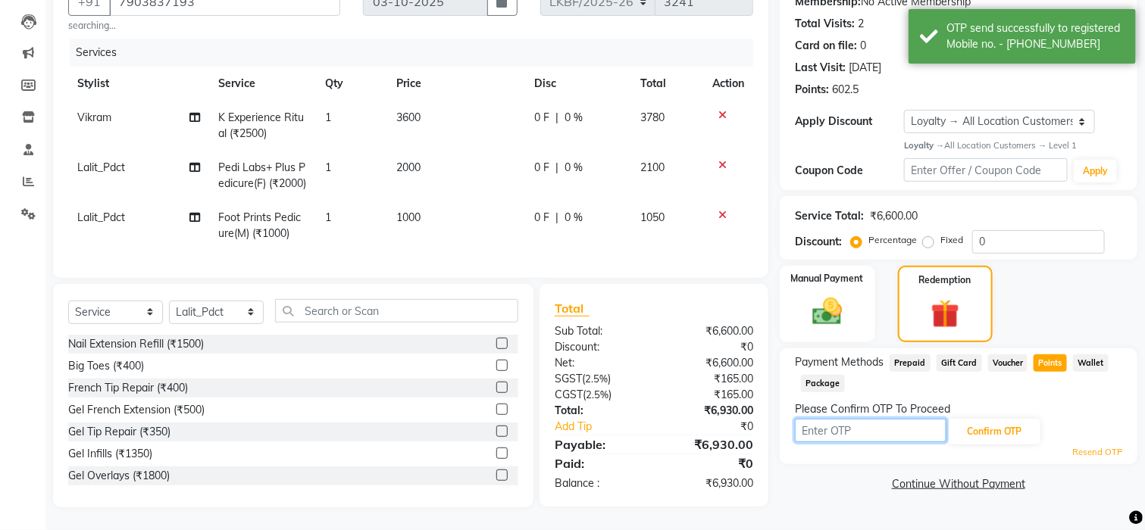
click at [840, 419] on input "text" at bounding box center [871, 430] width 152 height 23
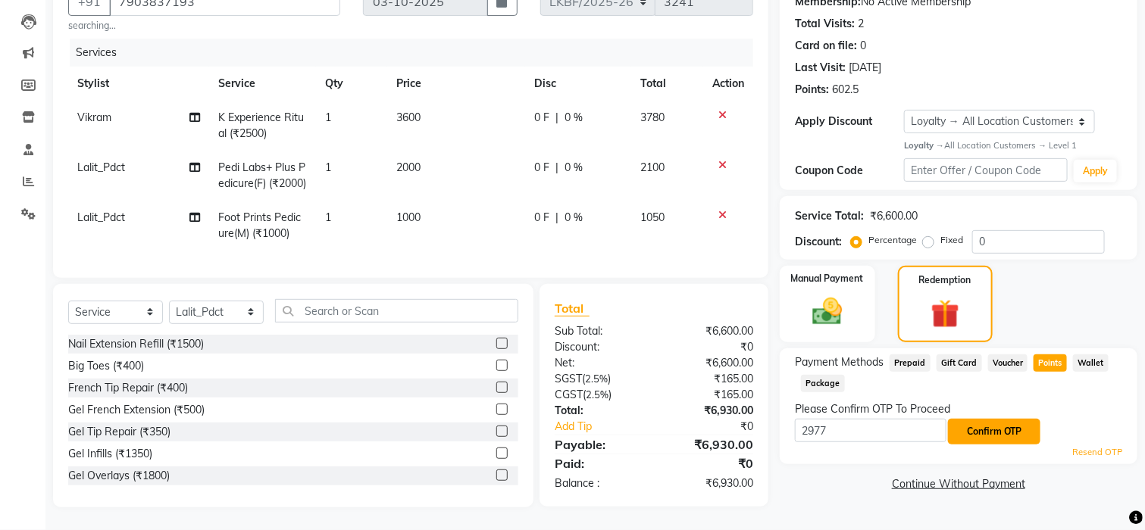
click at [966, 419] on button "Confirm OTP" at bounding box center [994, 432] width 92 height 26
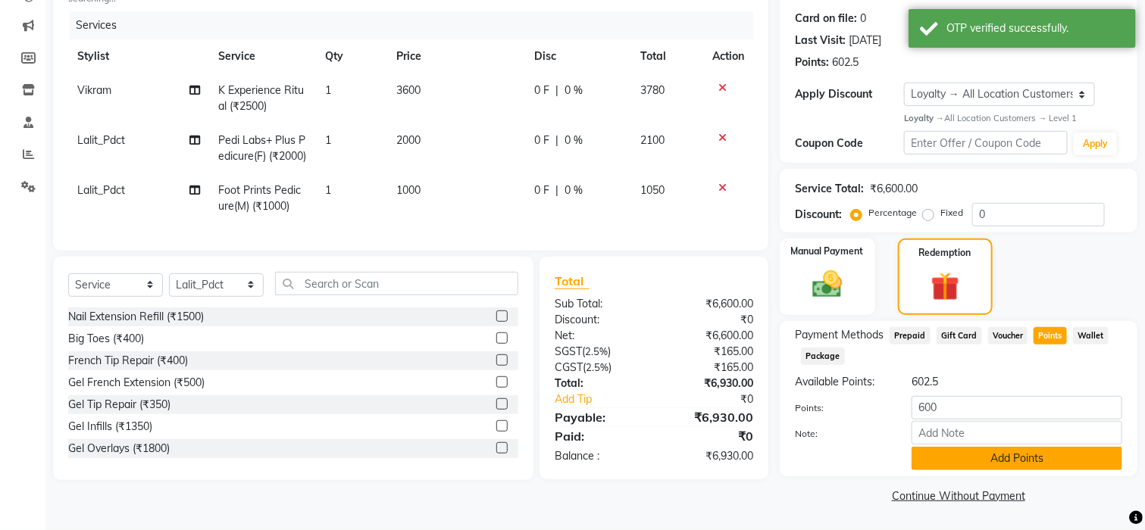
click at [994, 459] on button "Add Points" at bounding box center [1017, 458] width 211 height 23
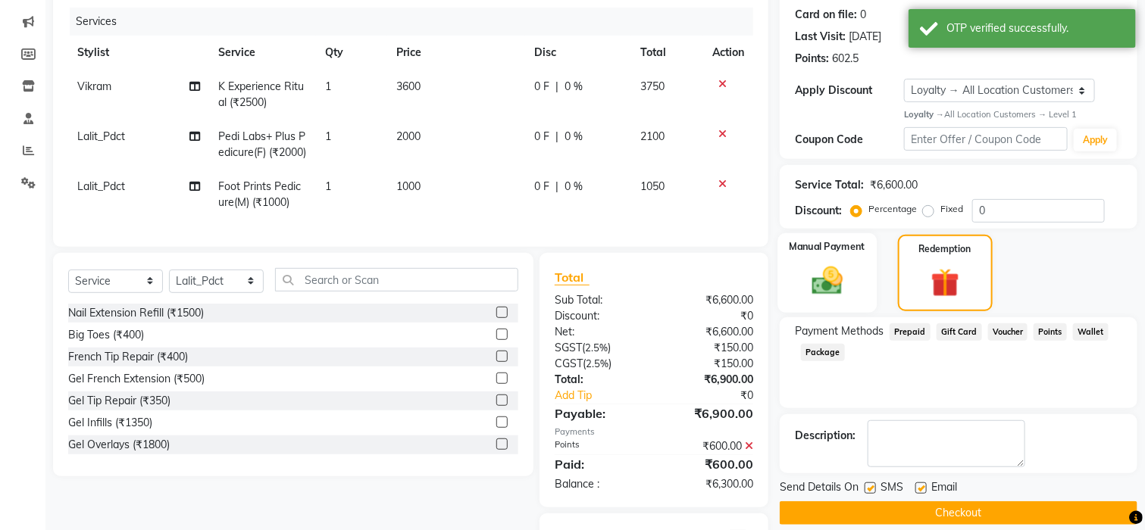
click at [797, 276] on div "Manual Payment" at bounding box center [826, 273] width 99 height 80
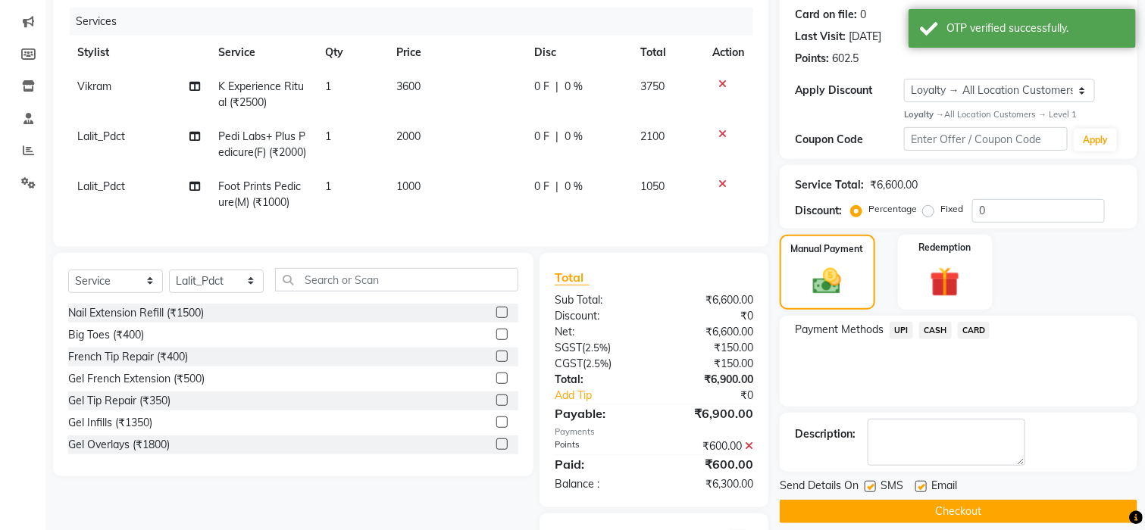
click at [943, 329] on span "CASH" at bounding box center [935, 330] width 33 height 17
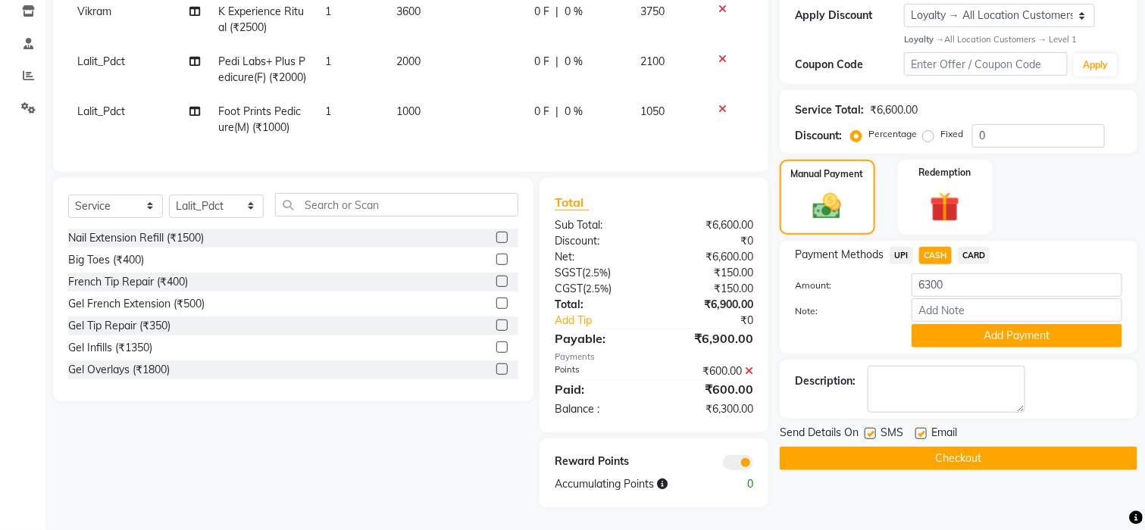
scroll to position [292, 0]
click at [668, 486] on icon at bounding box center [662, 484] width 11 height 11
click at [896, 247] on span "UPI" at bounding box center [901, 255] width 23 height 17
click at [952, 324] on button "Add Payment" at bounding box center [1017, 335] width 211 height 23
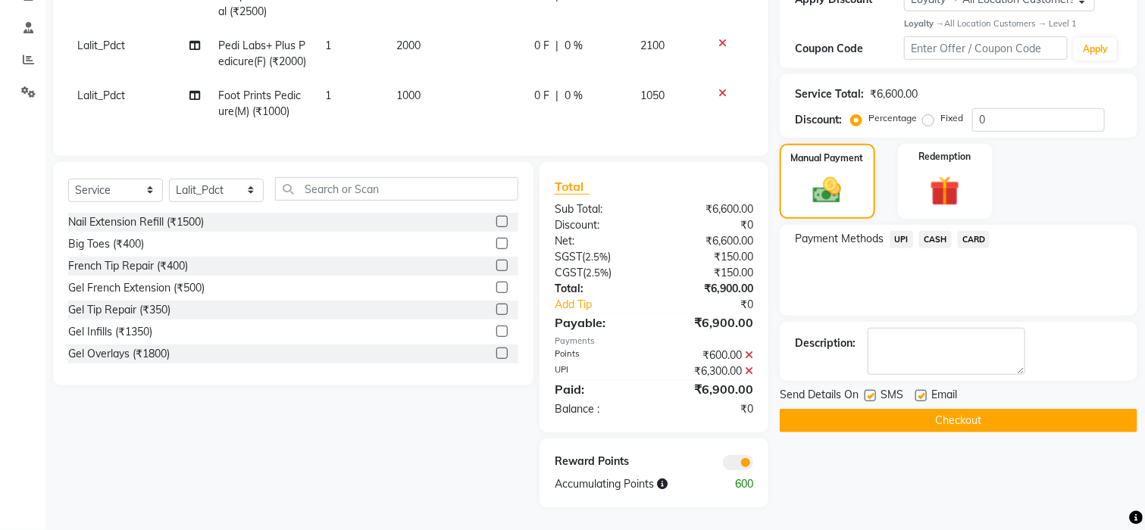
scroll to position [307, 0]
click at [915, 409] on button "Checkout" at bounding box center [959, 420] width 358 height 23
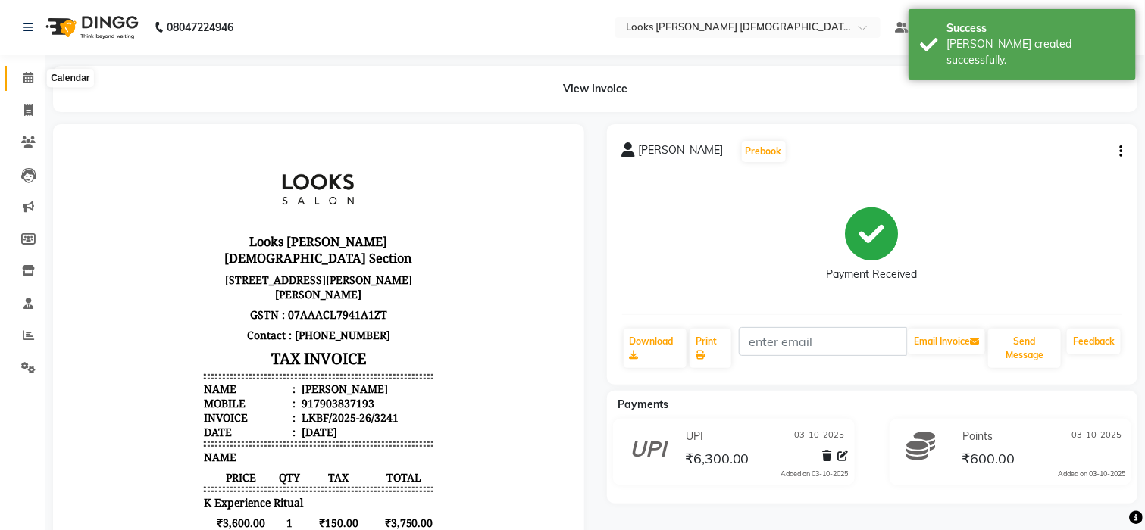
click at [30, 85] on span at bounding box center [28, 78] width 27 height 17
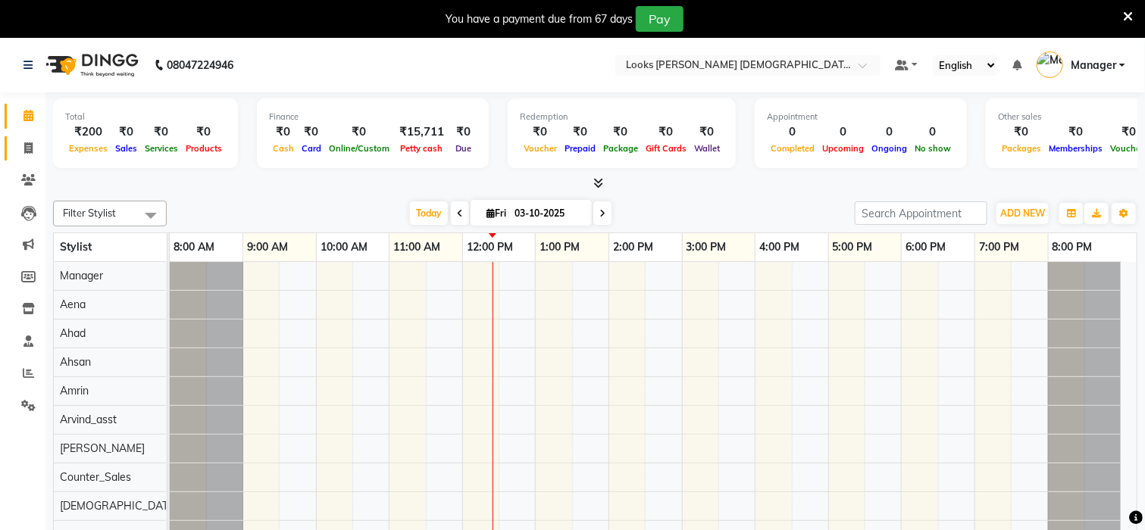
click at [33, 148] on span at bounding box center [28, 148] width 27 height 17
select select "service"
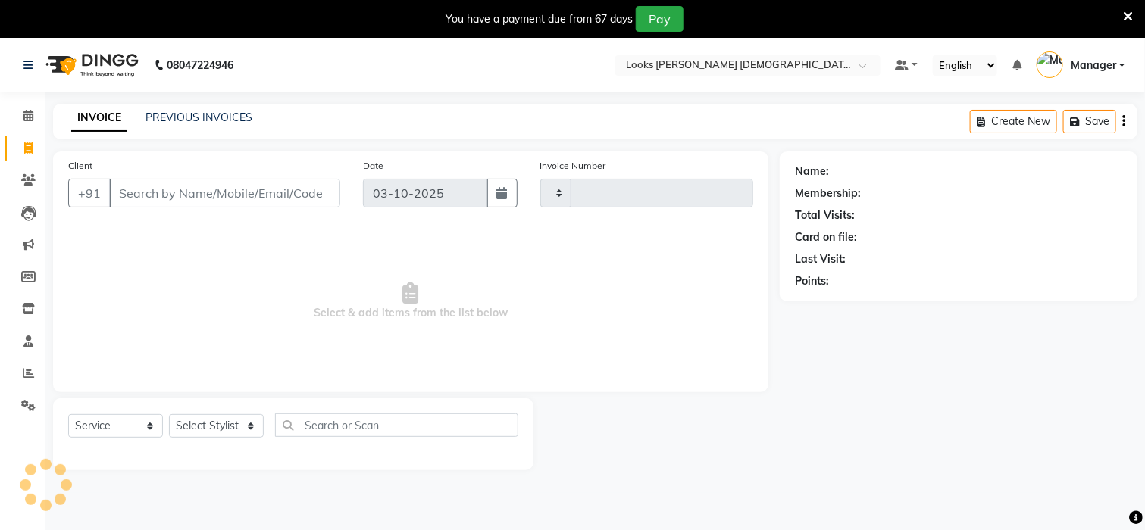
type input "3232"
select select "8706"
click at [241, 195] on input "Client" at bounding box center [224, 193] width 231 height 29
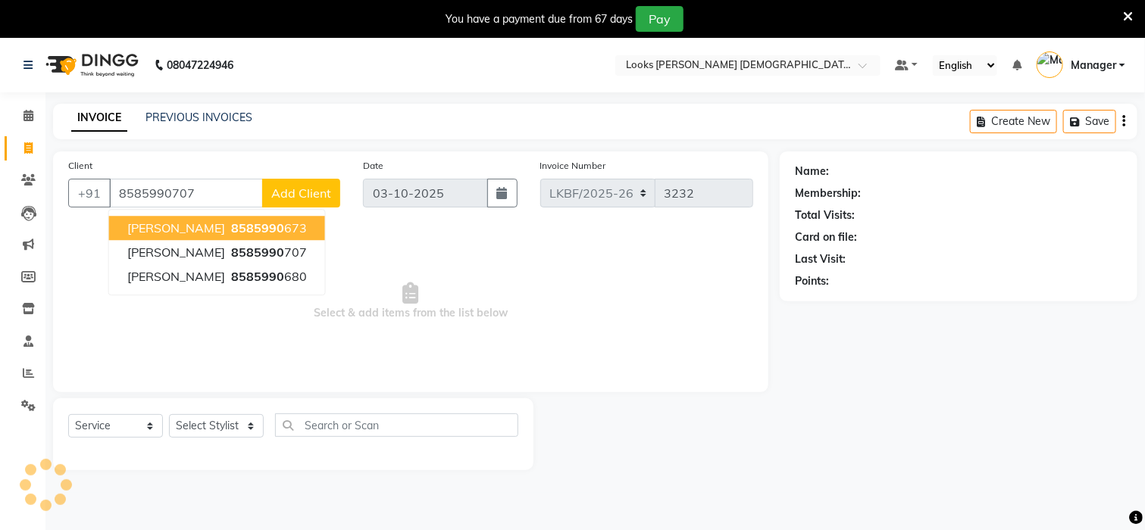
type input "8585990707"
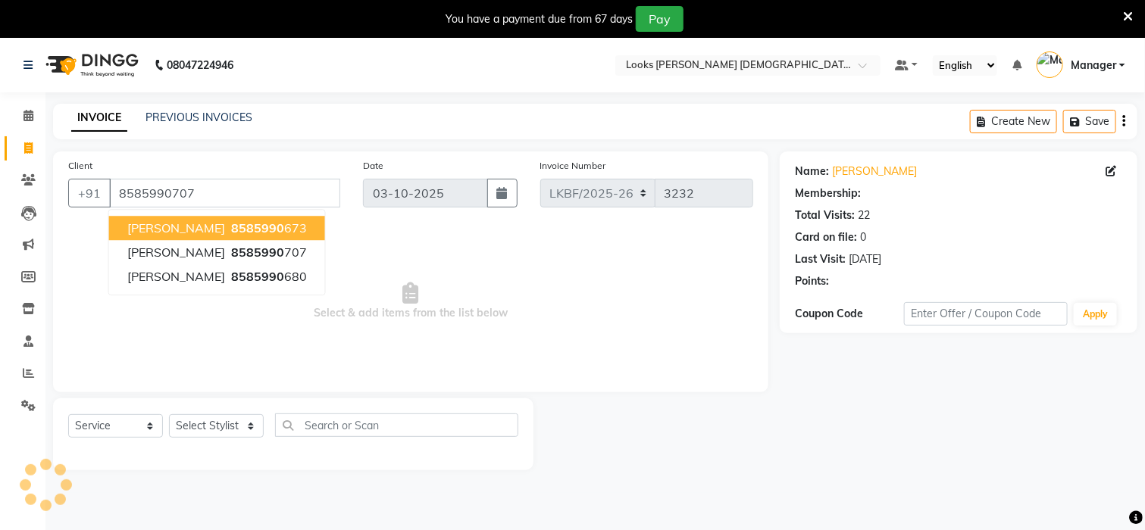
select select "1: Object"
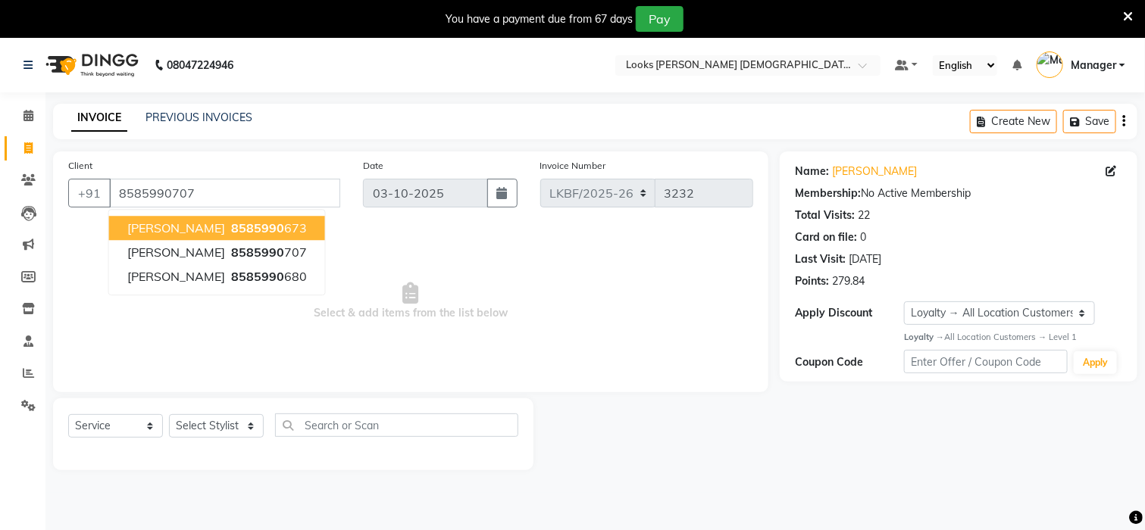
click at [470, 317] on span "Select & add items from the list below" at bounding box center [410, 302] width 685 height 152
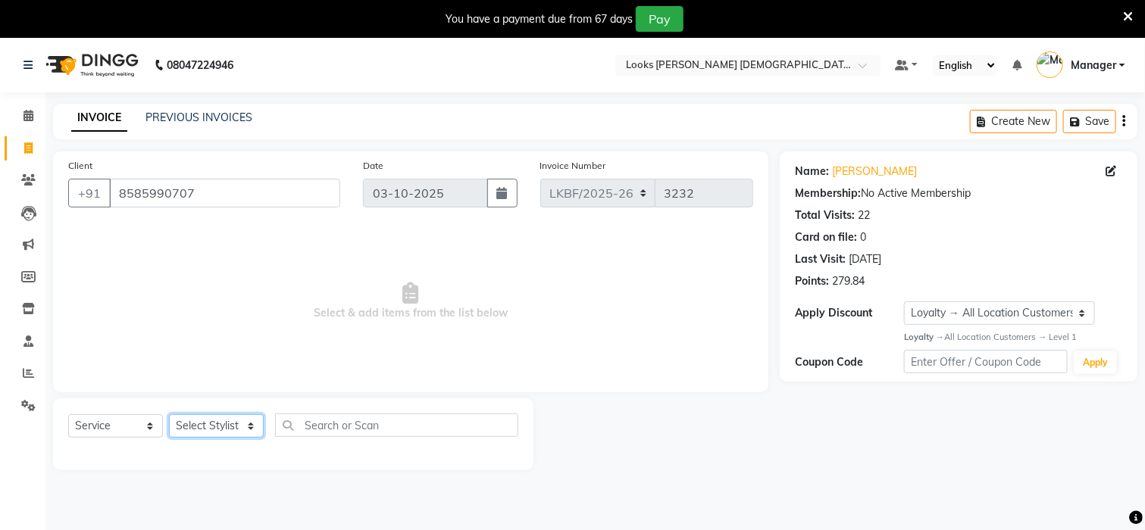
click at [219, 426] on select "Select Stylist Aena [PERSON_NAME] [PERSON_NAME] [PERSON_NAME] Counter_Sales [PE…" at bounding box center [216, 425] width 95 height 23
click at [561, 267] on span "Select & add items from the list below" at bounding box center [410, 302] width 685 height 152
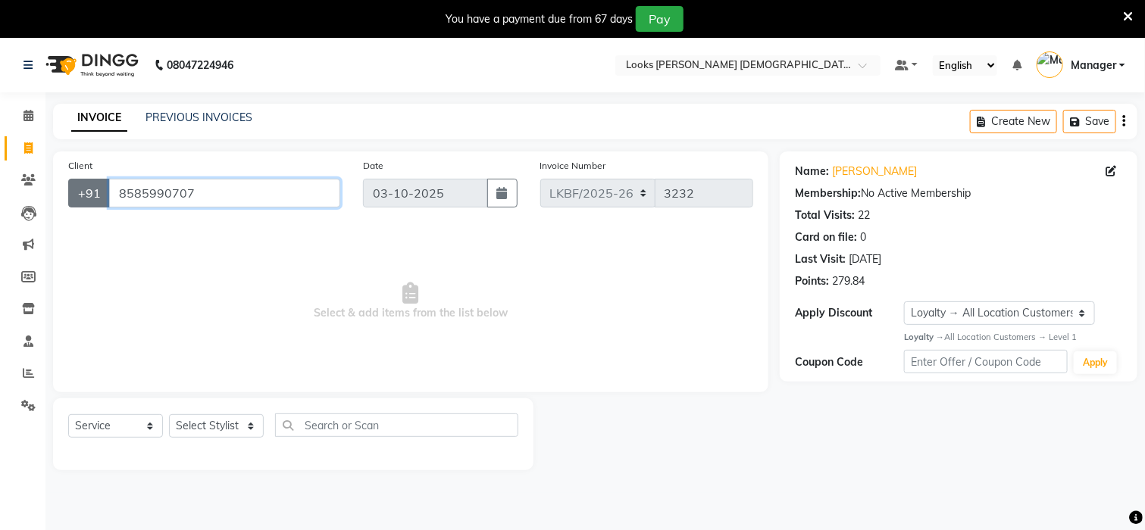
drag, startPoint x: 214, startPoint y: 189, endPoint x: 102, endPoint y: 196, distance: 111.6
click at [102, 196] on div "+91 8585990707" at bounding box center [204, 193] width 272 height 29
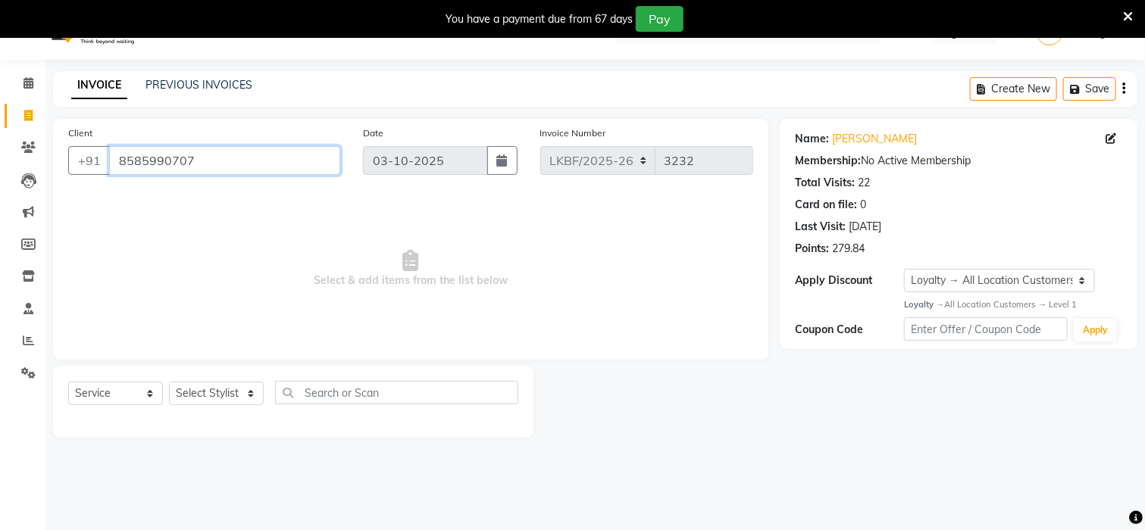
scroll to position [38, 0]
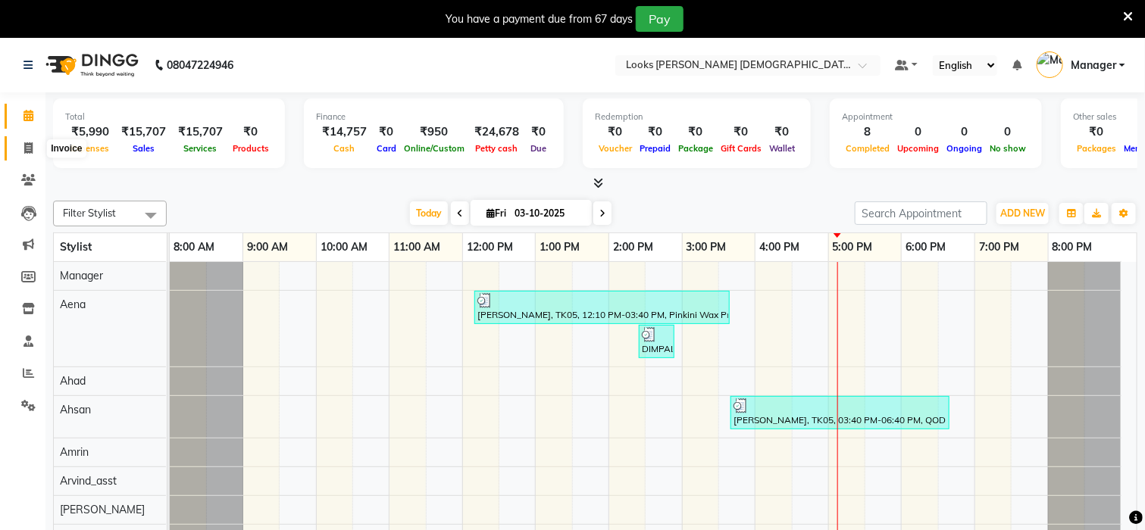
click at [25, 155] on span at bounding box center [28, 148] width 27 height 17
select select "service"
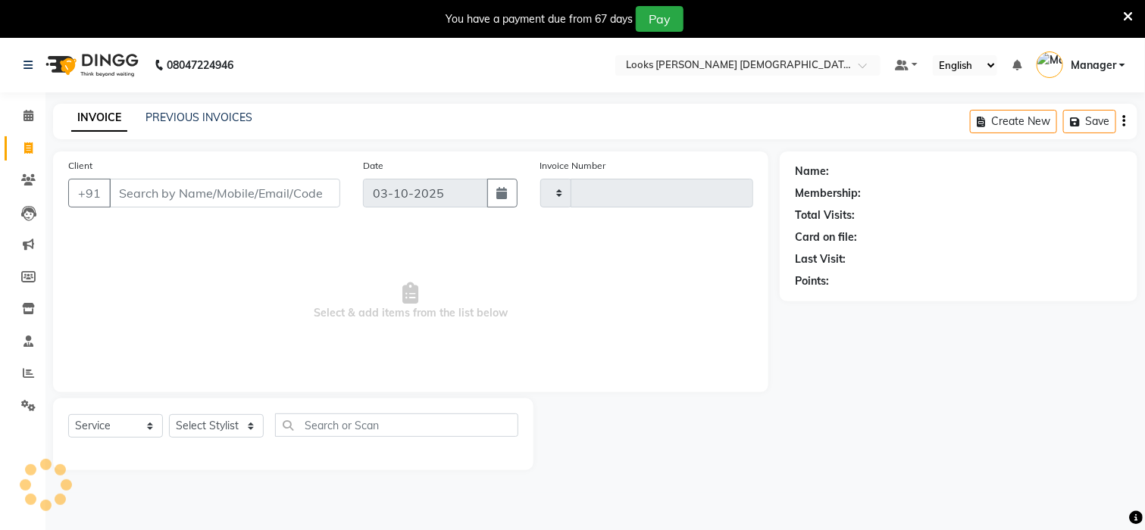
type input "3237"
select select "8706"
click at [206, 424] on select "Select Stylist Aena [PERSON_NAME] [PERSON_NAME] [PERSON_NAME] Counter_Sales [PE…" at bounding box center [216, 425] width 95 height 23
select select "87723"
click at [207, 424] on select "Select Stylist Aena Ahad Ahsan Amrin Arvind_asst Bijender Counter_Sales Dharmav…" at bounding box center [216, 425] width 95 height 23
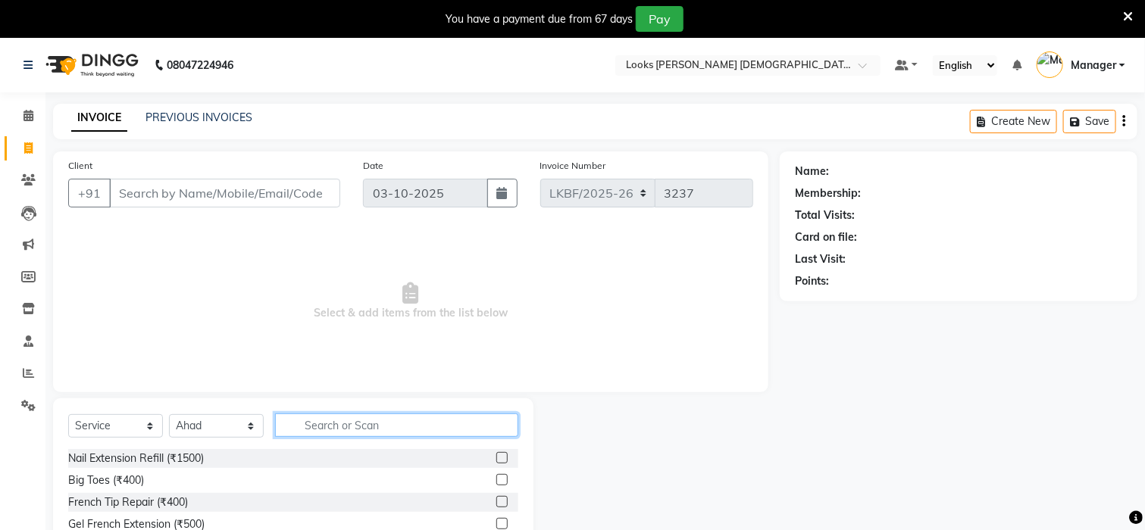
click at [323, 432] on input "text" at bounding box center [396, 425] width 243 height 23
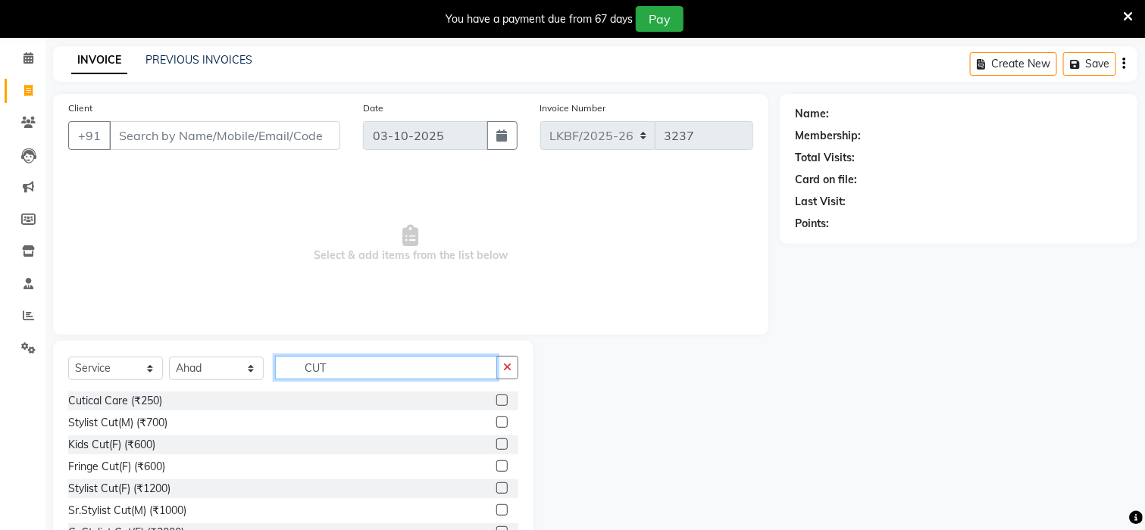
scroll to position [114, 0]
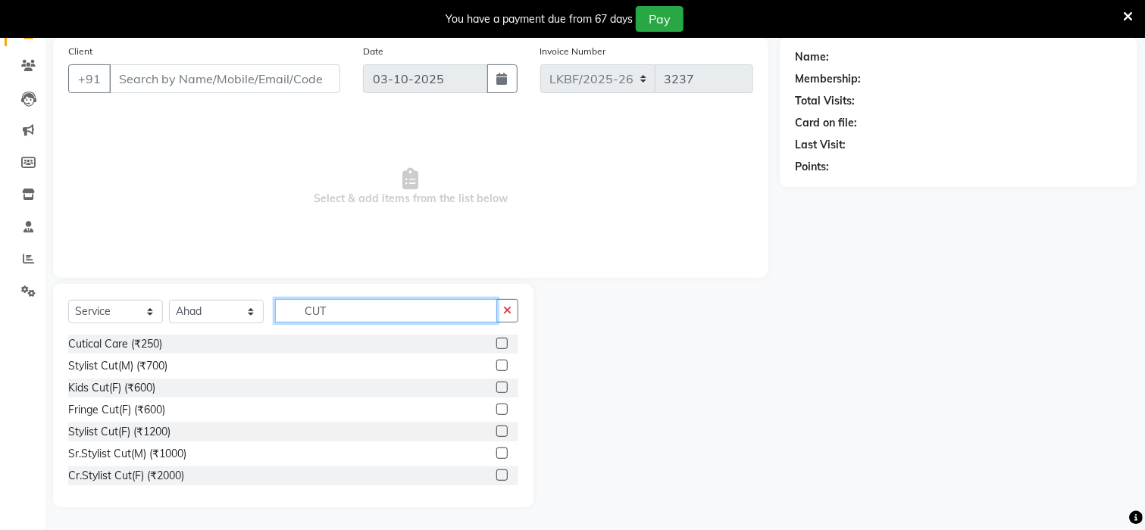
type input "CUT"
click at [496, 432] on label at bounding box center [501, 431] width 11 height 11
click at [496, 432] on input "checkbox" at bounding box center [501, 432] width 10 height 10
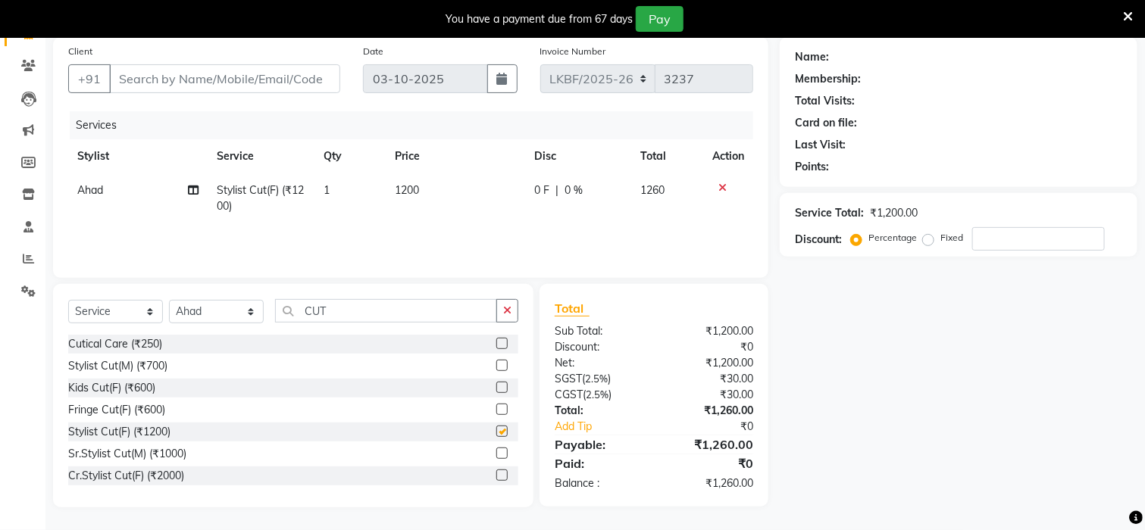
checkbox input "false"
click at [420, 189] on td "1200" at bounding box center [455, 199] width 139 height 50
select select "87723"
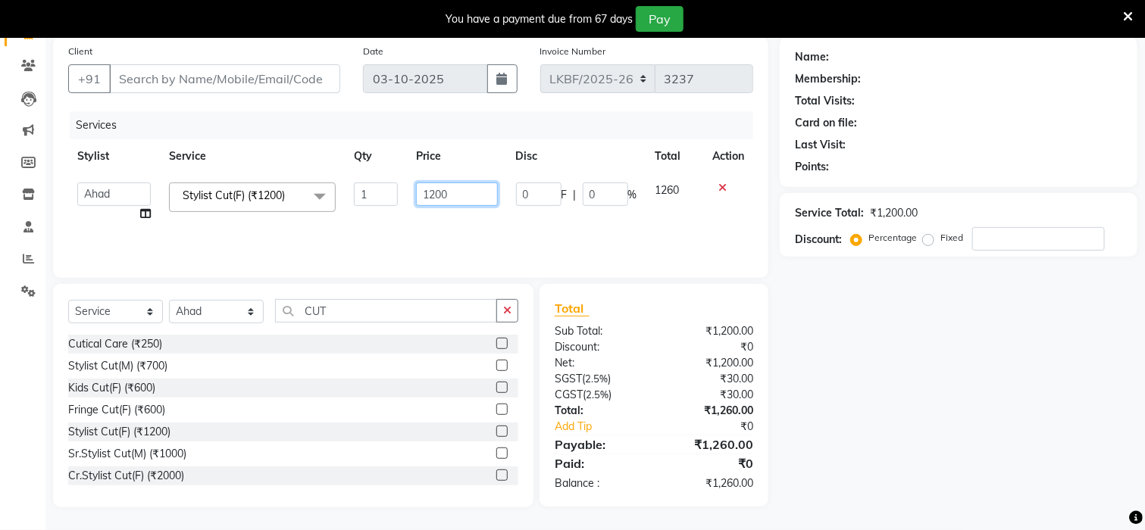
click at [454, 197] on input "1200" at bounding box center [457, 194] width 82 height 23
type input "1"
type input "850"
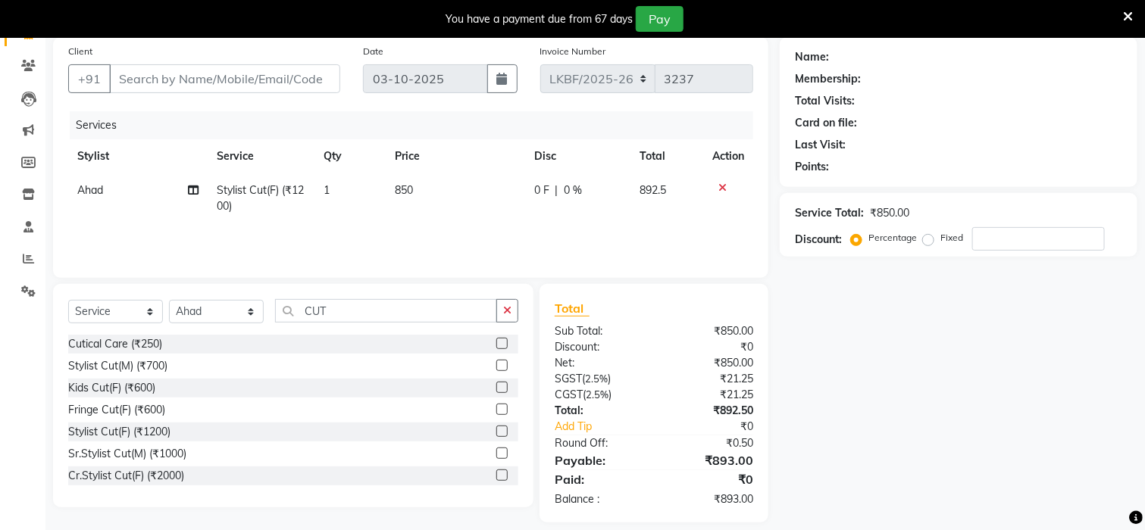
click at [783, 333] on div "Name: Membership: Total Visits: Card on file: Last Visit: Points: Service Total…" at bounding box center [964, 280] width 369 height 486
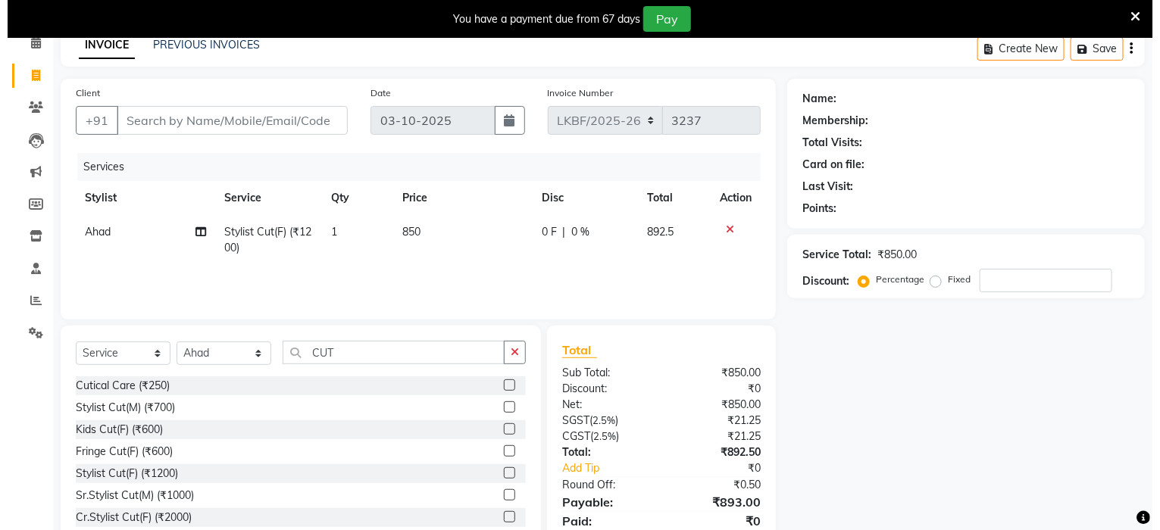
scroll to position [29, 0]
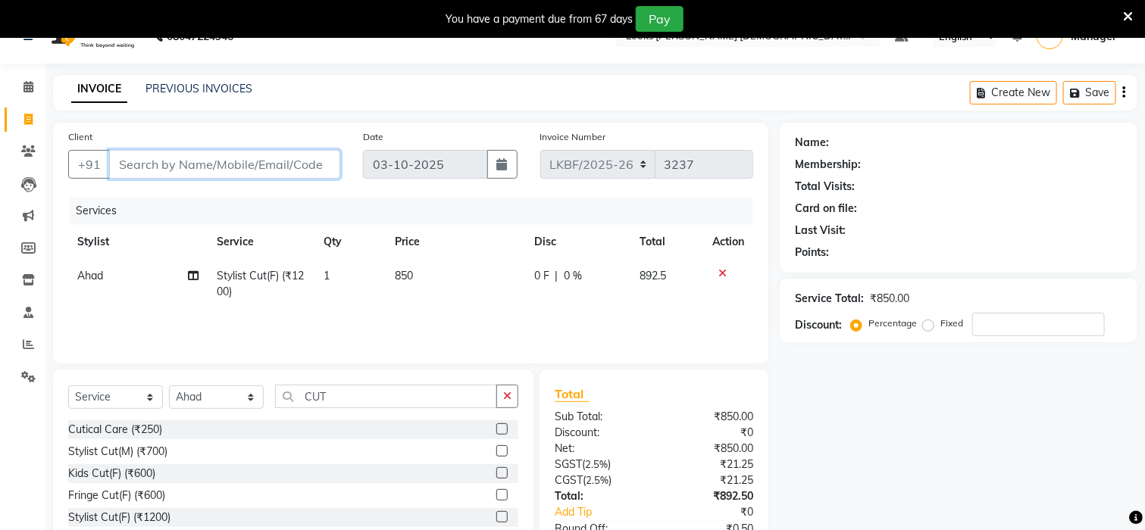
click at [147, 174] on input "Client" at bounding box center [224, 164] width 231 height 29
type input "9"
type input "0"
type input "9818886602"
click at [288, 166] on span "Add Client" at bounding box center [301, 164] width 60 height 15
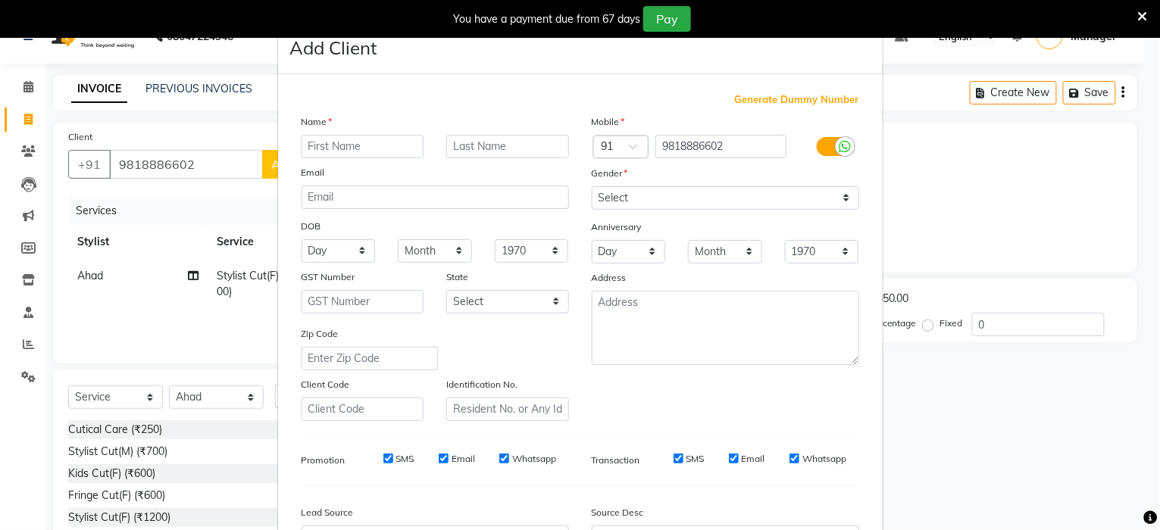
click at [321, 145] on input "text" at bounding box center [363, 146] width 123 height 23
type input "MANYA"
click at [469, 148] on input "text" at bounding box center [507, 146] width 123 height 23
type input "K"
drag, startPoint x: 825, startPoint y: 191, endPoint x: 825, endPoint y: 205, distance: 13.6
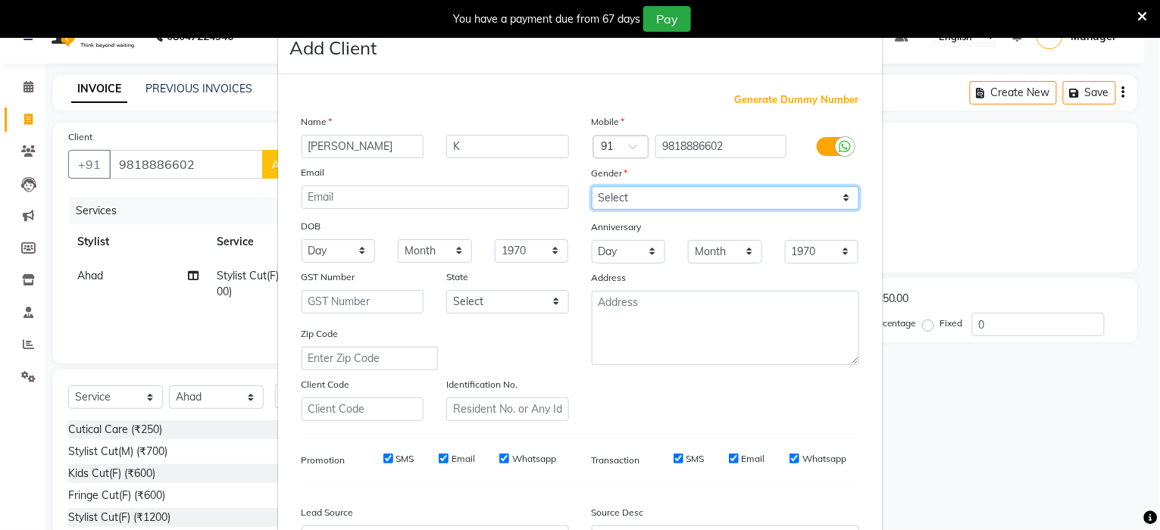
click at [826, 191] on select "Select Male Female Other Prefer Not To Say" at bounding box center [725, 197] width 267 height 23
select select "female"
click at [592, 186] on select "Select Male Female Other Prefer Not To Say" at bounding box center [725, 197] width 267 height 23
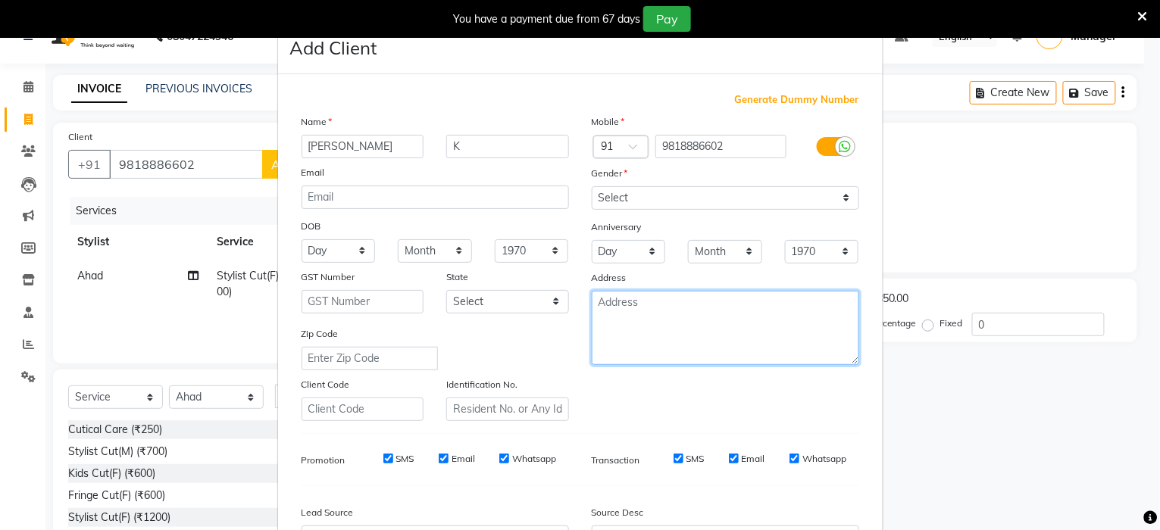
click at [773, 311] on textarea at bounding box center [725, 328] width 267 height 74
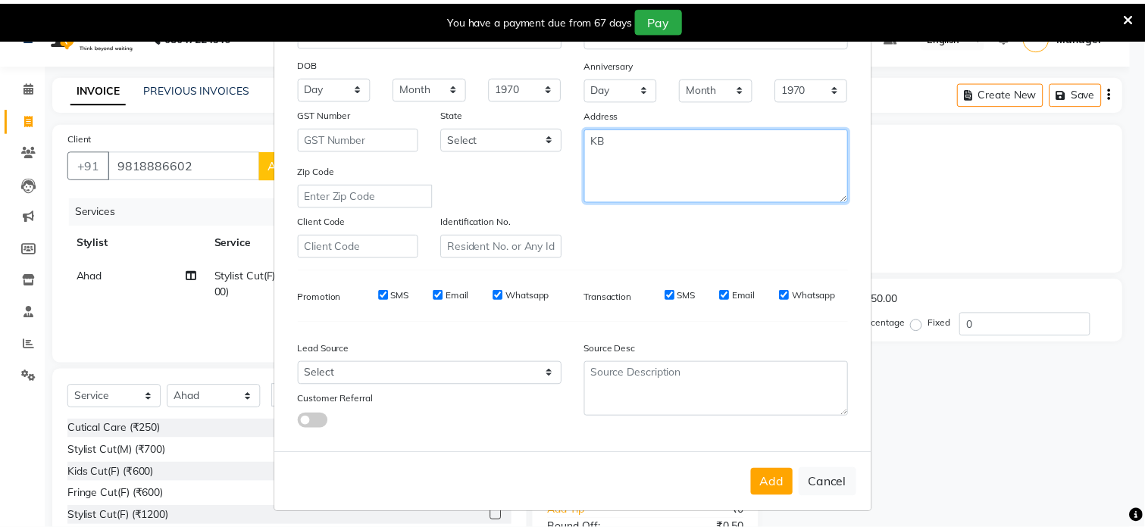
scroll to position [170, 0]
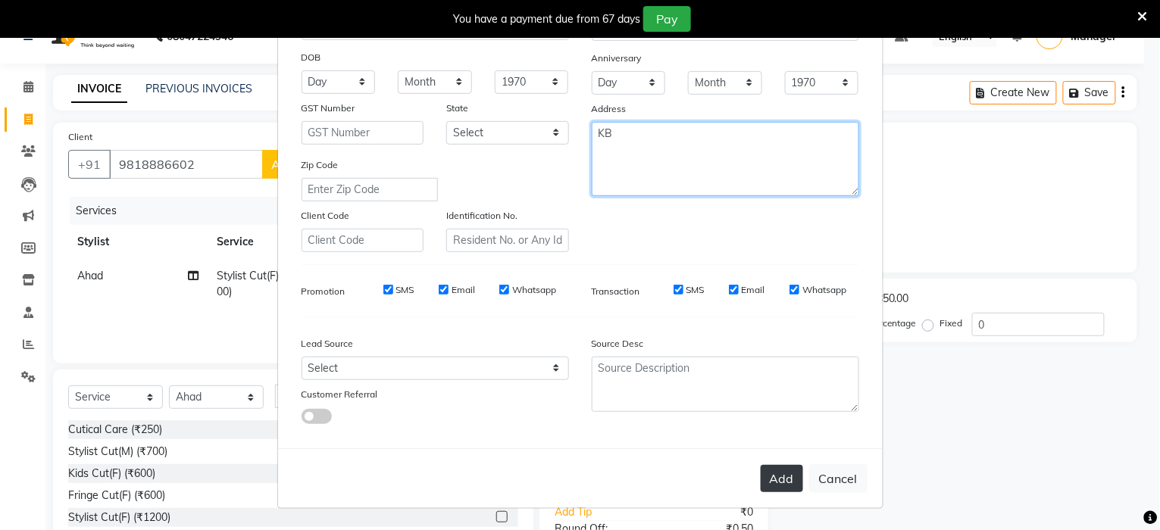
type textarea "KB"
click at [765, 479] on button "Add" at bounding box center [782, 478] width 42 height 27
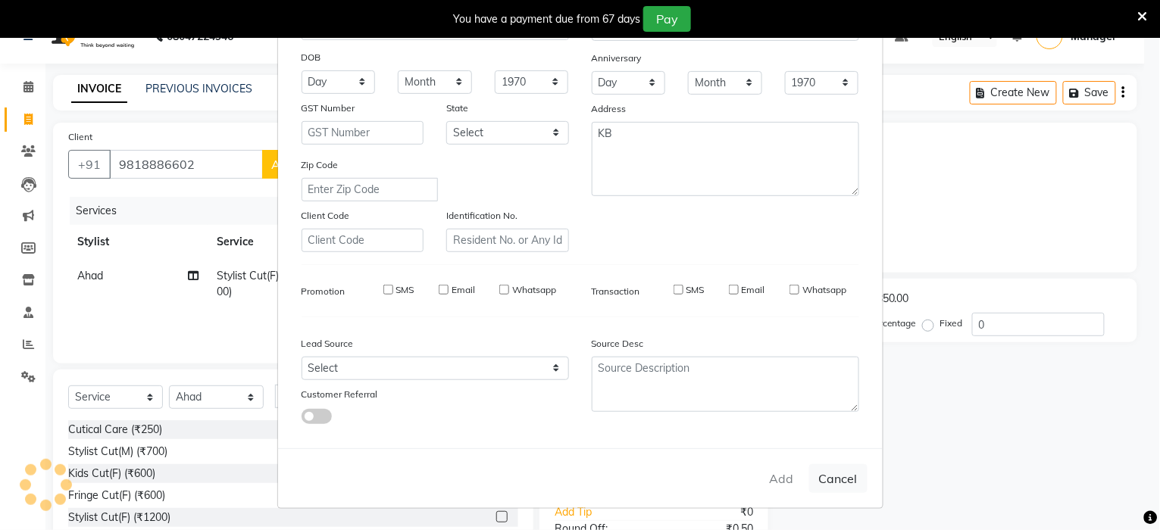
select select
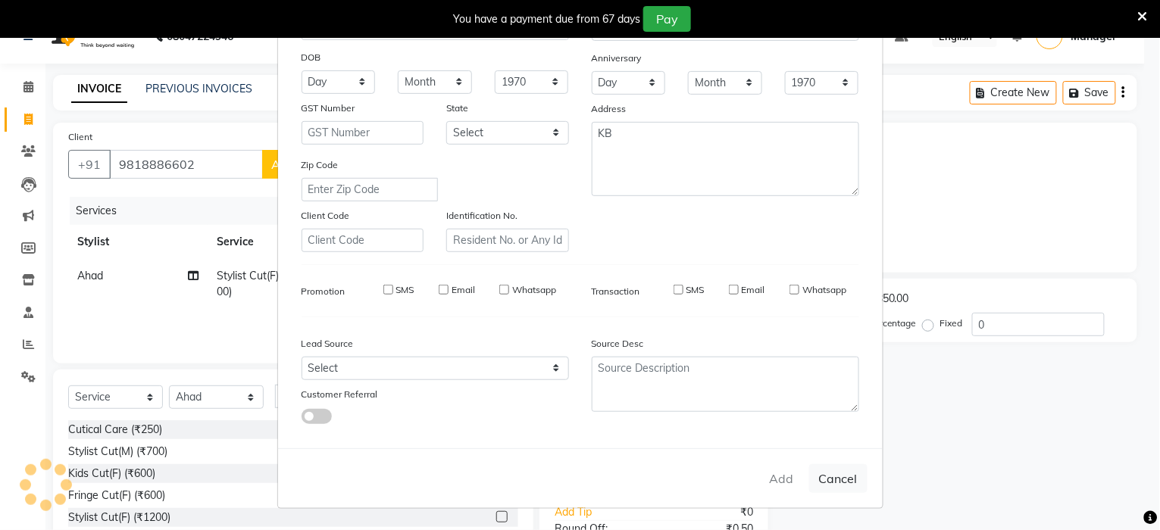
select select
checkbox input "false"
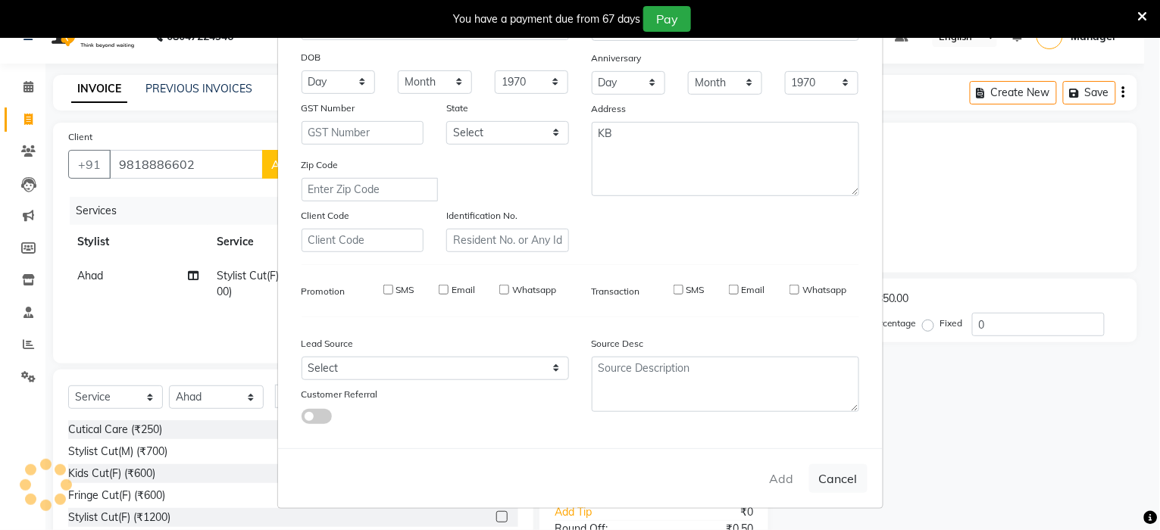
checkbox input "false"
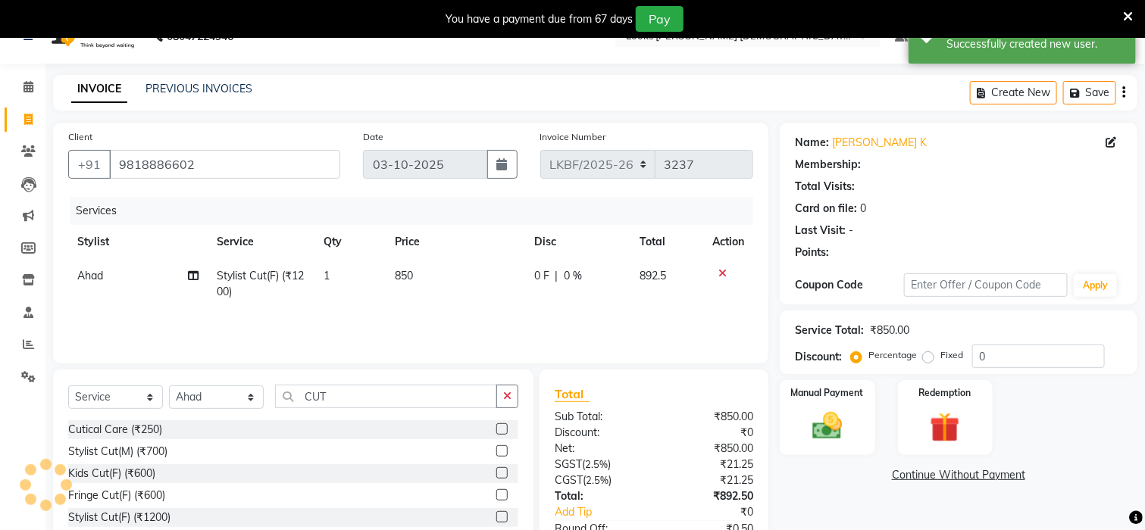
select select "1: Object"
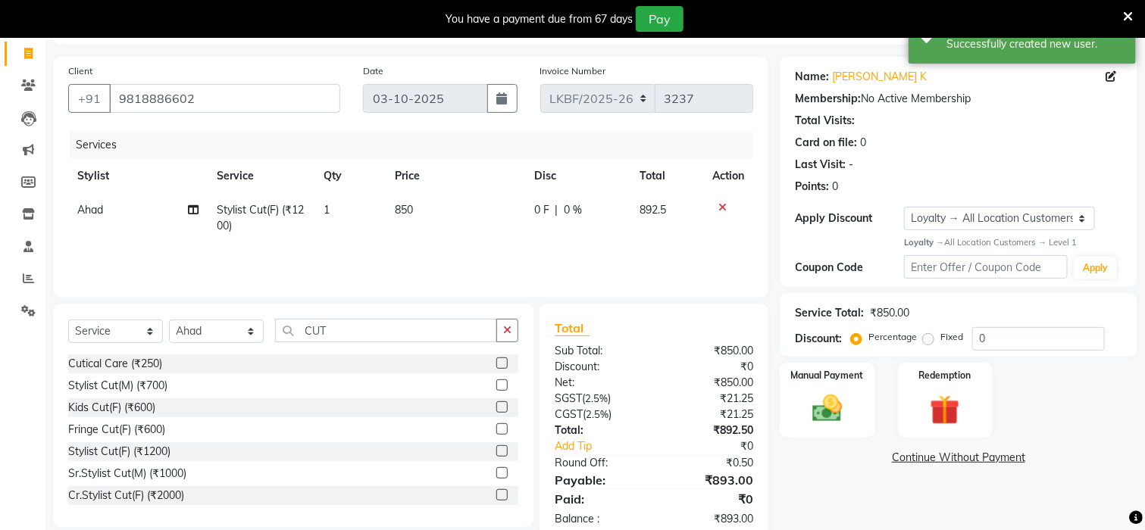
scroll to position [130, 0]
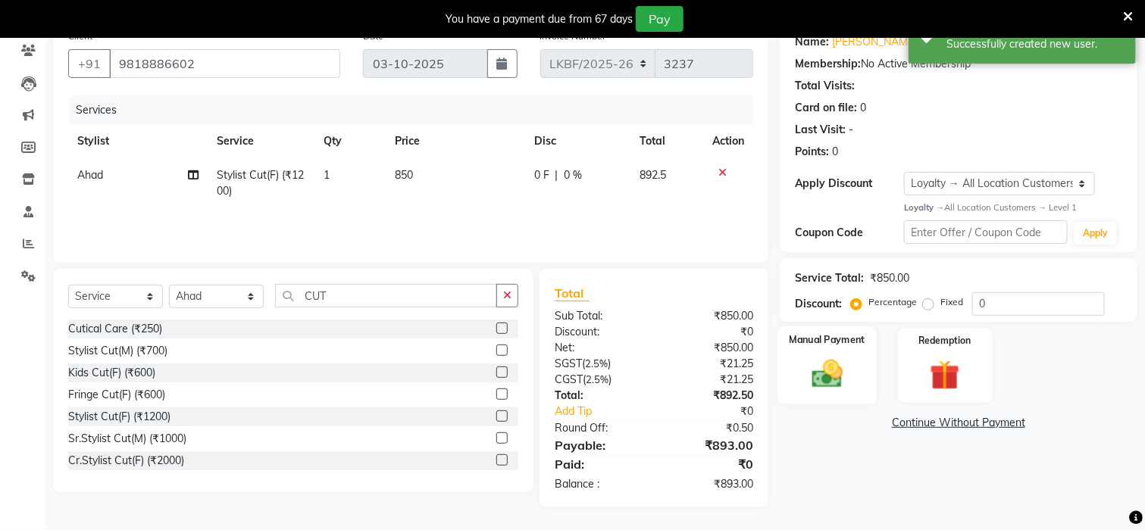
click at [836, 376] on img at bounding box center [827, 374] width 51 height 36
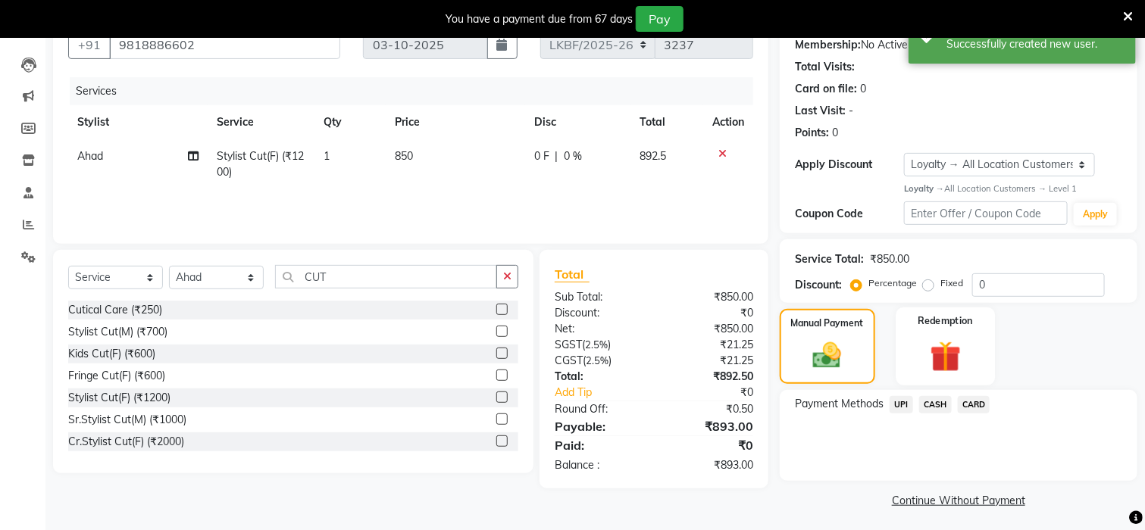
scroll to position [152, 0]
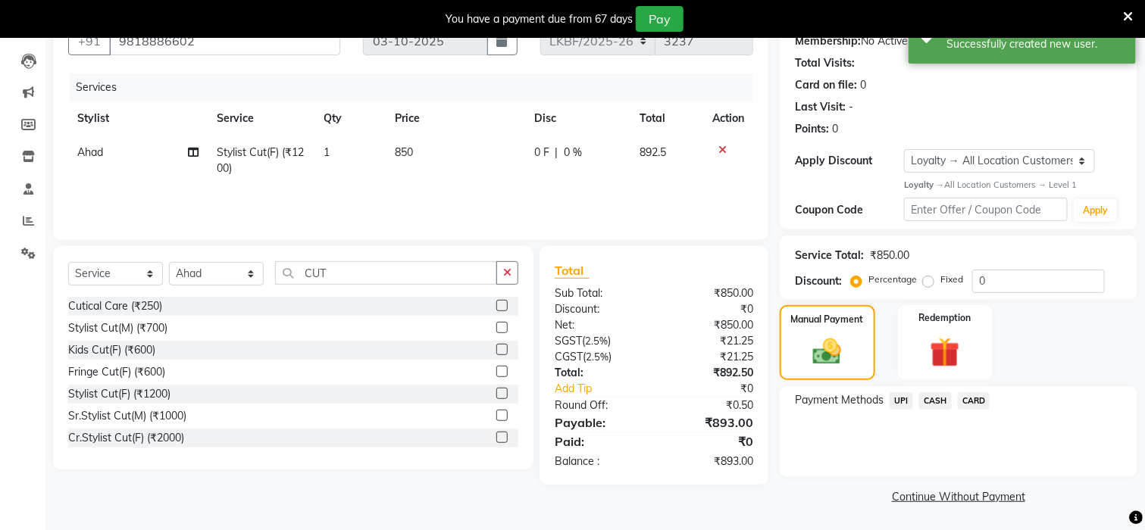
click at [932, 396] on span "CASH" at bounding box center [935, 400] width 33 height 17
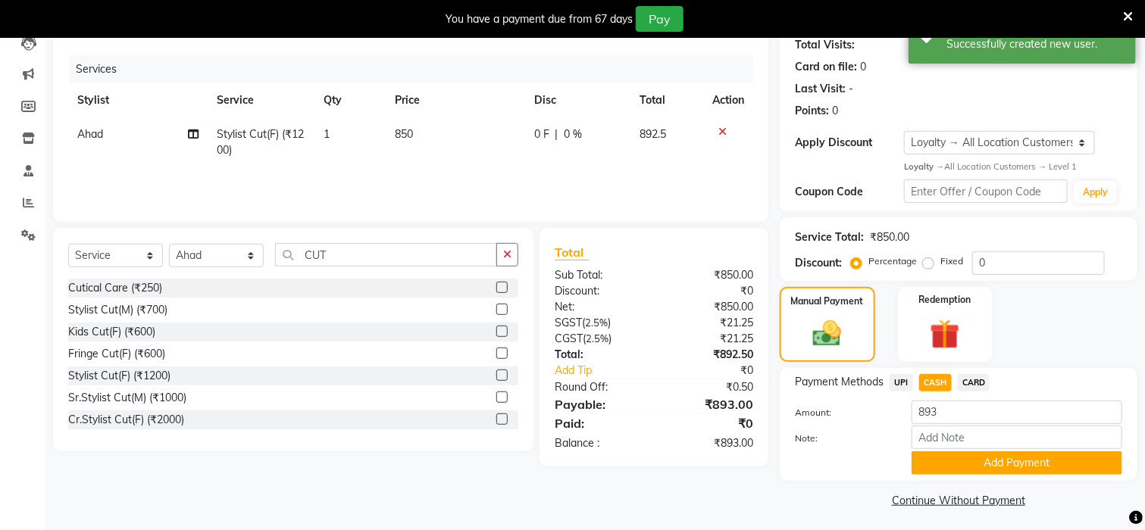
scroll to position [174, 0]
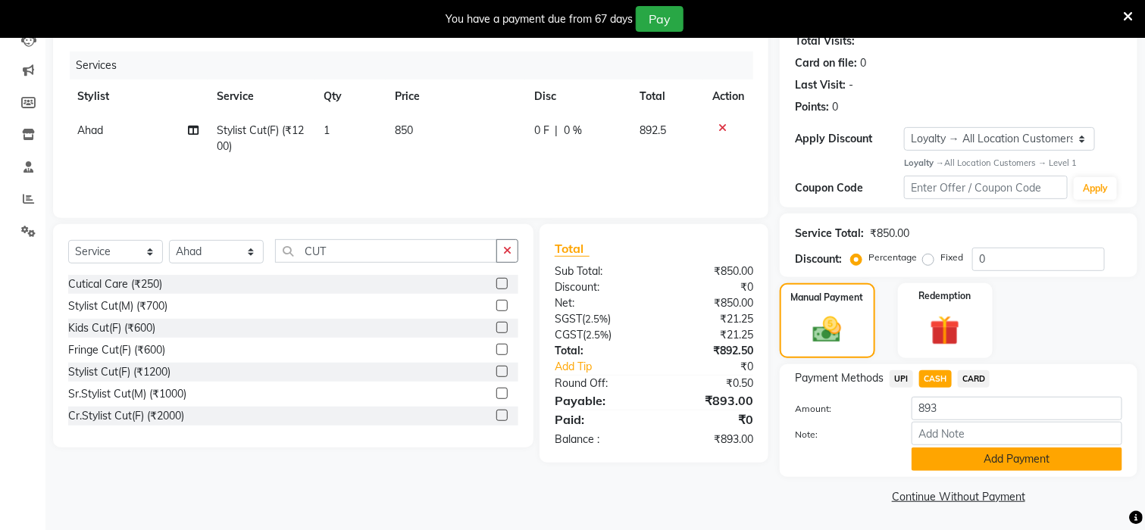
click at [996, 452] on button "Add Payment" at bounding box center [1017, 459] width 211 height 23
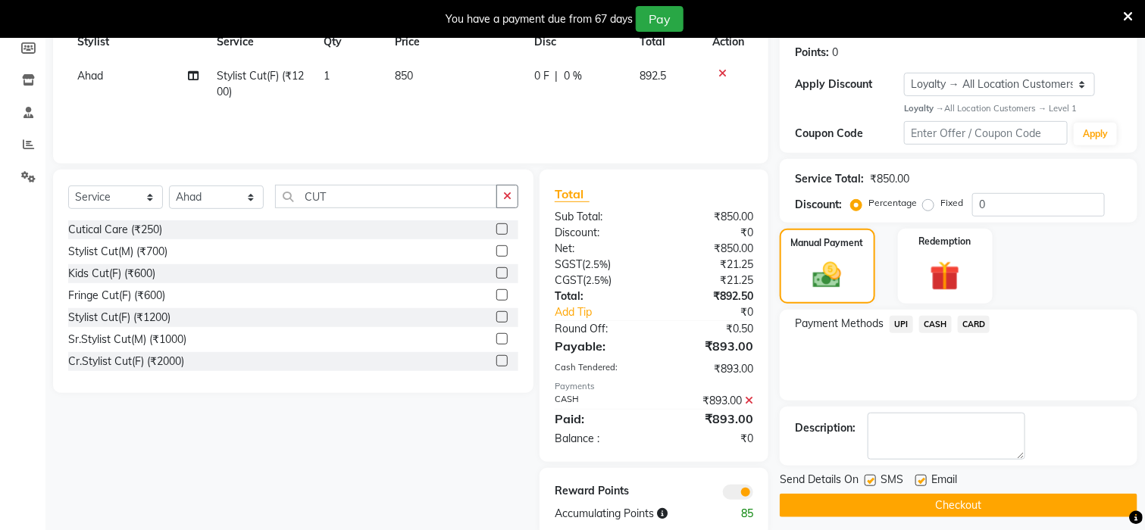
scroll to position [258, 0]
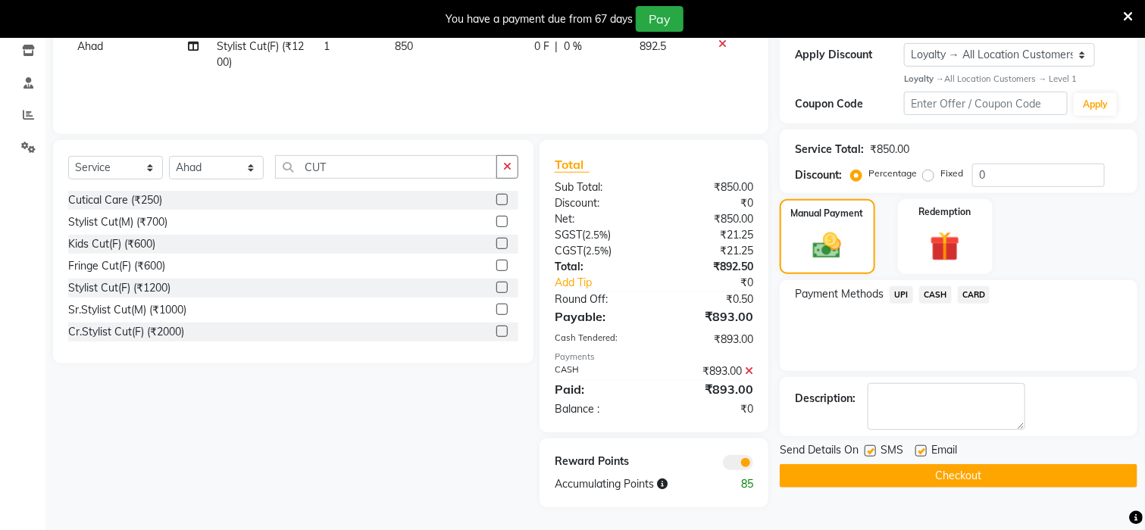
click at [981, 480] on button "Checkout" at bounding box center [959, 475] width 358 height 23
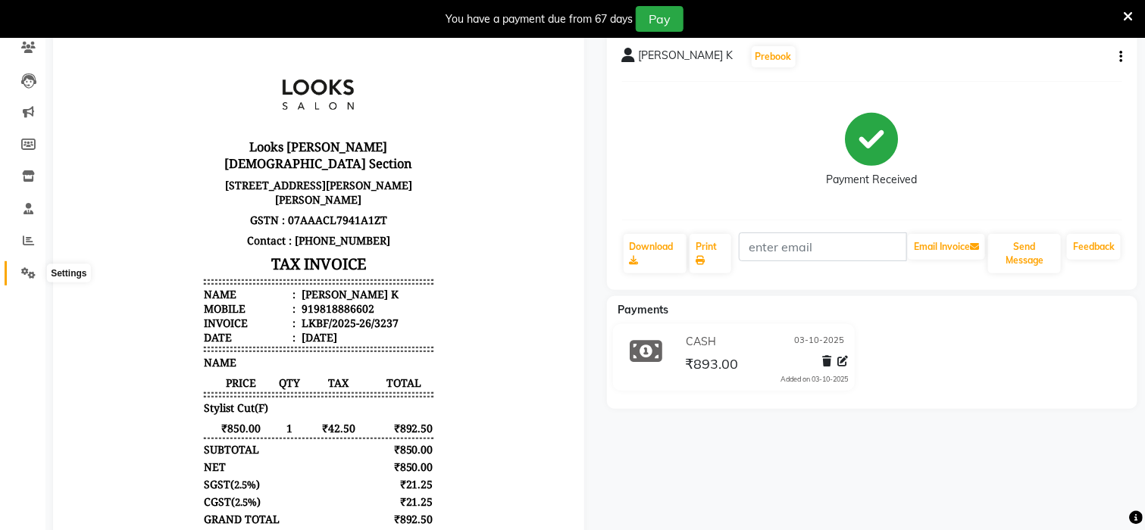
scroll to position [6, 0]
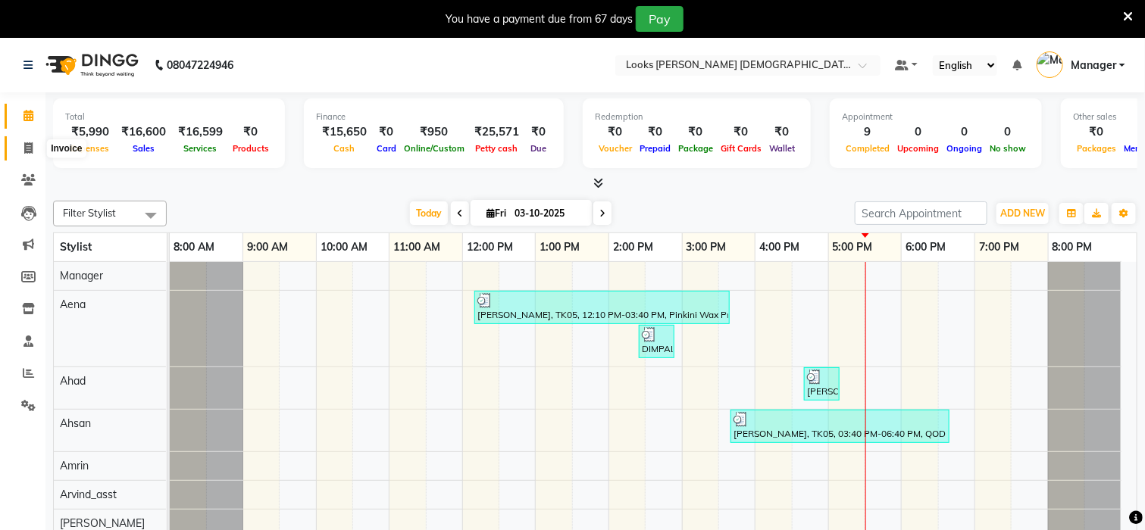
click at [29, 155] on span at bounding box center [28, 148] width 27 height 17
select select "service"
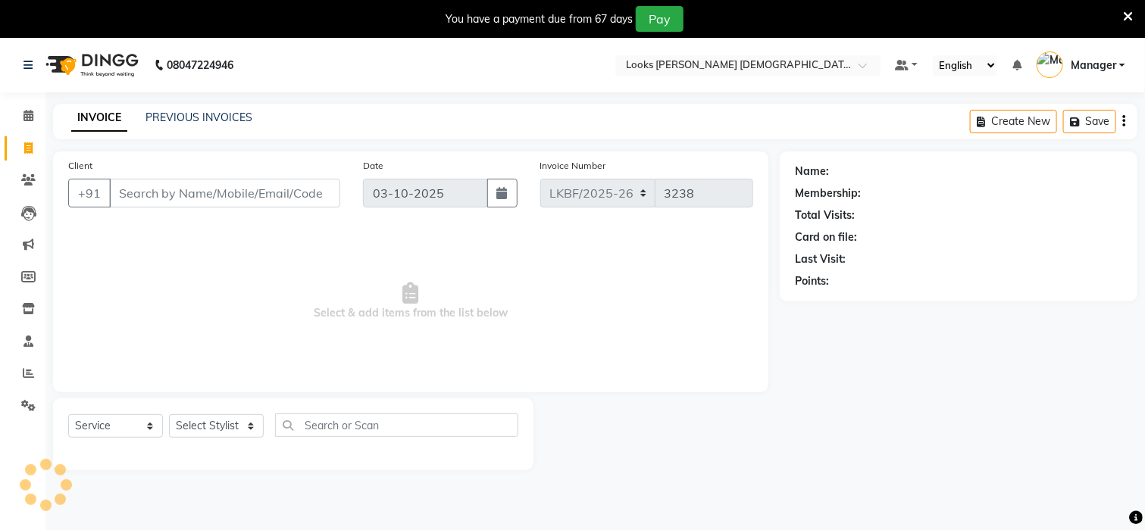
click at [168, 198] on input "Client" at bounding box center [224, 193] width 231 height 29
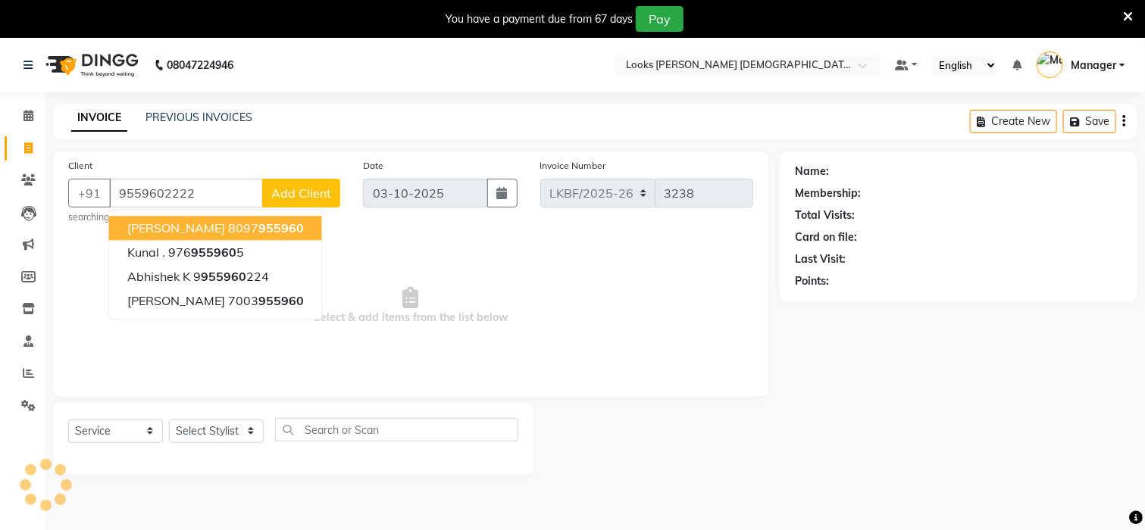
type input "9559602222"
click at [311, 188] on span "Add Client" at bounding box center [301, 193] width 60 height 15
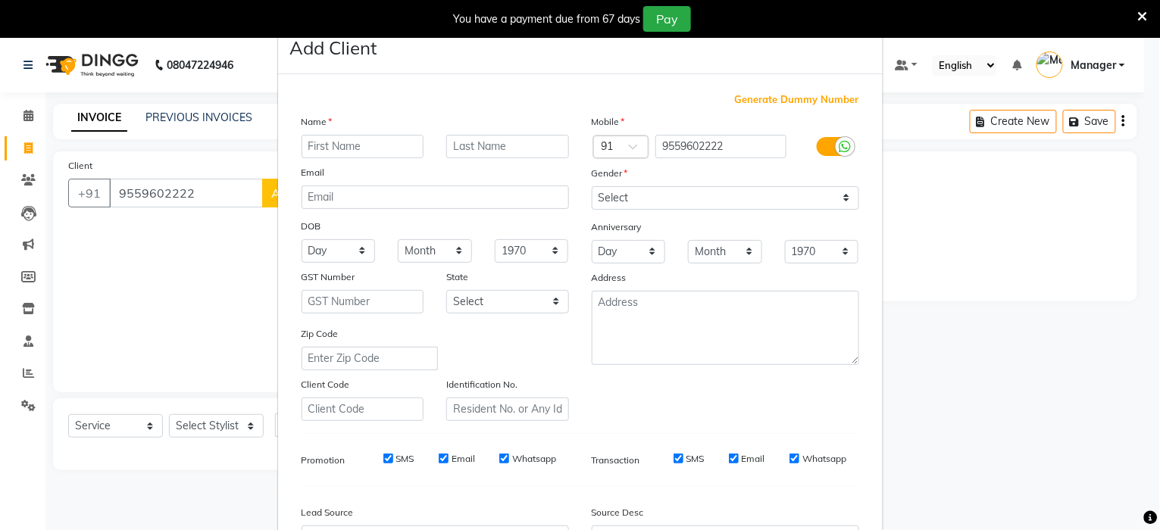
click at [322, 148] on input "text" at bounding box center [363, 146] width 123 height 23
type input "[PERSON_NAME]"
click at [449, 142] on input "text" at bounding box center [507, 146] width 123 height 23
type input "[PERSON_NAME]"
click at [837, 193] on select "Select [DEMOGRAPHIC_DATA] [DEMOGRAPHIC_DATA] Other Prefer Not To Say" at bounding box center [725, 197] width 267 height 23
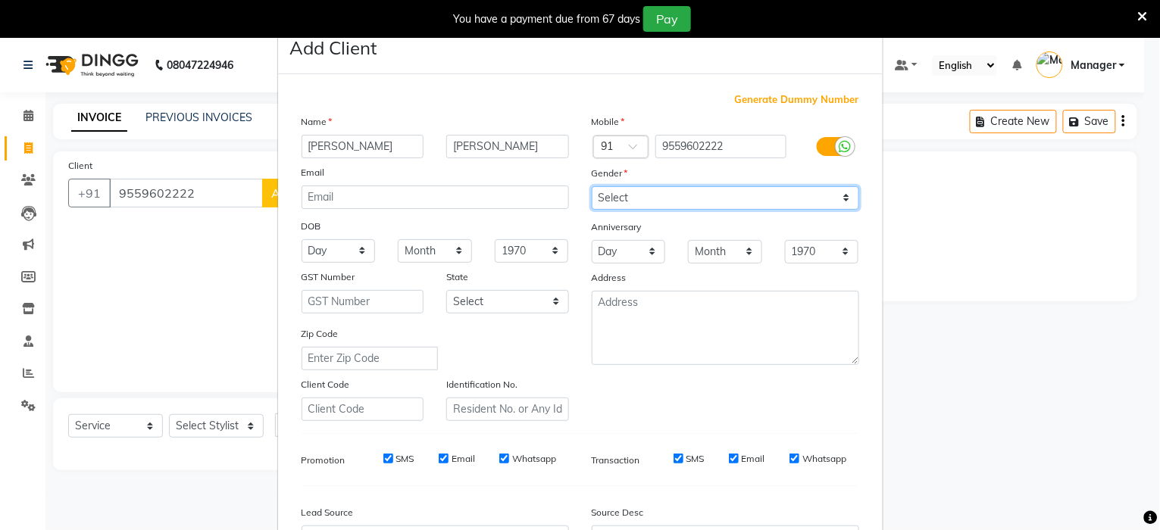
select select "[DEMOGRAPHIC_DATA]"
click at [592, 186] on select "Select [DEMOGRAPHIC_DATA] [DEMOGRAPHIC_DATA] Other Prefer Not To Say" at bounding box center [725, 197] width 267 height 23
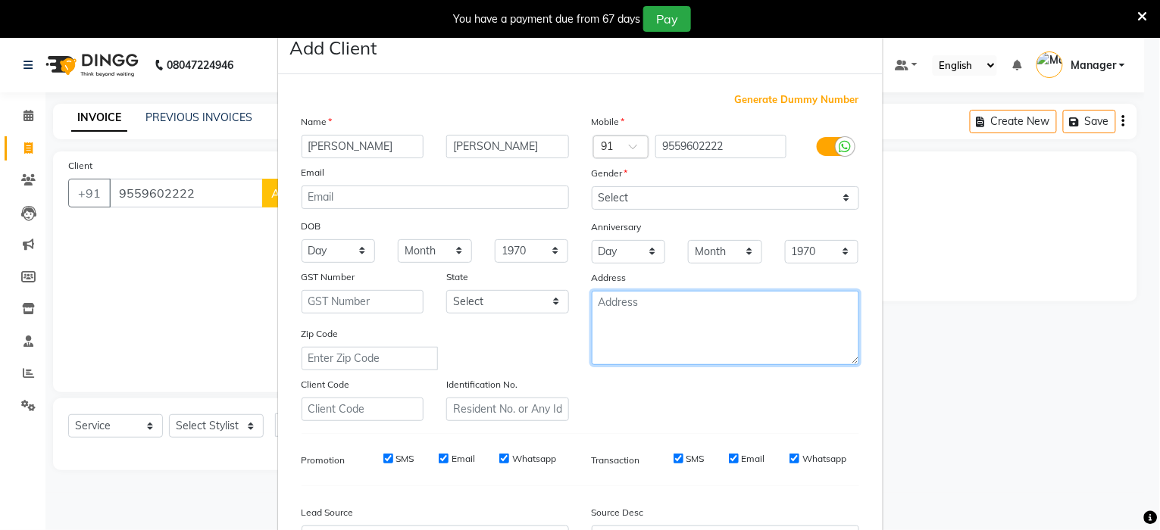
click at [830, 305] on textarea at bounding box center [725, 328] width 267 height 74
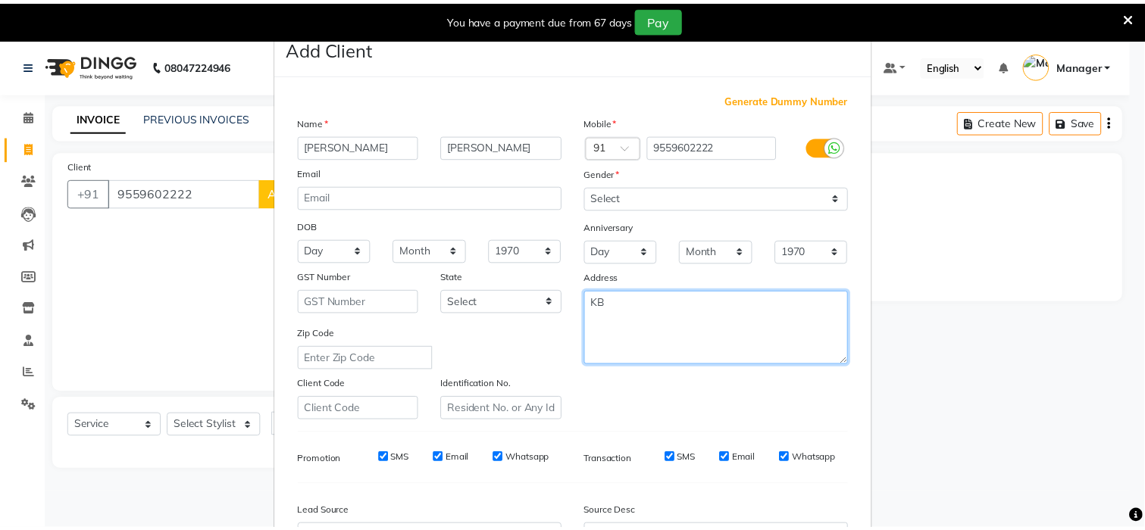
scroll to position [170, 0]
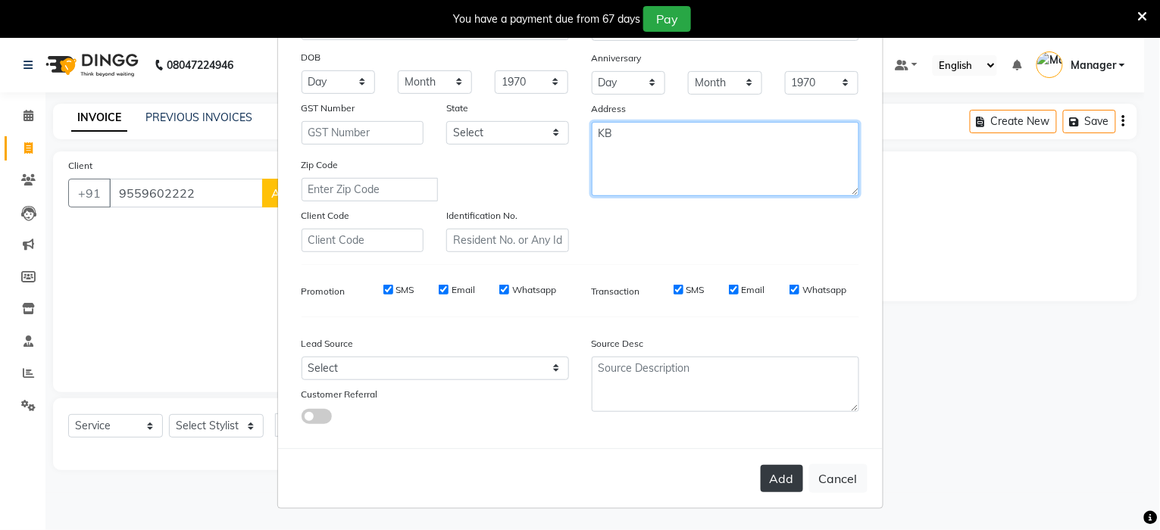
type textarea "KB"
click at [771, 480] on button "Add" at bounding box center [782, 478] width 42 height 27
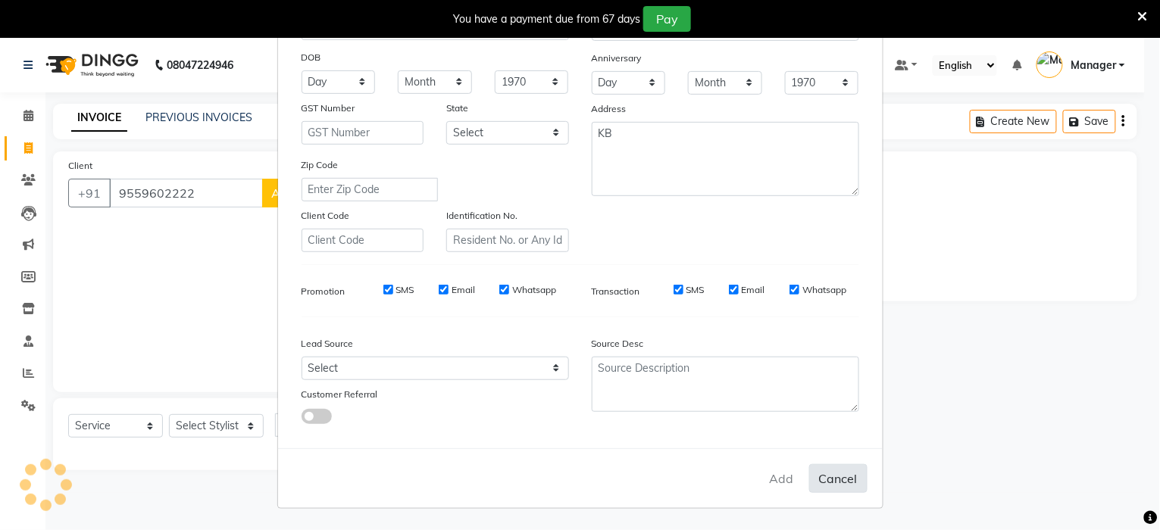
click at [849, 481] on button "Cancel" at bounding box center [838, 478] width 58 height 29
select select
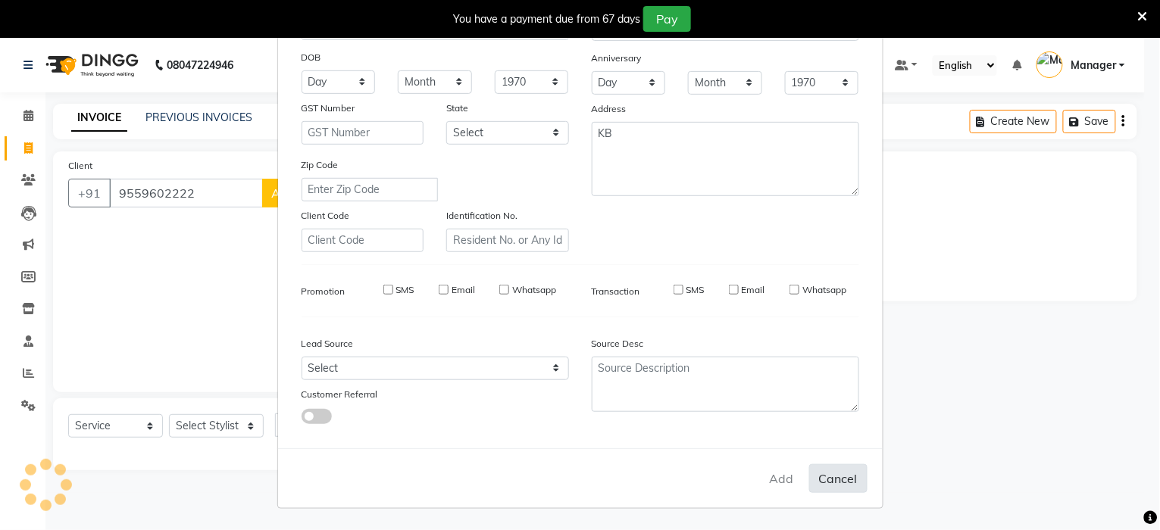
select select
checkbox input "false"
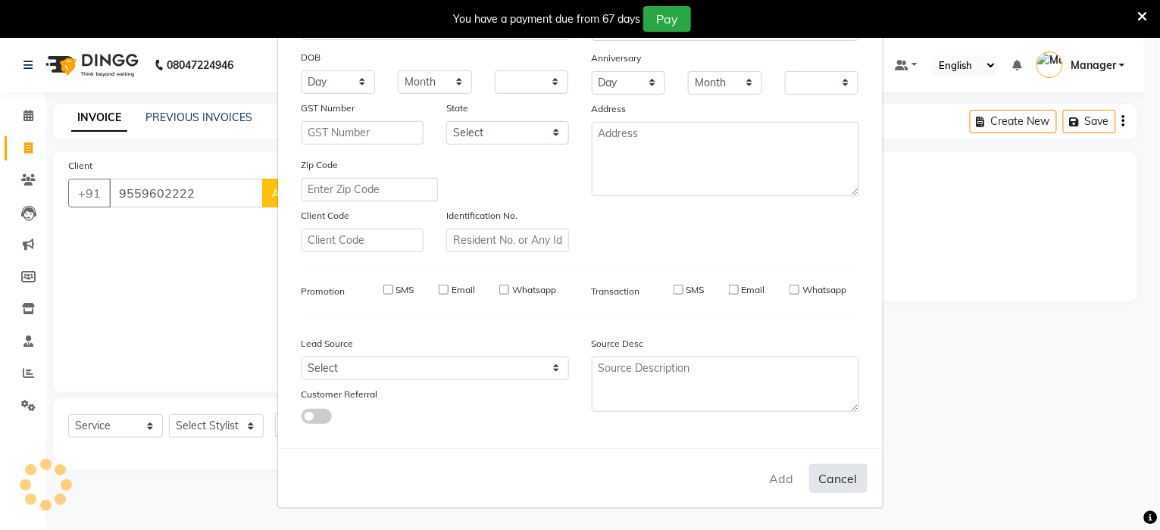
checkbox input "false"
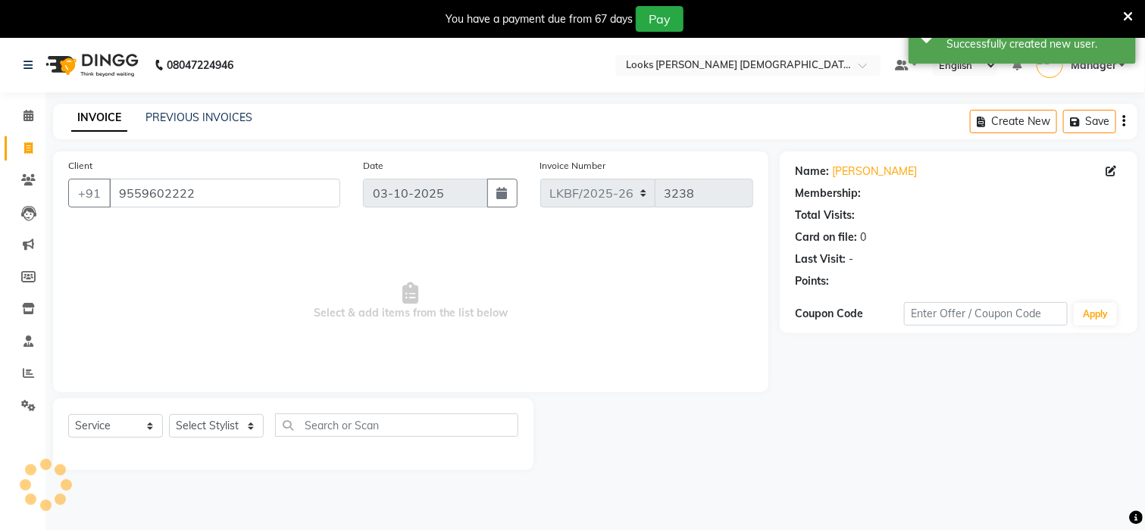
select select "1: Object"
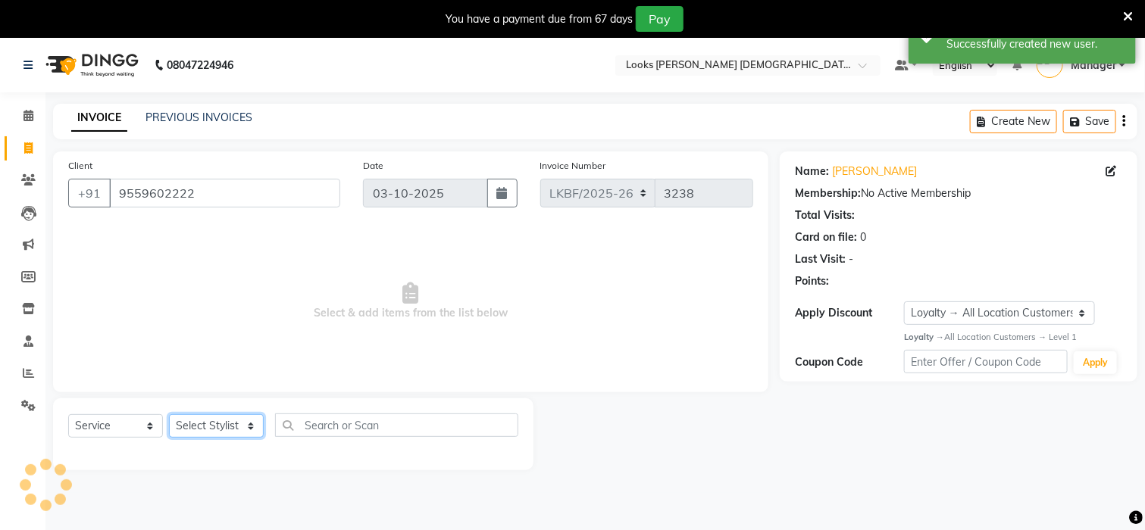
click at [199, 425] on select "Select Stylist Aena Ahad Ahsan Amrin Arvind_asst Bijender Counter_Sales Dharmav…" at bounding box center [216, 425] width 95 height 23
select select "87720"
drag, startPoint x: 200, startPoint y: 425, endPoint x: 205, endPoint y: 433, distance: 8.8
click at [202, 428] on select "Select Stylist Aena Ahad Ahsan Amrin Arvind_asst Bijender Counter_Sales Dharmav…" at bounding box center [216, 425] width 95 height 23
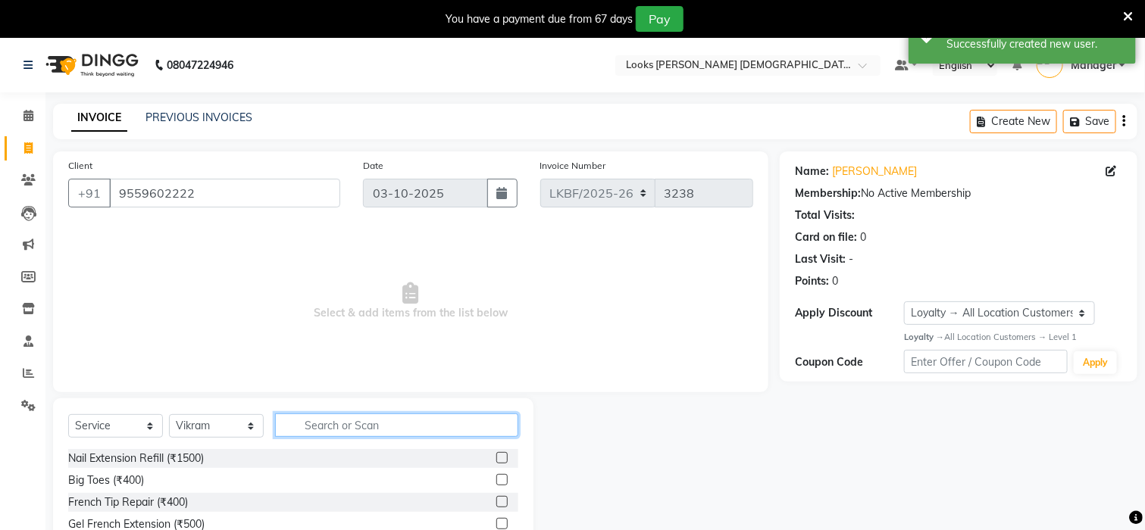
click at [342, 426] on input "text" at bounding box center [396, 425] width 243 height 23
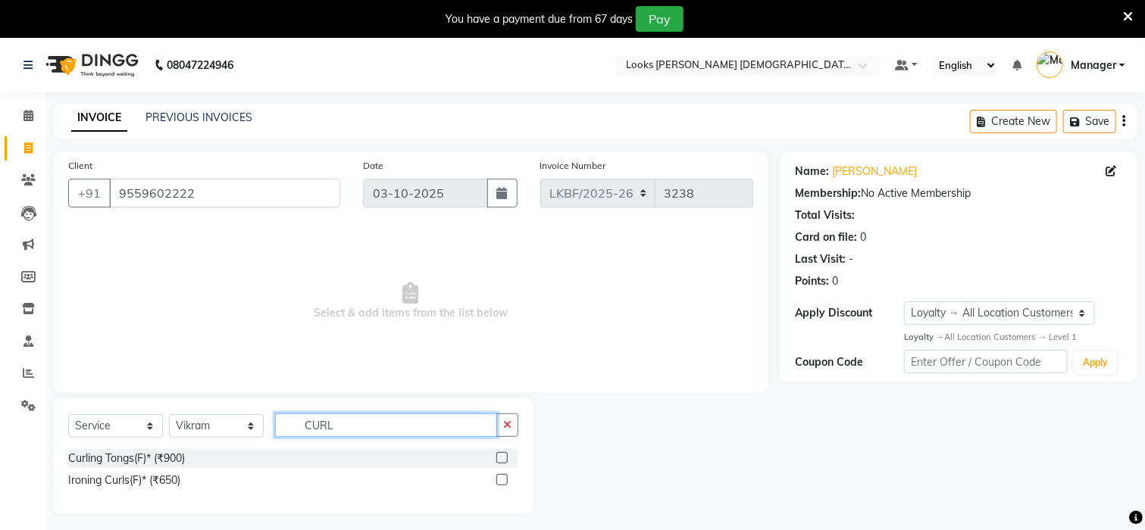
type input "CURL"
click at [499, 460] on label at bounding box center [501, 457] width 11 height 11
click at [499, 460] on input "checkbox" at bounding box center [501, 459] width 10 height 10
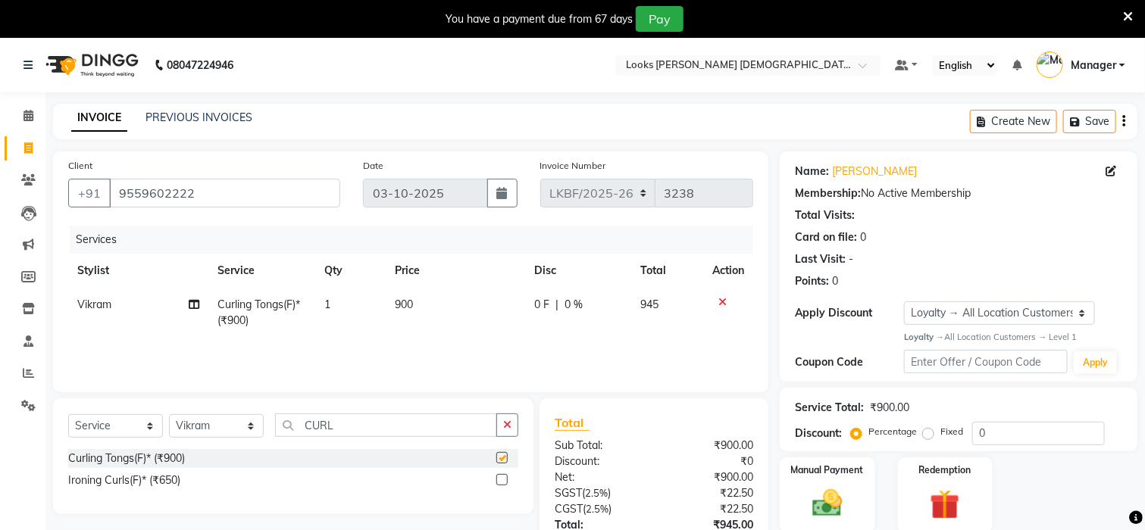
checkbox input "false"
click at [421, 308] on td "900" at bounding box center [455, 313] width 139 height 50
select select "87720"
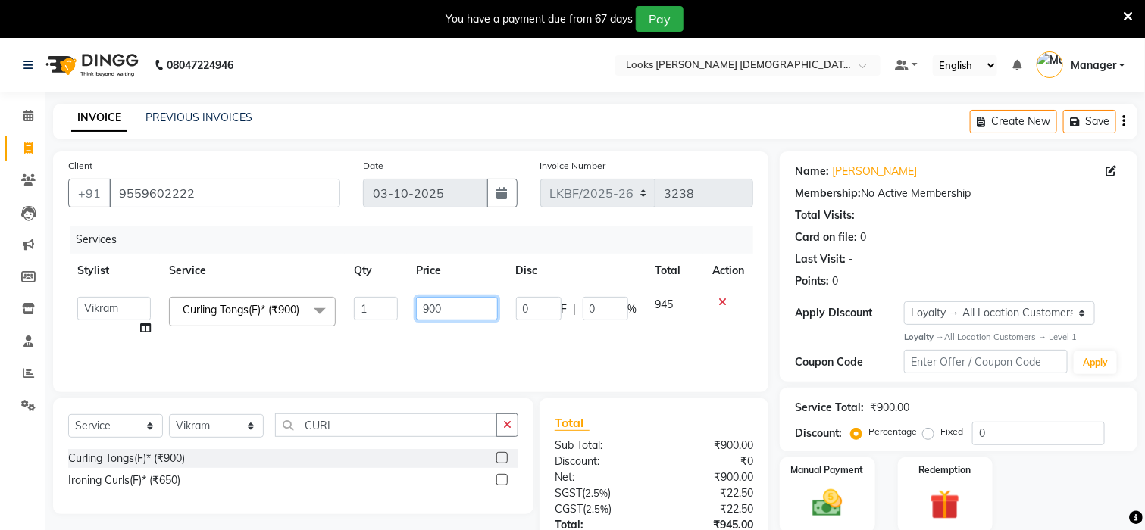
click at [443, 308] on input "900" at bounding box center [457, 308] width 82 height 23
type input "9"
type input "1000"
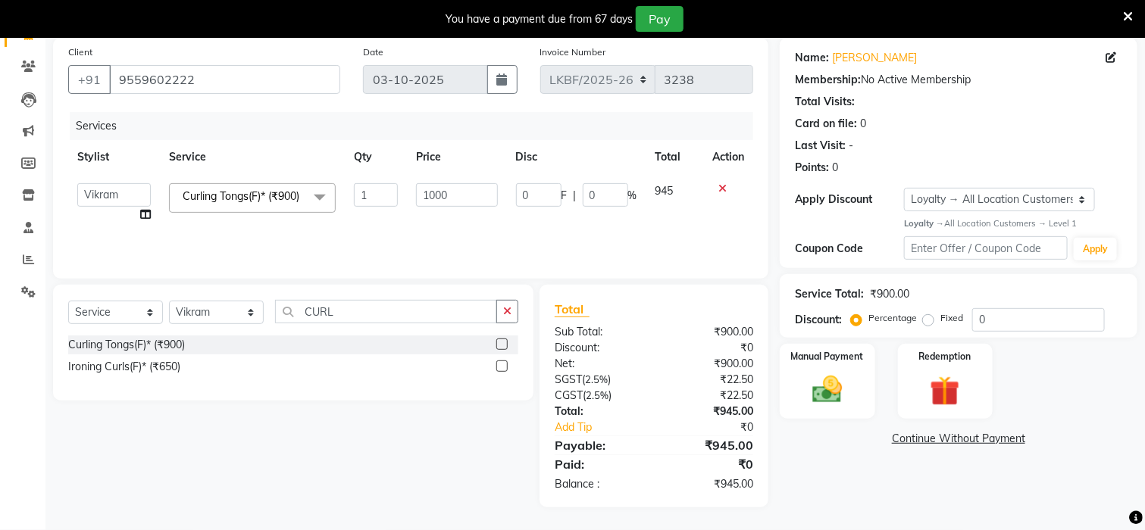
scroll to position [114, 0]
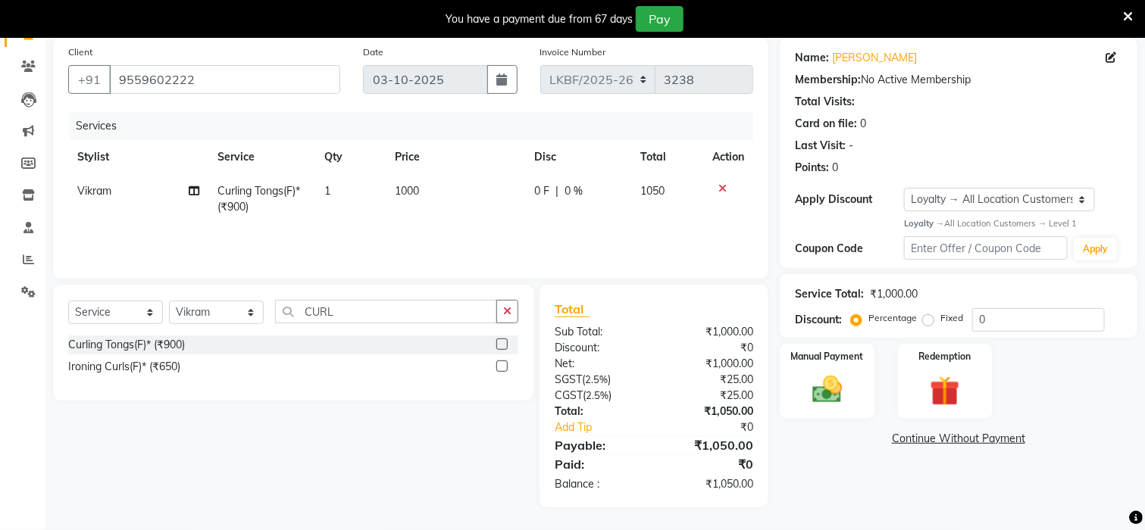
click at [811, 501] on div "Name: Richa Singh Membership: No Active Membership Total Visits: Card on file: …" at bounding box center [964, 273] width 369 height 470
click at [721, 189] on icon at bounding box center [722, 188] width 8 height 11
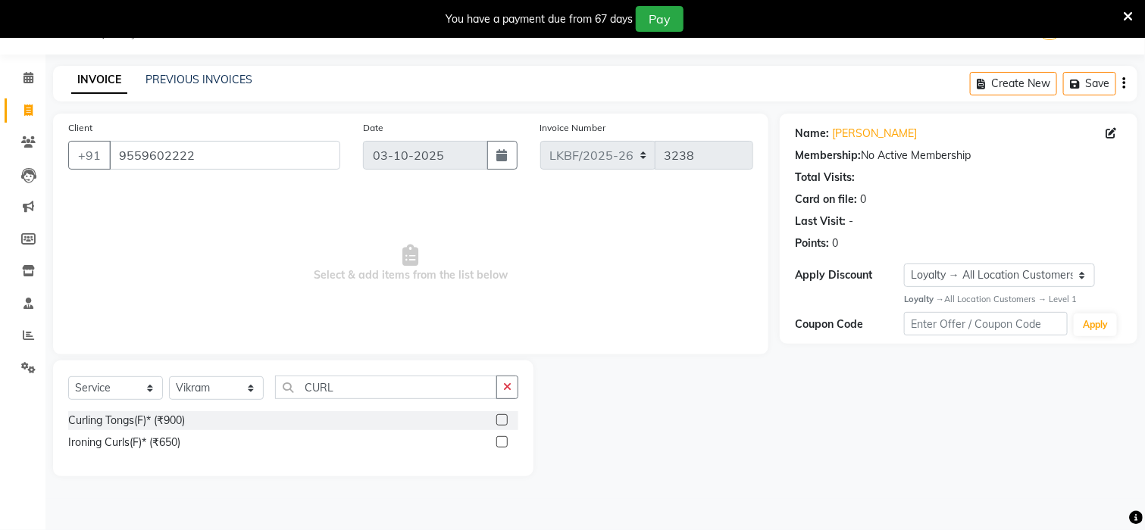
scroll to position [38, 0]
click at [505, 445] on label at bounding box center [501, 441] width 11 height 11
click at [505, 445] on input "checkbox" at bounding box center [501, 443] width 10 height 10
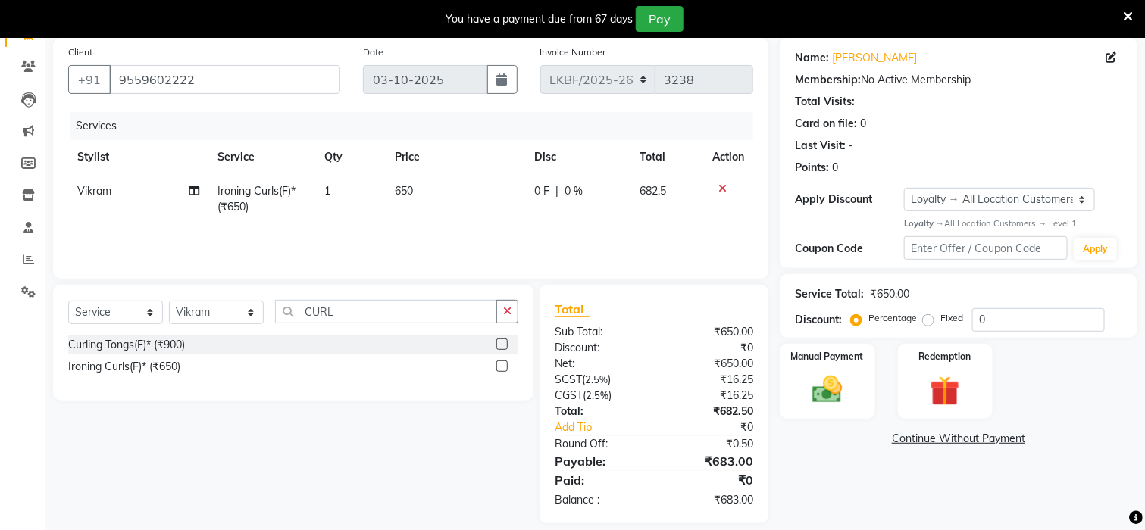
checkbox input "false"
click at [418, 192] on td "650" at bounding box center [455, 199] width 139 height 50
select select "87720"
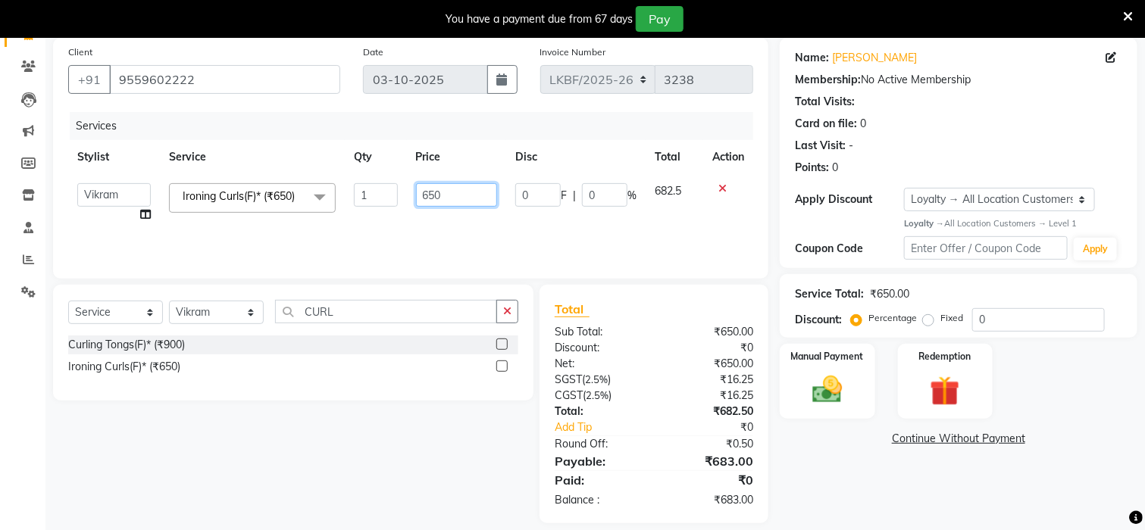
click at [445, 192] on input "650" at bounding box center [457, 194] width 82 height 23
type input "6"
type input "1000"
click at [840, 505] on div "Name: Richa Singh Membership: No Active Membership Total Visits: Card on file: …" at bounding box center [964, 281] width 369 height 486
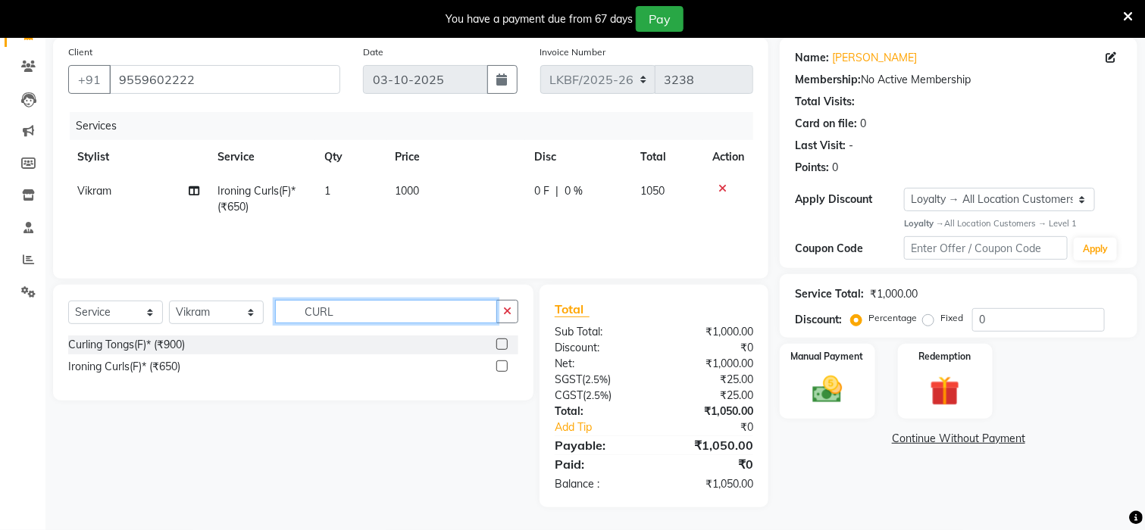
click at [389, 313] on input "CURL" at bounding box center [386, 311] width 222 height 23
click at [503, 317] on icon "button" at bounding box center [507, 311] width 8 height 11
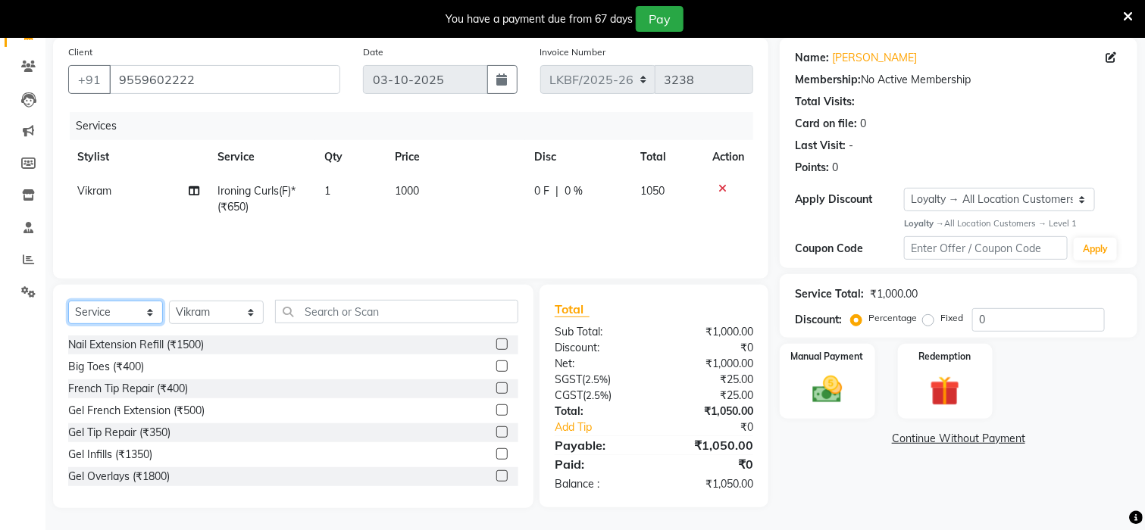
click at [118, 319] on select "Select Service Product Membership Package Voucher Prepaid Gift Card" at bounding box center [115, 312] width 95 height 23
select select "product"
click at [68, 302] on select "Select Service Product Membership Package Voucher Prepaid Gift Card" at bounding box center [115, 312] width 95 height 23
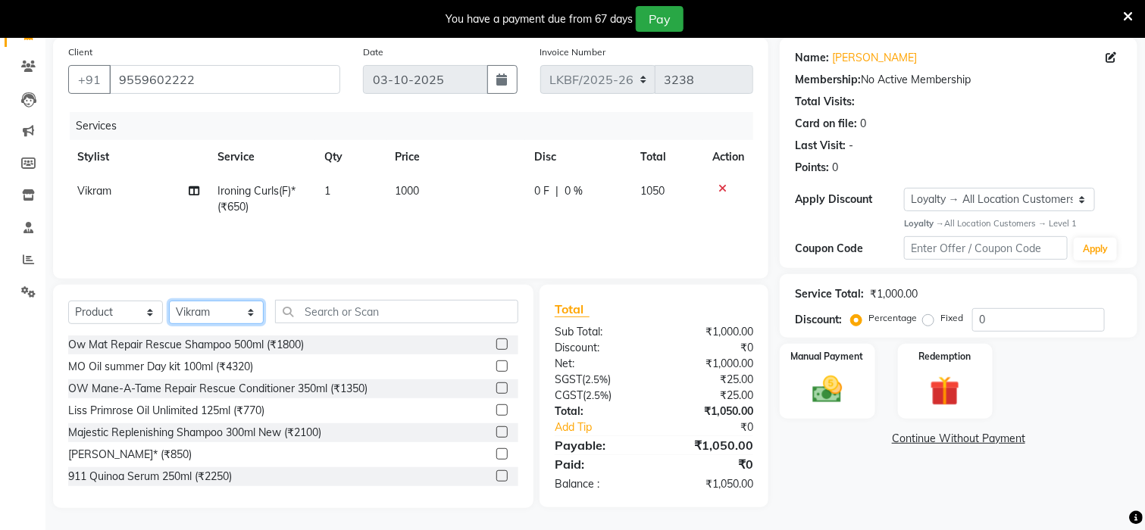
click at [235, 305] on select "Select Stylist Aena Ahad Ahsan Amrin Arvind_asst Bijender Counter_Sales Dharmav…" at bounding box center [216, 312] width 95 height 23
select select "87715"
click at [169, 302] on select "Select Stylist Aena Ahad Ahsan Amrin Arvind_asst Bijender Counter_Sales Dharmav…" at bounding box center [216, 312] width 95 height 23
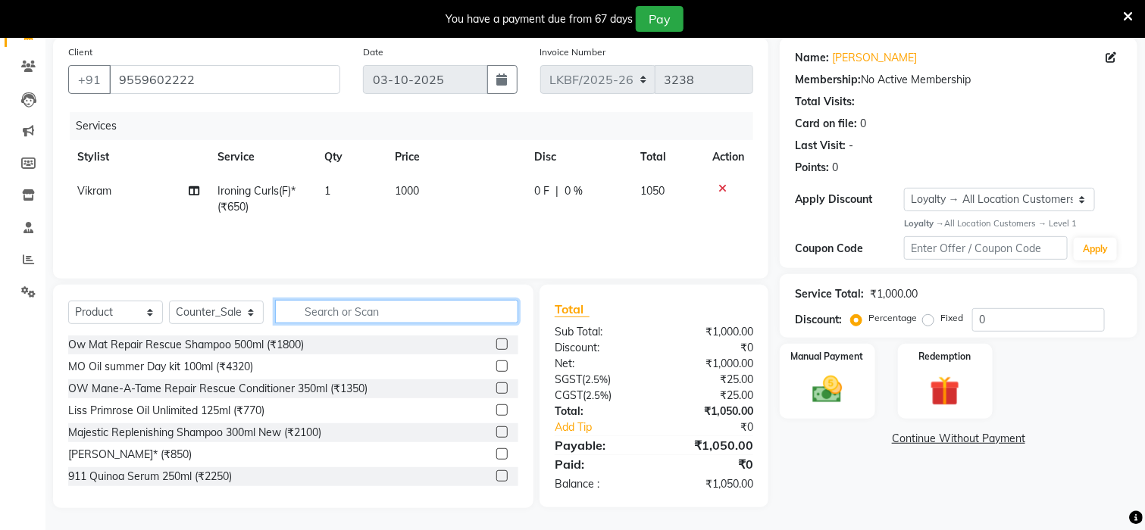
click at [324, 310] on input "text" at bounding box center [396, 311] width 243 height 23
type input "3474637219567"
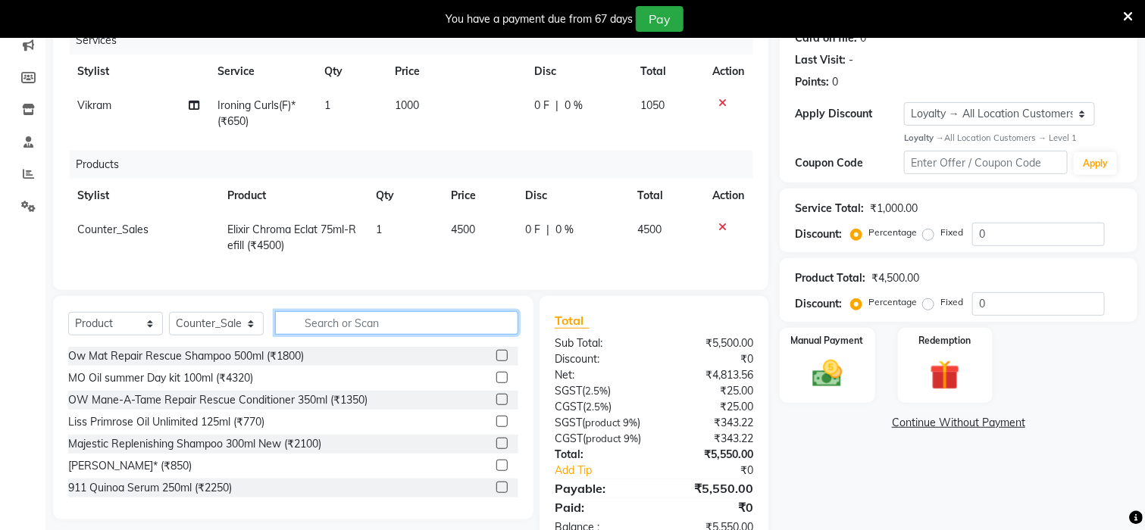
scroll to position [289, 0]
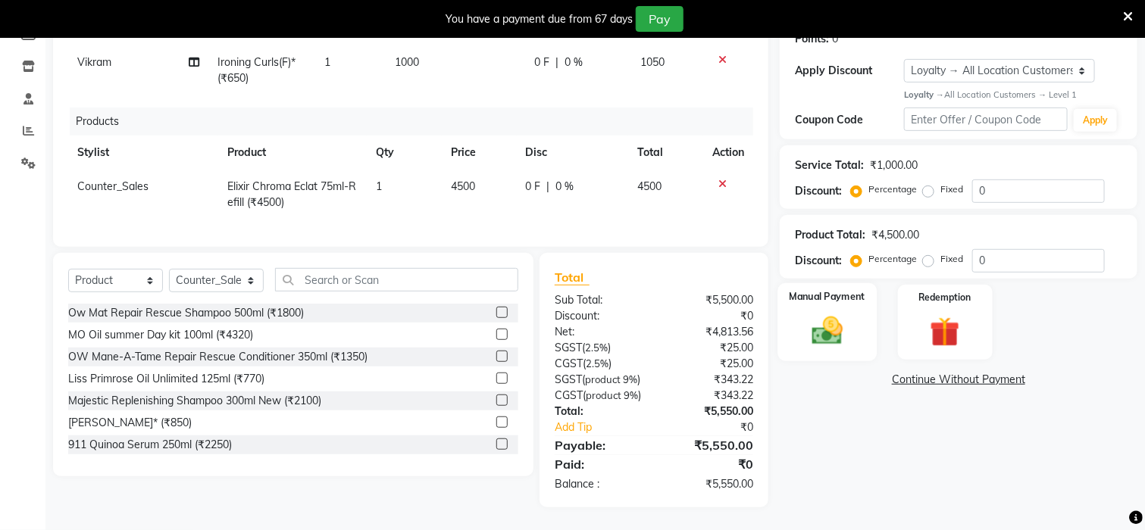
click at [827, 313] on img at bounding box center [827, 331] width 51 height 36
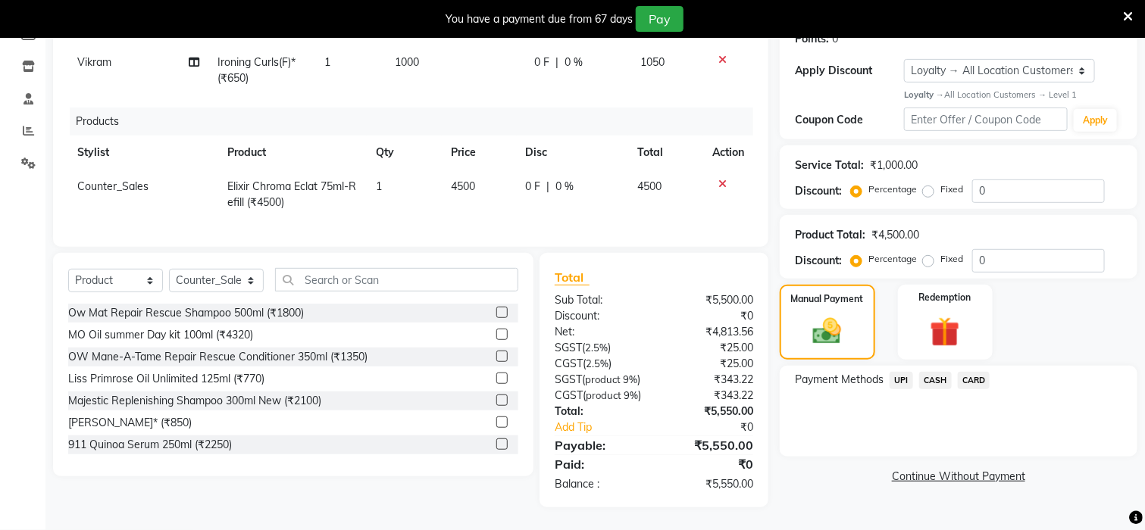
click at [988, 366] on div "Payment Methods UPI CASH CARD" at bounding box center [959, 411] width 358 height 91
click at [990, 372] on span "CARD" at bounding box center [974, 380] width 33 height 17
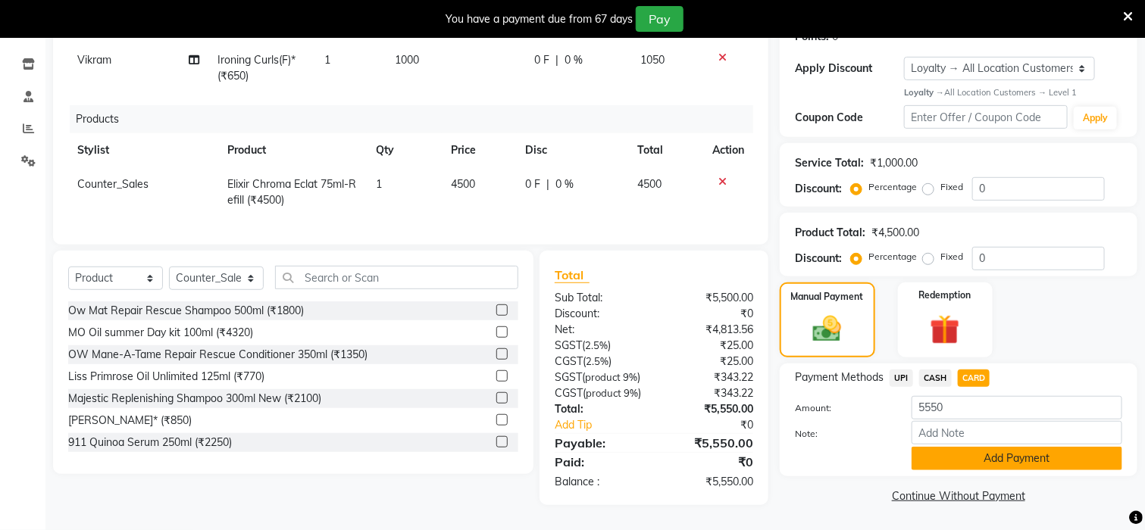
click at [980, 447] on button "Add Payment" at bounding box center [1017, 458] width 211 height 23
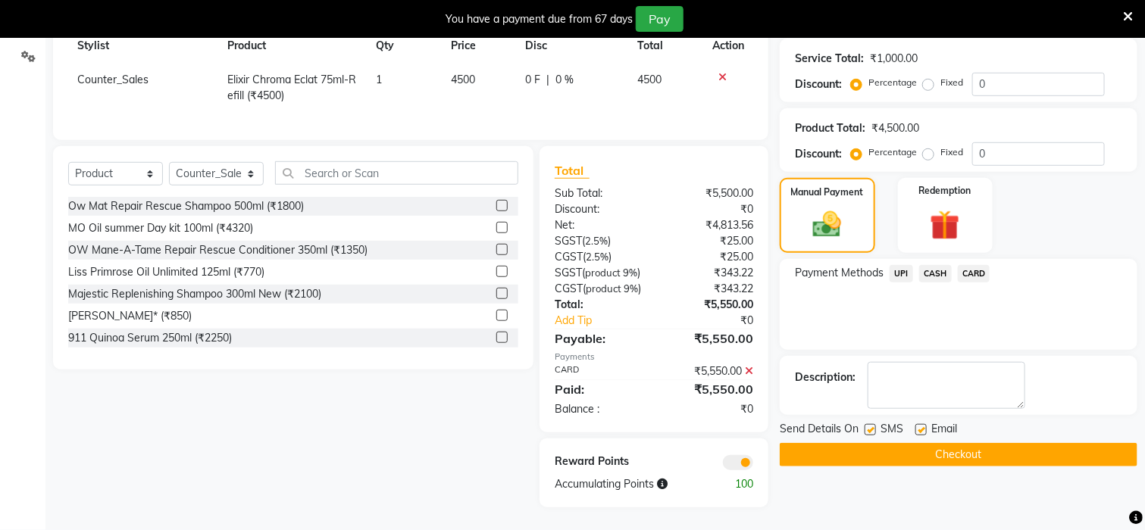
scroll to position [396, 0]
click at [1125, 20] on icon at bounding box center [1128, 17] width 10 height 14
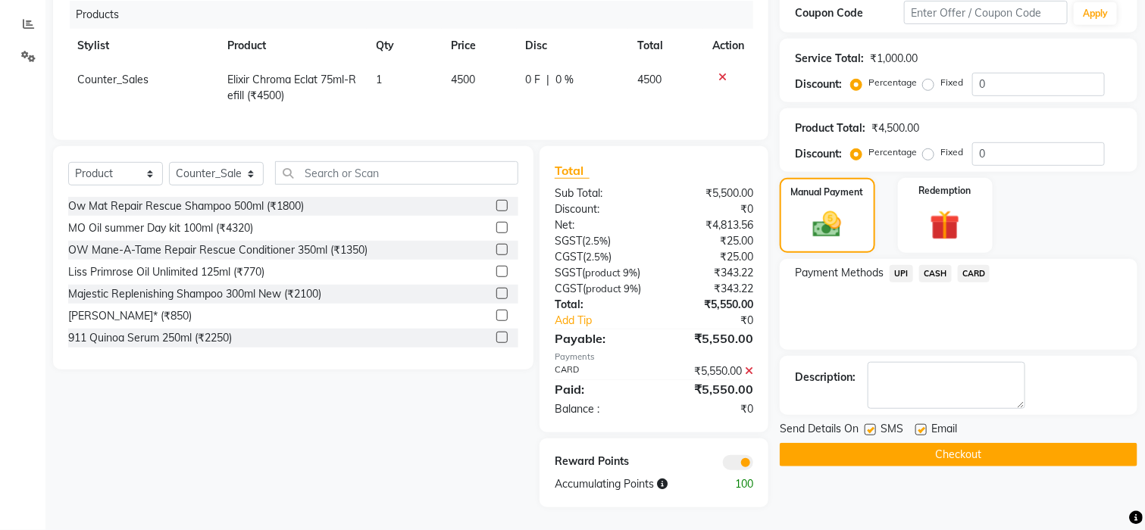
click at [966, 443] on button "Checkout" at bounding box center [959, 454] width 358 height 23
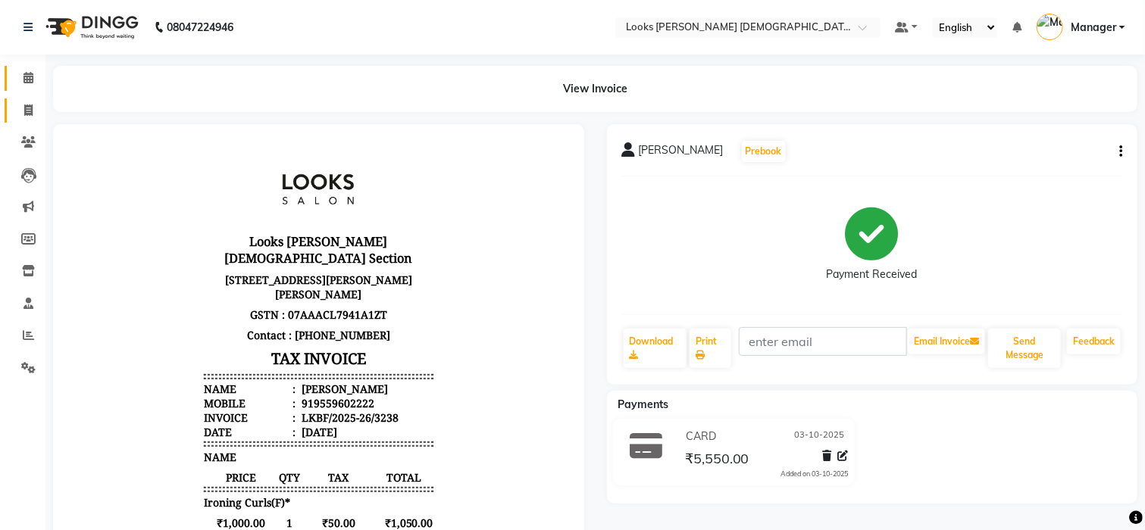
click at [14, 87] on link "Calendar" at bounding box center [23, 78] width 36 height 25
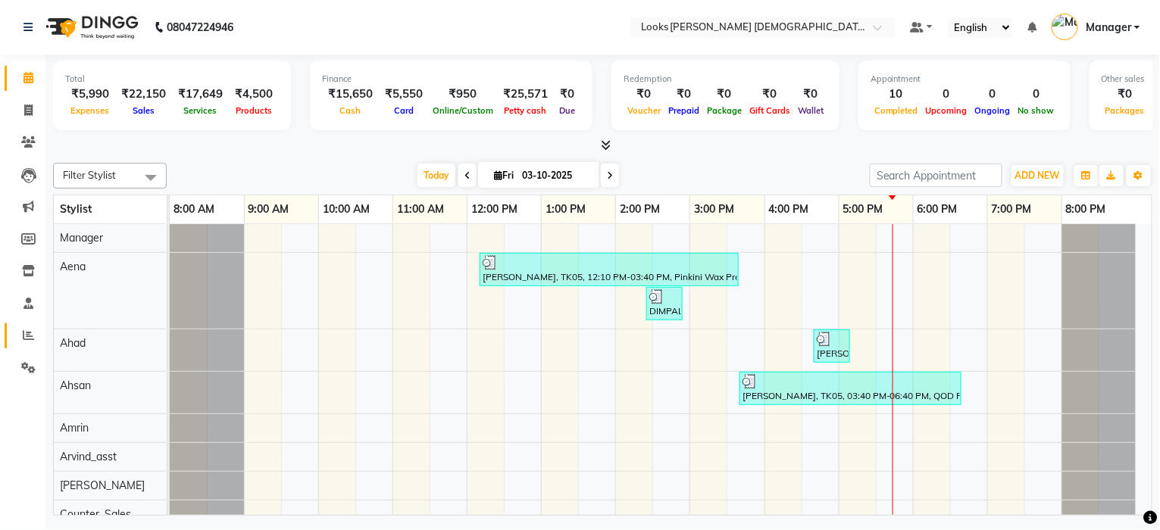
click at [11, 340] on link "Reports" at bounding box center [23, 336] width 36 height 25
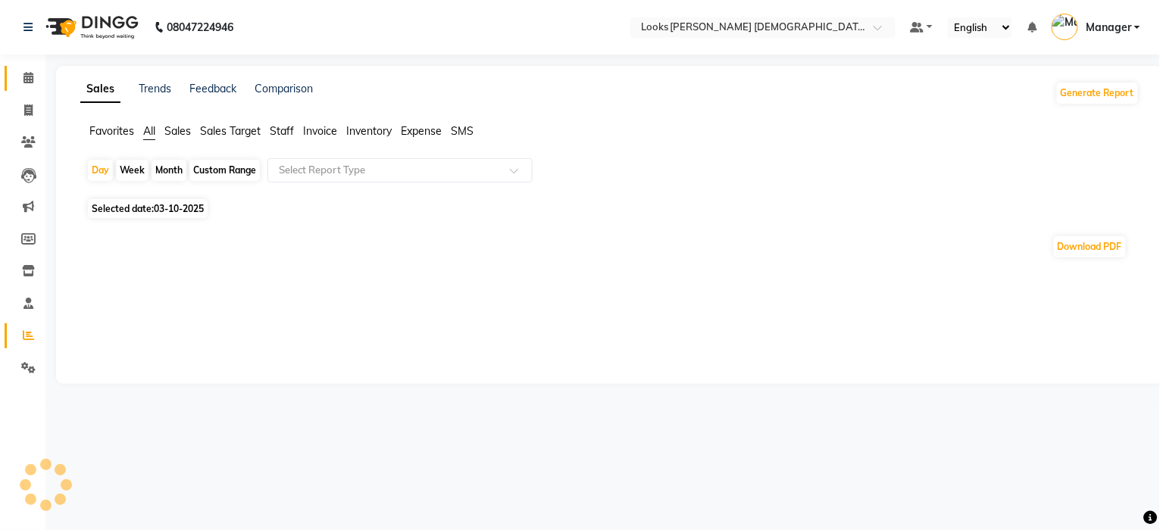
click at [25, 79] on icon at bounding box center [28, 77] width 10 height 11
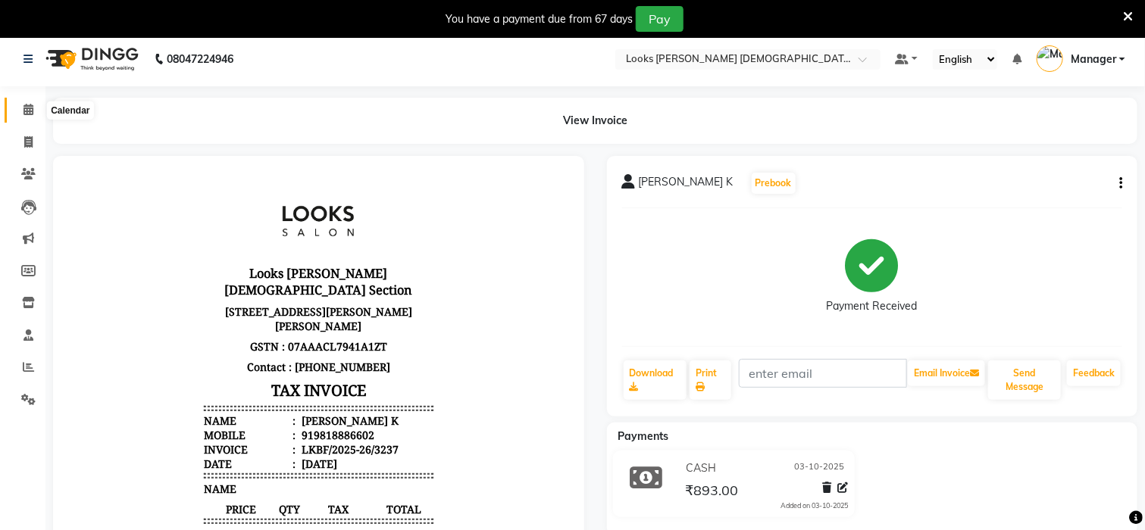
click at [25, 114] on icon at bounding box center [28, 109] width 10 height 11
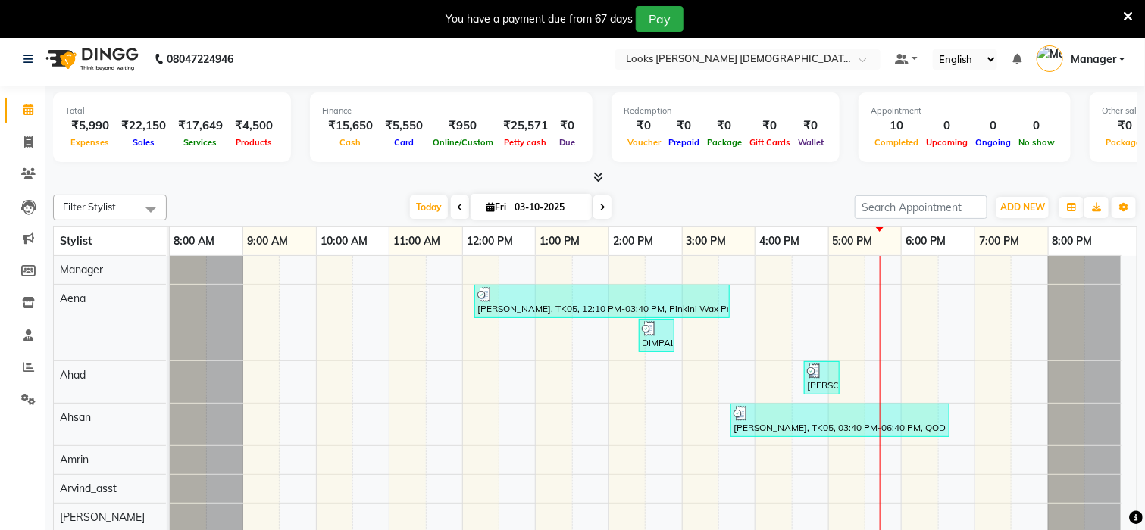
click at [1131, 19] on icon at bounding box center [1128, 17] width 10 height 14
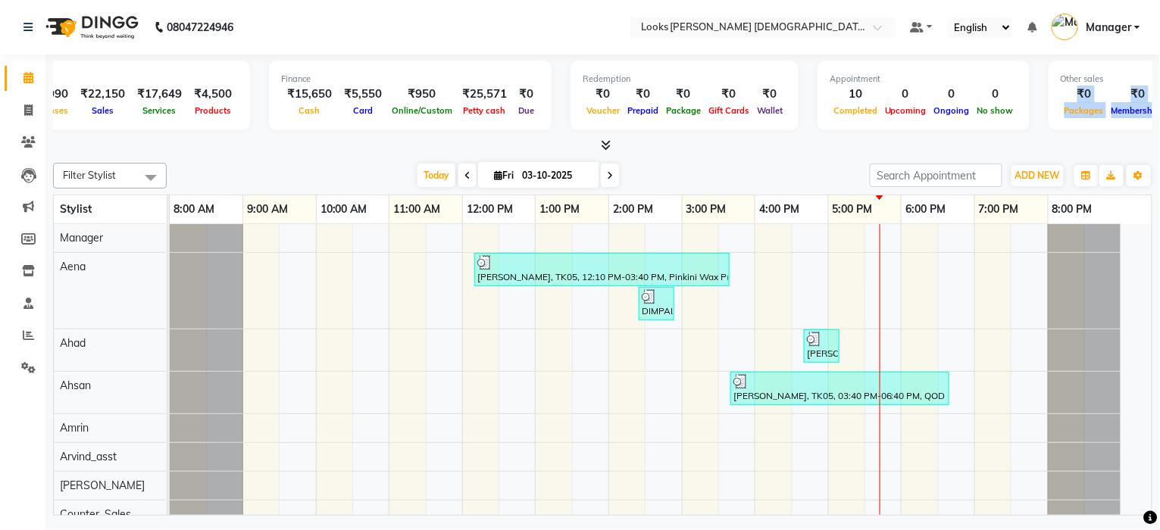
scroll to position [0, 202]
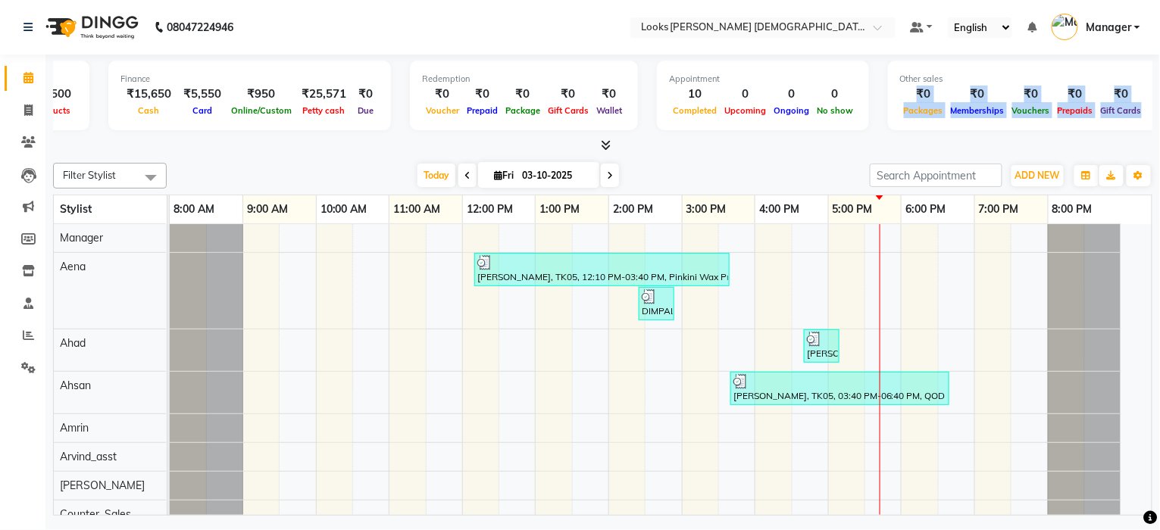
drag, startPoint x: 1089, startPoint y: 89, endPoint x: 1159, endPoint y: 92, distance: 69.7
click at [1144, 92] on div "Total ₹5,990 Expenses ₹22,150 Sales ₹17,649 Services ₹4,500 Products Finance ₹1…" at bounding box center [602, 287] width 1115 height 465
drag, startPoint x: 1143, startPoint y: 96, endPoint x: 1119, endPoint y: 102, distance: 24.1
click at [1142, 96] on div "Total ₹5,990 Expenses ₹22,150 Sales ₹17,649 Services ₹4,500 Products Finance ₹1…" at bounding box center [602, 98] width 1099 height 74
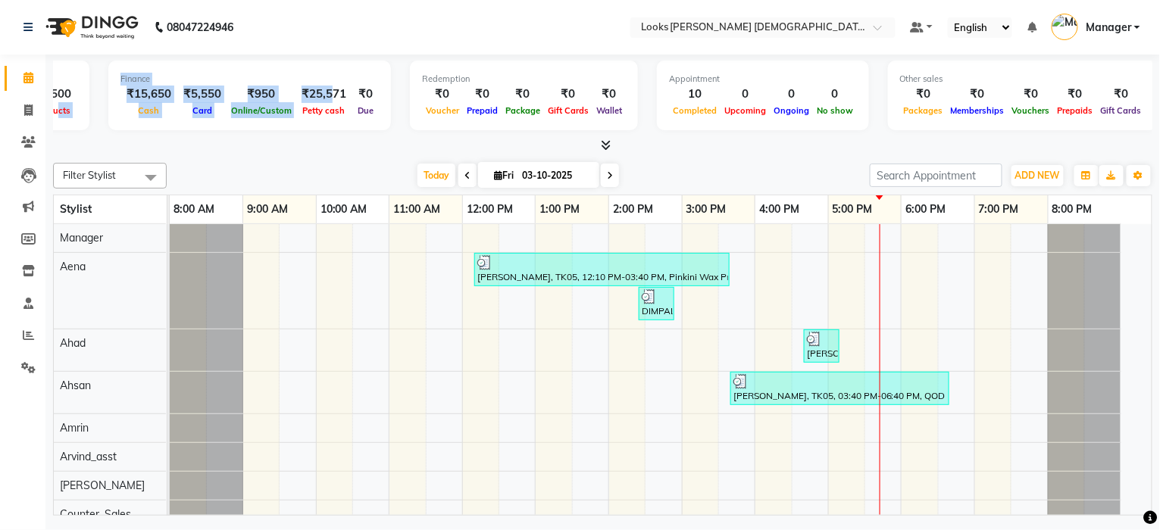
scroll to position [0, 0]
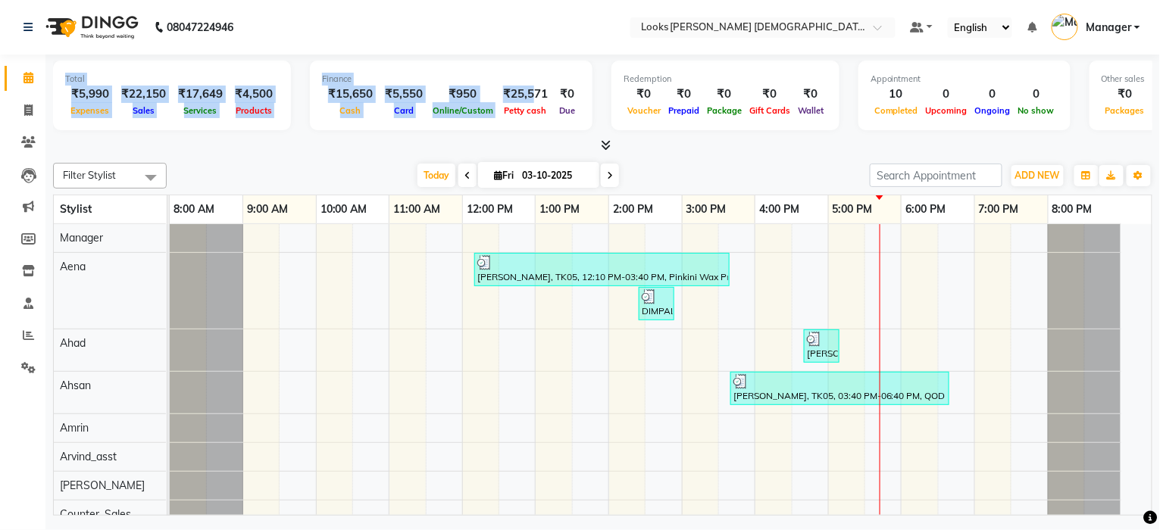
drag, startPoint x: 320, startPoint y: 101, endPoint x: 0, endPoint y: 129, distance: 321.0
click at [0, 129] on app-home "08047224946 Select Location × Looks [PERSON_NAME] [DEMOGRAPHIC_DATA] Section, […" at bounding box center [580, 260] width 1160 height 520
click at [164, 132] on div "Total ₹5,990 Expenses ₹22,150 Sales ₹17,649 Services ₹4,500 Products Finance ₹1…" at bounding box center [602, 98] width 1099 height 74
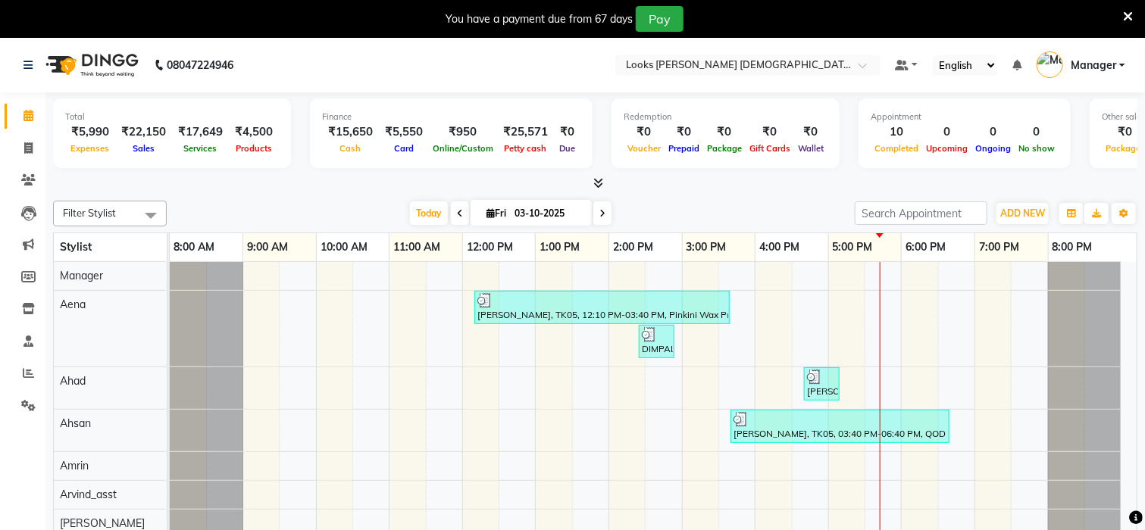
click at [1125, 13] on icon at bounding box center [1128, 17] width 10 height 14
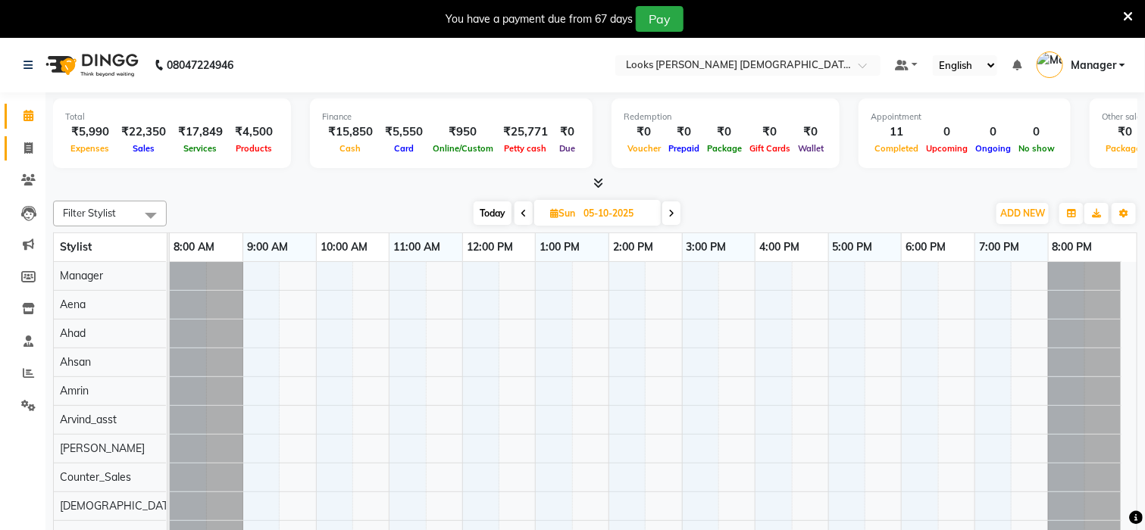
click at [26, 142] on icon at bounding box center [28, 147] width 8 height 11
select select "service"
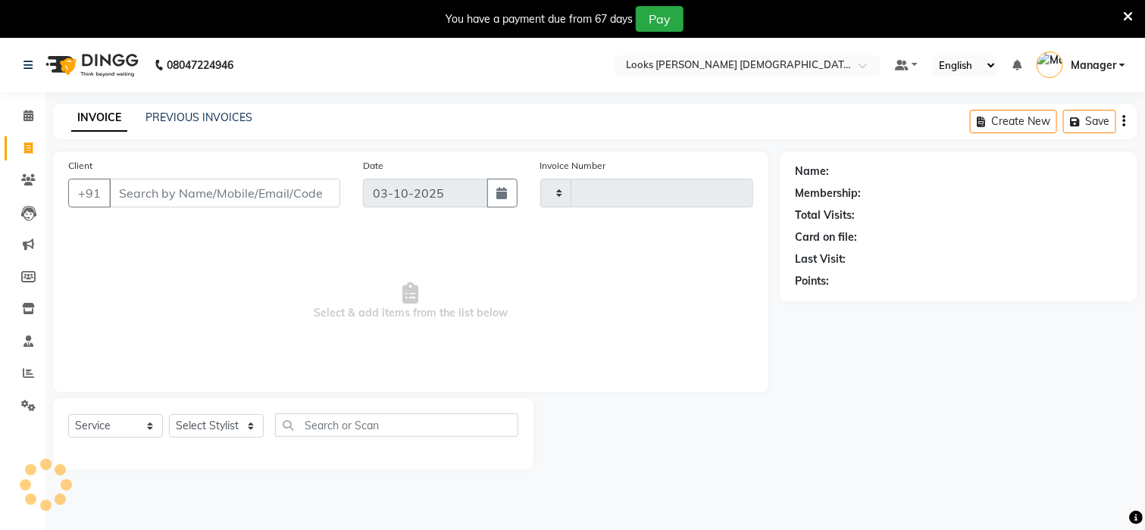
type input "3240"
select select "8706"
click at [214, 422] on select "Select Stylist" at bounding box center [216, 425] width 95 height 23
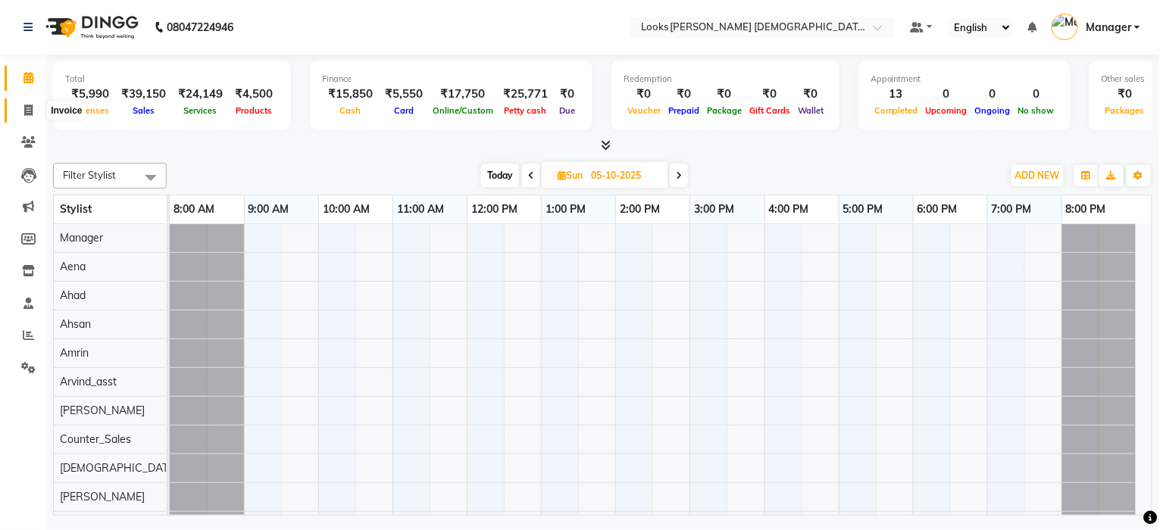
click at [27, 103] on span at bounding box center [28, 110] width 27 height 17
select select "service"
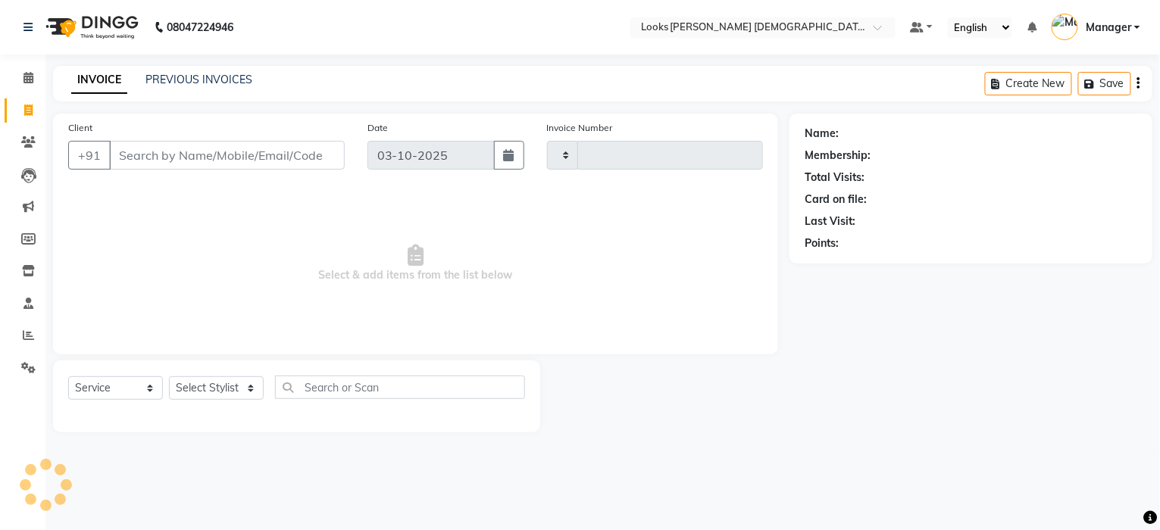
type input "3242"
select select "8706"
click at [27, 86] on span at bounding box center [28, 78] width 27 height 17
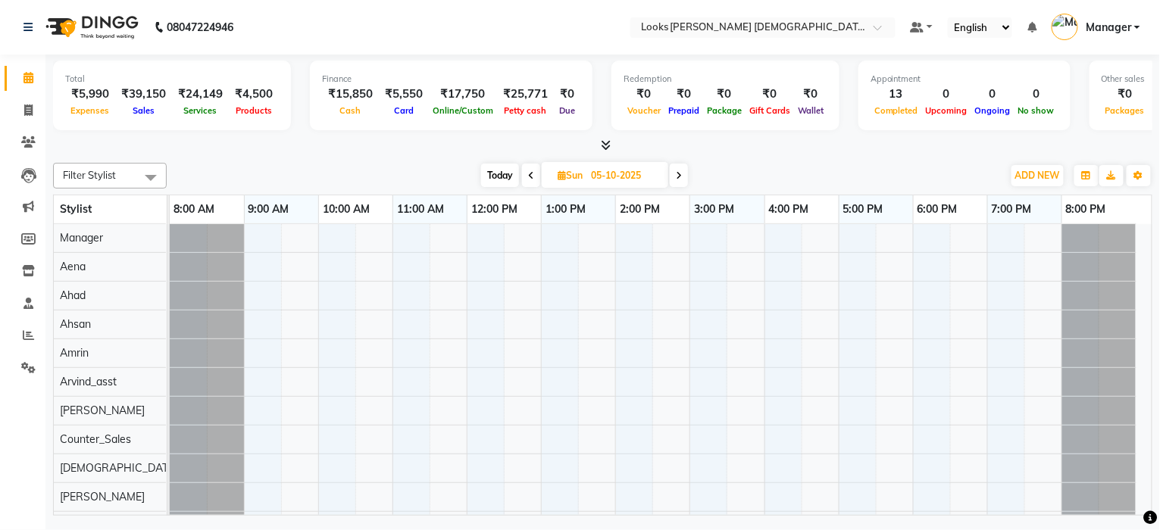
click at [533, 174] on icon at bounding box center [531, 175] width 6 height 9
click at [533, 174] on icon at bounding box center [532, 175] width 6 height 9
type input "03-10-2025"
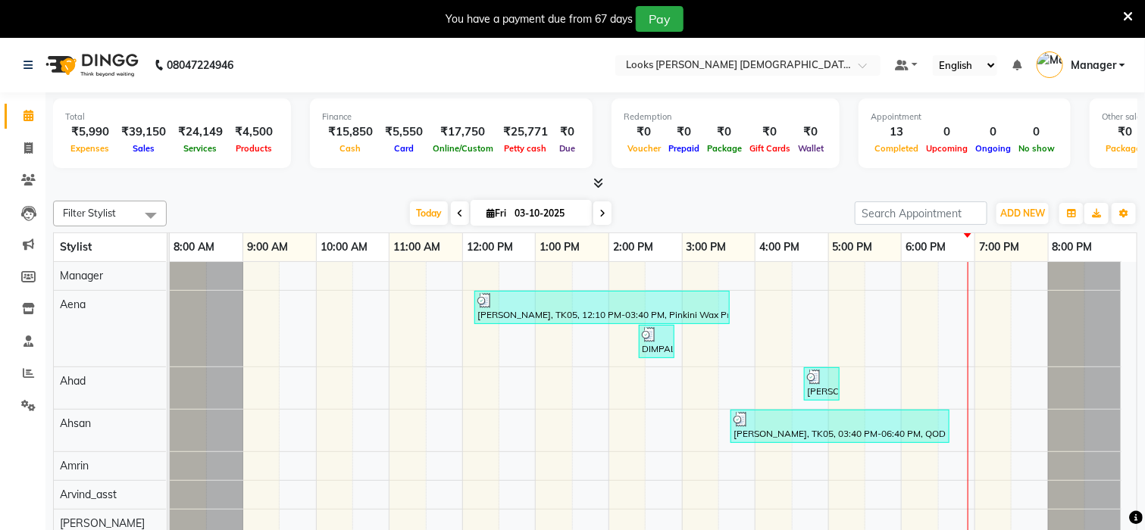
click at [1123, 14] on icon at bounding box center [1128, 17] width 10 height 14
click at [1128, 14] on icon at bounding box center [1128, 17] width 10 height 14
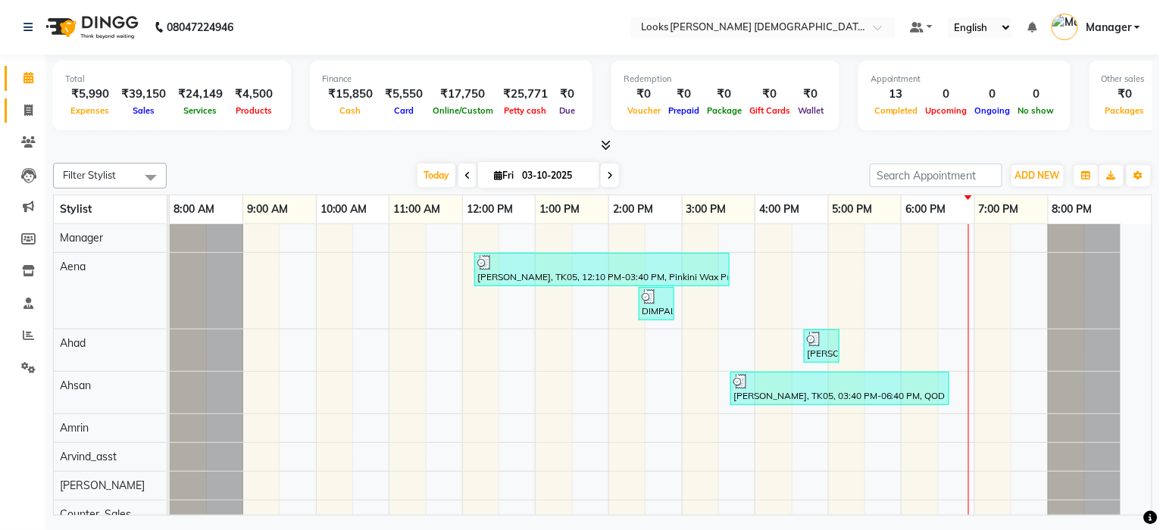
click at [29, 108] on icon at bounding box center [28, 110] width 8 height 11
select select "service"
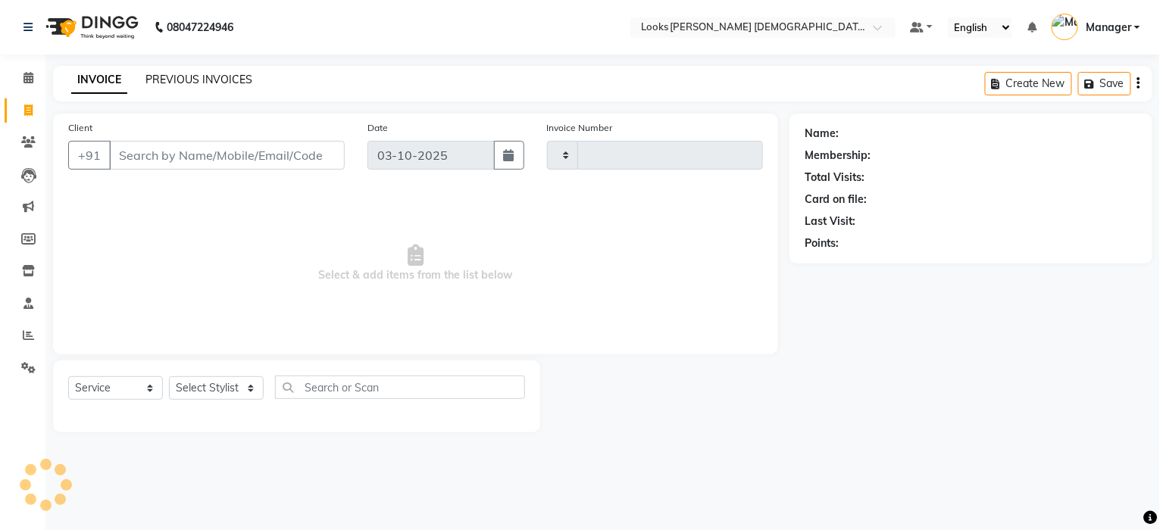
click at [184, 78] on link "PREVIOUS INVOICES" at bounding box center [198, 80] width 107 height 14
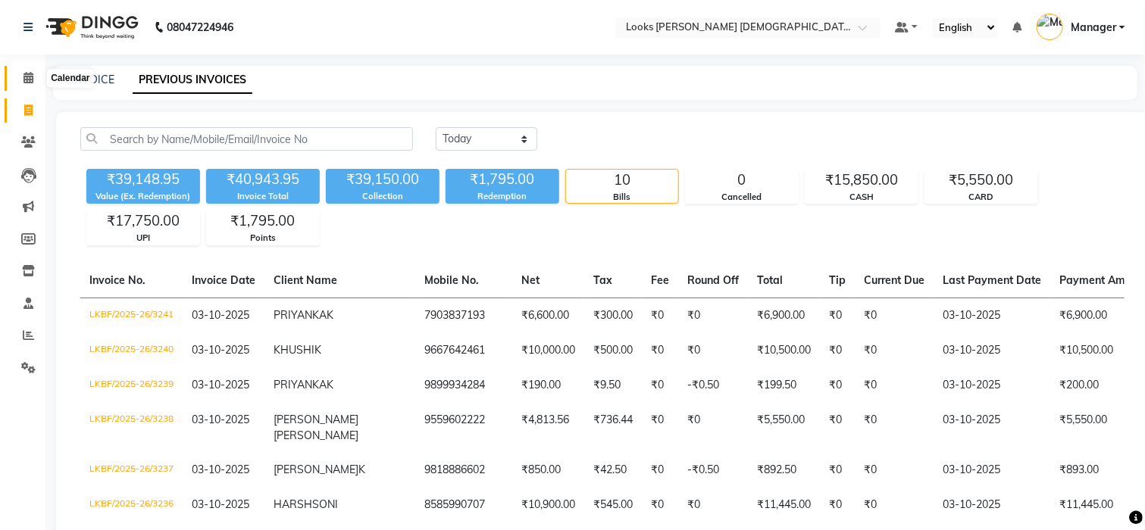
click at [24, 85] on span at bounding box center [28, 78] width 27 height 17
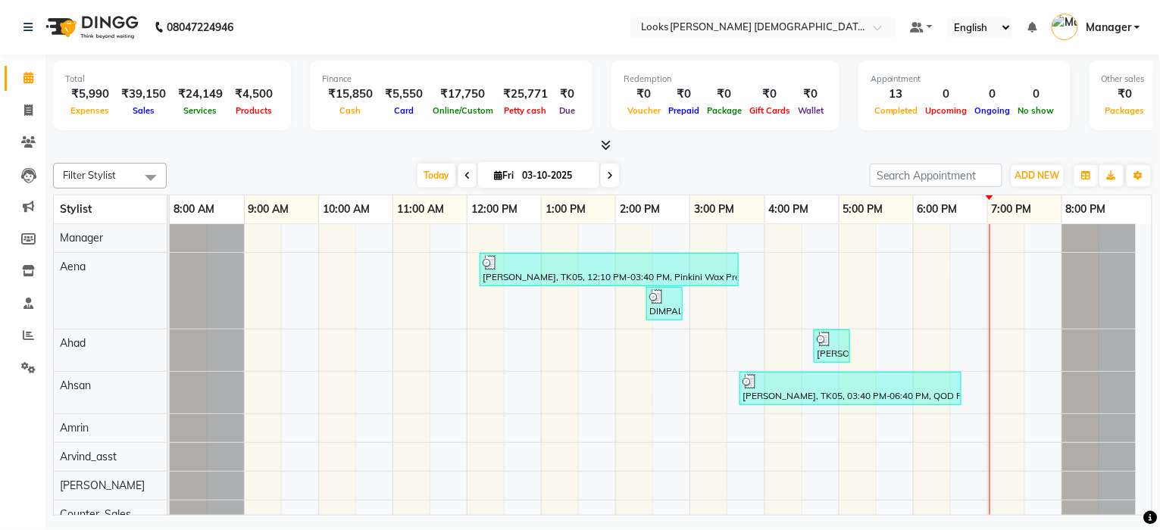
click at [1109, 23] on span "Manager" at bounding box center [1108, 28] width 45 height 16
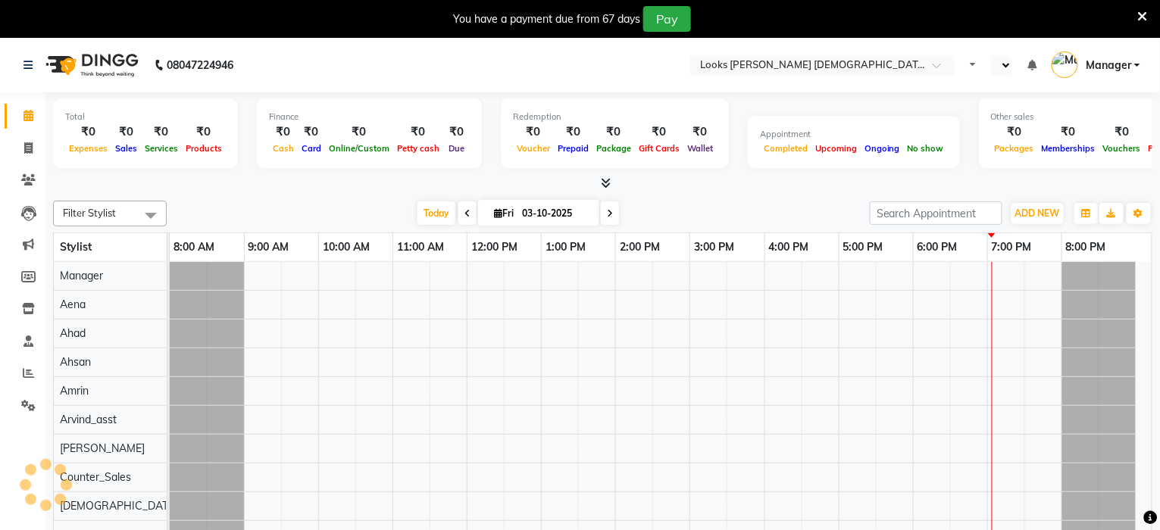
select select "en"
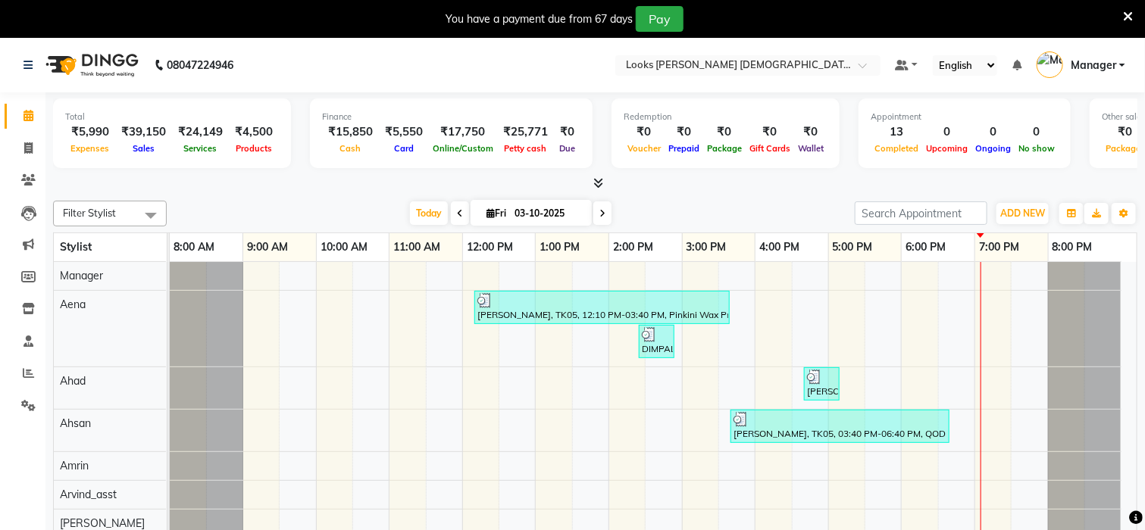
click at [1124, 16] on icon at bounding box center [1128, 17] width 10 height 14
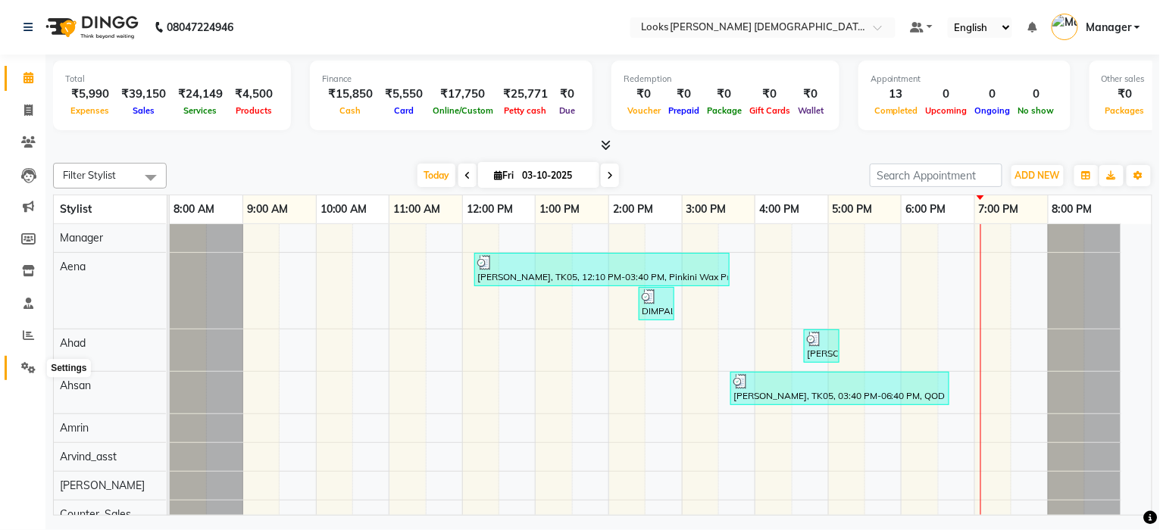
click at [23, 366] on icon at bounding box center [28, 367] width 14 height 11
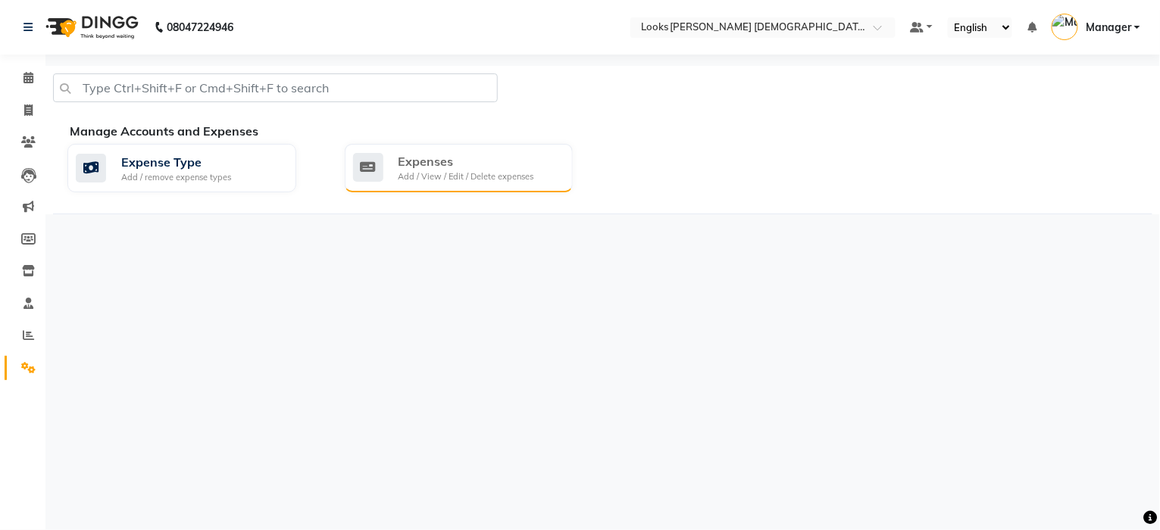
click at [482, 179] on div "Add / View / Edit / Delete expenses" at bounding box center [467, 176] width 136 height 13
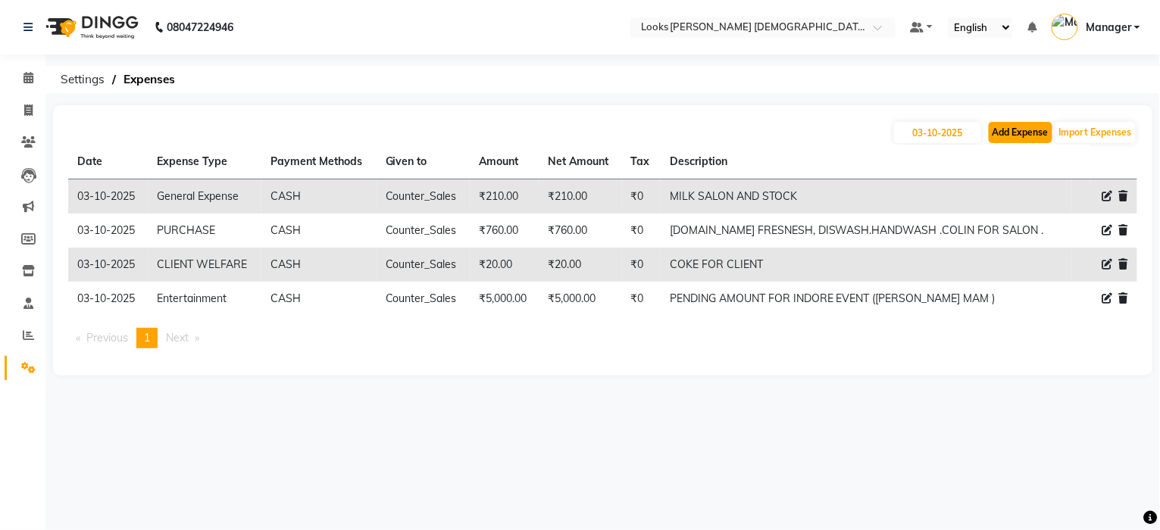
click at [1030, 130] on button "Add Expense" at bounding box center [1021, 132] width 64 height 21
select select "1"
select select "7940"
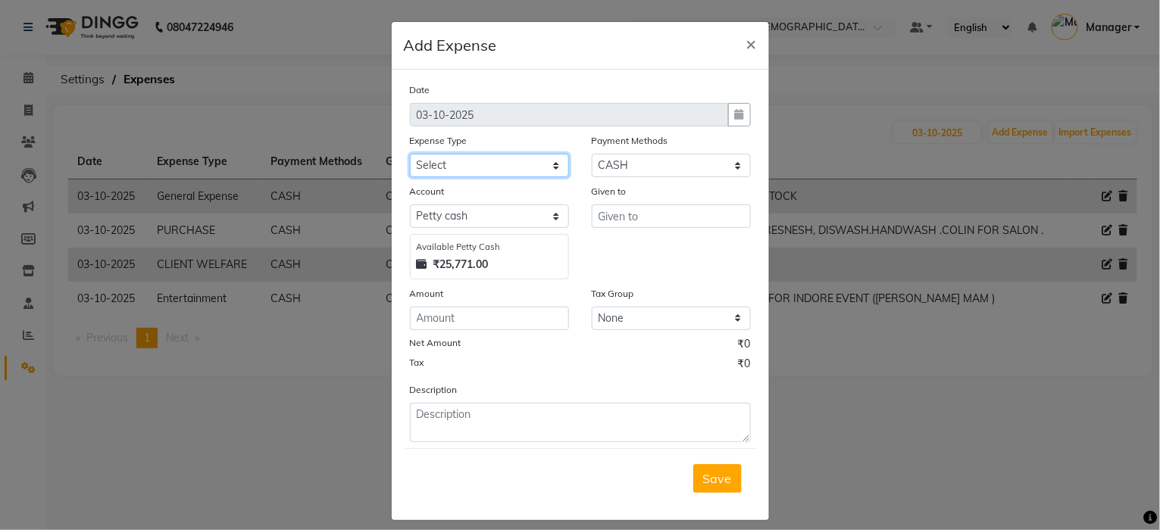
click at [499, 169] on select "Select Accommodation Aesthetics Bank Deposit BLINKIT Cash Handover Client Refun…" at bounding box center [489, 165] width 159 height 23
click at [410, 154] on select "Select Accommodation Aesthetics Bank Deposit BLINKIT Cash Handover Client Refun…" at bounding box center [489, 165] width 159 height 23
select select "24372"
click at [619, 208] on input "text" at bounding box center [671, 216] width 159 height 23
type input "O"
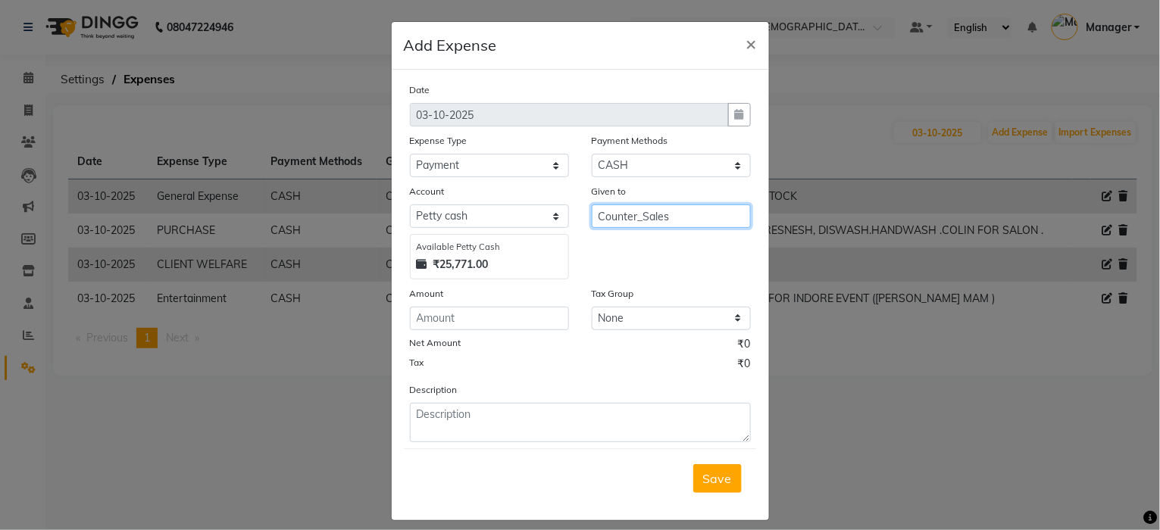
type input "Counter_Sales"
click at [452, 319] on input "number" at bounding box center [489, 318] width 159 height 23
type input "2000"
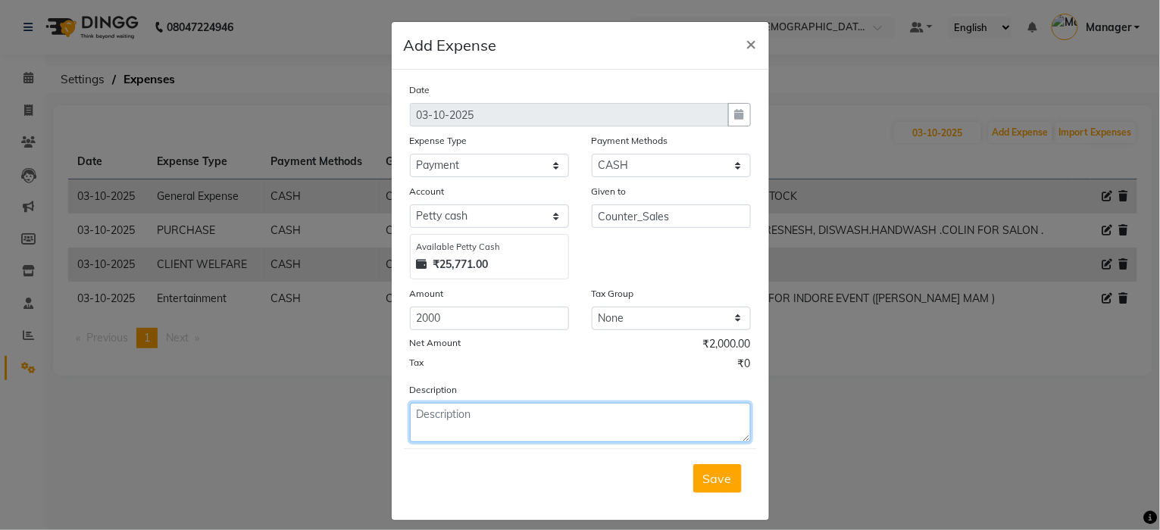
click at [478, 424] on textarea at bounding box center [580, 422] width 341 height 39
type textarea "FLOWERS TO SALON TEMPLE PAYMENTS"
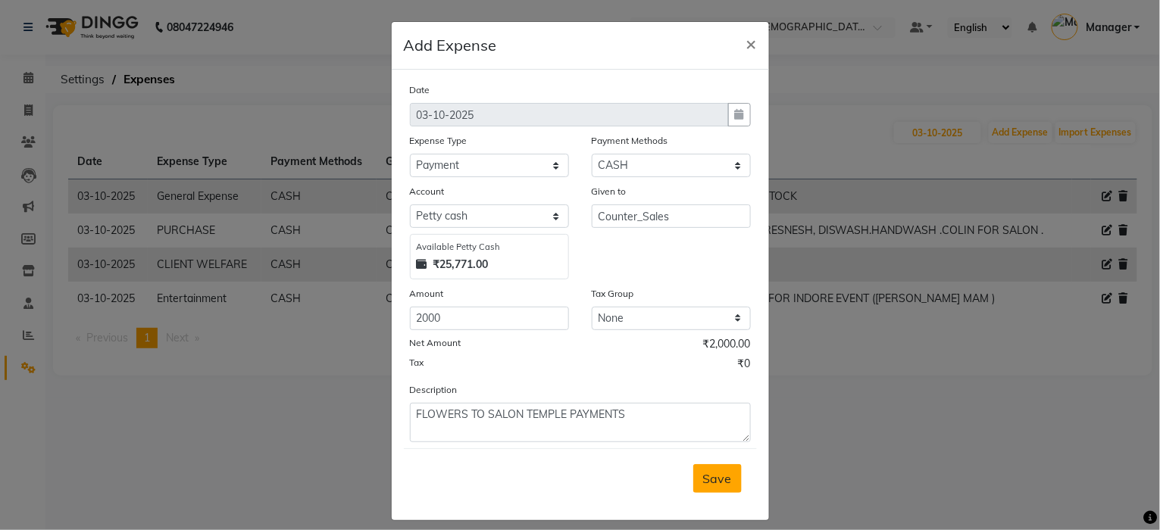
click at [711, 486] on span "Save" at bounding box center [717, 478] width 29 height 15
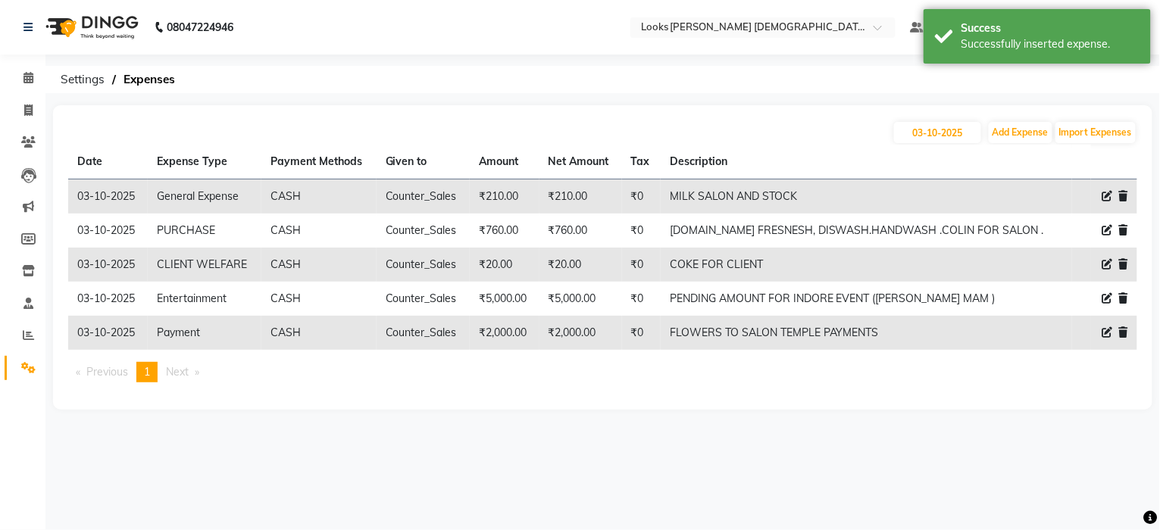
click at [1103, 334] on icon at bounding box center [1107, 332] width 11 height 11
select select "24372"
select select "1"
select select "7940"
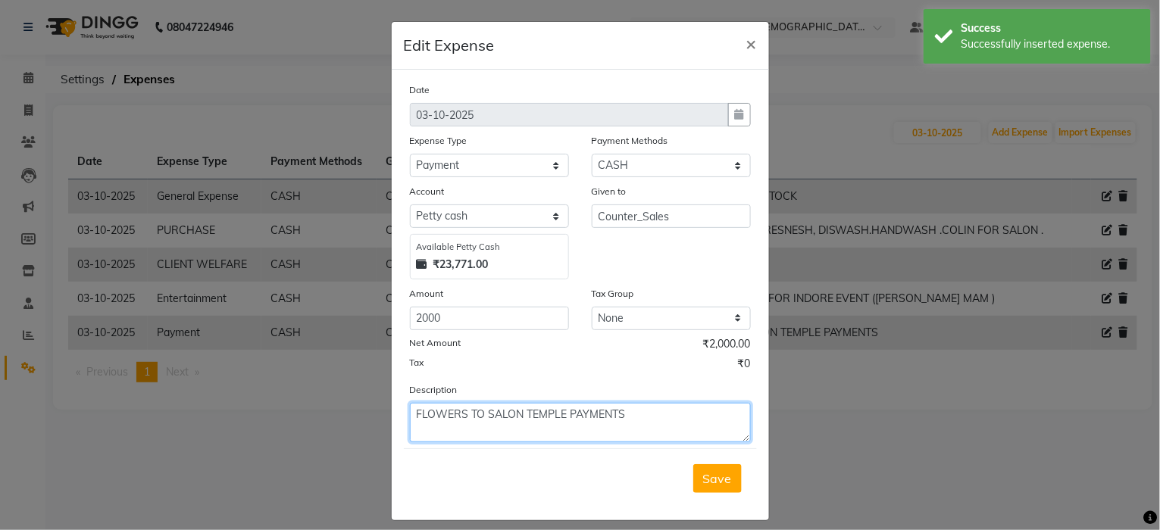
click at [474, 410] on textarea "FLOWERS TO SALON TEMPLE PAYMENTS" at bounding box center [580, 422] width 341 height 39
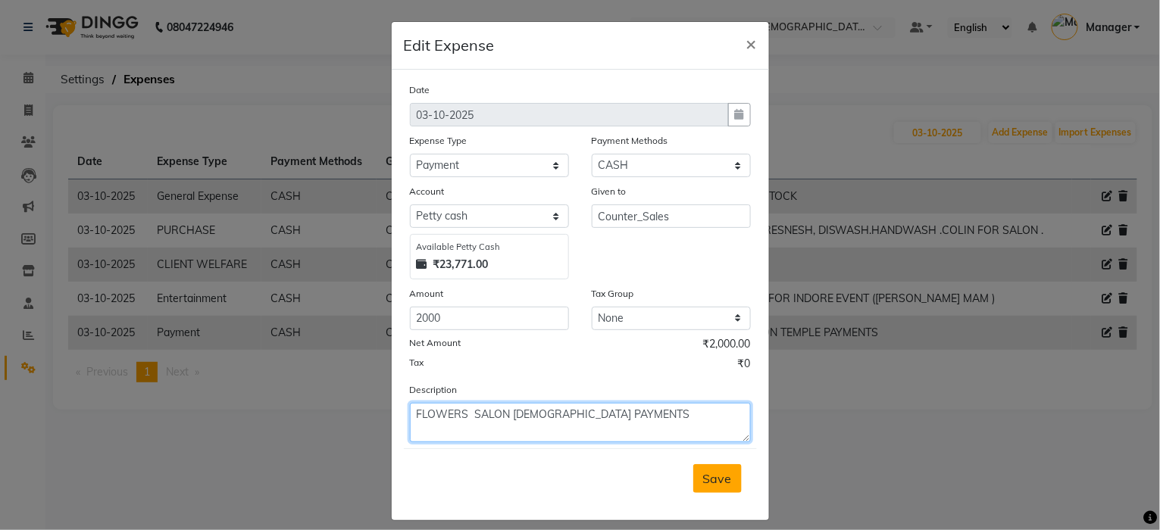
type textarea "FLOWERS SALON TEMPLE PAYMENTS"
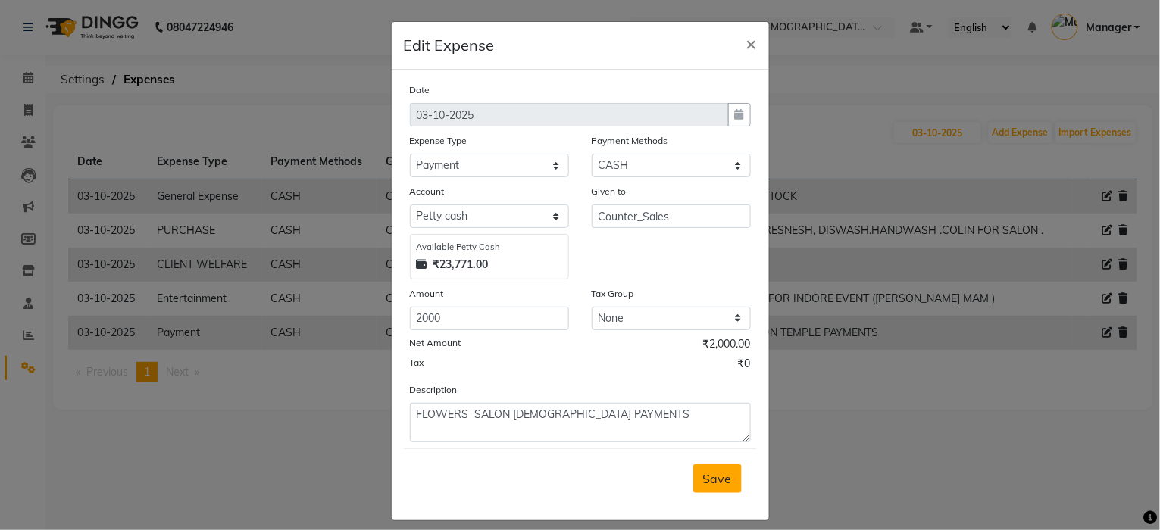
click at [721, 482] on span "Save" at bounding box center [717, 478] width 29 height 15
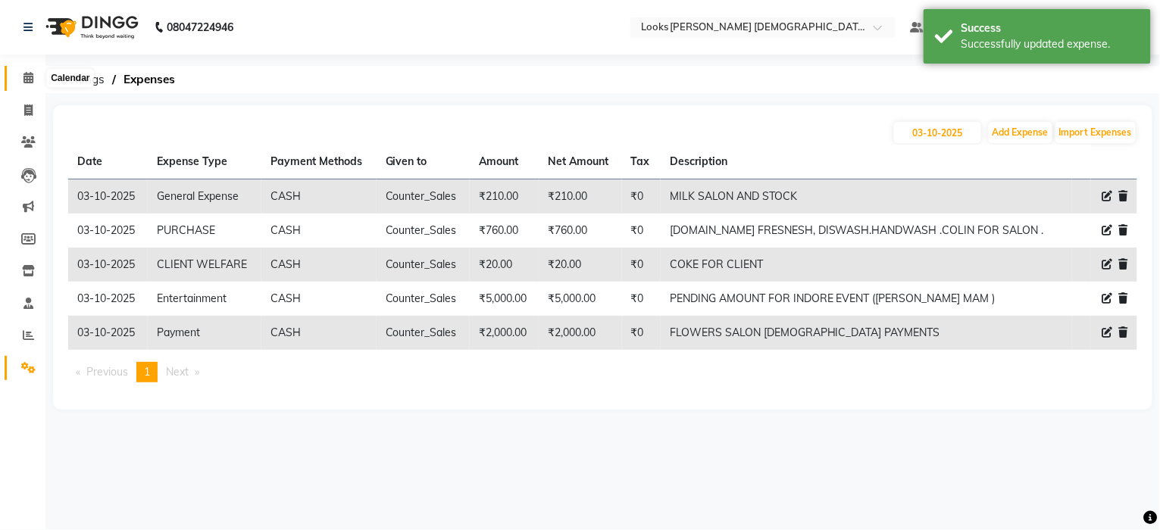
click at [30, 80] on icon at bounding box center [28, 77] width 10 height 11
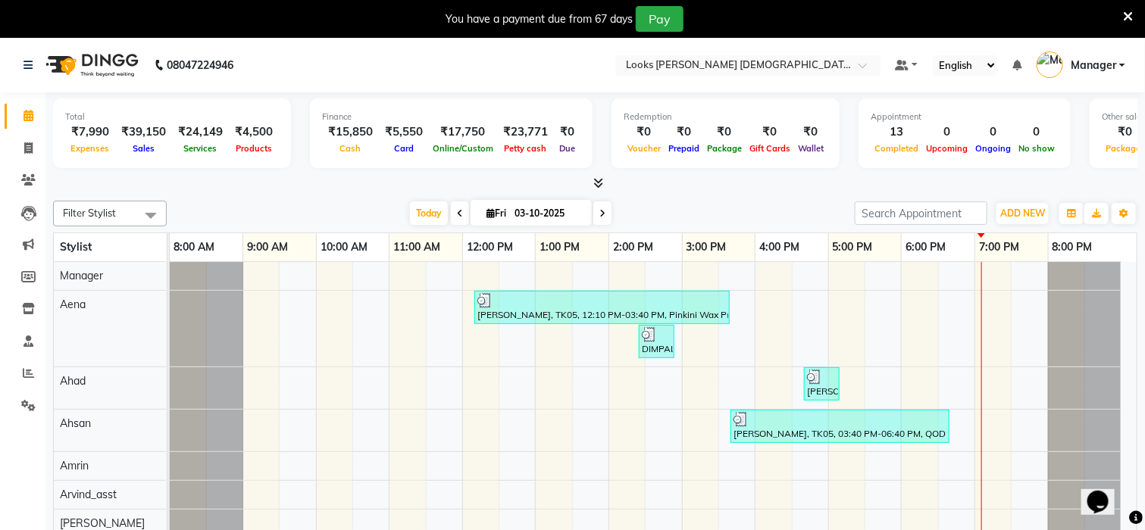
click at [1131, 15] on icon at bounding box center [1128, 17] width 10 height 14
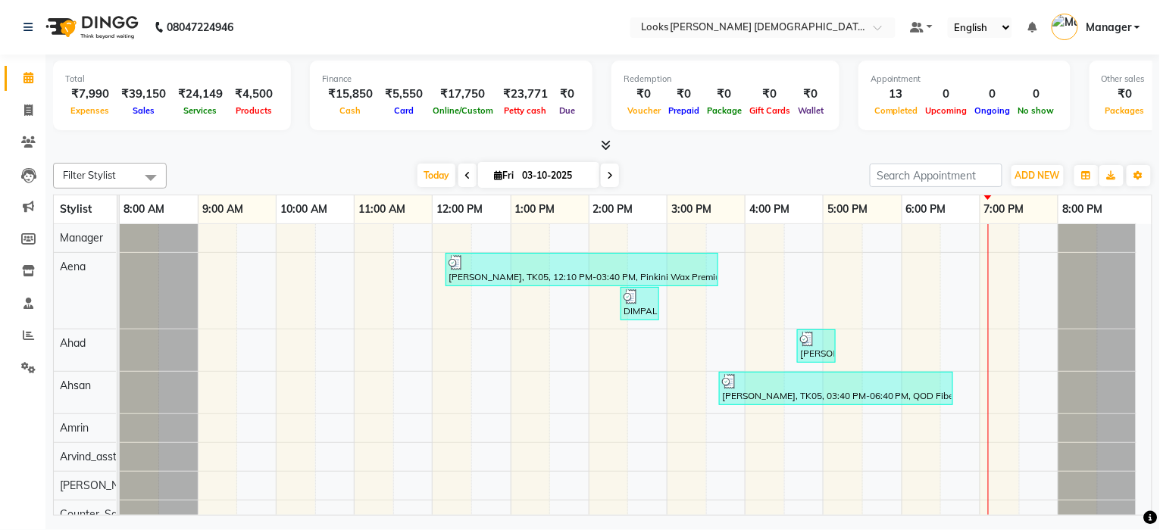
drag, startPoint x: 168, startPoint y: 200, endPoint x: 118, endPoint y: 205, distance: 50.3
click at [118, 205] on td at bounding box center [118, 209] width 2 height 29
click at [20, 106] on span at bounding box center [28, 110] width 27 height 17
select select "service"
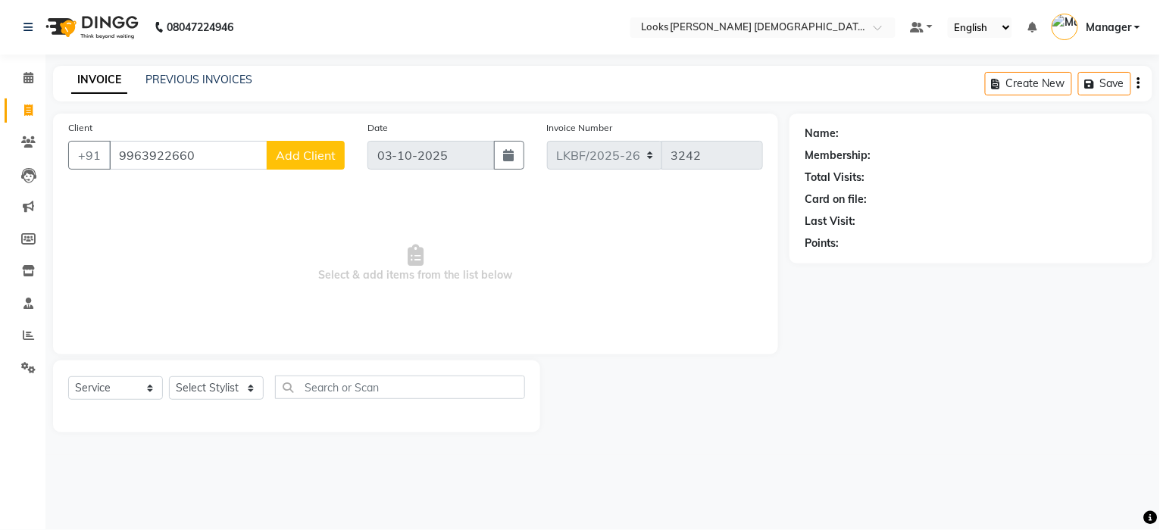
drag, startPoint x: 203, startPoint y: 155, endPoint x: 114, endPoint y: 162, distance: 89.0
click at [114, 162] on input "9963922660" at bounding box center [188, 155] width 158 height 29
type input "9963922660"
drag, startPoint x: 287, startPoint y: 294, endPoint x: 299, endPoint y: 291, distance: 11.8
click at [292, 293] on span "Select & add items from the list below" at bounding box center [415, 264] width 695 height 152
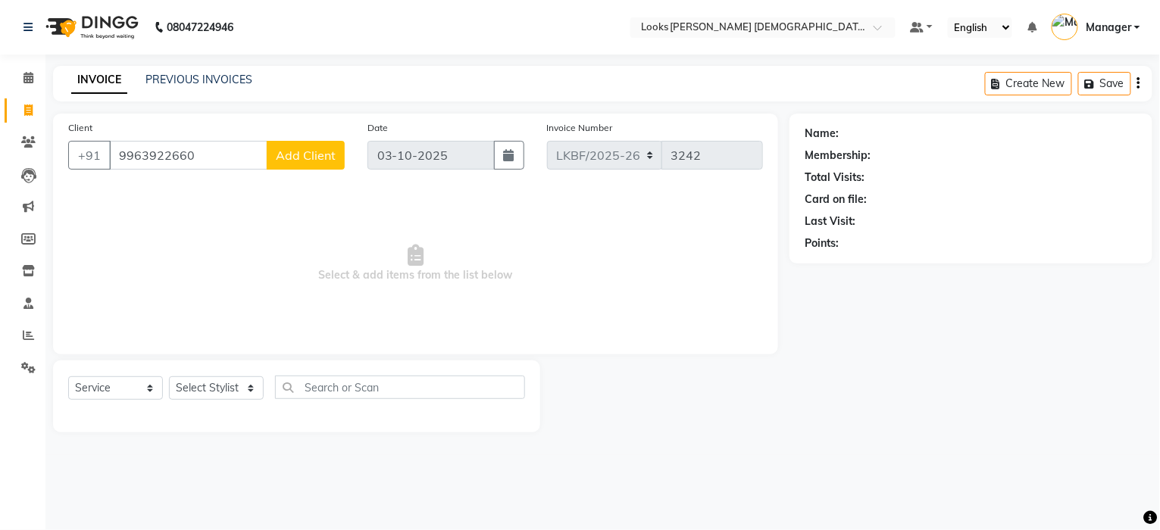
click at [352, 155] on div "Client [PHONE_NUMBER] Add Client" at bounding box center [206, 151] width 299 height 62
click at [329, 164] on button "Add Client" at bounding box center [306, 155] width 78 height 29
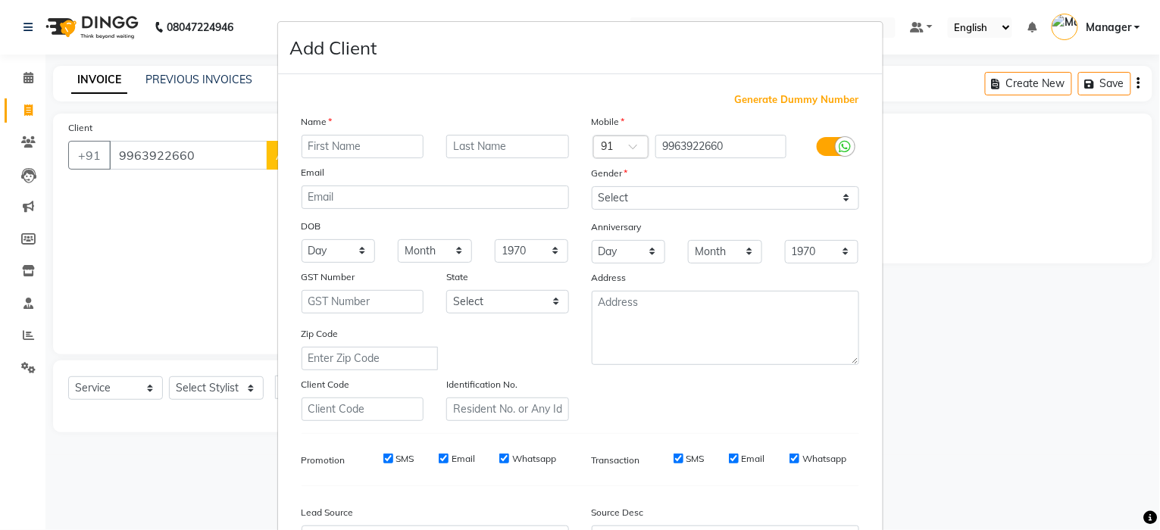
type input "9963922660"
drag, startPoint x: 376, startPoint y: 148, endPoint x: 234, endPoint y: 146, distance: 141.7
click at [234, 146] on ngb-modal-window "Add Client Generate Dummy Number Name 9963922660 Email DOB Day 01 02 03 04 05 0…" at bounding box center [580, 265] width 1160 height 530
type input "L"
type input "KALAYANI"
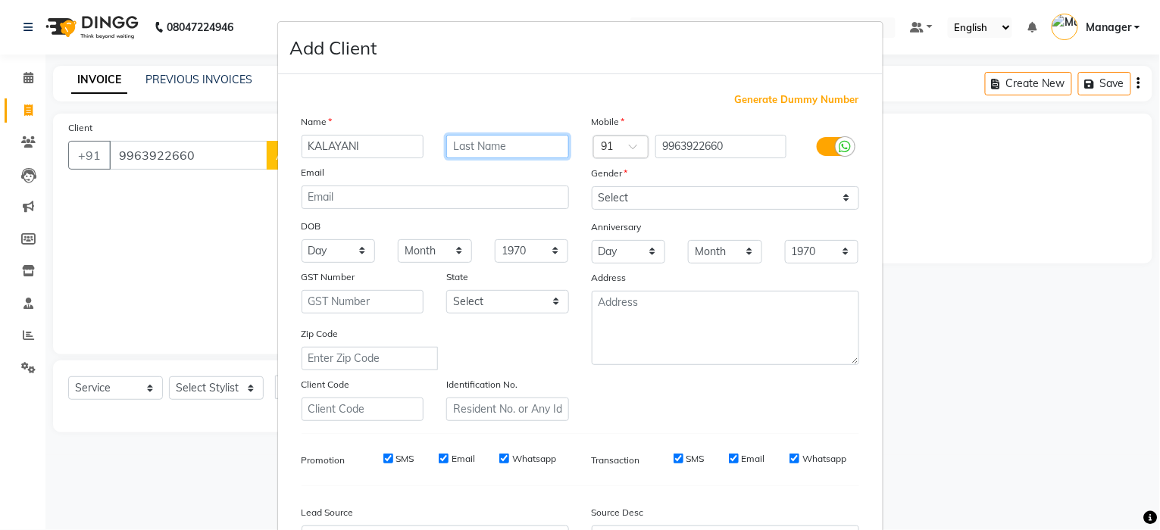
click at [486, 151] on input "text" at bounding box center [507, 146] width 123 height 23
type input "K"
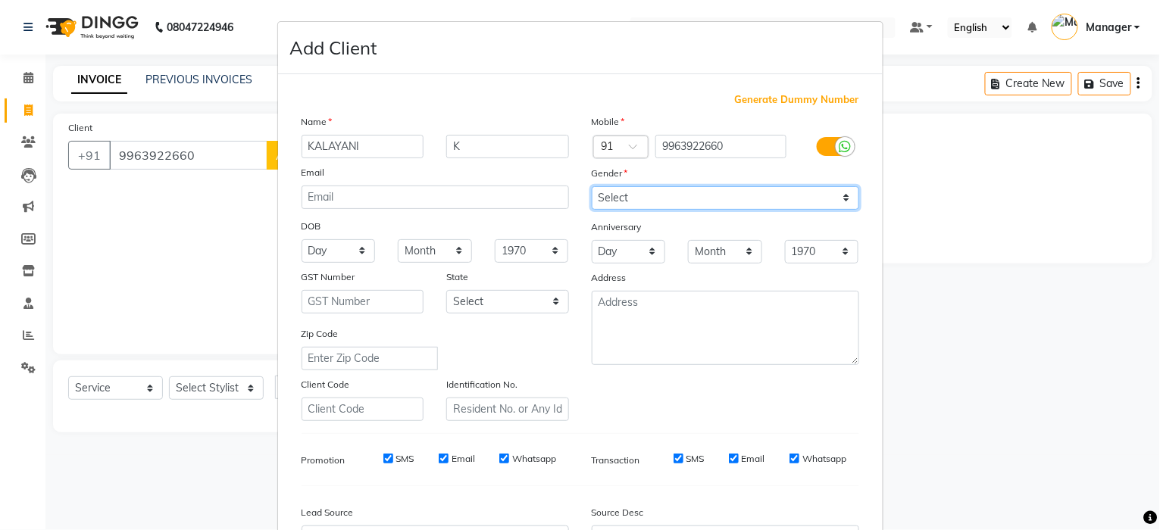
click at [623, 198] on select "Select [DEMOGRAPHIC_DATA] [DEMOGRAPHIC_DATA] Other Prefer Not To Say" at bounding box center [725, 197] width 267 height 23
select select "[DEMOGRAPHIC_DATA]"
click at [592, 186] on select "Select [DEMOGRAPHIC_DATA] [DEMOGRAPHIC_DATA] Other Prefer Not To Say" at bounding box center [725, 197] width 267 height 23
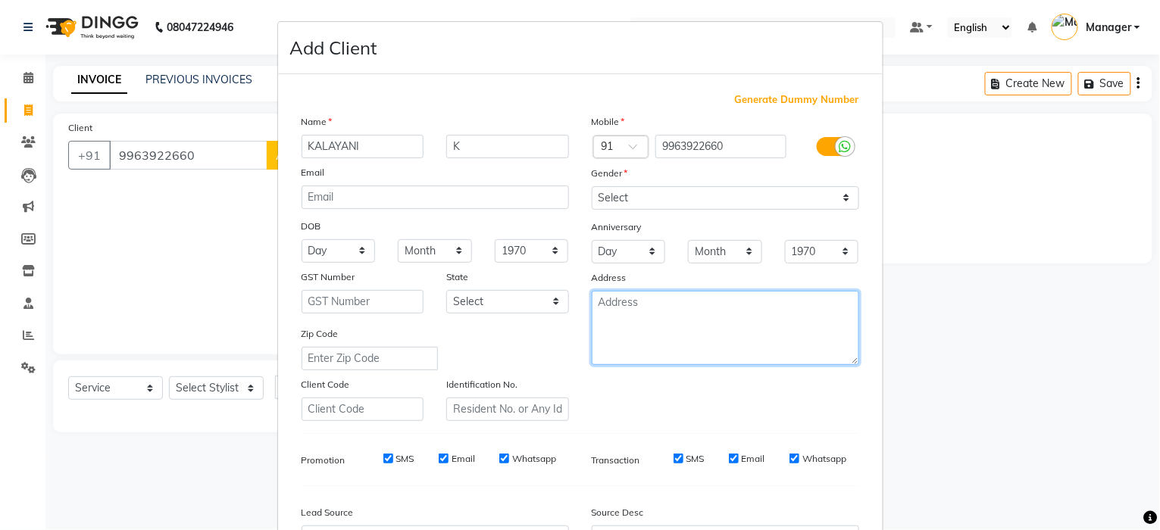
click at [639, 332] on textarea at bounding box center [725, 328] width 267 height 74
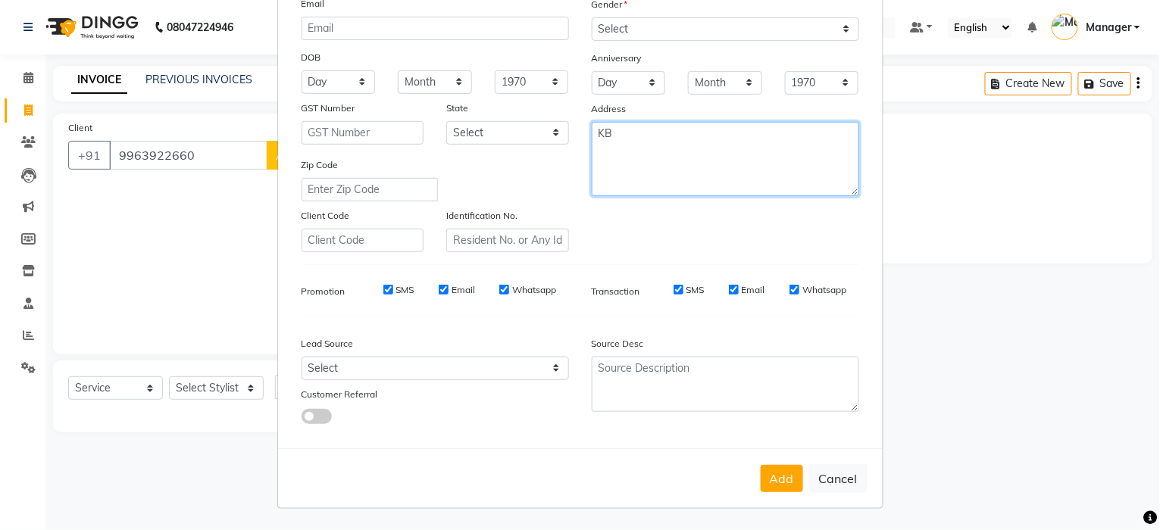
scroll to position [170, 0]
type textarea "KB"
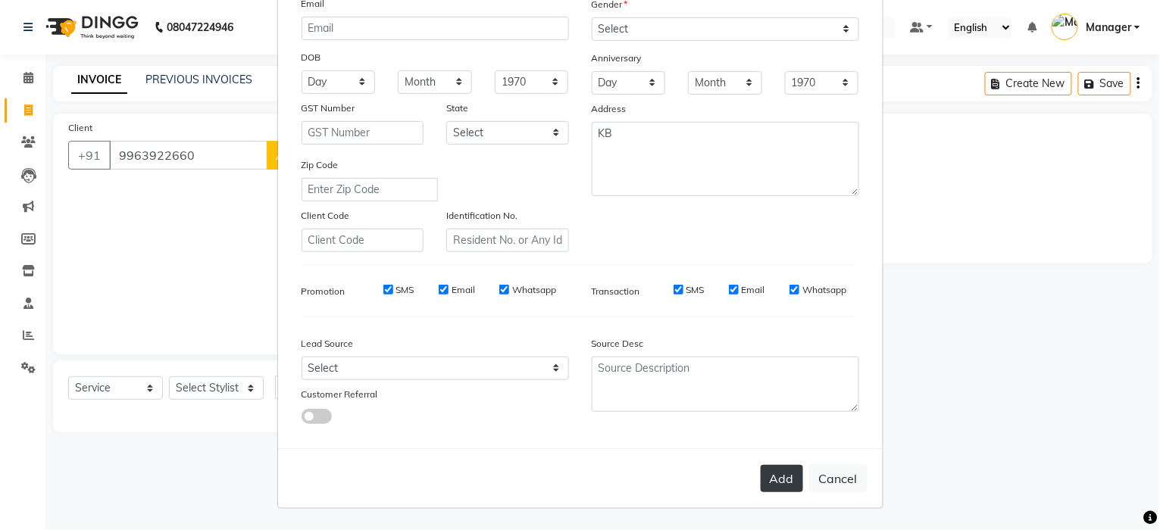
click at [761, 477] on button "Add" at bounding box center [782, 478] width 42 height 27
select select
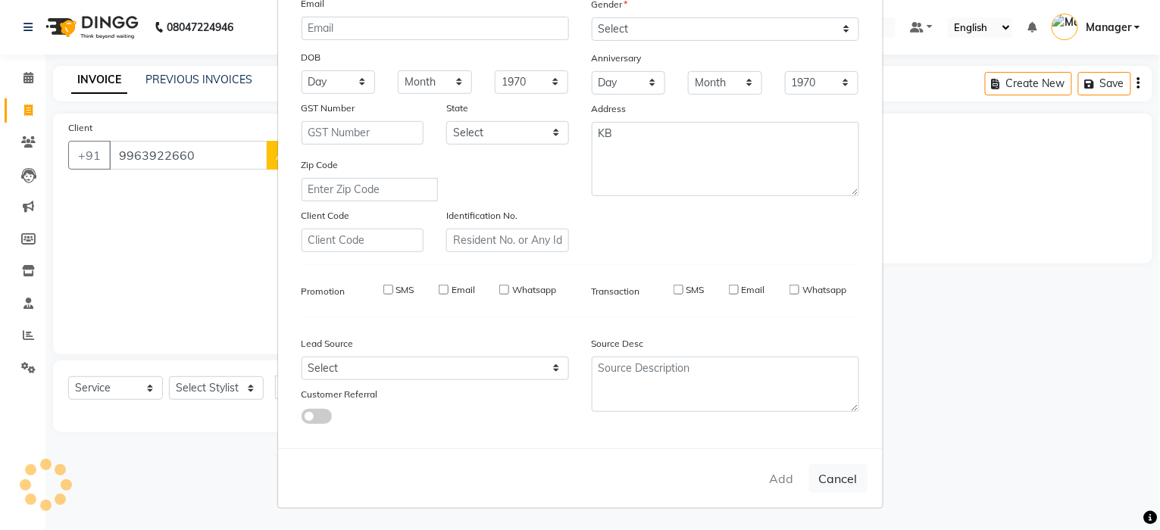
select select
checkbox input "false"
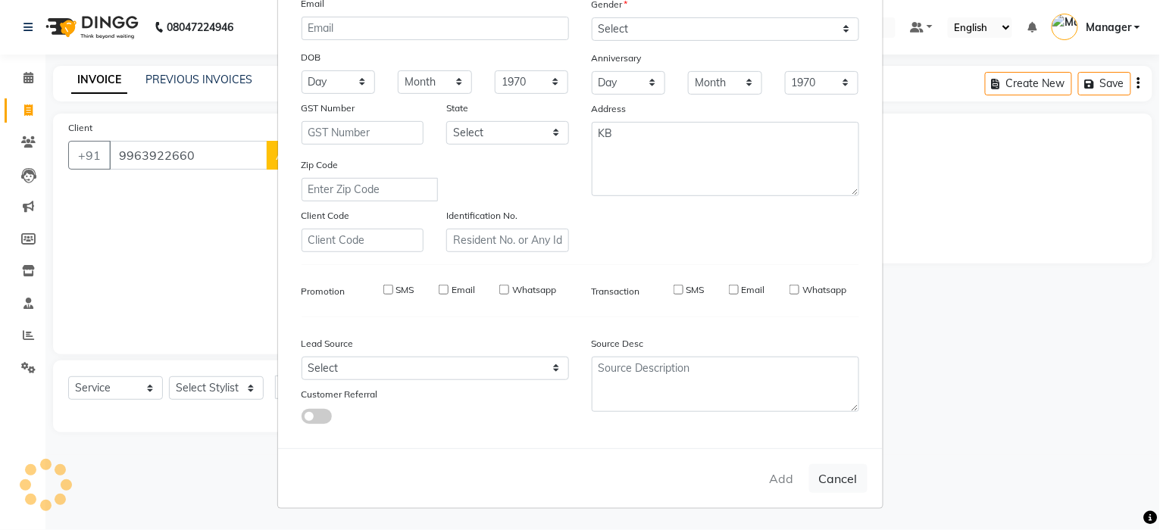
checkbox input "false"
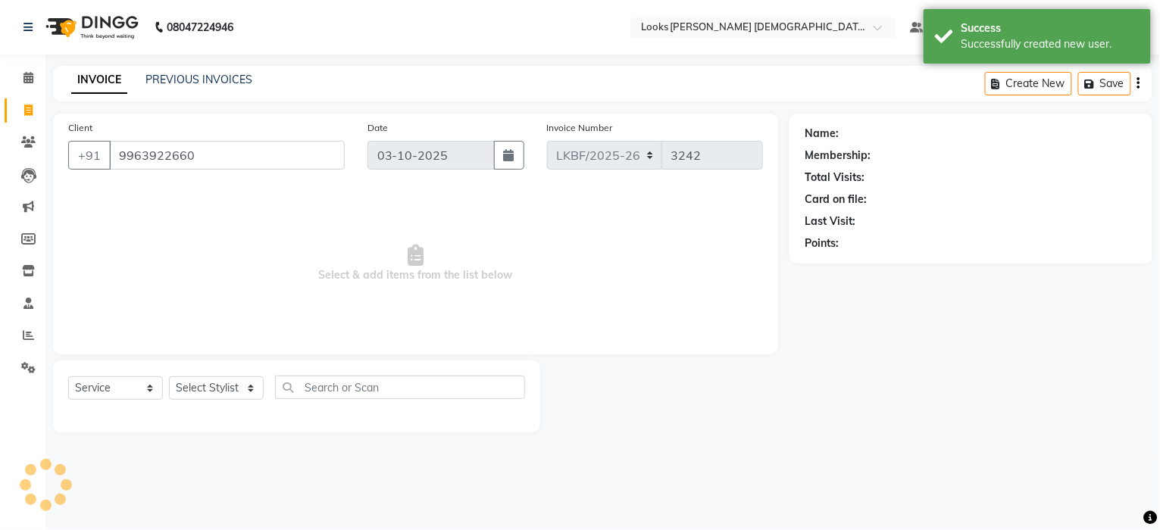
select select "1: Object"
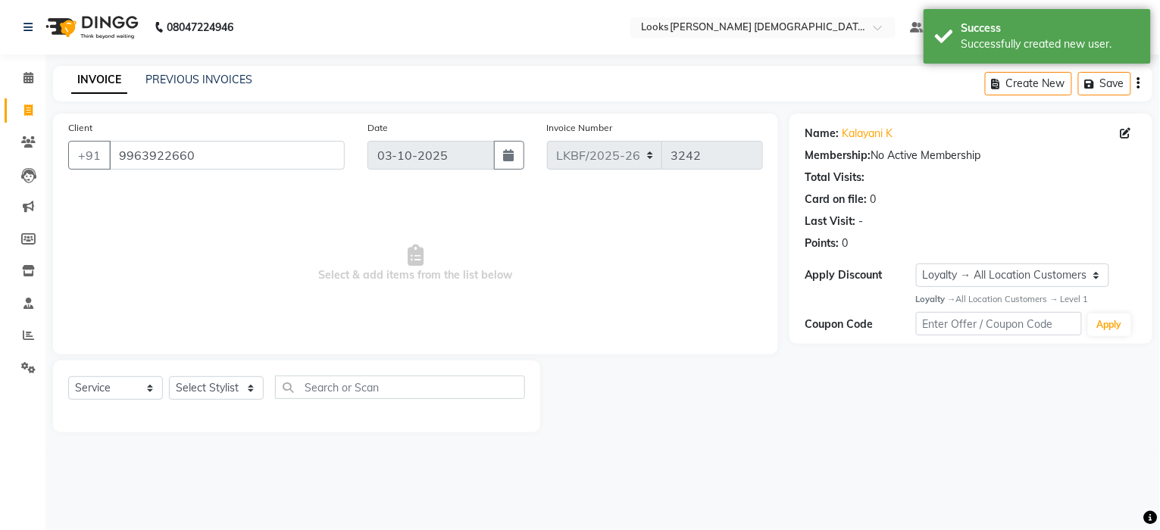
drag, startPoint x: 1137, startPoint y: 33, endPoint x: 1037, endPoint y: 99, distance: 118.7
click at [1136, 34] on div "Success" at bounding box center [1051, 28] width 178 height 16
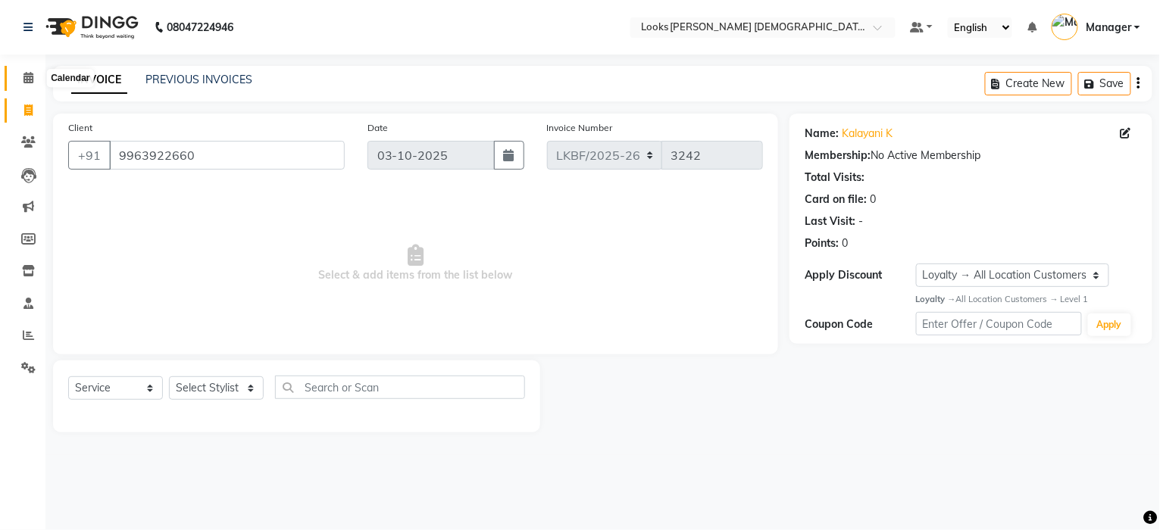
click at [23, 72] on icon at bounding box center [28, 77] width 10 height 11
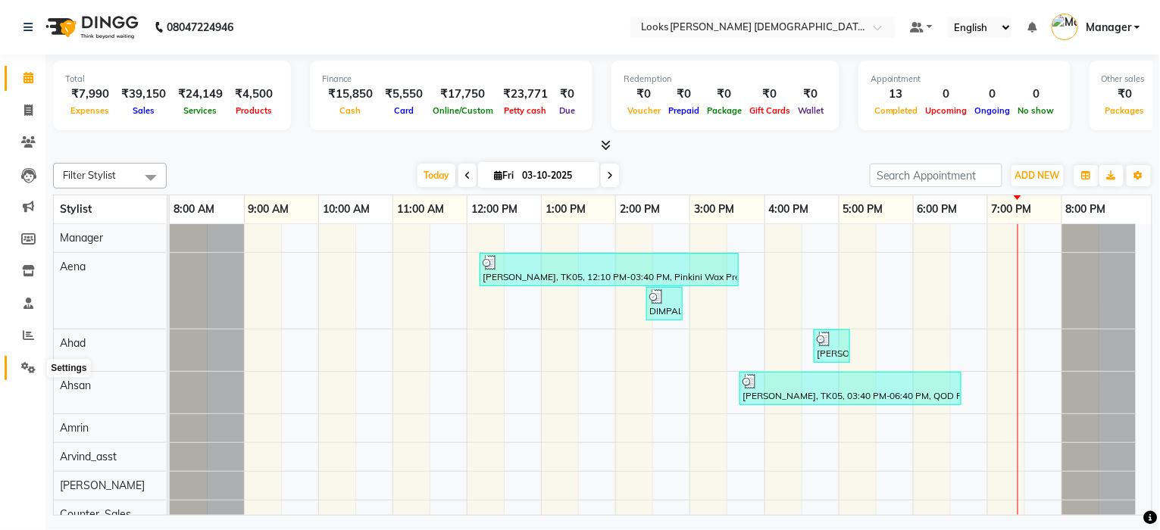
click at [23, 362] on icon at bounding box center [28, 367] width 14 height 11
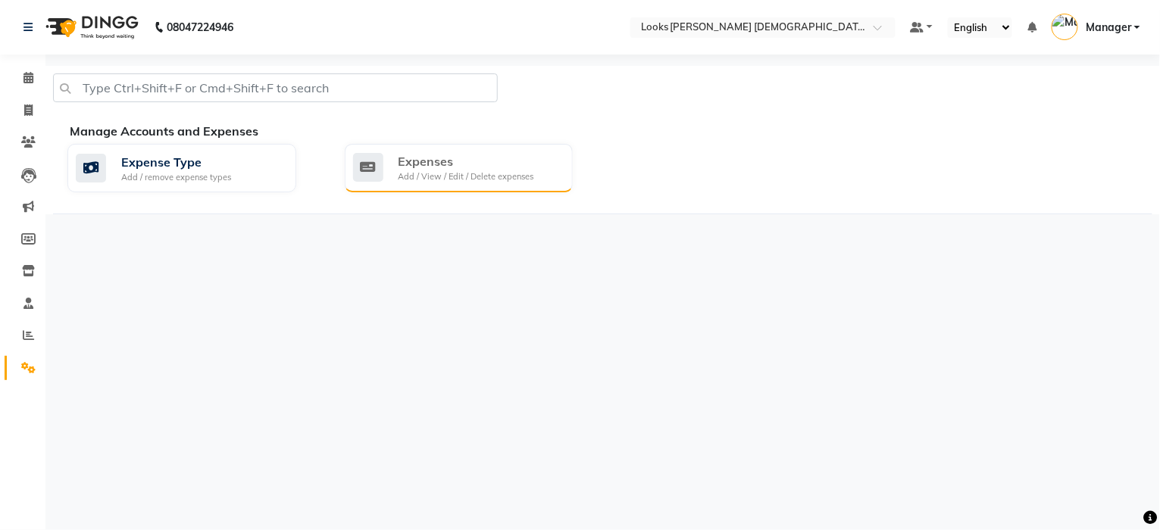
click at [396, 166] on div "Expenses Add / View / Edit / Delete expenses" at bounding box center [457, 167] width 208 height 31
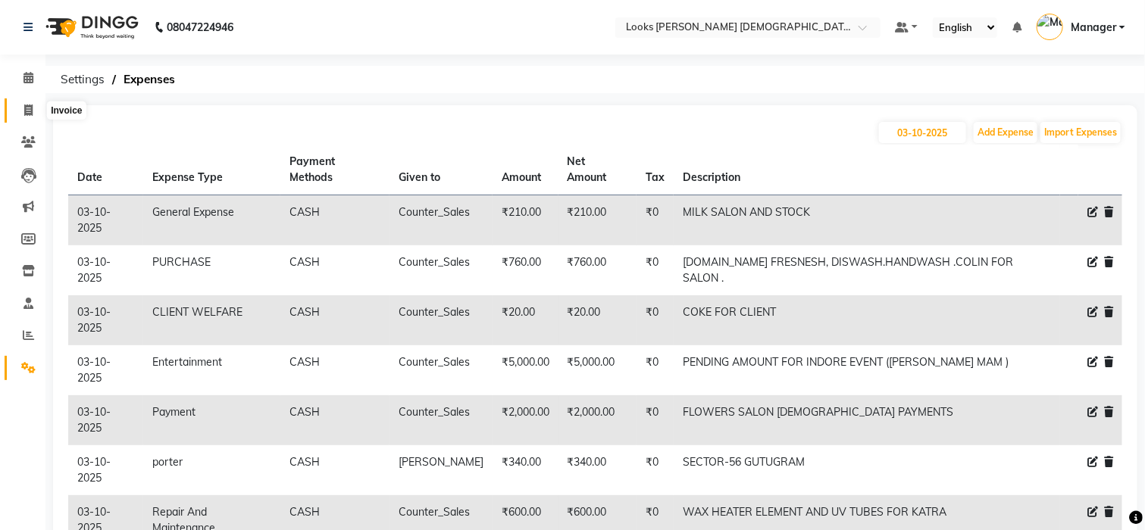
click at [17, 111] on span at bounding box center [28, 110] width 27 height 17
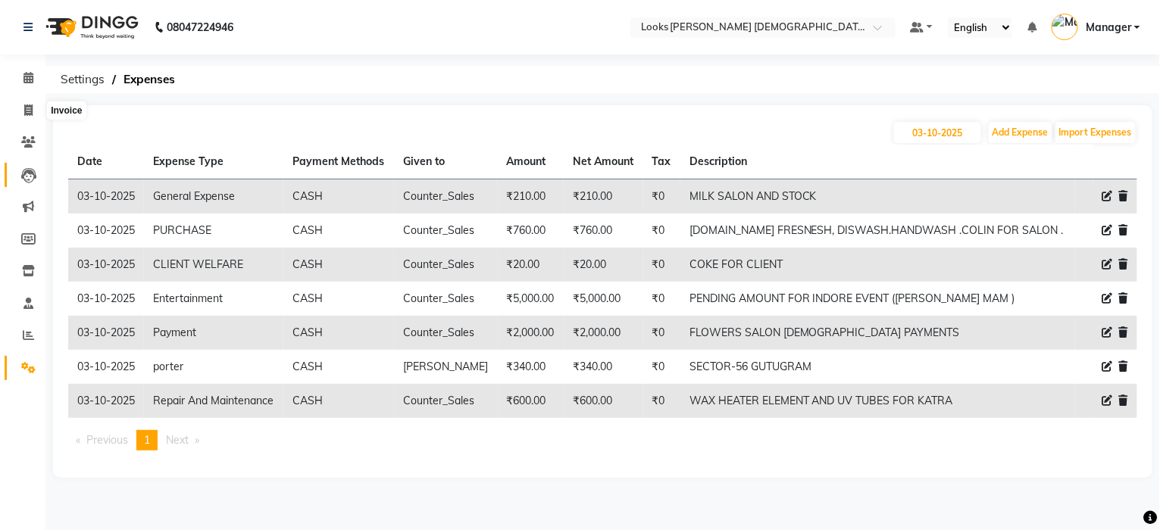
select select "service"
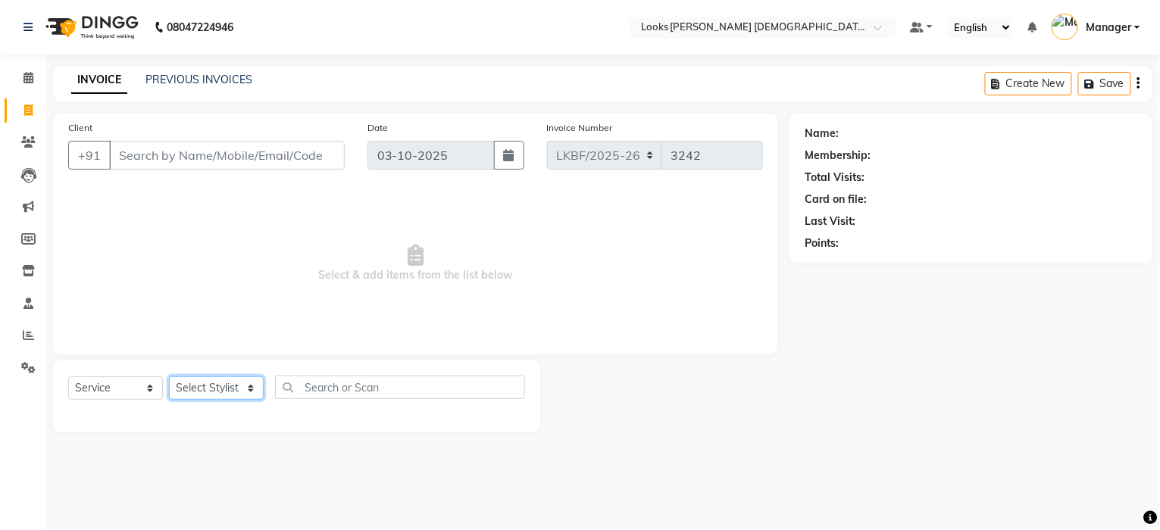
click at [195, 396] on select "Select Stylist Aena Ahad Ahsan Amrin Arvind_asst Bijender Counter_Sales Dharmav…" at bounding box center [216, 388] width 95 height 23
select select "87719"
click at [169, 377] on select "Select Stylist Aena Ahad Ahsan Amrin Arvind_asst Bijender Counter_Sales Dharmav…" at bounding box center [216, 388] width 95 height 23
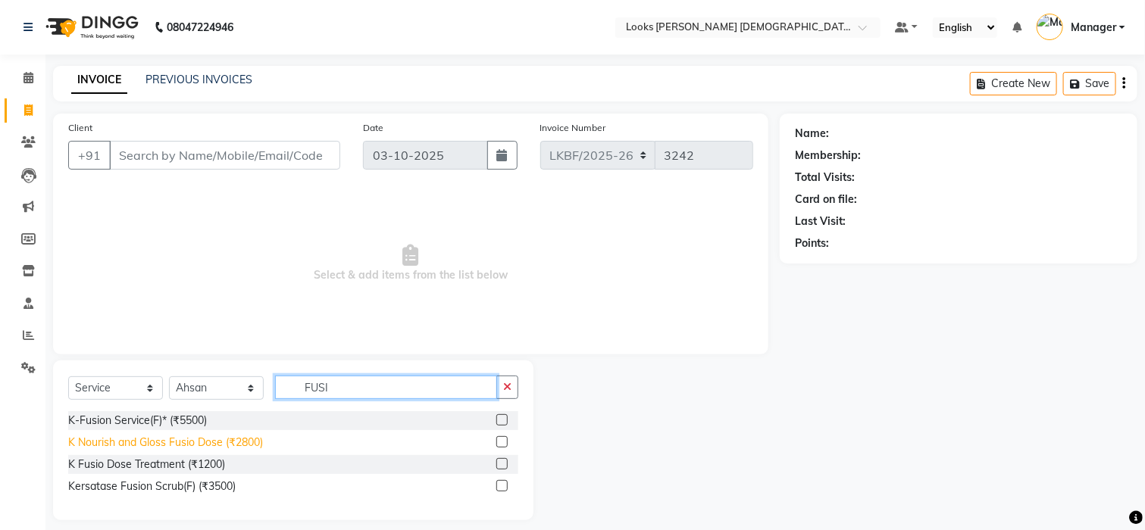
type input "FUSI"
click at [173, 445] on div "K Nourish and Gloss Fusio Dose (₹2800)" at bounding box center [165, 443] width 195 height 16
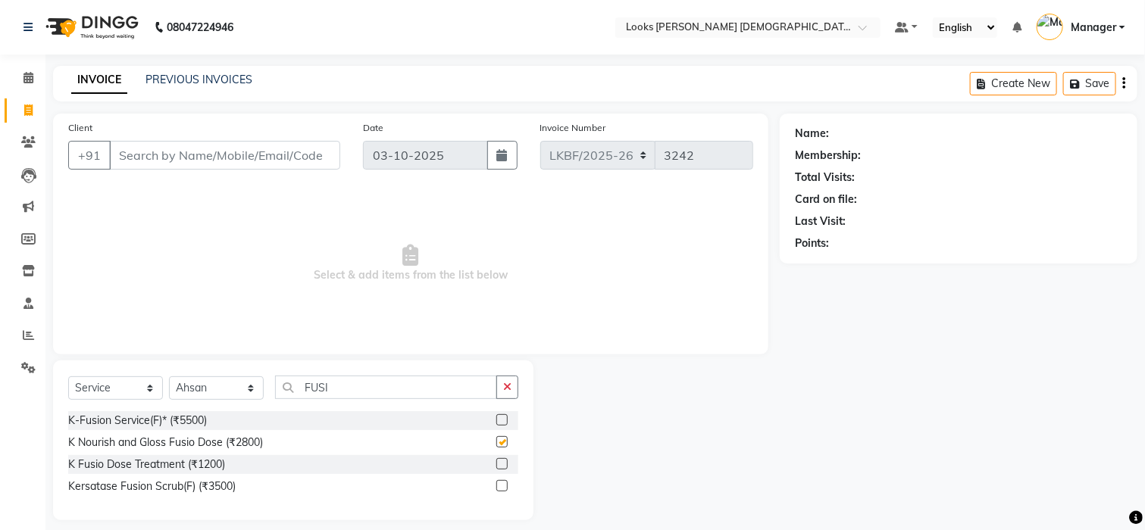
checkbox input "false"
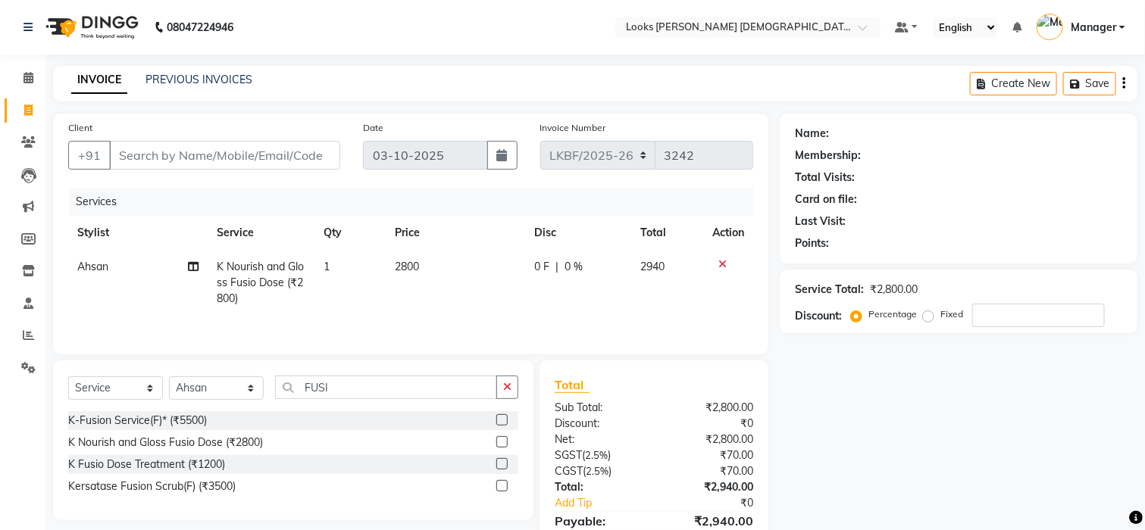
click at [718, 264] on icon at bounding box center [722, 264] width 8 height 11
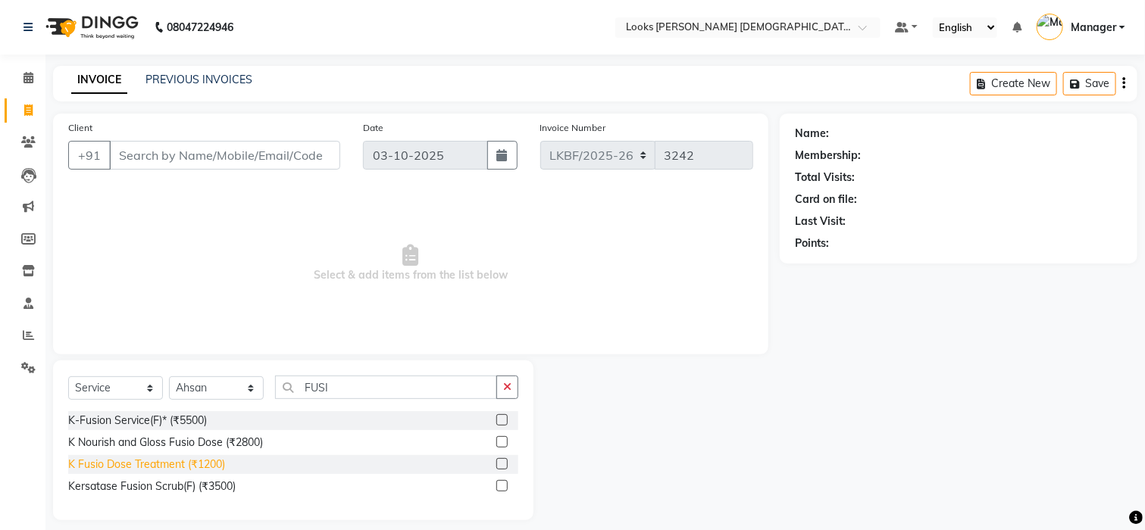
click at [192, 463] on div "K Fusio Dose Treatment (₹1200)" at bounding box center [146, 465] width 157 height 16
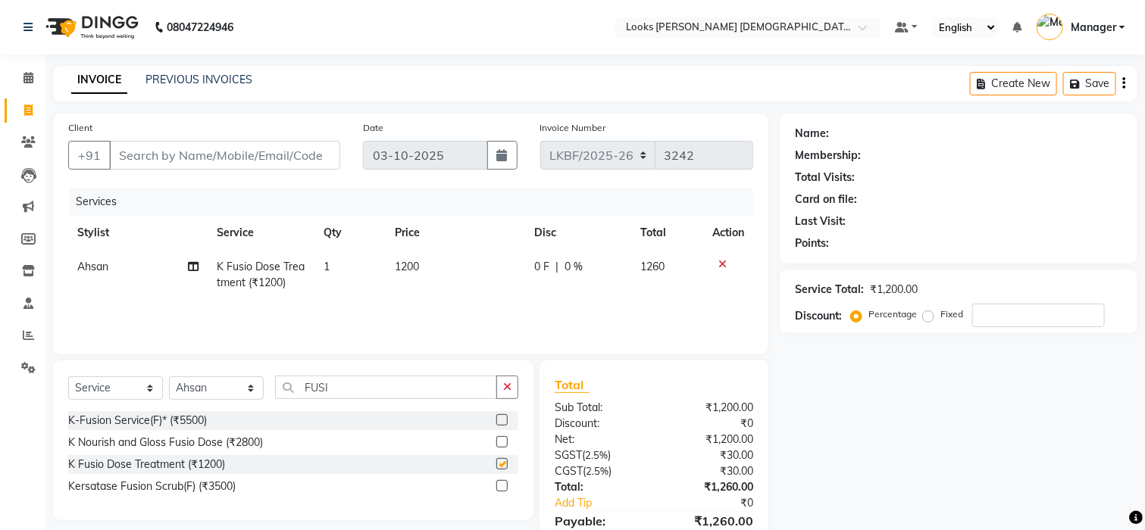
checkbox input "false"
click at [428, 274] on td "1200" at bounding box center [455, 275] width 139 height 50
select select "87719"
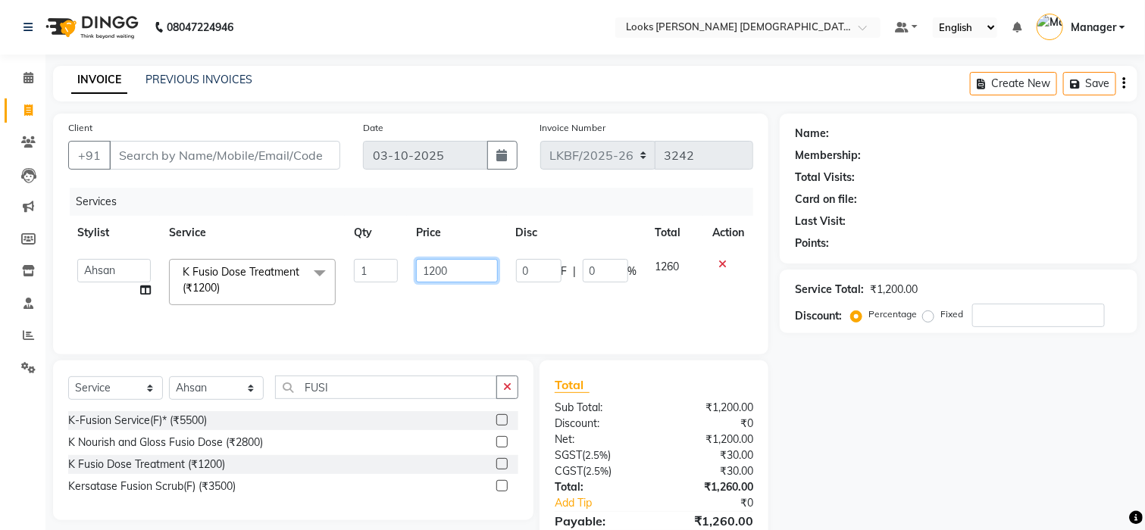
drag, startPoint x: 427, startPoint y: 269, endPoint x: 380, endPoint y: 269, distance: 47.7
click at [380, 269] on tr "Aena Ahad Ahsan Amrin Arvind_asst Bijender Counter_Sales Dharmaveer Farhan Farh…" at bounding box center [410, 282] width 685 height 64
type input "2500"
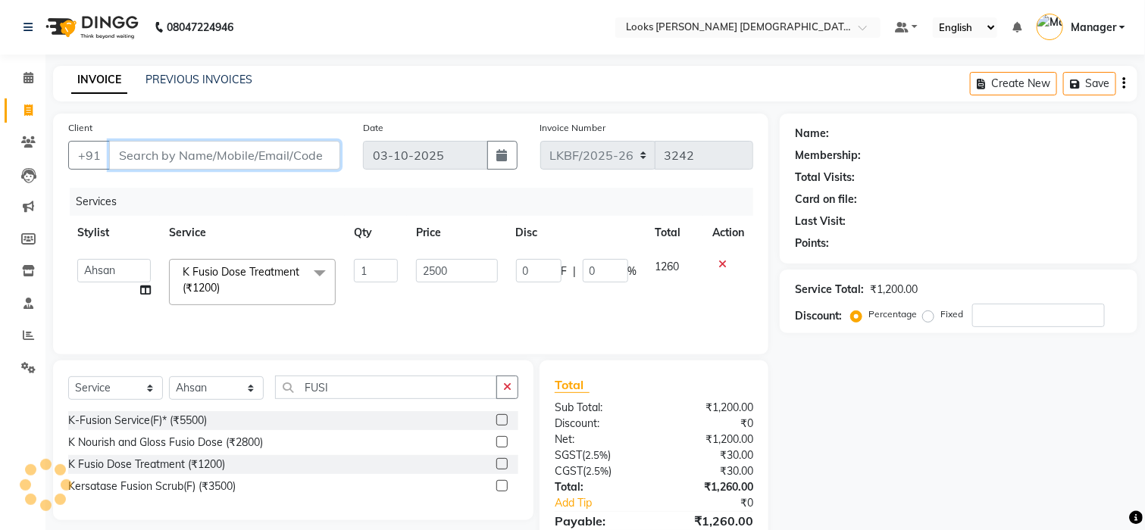
click at [229, 152] on input "Client" at bounding box center [224, 155] width 231 height 29
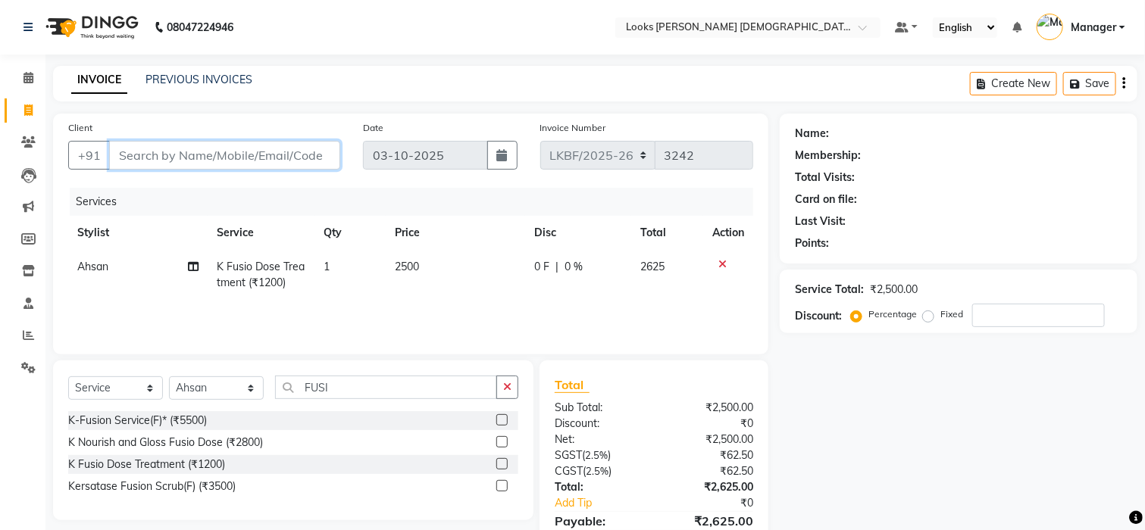
type input "7"
type input "0"
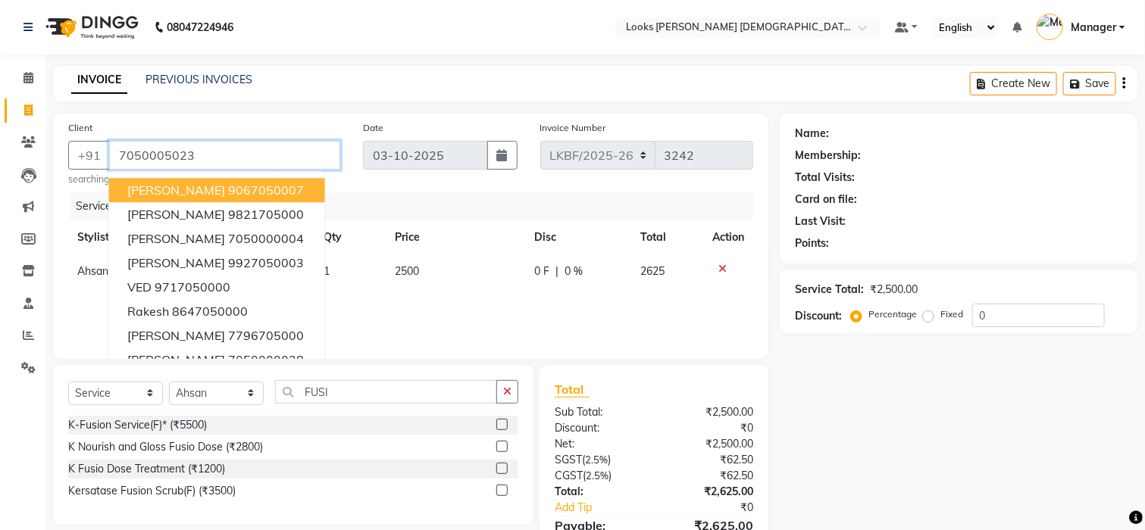
type input "7050005023"
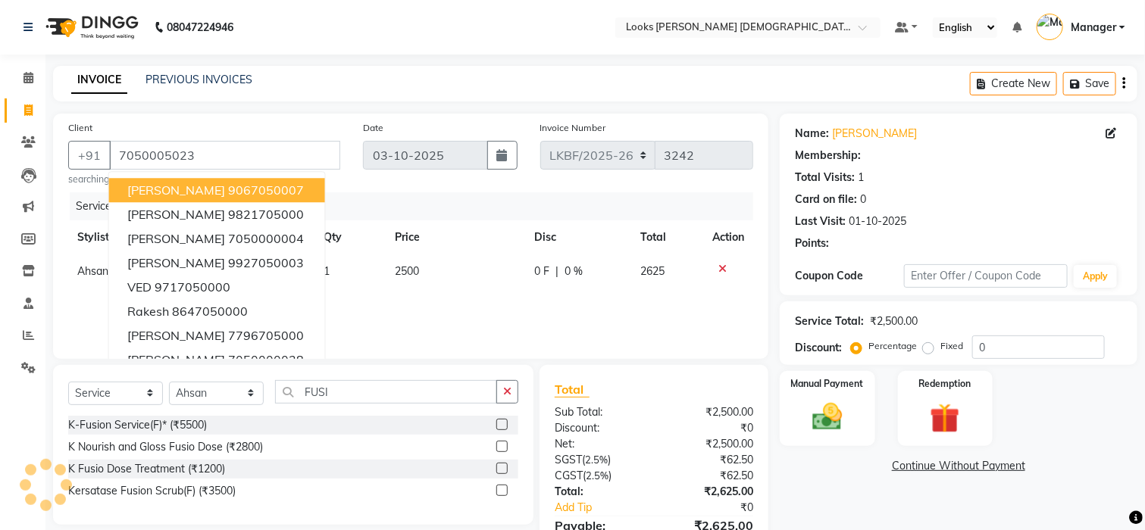
select select "1: Object"
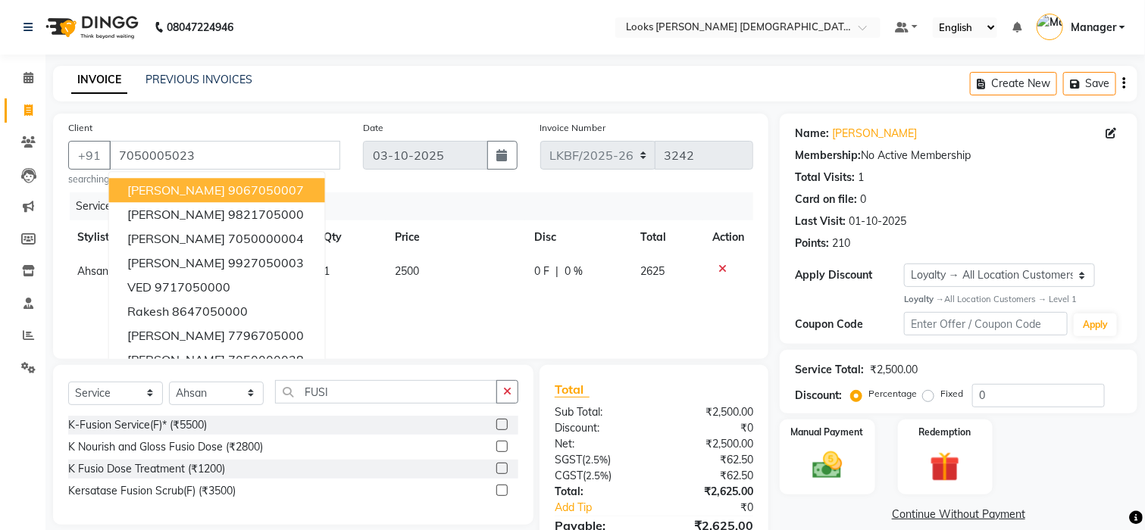
click at [449, 86] on div "INVOICE PREVIOUS INVOICES Create New Save" at bounding box center [595, 84] width 1084 height 36
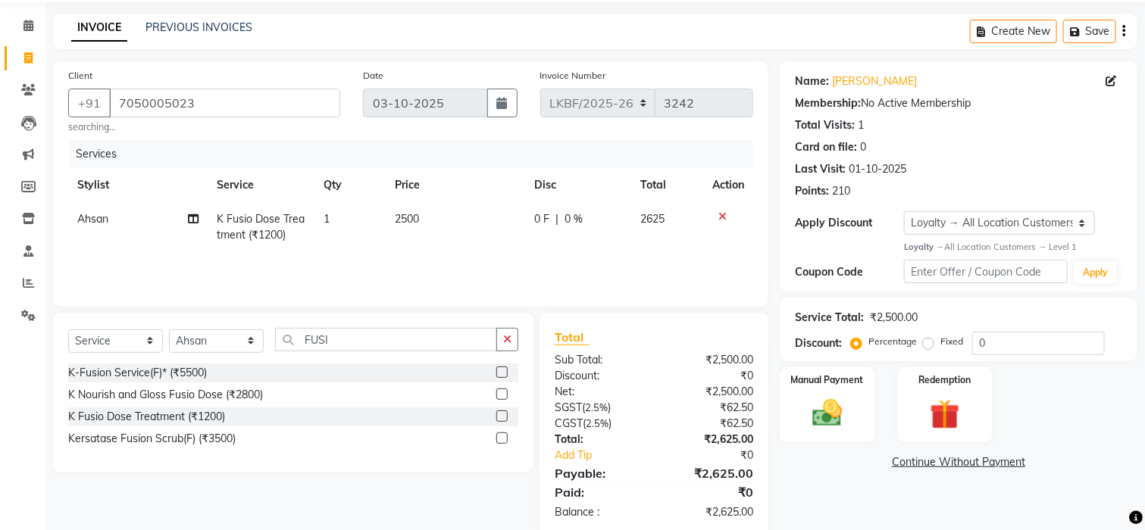
scroll to position [80, 0]
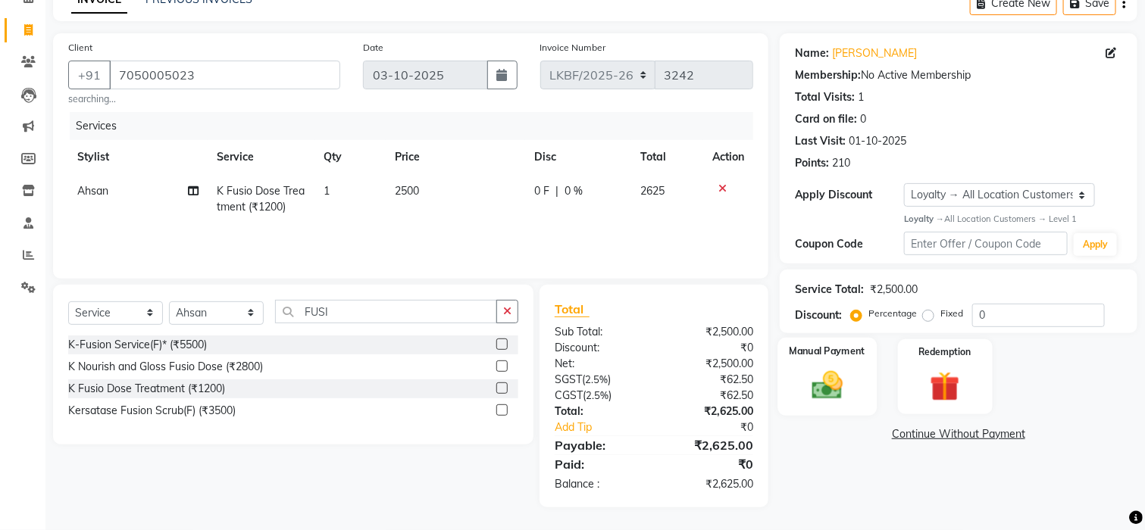
click at [827, 406] on div "Manual Payment" at bounding box center [826, 377] width 99 height 78
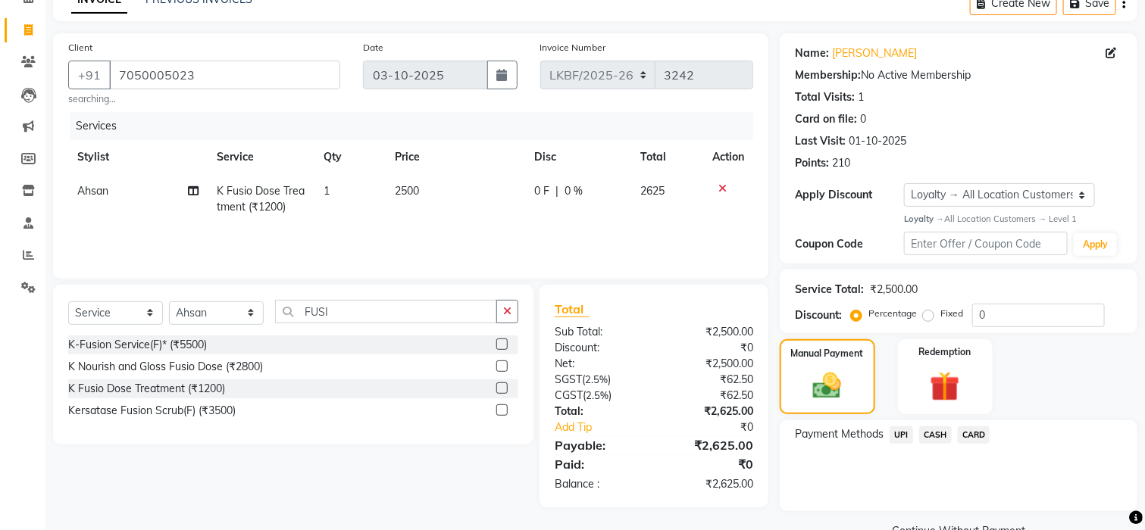
click at [901, 435] on span "UPI" at bounding box center [901, 435] width 23 height 17
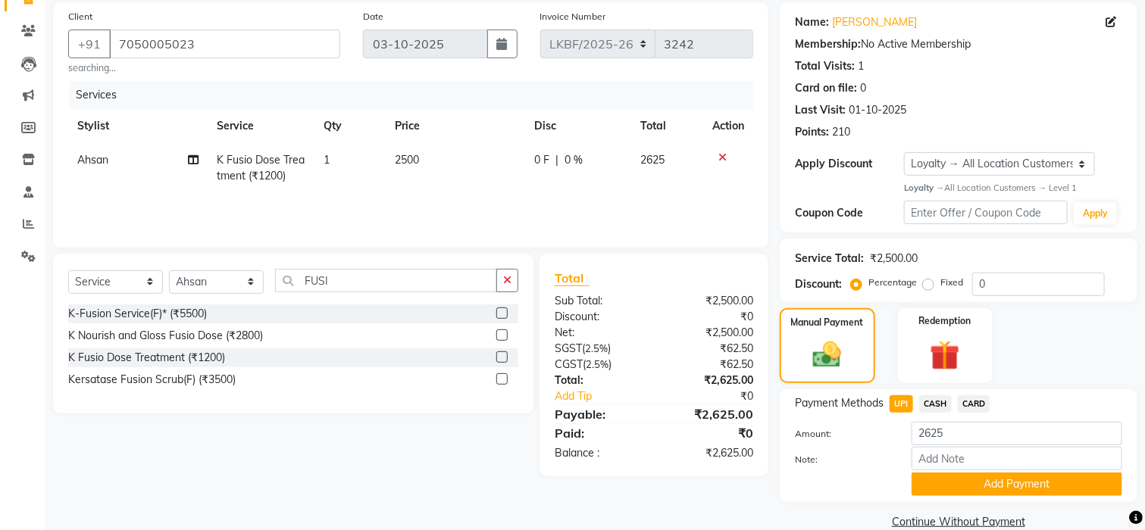
scroll to position [137, 0]
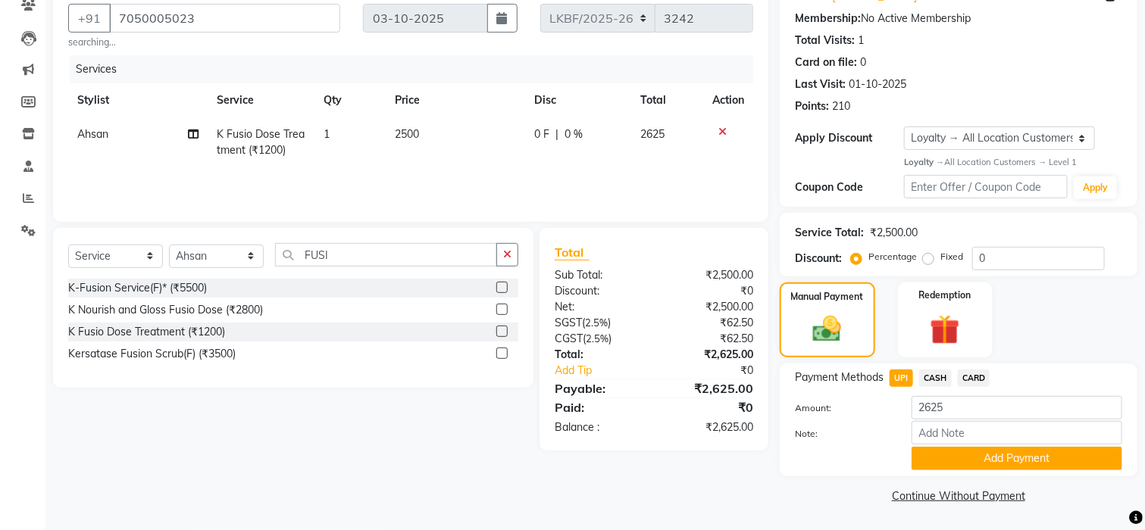
click at [965, 482] on div "Name: Aanya K Membership: No Active Membership Total Visits: 1 Card on file: 0 …" at bounding box center [964, 242] width 369 height 531
click at [962, 461] on button "Add Payment" at bounding box center [1017, 458] width 211 height 23
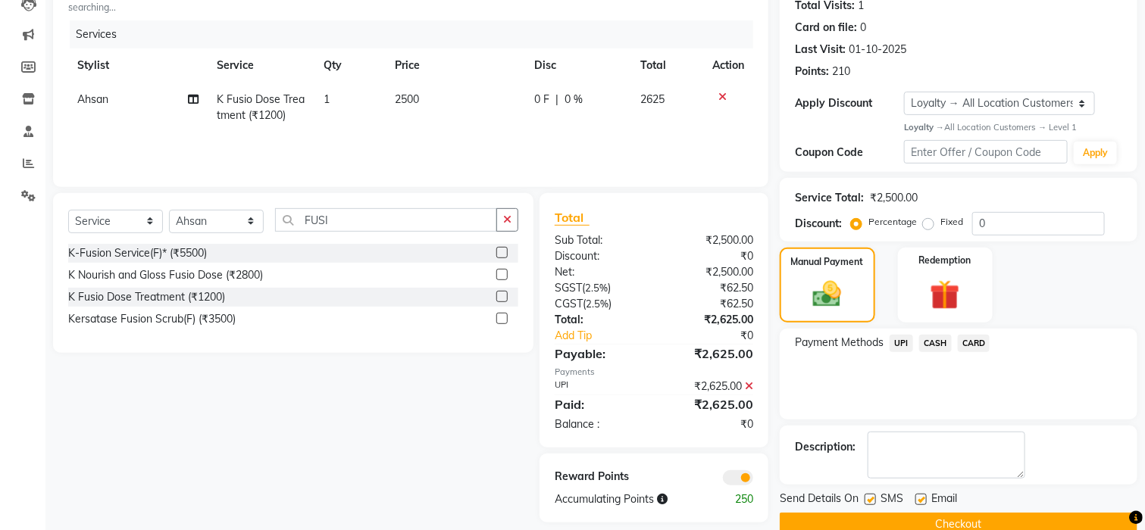
scroll to position [200, 0]
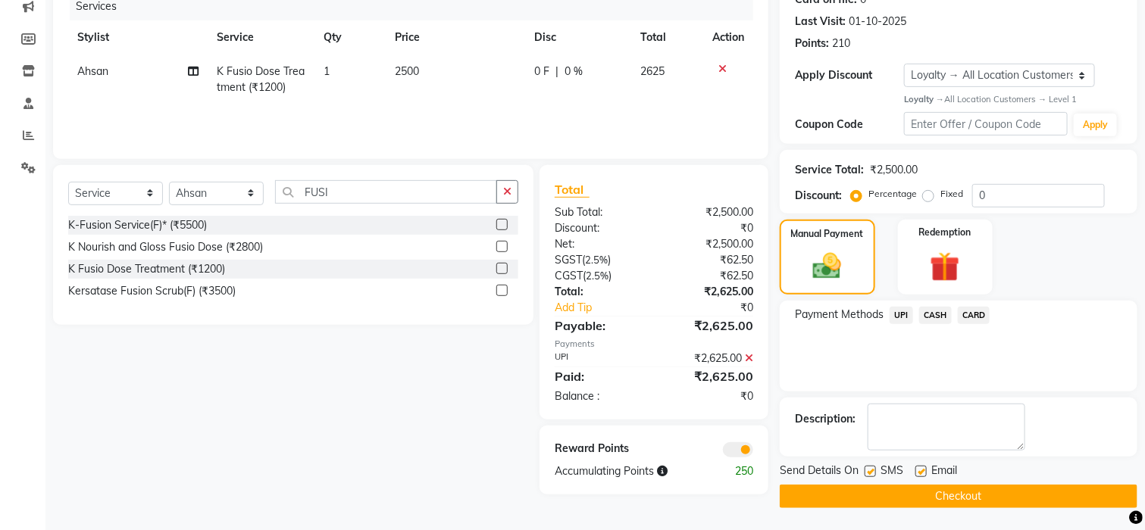
click at [952, 493] on button "Checkout" at bounding box center [959, 496] width 358 height 23
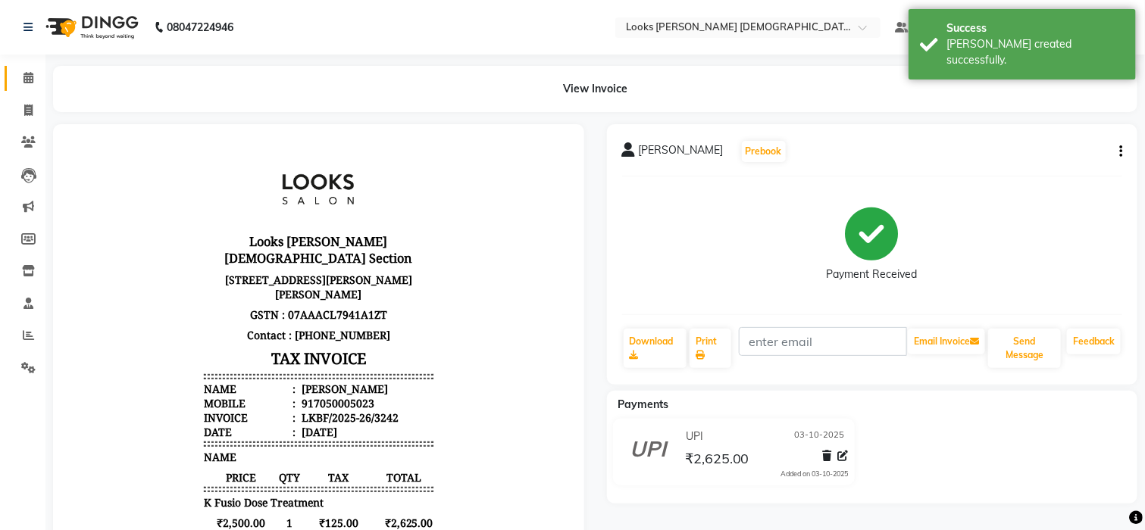
click at [15, 66] on link "Calendar" at bounding box center [23, 78] width 36 height 25
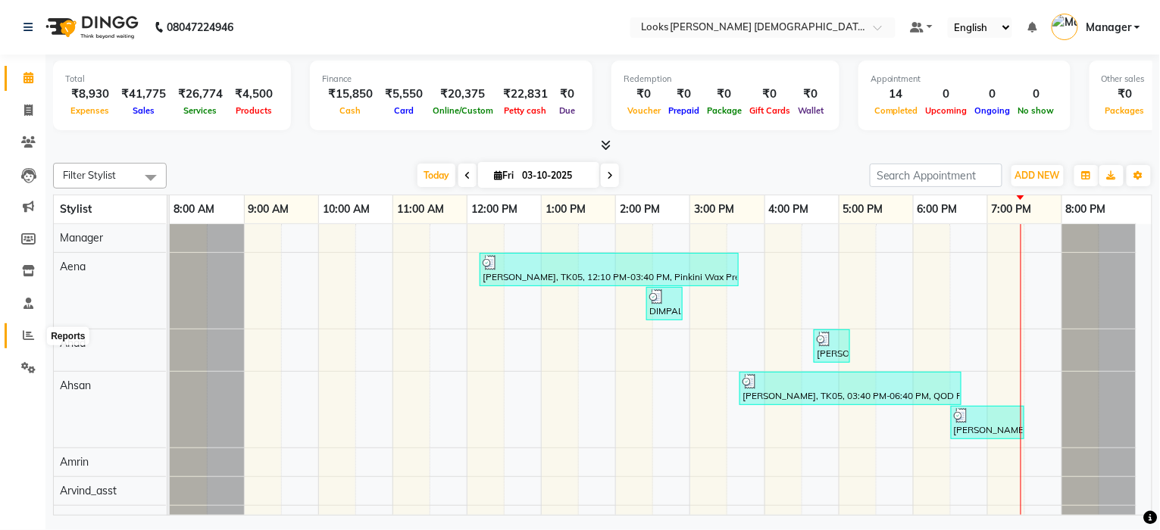
click at [29, 336] on icon at bounding box center [28, 335] width 11 height 11
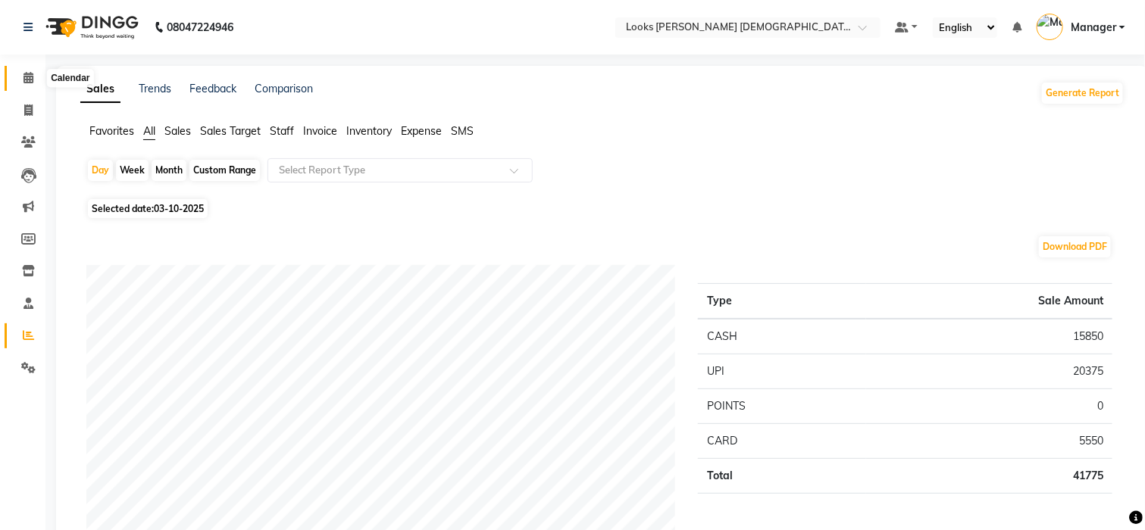
click at [31, 83] on icon at bounding box center [28, 77] width 10 height 11
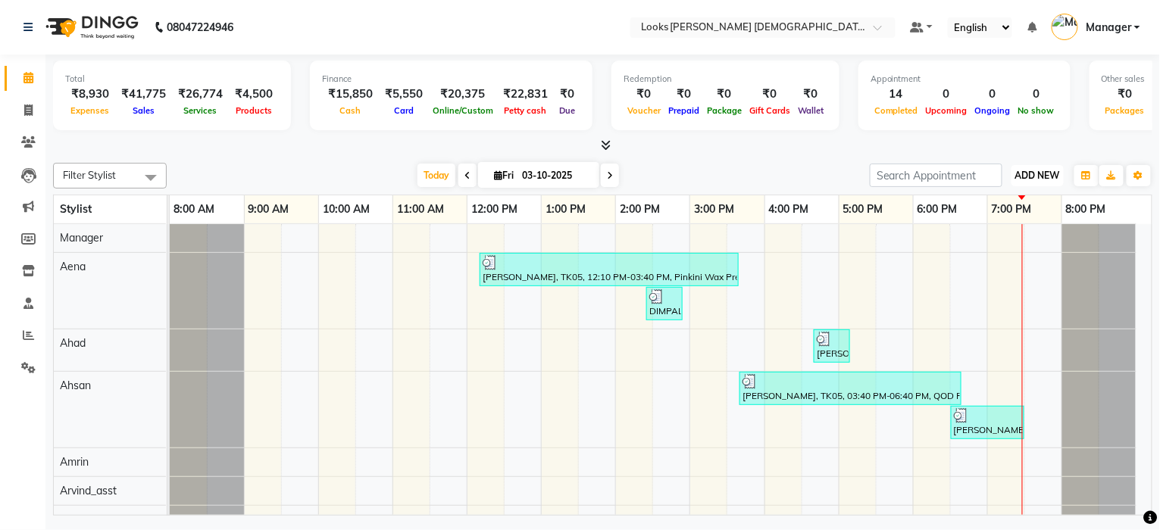
click at [1039, 178] on span "ADD NEW" at bounding box center [1037, 175] width 45 height 11
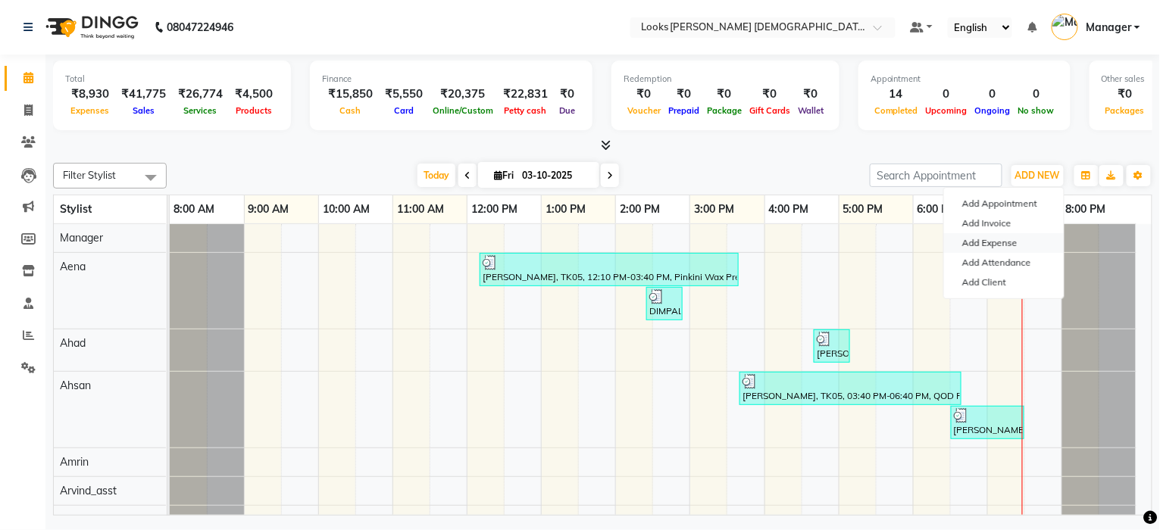
click at [961, 240] on link "Add Expense" at bounding box center [1004, 243] width 120 height 20
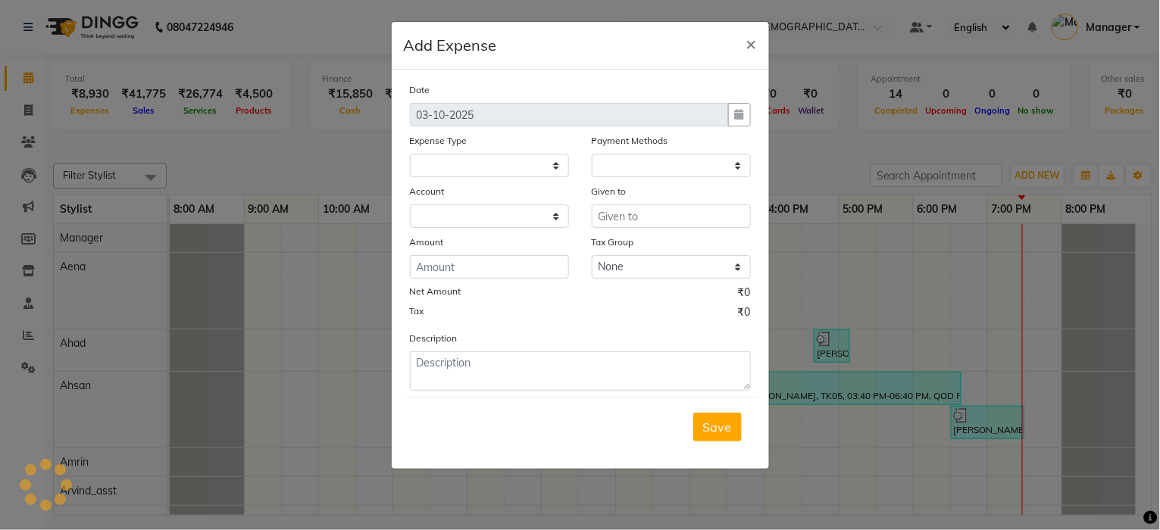
select select
select select "1"
select select "7940"
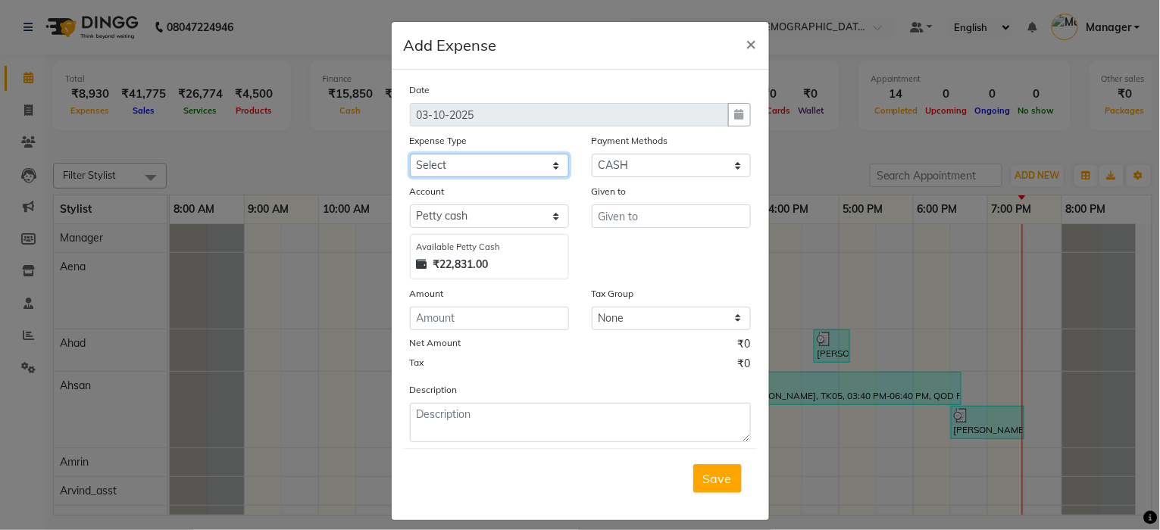
click at [473, 167] on select "Select Accommodation Aesthetics Bank Deposit BLINKIT Cash Handover Client Refun…" at bounding box center [489, 165] width 159 height 23
select select "25017"
click at [410, 154] on select "Select Accommodation Aesthetics Bank Deposit BLINKIT Cash Handover Client Refun…" at bounding box center [489, 165] width 159 height 23
click at [633, 208] on input "text" at bounding box center [671, 216] width 159 height 23
type input "DTDC"
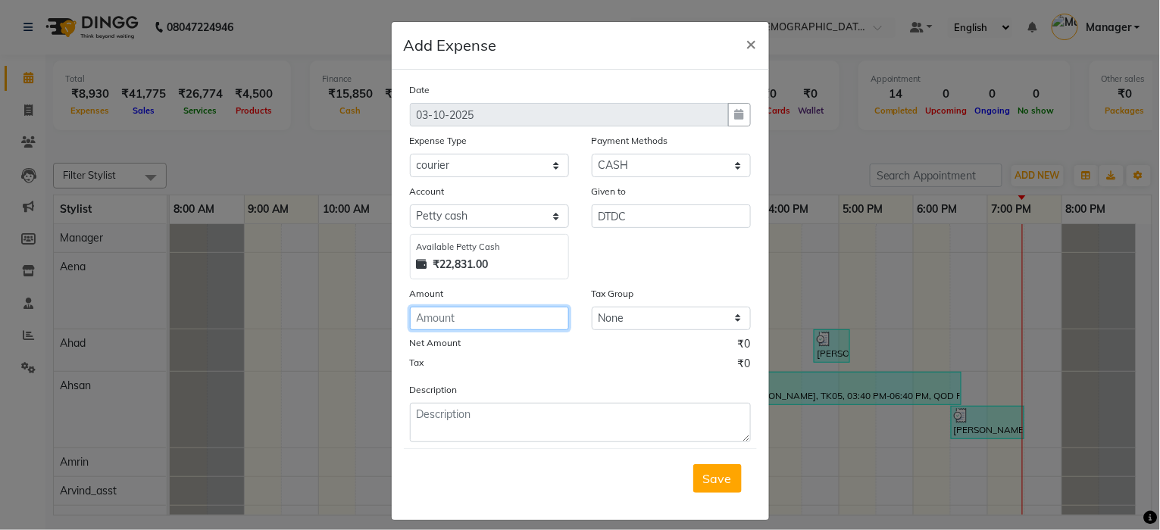
click at [436, 317] on input "number" at bounding box center [489, 318] width 159 height 23
type input "150"
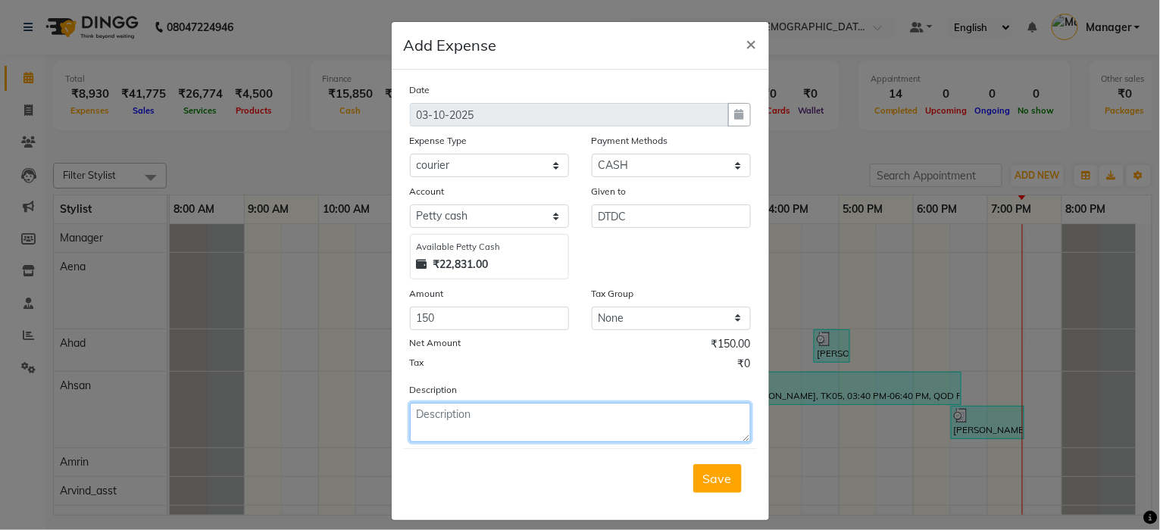
click at [445, 423] on textarea at bounding box center [580, 422] width 341 height 39
click at [473, 430] on textarea "TO MUMBAI" at bounding box center [580, 422] width 341 height 39
type textarea "TO [GEOGRAPHIC_DATA] ( [PERSON_NAME] )"
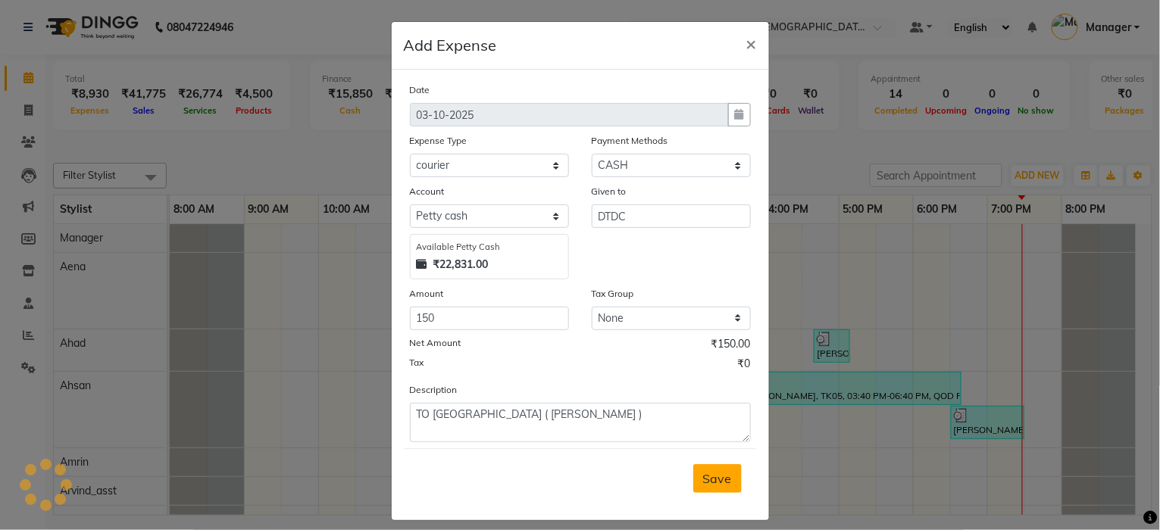
click at [703, 477] on span "Save" at bounding box center [717, 478] width 29 height 15
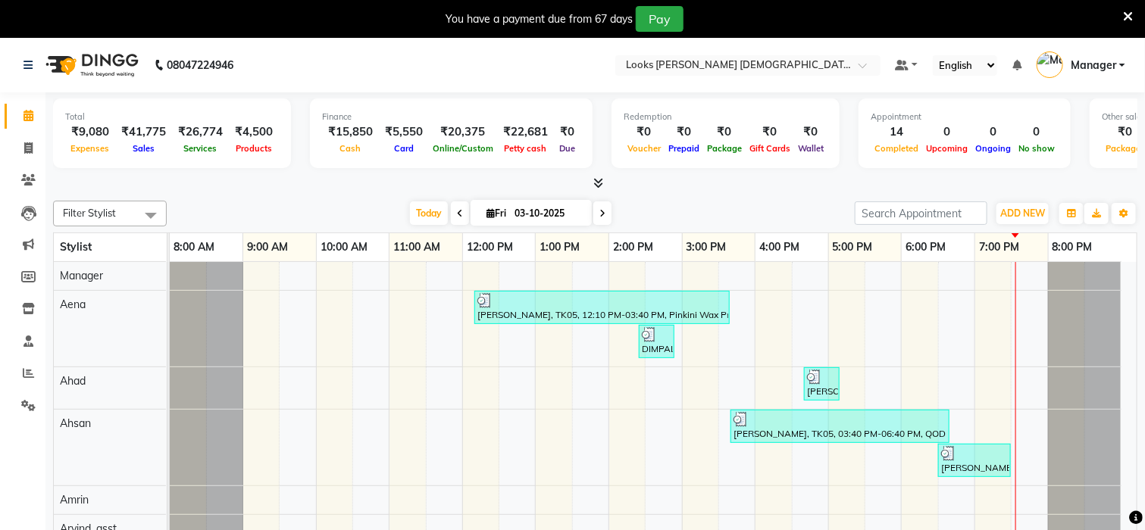
click at [1127, 13] on icon at bounding box center [1128, 17] width 10 height 14
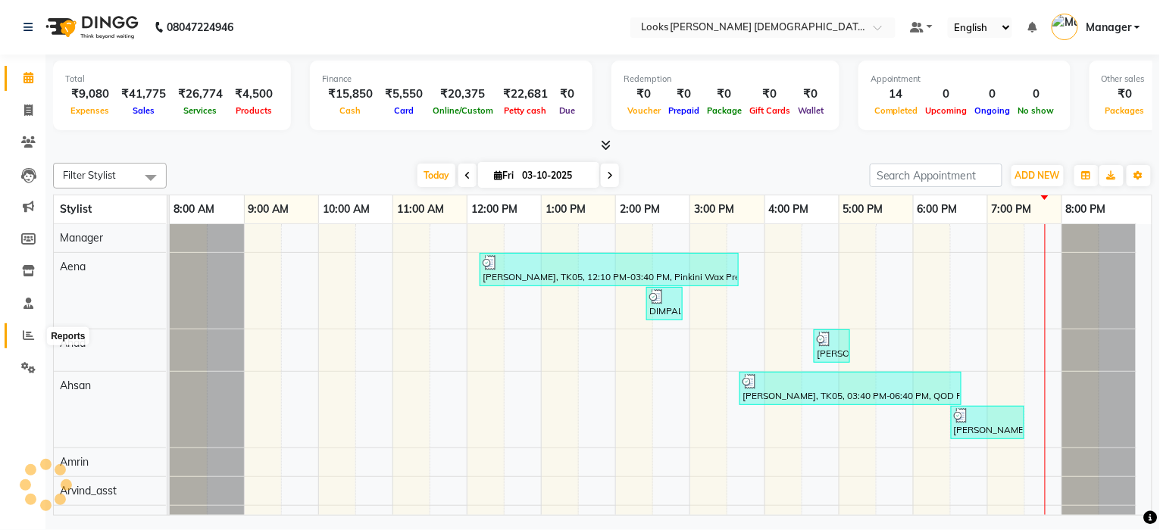
click at [24, 332] on icon at bounding box center [28, 335] width 11 height 11
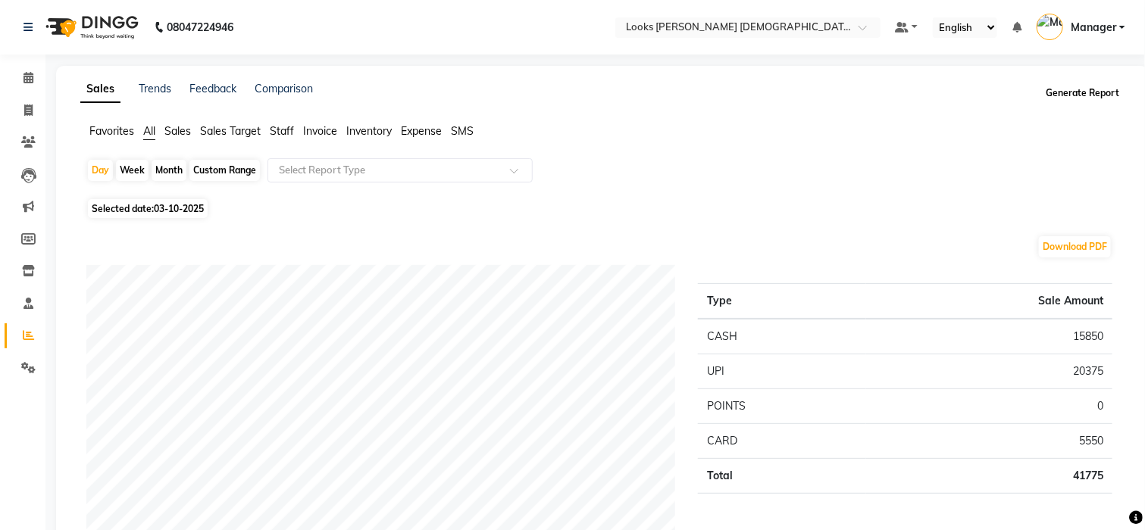
click at [1082, 97] on button "Generate Report" at bounding box center [1082, 93] width 81 height 21
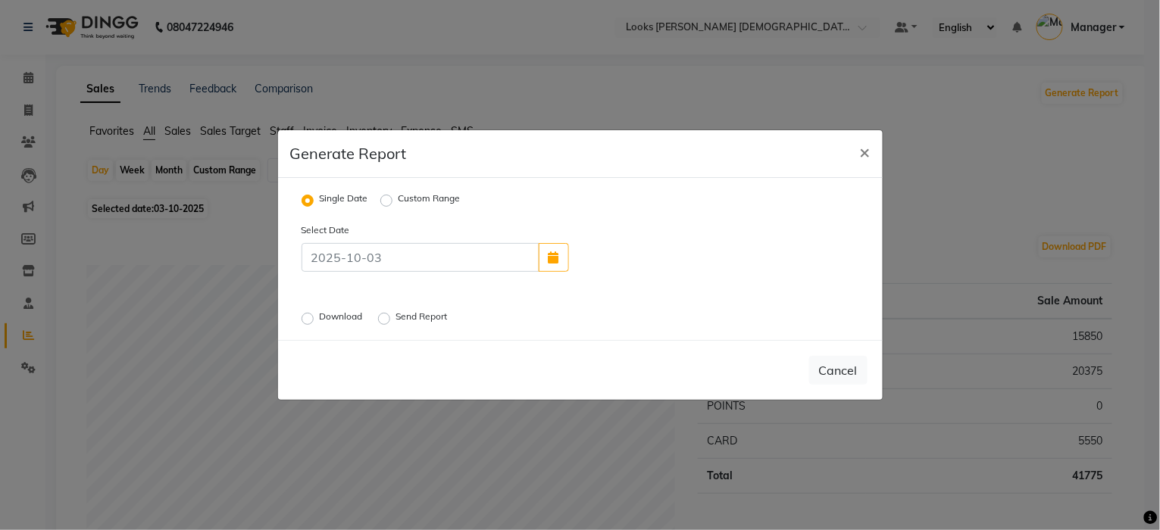
click at [320, 317] on label "Download" at bounding box center [343, 319] width 46 height 18
click at [313, 317] on input "Download" at bounding box center [310, 319] width 11 height 11
radio input "true"
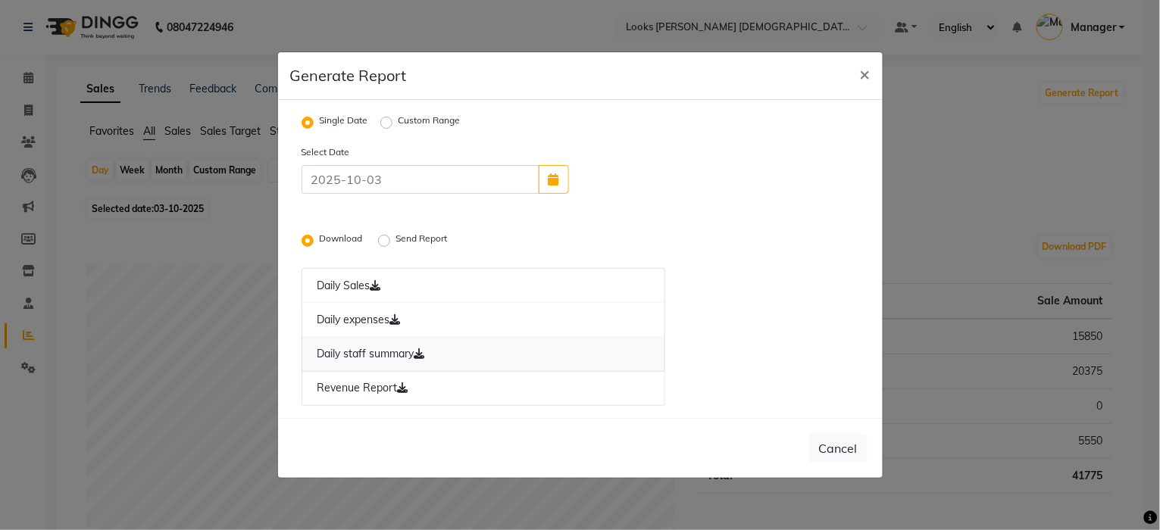
click at [349, 360] on link "Daily staff summary" at bounding box center [484, 354] width 364 height 35
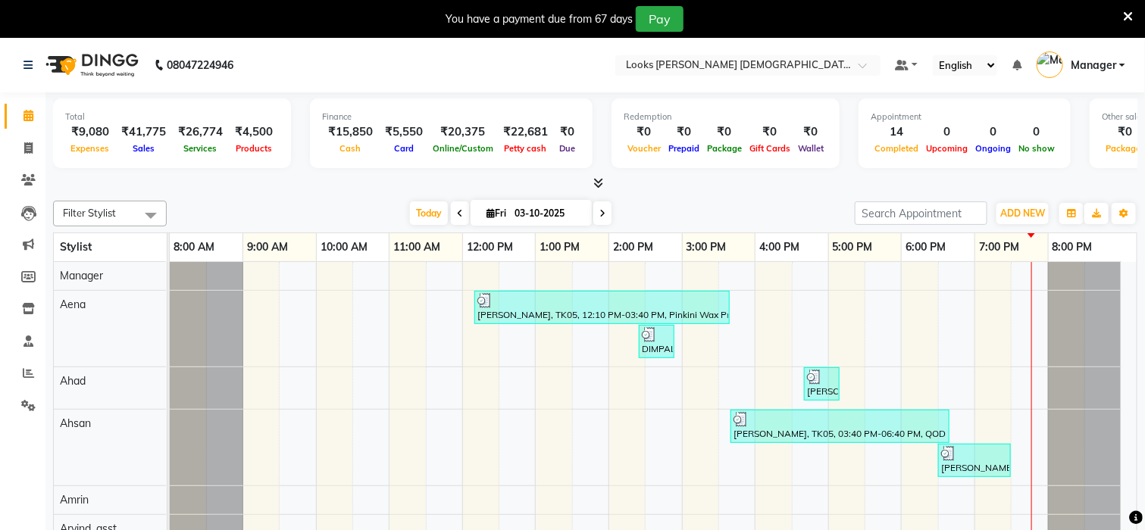
click at [1114, 58] on span "Manager" at bounding box center [1093, 66] width 45 height 16
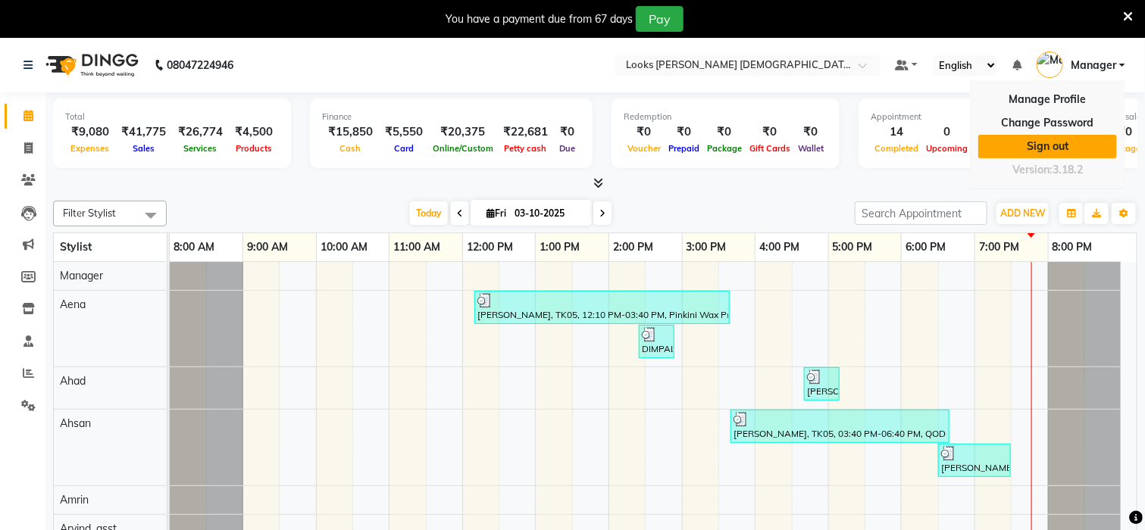
click at [1046, 141] on link "Sign out" at bounding box center [1047, 146] width 139 height 23
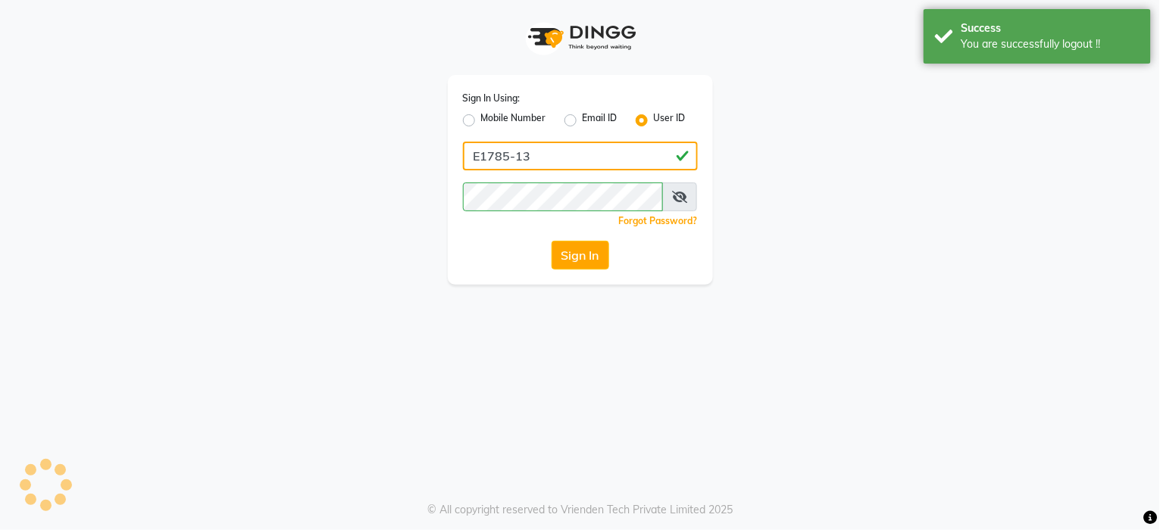
click at [559, 149] on input "E1785-13" at bounding box center [580, 156] width 235 height 29
type input "e3843-01"
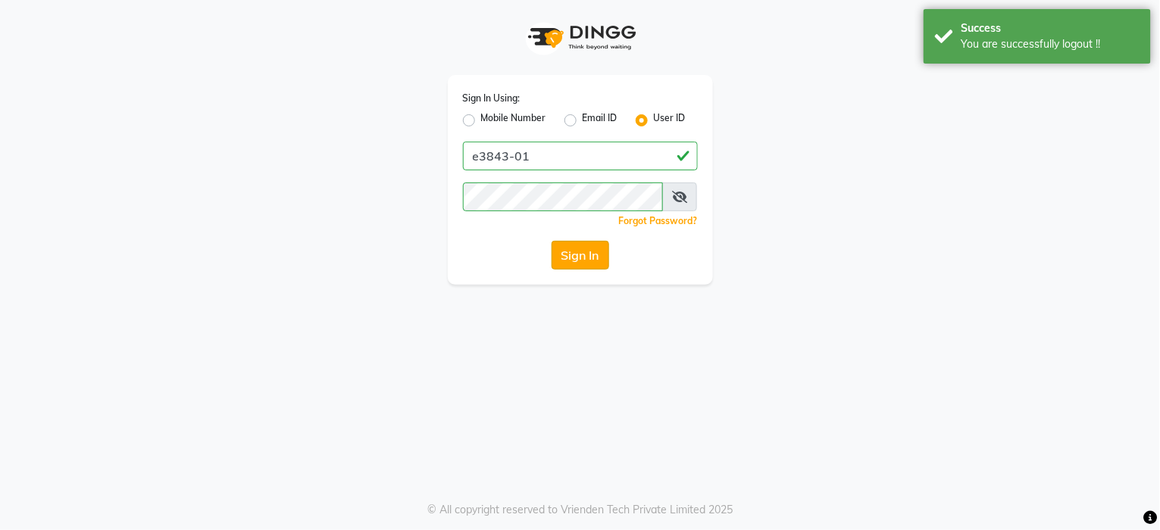
click at [589, 251] on button "Sign In" at bounding box center [581, 255] width 58 height 29
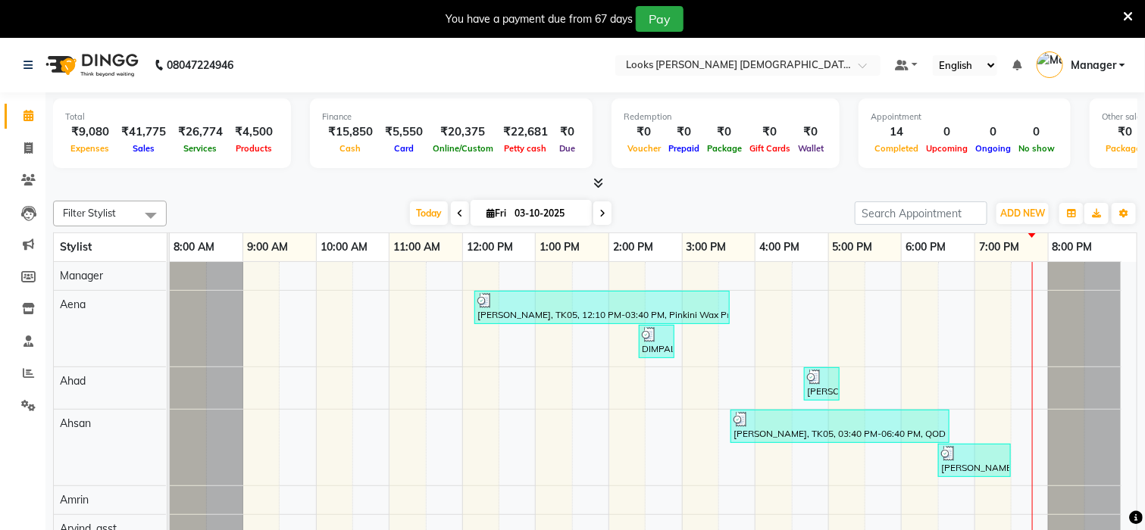
click at [1129, 22] on icon at bounding box center [1128, 17] width 10 height 14
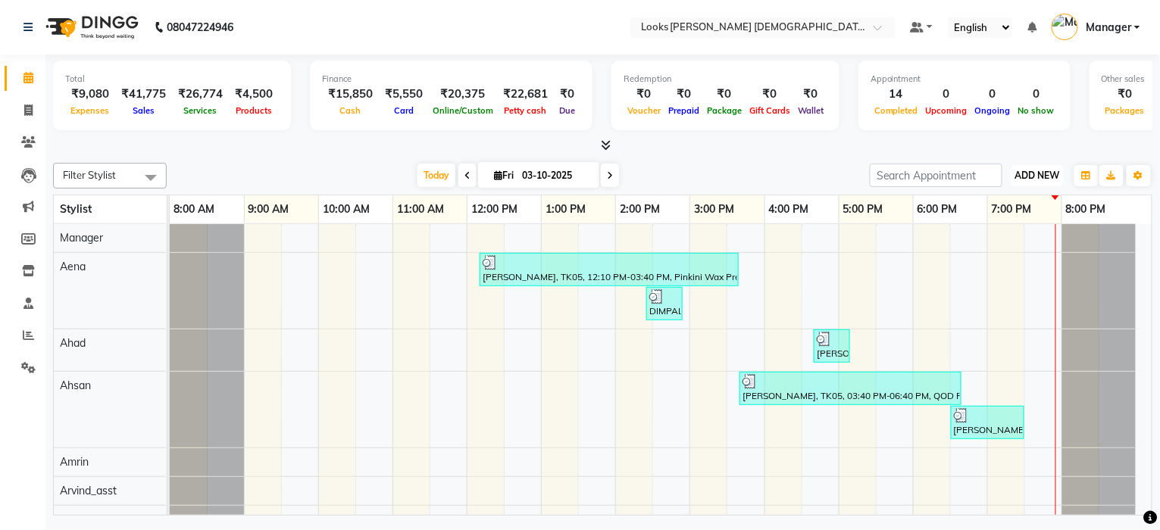
click at [1049, 182] on button "ADD NEW Toggle Dropdown" at bounding box center [1038, 175] width 52 height 21
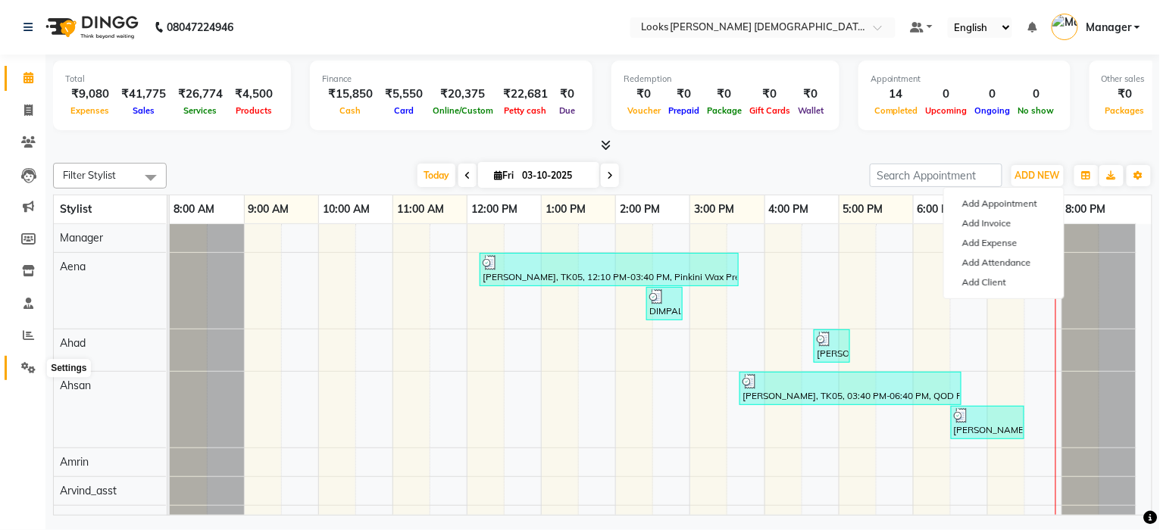
click at [16, 366] on span at bounding box center [28, 368] width 27 height 17
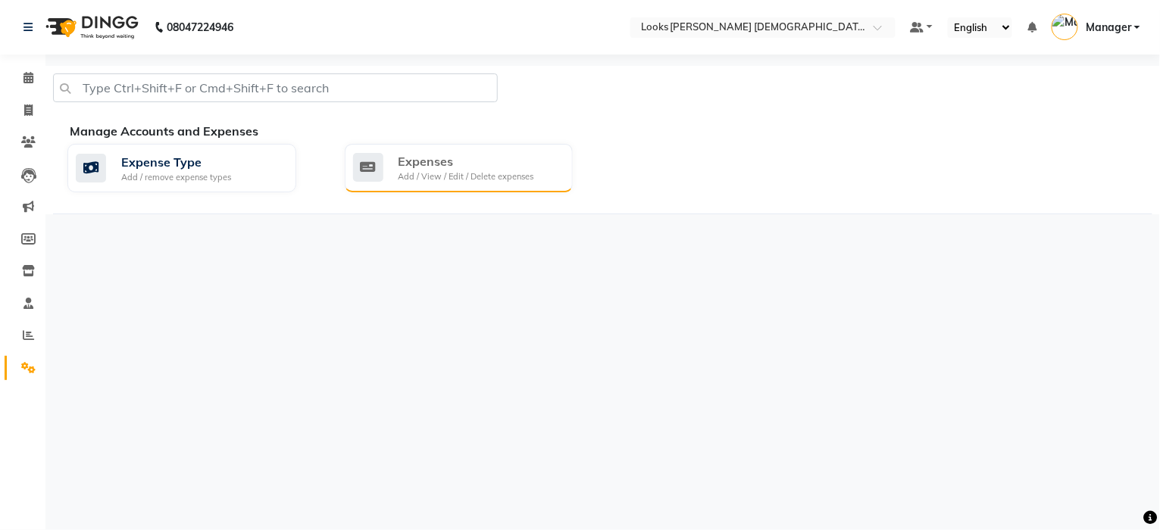
click at [428, 159] on div "Expenses" at bounding box center [467, 161] width 136 height 18
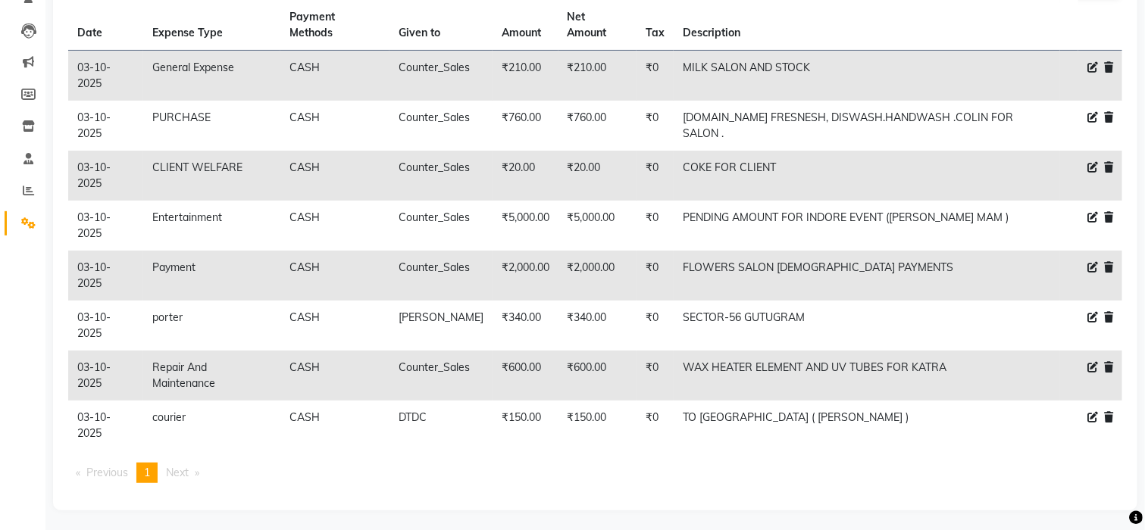
scroll to position [147, 0]
click at [1096, 164] on icon at bounding box center [1092, 165] width 11 height 11
select select "23749"
select select "1"
select select "7940"
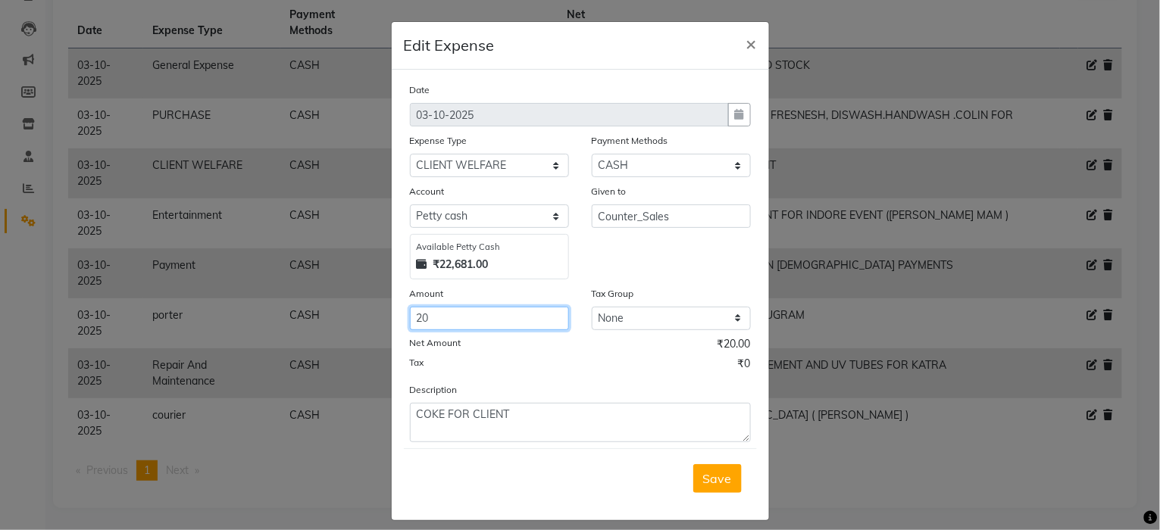
click at [428, 319] on input "20" at bounding box center [489, 318] width 159 height 23
type input "2"
type input "70"
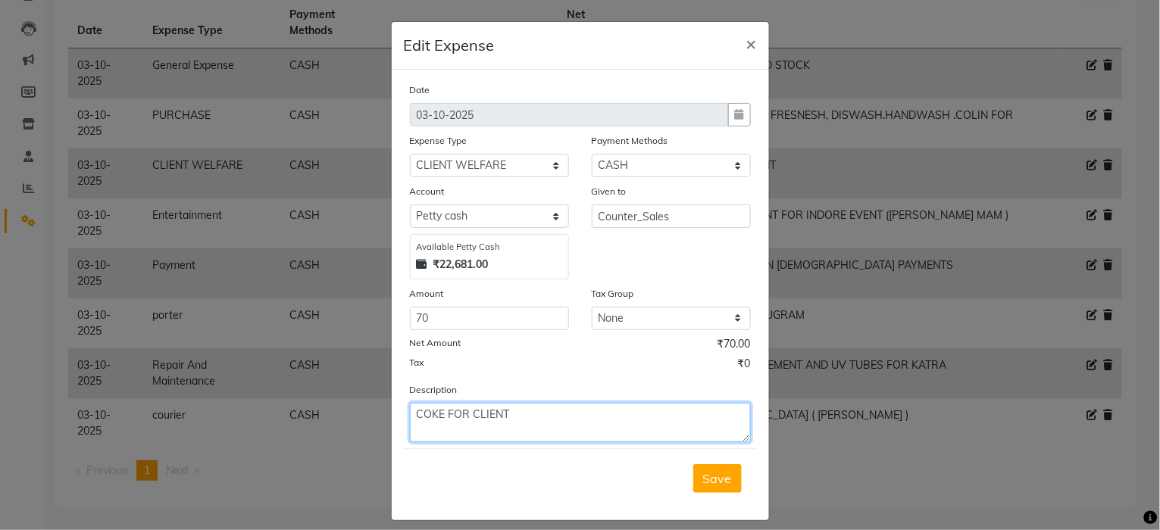
click at [439, 414] on textarea "COKE FOR CLIENT" at bounding box center [580, 422] width 341 height 39
type textarea "COKE & SENDWICH FOR CLIENT"
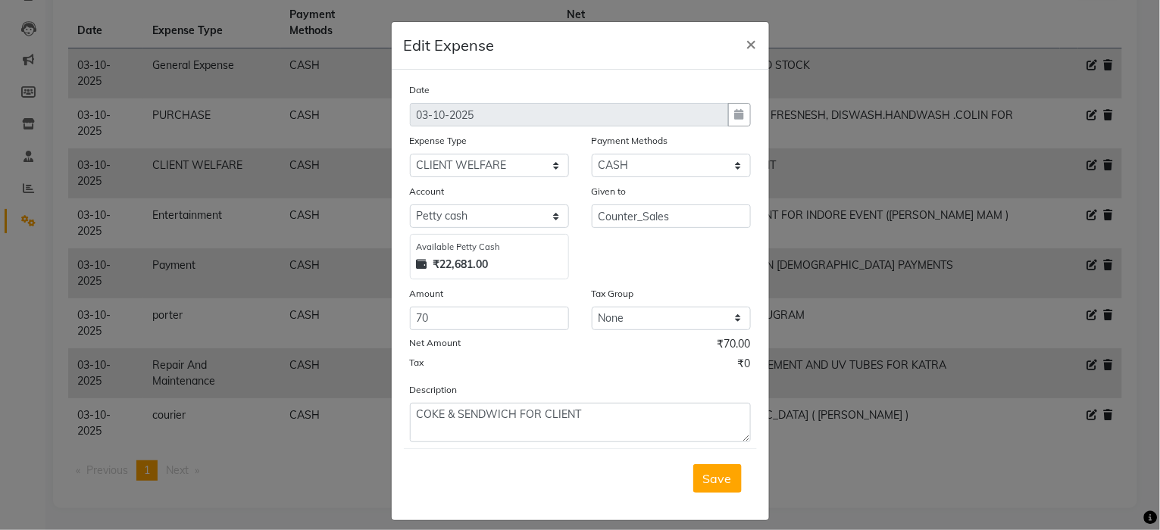
click at [717, 478] on span "Save" at bounding box center [717, 478] width 29 height 15
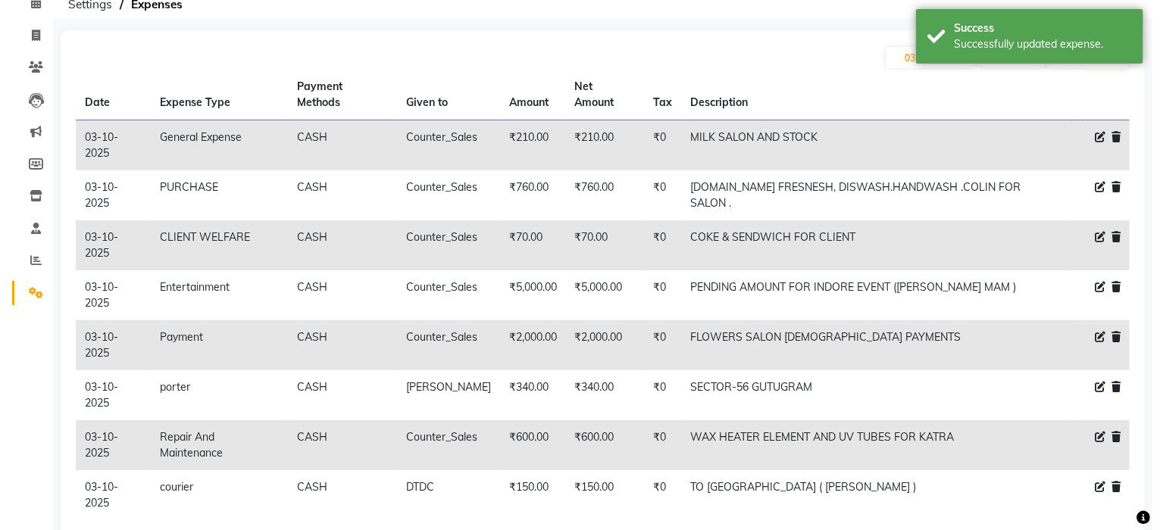
scroll to position [0, 0]
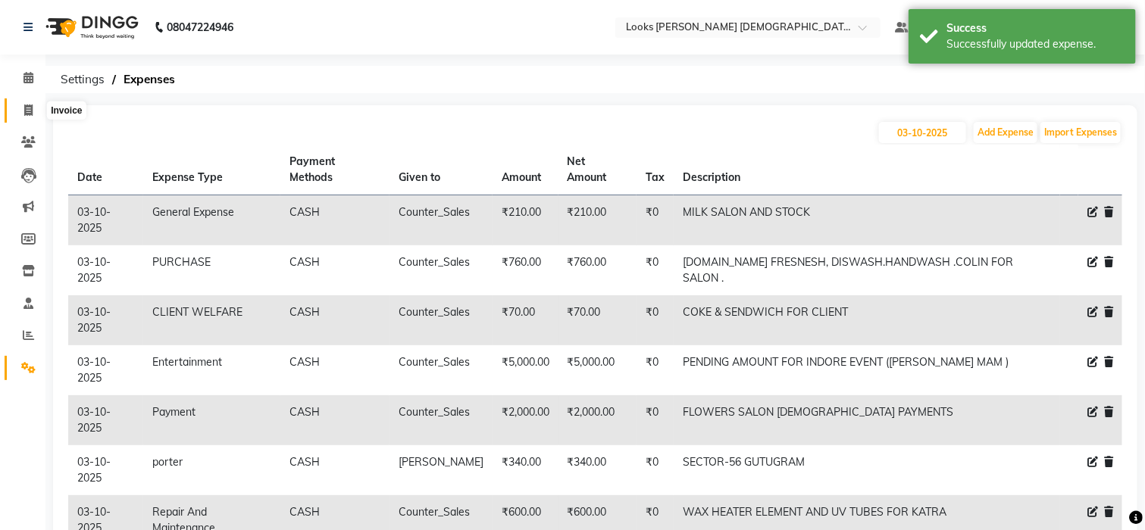
click at [33, 111] on span at bounding box center [28, 110] width 27 height 17
select select "service"
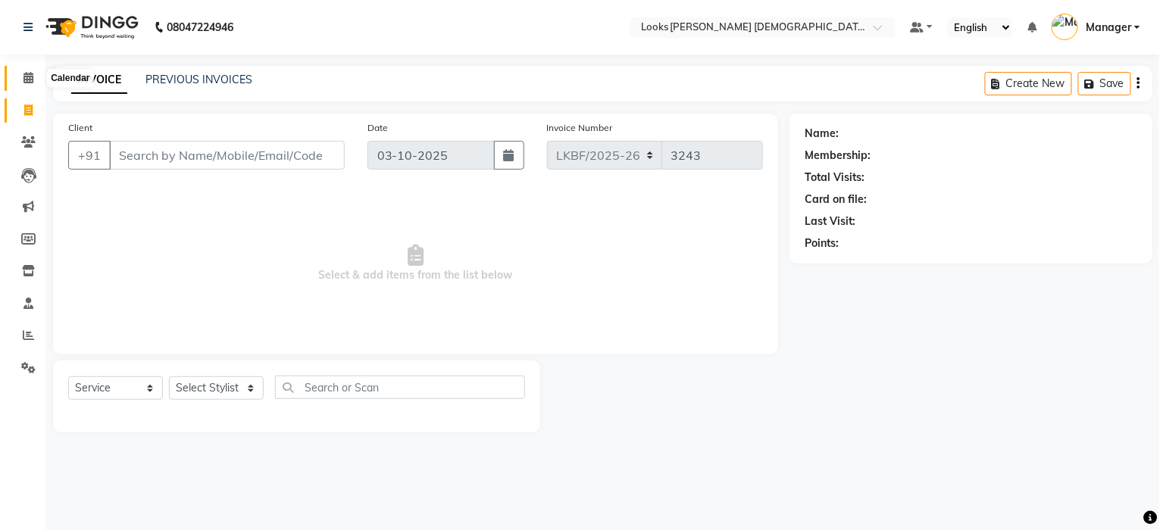
click at [21, 80] on span at bounding box center [28, 78] width 27 height 17
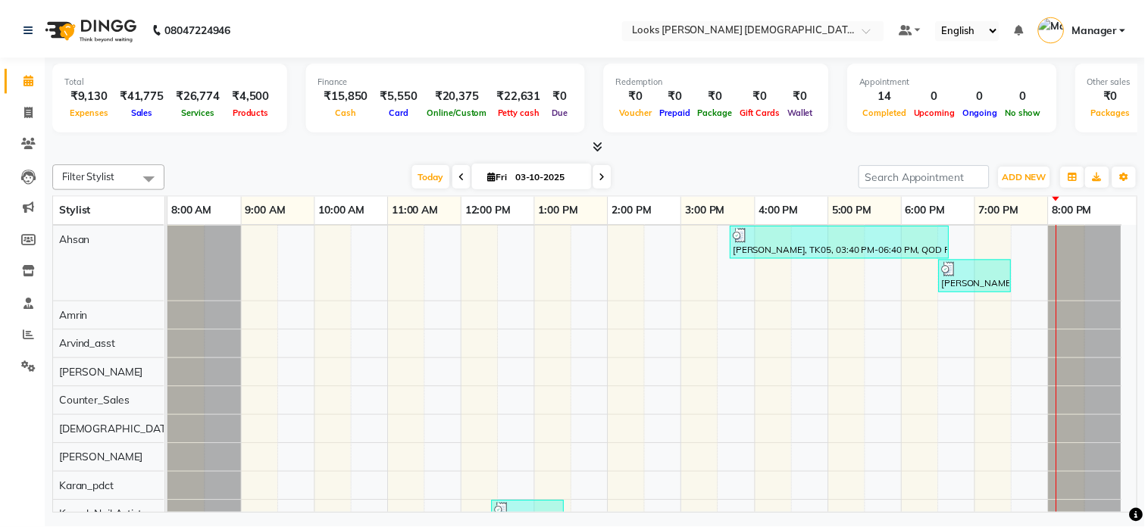
scroll to position [302, 0]
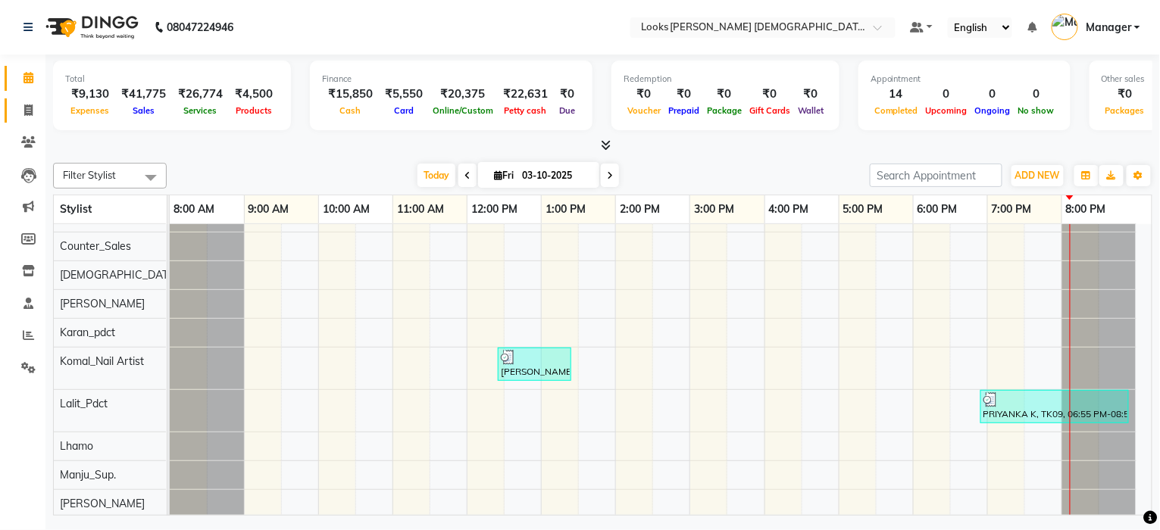
click at [15, 108] on span at bounding box center [28, 110] width 27 height 17
select select "service"
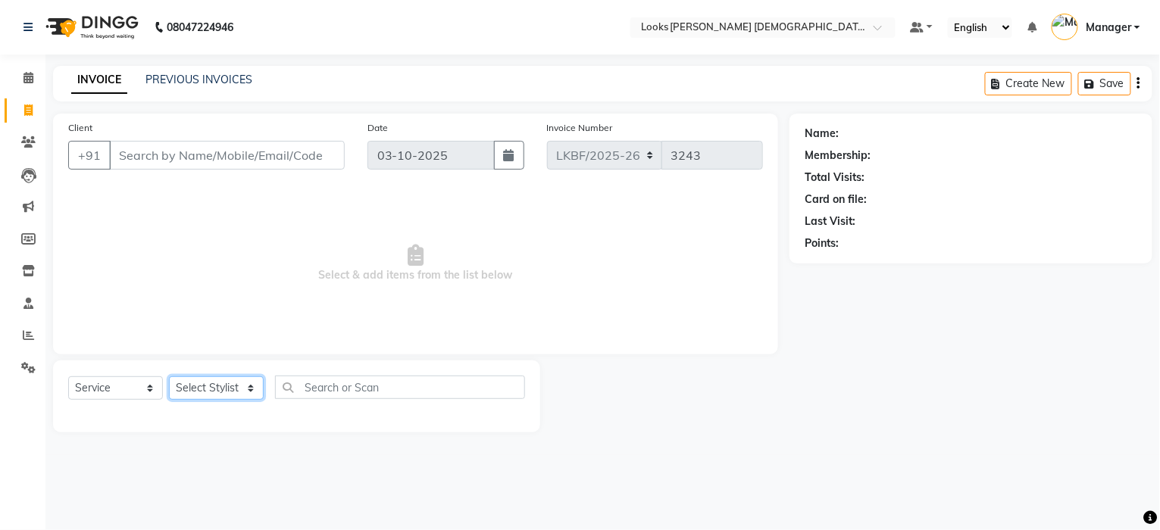
click at [192, 392] on select "Select Stylist Aena [PERSON_NAME] [PERSON_NAME] [PERSON_NAME] Counter_Sales [PE…" at bounding box center [216, 388] width 95 height 23
select select "92478"
click at [169, 377] on select "Select Stylist Aena [PERSON_NAME] [PERSON_NAME] [PERSON_NAME] Counter_Sales [PE…" at bounding box center [216, 388] width 95 height 23
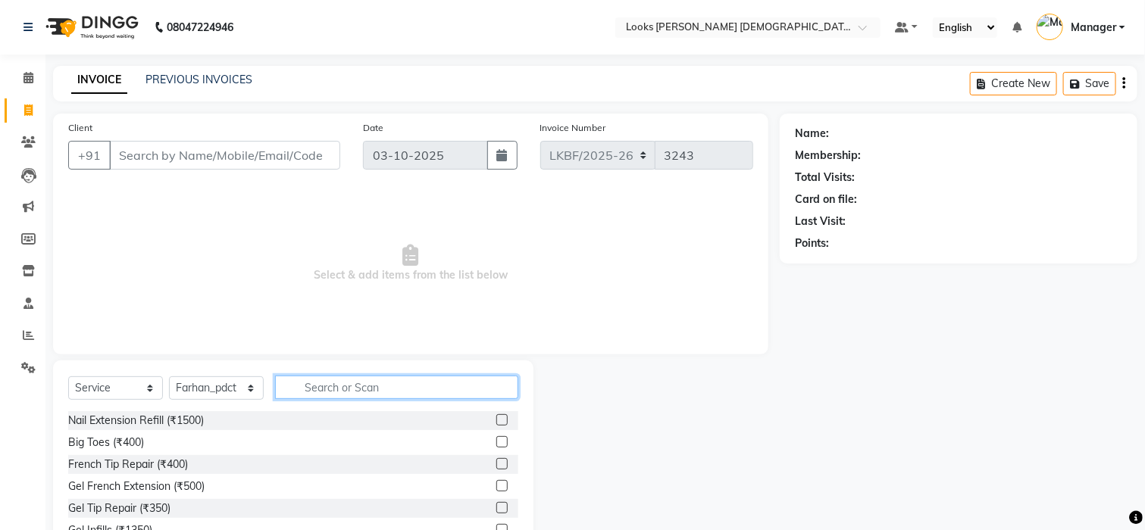
click at [339, 389] on input "text" at bounding box center [396, 387] width 243 height 23
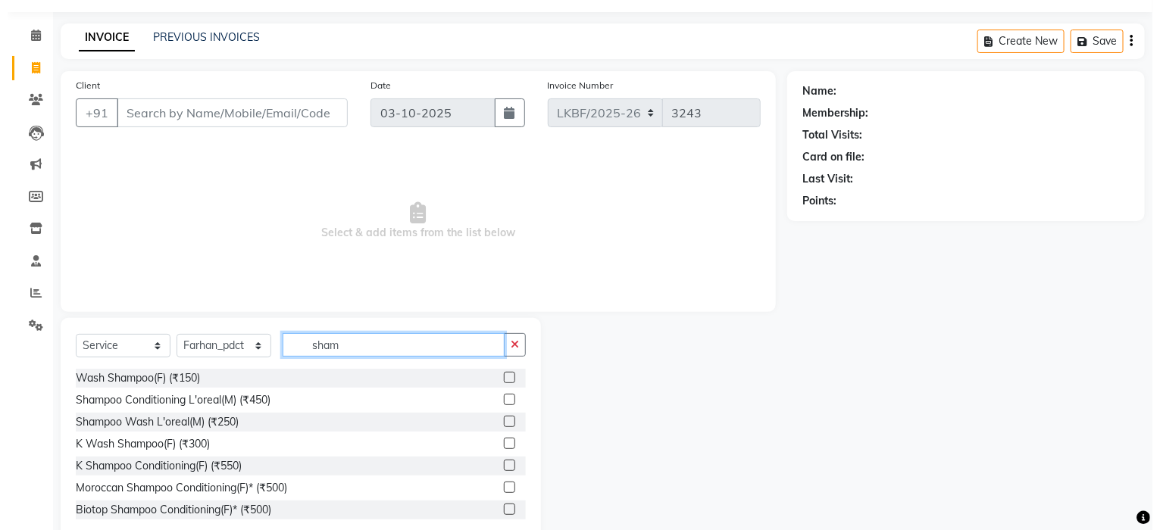
scroll to position [76, 0]
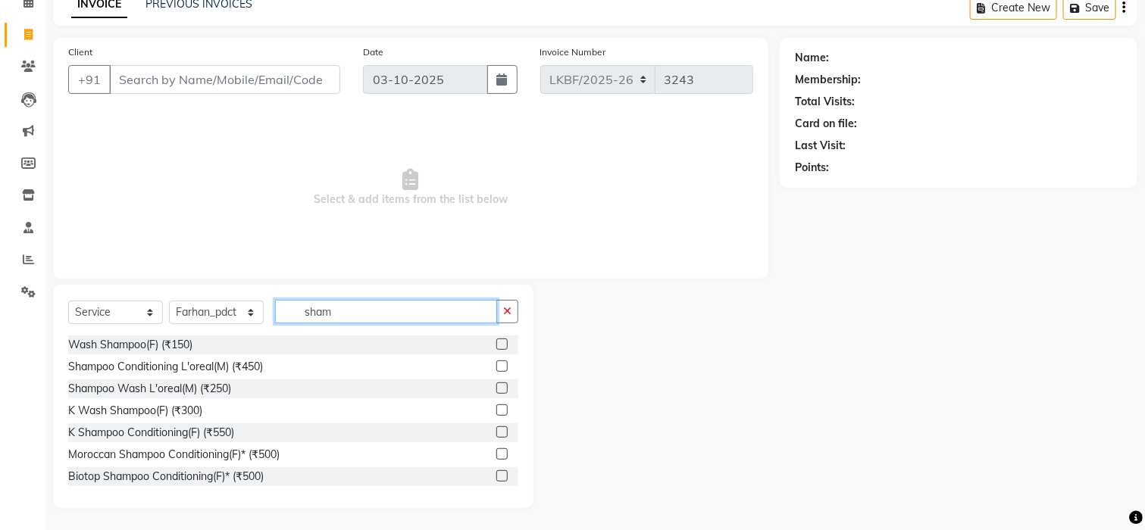
type input "sham"
click at [496, 435] on label at bounding box center [501, 432] width 11 height 11
click at [496, 435] on input "checkbox" at bounding box center [501, 433] width 10 height 10
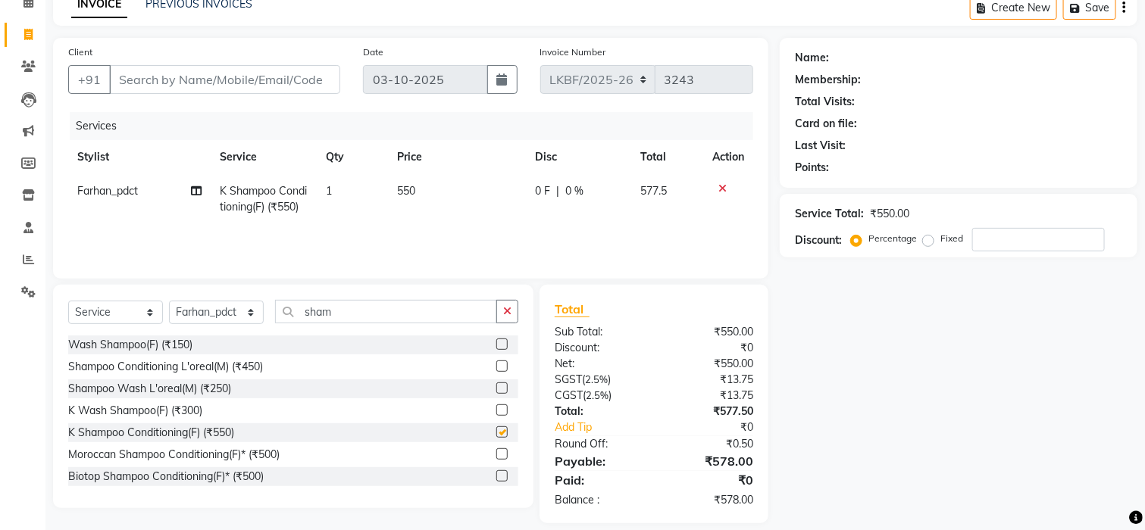
checkbox input "false"
drag, startPoint x: 134, startPoint y: 75, endPoint x: 144, endPoint y: 91, distance: 18.7
click at [144, 89] on input "Client" at bounding box center [224, 79] width 231 height 29
type input "7"
type input "0"
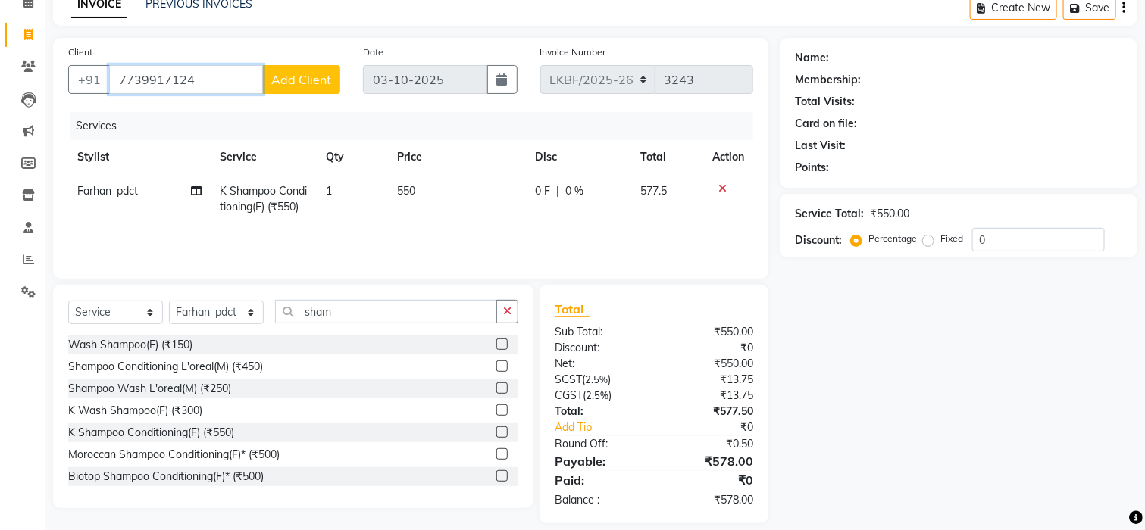
type input "7739917124"
click at [288, 68] on button "Add Client" at bounding box center [301, 79] width 78 height 29
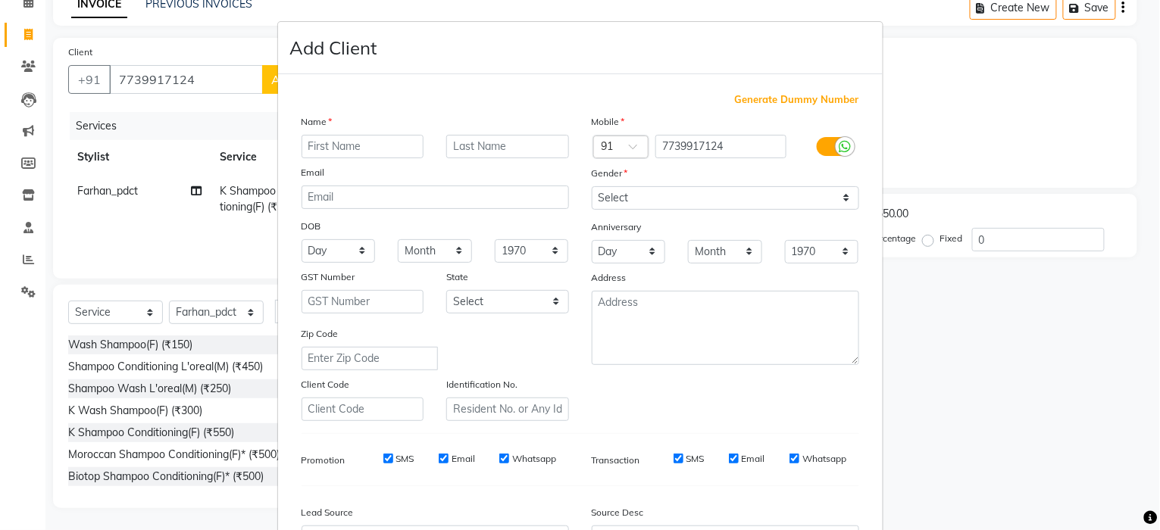
click at [322, 148] on input "text" at bounding box center [363, 146] width 123 height 23
type input "sonika"
click at [460, 150] on input "text" at bounding box center [507, 146] width 123 height 23
type input "k"
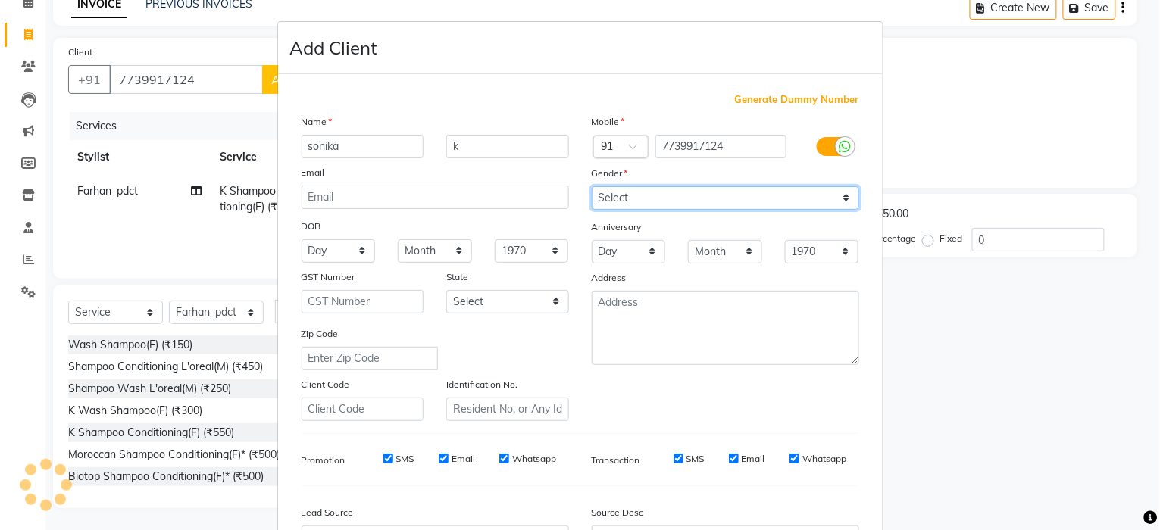
click at [843, 199] on select "Select Male Female Other Prefer Not To Say" at bounding box center [725, 197] width 267 height 23
click at [592, 186] on select "Select Male Female Other Prefer Not To Say" at bounding box center [725, 197] width 267 height 23
click at [837, 205] on select "Select Male Female Other Prefer Not To Say" at bounding box center [725, 197] width 267 height 23
select select "female"
click at [592, 186] on select "Select Male Female Other Prefer Not To Say" at bounding box center [725, 197] width 267 height 23
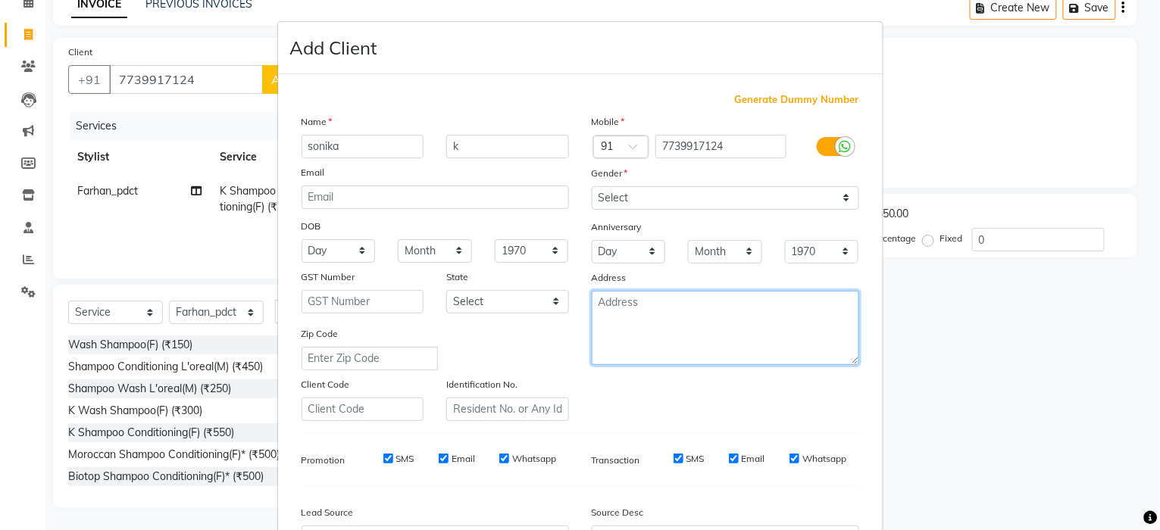
click at [798, 299] on textarea at bounding box center [725, 328] width 267 height 74
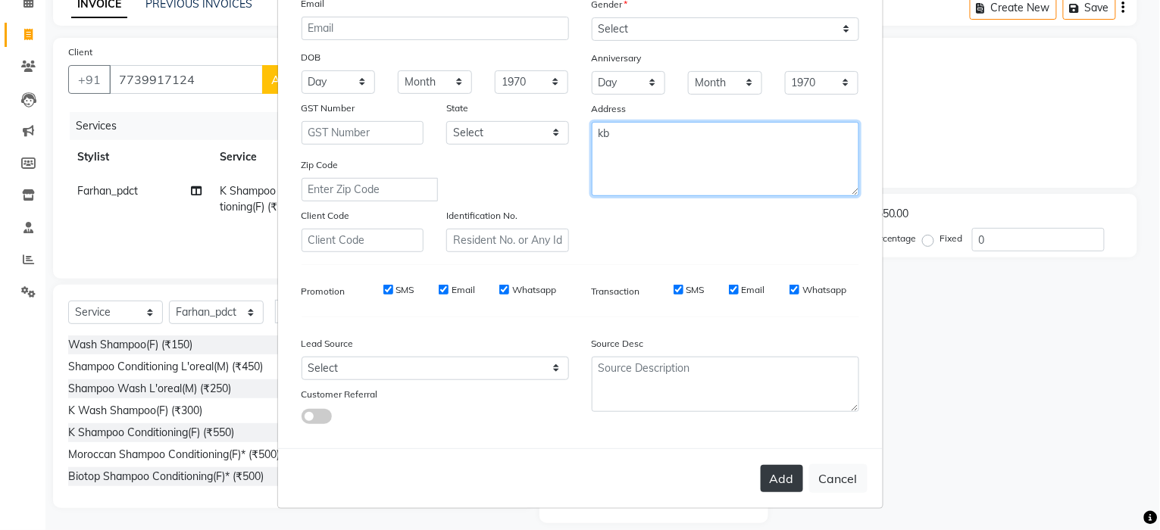
type textarea "kb"
click at [776, 478] on button "Add" at bounding box center [782, 478] width 42 height 27
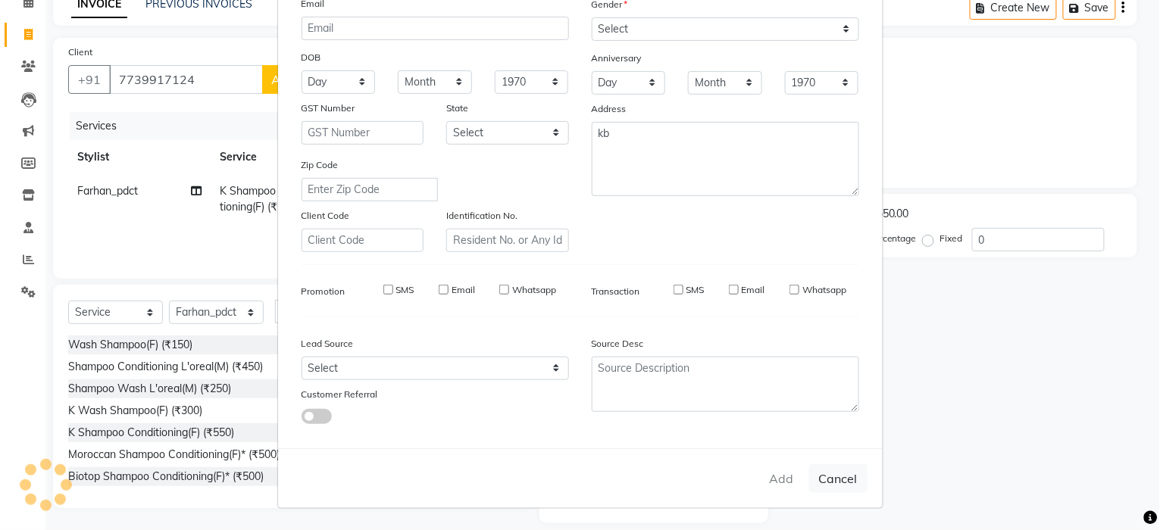
select select
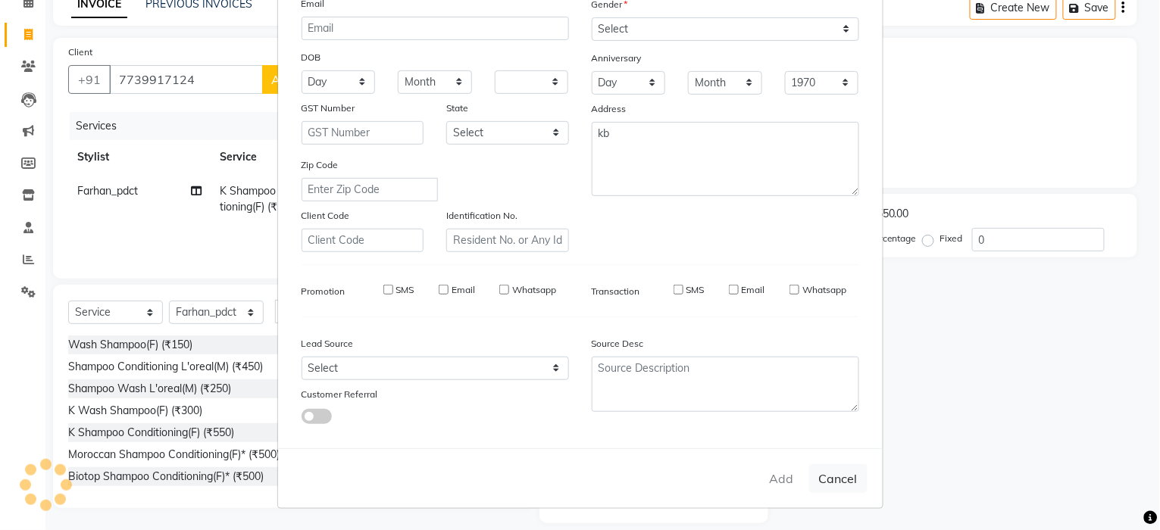
select select
checkbox input "false"
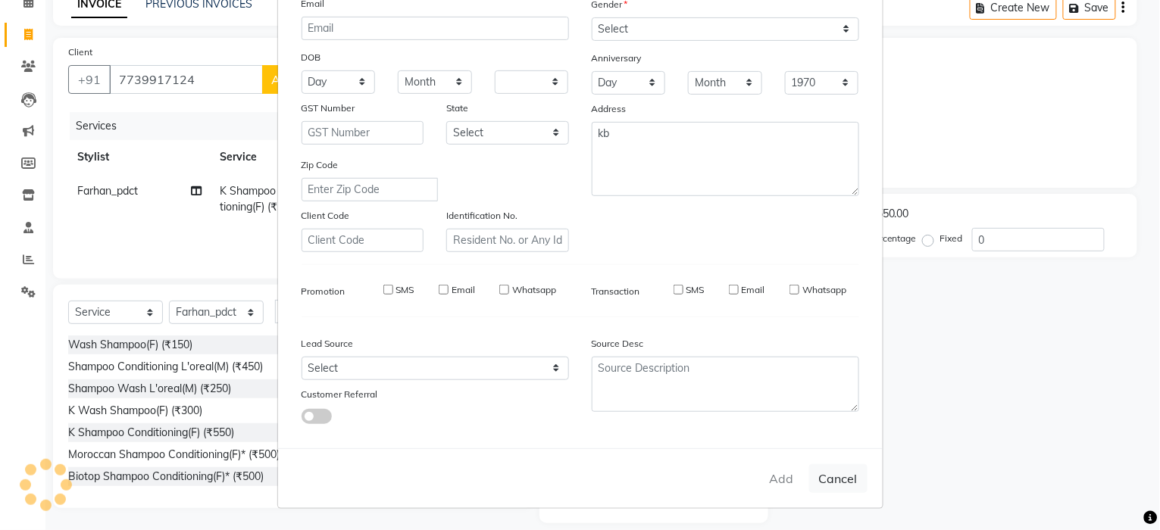
checkbox input "false"
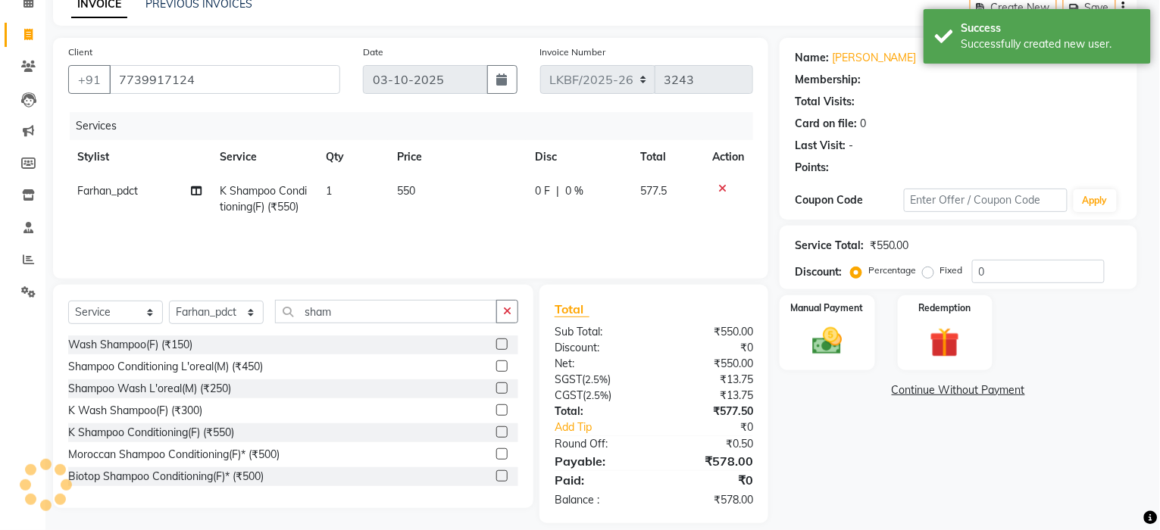
select select "1: Object"
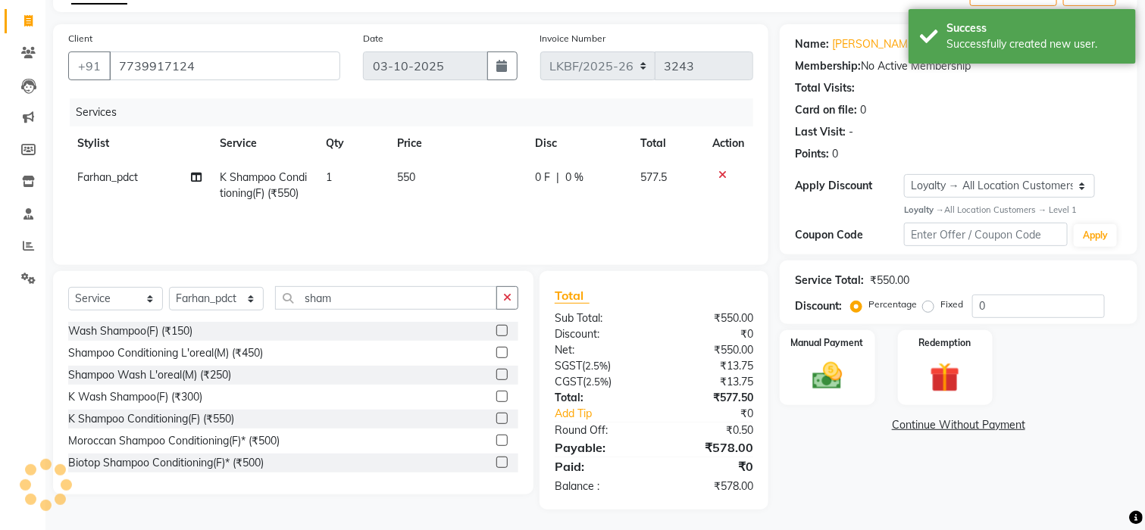
scroll to position [92, 0]
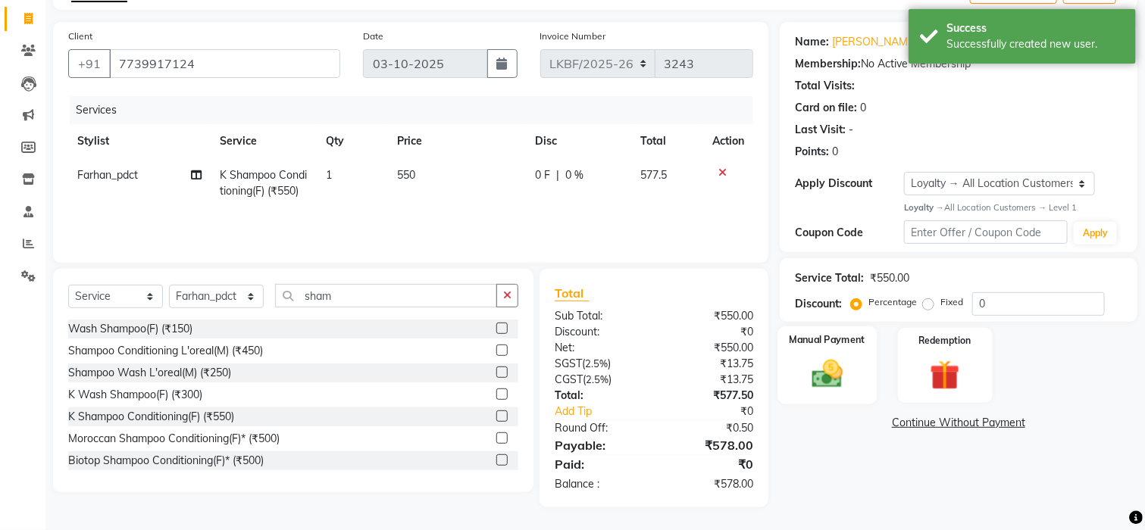
click at [827, 378] on img at bounding box center [827, 374] width 51 height 36
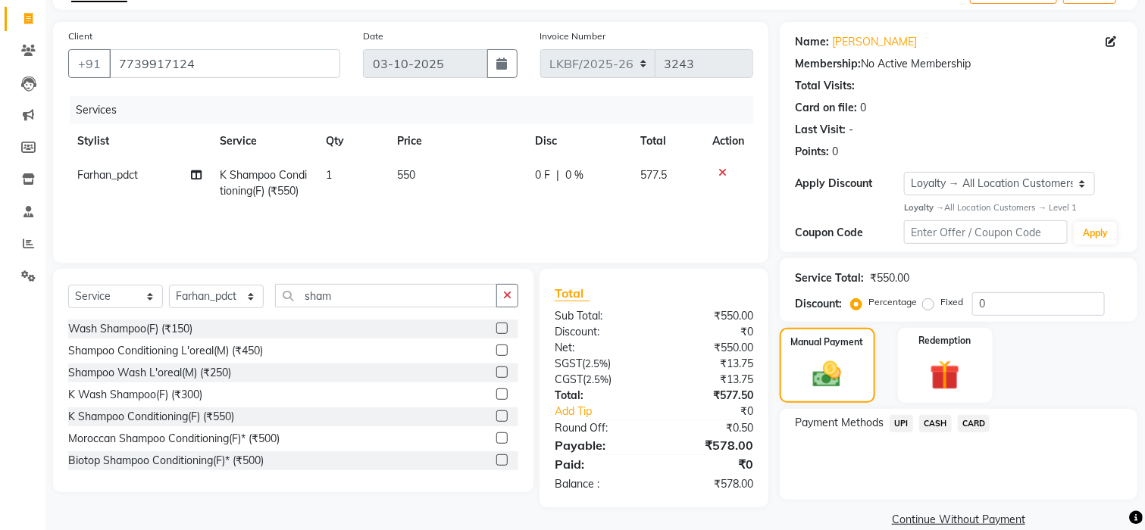
click at [902, 425] on span "UPI" at bounding box center [901, 423] width 23 height 17
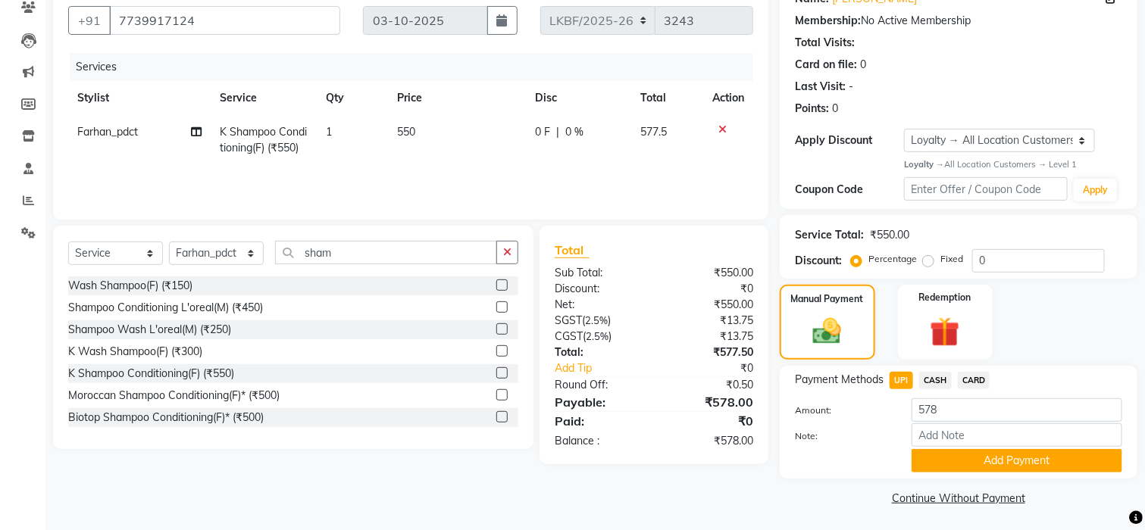
scroll to position [137, 0]
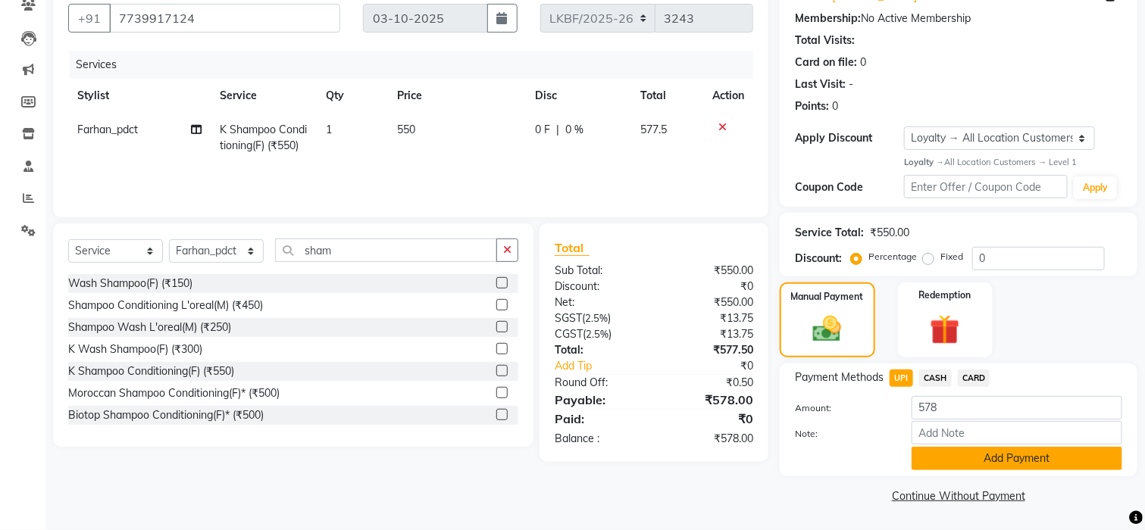
click at [977, 457] on button "Add Payment" at bounding box center [1017, 458] width 211 height 23
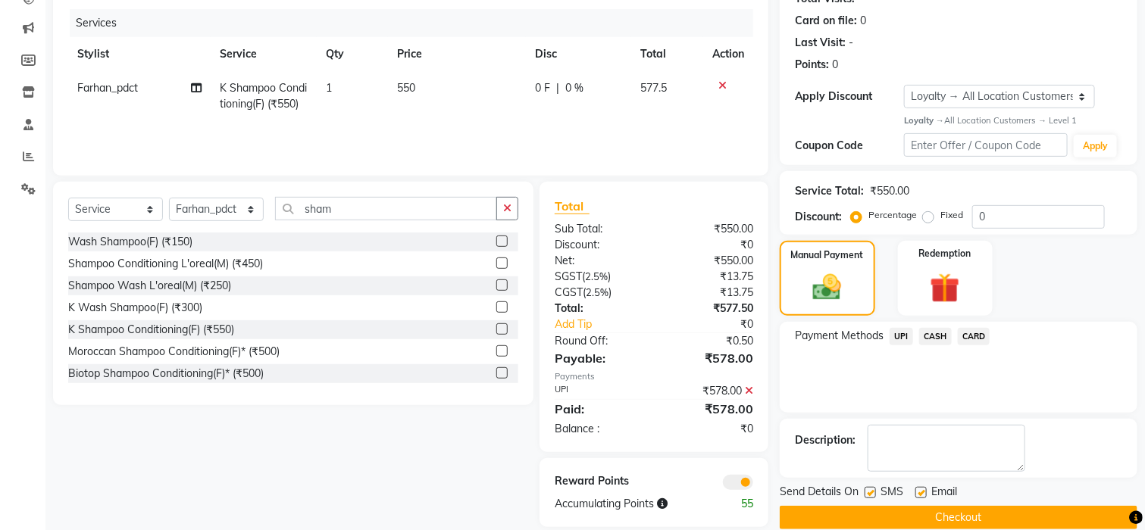
scroll to position [200, 0]
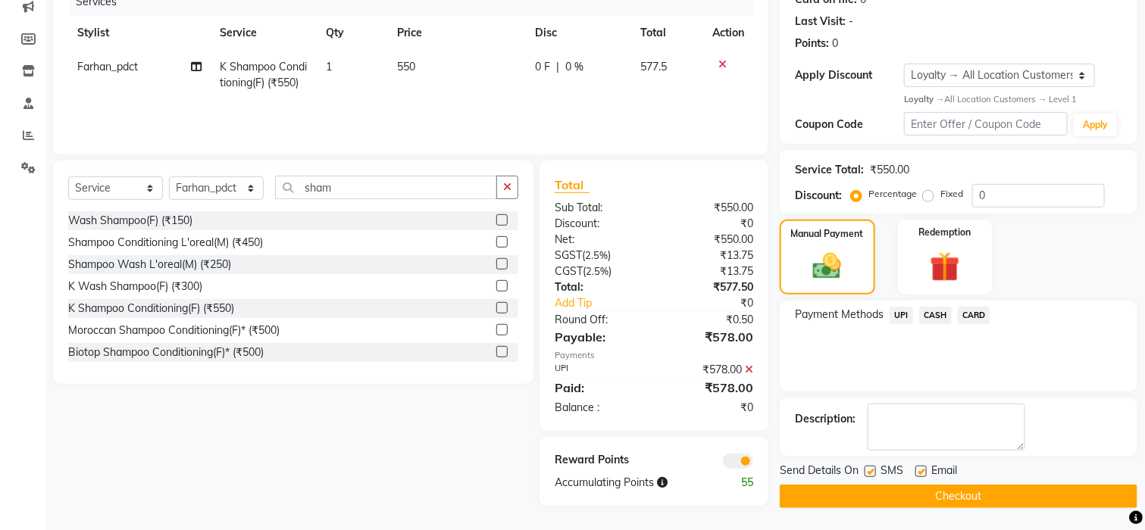
click at [946, 499] on button "Checkout" at bounding box center [959, 496] width 358 height 23
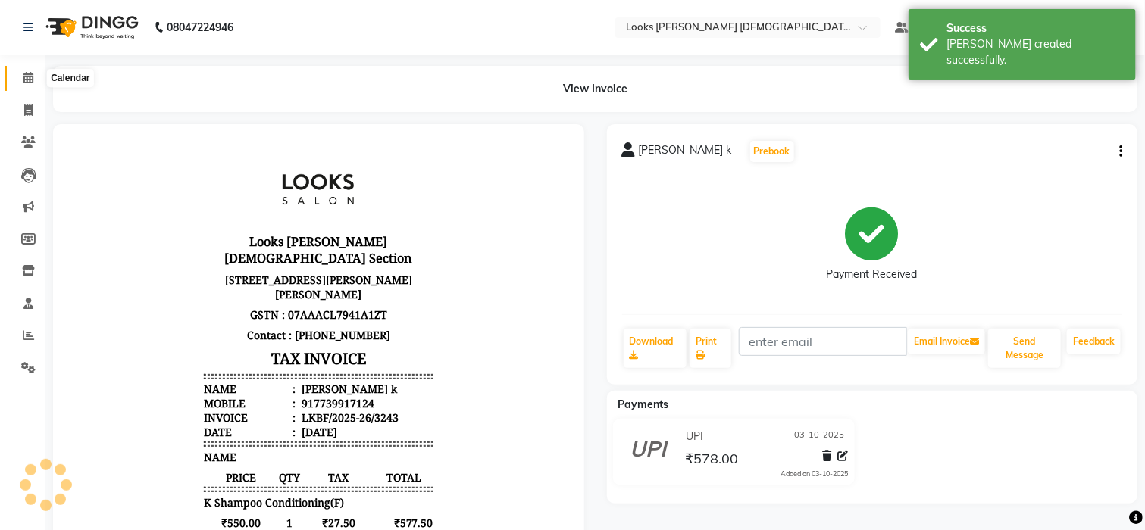
click at [23, 74] on icon at bounding box center [28, 77] width 10 height 11
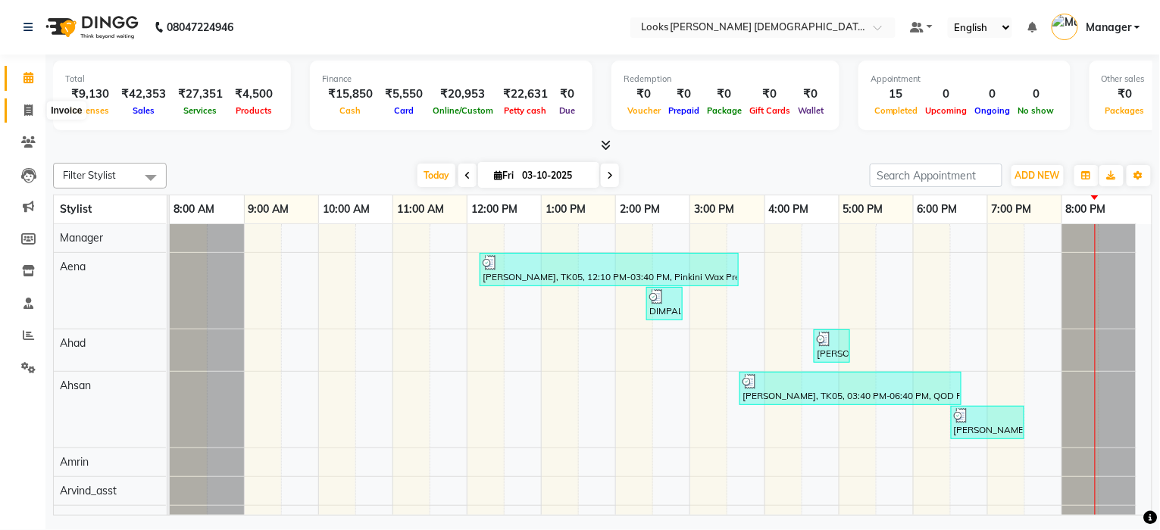
drag, startPoint x: 21, startPoint y: 113, endPoint x: 30, endPoint y: 120, distance: 11.8
click at [21, 113] on span at bounding box center [28, 110] width 27 height 17
select select "service"
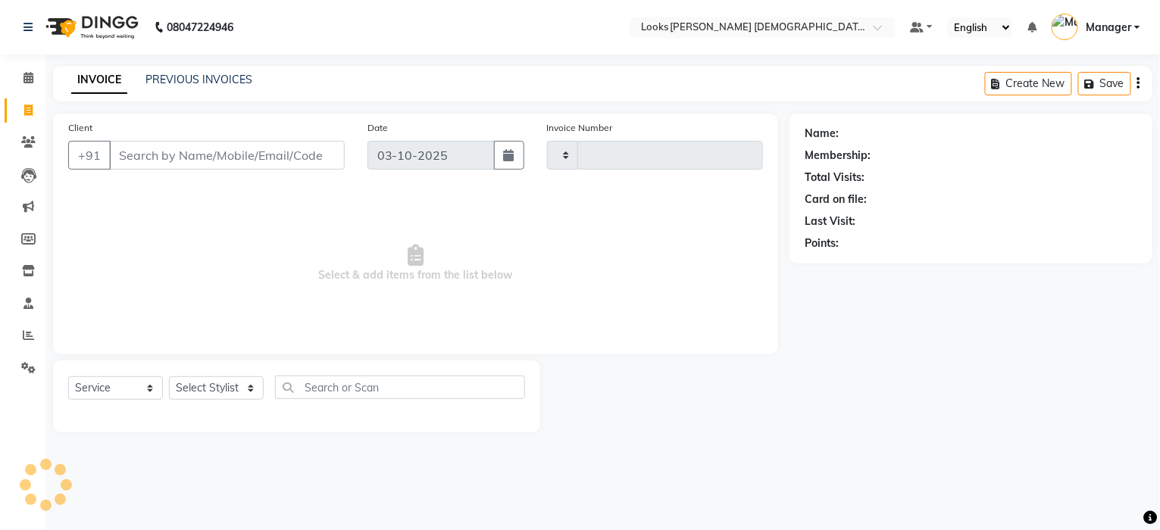
type input "3244"
select select "8706"
click at [194, 386] on select "Select Stylist" at bounding box center [216, 388] width 95 height 23
select select "87724"
click at [169, 377] on select "Select Stylist Aena [PERSON_NAME] [PERSON_NAME] [PERSON_NAME] Counter_Sales [PE…" at bounding box center [216, 388] width 95 height 23
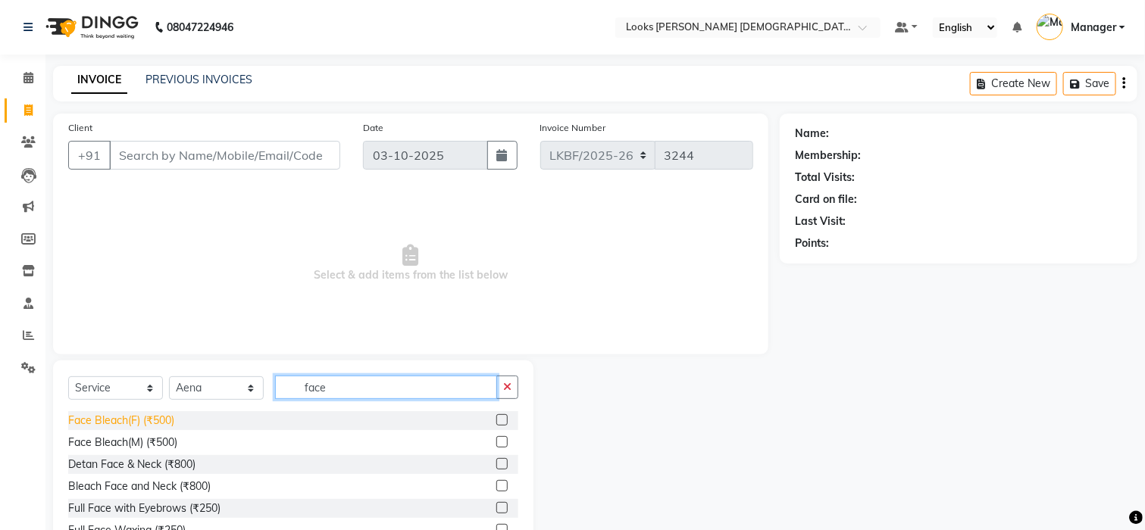
type input "face"
click at [107, 424] on div "Face Bleach(F) (₹500)" at bounding box center [121, 421] width 106 height 16
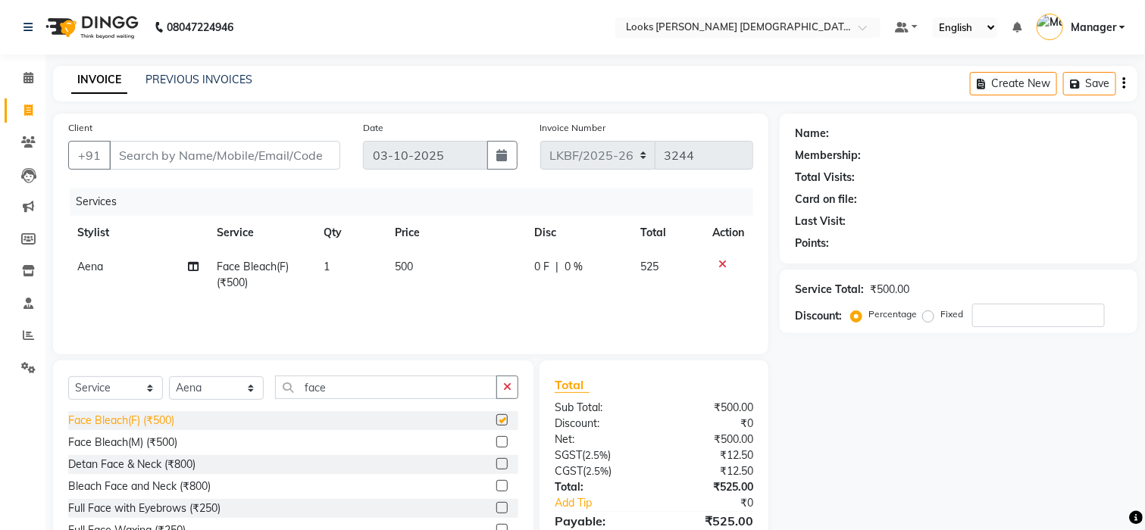
checkbox input "false"
click at [405, 265] on span "500" at bounding box center [404, 267] width 18 height 14
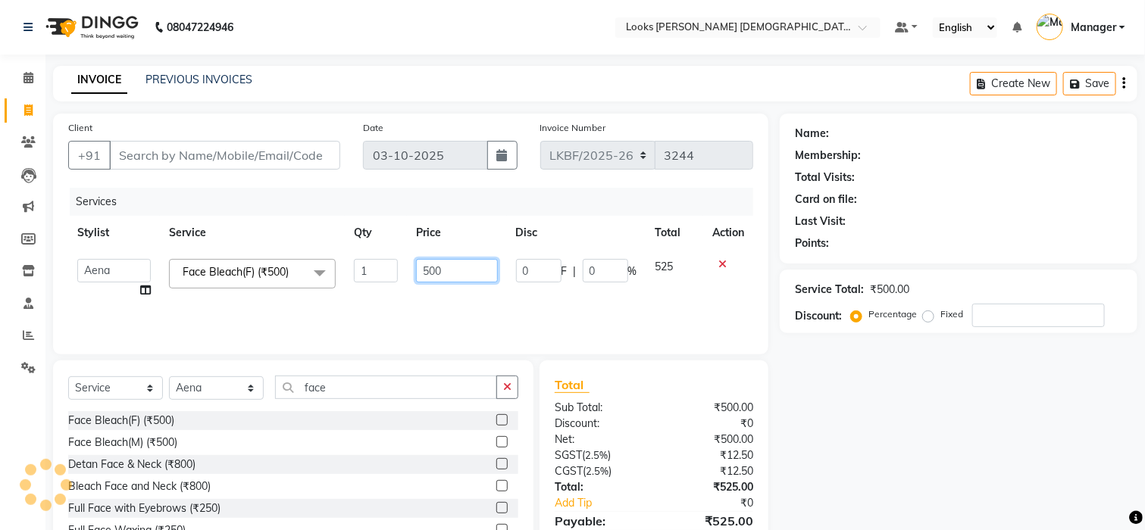
drag, startPoint x: 450, startPoint y: 268, endPoint x: 365, endPoint y: 252, distance: 86.5
click at [367, 252] on tr "[PERSON_NAME] [PERSON_NAME] Counter_Sales [PERSON_NAME] Karan_pdct Komal_Nail A…" at bounding box center [410, 279] width 685 height 58
type input "800"
click at [509, 386] on icon "button" at bounding box center [507, 387] width 8 height 11
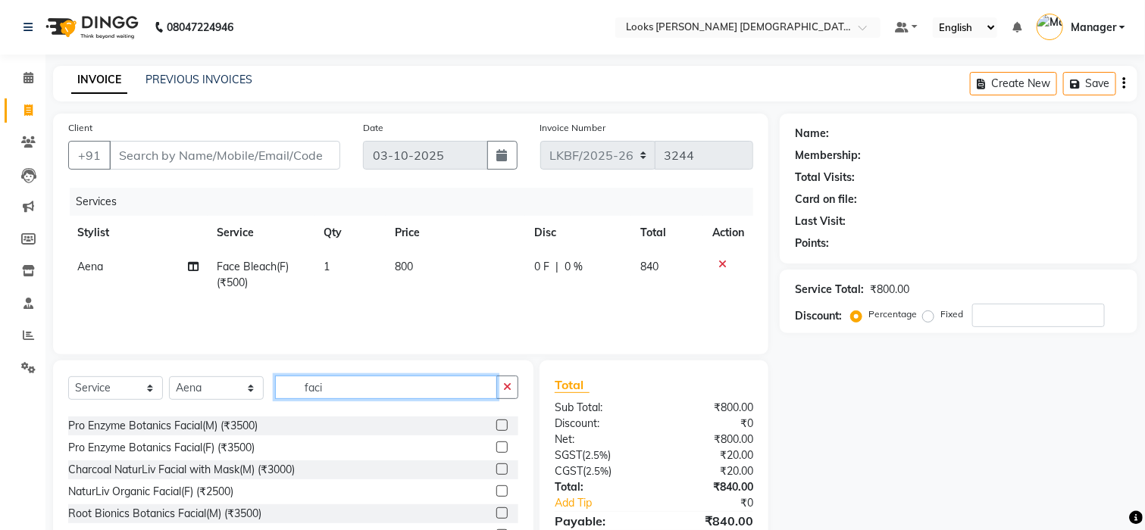
scroll to position [404, 0]
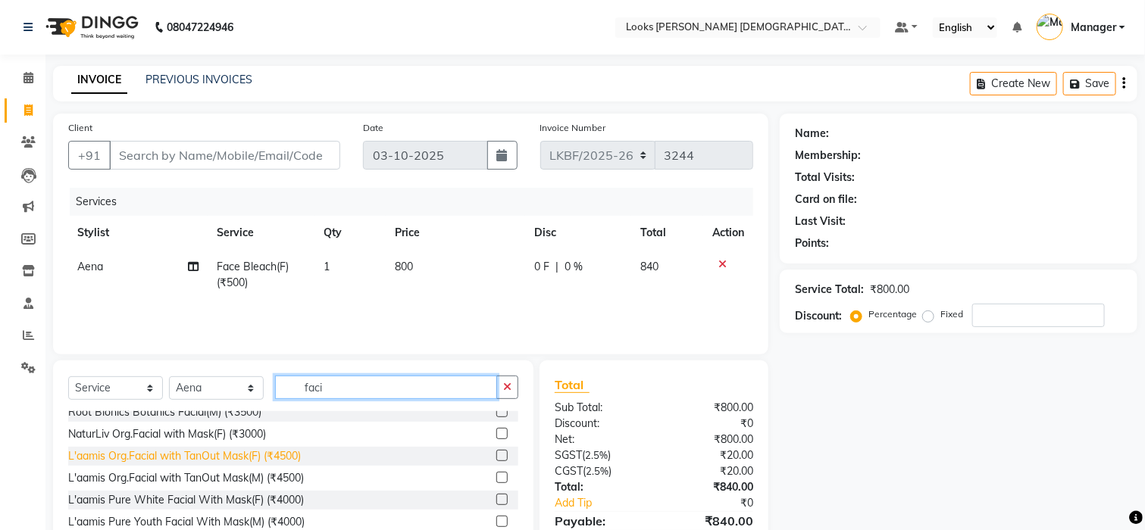
type input "faci"
click at [233, 452] on div "L'aamis Org.Facial with TanOut Mask(F) (₹4500)" at bounding box center [184, 457] width 233 height 16
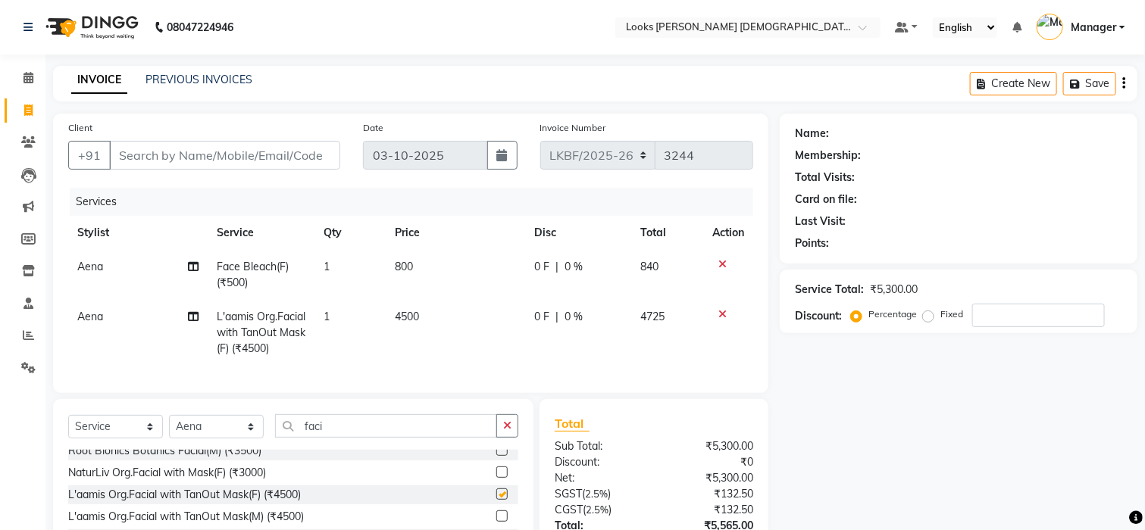
checkbox input "false"
click at [511, 438] on button "button" at bounding box center [507, 425] width 22 height 23
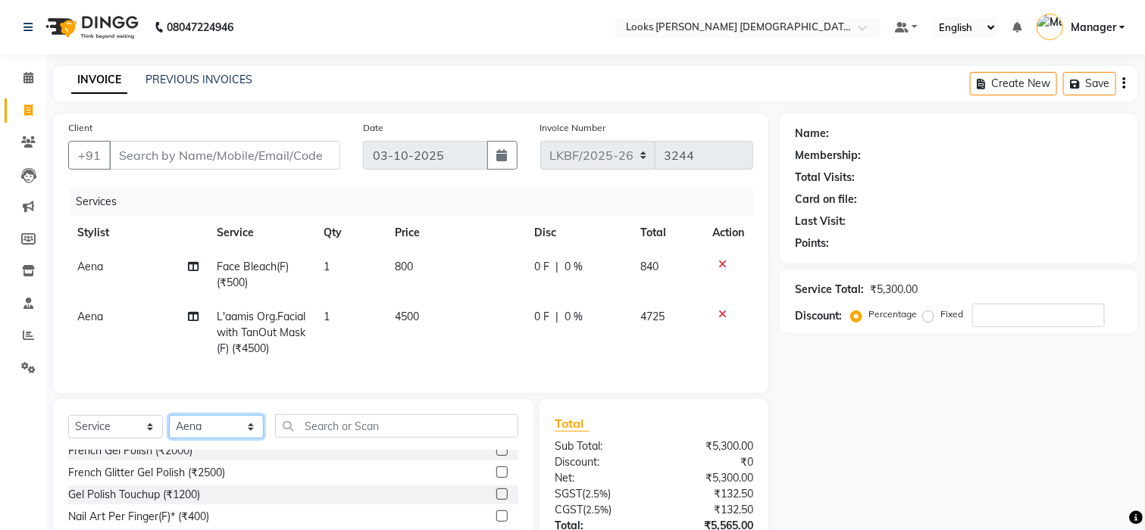
click at [210, 439] on select "Select Stylist Aena [PERSON_NAME] [PERSON_NAME] [PERSON_NAME] Counter_Sales [PE…" at bounding box center [216, 426] width 95 height 23
select select "87720"
click at [169, 431] on select "Select Stylist Aena [PERSON_NAME] [PERSON_NAME] [PERSON_NAME] Counter_Sales [PE…" at bounding box center [216, 426] width 95 height 23
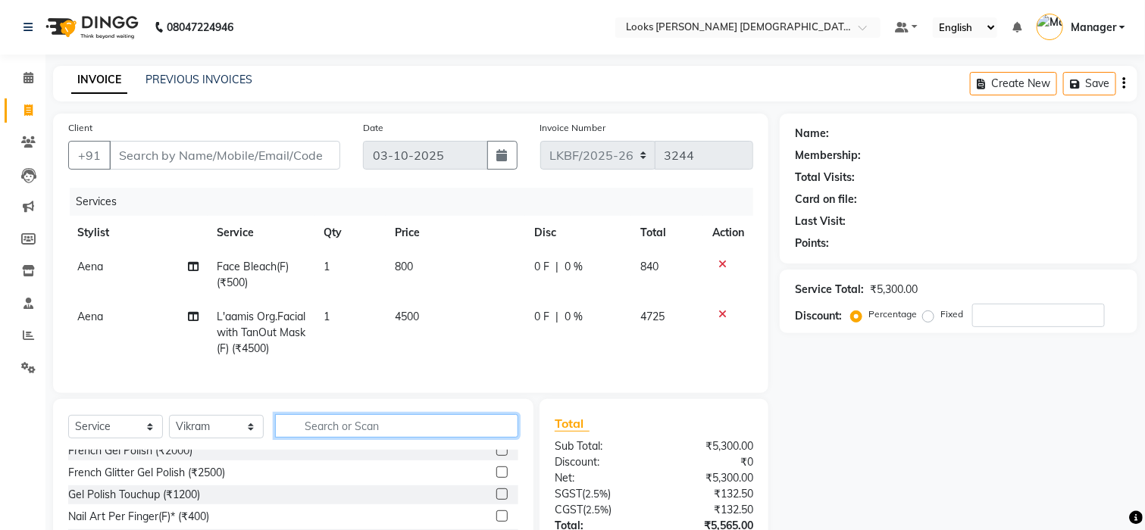
click at [330, 438] on input "text" at bounding box center [396, 425] width 243 height 23
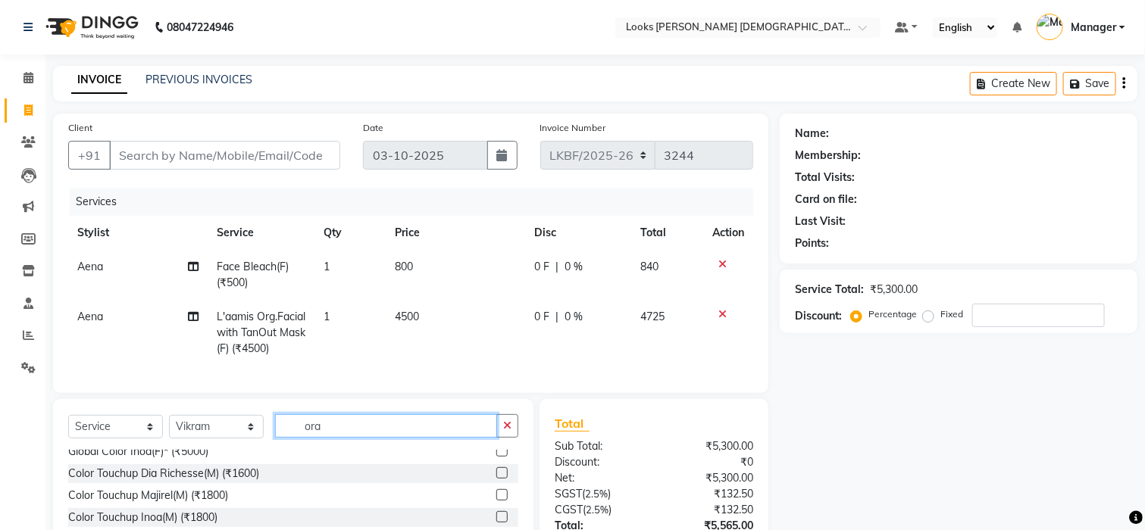
scroll to position [0, 0]
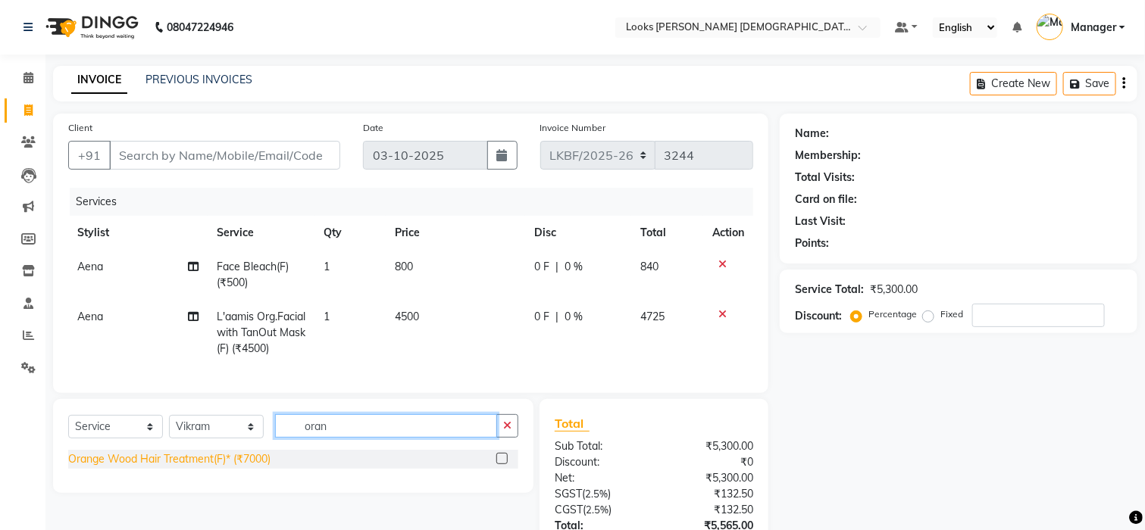
type input "oran"
click at [193, 468] on div "Orange Wood Hair Treatment(F)* (₹7000)" at bounding box center [169, 460] width 202 height 16
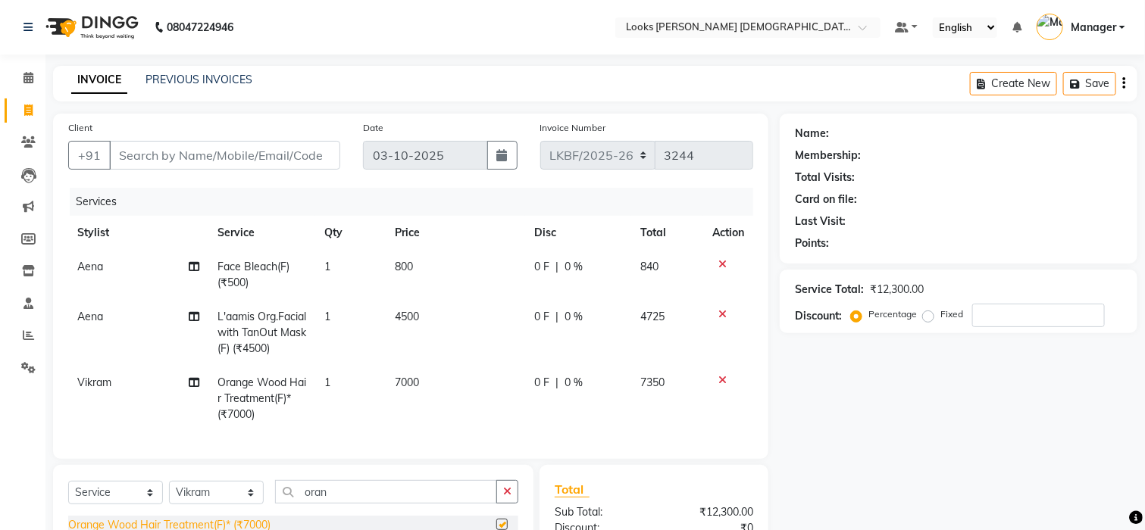
checkbox input "false"
click at [427, 387] on td "7000" at bounding box center [455, 399] width 139 height 66
select select "87720"
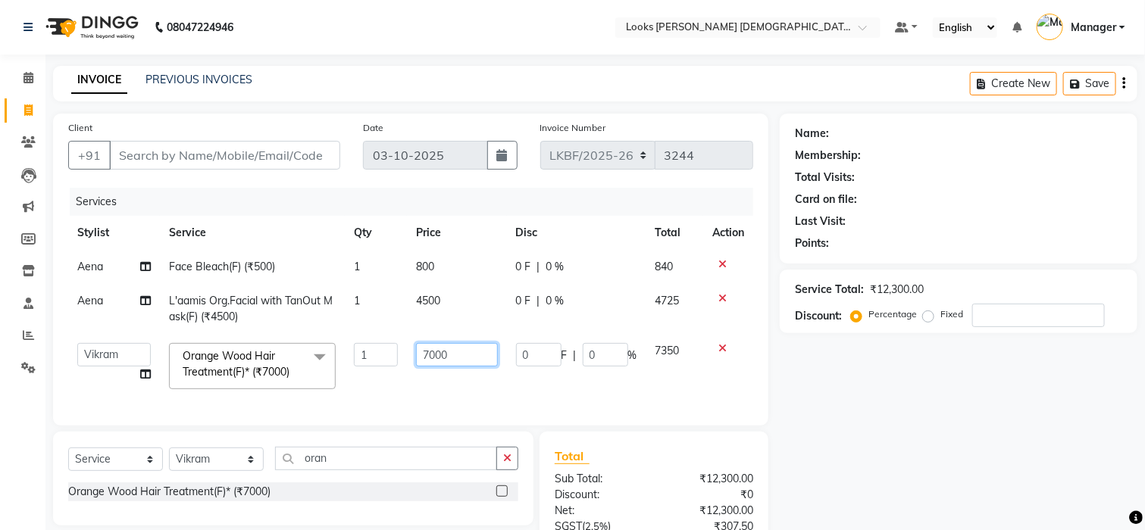
drag, startPoint x: 453, startPoint y: 361, endPoint x: 372, endPoint y: 361, distance: 81.1
click at [372, 361] on tr "Aena Ahad Ahsan Amrin Arvind_asst Bijender Counter_Sales Dharmaveer Farhan Farh…" at bounding box center [410, 366] width 685 height 64
type input "10000"
click at [462, 396] on td "10000" at bounding box center [457, 366] width 100 height 64
select select "87720"
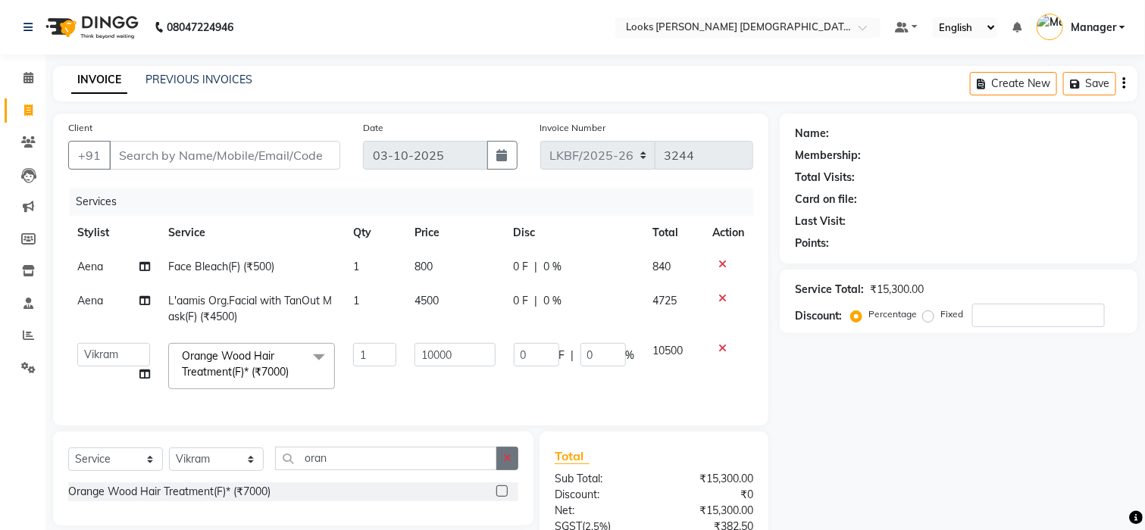
click at [512, 469] on button "button" at bounding box center [507, 458] width 22 height 23
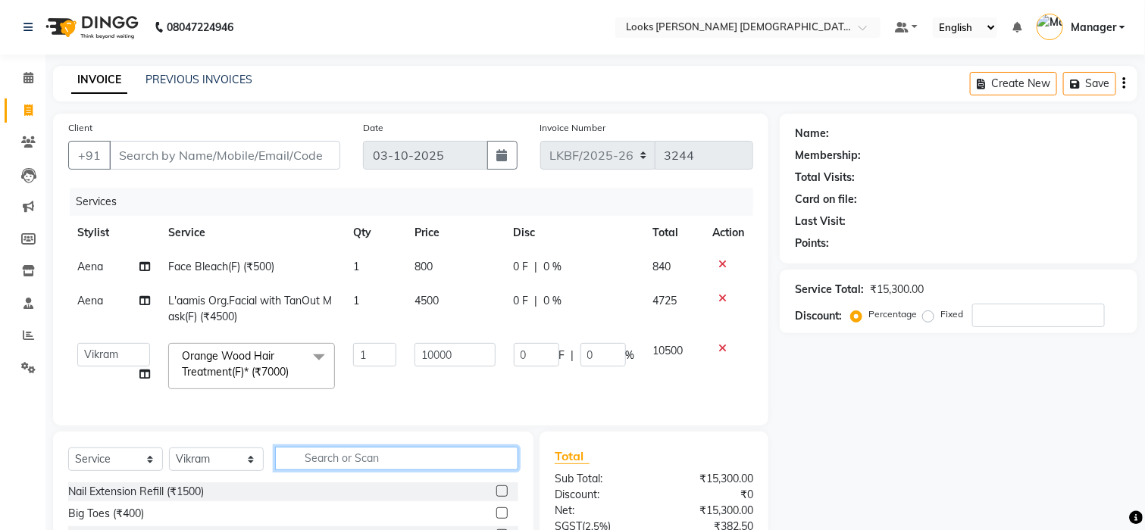
click at [407, 471] on input "text" at bounding box center [396, 458] width 243 height 23
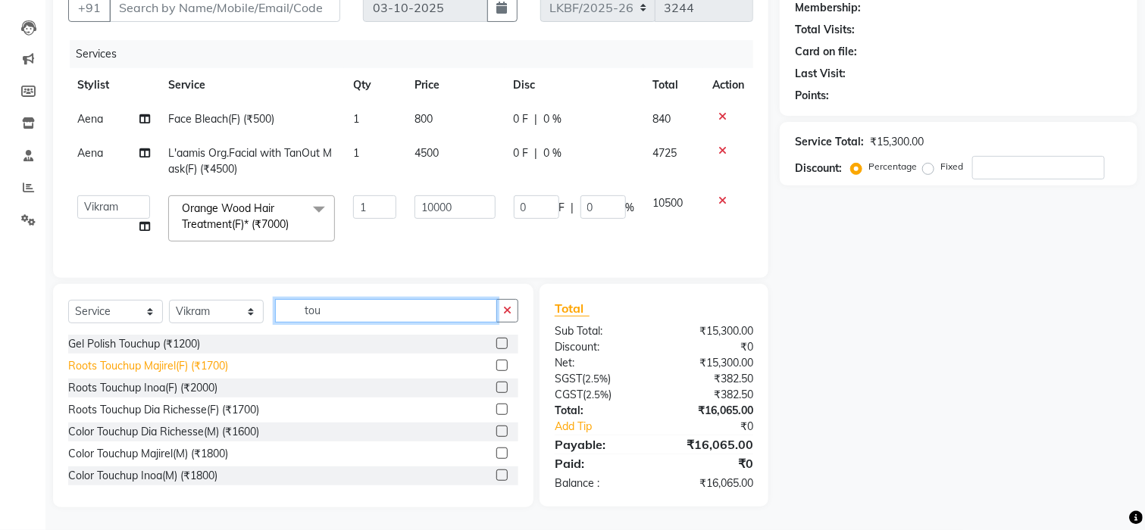
type input "tou"
click at [174, 367] on div "Roots Touchup Majirel(F) (₹1700)" at bounding box center [148, 366] width 160 height 16
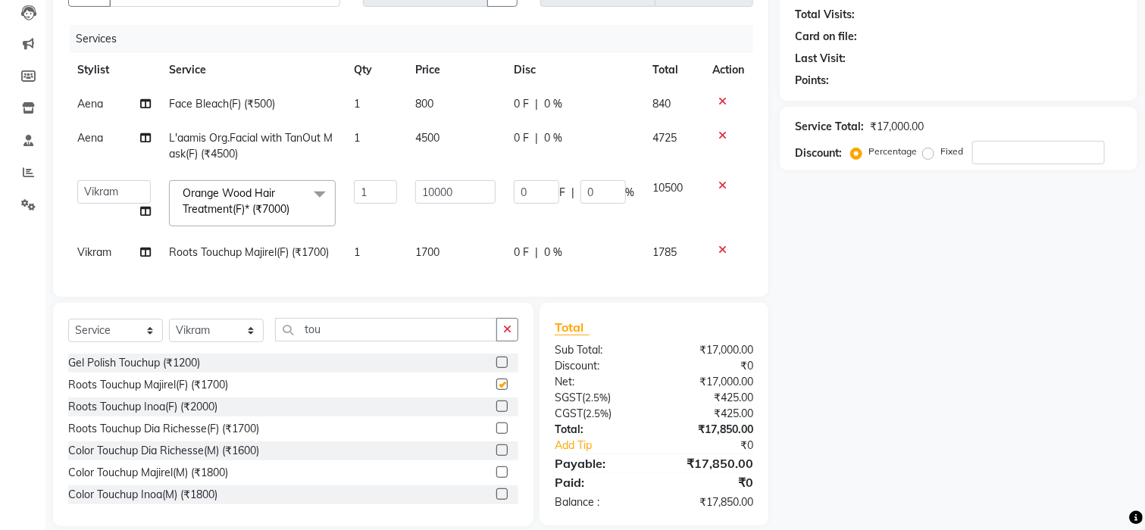
checkbox input "false"
drag, startPoint x: 516, startPoint y: 346, endPoint x: 489, endPoint y: 352, distance: 27.2
click at [514, 342] on button "button" at bounding box center [507, 329] width 22 height 23
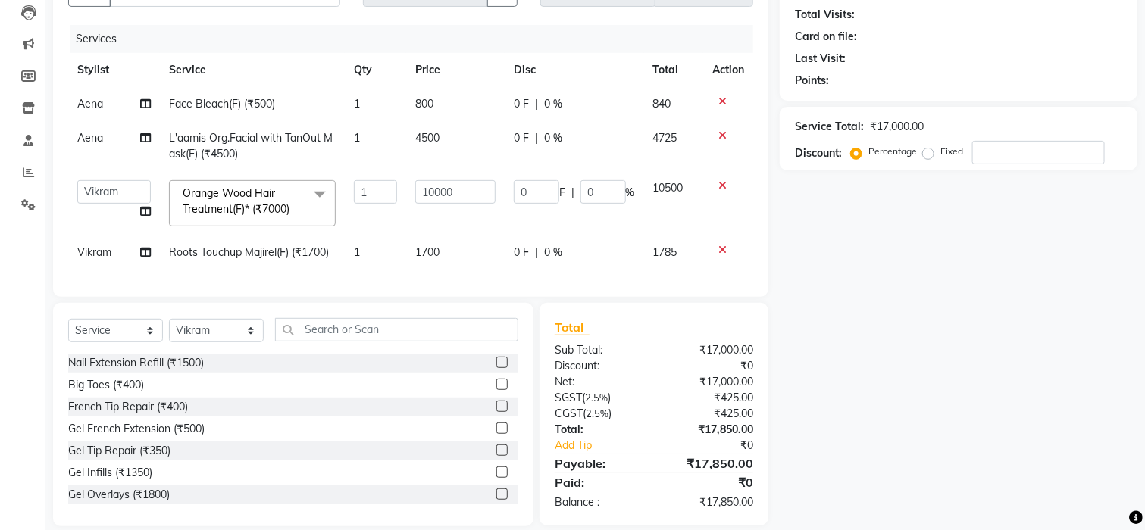
click at [443, 253] on td "1700" at bounding box center [455, 253] width 99 height 34
select select "87720"
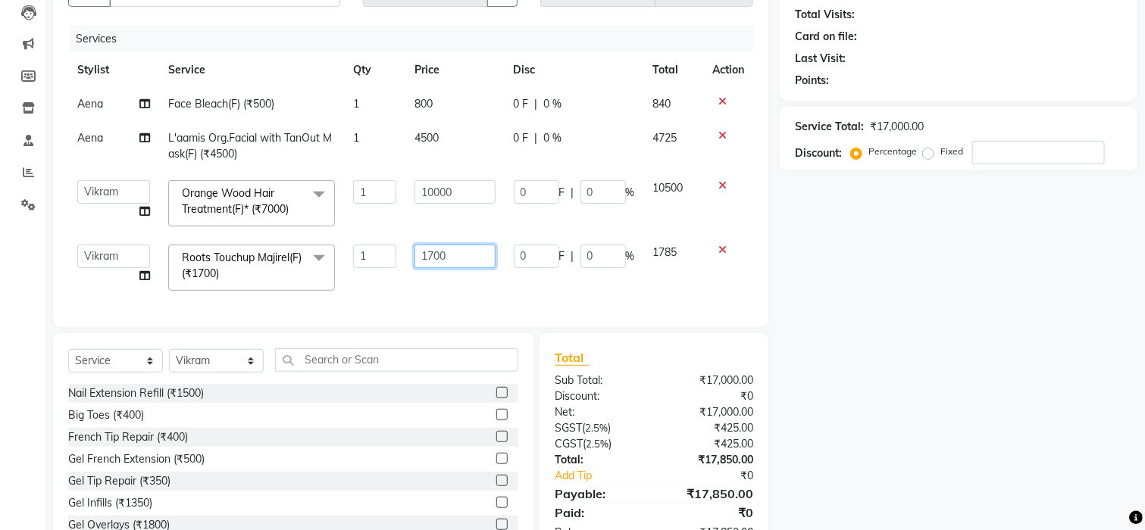
drag, startPoint x: 383, startPoint y: 261, endPoint x: 330, endPoint y: 268, distance: 53.6
click at [330, 268] on tr "Aena Ahad Ahsan Amrin Arvind_asst Bijender Counter_Sales Dharmaveer Farhan Farh…" at bounding box center [410, 268] width 685 height 64
type input "3"
type input "1500"
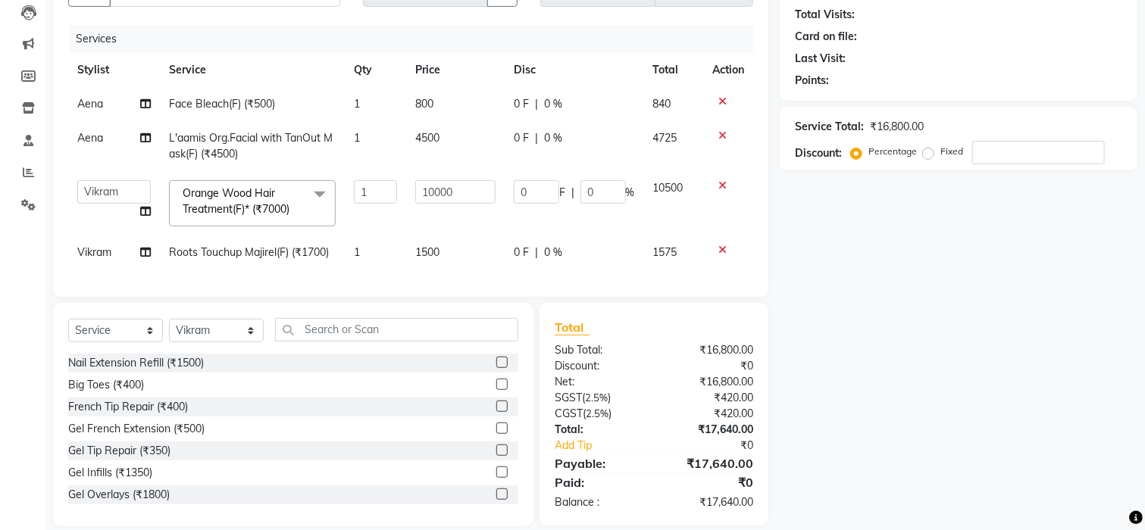
click at [390, 253] on td "1" at bounding box center [375, 253] width 61 height 34
select select "87720"
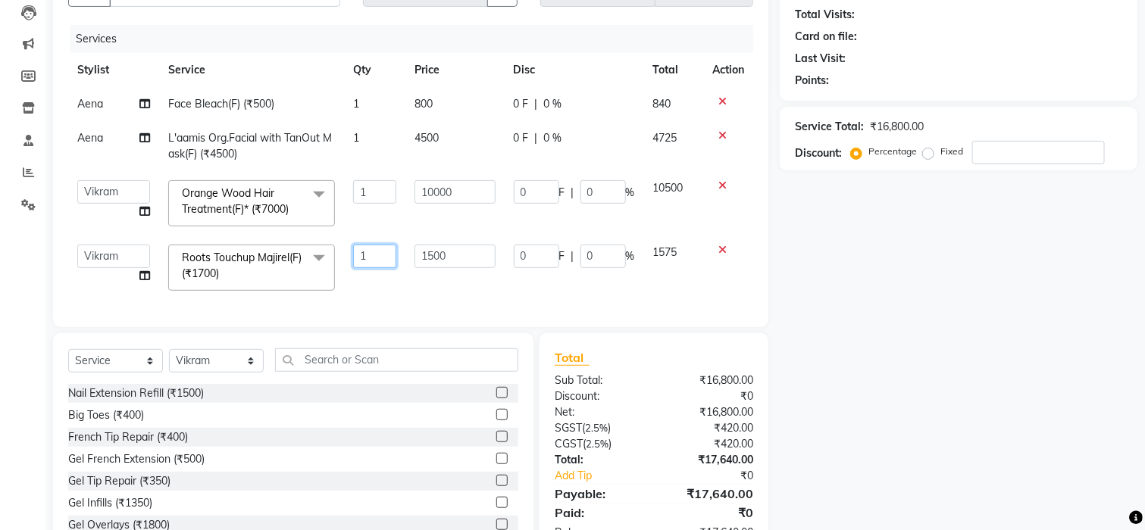
drag, startPoint x: 390, startPoint y: 253, endPoint x: 332, endPoint y: 261, distance: 58.9
click at [332, 261] on tr "Aena Ahad Ahsan Amrin Arvind_asst Bijender Counter_Sales Dharmaveer Farhan Farh…" at bounding box center [410, 268] width 685 height 64
type input "2"
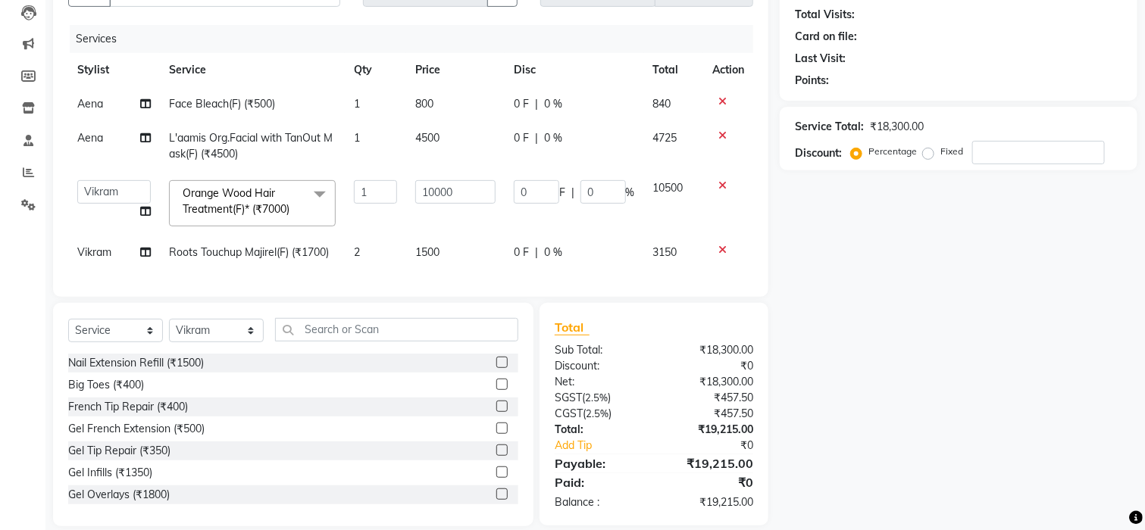
click at [389, 281] on div "Services Stylist Service Qty Price Disc Total Action Aena Face Bleach(F) (₹500)…" at bounding box center [410, 153] width 685 height 257
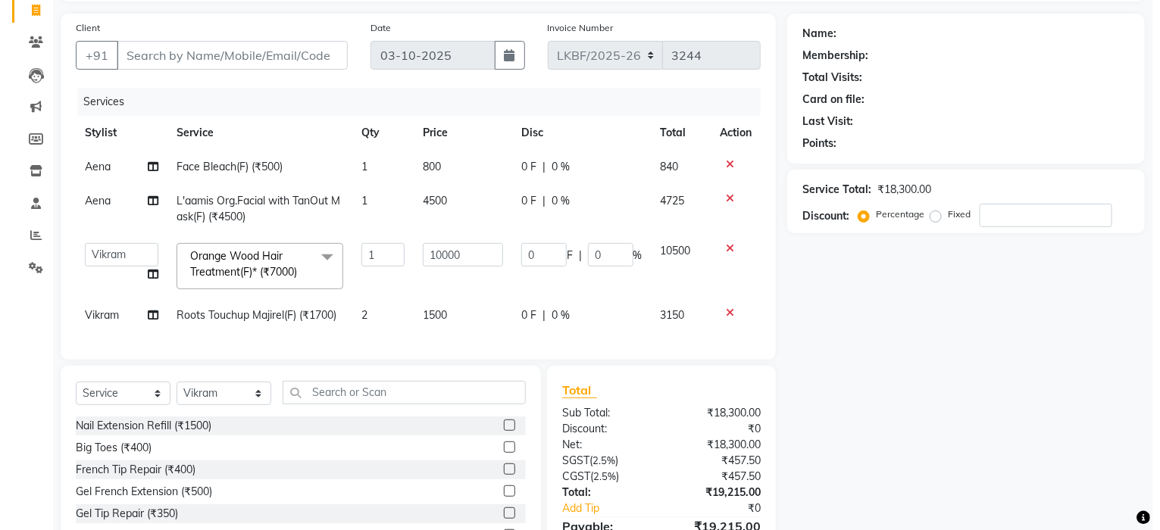
scroll to position [0, 0]
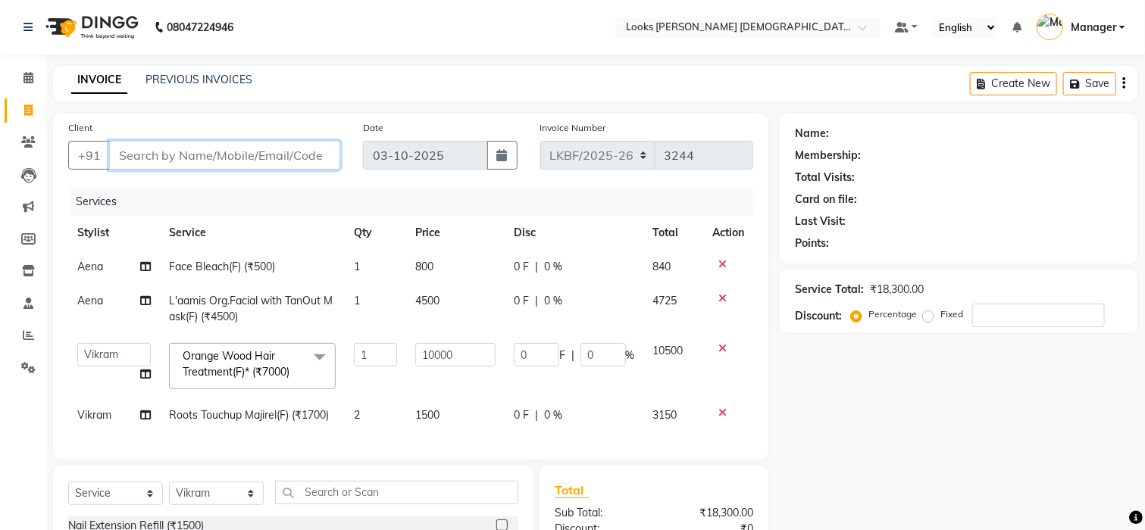
click at [194, 154] on input "Client" at bounding box center [224, 155] width 231 height 29
type input "9"
type input "0"
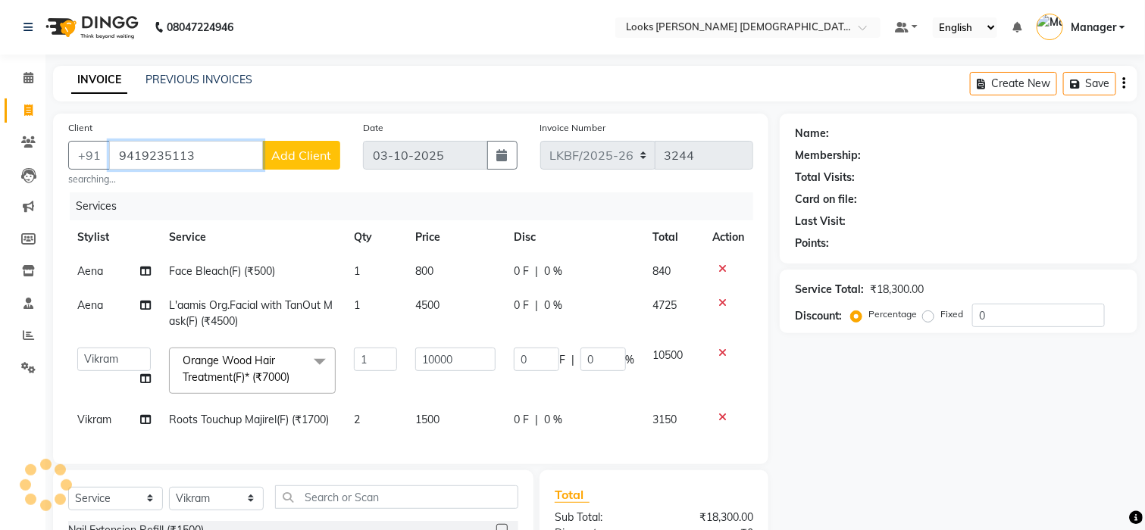
type input "9419235113"
click at [302, 155] on span "Add Client" at bounding box center [301, 155] width 60 height 15
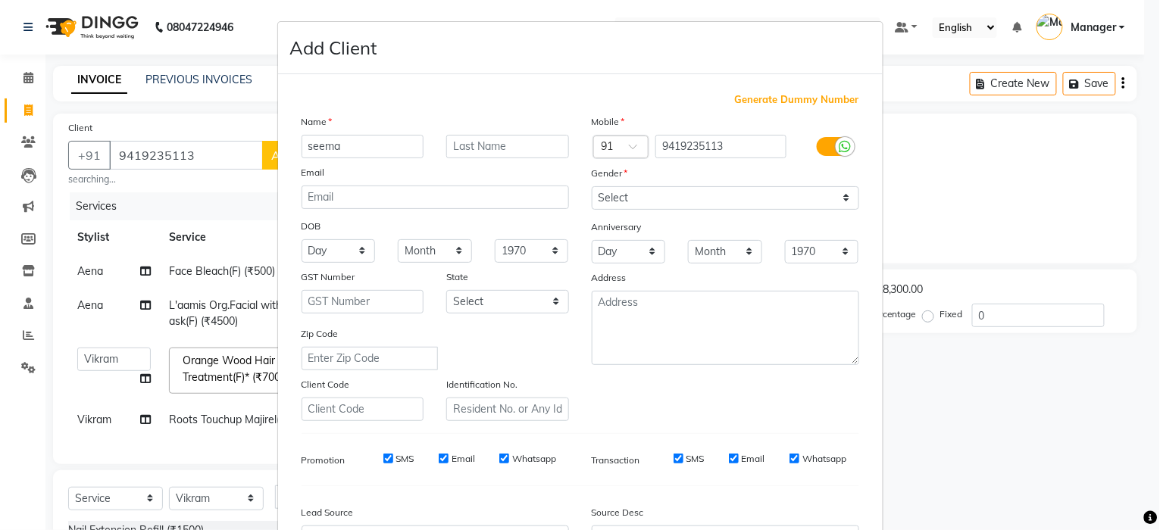
type input "seema"
click at [502, 143] on input "text" at bounding box center [507, 146] width 123 height 23
type input "k"
click at [601, 202] on select "Select Male Female Other Prefer Not To Say" at bounding box center [725, 197] width 267 height 23
select select "female"
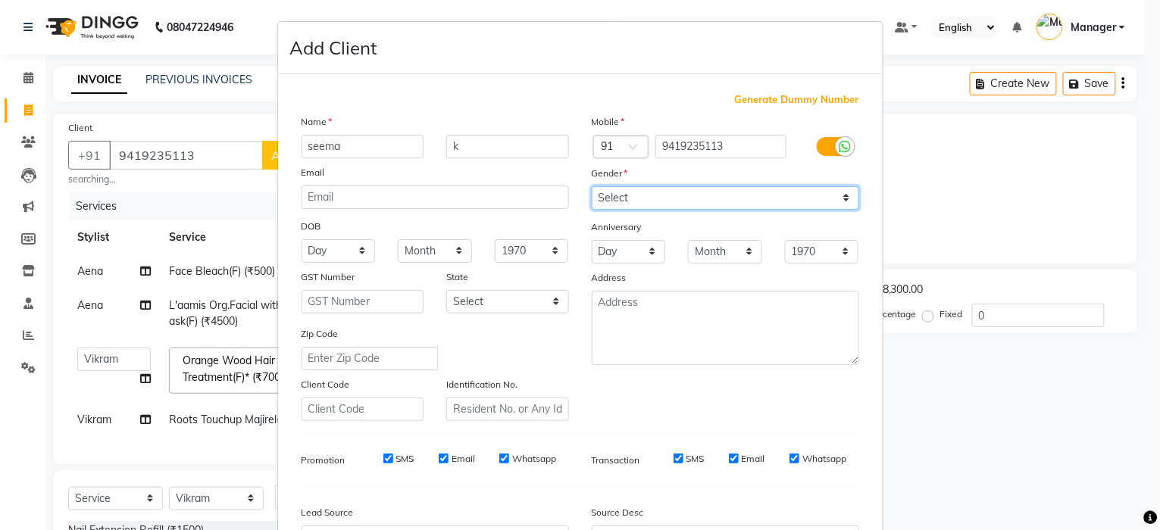
click at [592, 186] on select "Select Male Female Other Prefer Not To Say" at bounding box center [725, 197] width 267 height 23
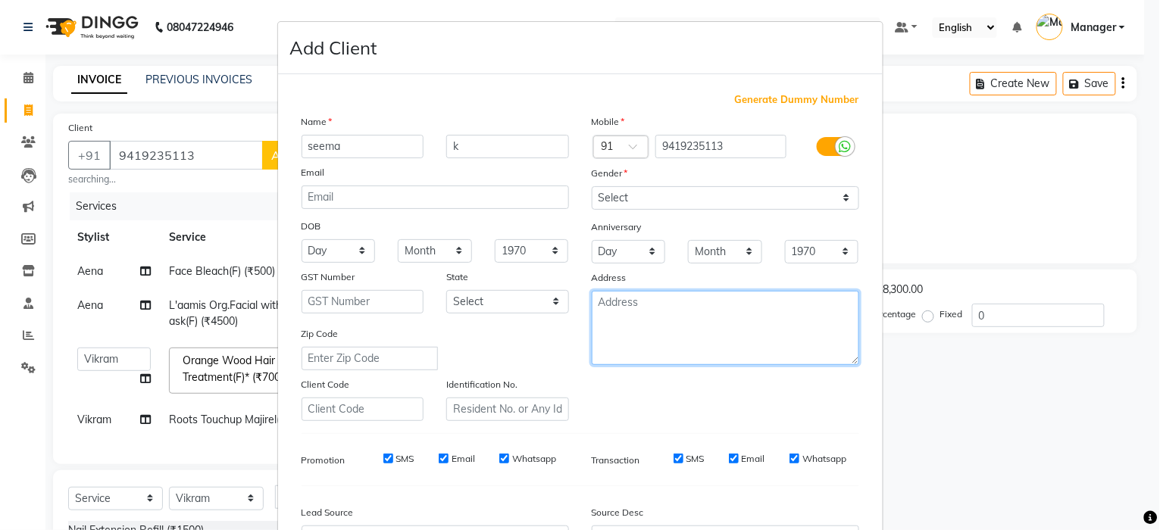
click at [630, 330] on textarea at bounding box center [725, 328] width 267 height 74
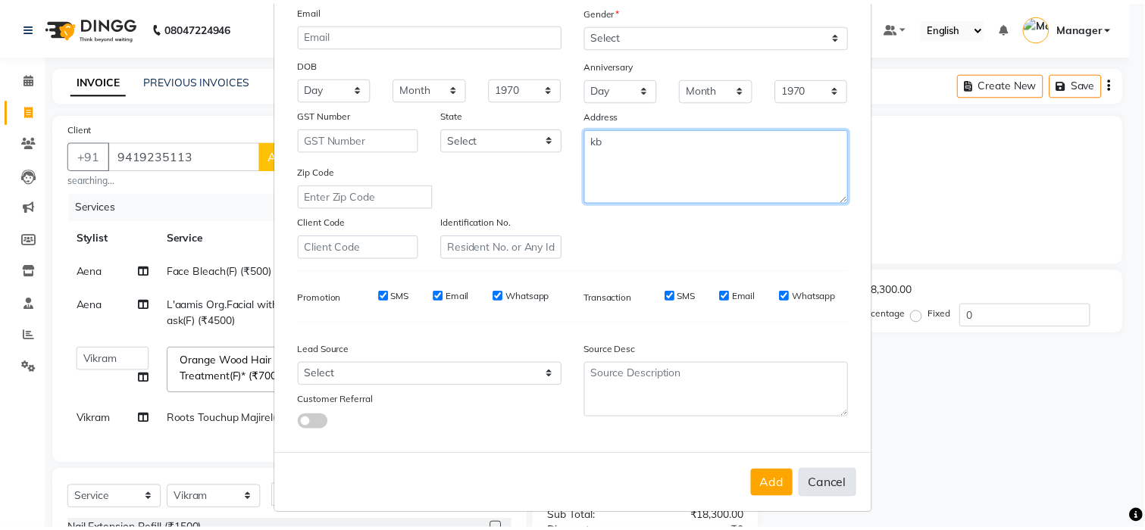
scroll to position [170, 0]
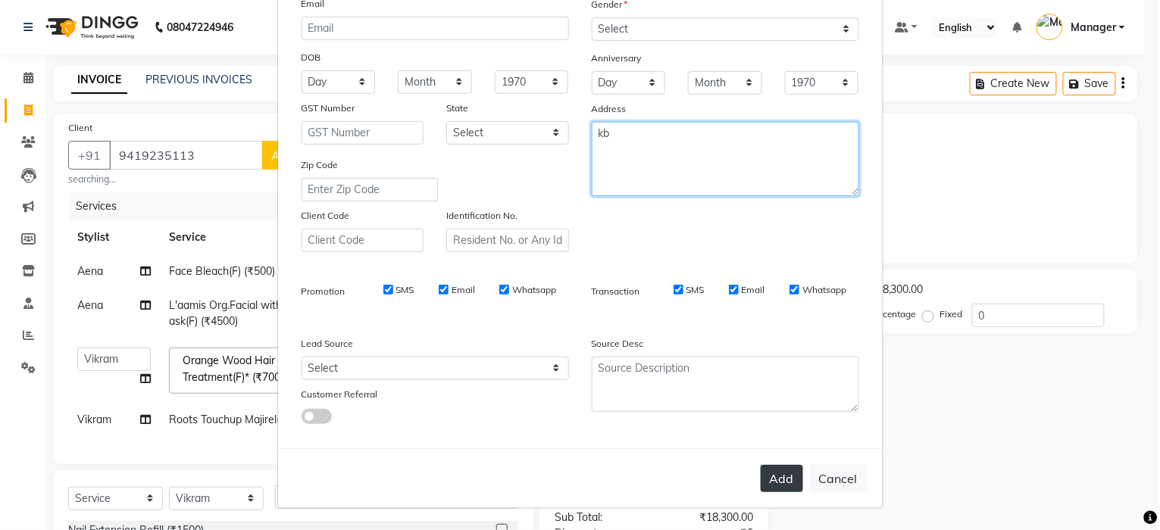
type textarea "kb"
click at [783, 473] on button "Add" at bounding box center [782, 478] width 42 height 27
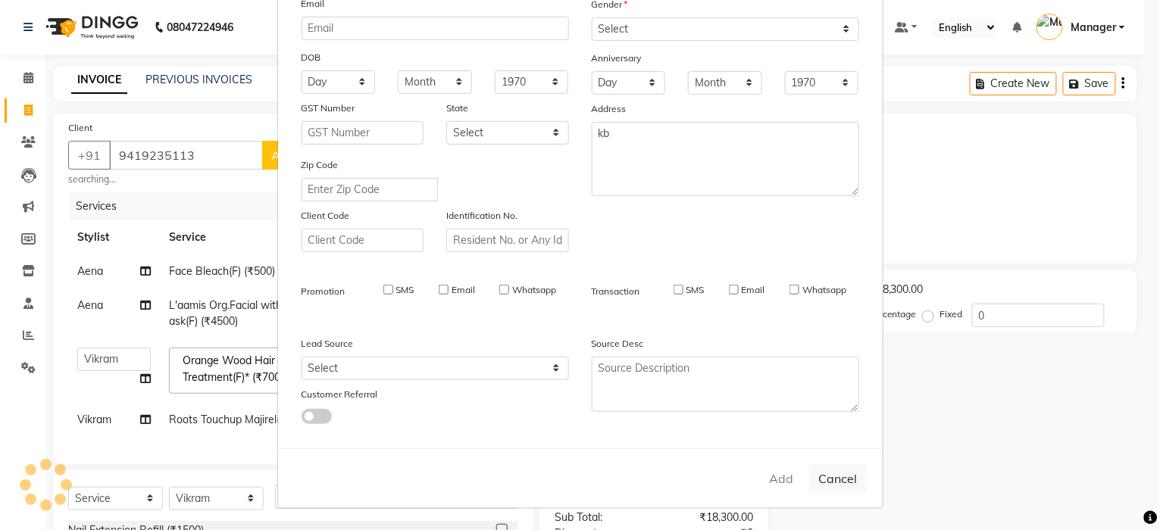
select select
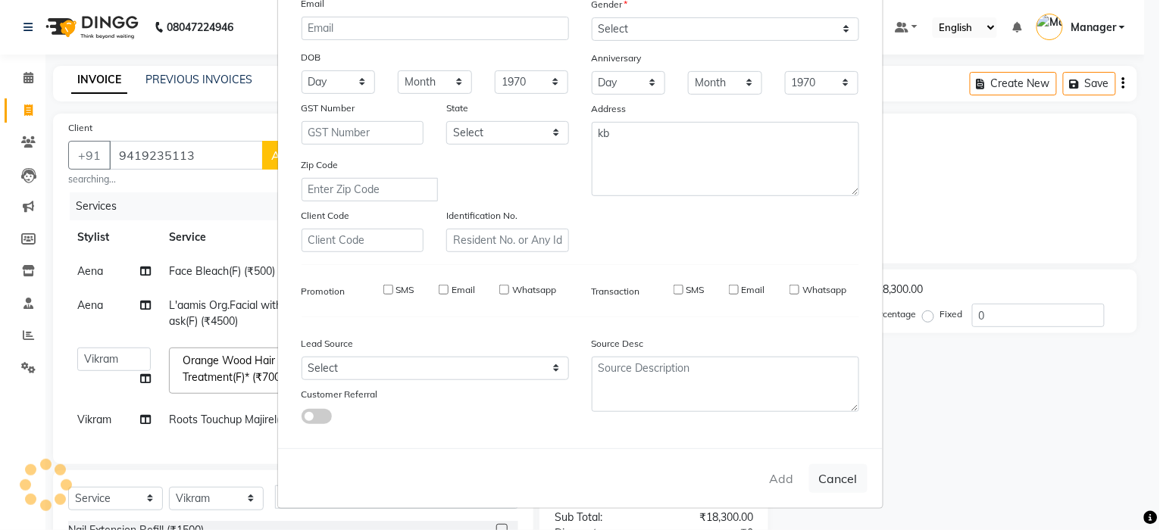
select select
checkbox input "false"
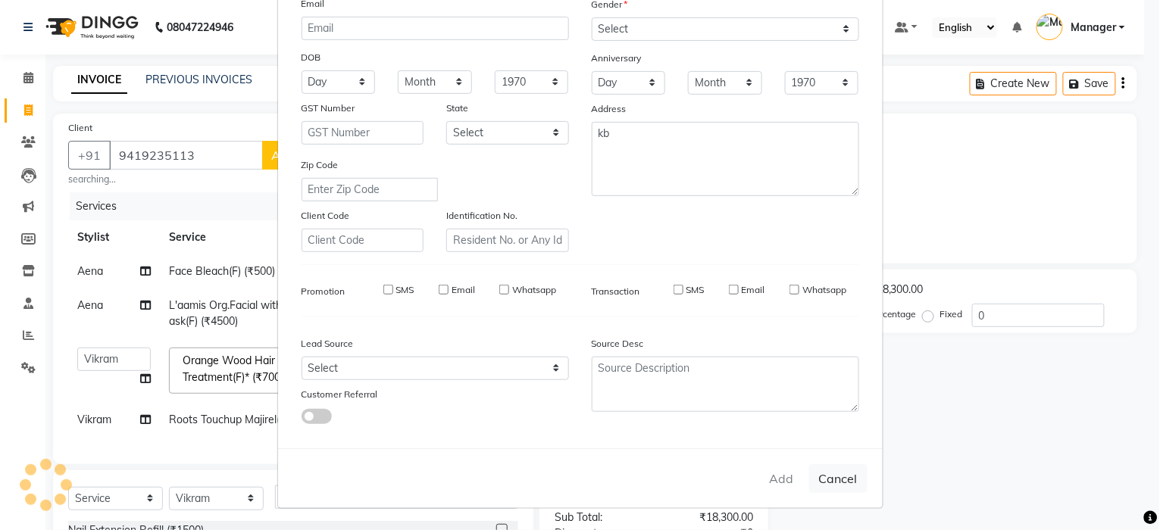
checkbox input "false"
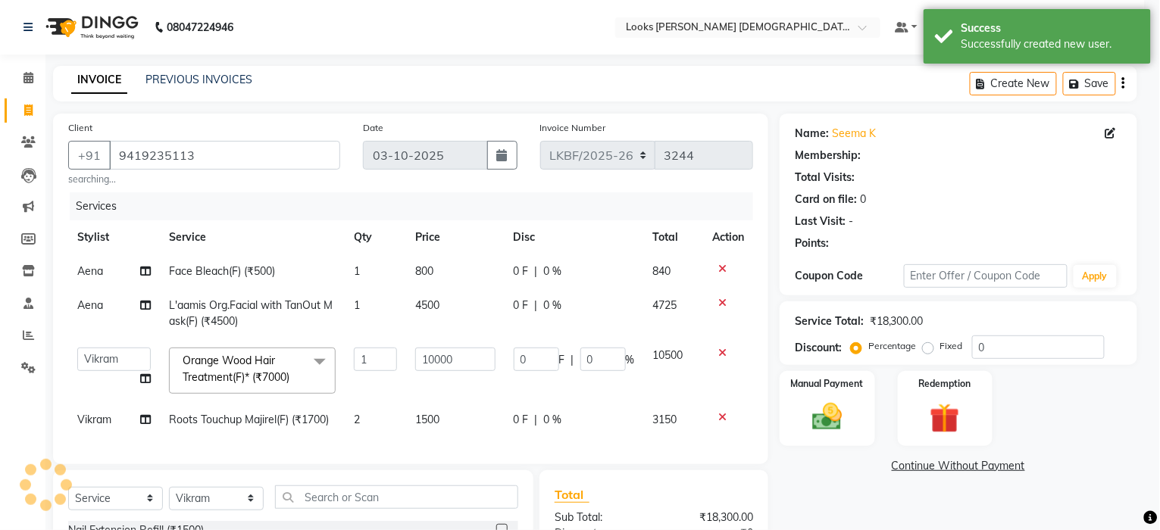
select select "1: Object"
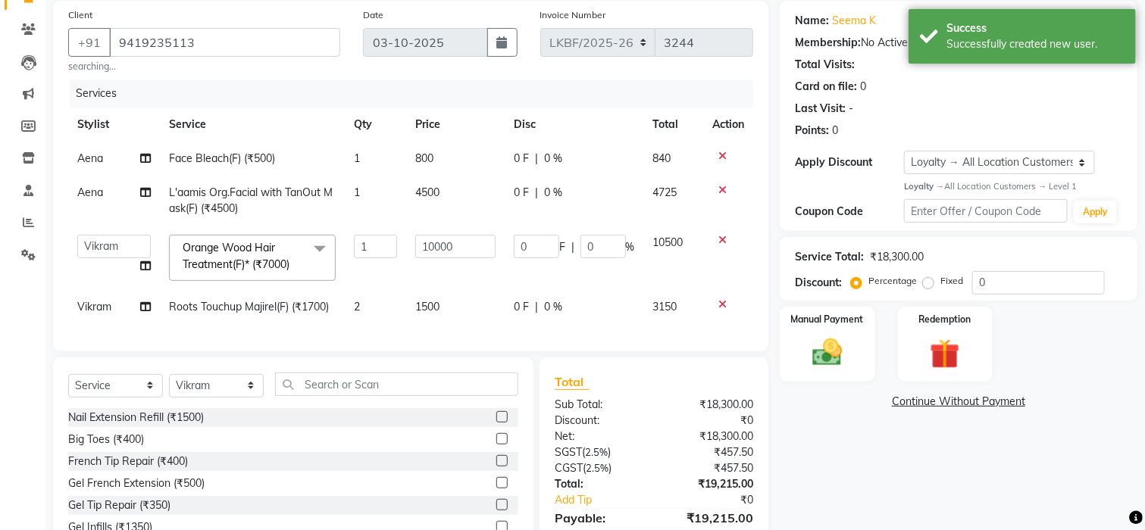
scroll to position [202, 0]
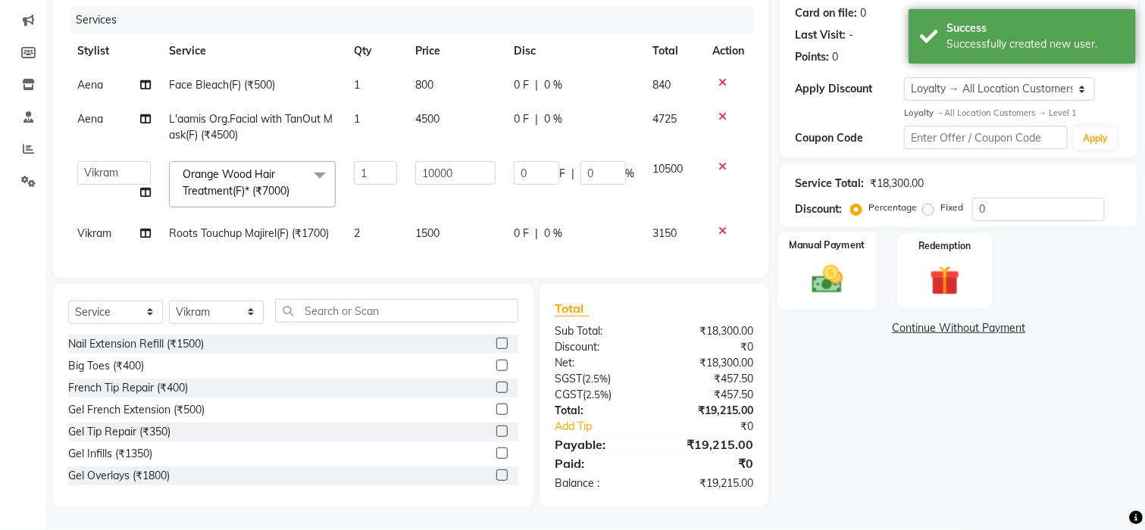
click at [814, 261] on img at bounding box center [827, 279] width 51 height 36
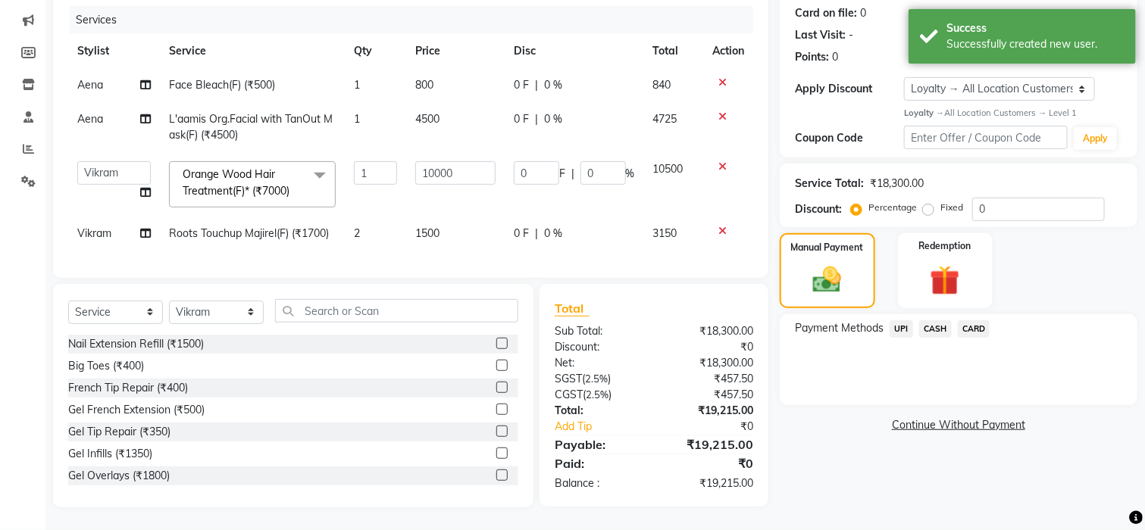
click at [955, 321] on div "CARD" at bounding box center [971, 331] width 39 height 20
click at [971, 321] on span "CARD" at bounding box center [974, 329] width 33 height 17
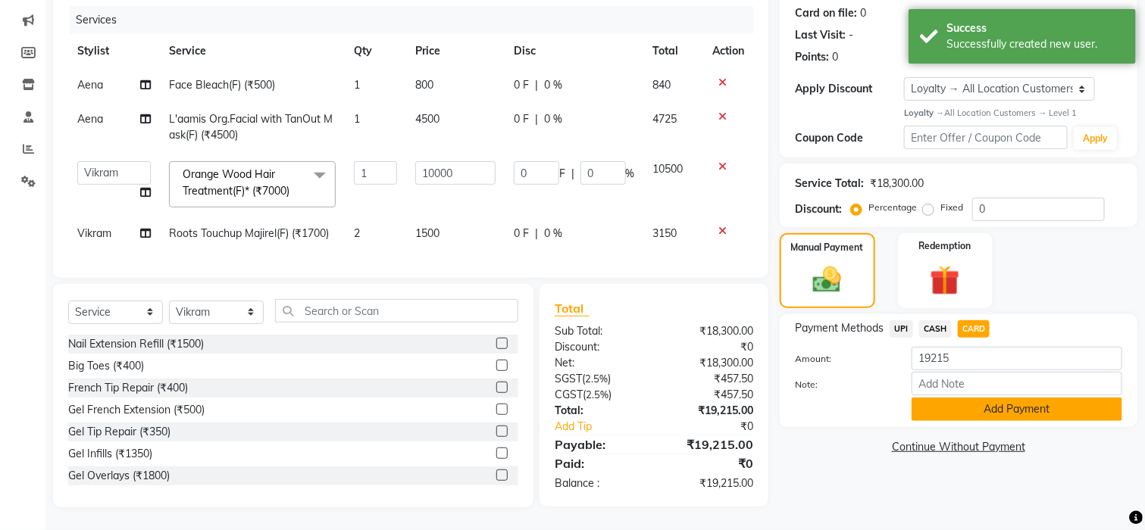
click at [943, 398] on button "Add Payment" at bounding box center [1017, 409] width 211 height 23
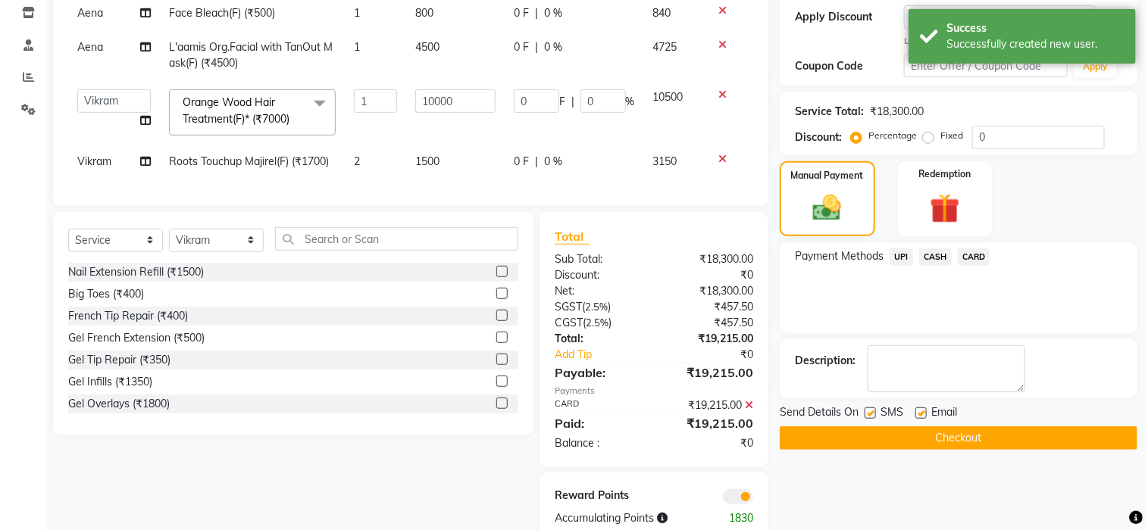
scroll to position [308, 0]
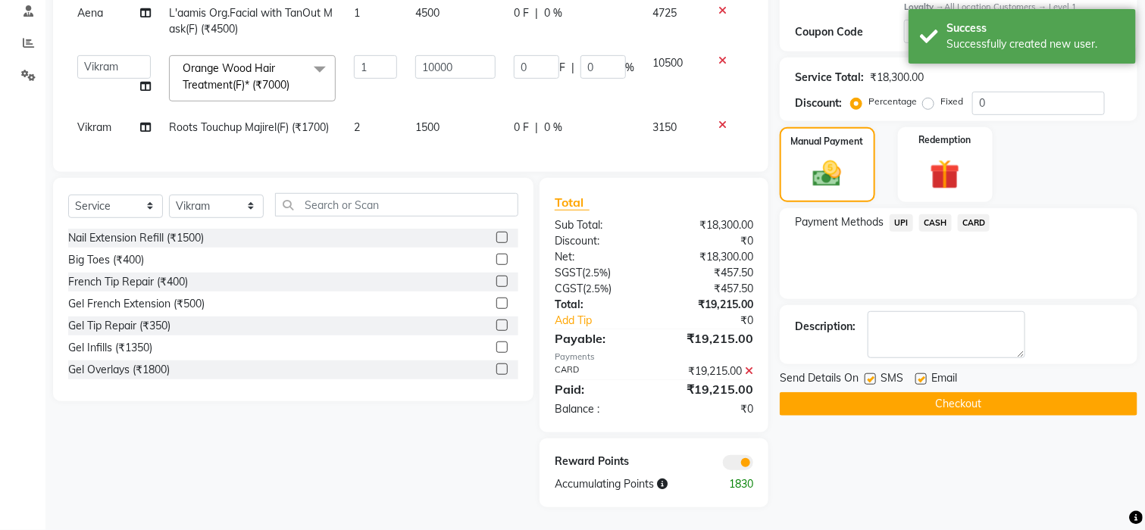
click at [882, 392] on button "Checkout" at bounding box center [959, 403] width 358 height 23
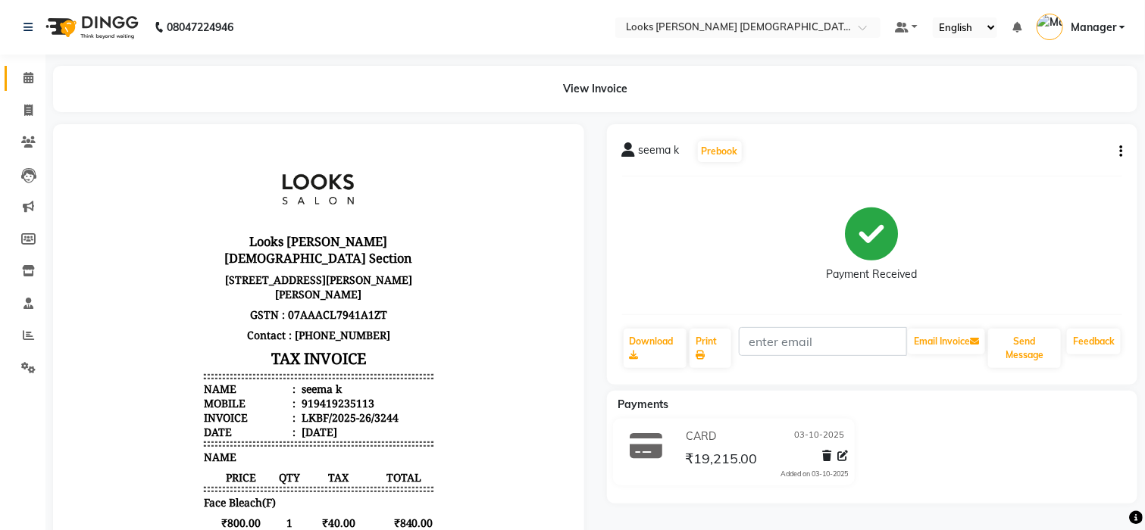
click at [23, 83] on icon at bounding box center [28, 77] width 10 height 11
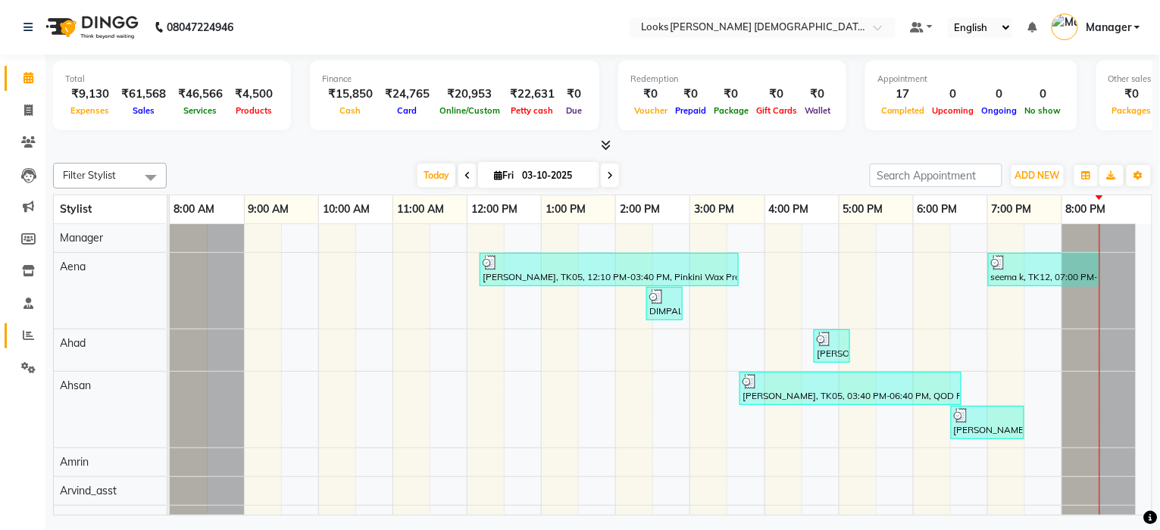
click at [19, 338] on span at bounding box center [28, 335] width 27 height 17
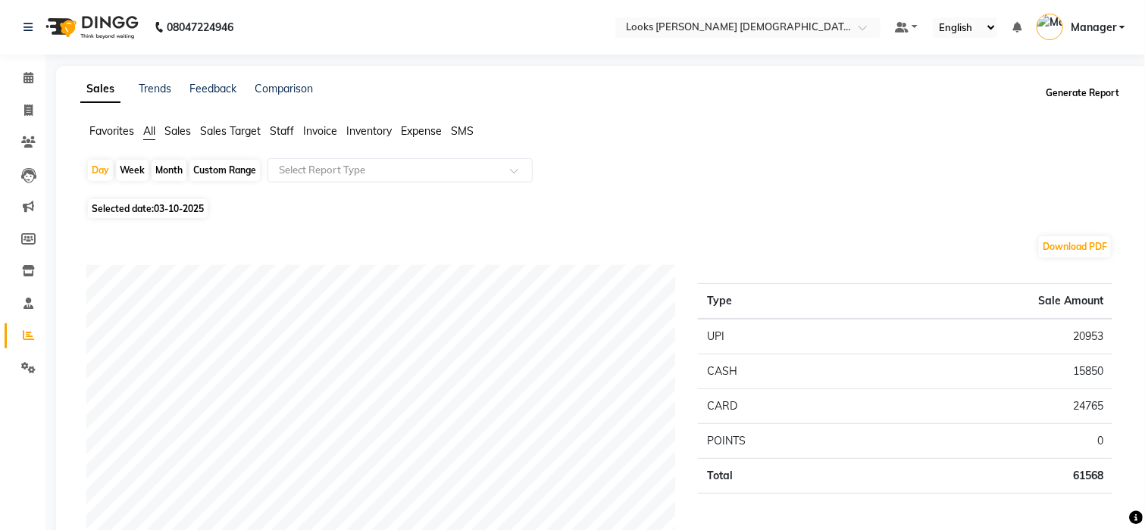
click at [1093, 95] on button "Generate Report" at bounding box center [1082, 93] width 81 height 21
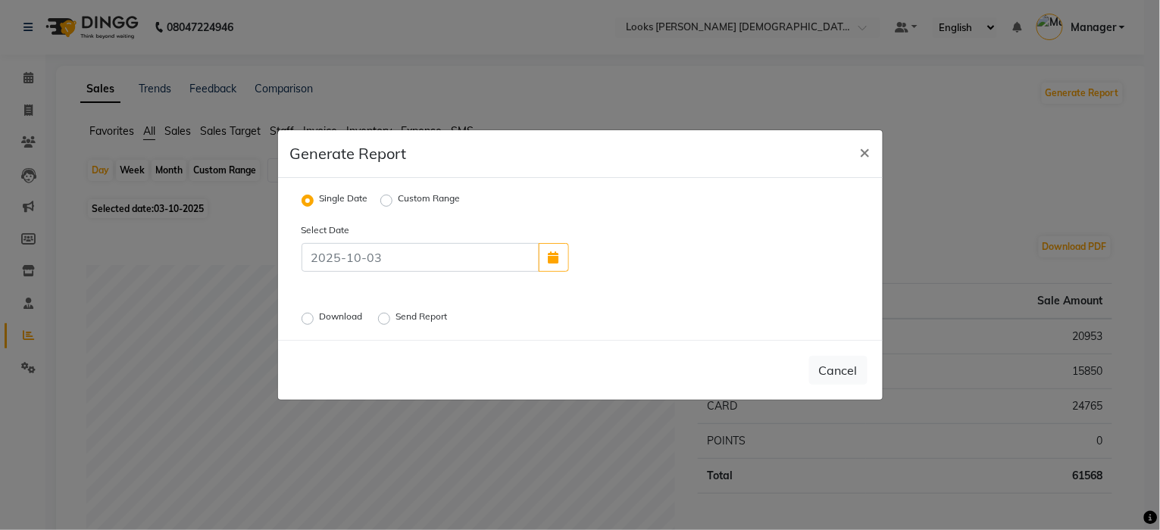
click at [320, 320] on label "Download" at bounding box center [343, 319] width 46 height 18
click at [307, 320] on input "Download" at bounding box center [310, 319] width 11 height 11
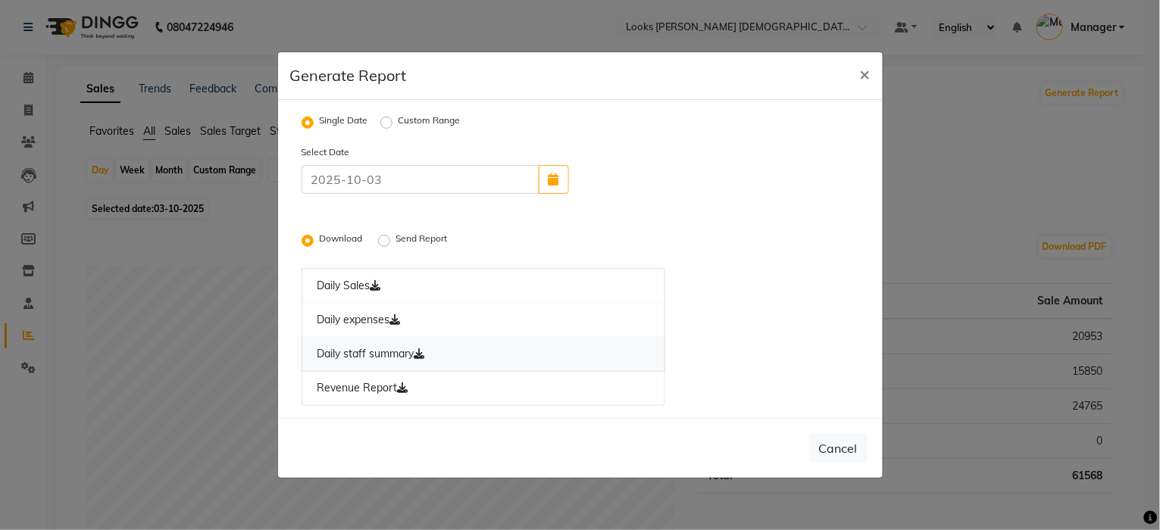
click at [326, 358] on link "Daily staff summary" at bounding box center [484, 354] width 364 height 35
click at [871, 74] on button "×" at bounding box center [865, 73] width 35 height 42
radio input "false"
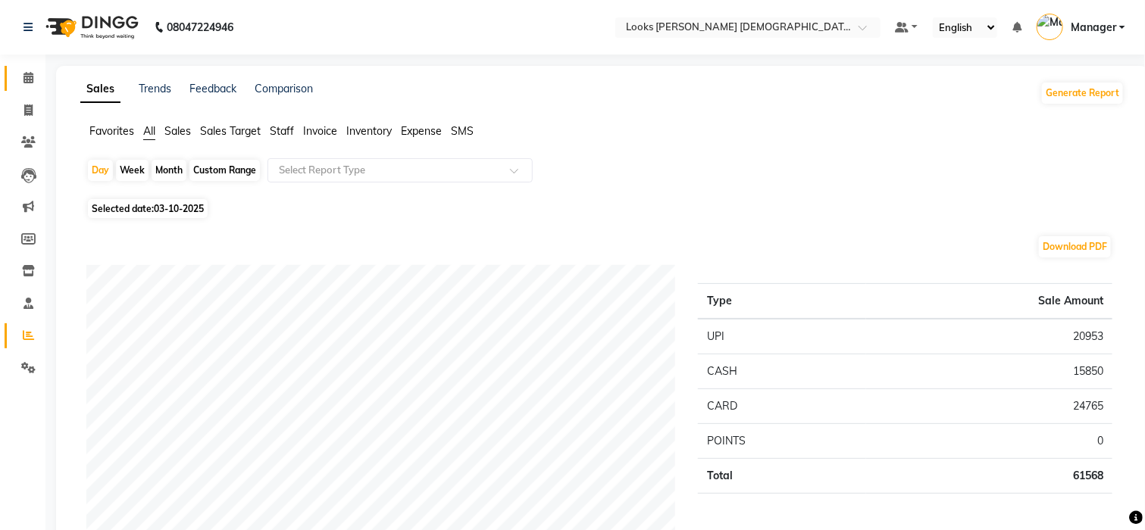
click at [33, 86] on link "Calendar" at bounding box center [23, 78] width 36 height 25
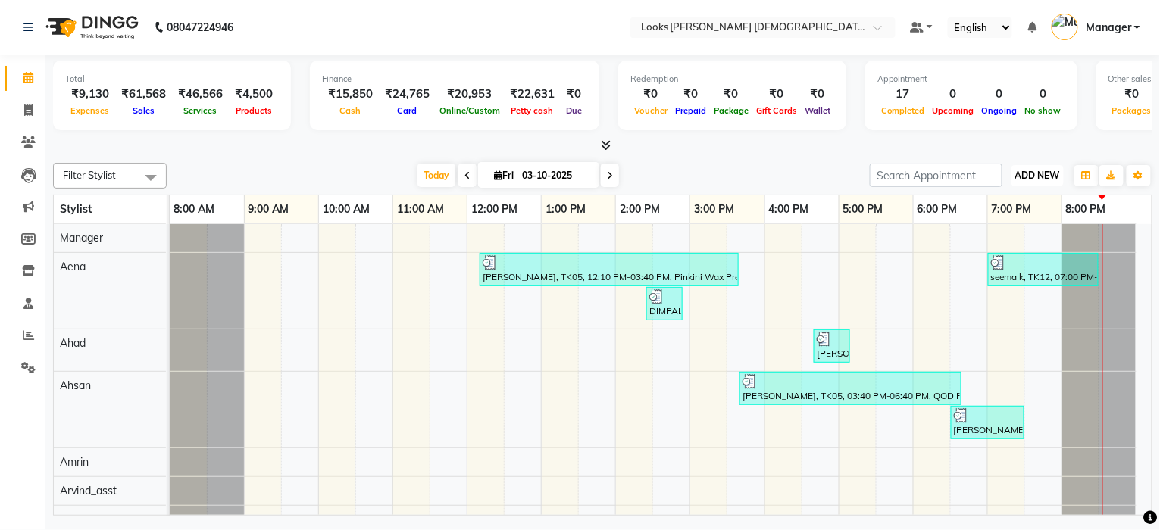
click at [1047, 166] on button "ADD NEW Toggle Dropdown" at bounding box center [1038, 175] width 52 height 21
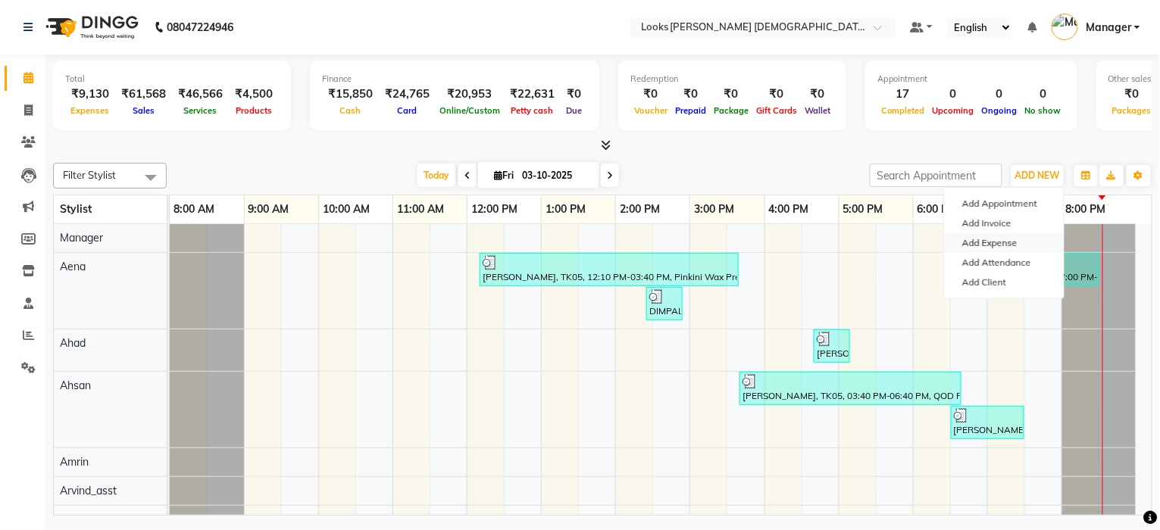
click at [987, 239] on link "Add Expense" at bounding box center [1004, 243] width 120 height 20
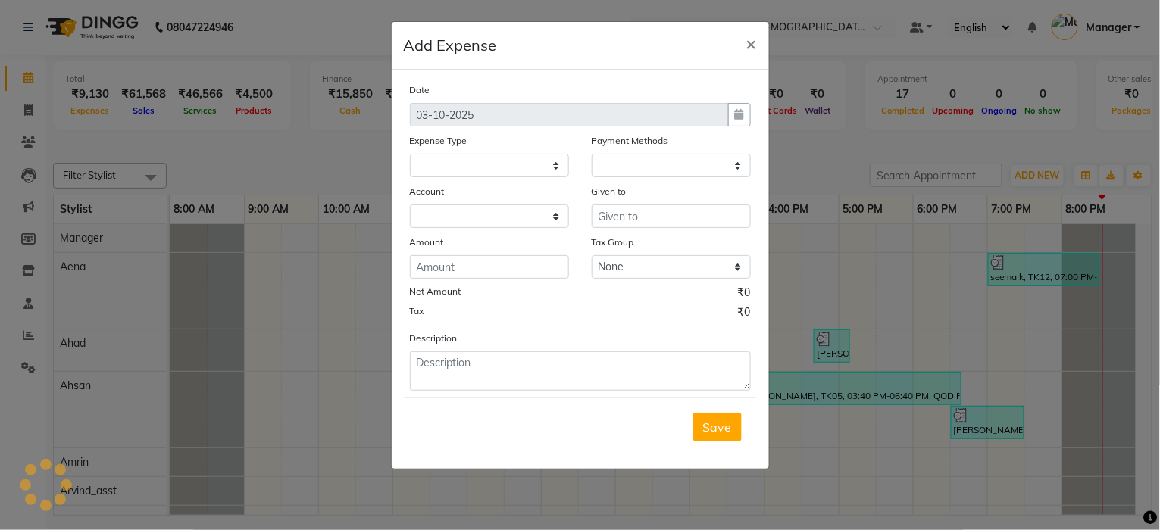
select select
select select "1"
select select "7940"
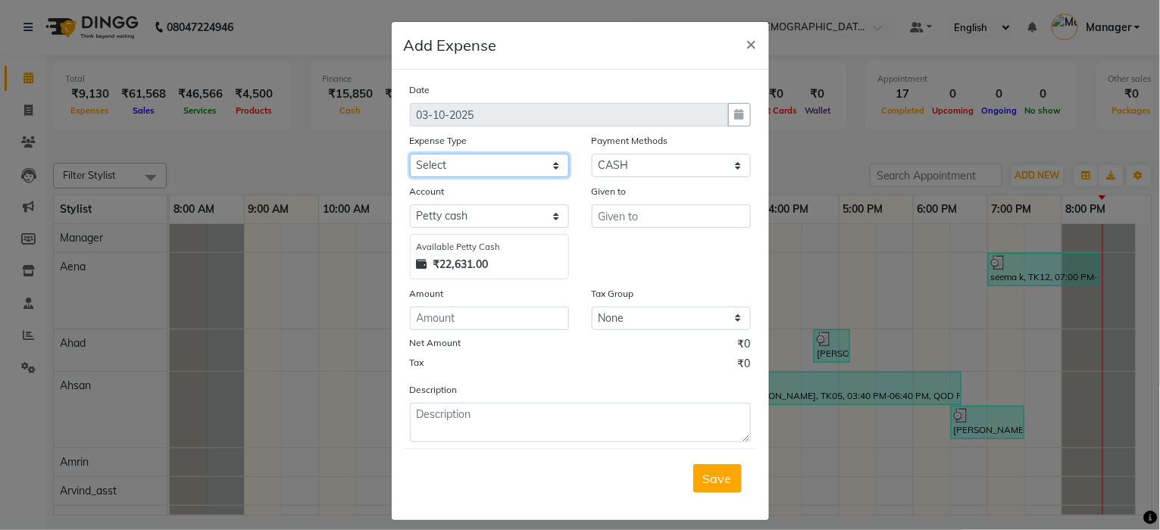
click at [498, 167] on select "Select Accommodation Aesthetics Bank Deposit BLINKIT Cash Handover Client Refun…" at bounding box center [489, 165] width 159 height 23
select select "24170"
click at [410, 154] on select "Select Accommodation Aesthetics Bank Deposit BLINKIT Cash Handover Client Refun…" at bounding box center [489, 165] width 159 height 23
click at [617, 203] on div "Given to" at bounding box center [671, 193] width 159 height 21
click at [617, 209] on input "text" at bounding box center [671, 216] width 159 height 23
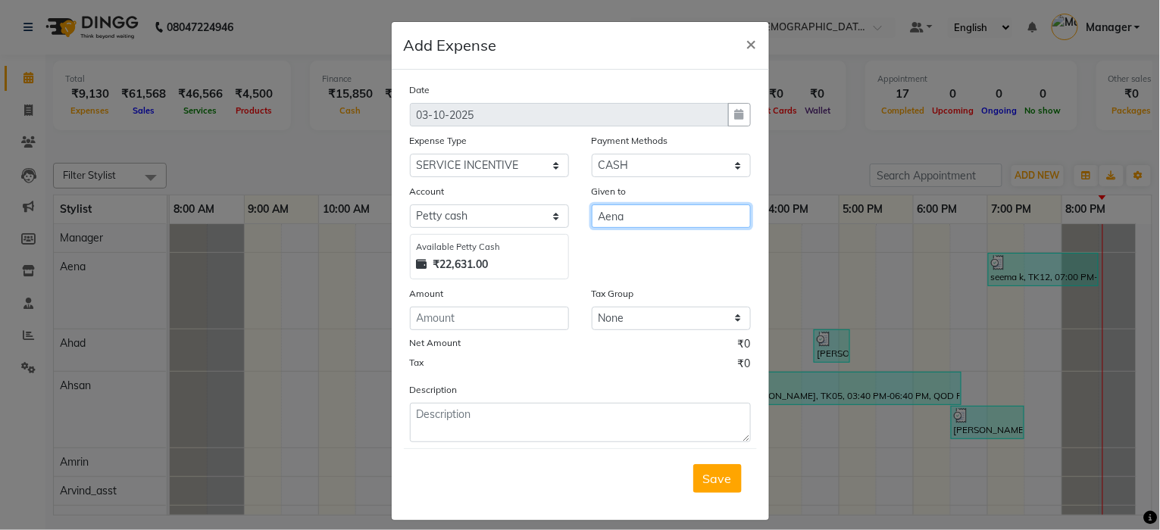
type input "Aena"
click at [480, 305] on div "Amount" at bounding box center [489, 296] width 159 height 21
click at [489, 324] on input "number" at bounding box center [489, 318] width 159 height 23
type input "700"
click at [380, 449] on ngb-modal-window "Add Expense × Date 03-10-2025 Expense Type Select Accommodation Aesthetics Bank…" at bounding box center [580, 265] width 1160 height 530
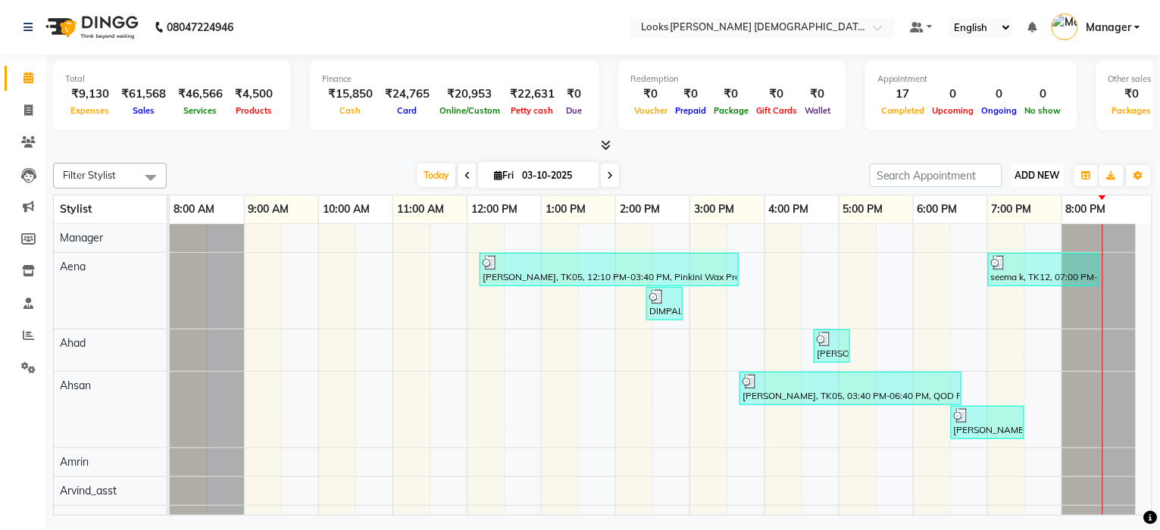
click at [1024, 170] on span "ADD NEW" at bounding box center [1037, 175] width 45 height 11
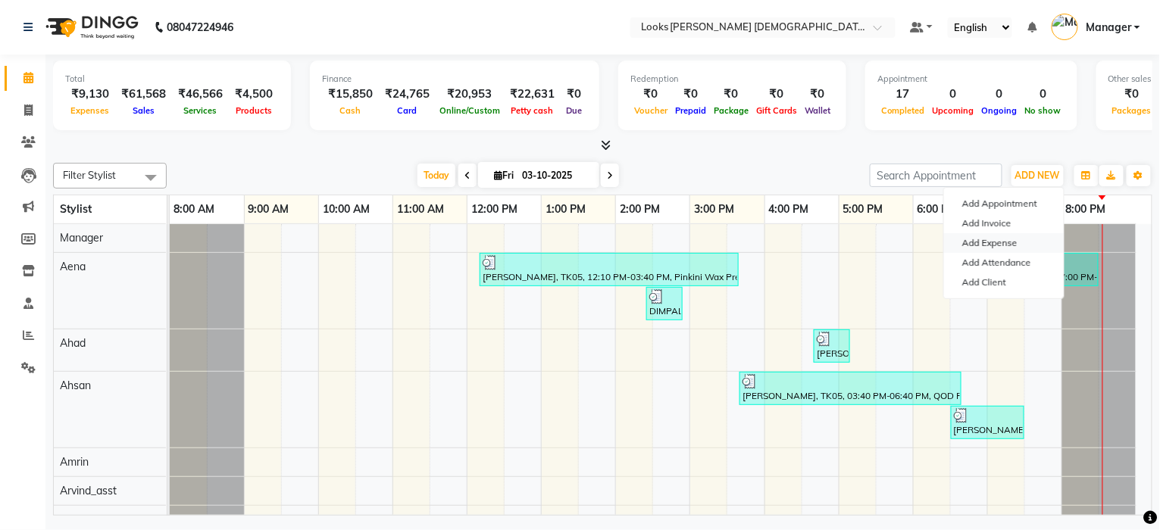
click at [1002, 245] on link "Add Expense" at bounding box center [1004, 243] width 120 height 20
select select "7941"
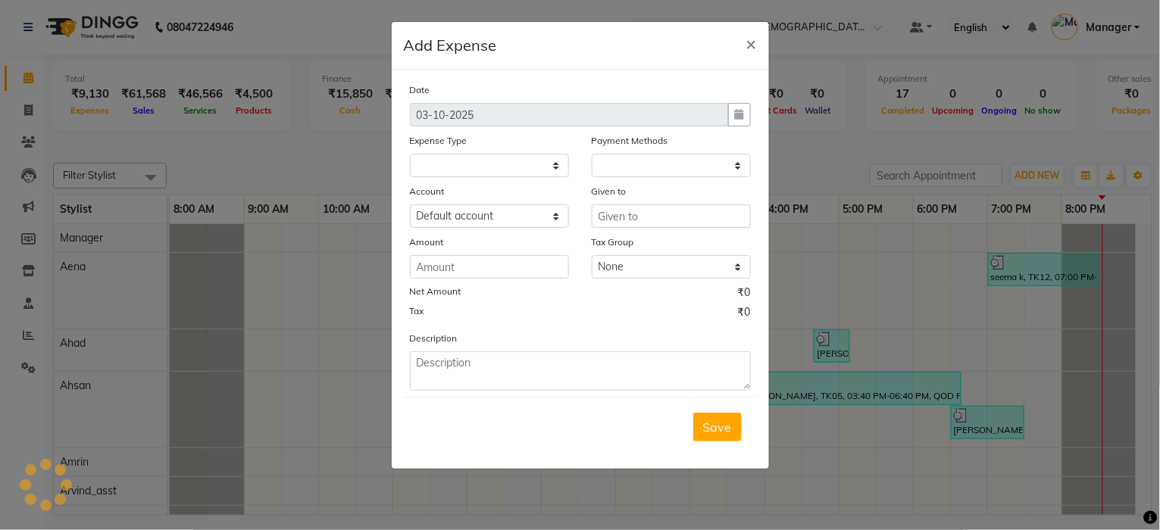
select select "1"
select select "7940"
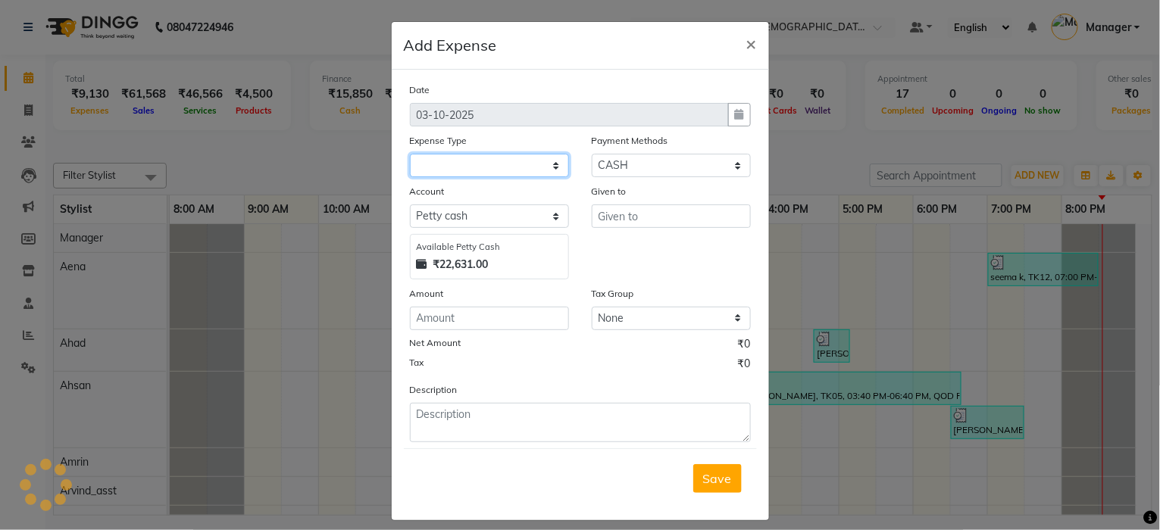
click at [496, 161] on select at bounding box center [489, 165] width 159 height 23
select select "24170"
click at [410, 154] on select "Select Accommodation Aesthetics Bank Deposit BLINKIT Cash Handover Client Refun…" at bounding box center [489, 165] width 159 height 23
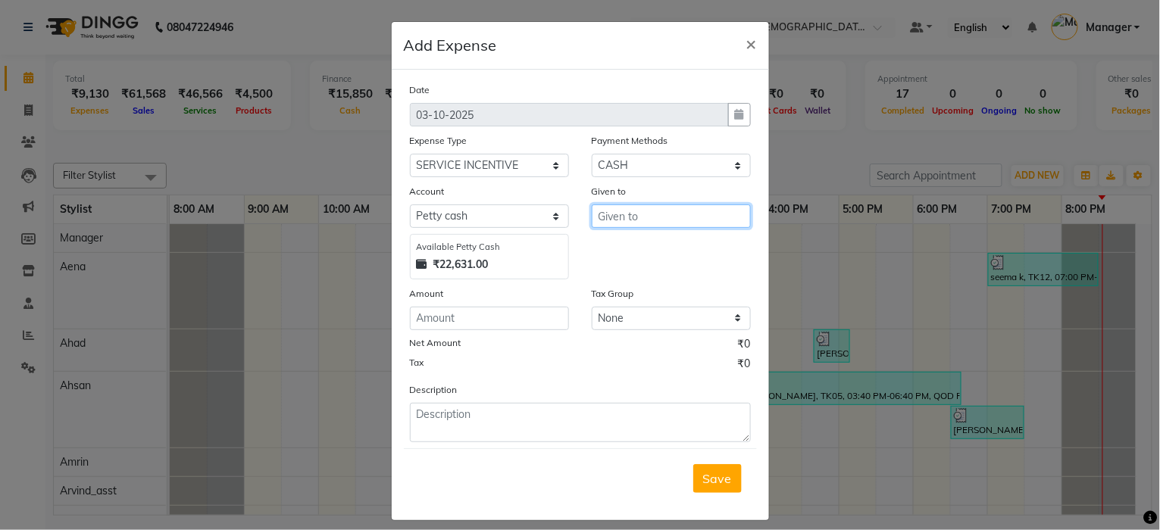
click at [630, 211] on input "text" at bounding box center [671, 216] width 159 height 23
type input "Aena"
click at [496, 322] on input "number" at bounding box center [489, 318] width 159 height 23
type input "700"
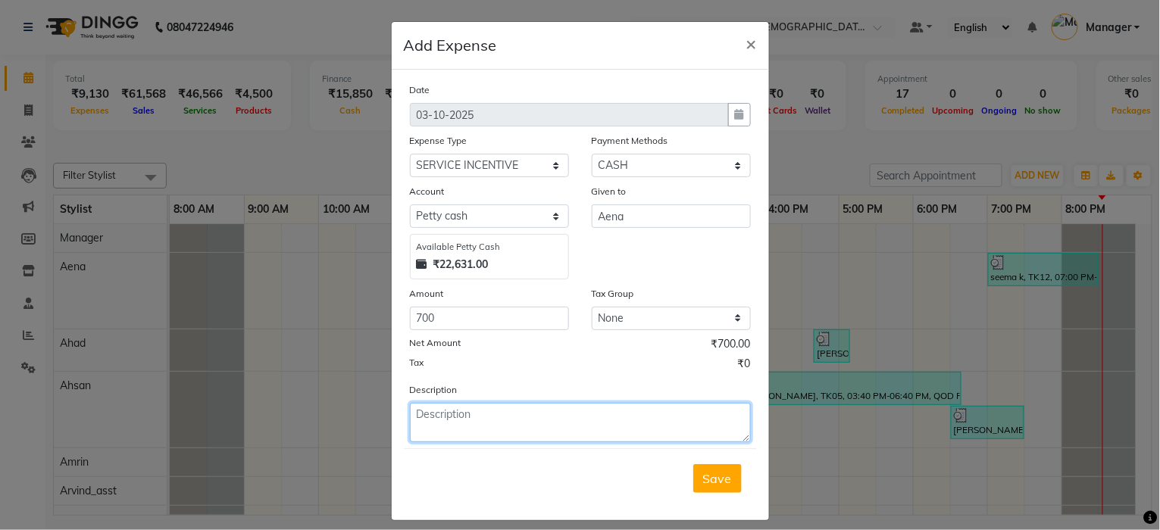
click at [464, 421] on textarea at bounding box center [580, 422] width 341 height 39
type textarea "service incentive to aena"
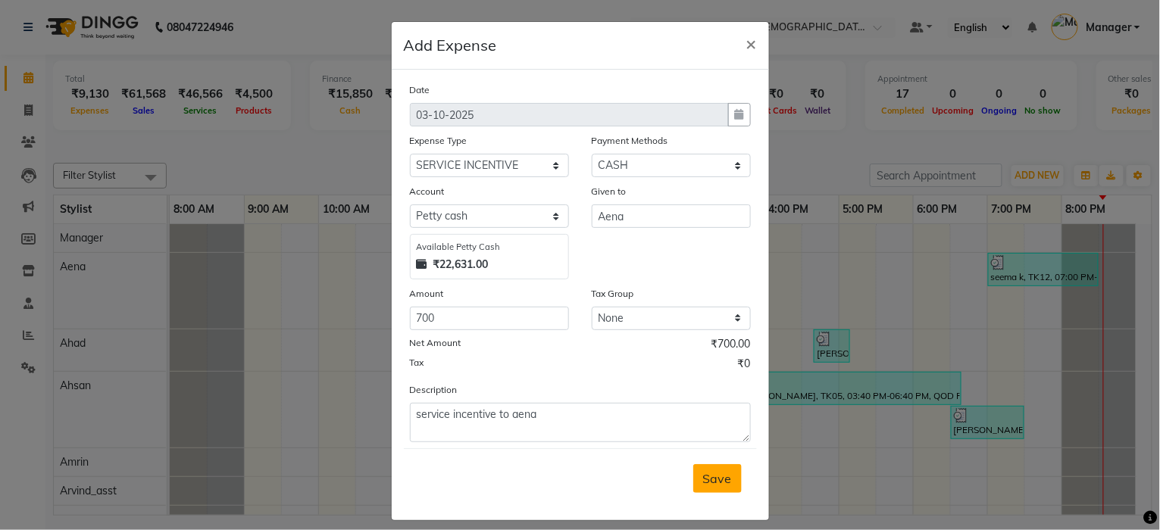
click at [729, 483] on button "Save" at bounding box center [717, 478] width 48 height 29
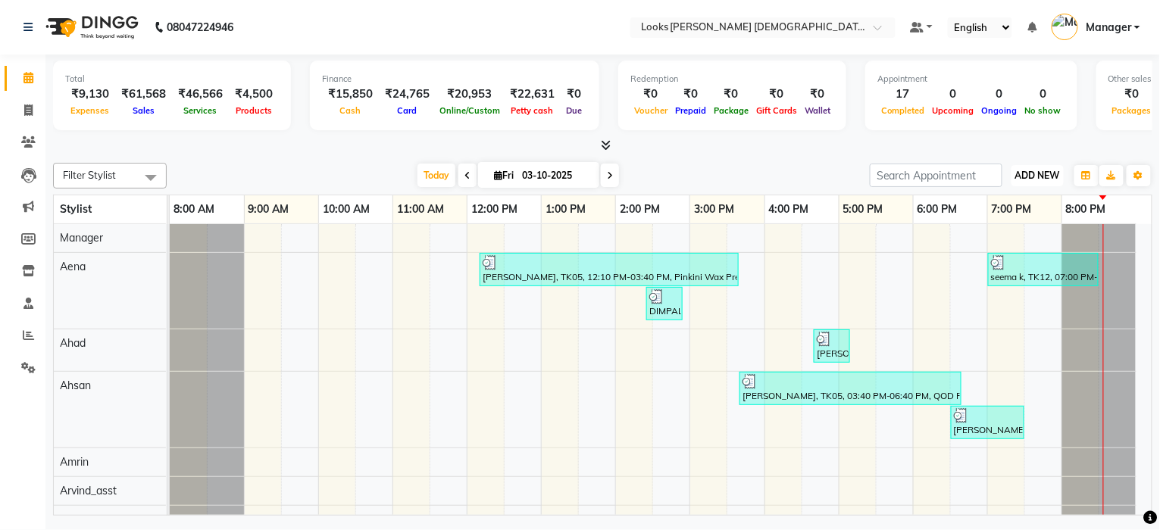
click at [1025, 174] on span "ADD NEW" at bounding box center [1037, 175] width 45 height 11
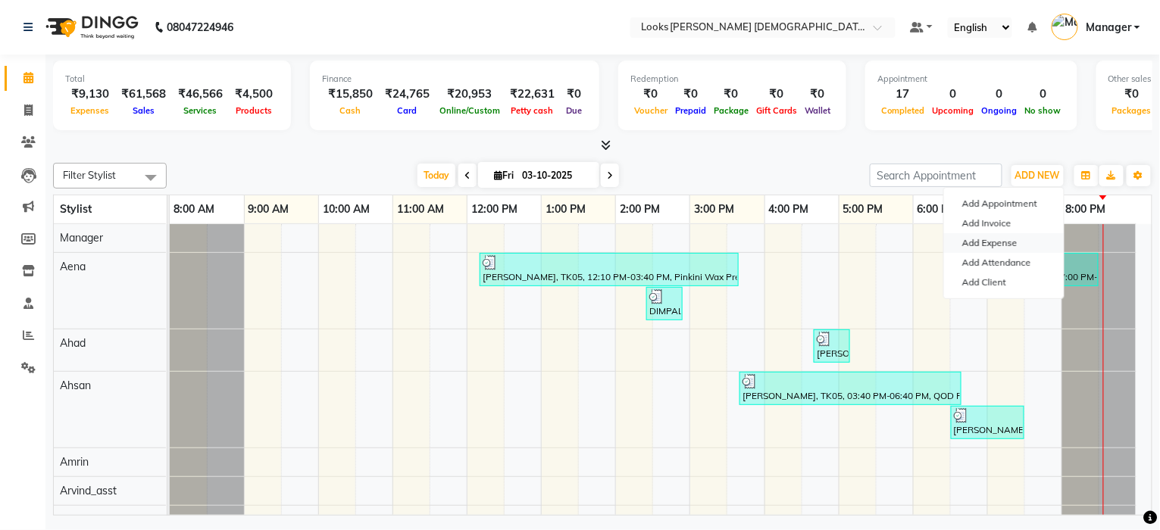
click at [986, 246] on link "Add Expense" at bounding box center [1004, 243] width 120 height 20
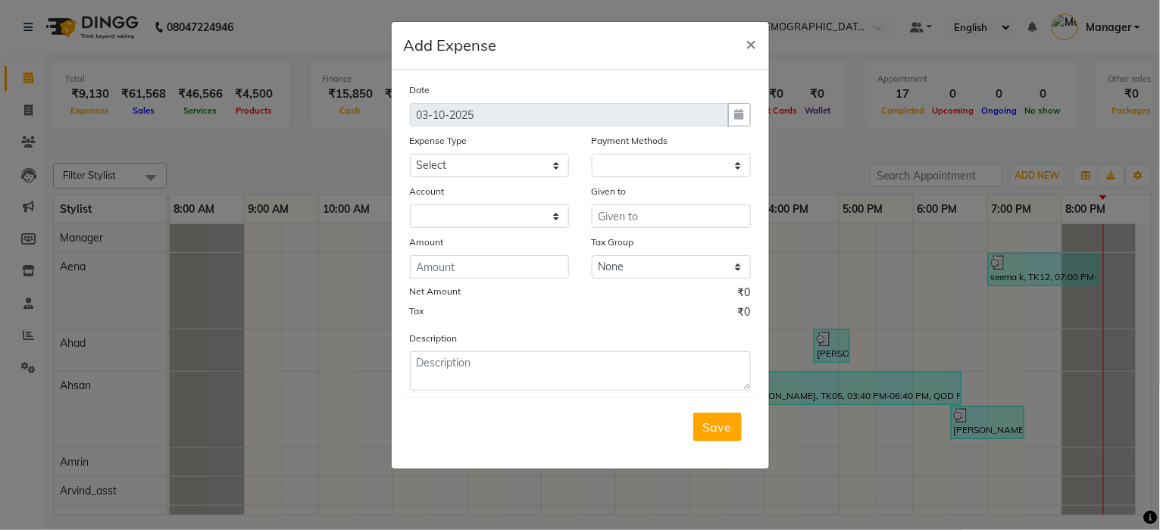
select select "1"
select select "7940"
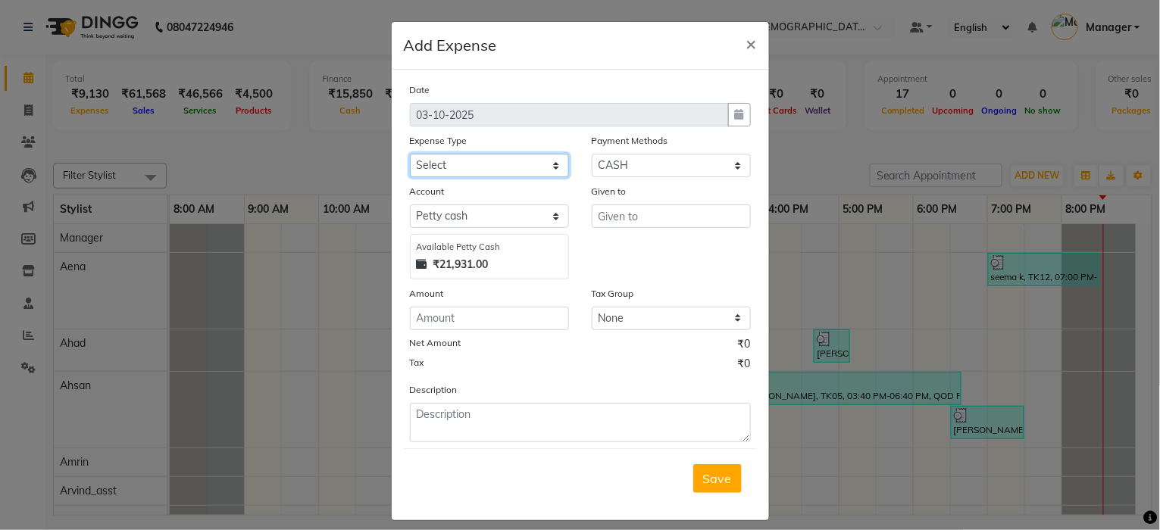
click at [477, 159] on select "Select Accommodation Aesthetics Bank Deposit BLINKIT Cash Handover Client Refun…" at bounding box center [489, 165] width 159 height 23
select select "24170"
click at [629, 216] on input "text" at bounding box center [671, 216] width 159 height 23
type input "Vikram"
click at [439, 322] on input "number" at bounding box center [489, 318] width 159 height 23
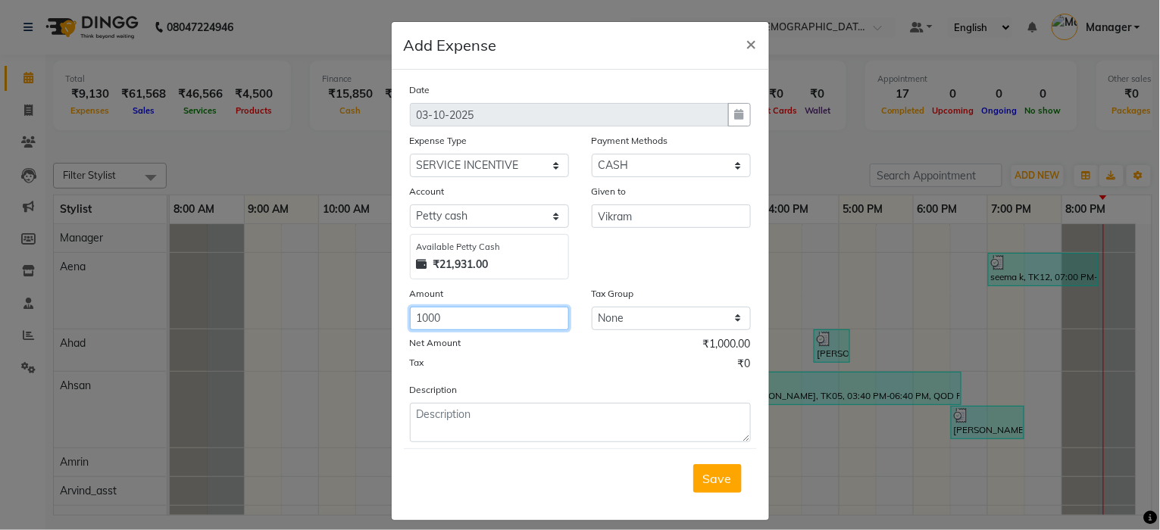
type input "1000"
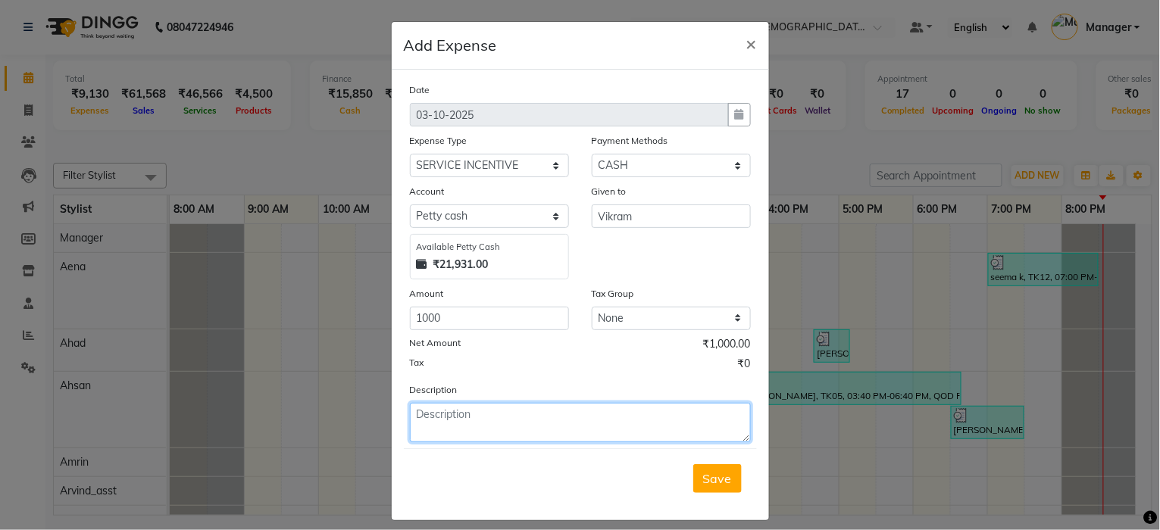
click at [522, 426] on textarea at bounding box center [580, 422] width 341 height 39
click at [510, 416] on textarea "service incentive to vikram" at bounding box center [580, 422] width 341 height 39
type textarea "service incentive to Vikram"
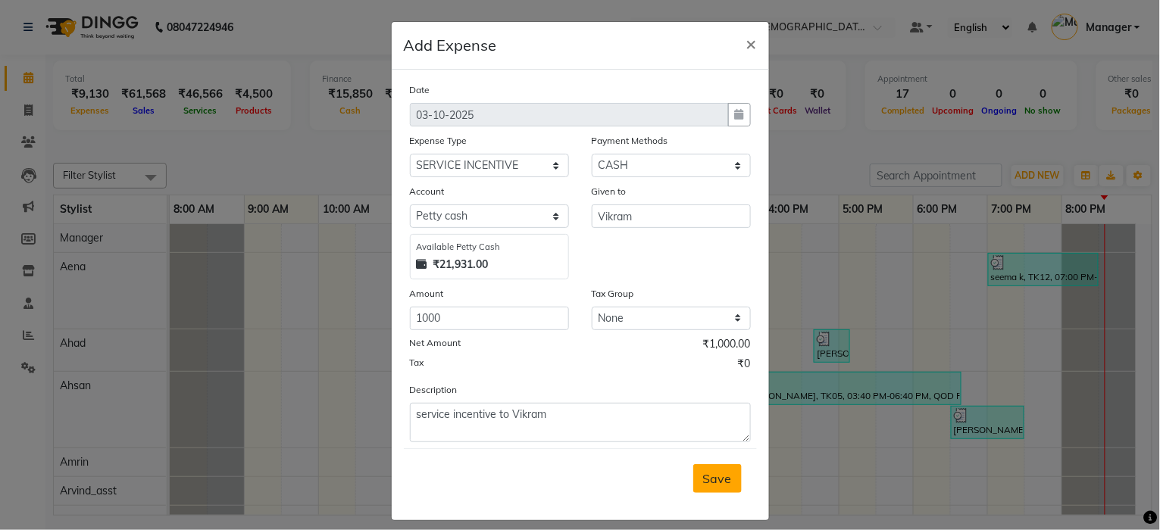
click at [727, 487] on button "Save" at bounding box center [717, 478] width 48 height 29
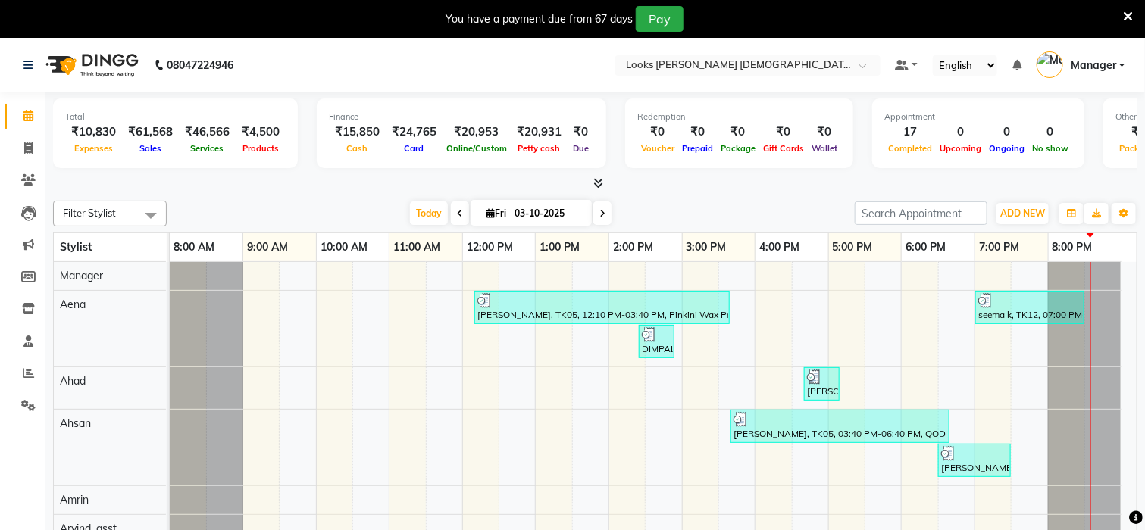
click at [1133, 16] on div "You have a payment due from 67 days Pay" at bounding box center [572, 19] width 1145 height 38
click at [1123, 18] on icon at bounding box center [1128, 17] width 10 height 14
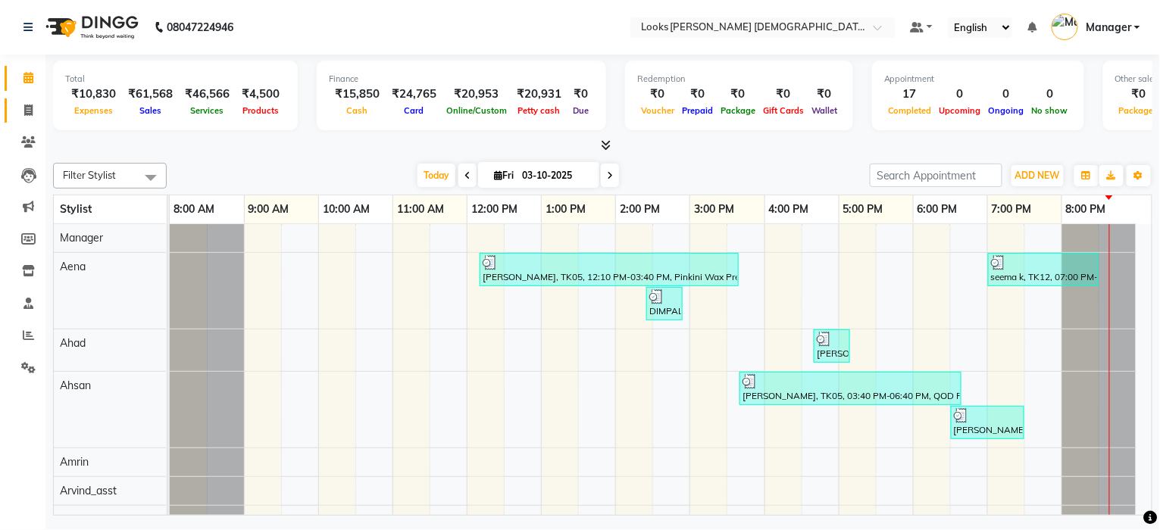
click at [32, 122] on link "Invoice" at bounding box center [23, 111] width 36 height 25
select select "service"
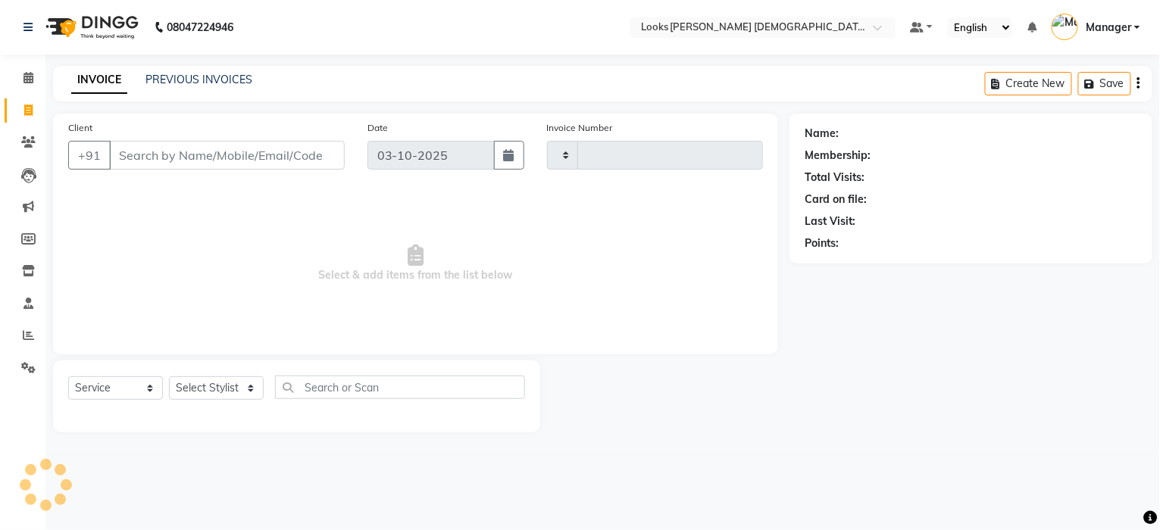
type input "3245"
select select "8706"
click at [214, 392] on select "Select Stylist" at bounding box center [216, 388] width 95 height 23
select select "87721"
click at [169, 377] on select "Select Stylist Aena [PERSON_NAME] [PERSON_NAME] [PERSON_NAME] Counter_Sales [PE…" at bounding box center [216, 388] width 95 height 23
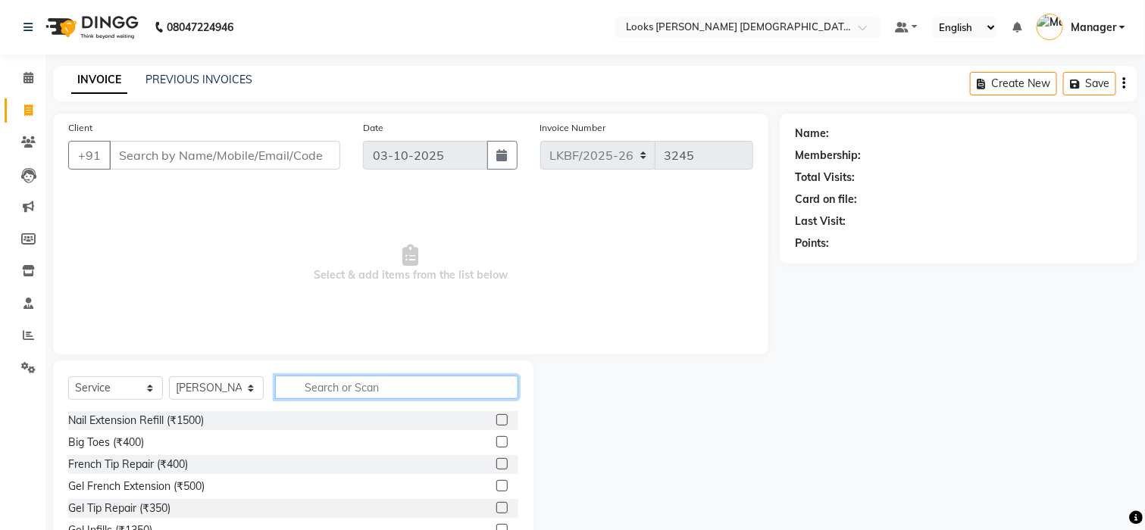
click at [410, 386] on input "text" at bounding box center [396, 387] width 243 height 23
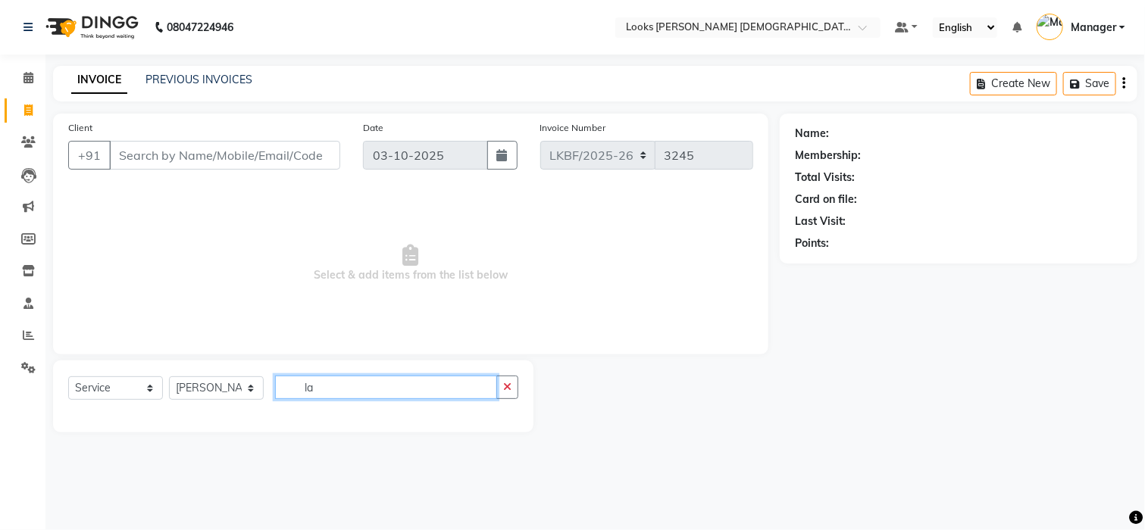
type input "l"
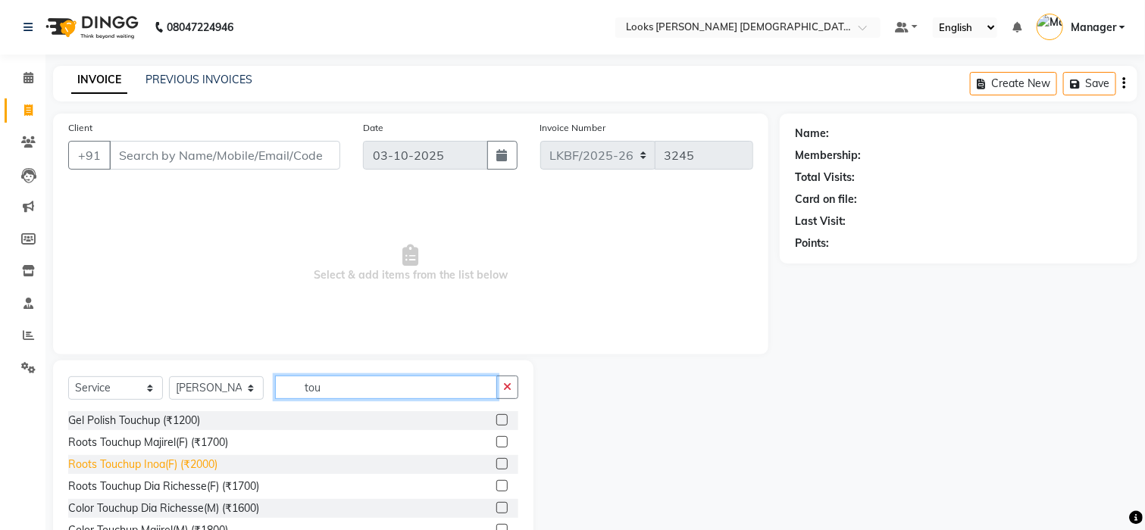
type input "tou"
click at [146, 466] on div "Roots Touchup Inoa(F) (₹2000)" at bounding box center [142, 465] width 149 height 16
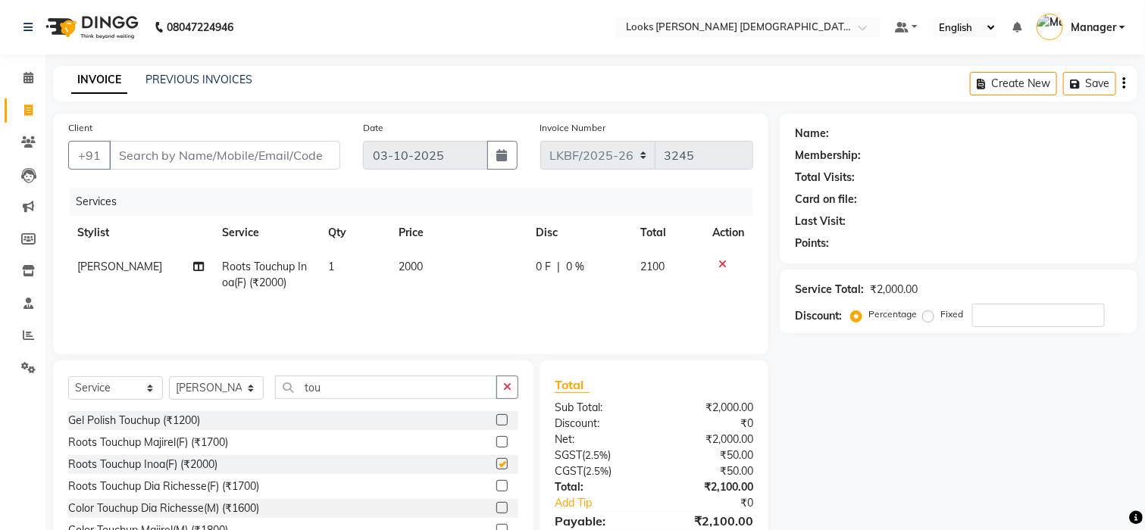
checkbox input "false"
click at [424, 263] on td "2000" at bounding box center [457, 275] width 137 height 50
select select "87721"
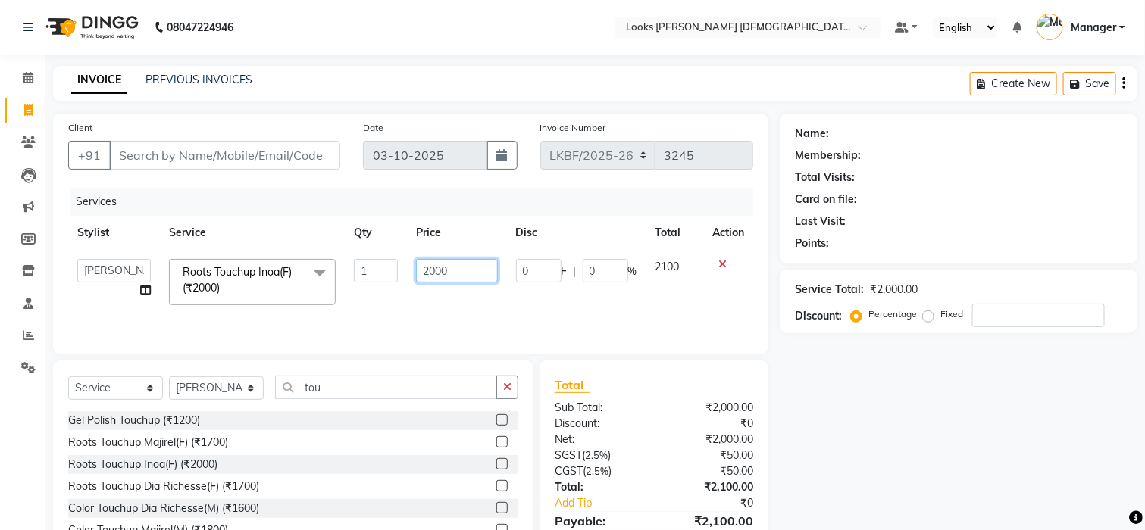
drag, startPoint x: 424, startPoint y: 263, endPoint x: 336, endPoint y: 261, distance: 87.9
click at [336, 264] on tr "[PERSON_NAME] [PERSON_NAME] Counter_Sales [PERSON_NAME] Karan_pdct Komal_Nail A…" at bounding box center [410, 282] width 685 height 64
type input "1600"
click at [506, 399] on button "button" at bounding box center [507, 387] width 22 height 23
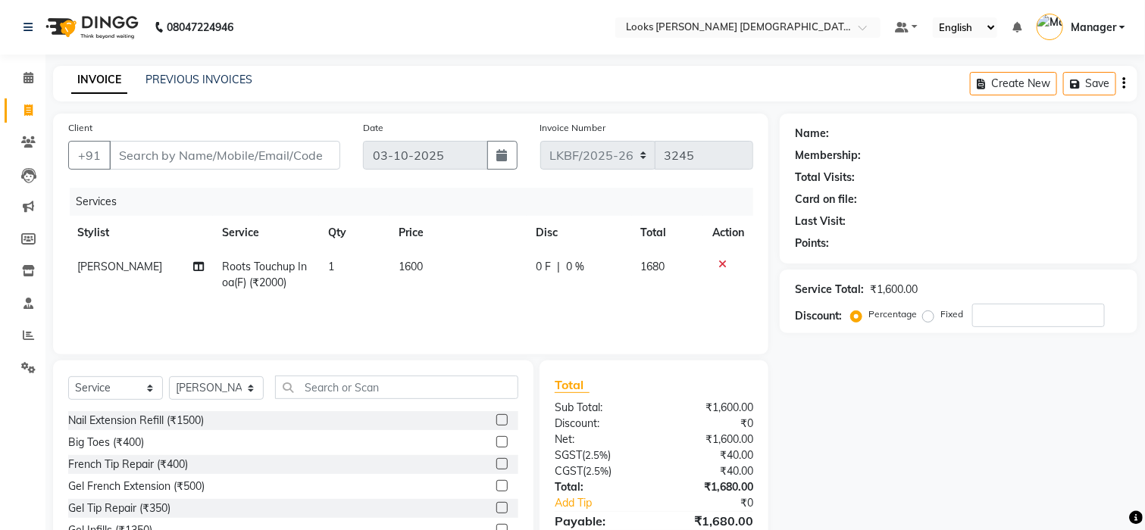
drag, startPoint x: 164, startPoint y: 378, endPoint x: 233, endPoint y: 408, distance: 75.0
click at [163, 379] on div "Select Service Product Membership Package Voucher Prepaid Gift Card Select Styl…" at bounding box center [293, 394] width 450 height 36
click at [209, 386] on select "Select Stylist Aena [PERSON_NAME] [PERSON_NAME] [PERSON_NAME] Counter_Sales [PE…" at bounding box center [216, 388] width 95 height 23
select select "87727"
click at [169, 377] on select "Select Stylist Aena [PERSON_NAME] [PERSON_NAME] [PERSON_NAME] Counter_Sales [PE…" at bounding box center [216, 388] width 95 height 23
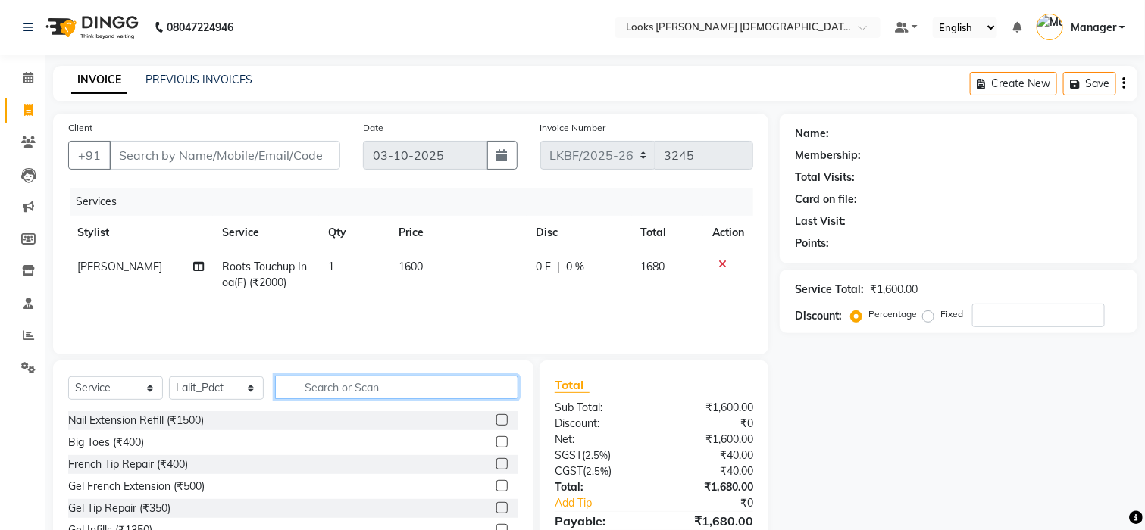
click at [324, 383] on input "text" at bounding box center [396, 387] width 243 height 23
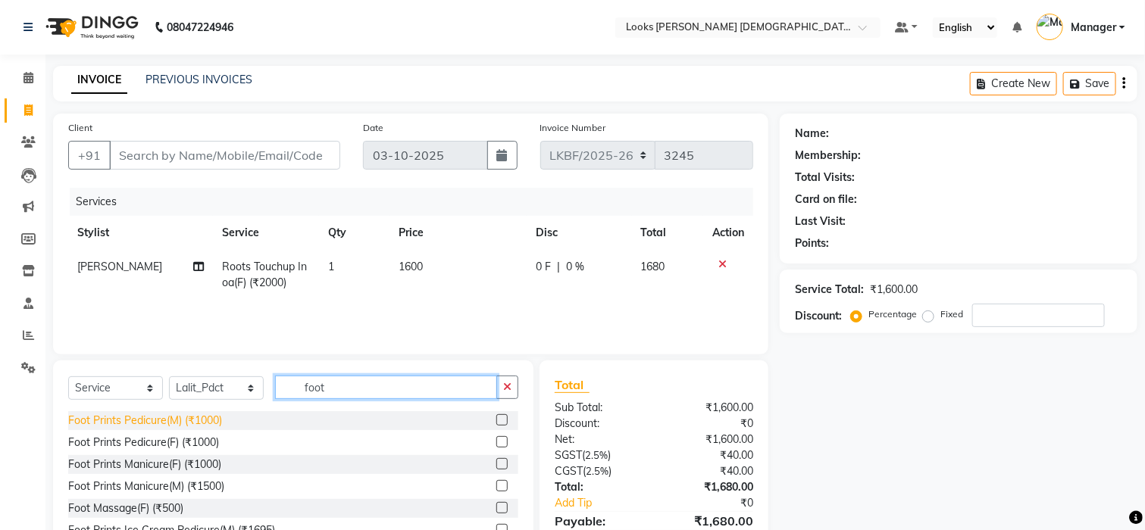
type input "foot"
click at [158, 420] on div "Foot Prints Pedicure(M) (₹1000)" at bounding box center [145, 421] width 154 height 16
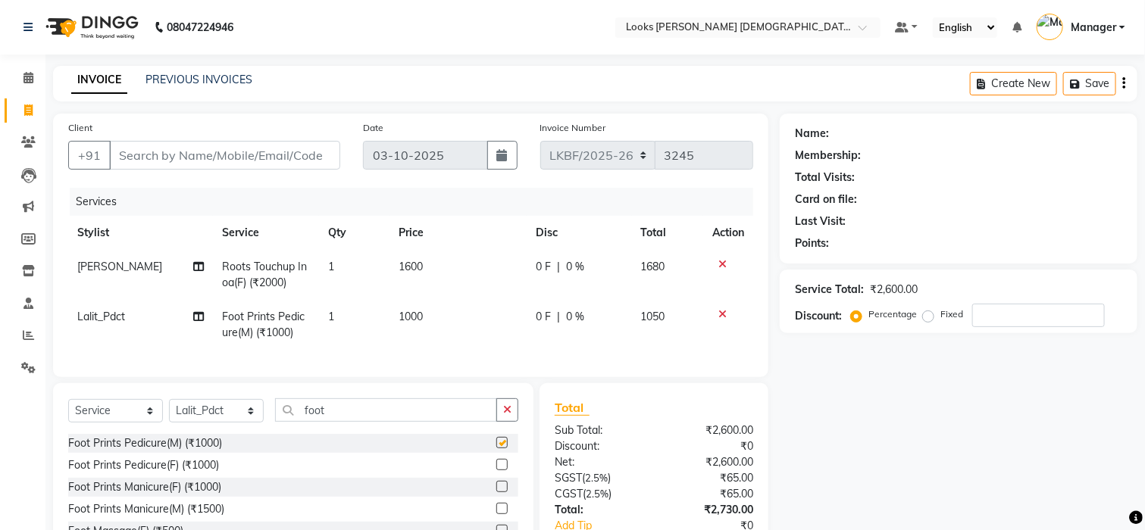
checkbox input "false"
click at [149, 496] on div "Foot Prints Manicure(F) (₹1000)" at bounding box center [144, 488] width 153 height 16
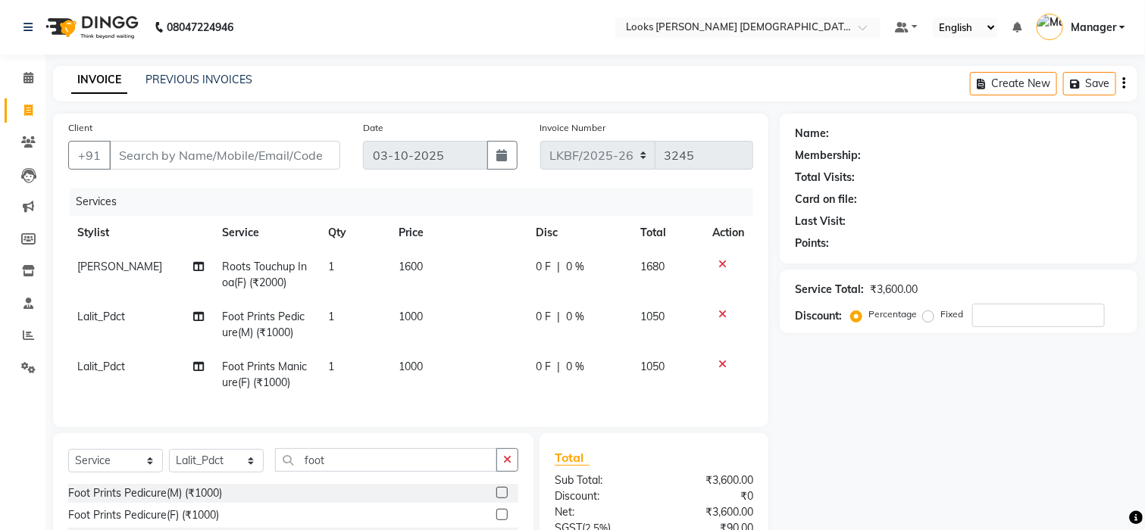
checkbox input "false"
click at [503, 465] on icon "button" at bounding box center [507, 460] width 8 height 11
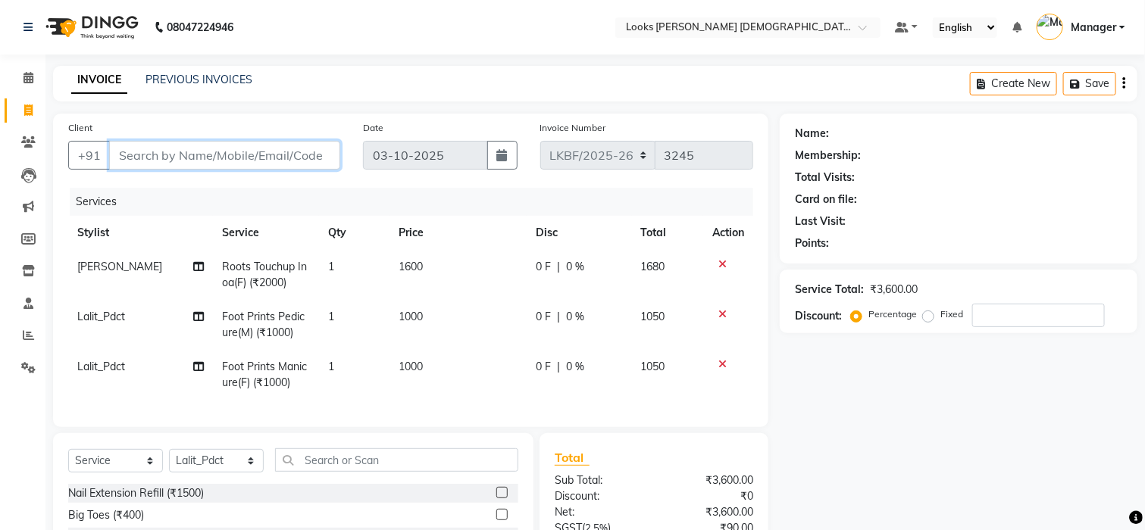
click at [199, 164] on input "Client" at bounding box center [224, 155] width 231 height 29
type input "9"
type input "0"
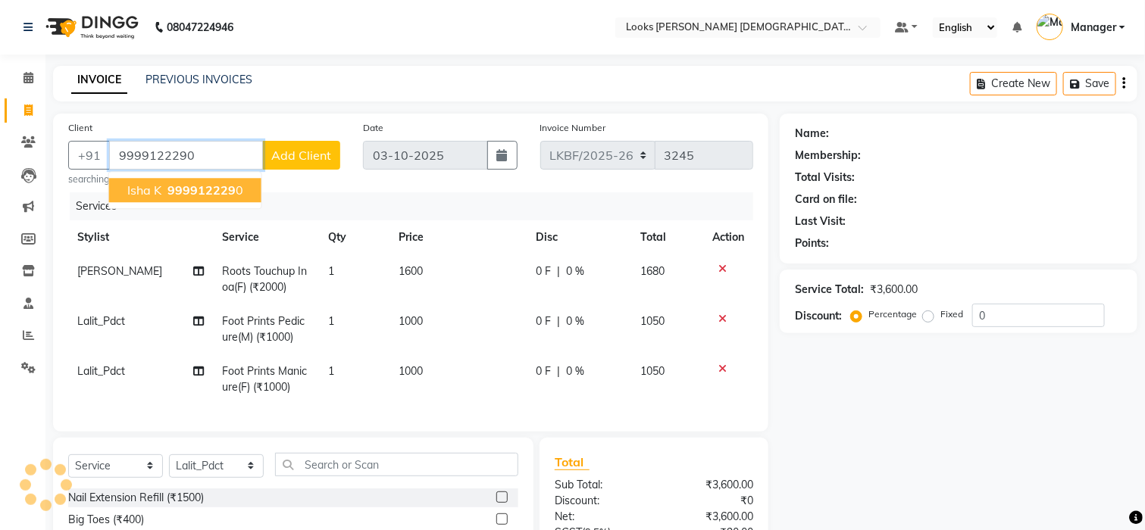
type input "9999122290"
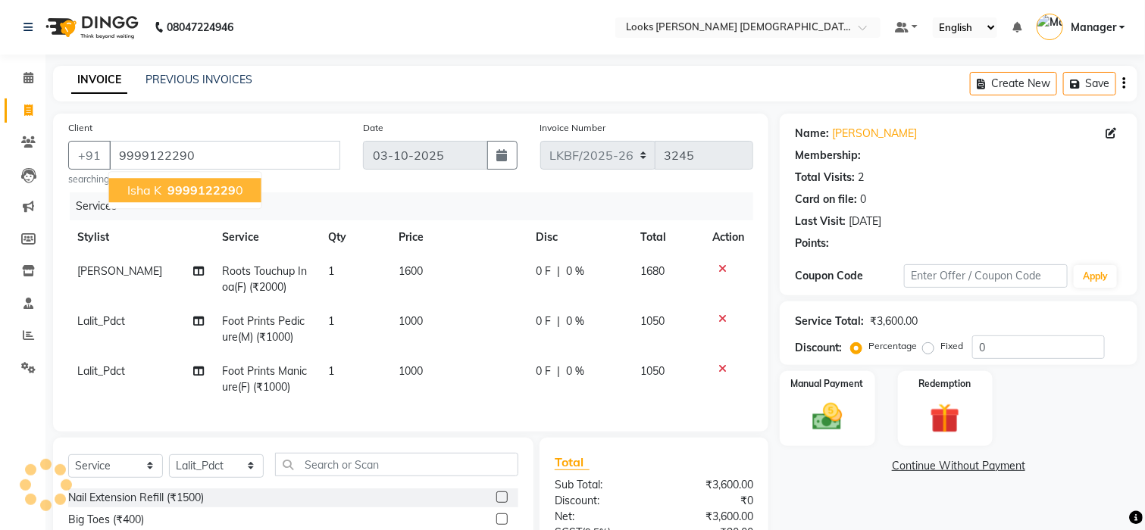
select select "1: Object"
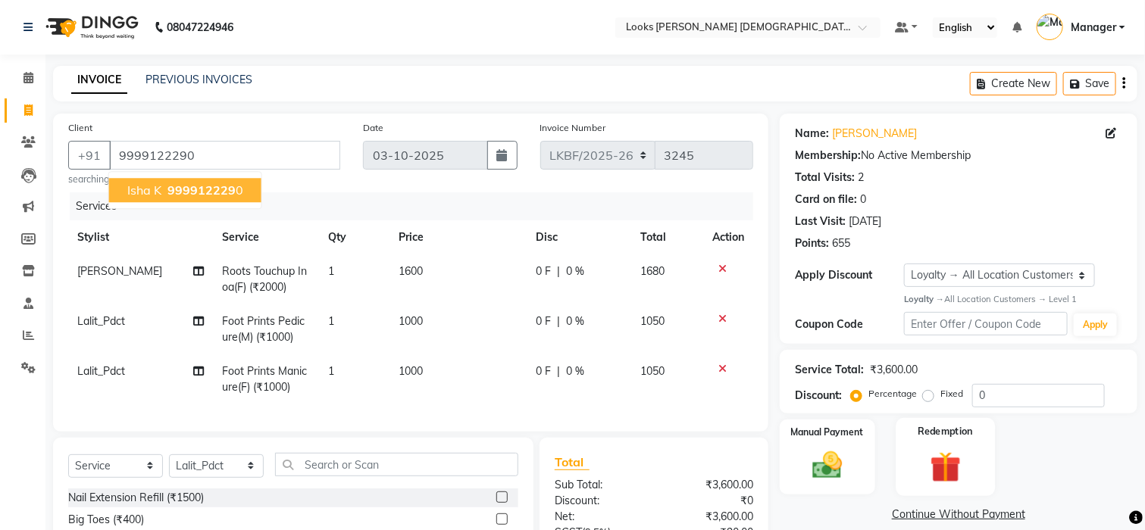
click at [952, 469] on img at bounding box center [945, 467] width 51 height 39
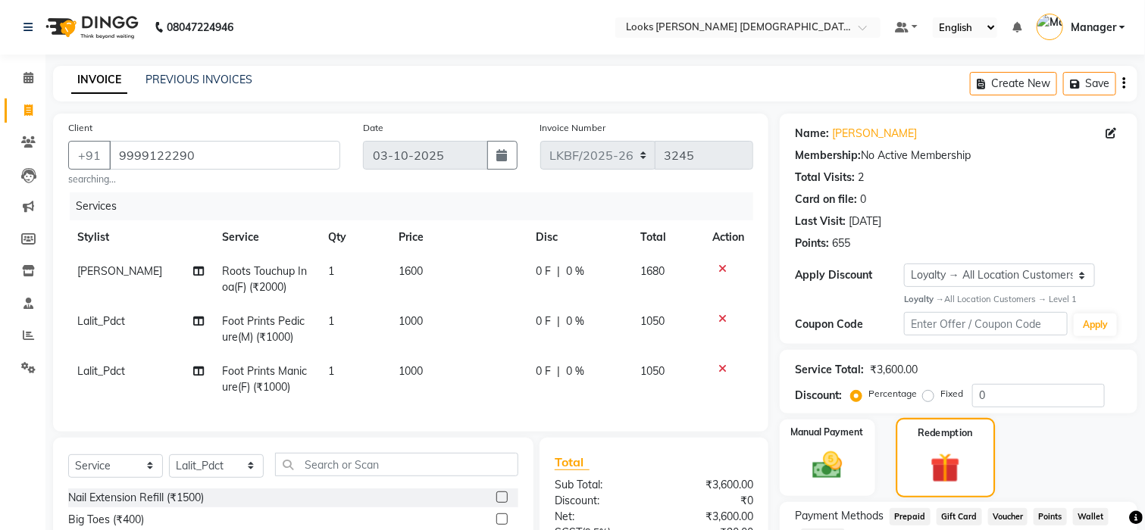
scroll to position [170, 0]
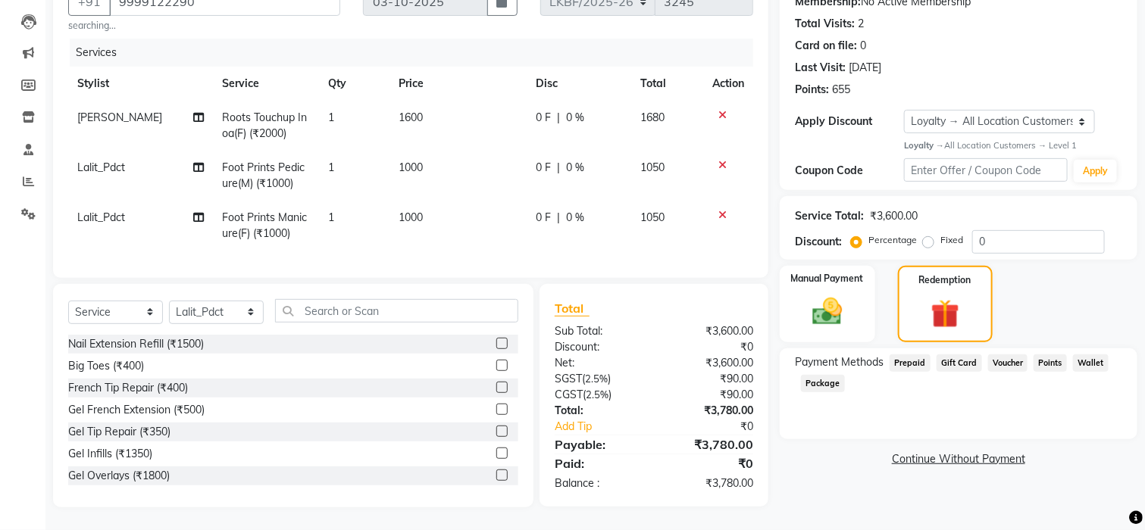
click at [1051, 355] on span "Points" at bounding box center [1050, 363] width 33 height 17
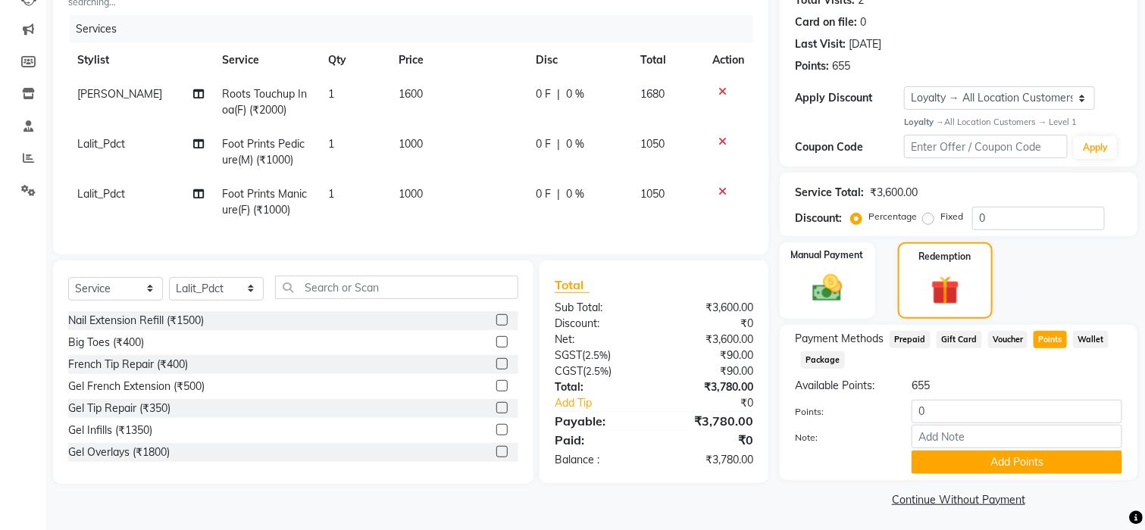
scroll to position [180, 0]
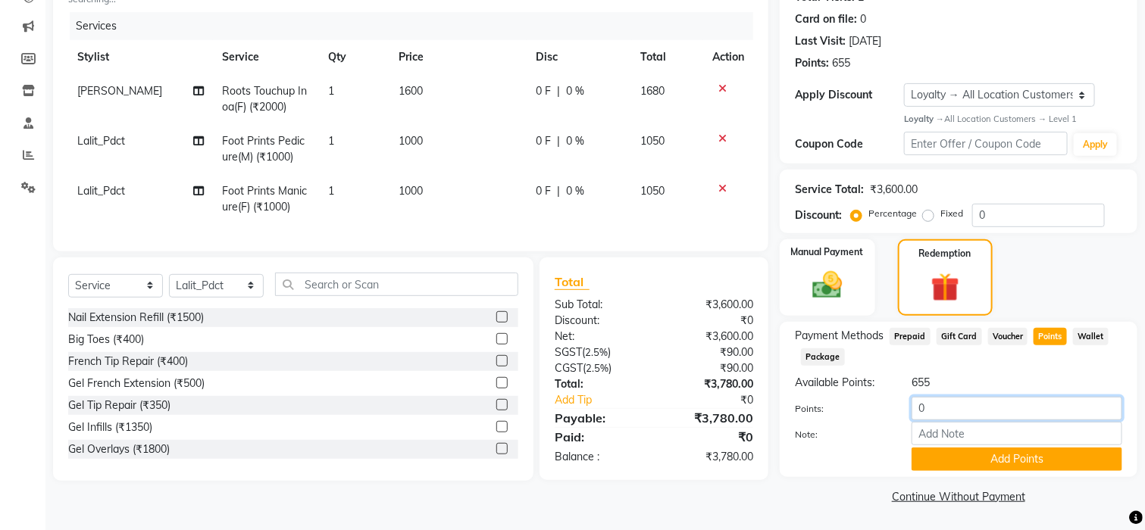
click at [974, 402] on input "0" at bounding box center [1017, 408] width 211 height 23
type input "600"
click at [984, 465] on button "Add Points" at bounding box center [1017, 459] width 211 height 23
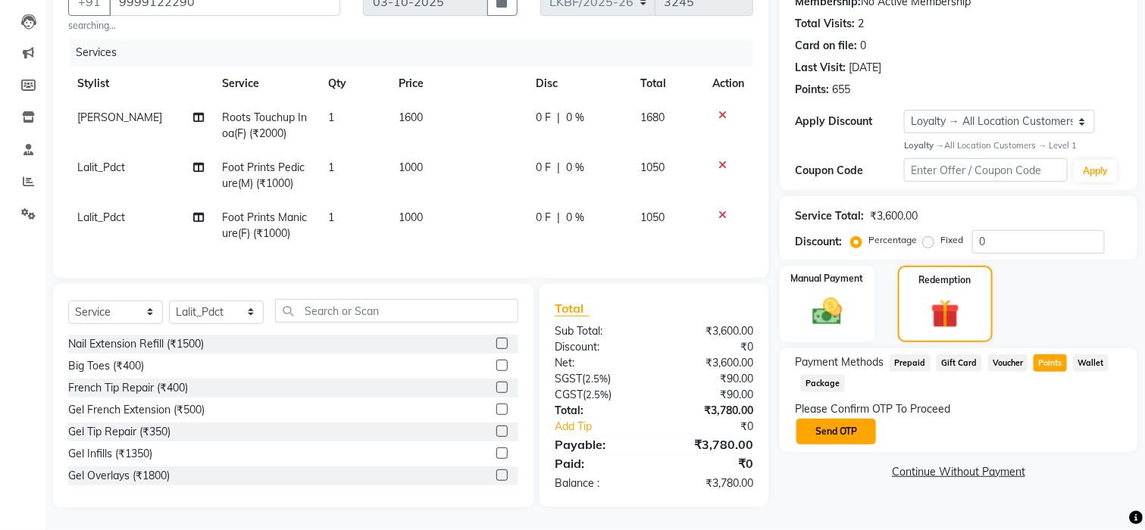
click at [830, 419] on button "Send OTP" at bounding box center [836, 432] width 80 height 26
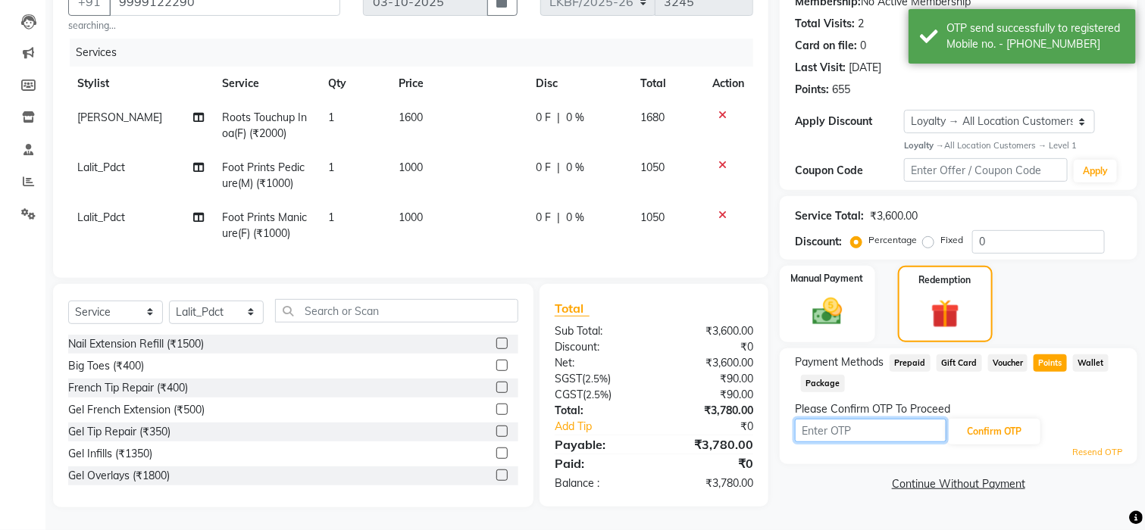
click at [891, 419] on input "text" at bounding box center [871, 430] width 152 height 23
type input "9977"
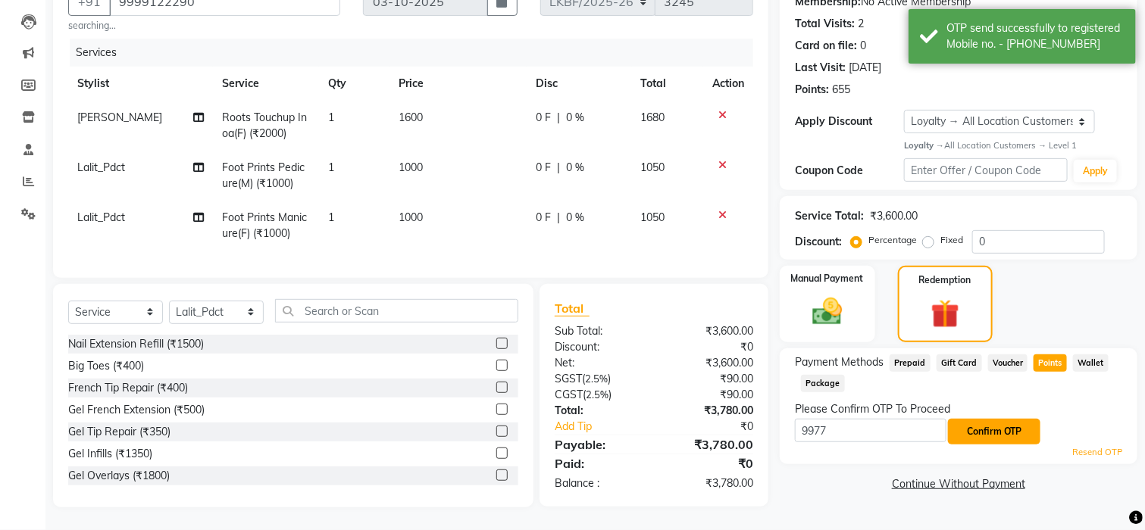
click at [983, 419] on button "Confirm OTP" at bounding box center [994, 432] width 92 height 26
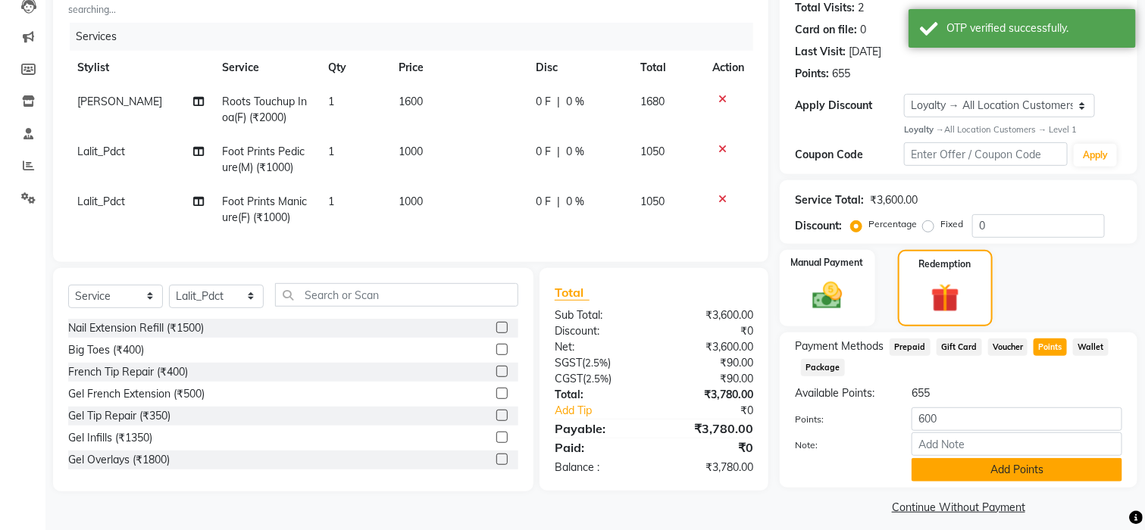
click at [987, 467] on button "Add Points" at bounding box center [1017, 469] width 211 height 23
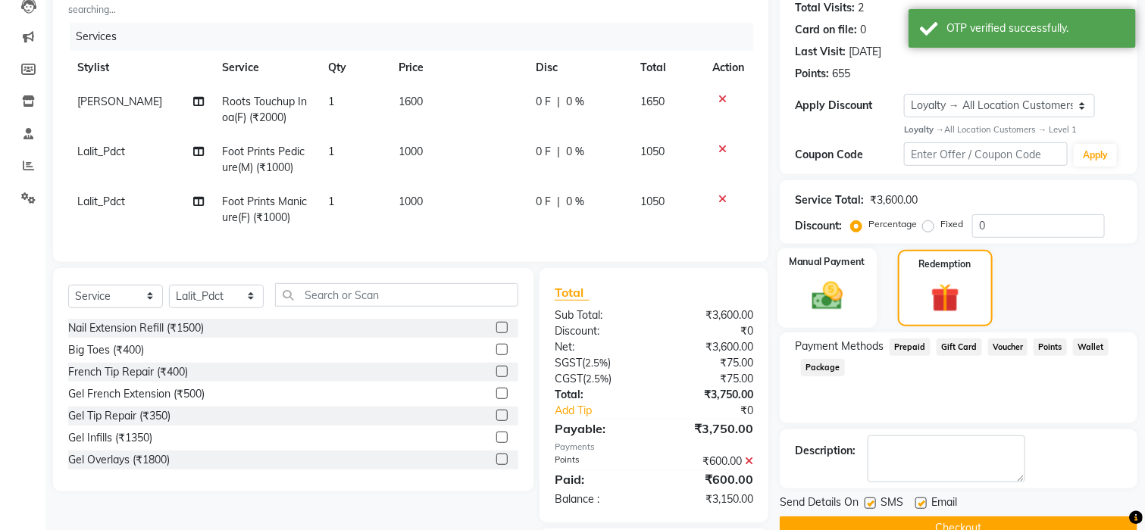
click at [827, 307] on img at bounding box center [827, 296] width 51 height 36
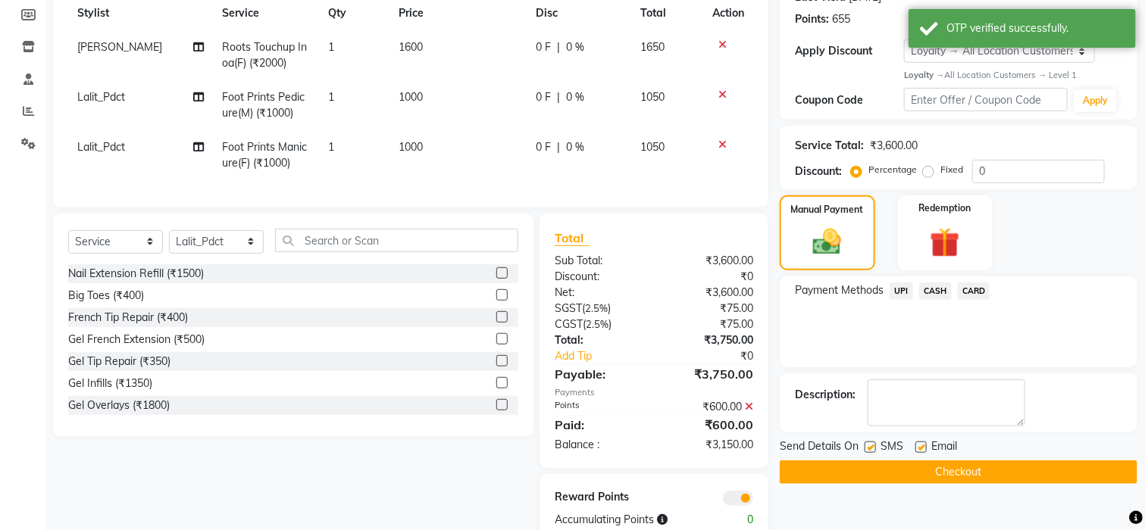
scroll to position [276, 0]
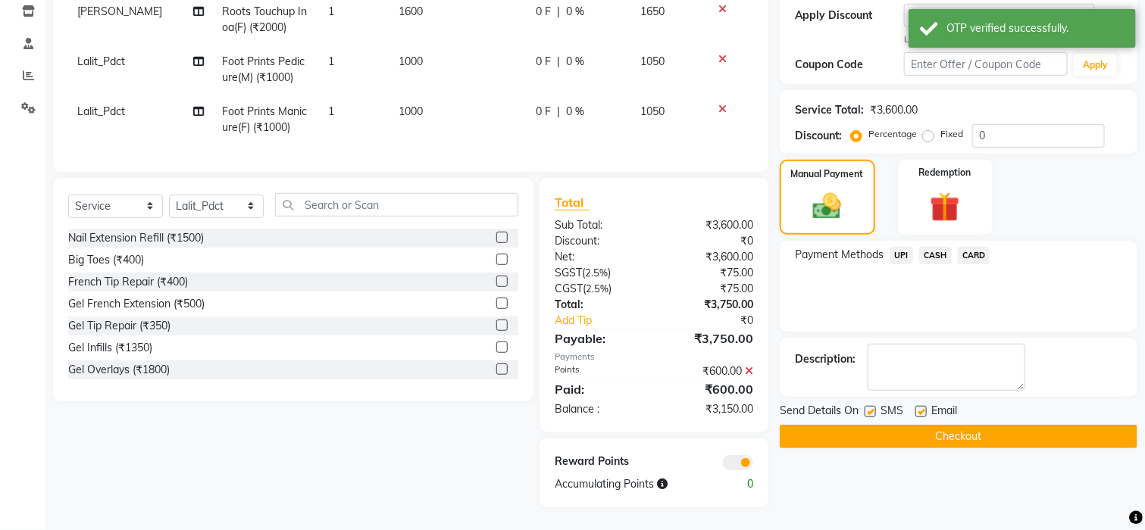
click at [940, 247] on span "CASH" at bounding box center [935, 255] width 33 height 17
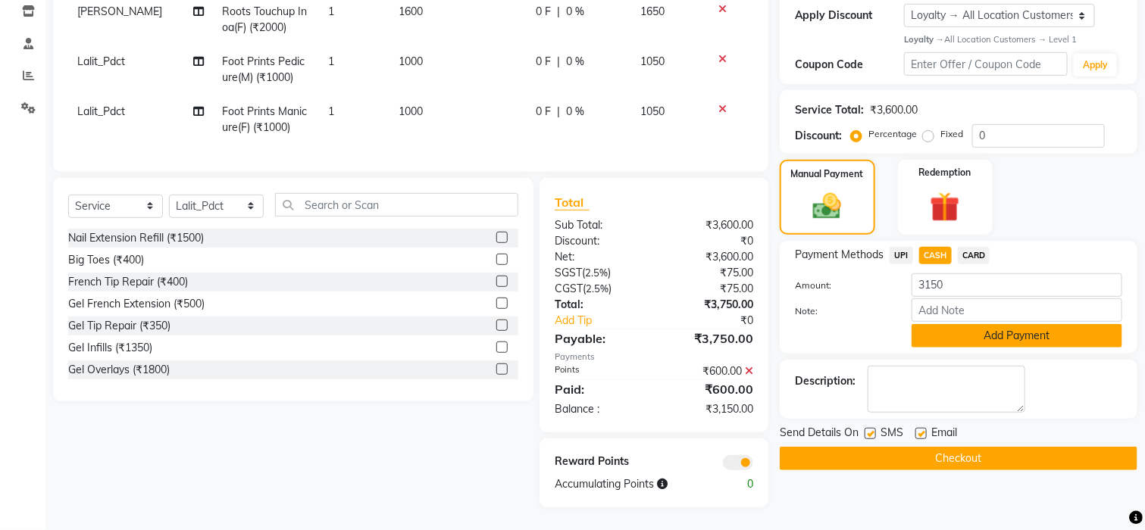
click at [992, 324] on button "Add Payment" at bounding box center [1017, 335] width 211 height 23
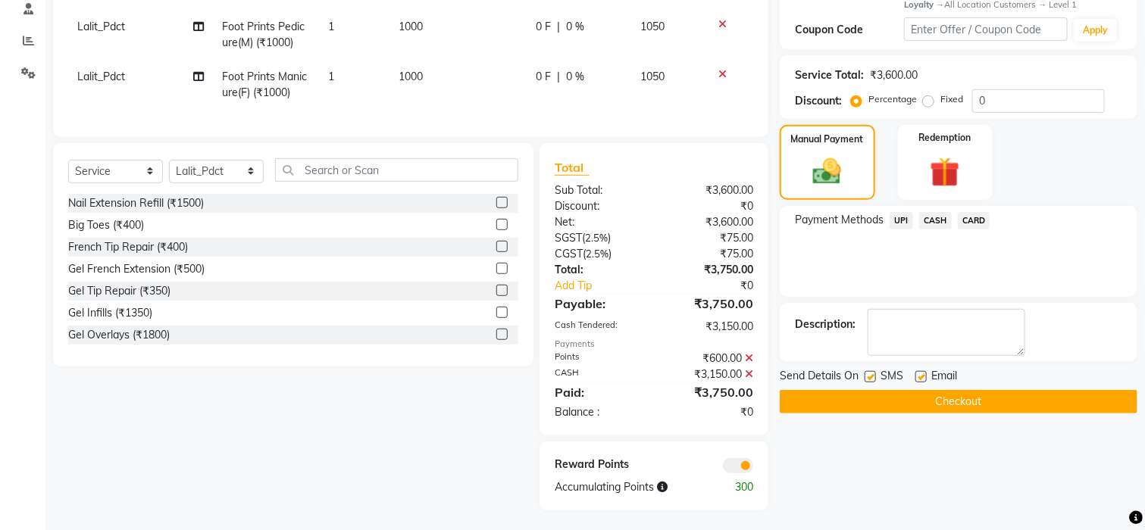
scroll to position [313, 0]
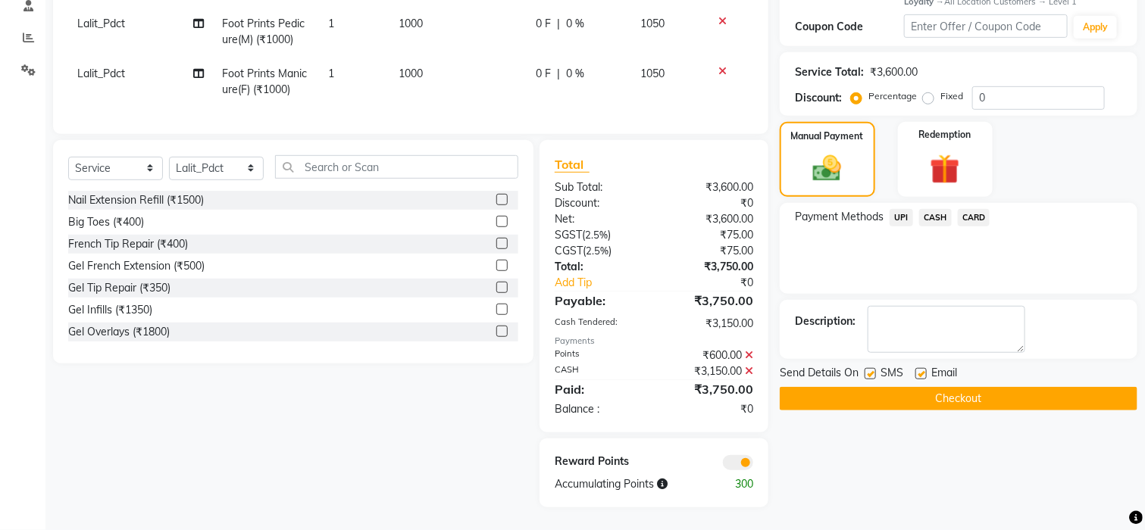
click at [927, 387] on button "Checkout" at bounding box center [959, 398] width 358 height 23
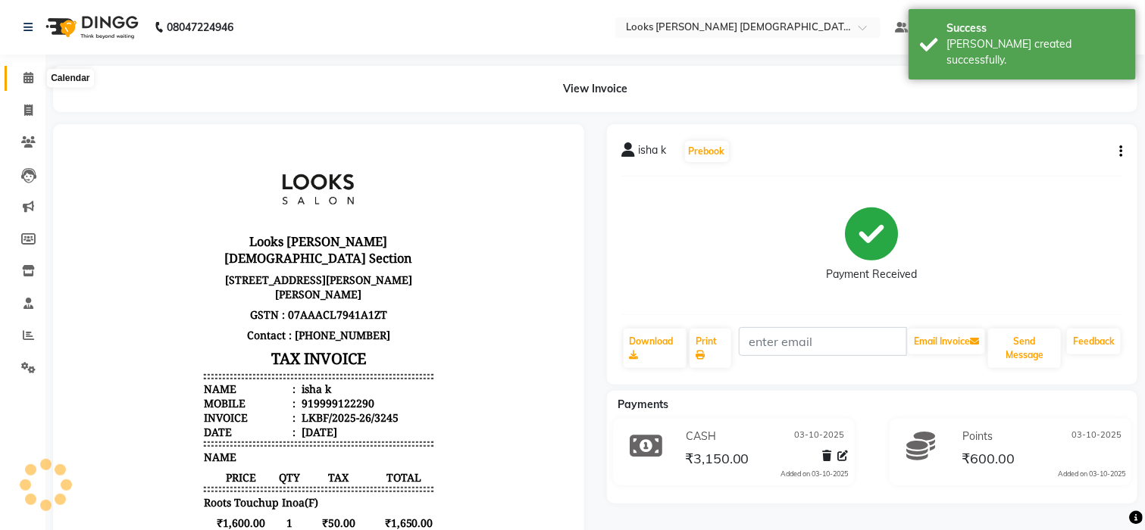
click at [20, 84] on span at bounding box center [28, 78] width 27 height 17
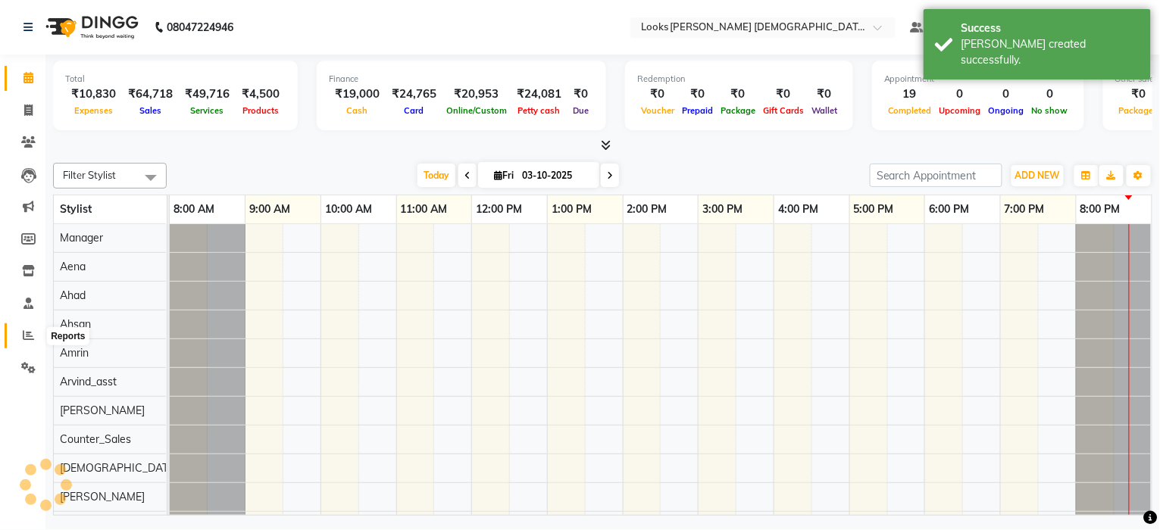
click at [30, 333] on icon at bounding box center [28, 335] width 11 height 11
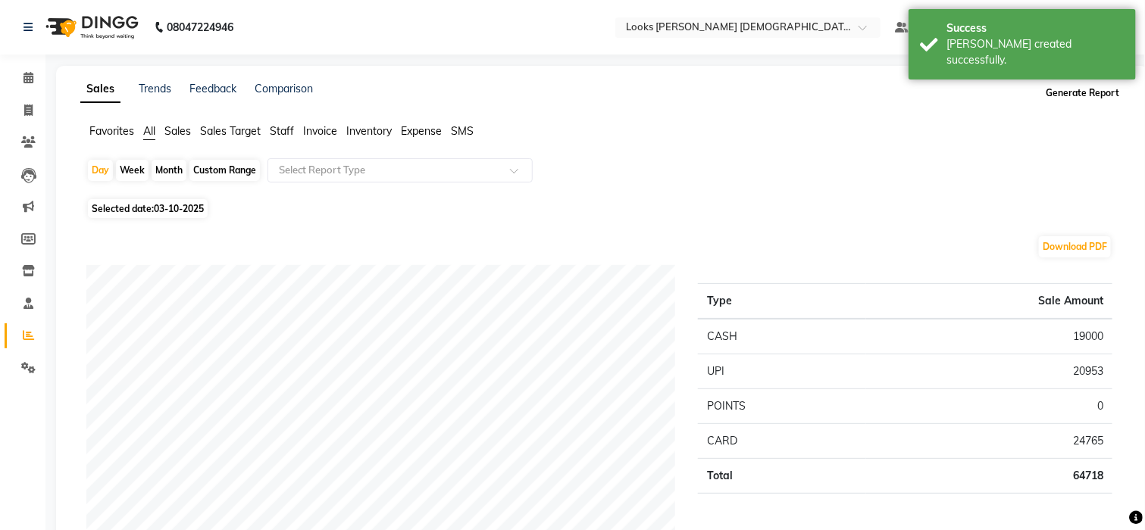
click at [1084, 97] on button "Generate Report" at bounding box center [1082, 93] width 81 height 21
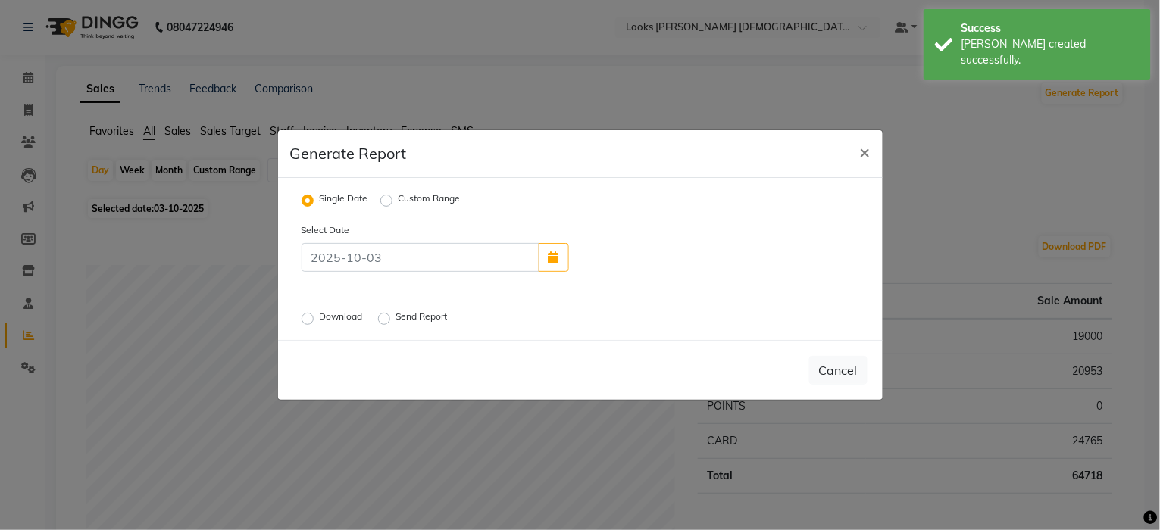
click at [320, 321] on label "Download" at bounding box center [343, 319] width 46 height 18
click at [311, 321] on input "Download" at bounding box center [310, 319] width 11 height 11
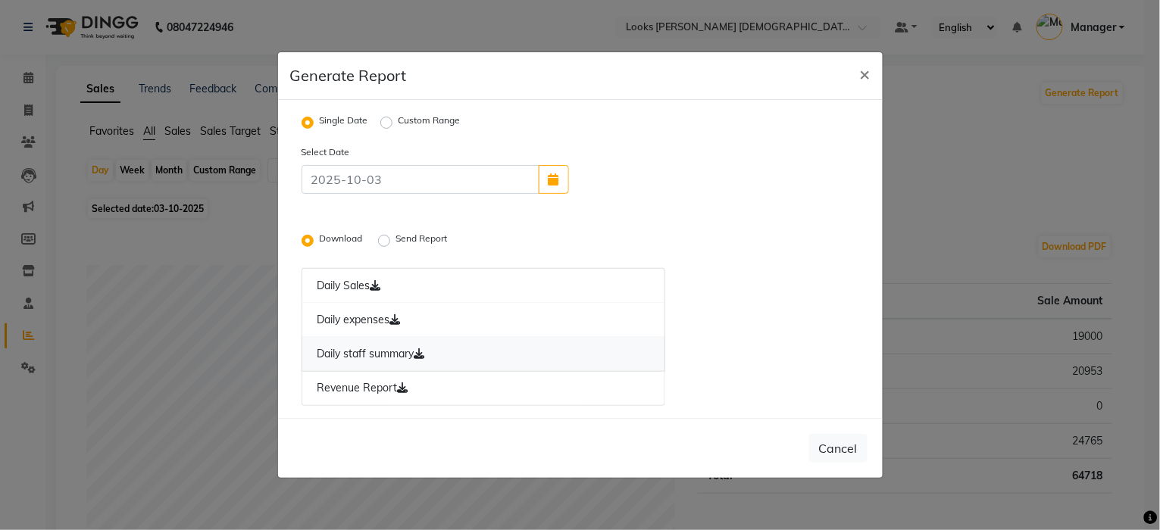
click at [354, 361] on link "Daily staff summary" at bounding box center [484, 354] width 364 height 35
click at [863, 73] on span "×" at bounding box center [865, 73] width 11 height 23
radio input "false"
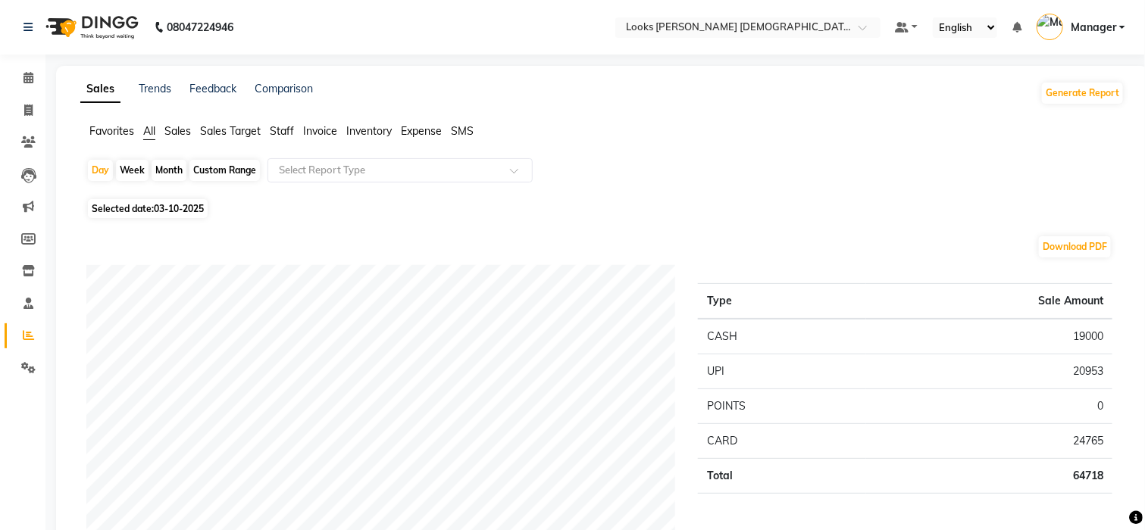
click at [54, 78] on div "Calendar" at bounding box center [70, 79] width 46 height 18
click at [23, 83] on icon at bounding box center [28, 77] width 10 height 11
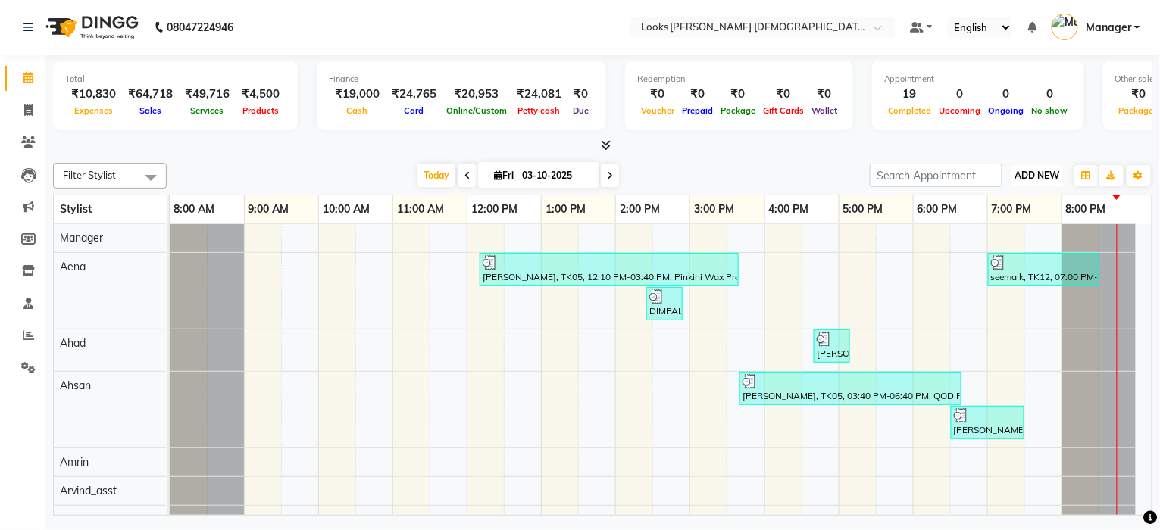
click at [1049, 174] on span "ADD NEW" at bounding box center [1037, 175] width 45 height 11
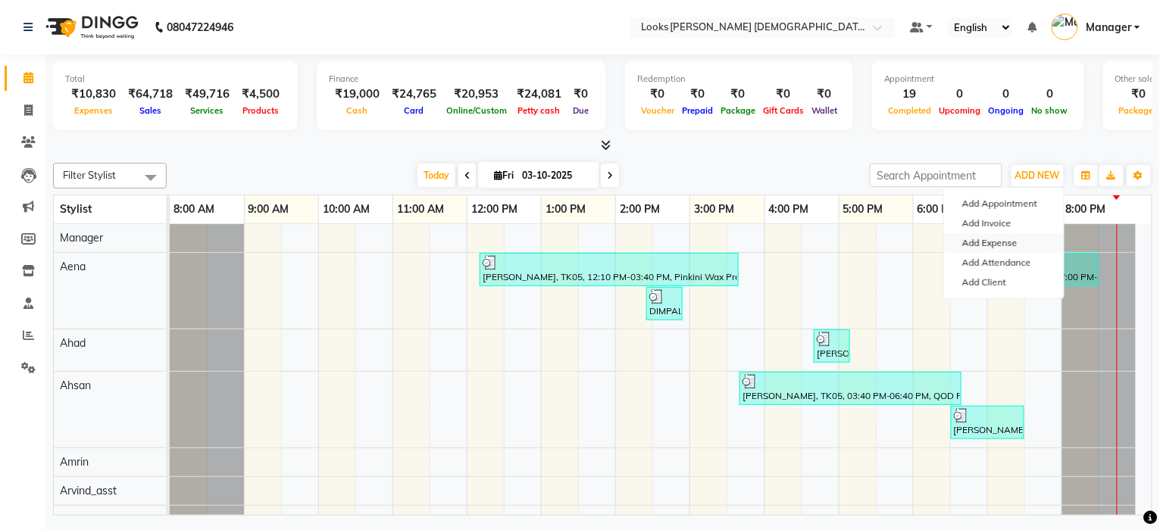
click at [984, 241] on link "Add Expense" at bounding box center [1004, 243] width 120 height 20
select select "1"
select select "7940"
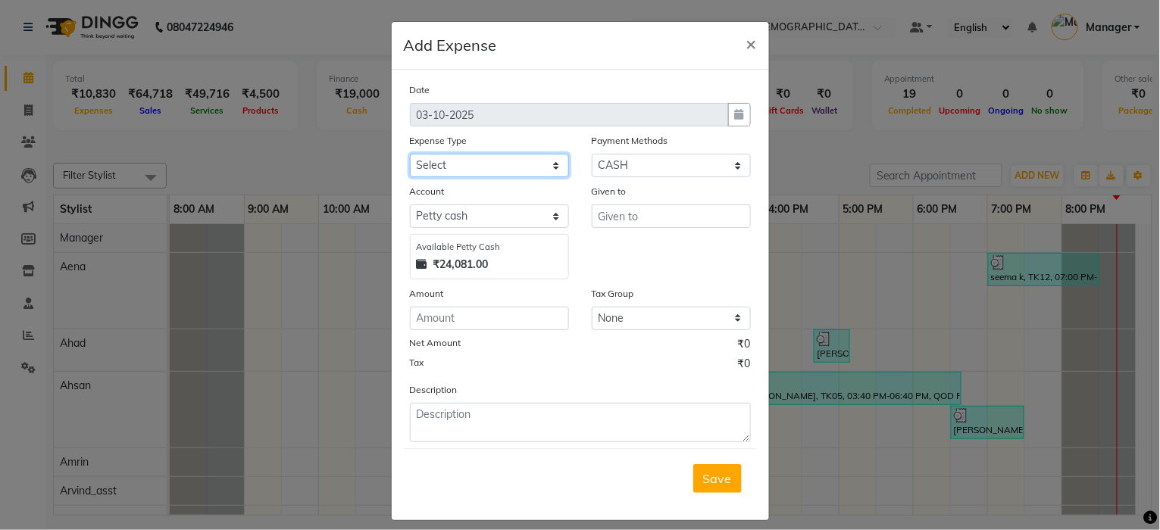
click at [502, 167] on select "Select Accommodation Aesthetics Bank Deposit BLINKIT Cash Handover Client Refun…" at bounding box center [489, 165] width 159 height 23
select select "24170"
click at [410, 154] on select "Select Accommodation Aesthetics Bank Deposit BLINKIT Cash Handover Client Refun…" at bounding box center [489, 165] width 159 height 23
click at [636, 223] on input "text" at bounding box center [671, 216] width 159 height 23
type input "Lalit_Pdct"
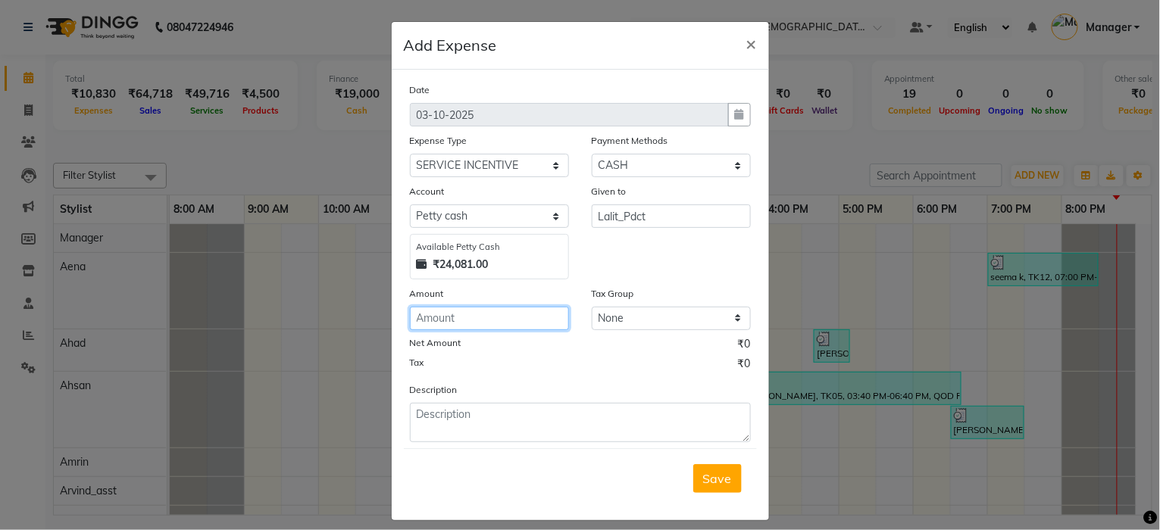
click at [484, 326] on input "number" at bounding box center [489, 318] width 159 height 23
type input "400"
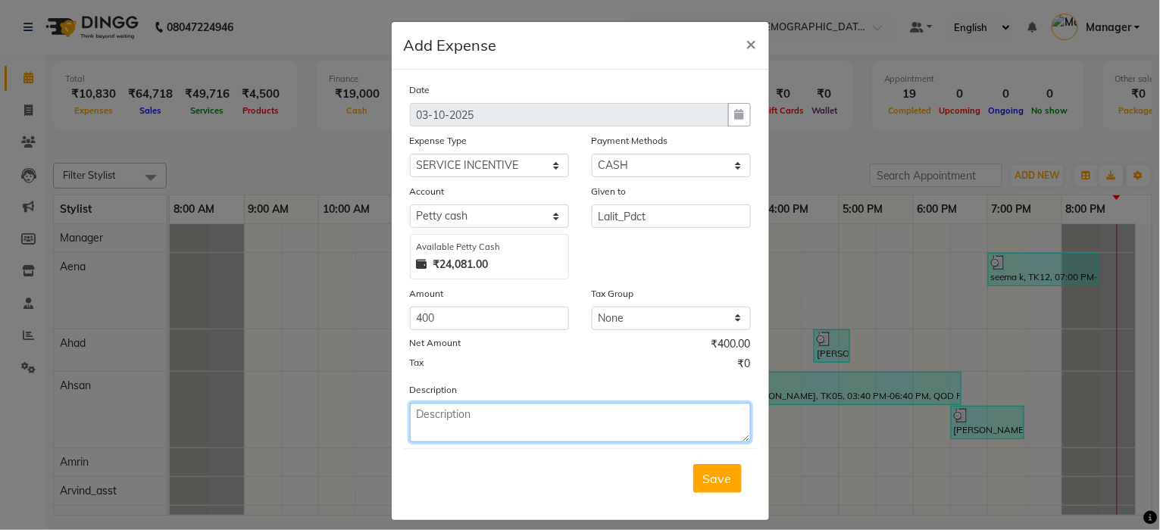
click at [474, 421] on textarea at bounding box center [580, 422] width 341 height 39
type textarea "service incentive to lalit"
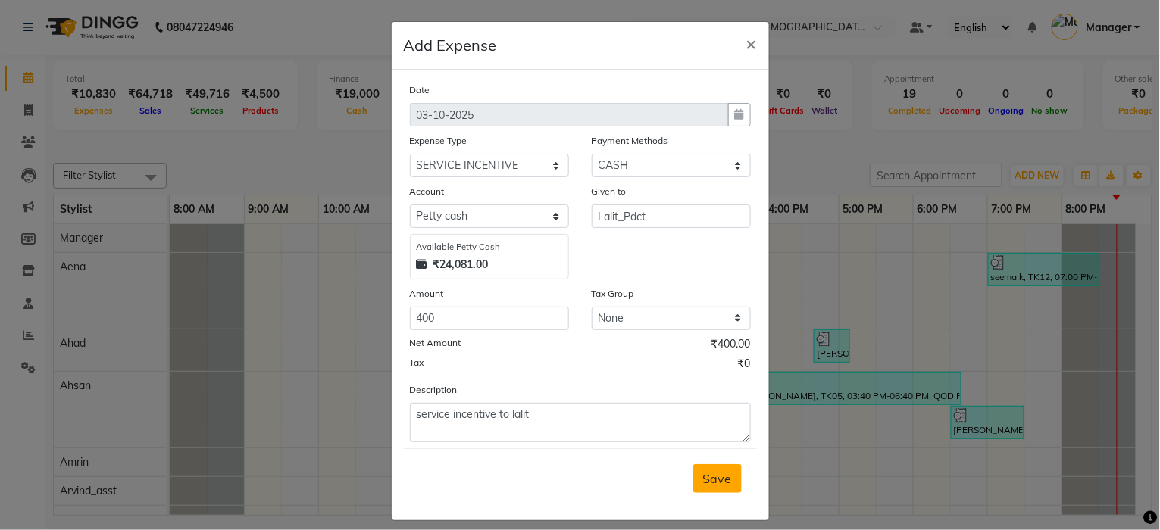
click at [711, 477] on span "Save" at bounding box center [717, 478] width 29 height 15
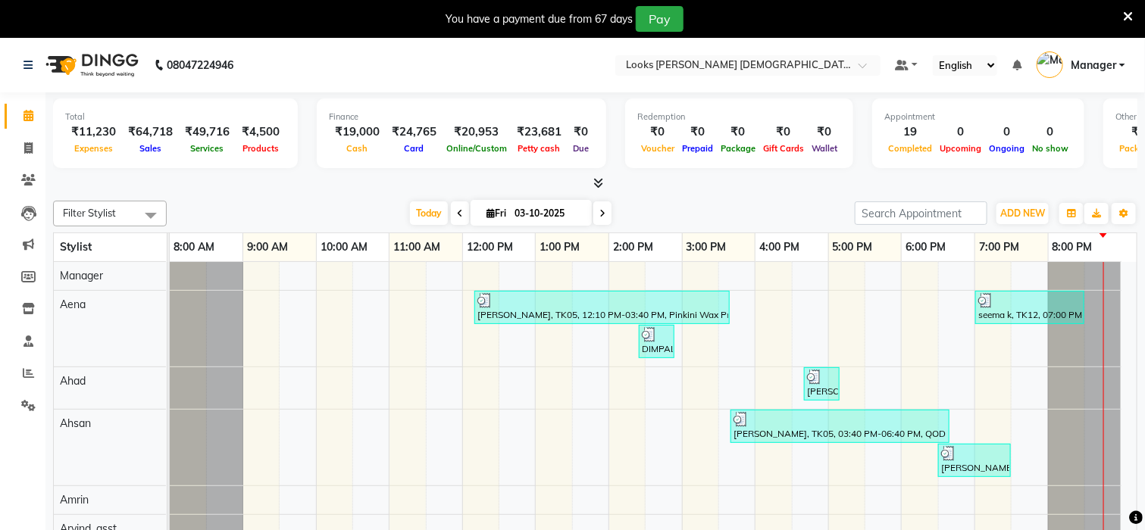
click at [1127, 15] on icon at bounding box center [1128, 17] width 10 height 14
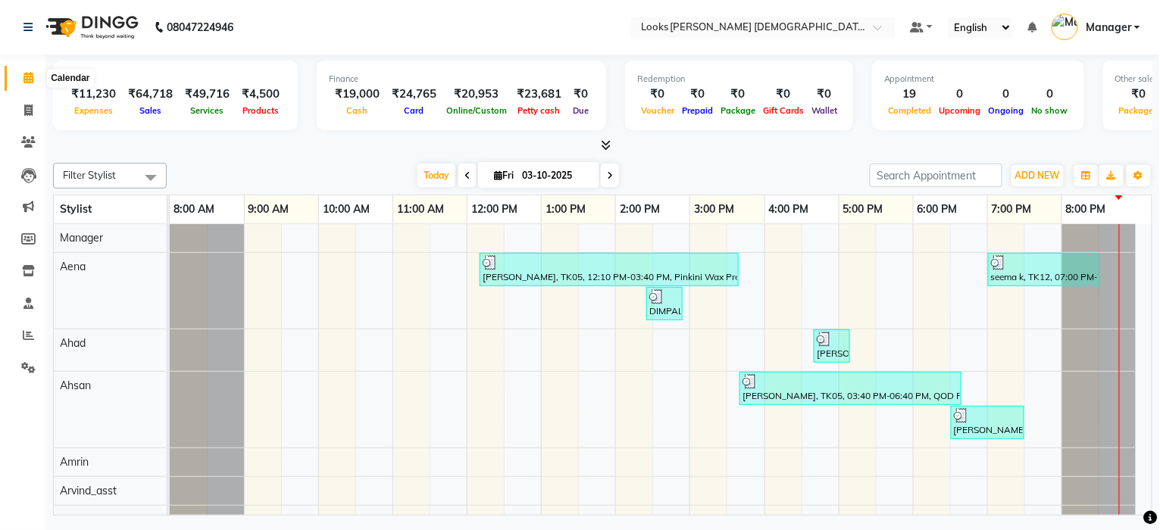
click at [30, 79] on icon at bounding box center [28, 77] width 10 height 11
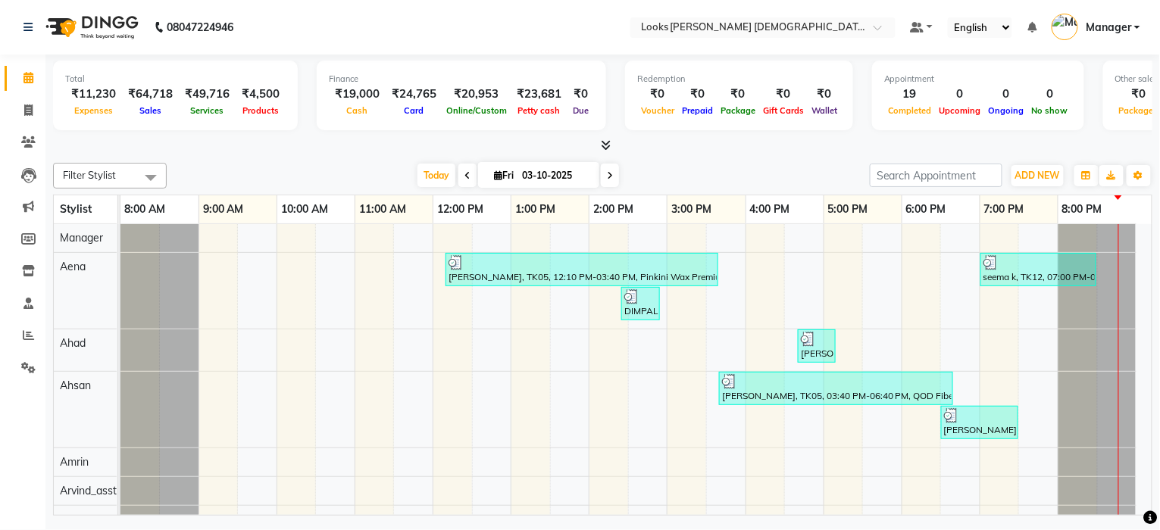
drag, startPoint x: 167, startPoint y: 202, endPoint x: 118, endPoint y: 213, distance: 50.4
click at [118, 213] on td at bounding box center [119, 209] width 2 height 29
click at [23, 365] on icon at bounding box center [28, 367] width 14 height 11
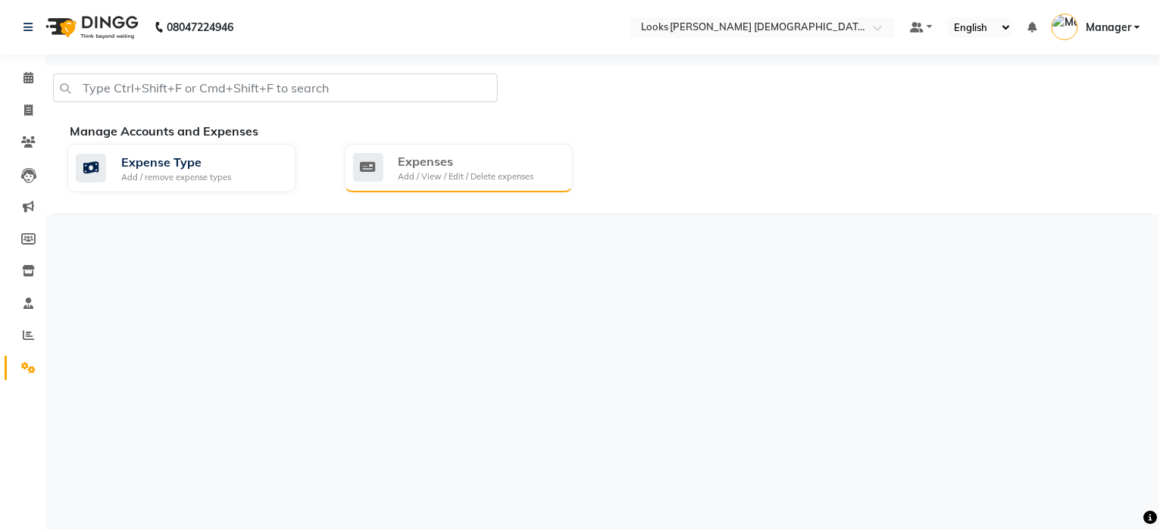
click at [435, 167] on div "Expenses" at bounding box center [467, 161] width 136 height 18
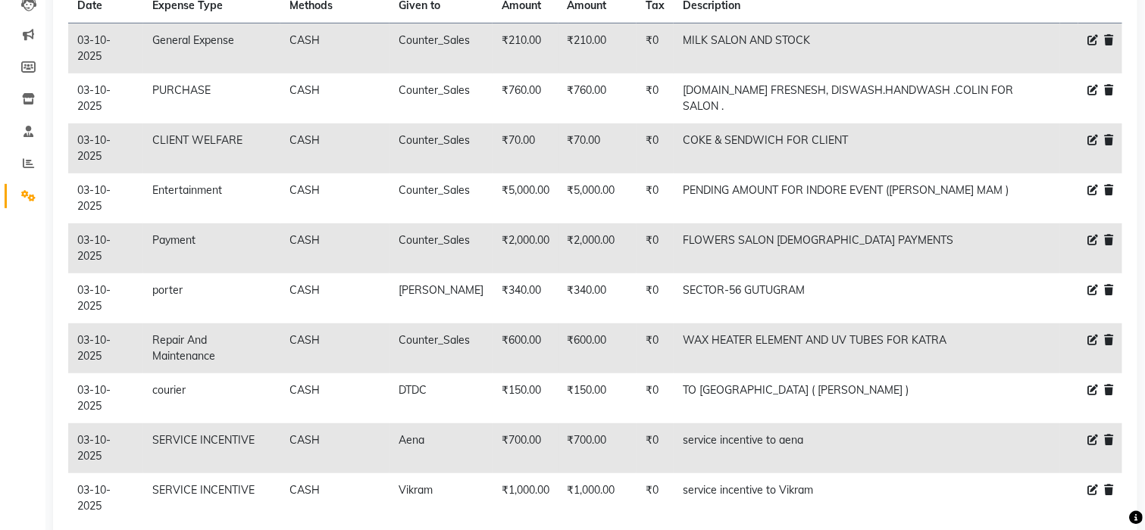
scroll to position [248, 0]
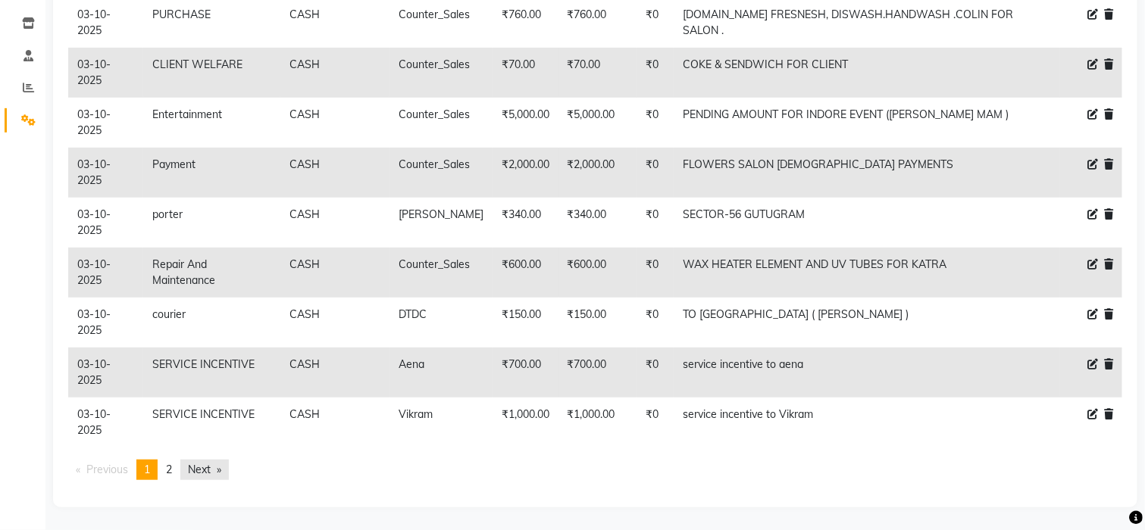
click at [212, 472] on link "Next page" at bounding box center [204, 470] width 48 height 20
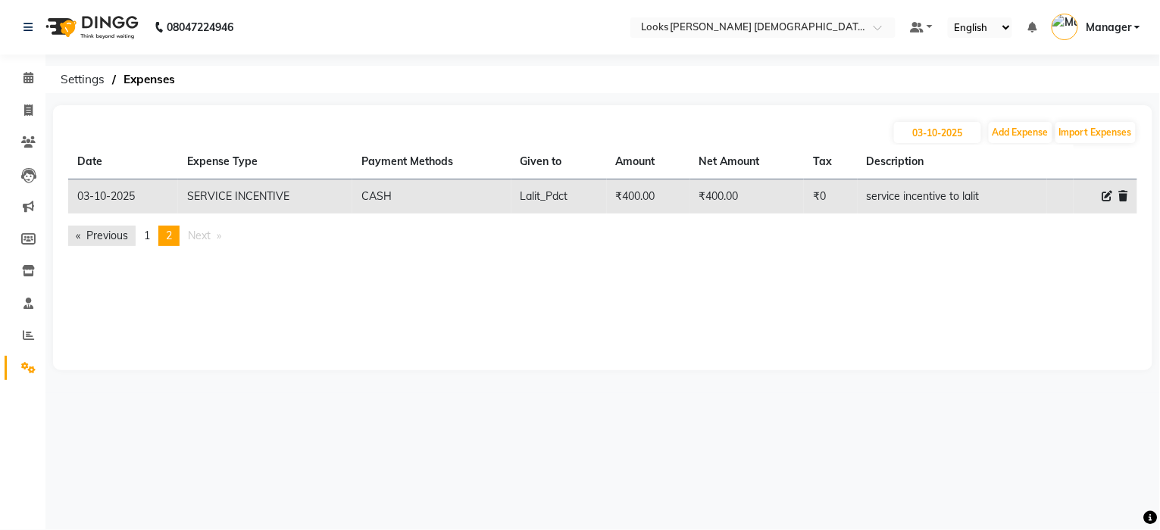
click at [118, 235] on link "Previous page" at bounding box center [101, 236] width 67 height 20
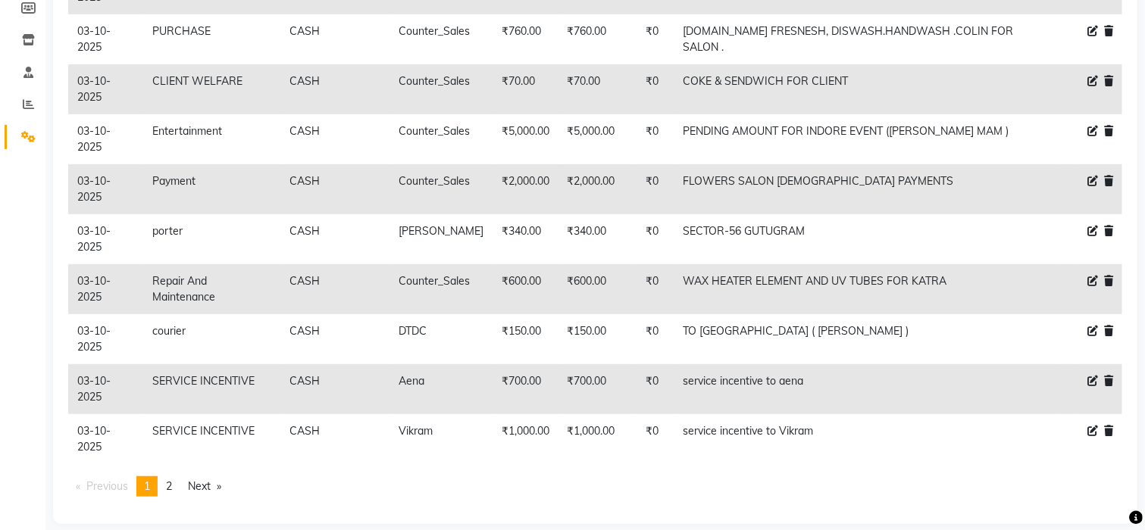
scroll to position [248, 0]
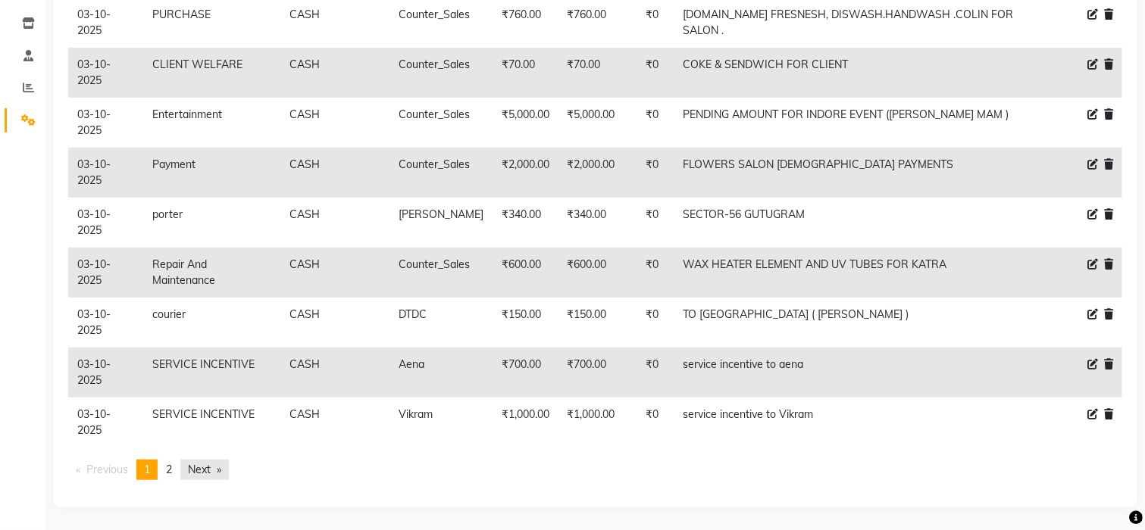
click at [192, 468] on link "Next page" at bounding box center [204, 470] width 48 height 20
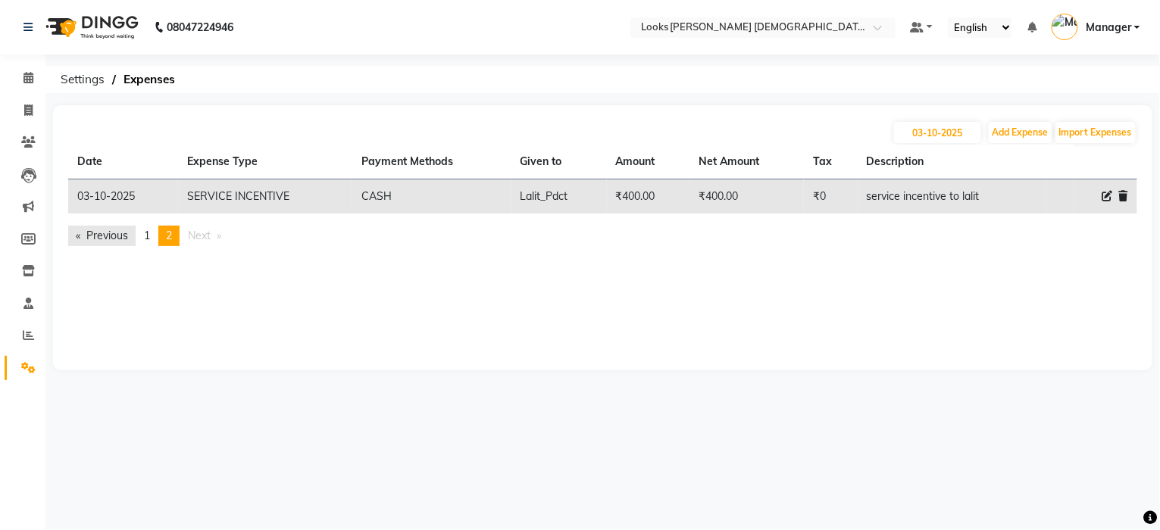
click at [104, 239] on link "Previous page" at bounding box center [101, 236] width 67 height 20
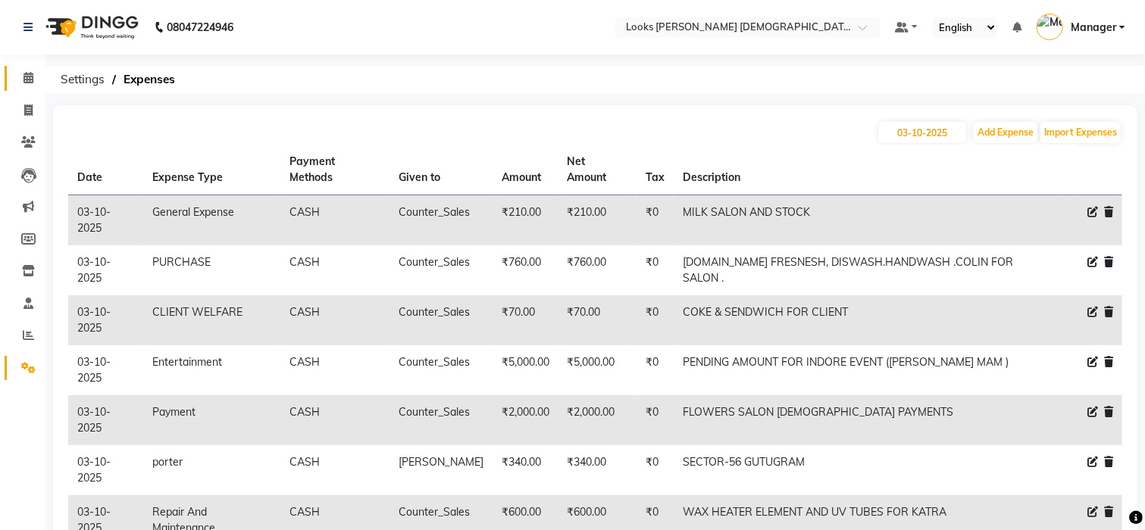
click at [25, 68] on link "Calendar" at bounding box center [23, 78] width 36 height 25
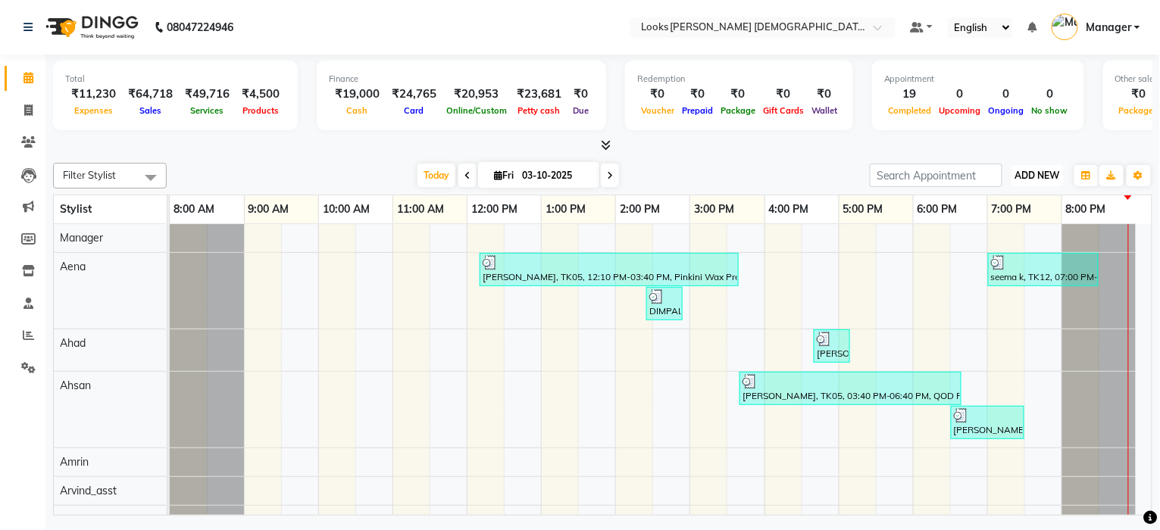
click at [1043, 181] on button "ADD NEW Toggle Dropdown" at bounding box center [1038, 175] width 52 height 21
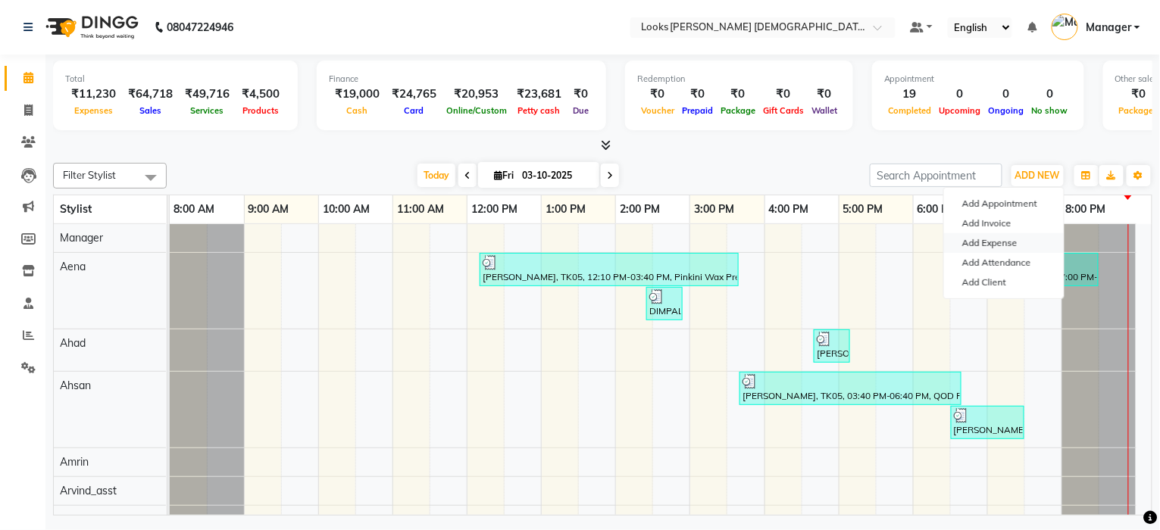
click at [971, 251] on link "Add Expense" at bounding box center [1004, 243] width 120 height 20
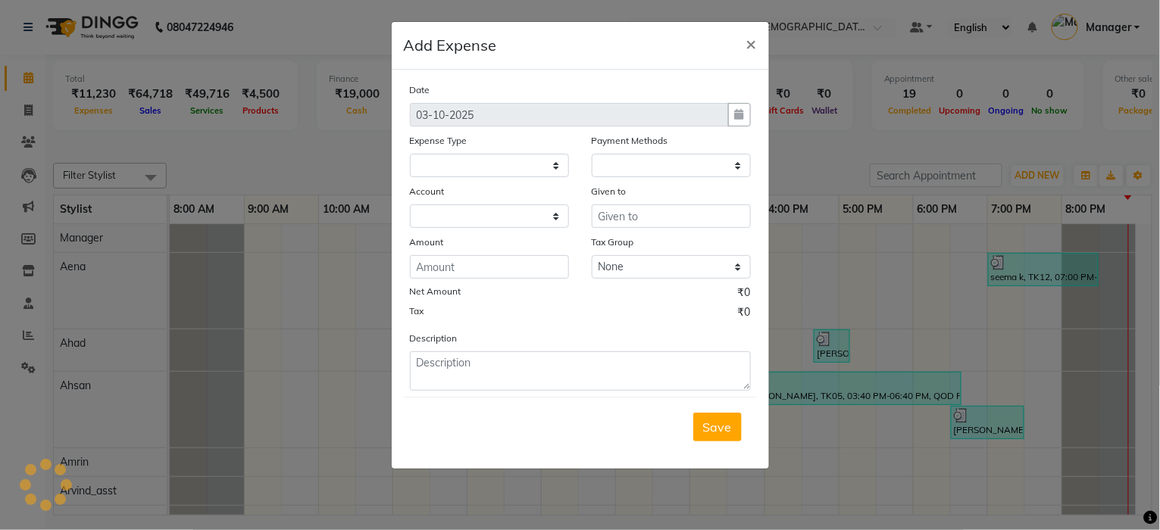
select select
select select "1"
select select "7940"
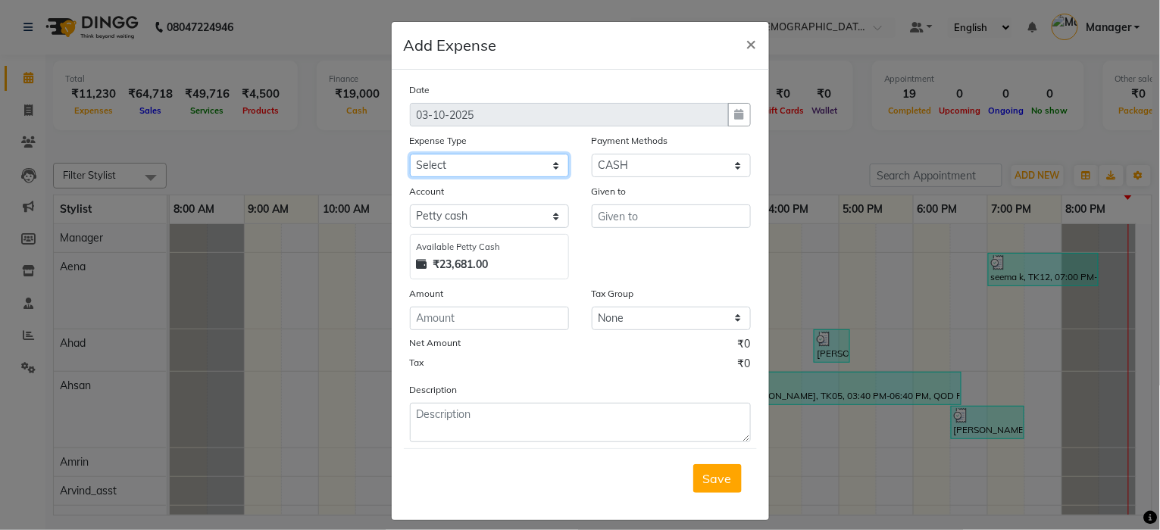
click at [506, 168] on select "Select Accommodation Aesthetics Bank Deposit BLINKIT Cash Handover Client Refun…" at bounding box center [489, 165] width 159 height 23
select select "24899"
click at [410, 154] on select "Select Accommodation Aesthetics Bank Deposit BLINKIT Cash Handover Client Refun…" at bounding box center [489, 165] width 159 height 23
click at [643, 213] on input "text" at bounding box center [671, 216] width 159 height 23
type input "Ahad"
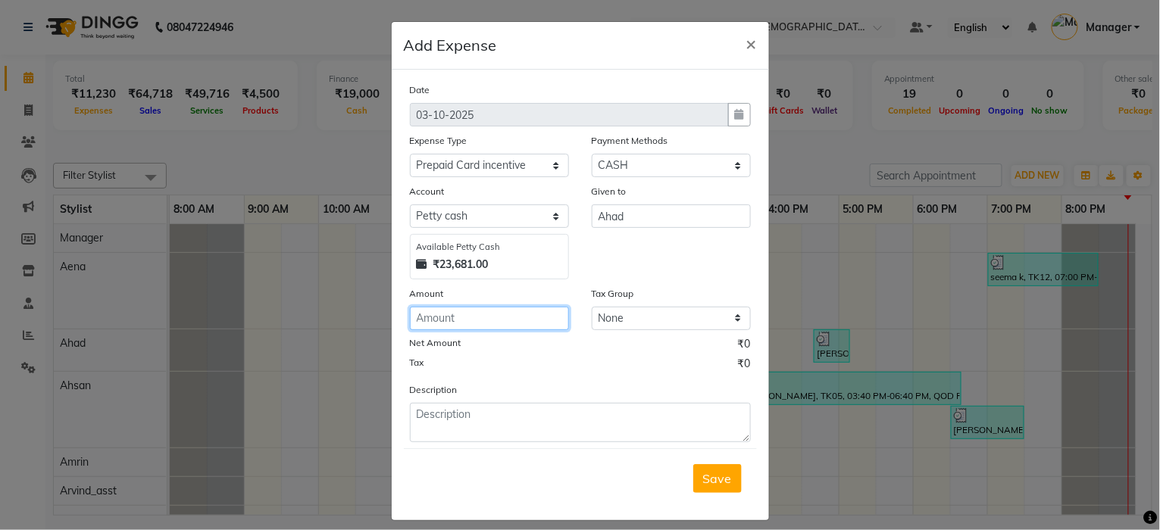
click at [455, 324] on input "number" at bounding box center [489, 318] width 159 height 23
type input "250"
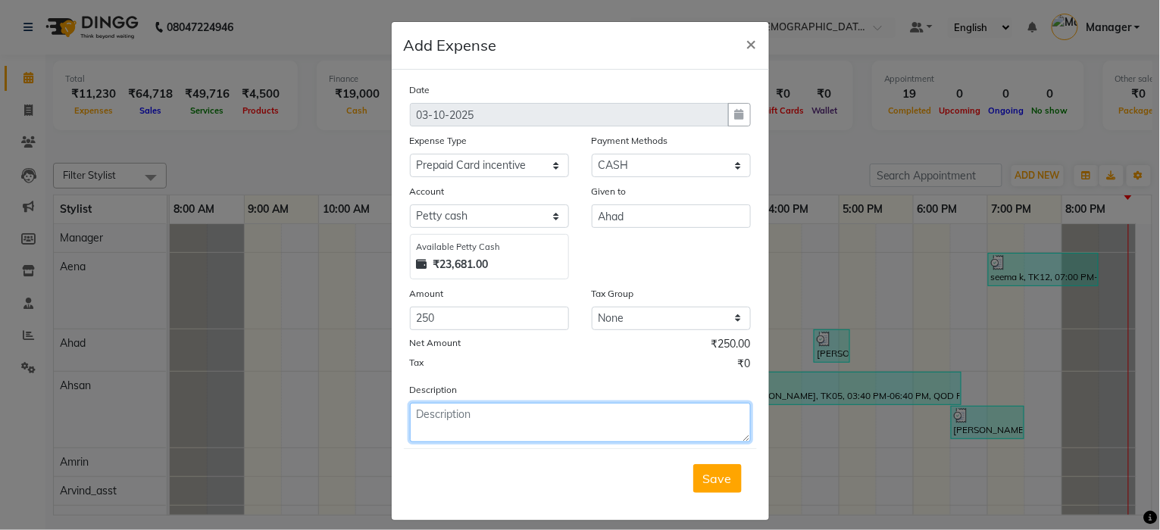
click at [446, 431] on textarea at bounding box center [580, 422] width 341 height 39
click at [558, 411] on textarea "prepaid card incentive to" at bounding box center [580, 422] width 341 height 39
type textarea "prepaid card incentive to ahad"
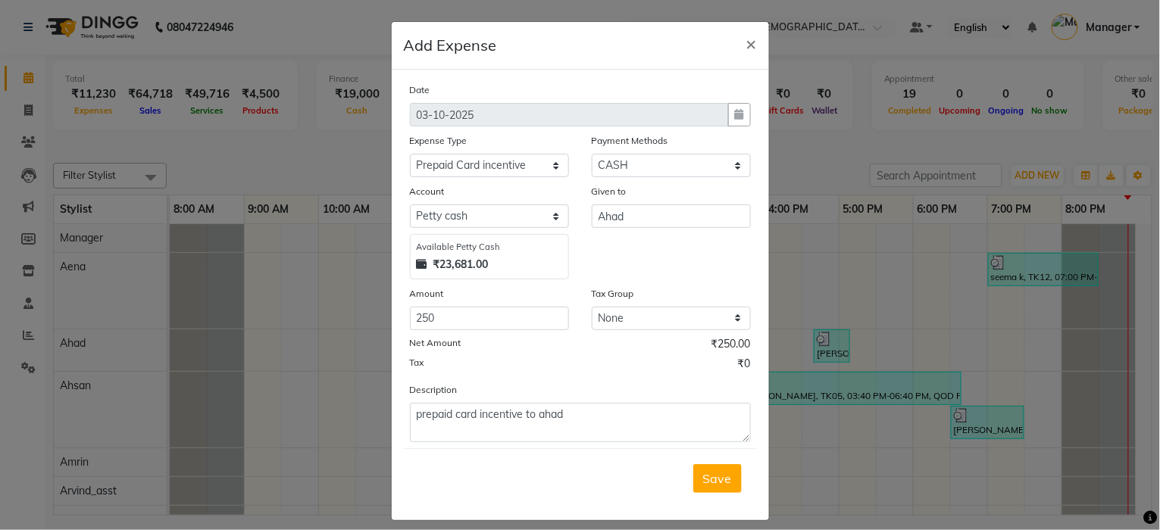
click at [730, 481] on button "Save" at bounding box center [717, 478] width 48 height 29
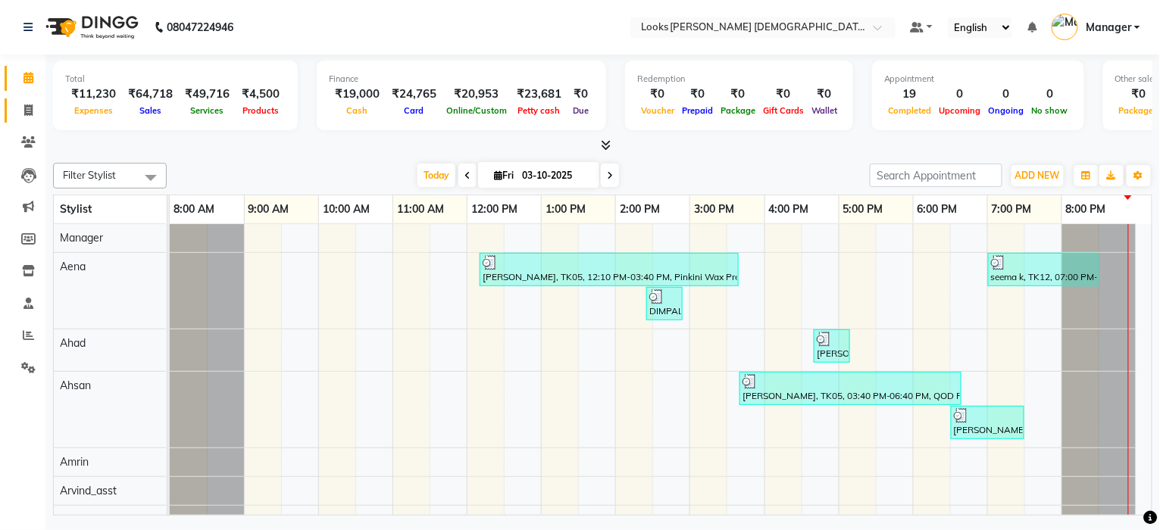
click at [39, 110] on span at bounding box center [28, 110] width 27 height 17
select select "service"
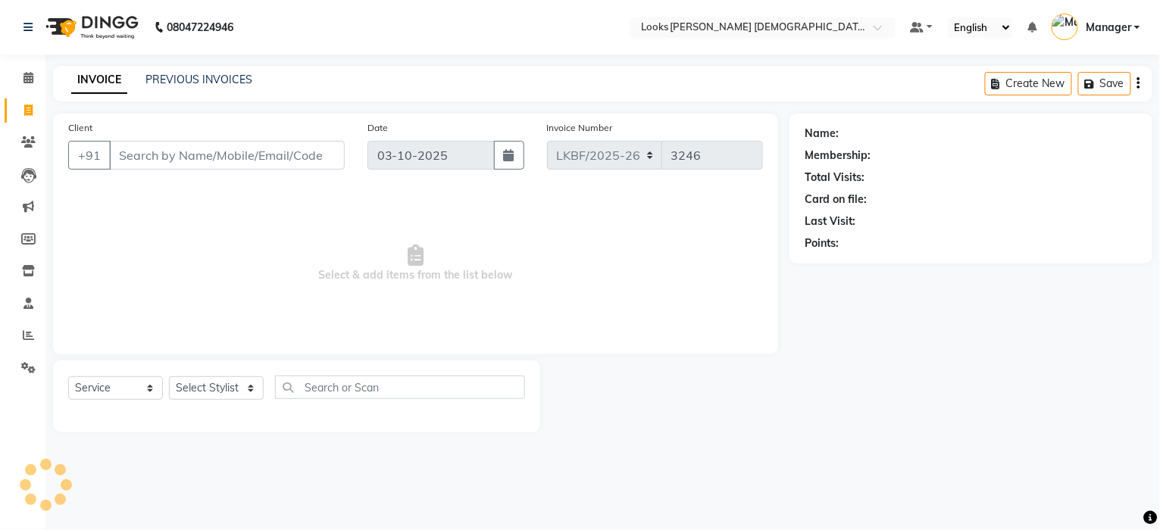
click at [214, 164] on input "Client" at bounding box center [227, 155] width 236 height 29
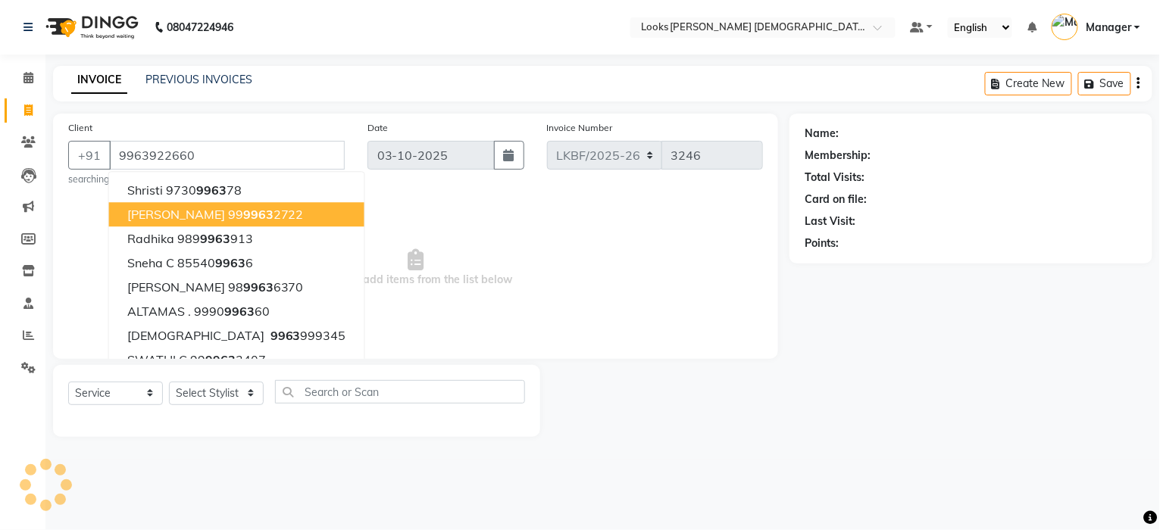
type input "9963922660"
select select "1: Object"
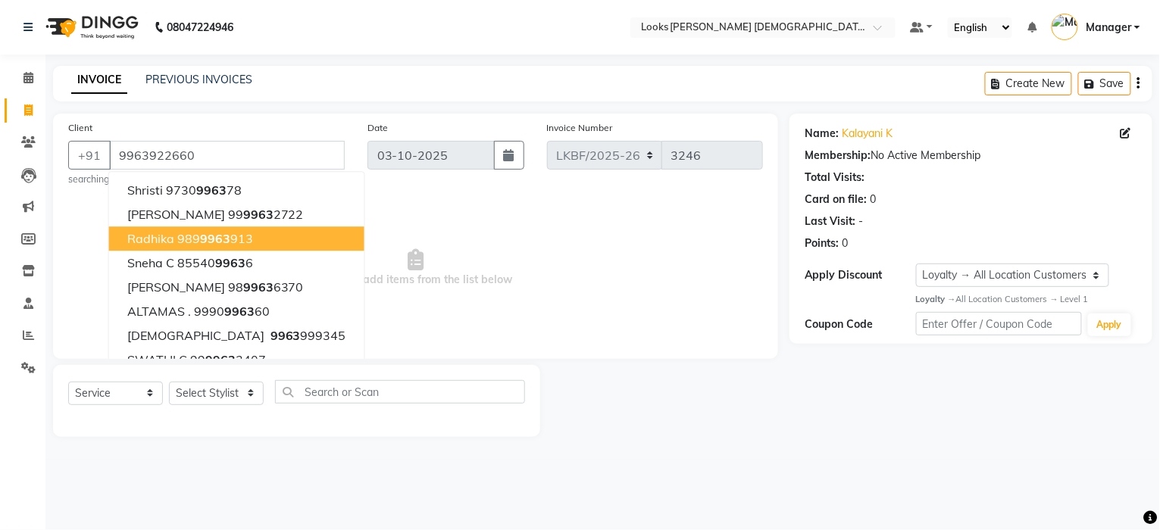
click at [482, 210] on span "Select & add items from the list below" at bounding box center [415, 268] width 695 height 152
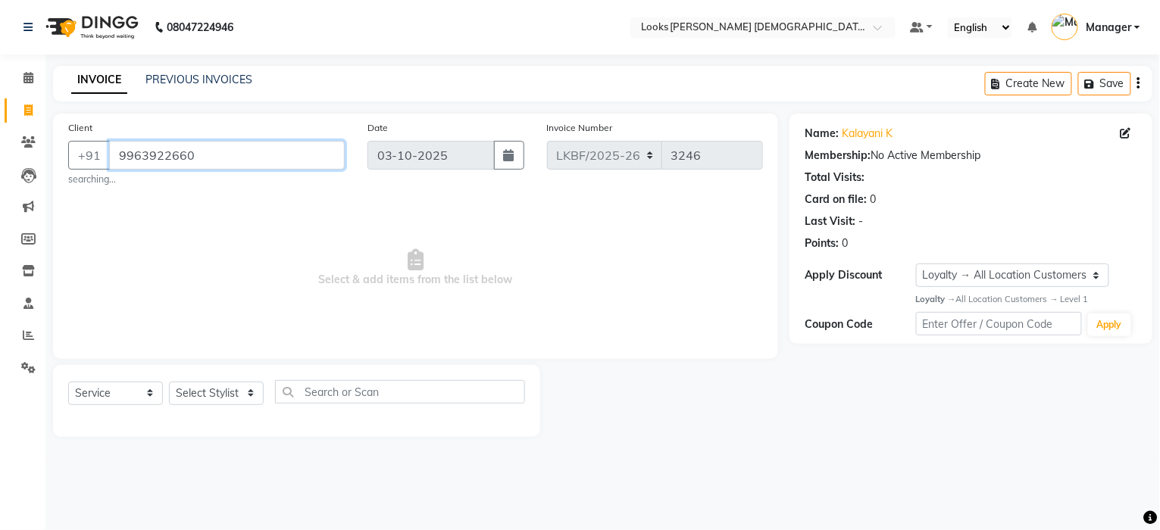
click at [208, 161] on input "9963922660" at bounding box center [227, 155] width 236 height 29
click at [214, 400] on select "Select Stylist Aena Ahad Ahsan Amrin Arvind_asst Bijender Counter_Sales Dharmav…" at bounding box center [216, 393] width 95 height 23
select select "87719"
click at [169, 382] on select "Select Stylist Aena Ahad Ahsan Amrin Arvind_asst Bijender Counter_Sales Dharmav…" at bounding box center [216, 393] width 95 height 23
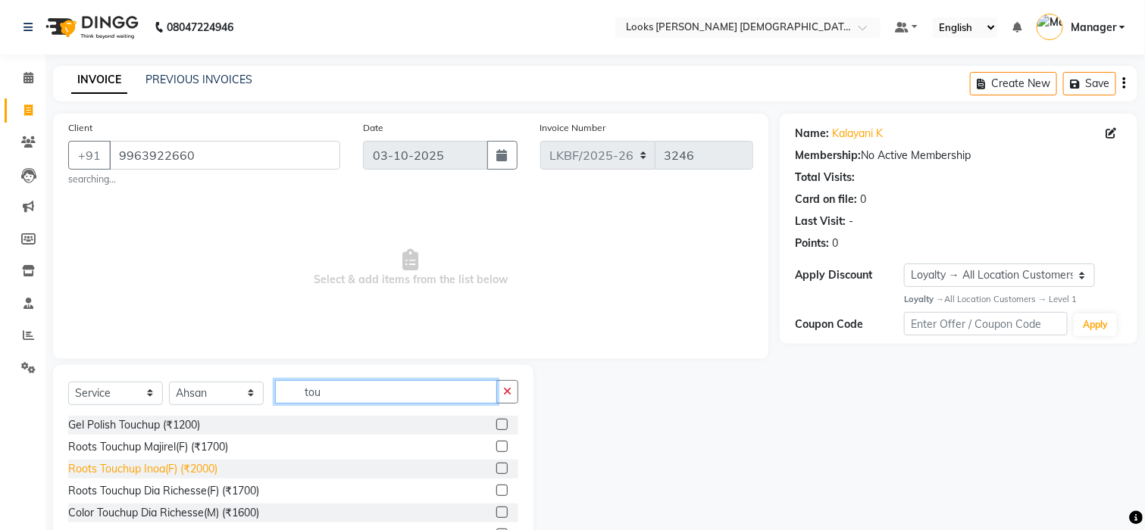
type input "tou"
click at [198, 463] on div "Roots Touchup Inoa(F) (₹2000)" at bounding box center [142, 469] width 149 height 16
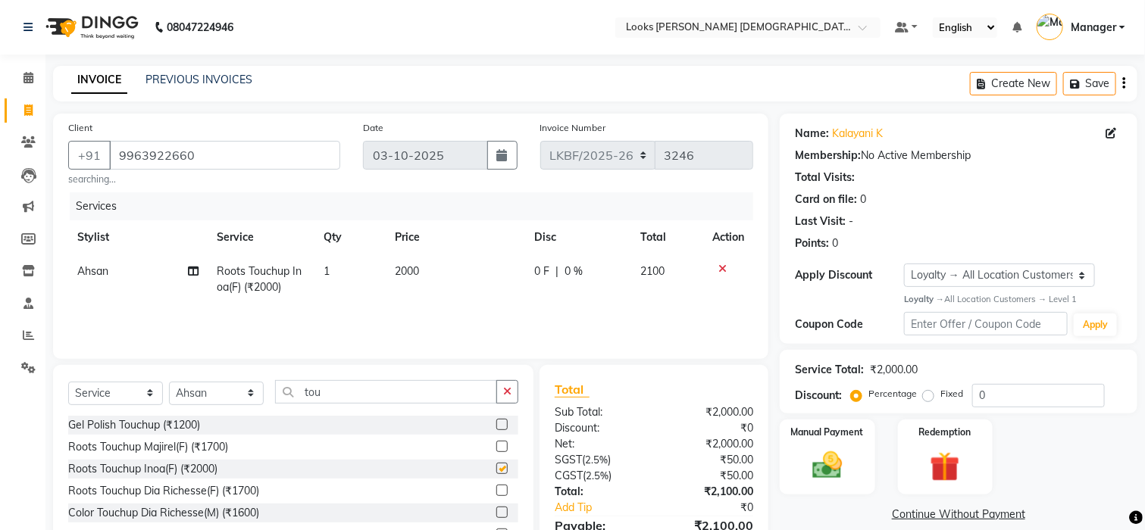
checkbox input "false"
click at [424, 277] on td "2000" at bounding box center [455, 280] width 139 height 50
select select "87719"
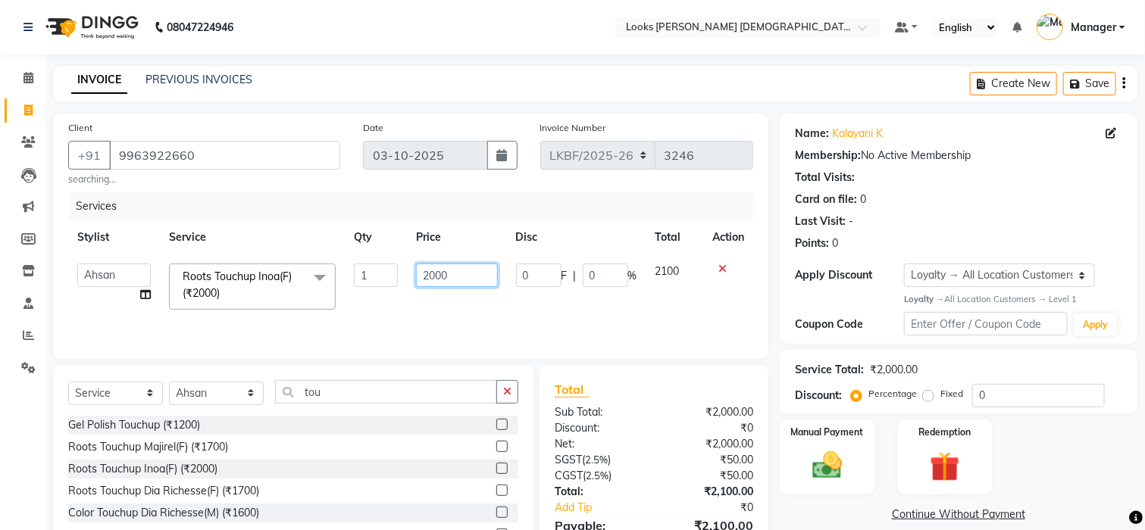
drag, startPoint x: 469, startPoint y: 266, endPoint x: 396, endPoint y: 276, distance: 74.2
click at [399, 277] on tr "Aena Ahad Ahsan Amrin Arvind_asst Bijender Counter_Sales Dharmaveer Farhan Farh…" at bounding box center [410, 287] width 685 height 64
type input "1600"
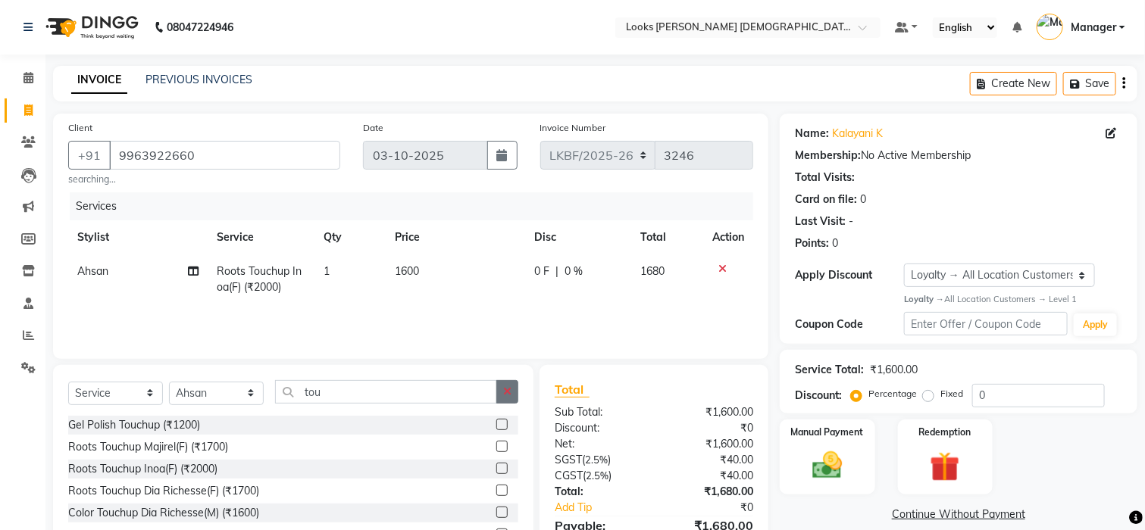
drag, startPoint x: 510, startPoint y: 394, endPoint x: 478, endPoint y: 395, distance: 31.8
click at [508, 394] on icon "button" at bounding box center [507, 391] width 8 height 11
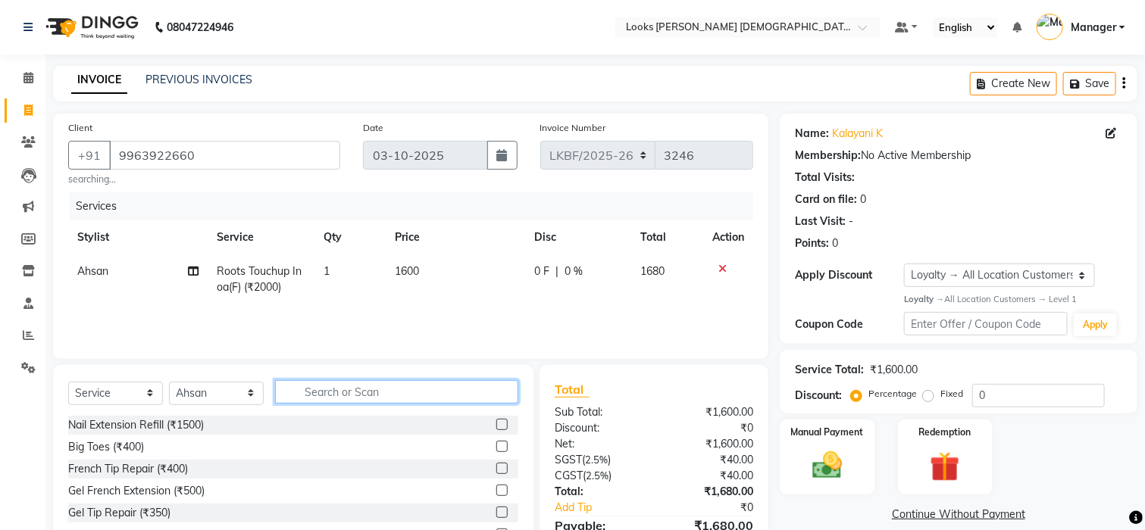
click at [426, 395] on input "text" at bounding box center [396, 391] width 243 height 23
type input "cut"
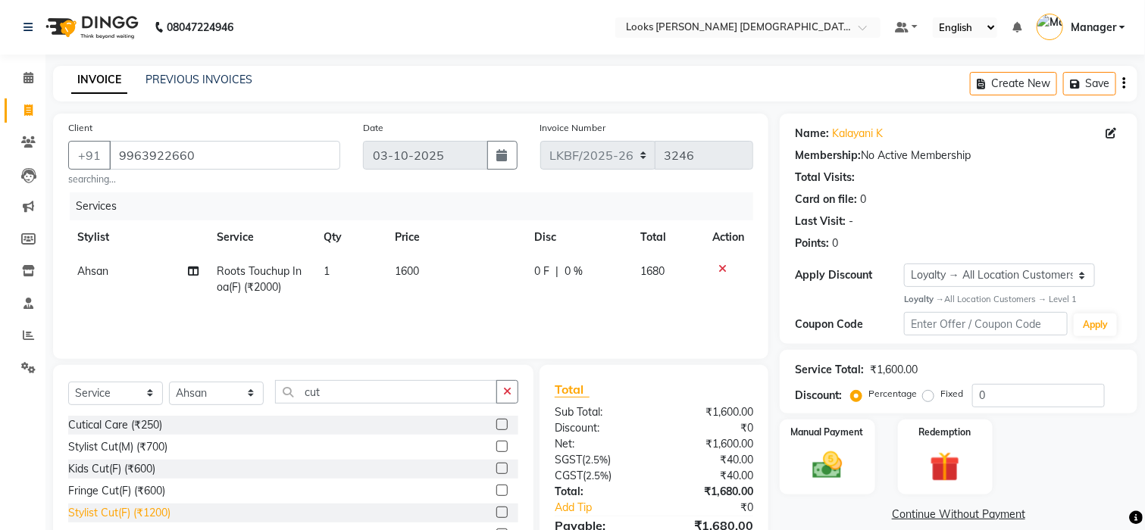
click at [80, 510] on div "Stylist Cut(F) (₹1200)" at bounding box center [119, 513] width 102 height 16
checkbox input "false"
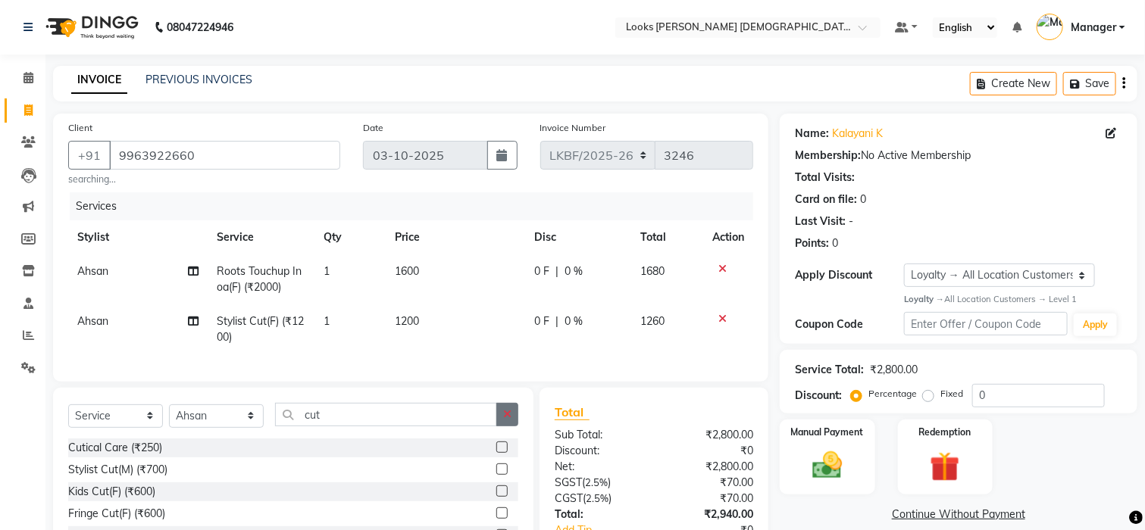
click at [509, 420] on icon "button" at bounding box center [507, 414] width 8 height 11
click at [214, 428] on select "Select Stylist Aena Ahad Ahsan Amrin Arvind_asst Bijender Counter_Sales Dharmav…" at bounding box center [216, 416] width 95 height 23
click at [432, 273] on td "1600" at bounding box center [455, 280] width 139 height 50
select select "87719"
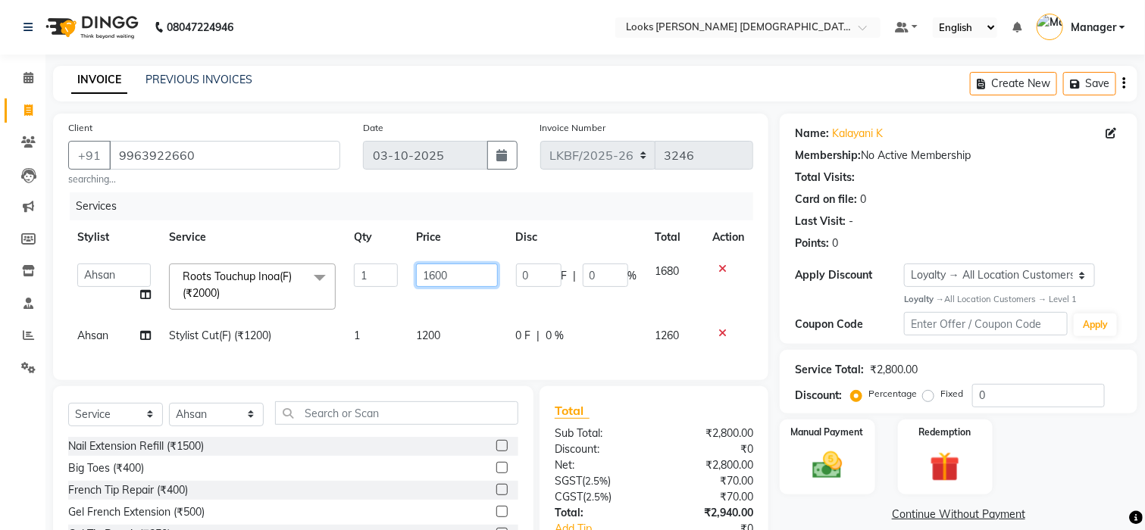
drag, startPoint x: 480, startPoint y: 280, endPoint x: 353, endPoint y: 280, distance: 127.3
click at [355, 280] on tr "Aena Ahad Ahsan Amrin Arvind_asst Bijender Counter_Sales Dharmaveer Farhan Farh…" at bounding box center [410, 287] width 685 height 64
type input "1500"
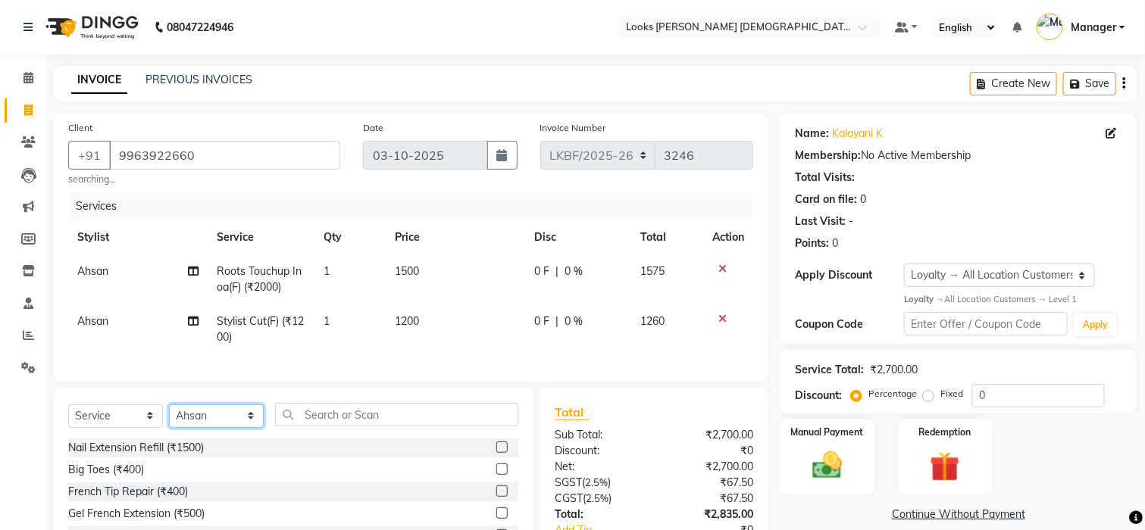
click at [192, 428] on select "Select Stylist Aena Ahad Ahsan Amrin Arvind_asst Bijender Counter_Sales Dharmav…" at bounding box center [216, 416] width 95 height 23
select select "87726"
click at [169, 421] on select "Select Stylist Aena Ahad Ahsan Amrin Arvind_asst Bijender Counter_Sales Dharmav…" at bounding box center [216, 416] width 95 height 23
click at [414, 299] on td "1500" at bounding box center [455, 280] width 139 height 50
select select "87719"
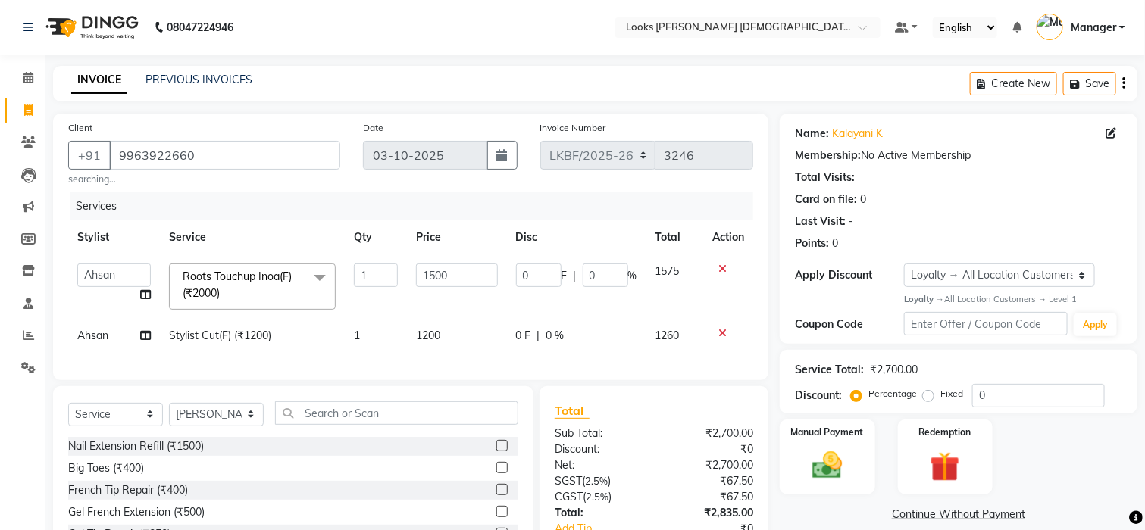
click at [454, 330] on td "1200" at bounding box center [457, 336] width 100 height 34
select select "87719"
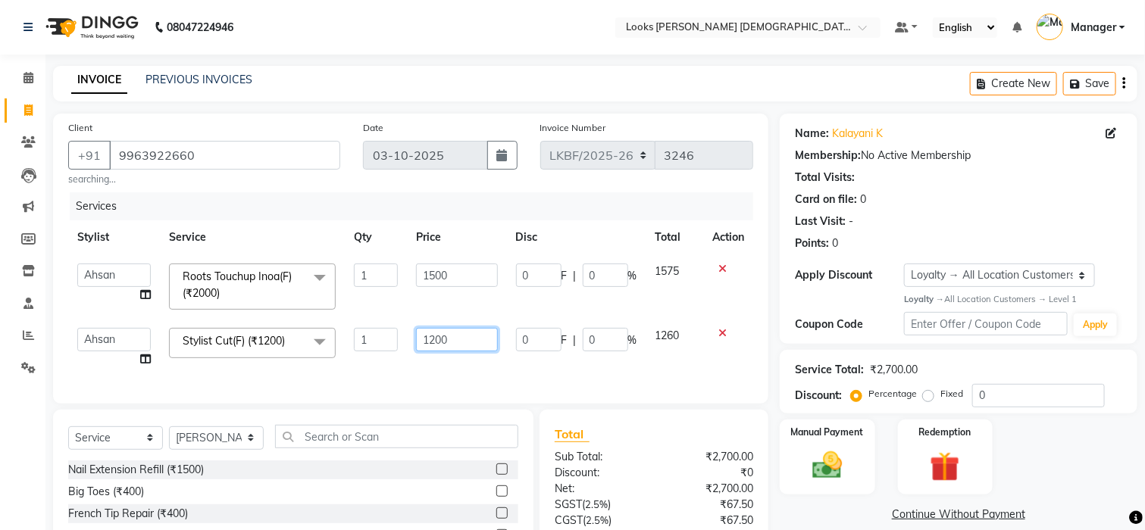
drag, startPoint x: 460, startPoint y: 339, endPoint x: 369, endPoint y: 343, distance: 91.0
click at [396, 341] on tr "Aena Ahad Ahsan Amrin Arvind_asst Bijender Counter_Sales Dharmaveer Farhan Farh…" at bounding box center [410, 348] width 685 height 58
type input "1000"
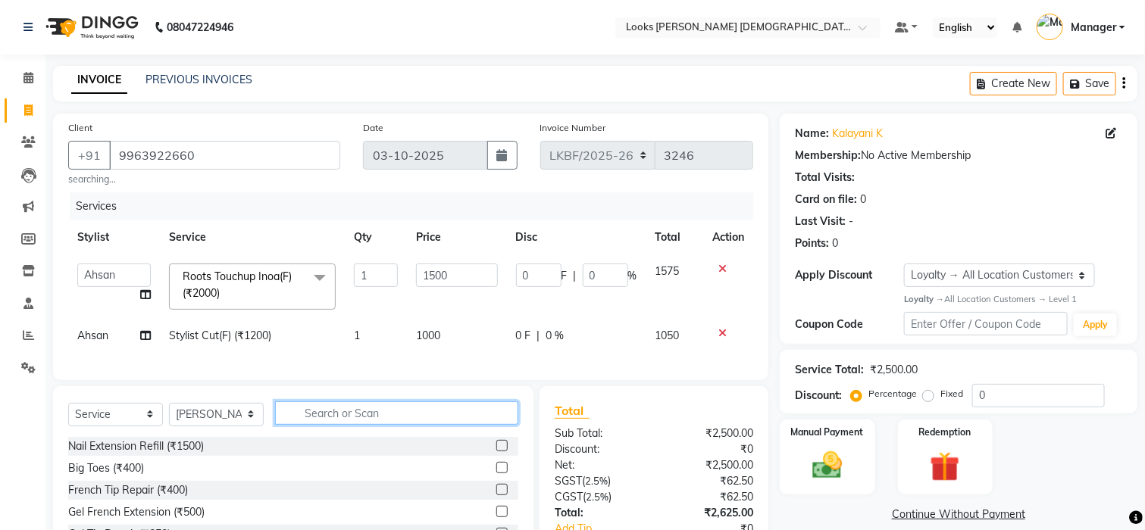
click at [426, 437] on div "Select Service Product Membership Package Voucher Prepaid Gift Card Select Styl…" at bounding box center [293, 420] width 450 height 36
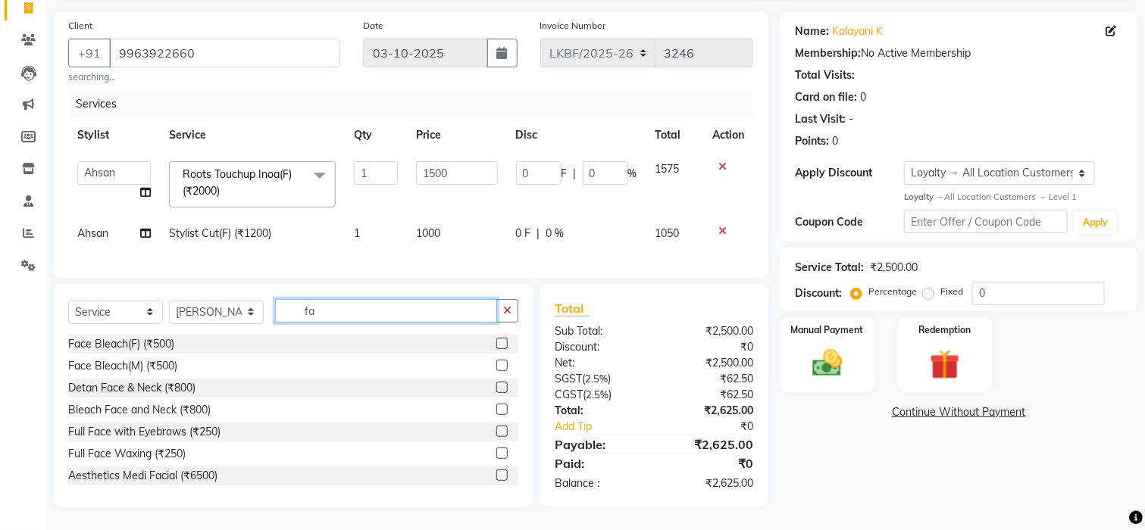
scroll to position [117, 0]
type input "face"
click at [81, 346] on div "Face Bleach(F) (₹500)" at bounding box center [121, 344] width 106 height 16
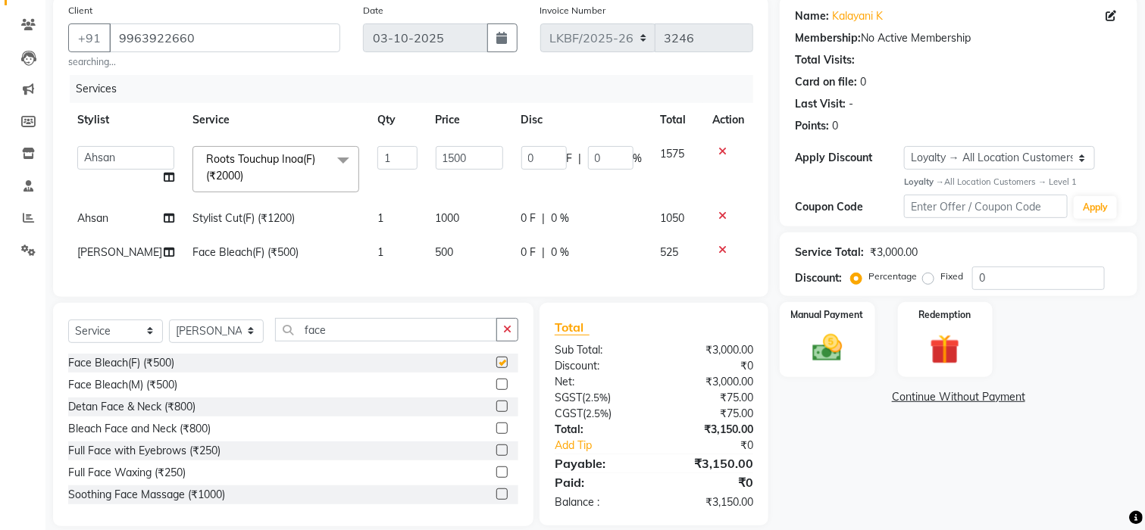
checkbox input "false"
click at [442, 252] on td "500" at bounding box center [470, 253] width 86 height 34
select select "87726"
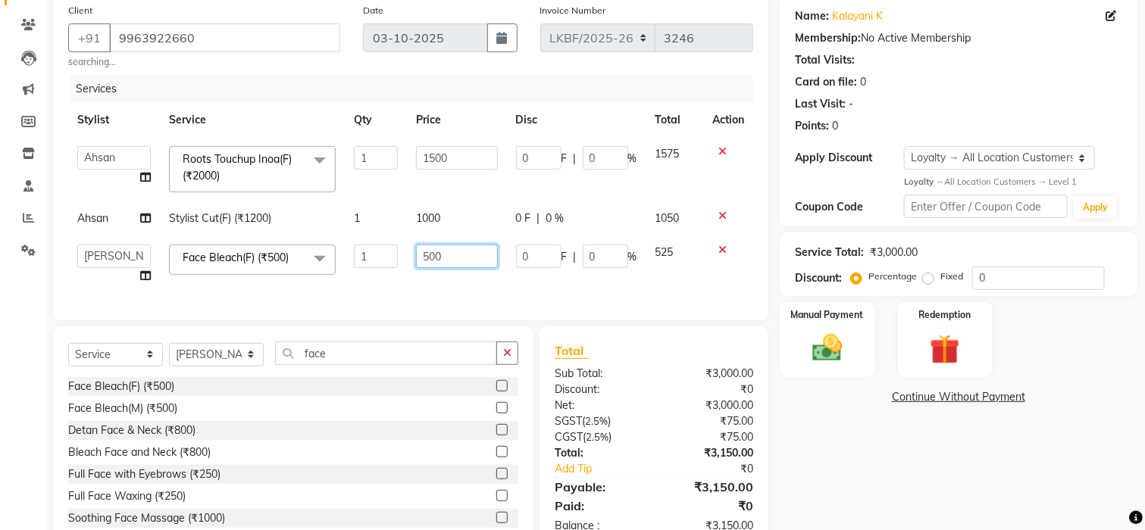
drag, startPoint x: 441, startPoint y: 252, endPoint x: 296, endPoint y: 272, distance: 146.1
click at [298, 272] on tr "Aena Ahad Ahsan Amrin Arvind_asst Bijender Counter_Sales Dharmaveer Farhan Farh…" at bounding box center [410, 265] width 685 height 58
type input "800"
click at [449, 266] on input "800" at bounding box center [457, 256] width 82 height 23
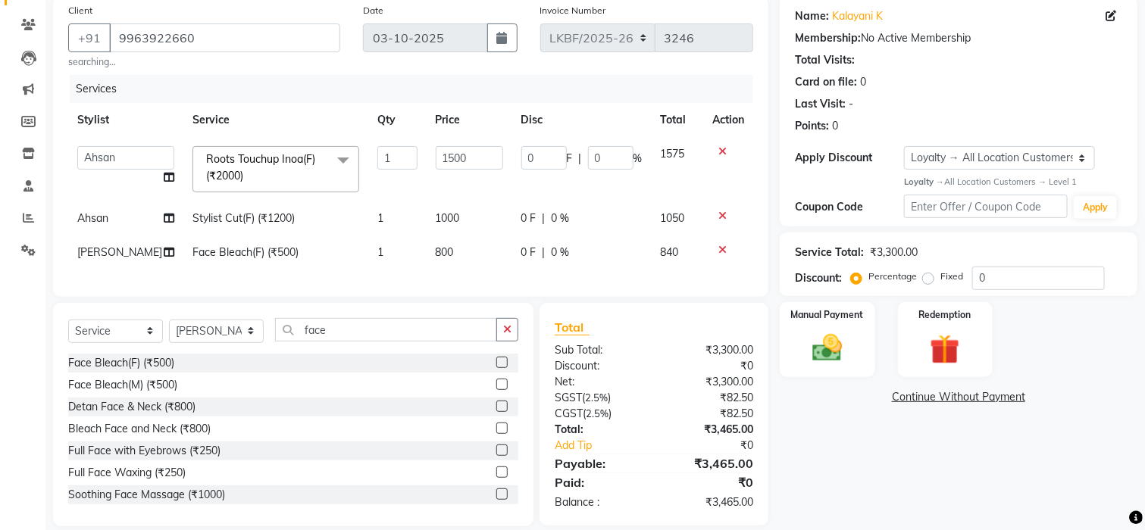
click at [449, 275] on div "Services Stylist Service Qty Price Disc Total Action Aena Ahad Ahsan Amrin Arvi…" at bounding box center [410, 178] width 685 height 207
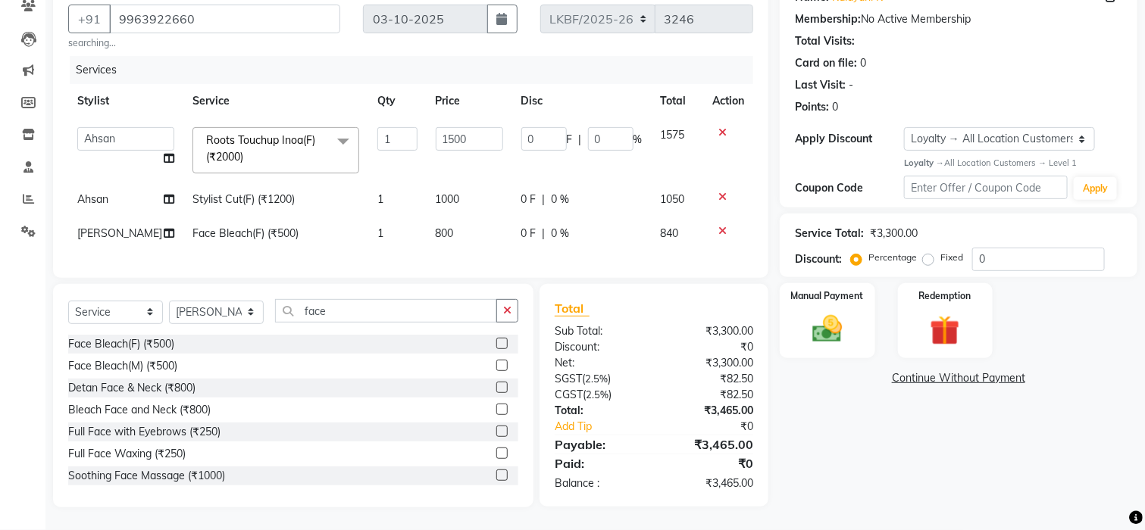
scroll to position [152, 0]
click at [805, 415] on div "Name: Kalayani K Membership: No Active Membership Total Visits: Card on file: 0…" at bounding box center [964, 242] width 369 height 530
click at [827, 327] on img at bounding box center [827, 329] width 51 height 36
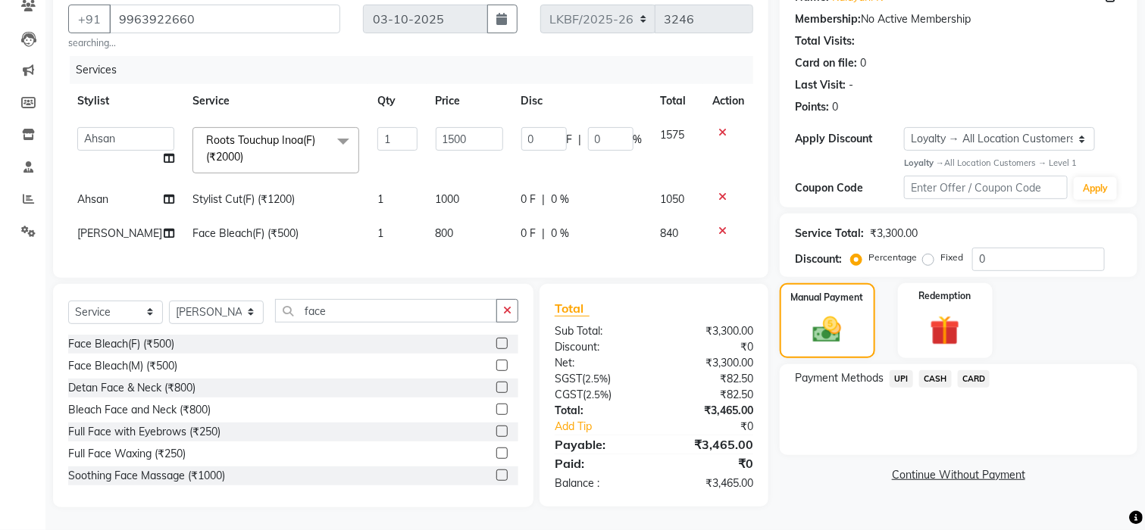
click at [900, 371] on span "UPI" at bounding box center [901, 379] width 23 height 17
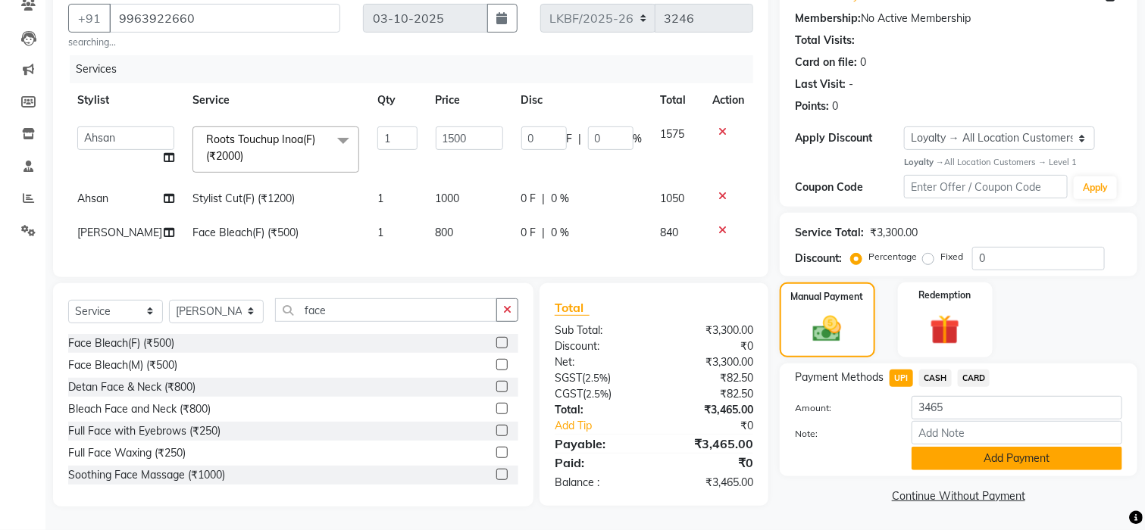
click at [968, 447] on button "Add Payment" at bounding box center [1017, 458] width 211 height 23
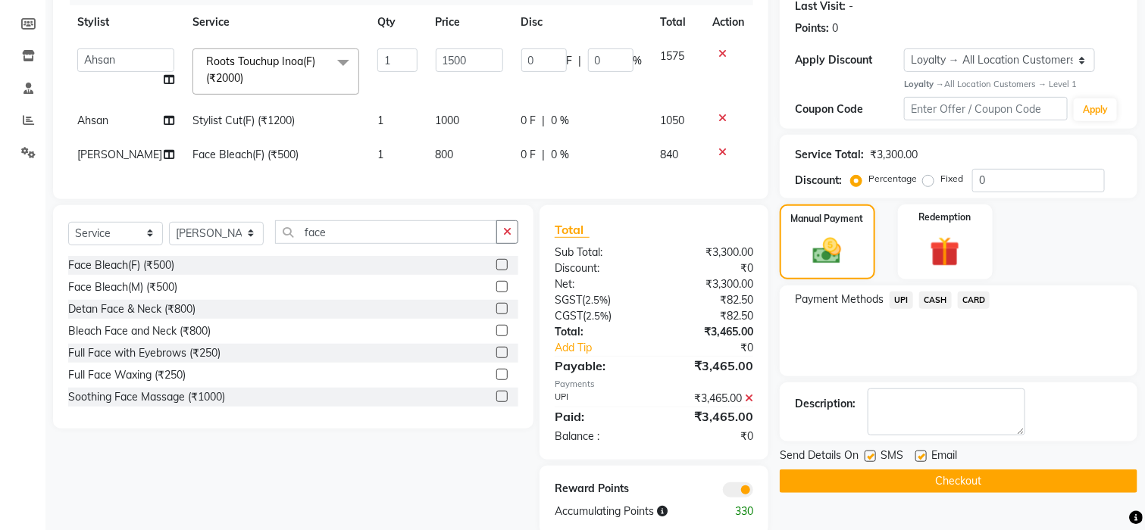
scroll to position [258, 0]
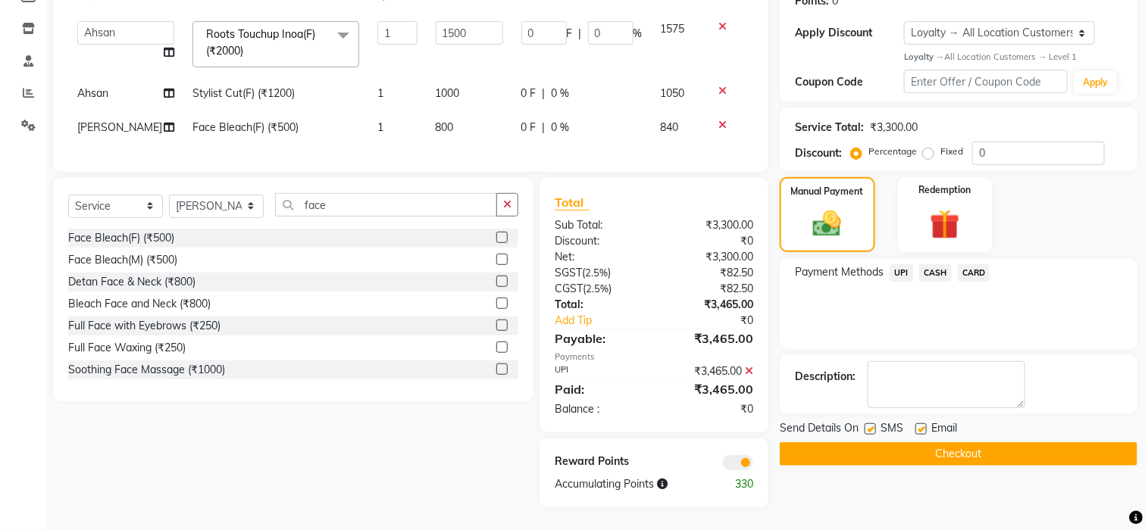
click at [877, 443] on button "Checkout" at bounding box center [959, 454] width 358 height 23
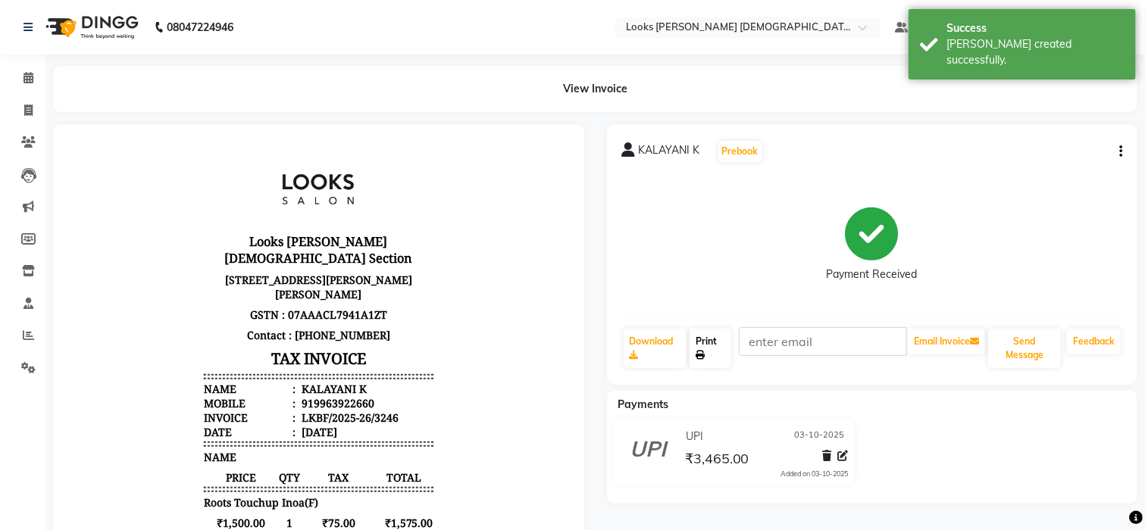
click at [702, 346] on link "Print" at bounding box center [711, 348] width 42 height 39
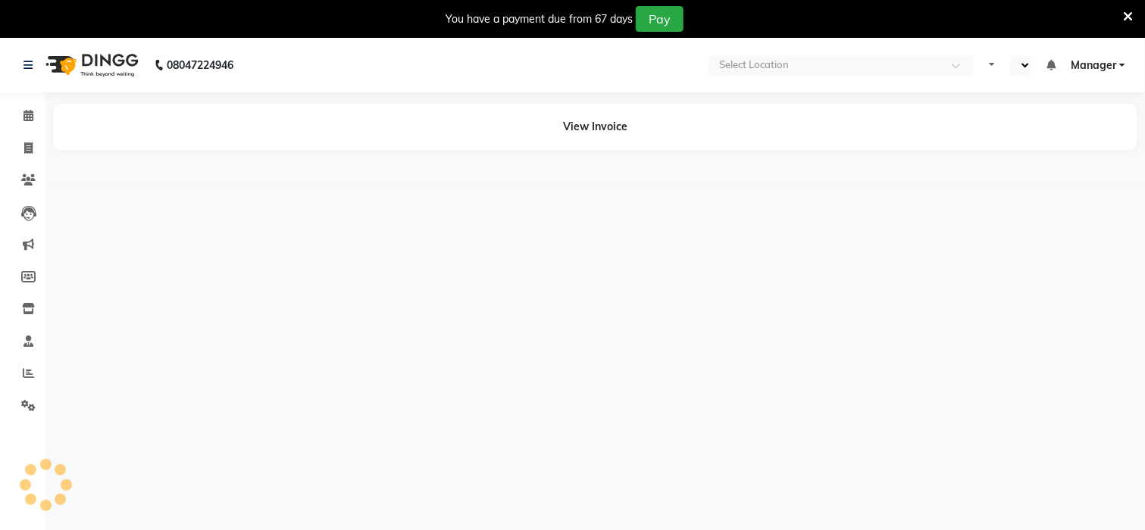
select select "en"
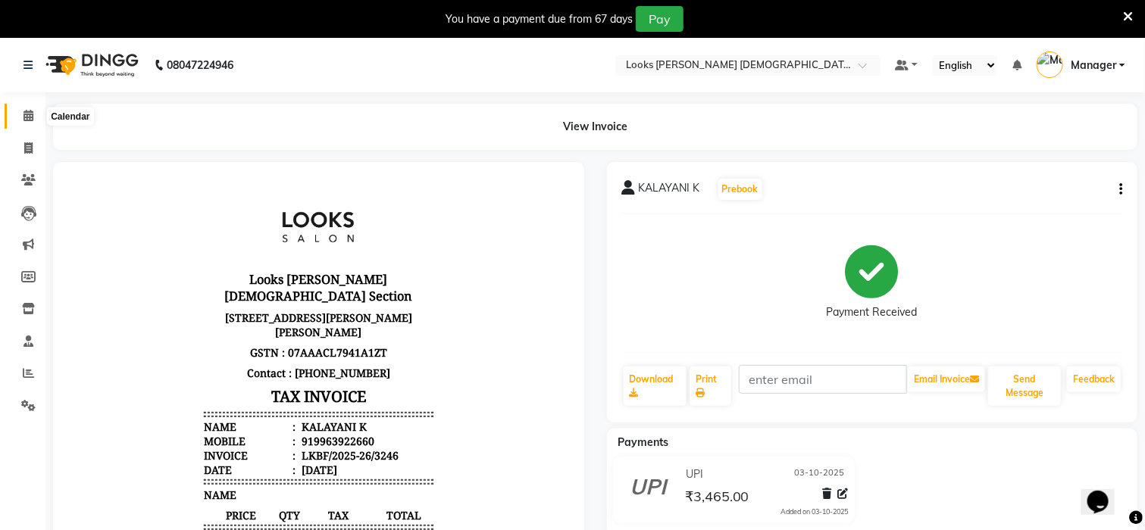
click at [25, 121] on icon at bounding box center [28, 115] width 10 height 11
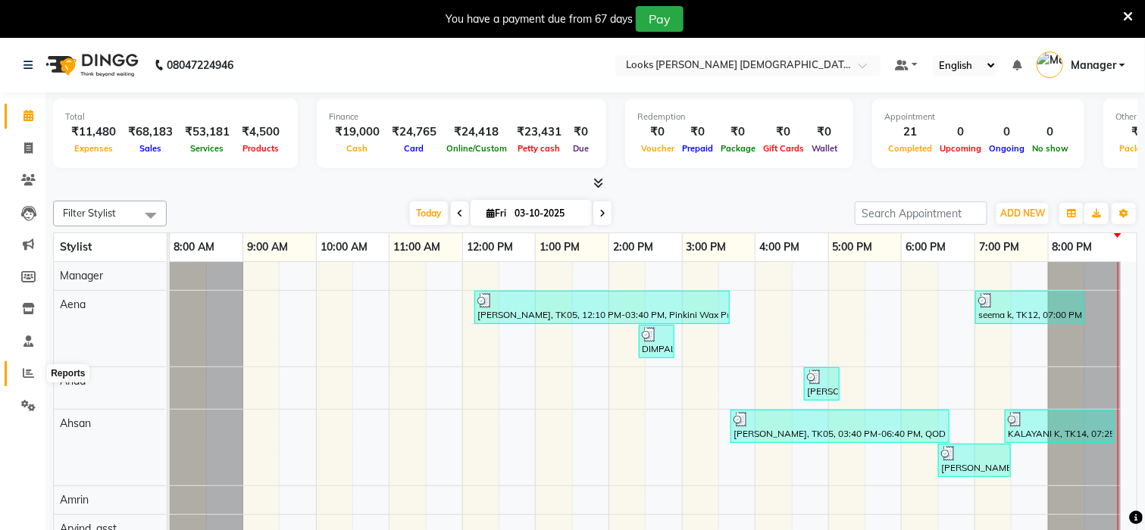
click at [27, 377] on icon at bounding box center [28, 372] width 11 height 11
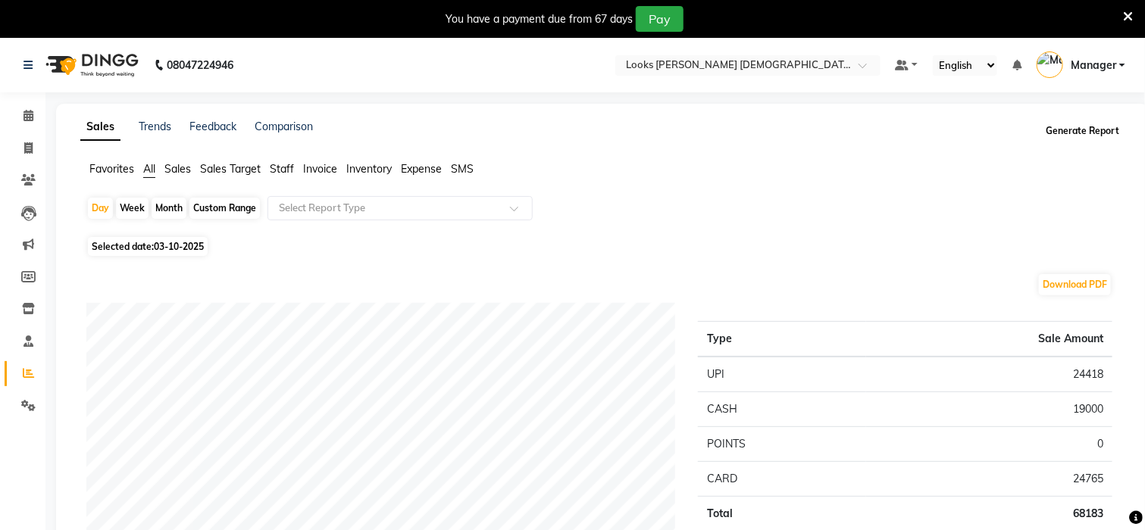
click at [1081, 134] on button "Generate Report" at bounding box center [1082, 130] width 81 height 21
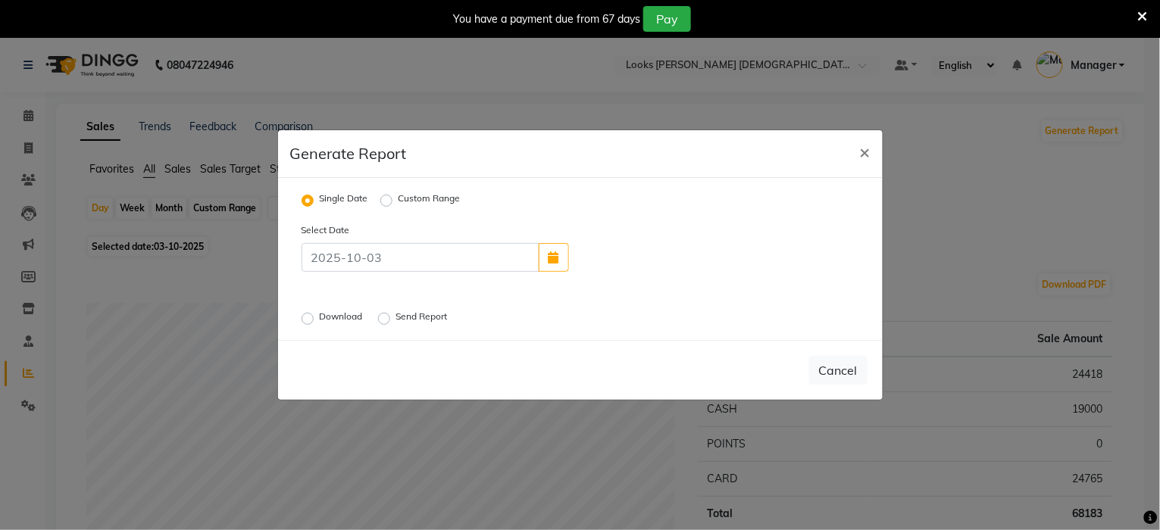
click at [320, 318] on label "Download" at bounding box center [343, 319] width 46 height 18
click at [309, 318] on input "Download" at bounding box center [310, 319] width 11 height 11
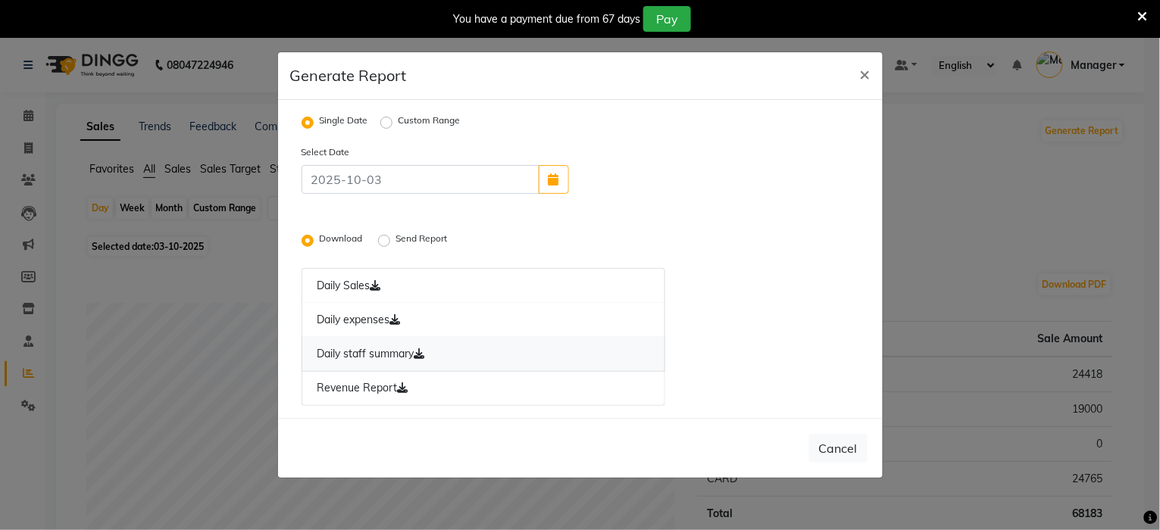
click at [390, 352] on link "Daily staff summary" at bounding box center [484, 354] width 364 height 35
click at [858, 72] on button "×" at bounding box center [865, 73] width 35 height 42
radio input "false"
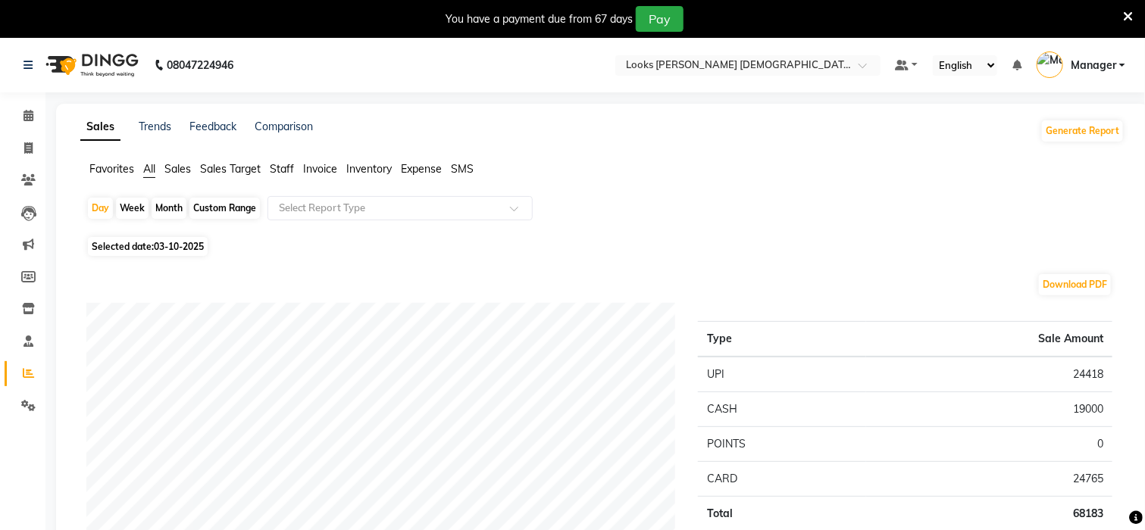
click at [1124, 16] on icon at bounding box center [1128, 17] width 10 height 14
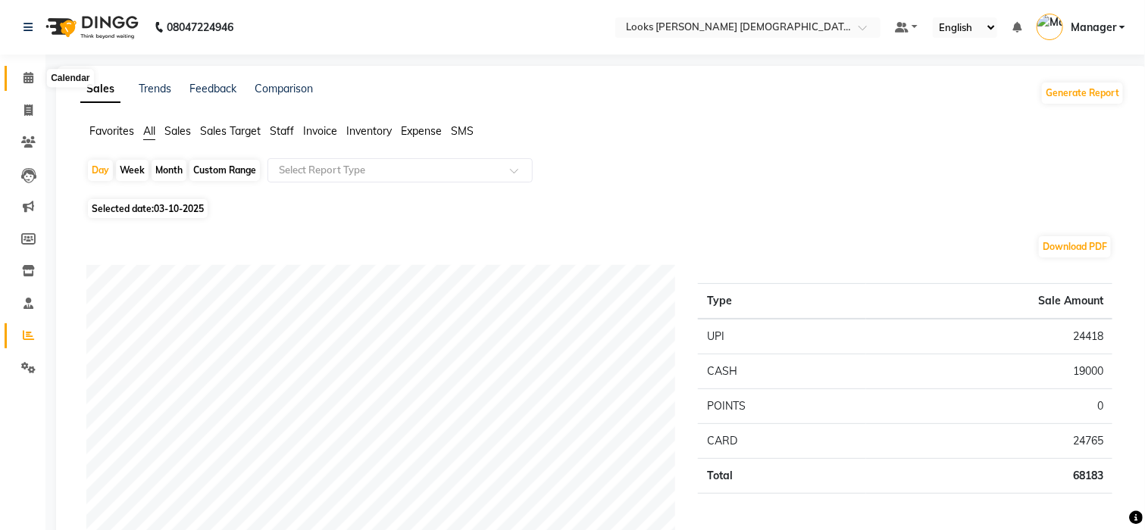
click at [21, 82] on span at bounding box center [28, 78] width 27 height 17
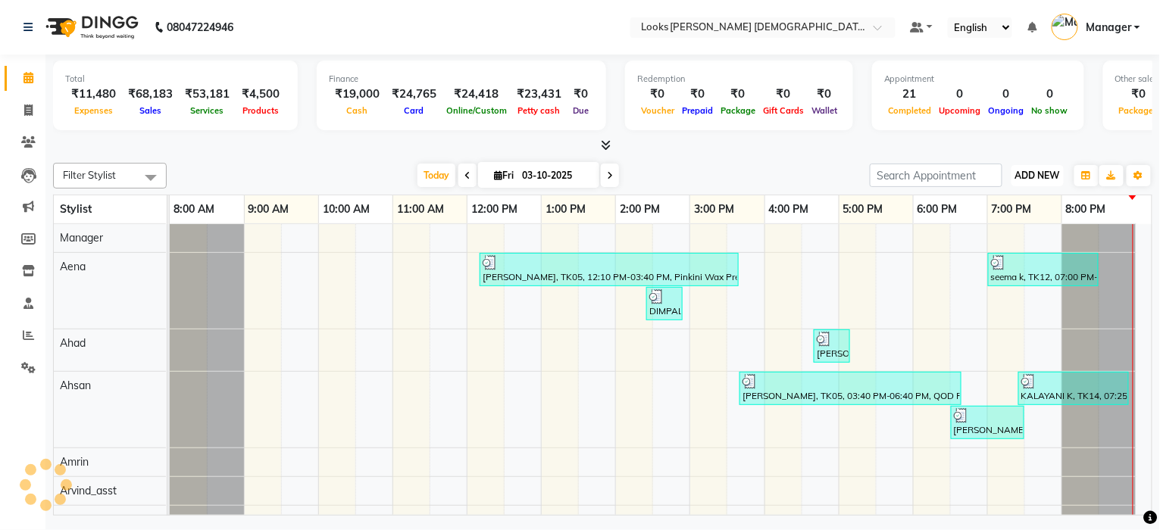
click at [1019, 176] on span "ADD NEW" at bounding box center [1037, 175] width 45 height 11
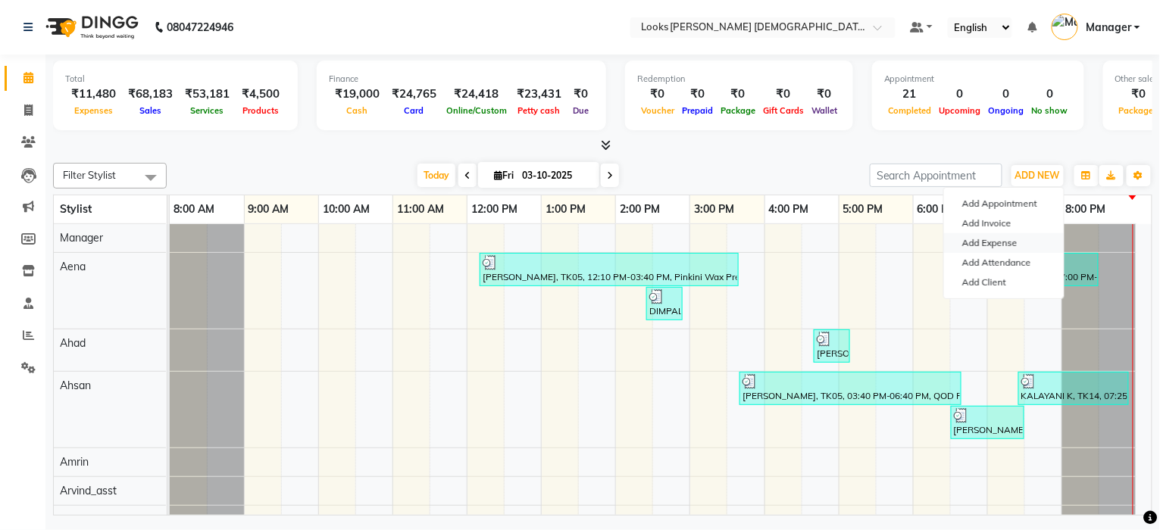
click at [971, 241] on link "Add Expense" at bounding box center [1004, 243] width 120 height 20
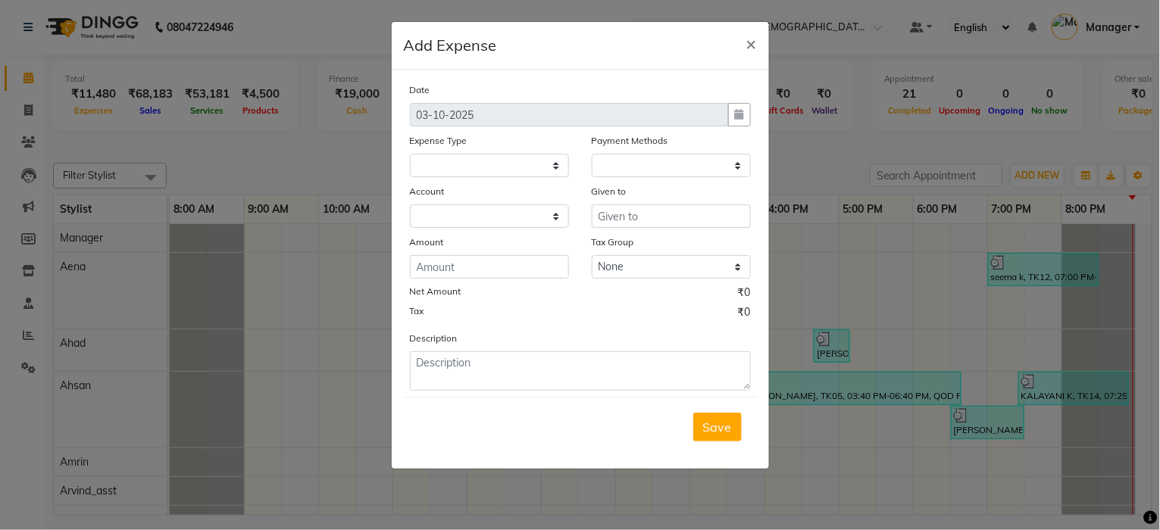
select select
select select "1"
select select "7940"
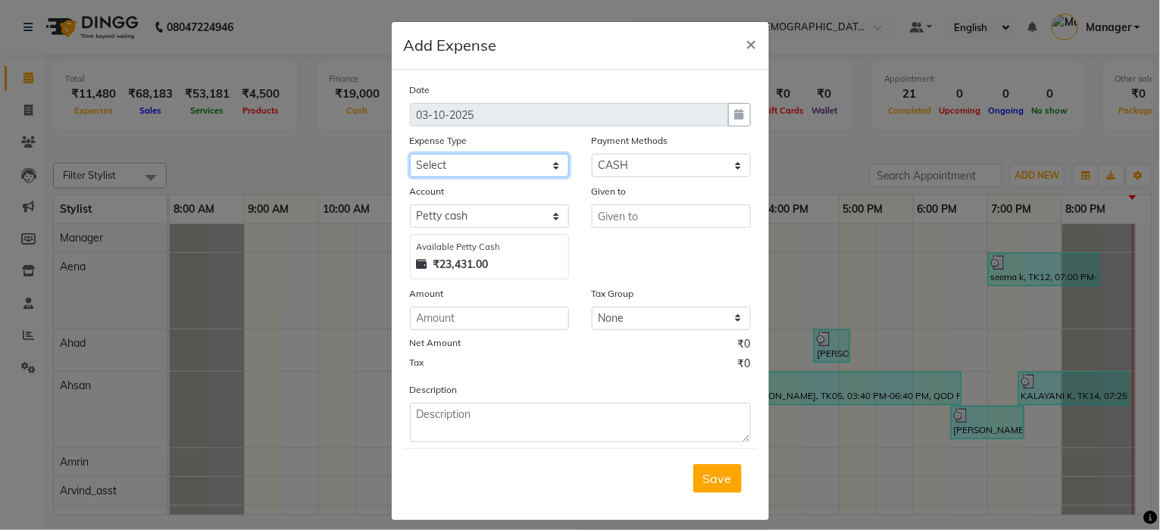
click at [523, 160] on select "Select Accommodation Aesthetics Bank Deposit BLINKIT Cash Handover Client Refun…" at bounding box center [489, 165] width 159 height 23
select select "24170"
click at [410, 154] on select "Select Accommodation Aesthetics Bank Deposit BLINKIT Cash Handover Client Refun…" at bounding box center [489, 165] width 159 height 23
click at [645, 204] on div "Given to" at bounding box center [671, 193] width 159 height 21
click at [645, 208] on input "text" at bounding box center [671, 216] width 159 height 23
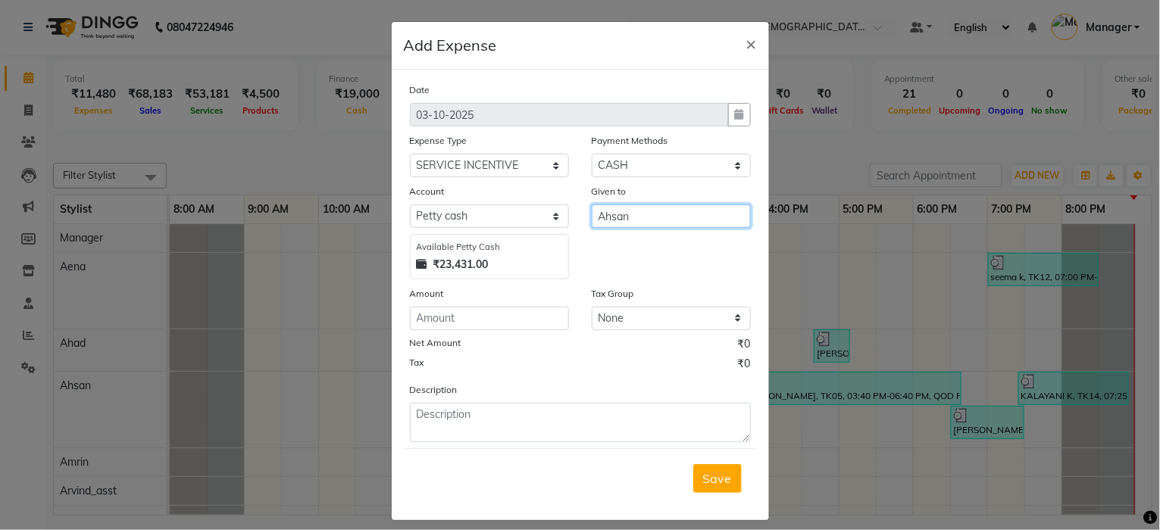
type input "Ahsan"
click at [474, 308] on input "number" at bounding box center [489, 318] width 159 height 23
type input "500"
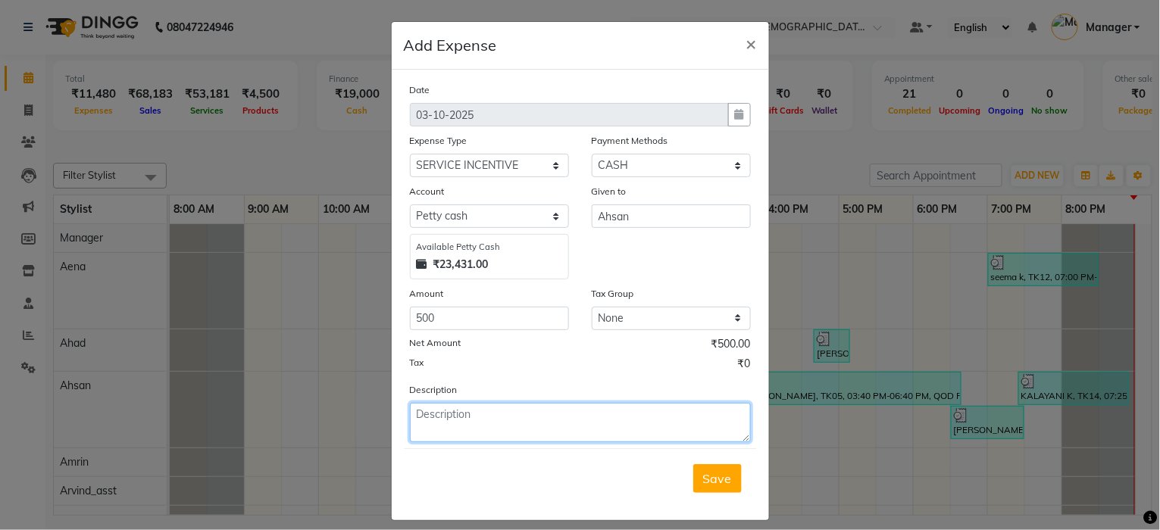
click at [476, 430] on textarea at bounding box center [580, 422] width 341 height 39
type textarea "service incentive to [GEOGRAPHIC_DATA]"
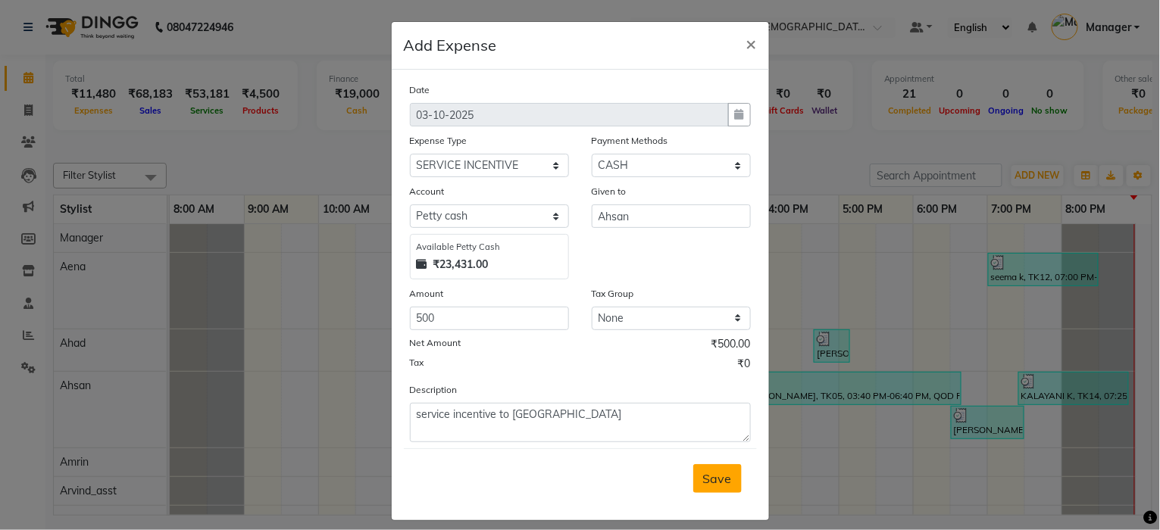
click at [701, 493] on button "Save" at bounding box center [717, 478] width 48 height 29
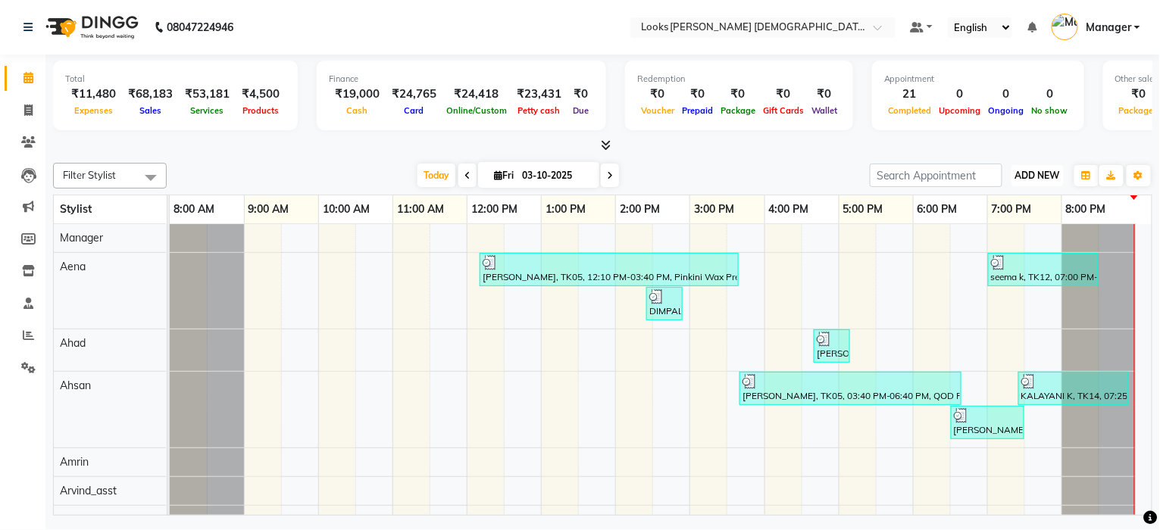
click at [1034, 180] on button "ADD NEW Toggle Dropdown" at bounding box center [1038, 175] width 52 height 21
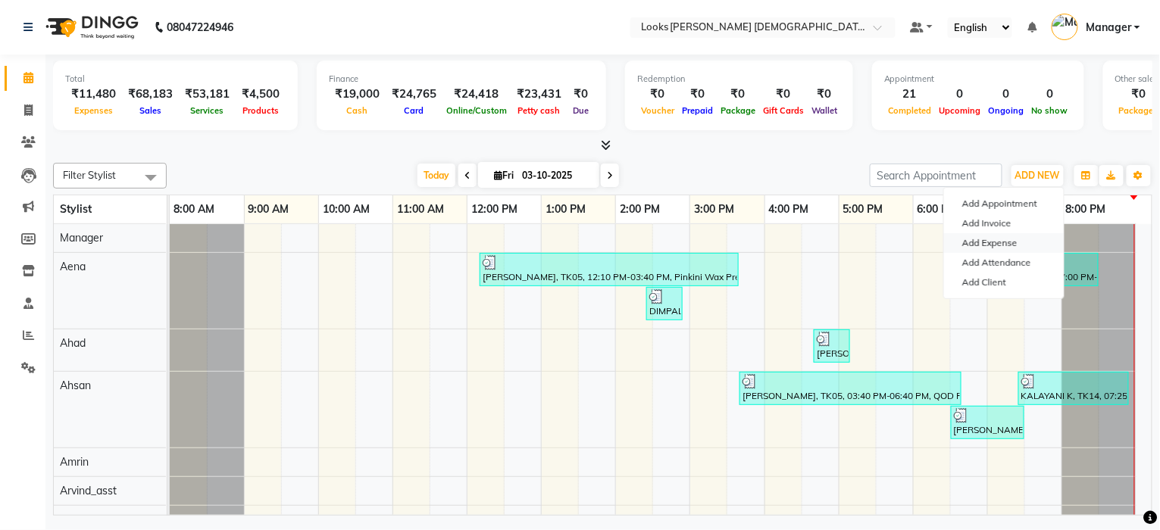
click at [990, 249] on link "Add Expense" at bounding box center [1004, 243] width 120 height 20
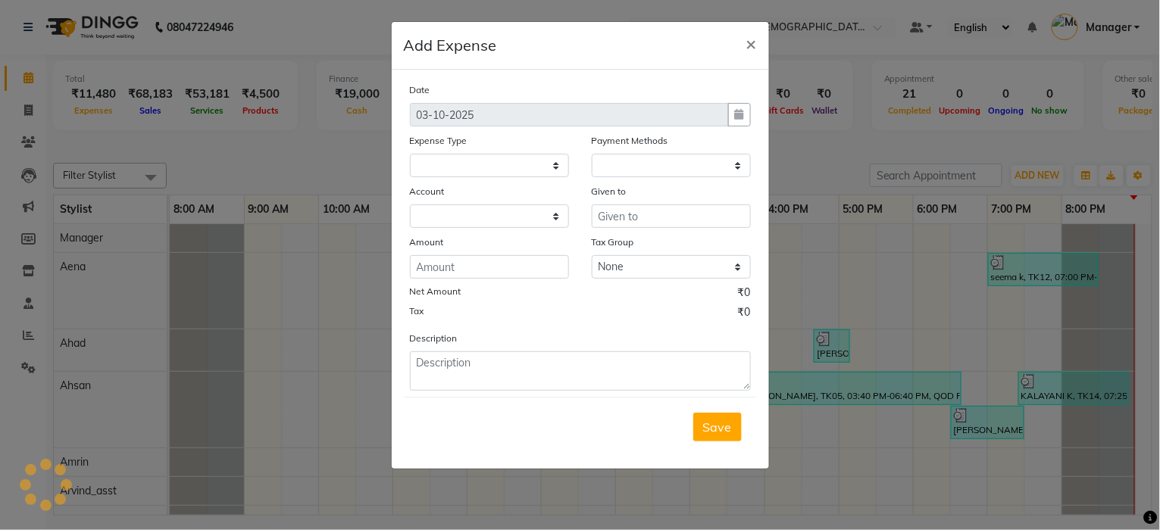
select select
select select "1"
select select "7940"
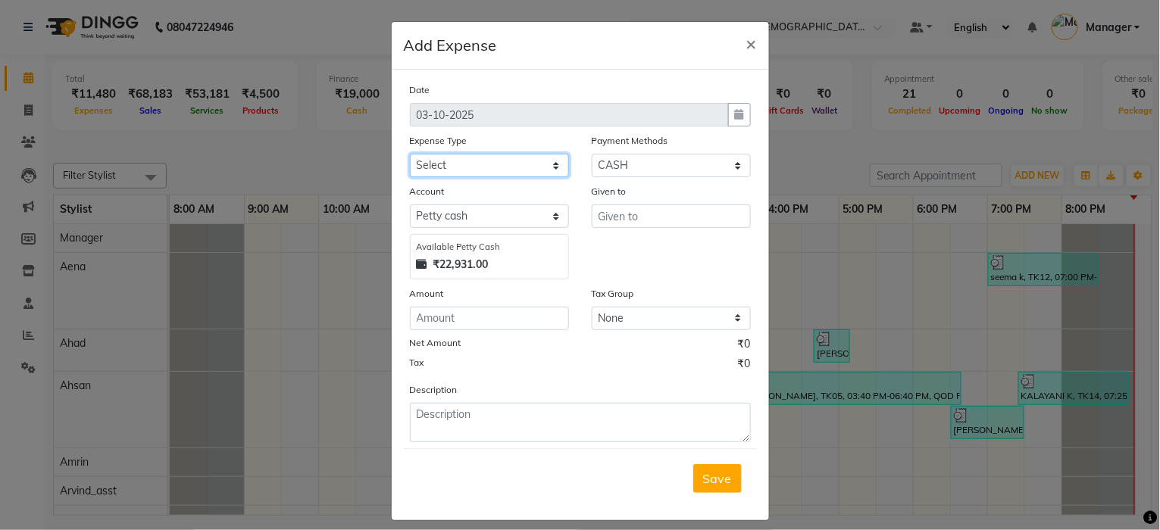
click at [474, 164] on select "Select Accommodation Aesthetics Bank Deposit BLINKIT Cash Handover Client Refun…" at bounding box center [489, 165] width 159 height 23
select select "24888"
click at [410, 154] on select "Select Accommodation Aesthetics Bank Deposit BLINKIT Cash Handover Client Refun…" at bounding box center [489, 165] width 159 height 23
click at [604, 218] on input "text" at bounding box center [671, 216] width 159 height 23
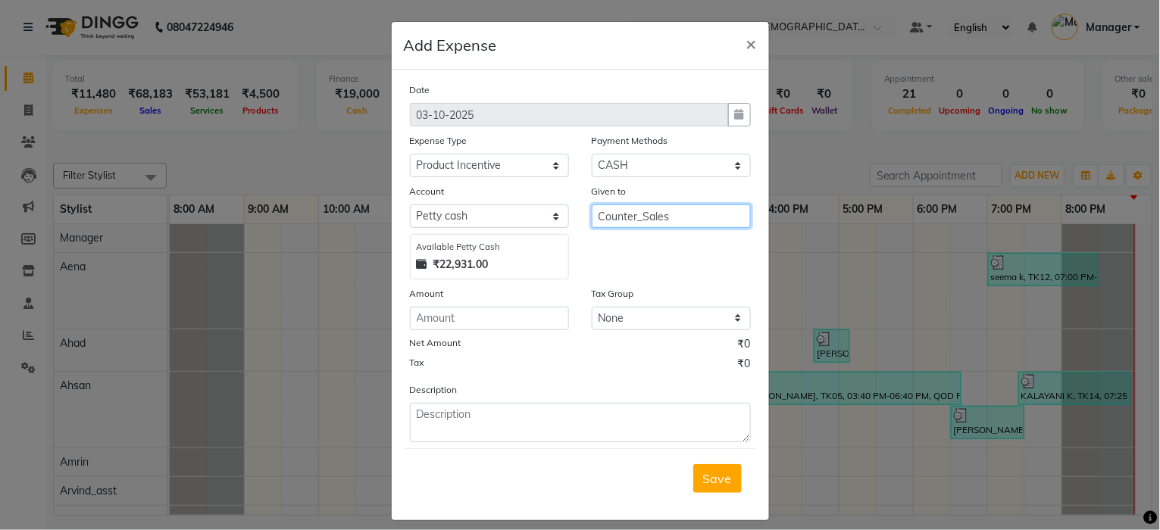
type input "Counter_Sales"
click at [455, 322] on input "number" at bounding box center [489, 318] width 159 height 23
type input "200"
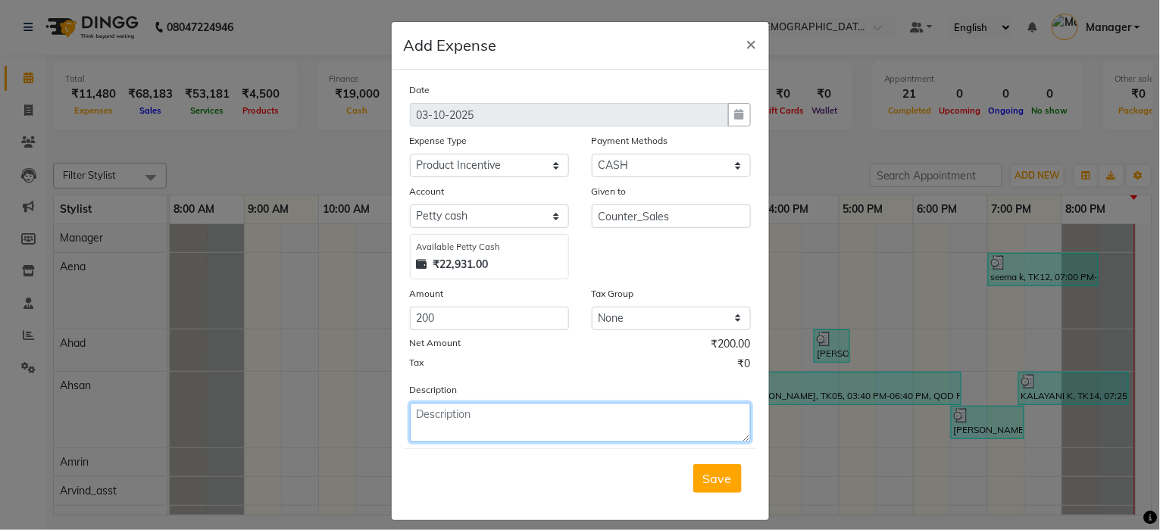
click at [443, 426] on textarea at bounding box center [580, 422] width 341 height 39
click at [443, 414] on textarea "service incentive to counter" at bounding box center [580, 422] width 341 height 39
type textarea "product incentive to counter"
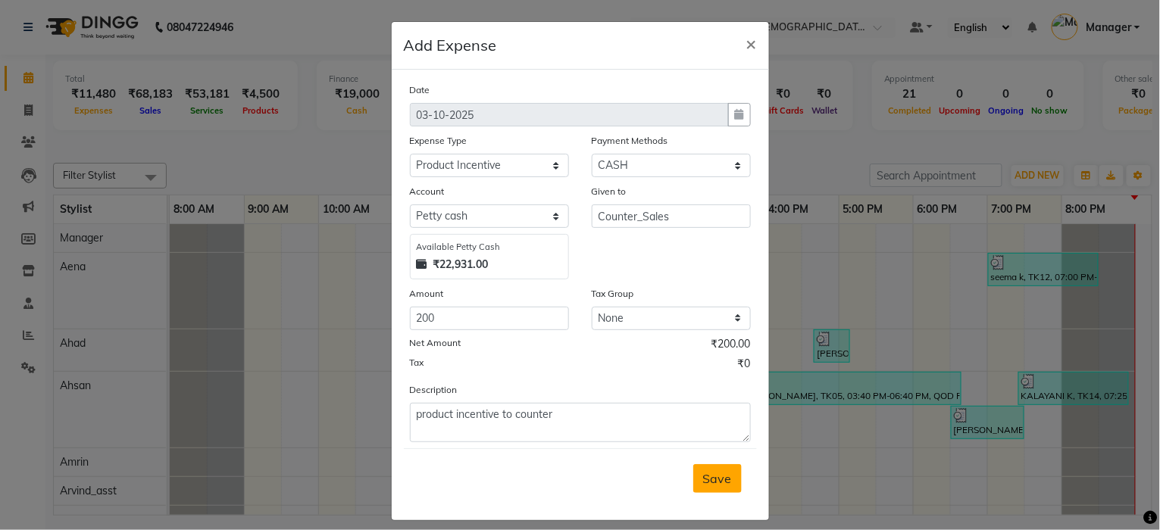
click at [686, 479] on div "Save" at bounding box center [580, 479] width 353 height 60
click at [695, 478] on button "Save" at bounding box center [717, 478] width 48 height 29
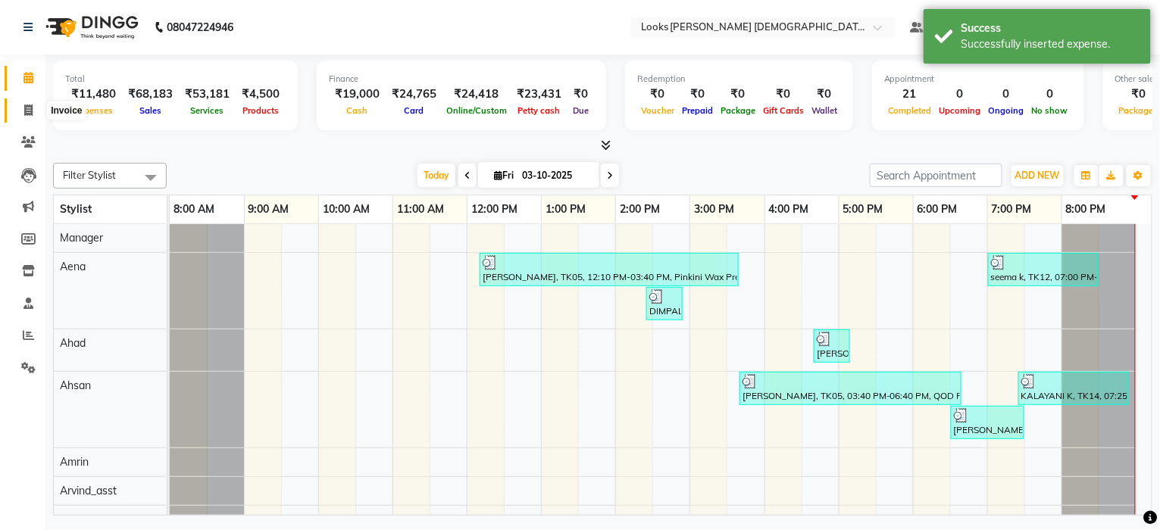
click at [24, 113] on icon at bounding box center [28, 110] width 8 height 11
select select "service"
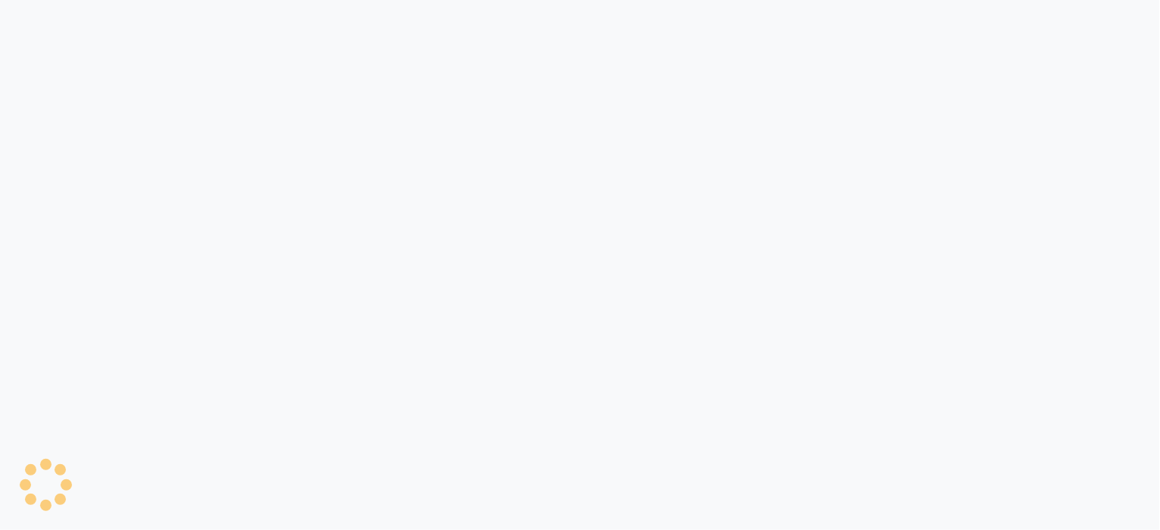
select select "service"
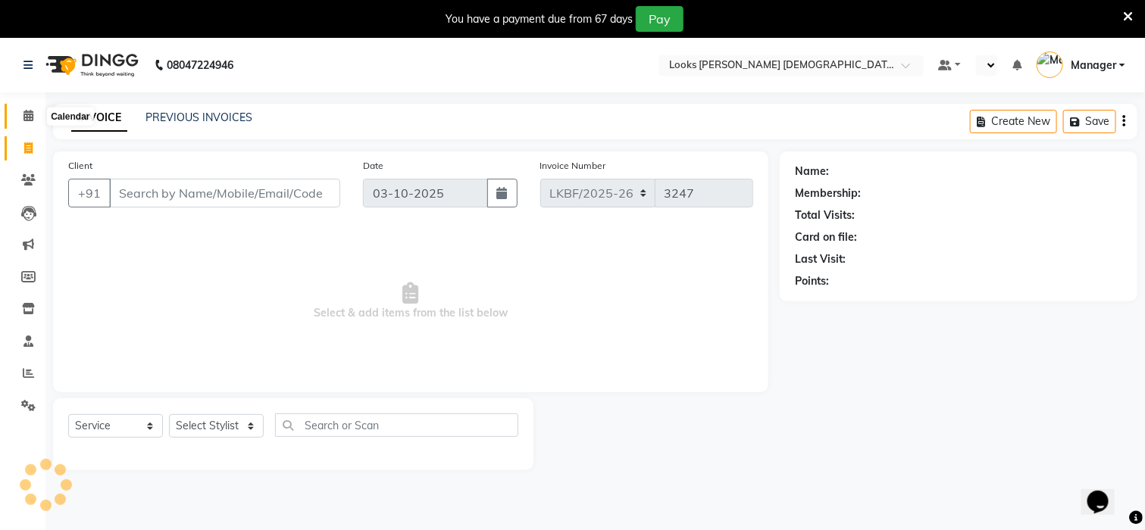
click at [32, 121] on icon at bounding box center [28, 115] width 10 height 11
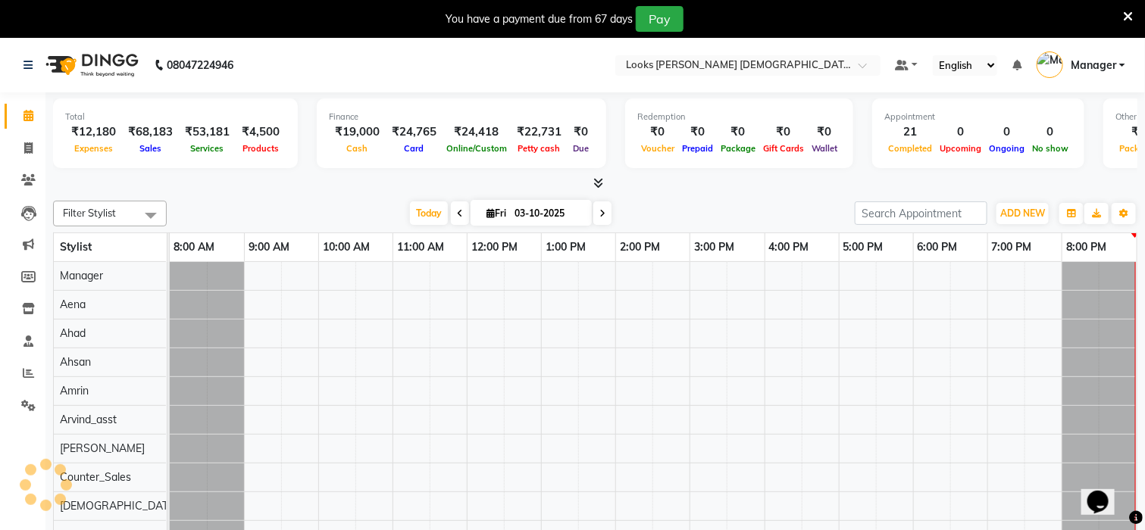
select select "en"
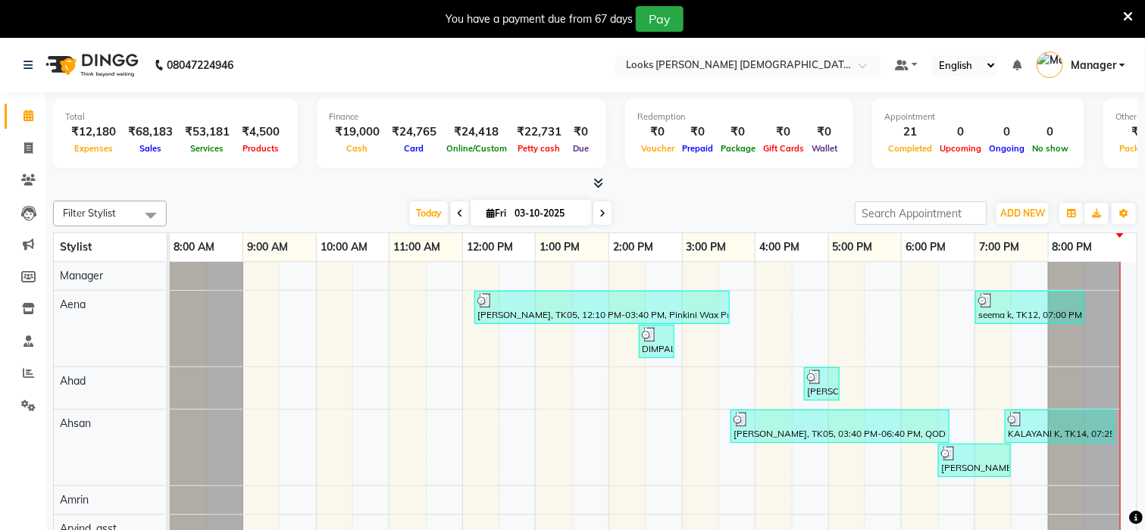
click at [1125, 14] on icon at bounding box center [1128, 17] width 10 height 14
click at [1128, 11] on icon at bounding box center [1128, 17] width 10 height 14
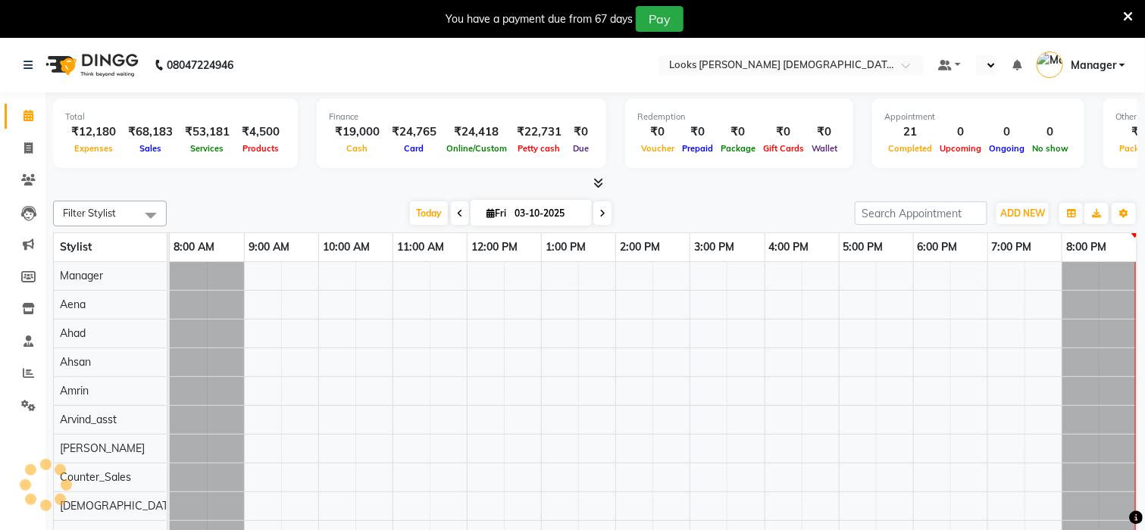
select select "en"
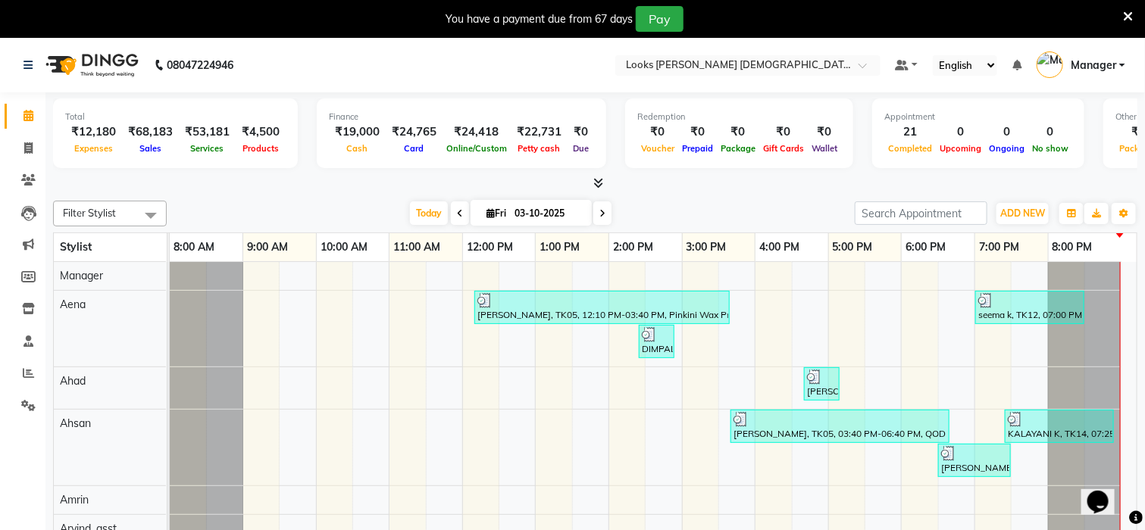
click at [1118, 13] on div "You have a payment due from 67 days Pay" at bounding box center [564, 19] width 1117 height 26
click at [1129, 15] on icon at bounding box center [1128, 17] width 10 height 14
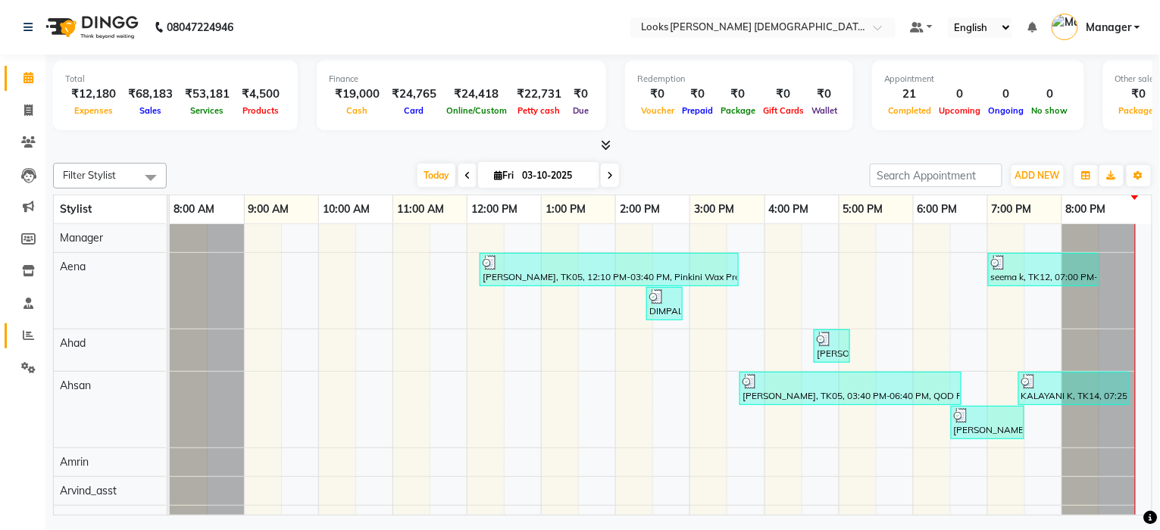
click at [24, 345] on link "Reports" at bounding box center [23, 336] width 36 height 25
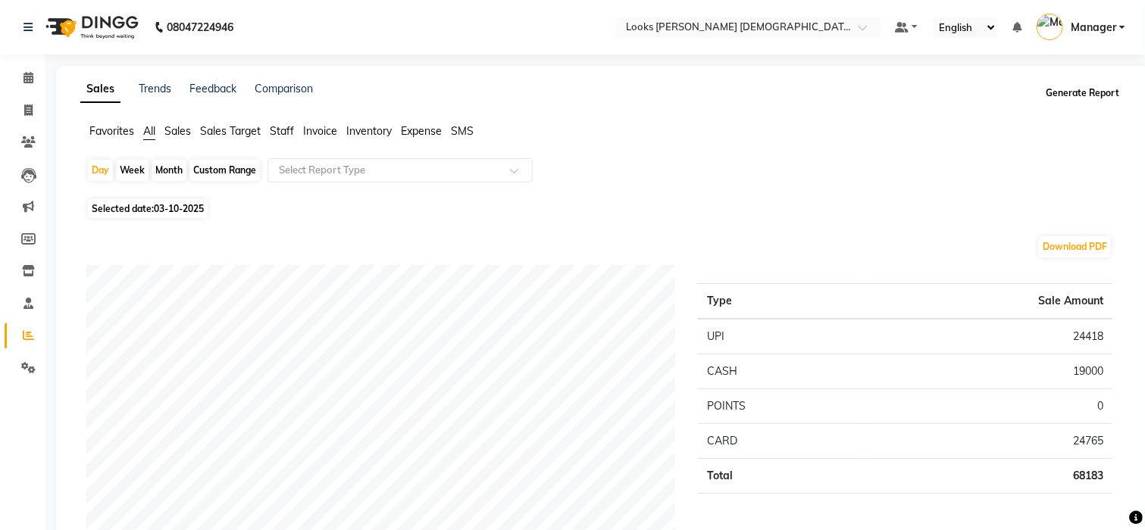
click at [1094, 99] on button "Generate Report" at bounding box center [1082, 93] width 81 height 21
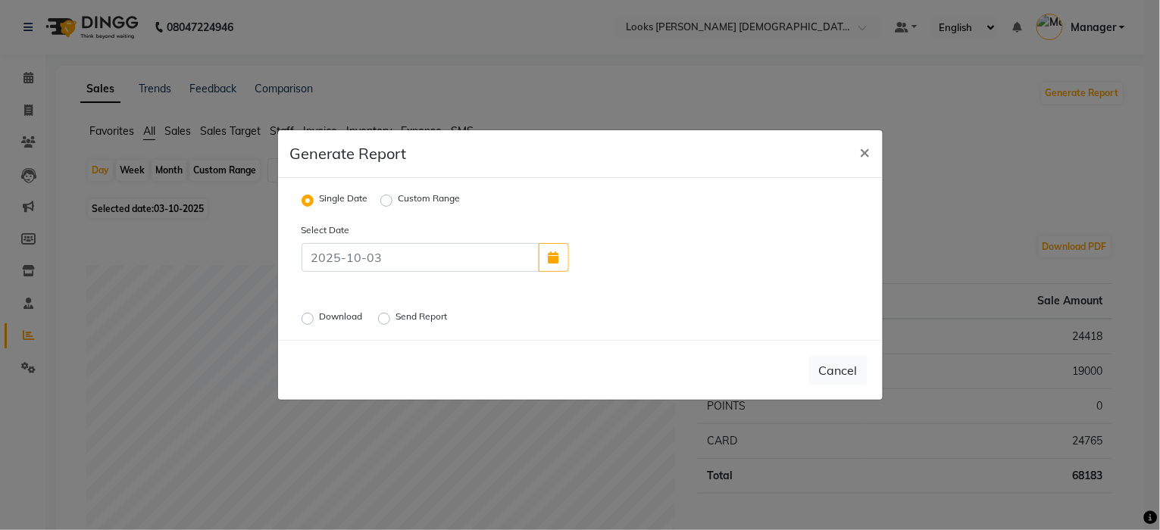
click at [342, 317] on label "Download" at bounding box center [343, 319] width 46 height 18
click at [315, 317] on input "Download" at bounding box center [310, 319] width 11 height 11
radio input "true"
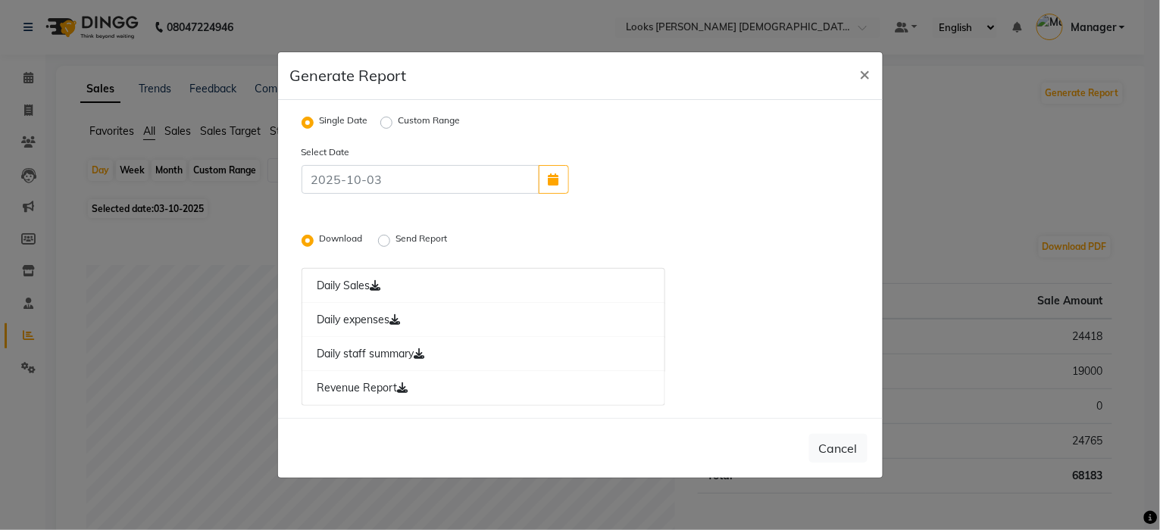
click at [396, 240] on label "Send Report" at bounding box center [423, 241] width 55 height 18
click at [383, 240] on input "Send Report" at bounding box center [386, 241] width 11 height 11
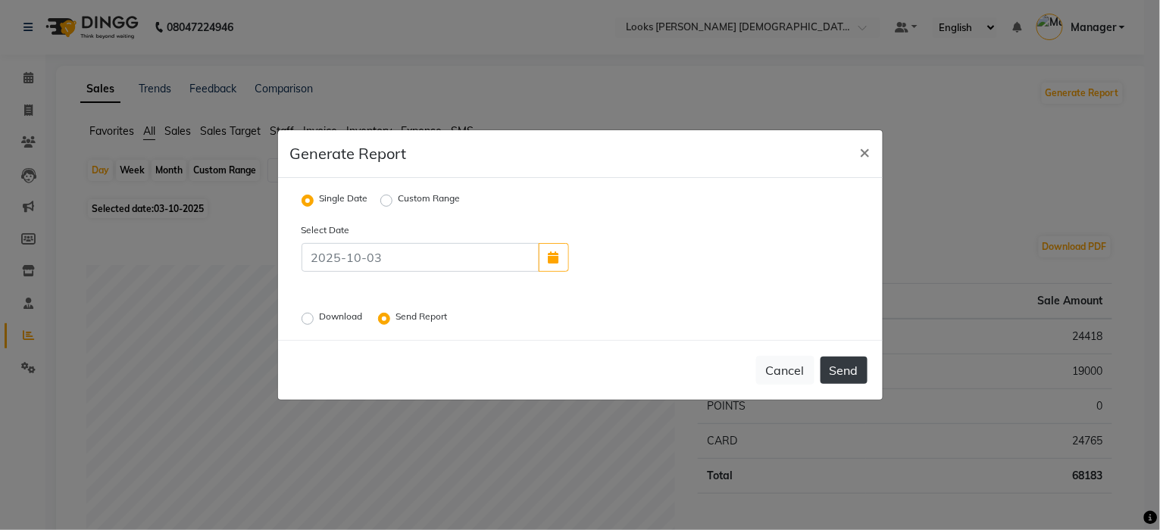
click at [840, 376] on button "Send" at bounding box center [844, 370] width 47 height 27
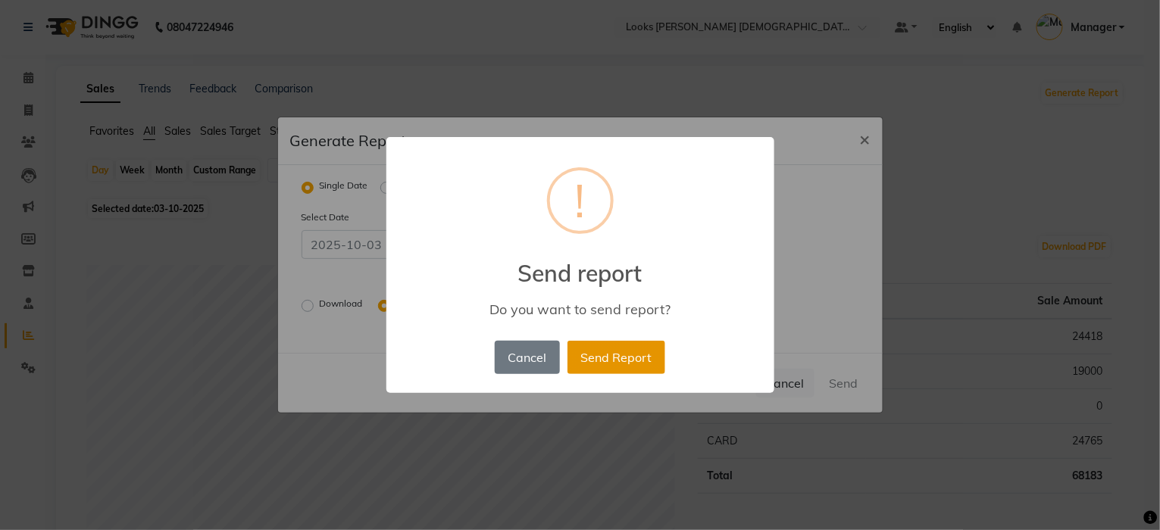
click at [623, 371] on button "Send Report" at bounding box center [617, 357] width 98 height 33
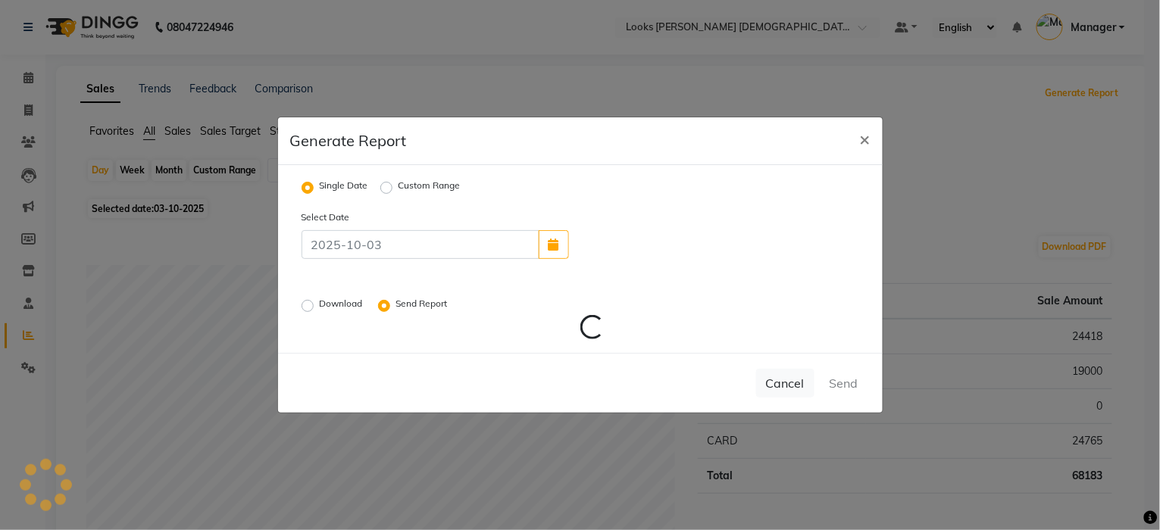
radio input "false"
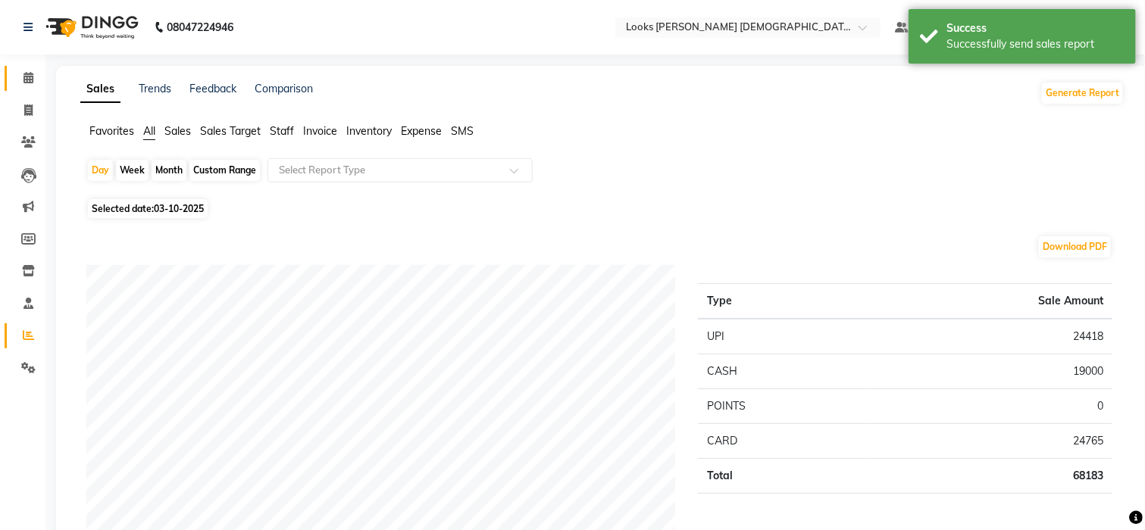
click at [19, 67] on link "Calendar" at bounding box center [23, 78] width 36 height 25
